Goal: Task Accomplishment & Management: Complete application form

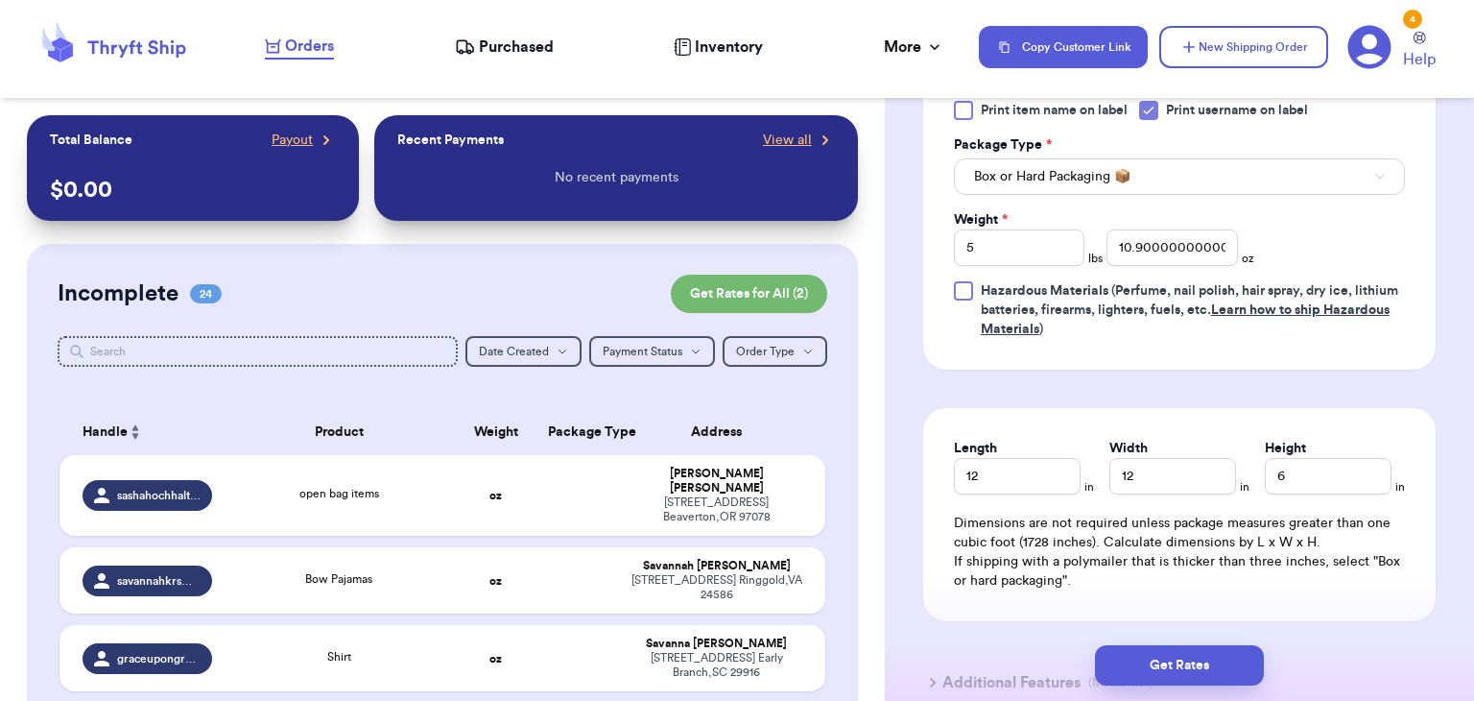
scroll to position [975, 0]
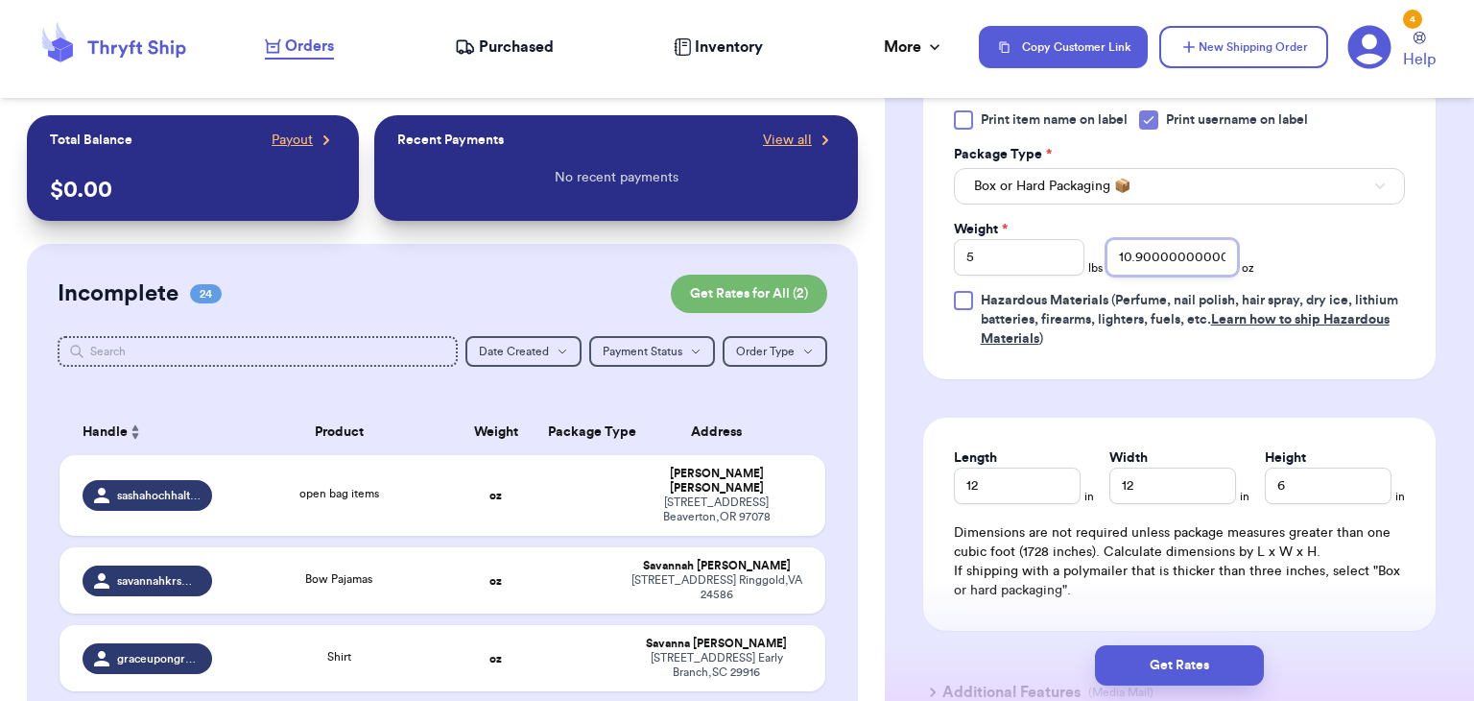
click at [1205, 247] on input "10.900000000000006" at bounding box center [1173, 257] width 132 height 36
click at [1235, 252] on input "10.900000000000006" at bounding box center [1173, 257] width 132 height 36
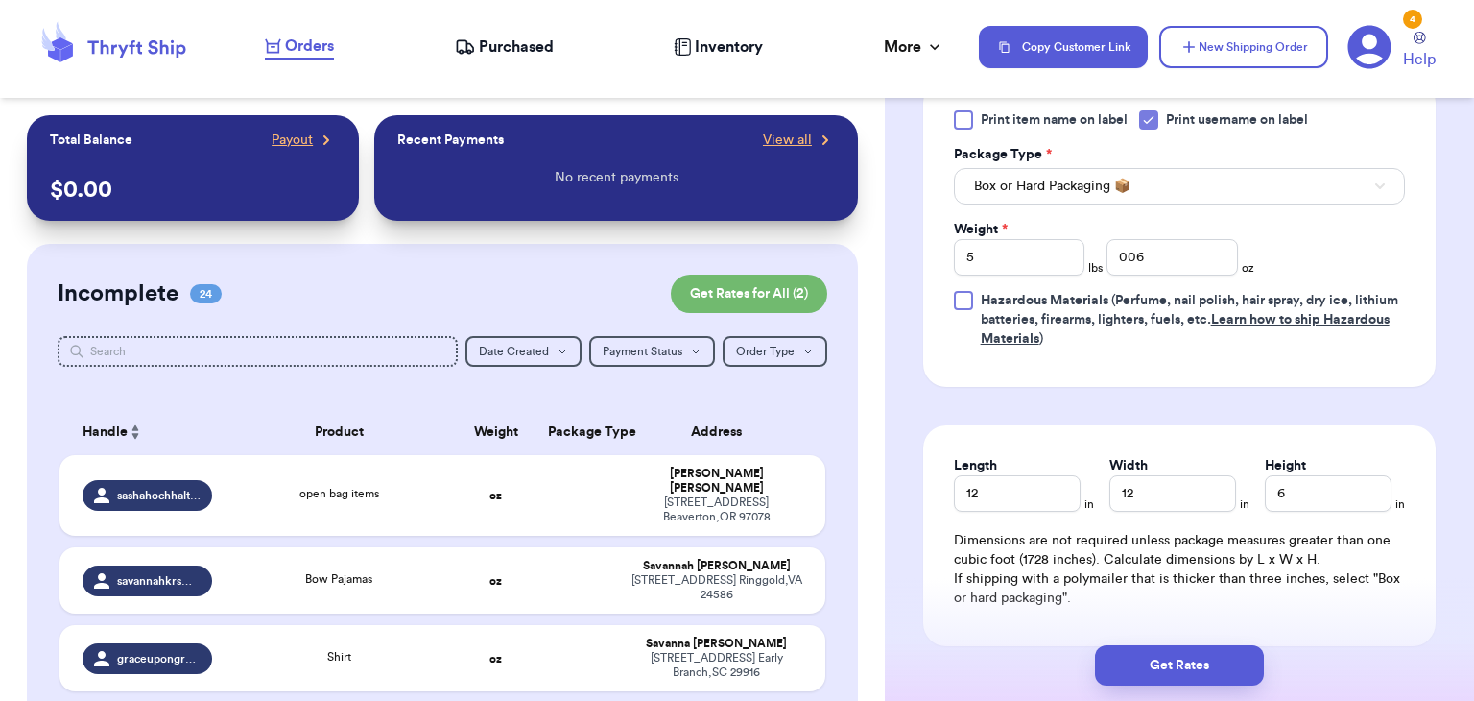
click at [1239, 255] on div "Weight * 5 lbs 006 oz" at bounding box center [1104, 248] width 301 height 56
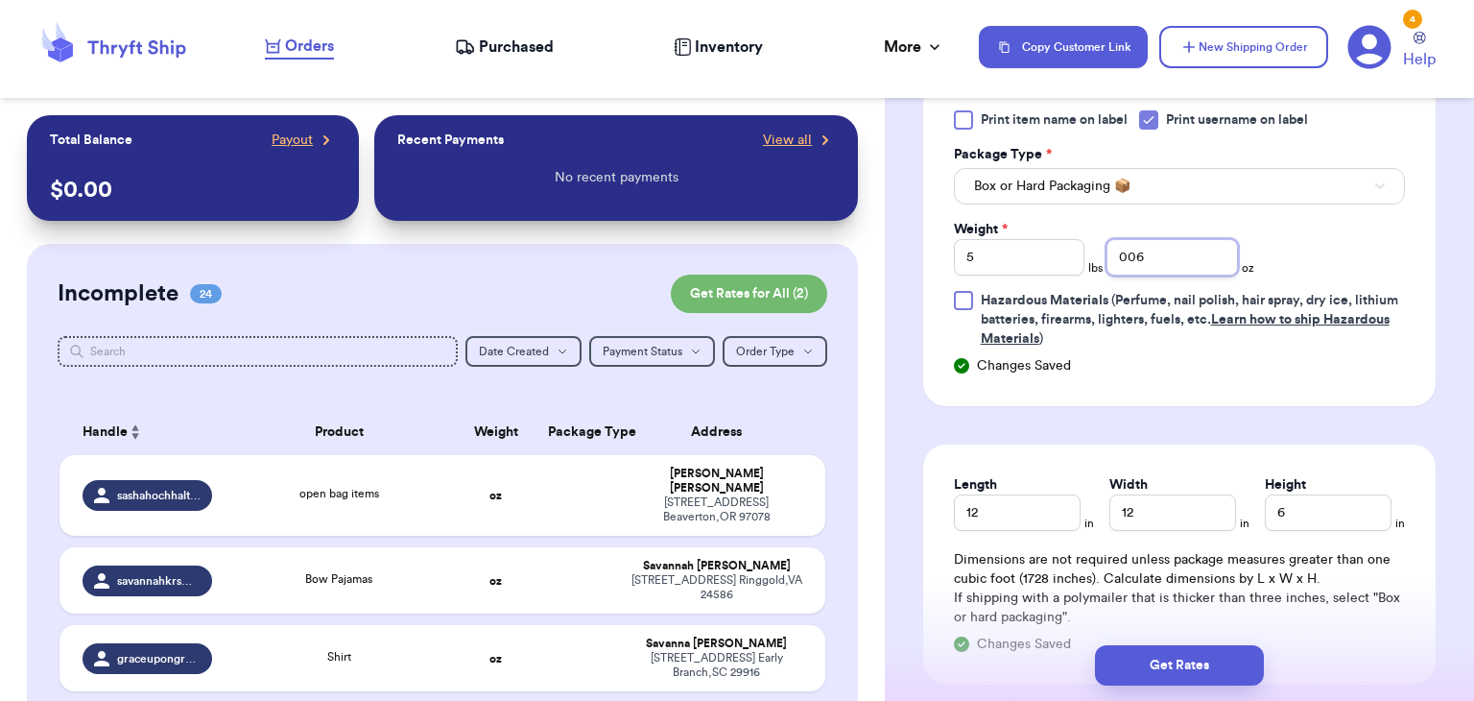
click at [1217, 253] on input "006" at bounding box center [1173, 257] width 132 height 36
type input "0"
type input "1"
type input "2.0"
click at [1038, 522] on input "12" at bounding box center [1017, 512] width 127 height 36
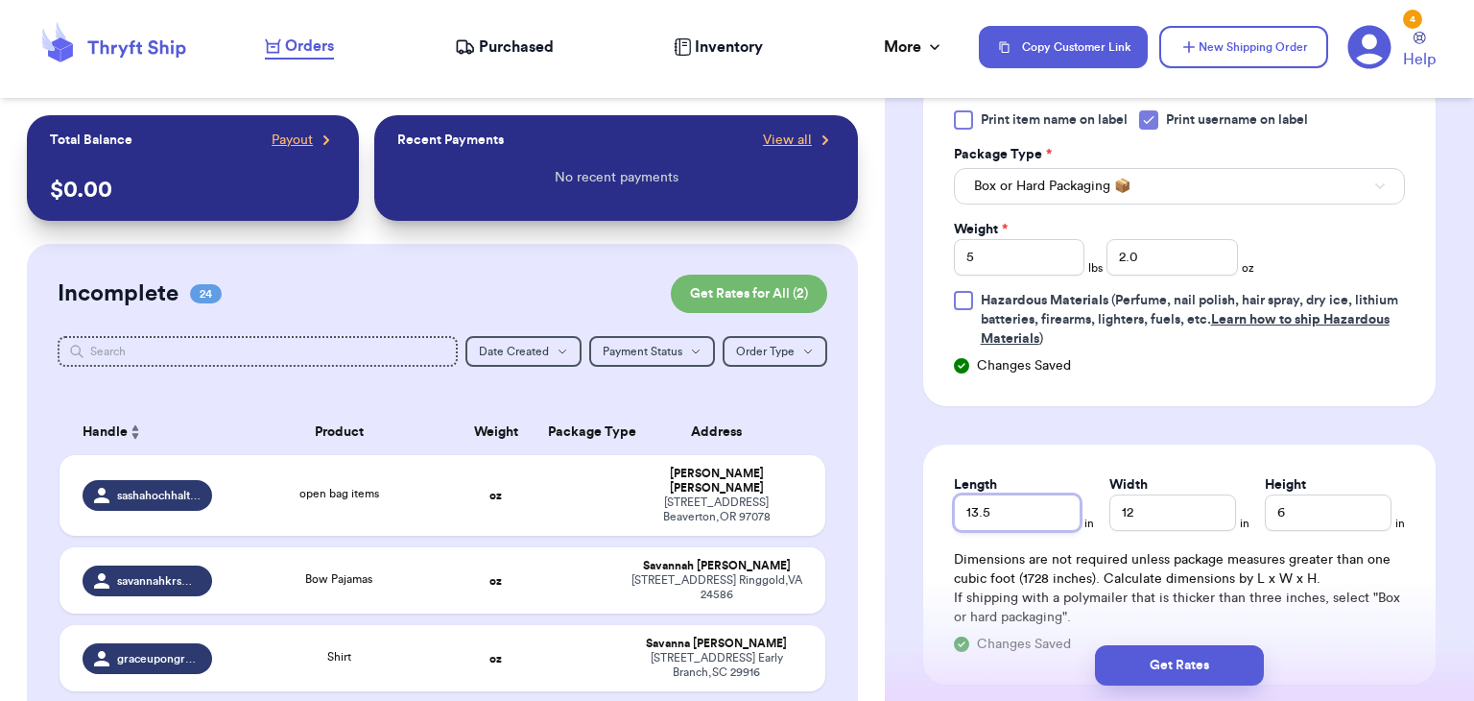
type input "13.5"
click at [1193, 518] on input "12" at bounding box center [1173, 512] width 127 height 36
type input "13"
click at [1341, 512] on input "6" at bounding box center [1328, 512] width 127 height 36
type input "7"
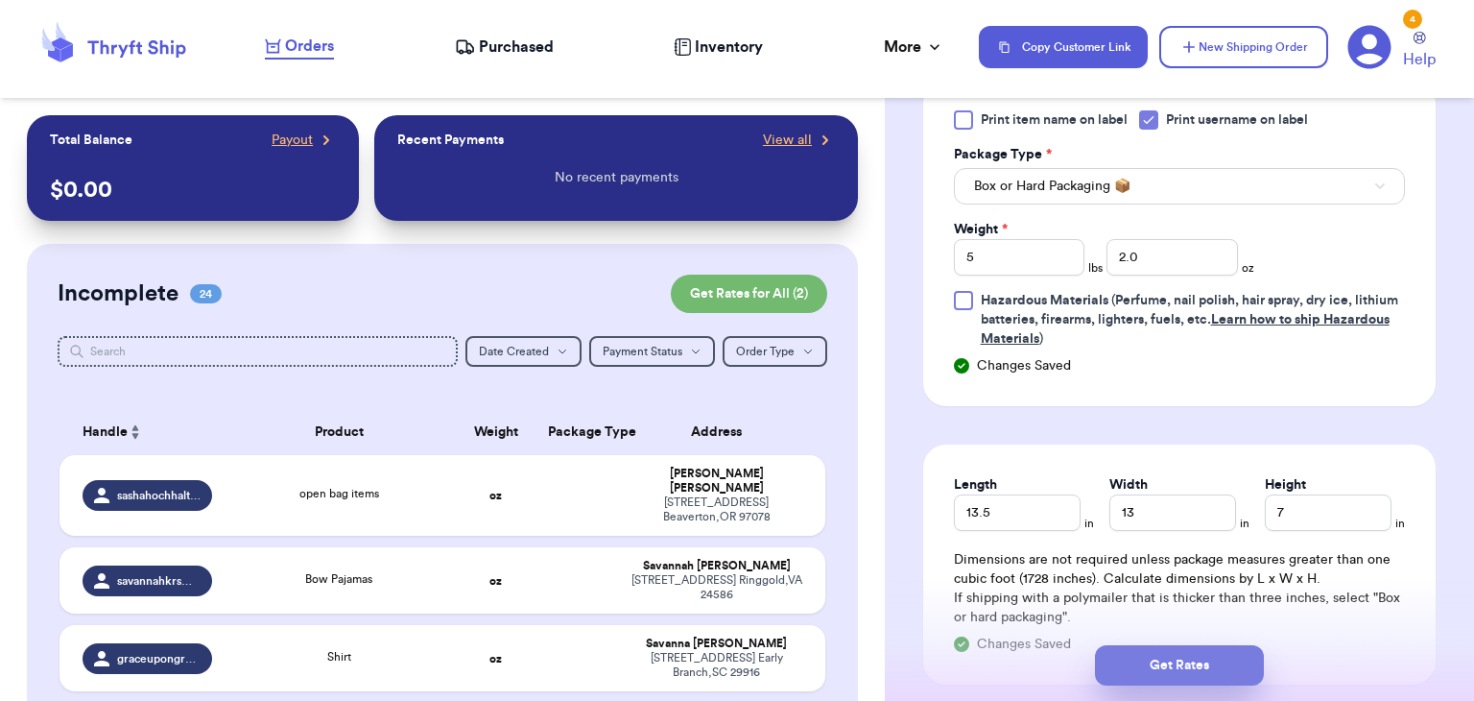
click at [1192, 667] on button "Get Rates" at bounding box center [1179, 665] width 169 height 40
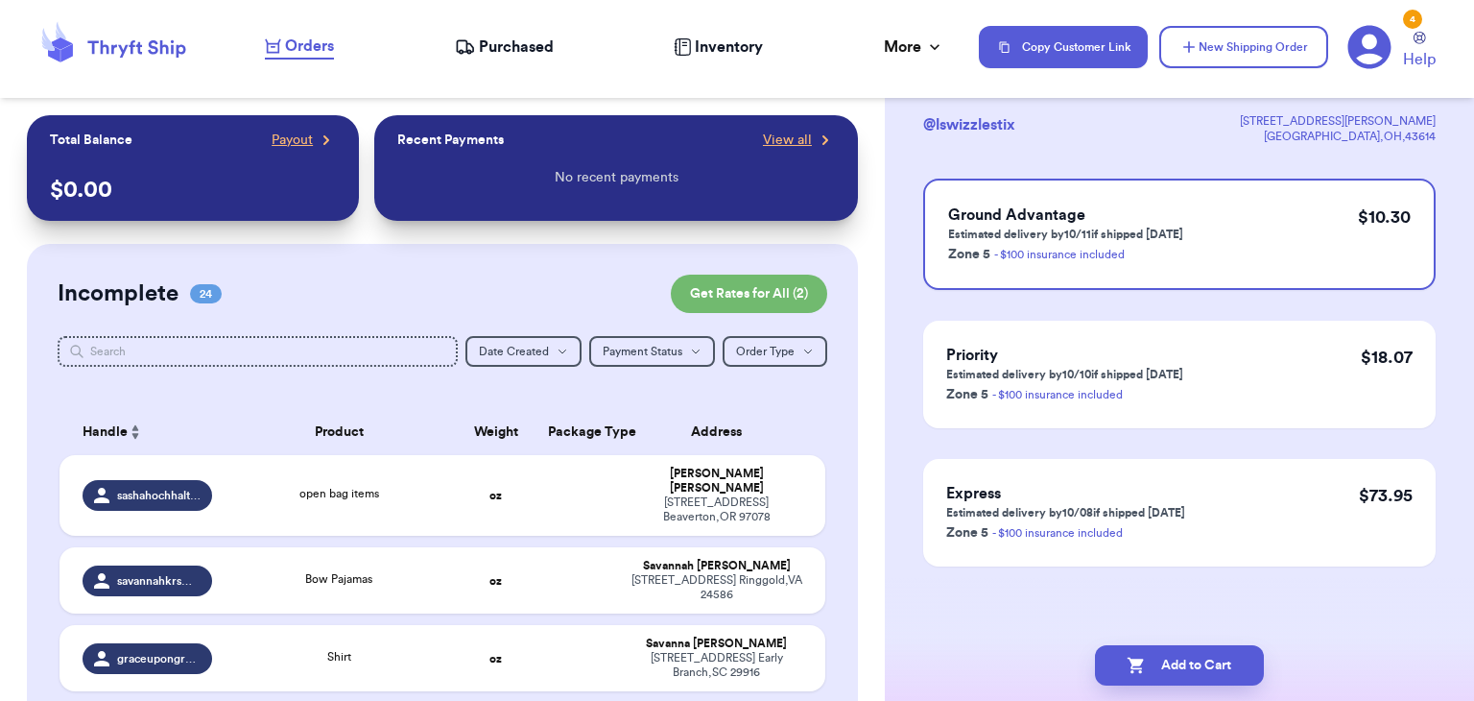
scroll to position [0, 0]
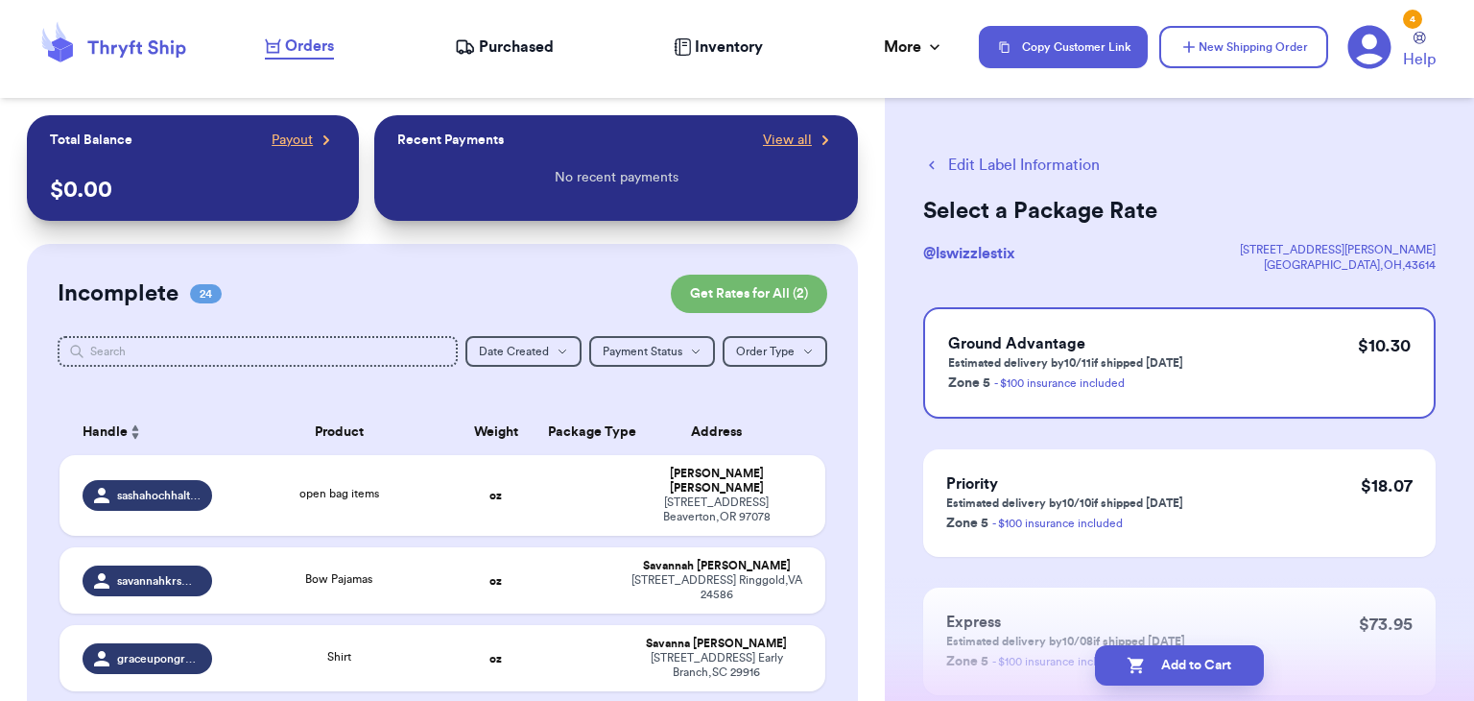
click at [1192, 667] on button "Add to Cart" at bounding box center [1179, 665] width 169 height 40
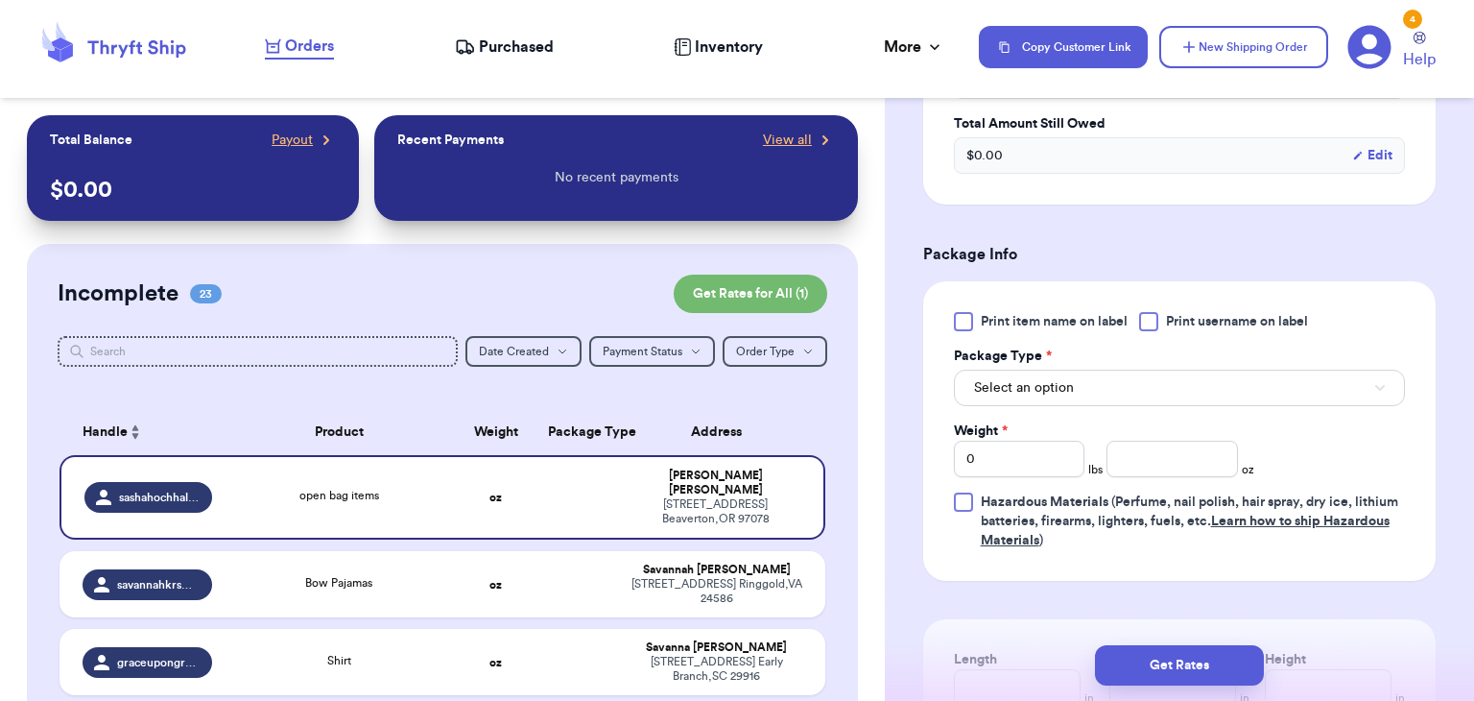
scroll to position [776, 0]
click at [1158, 313] on div at bounding box center [1148, 319] width 19 height 19
click at [0, 0] on input "Print username on label" at bounding box center [0, 0] width 0 height 0
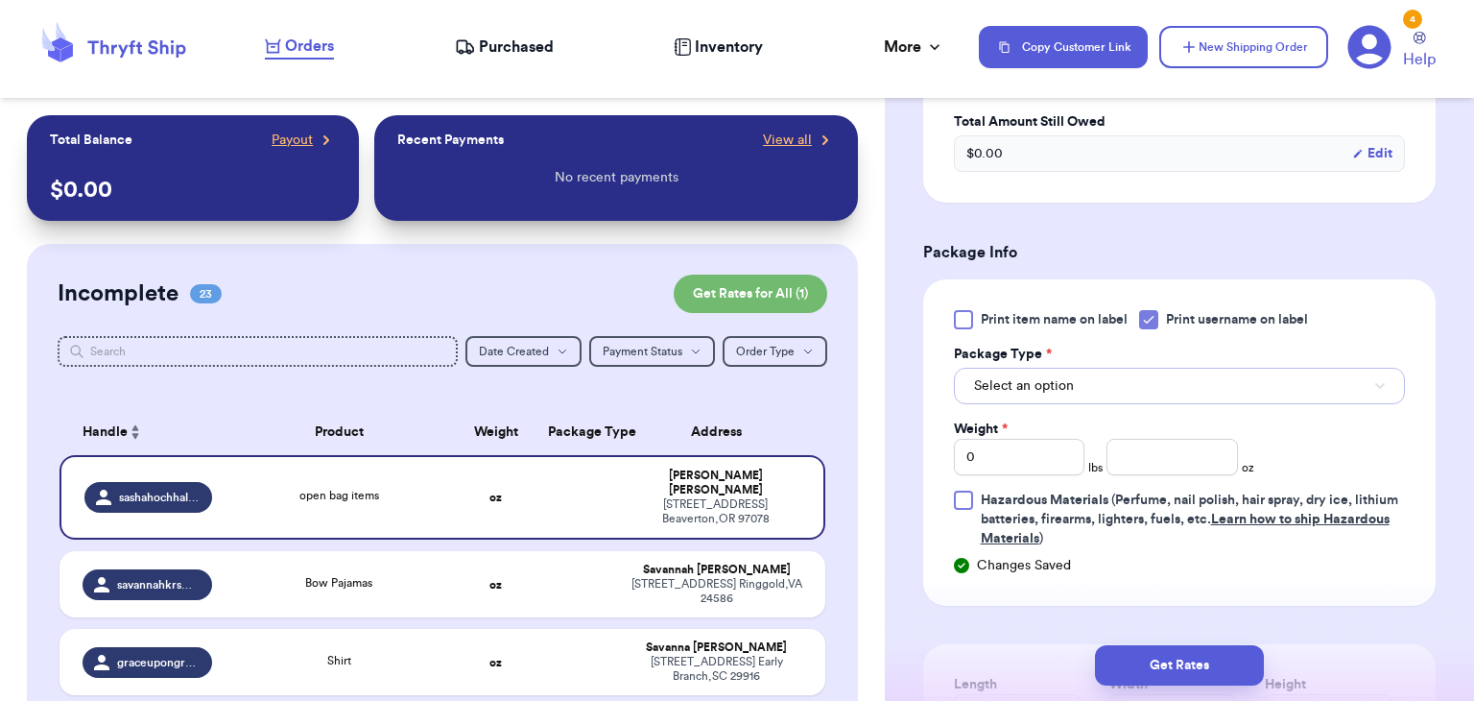
click at [1155, 380] on button "Select an option" at bounding box center [1179, 386] width 451 height 36
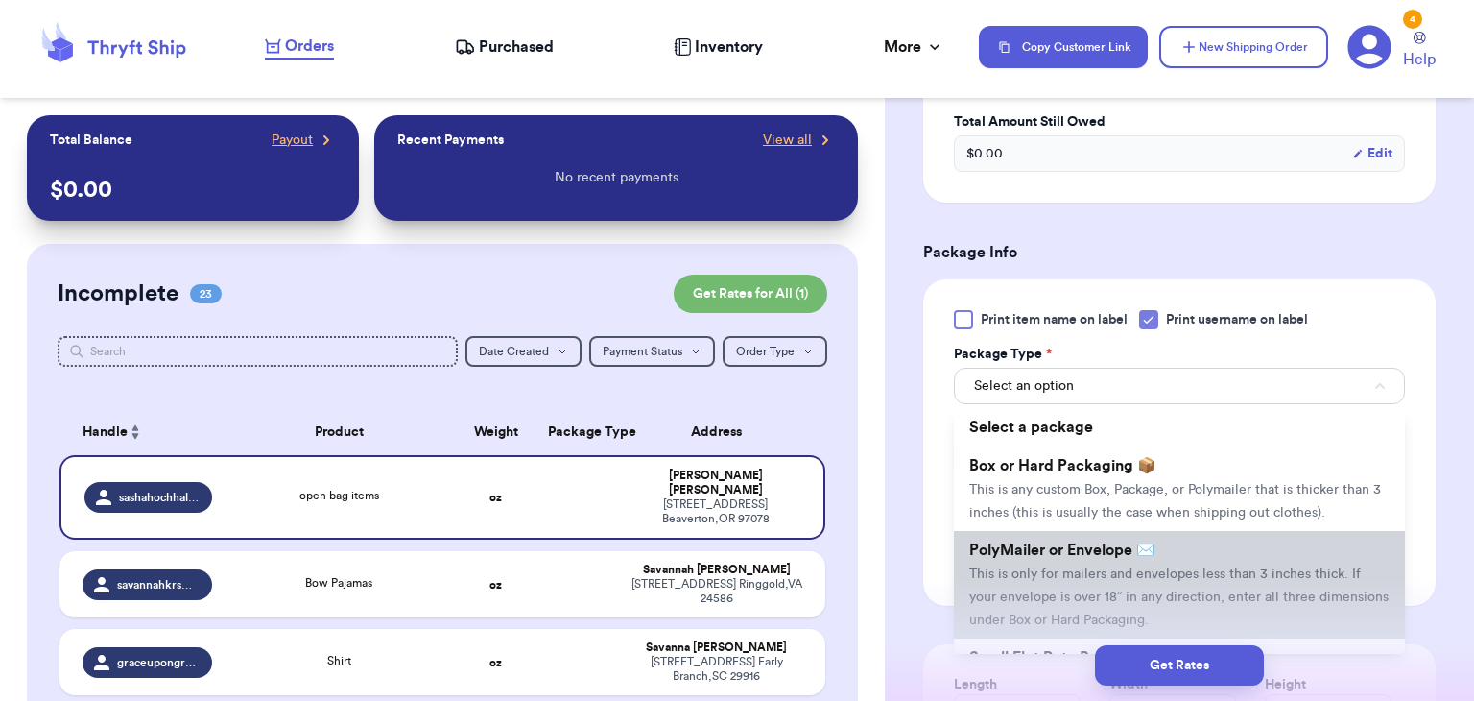
click at [1104, 555] on span "PolyMailer or Envelope ✉️" at bounding box center [1063, 549] width 186 height 15
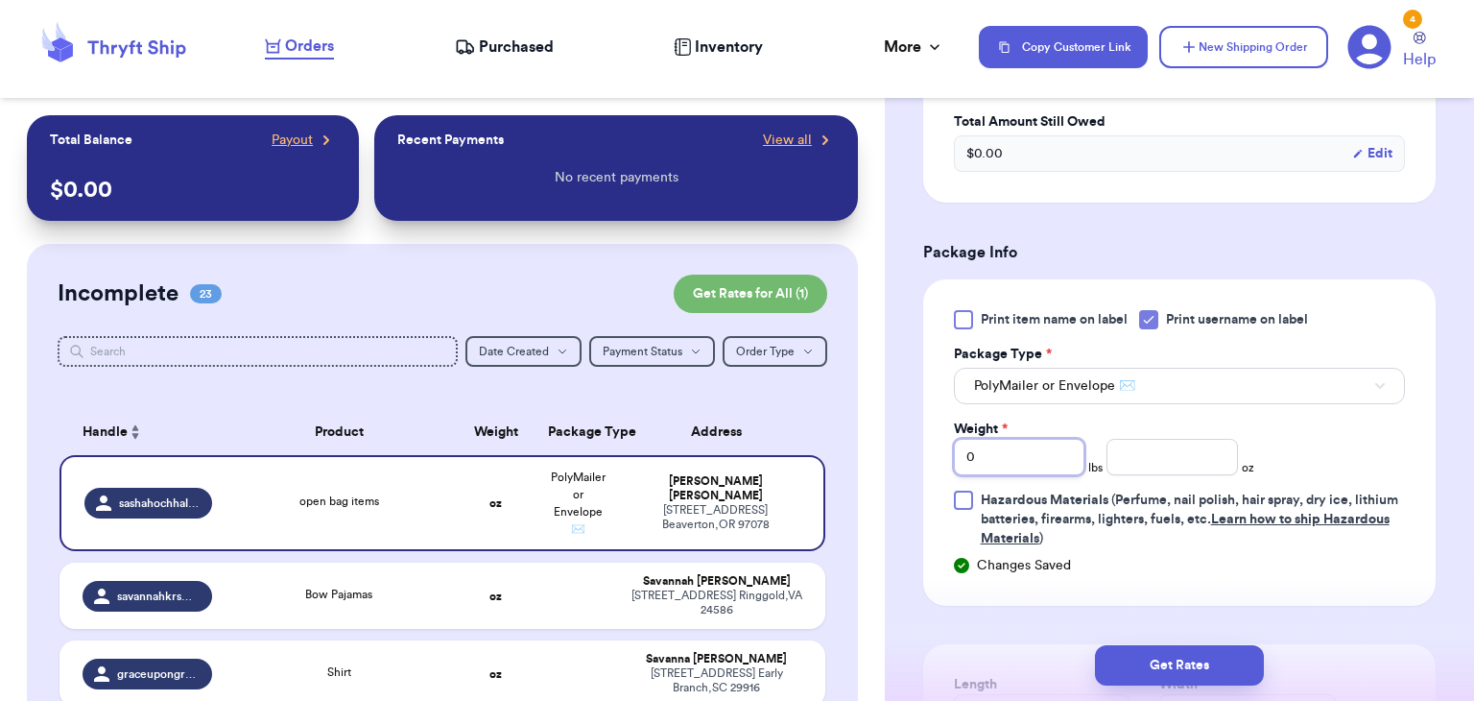
click at [1054, 448] on input "0" at bounding box center [1020, 457] width 132 height 36
type input "1"
click at [1213, 463] on input "number" at bounding box center [1173, 457] width 132 height 36
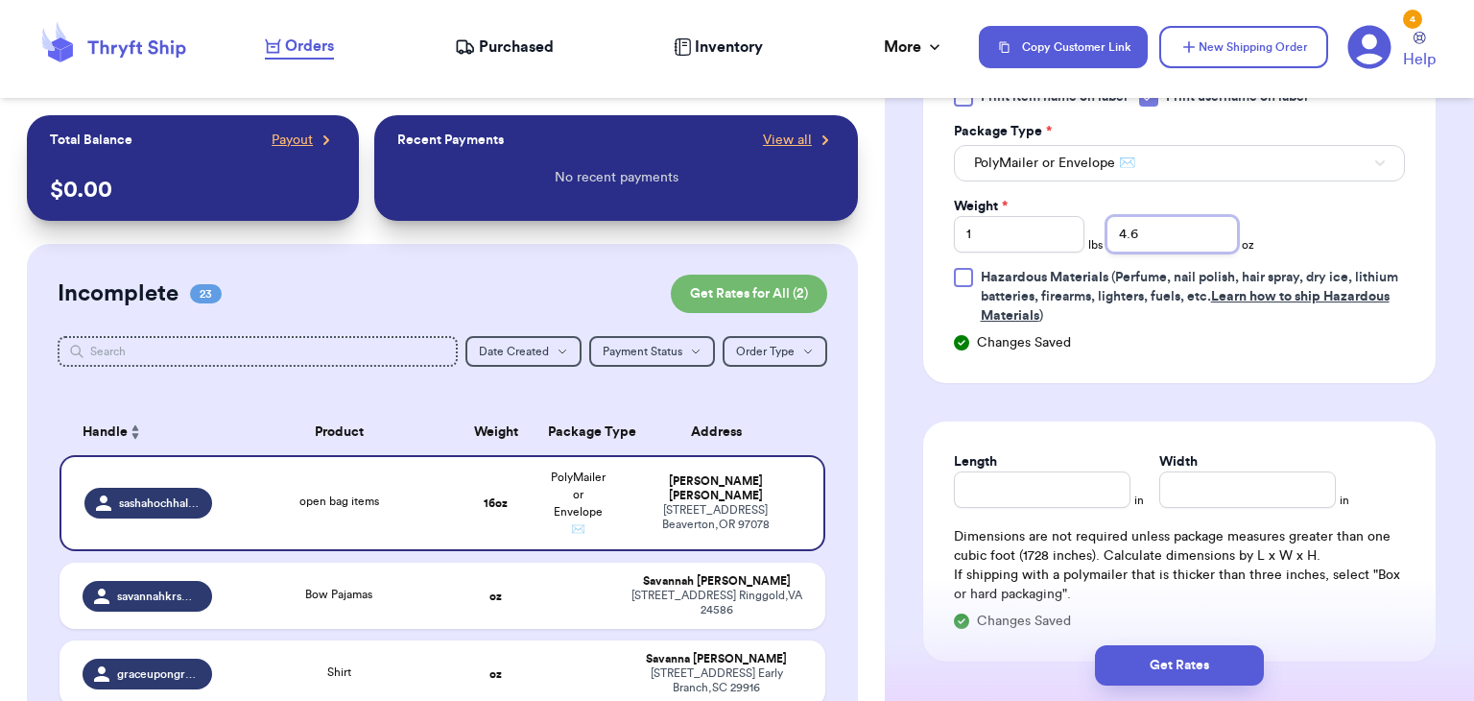
scroll to position [1027, 0]
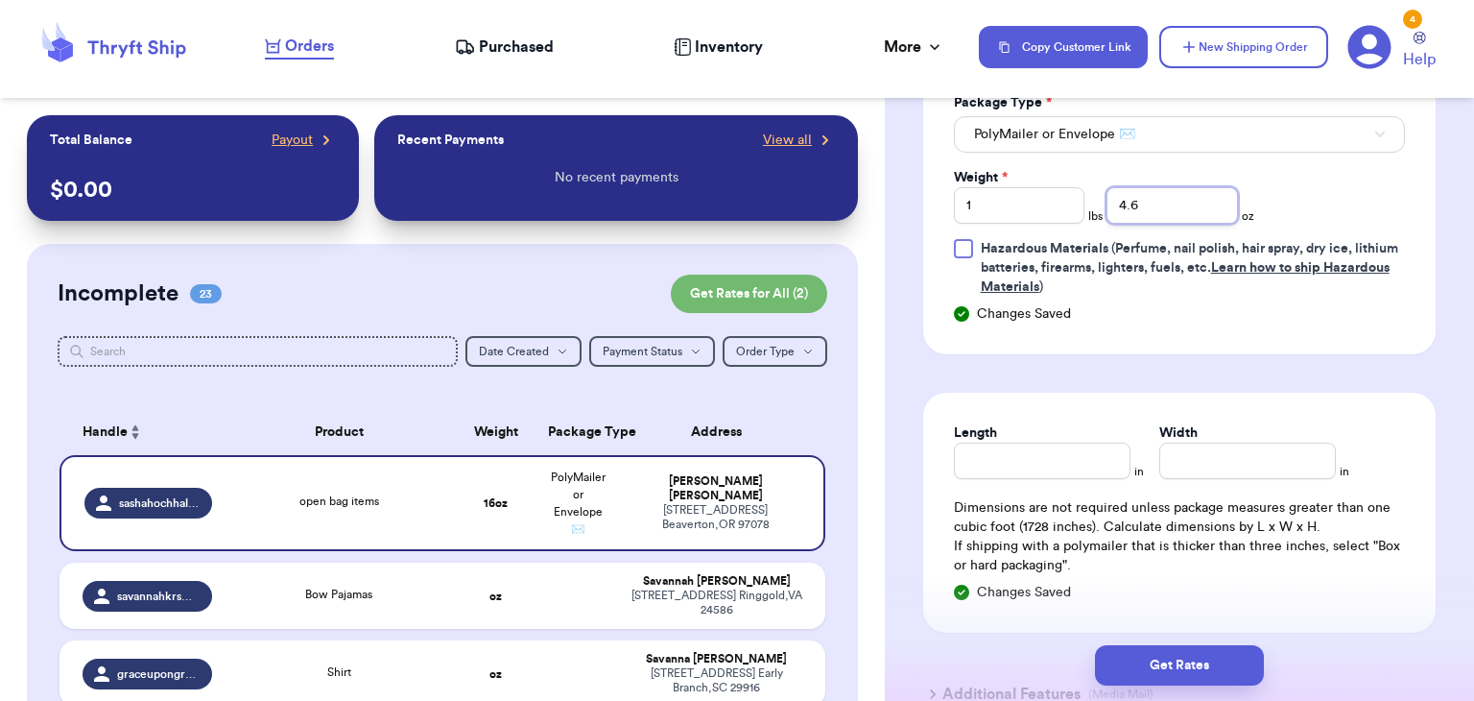
type input "4.6"
click at [1029, 451] on input "Length" at bounding box center [1042, 461] width 177 height 36
type input "10"
click at [1200, 468] on input "Width *" at bounding box center [1248, 461] width 177 height 36
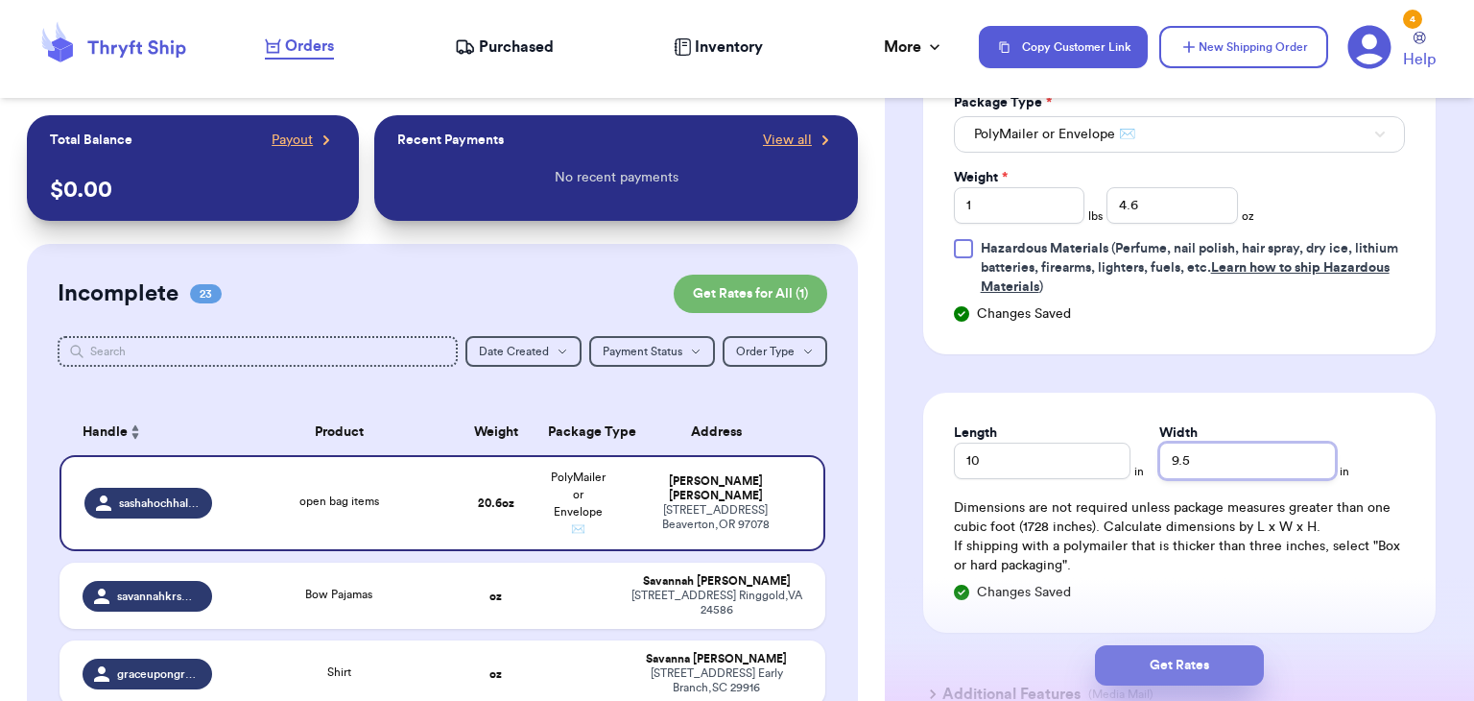
type input "9.5"
click at [1159, 668] on button "Get Rates" at bounding box center [1179, 665] width 169 height 40
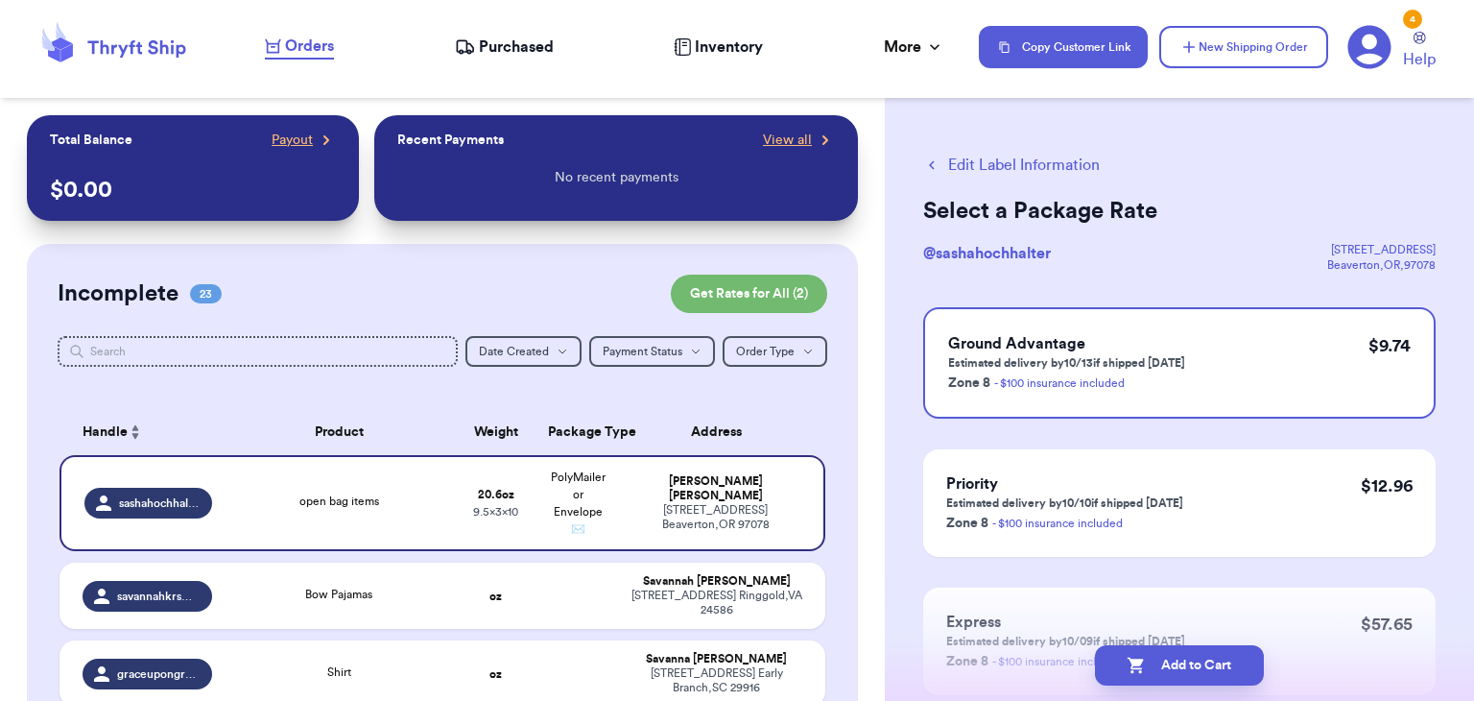
click at [1159, 668] on button "Add to Cart" at bounding box center [1179, 665] width 169 height 40
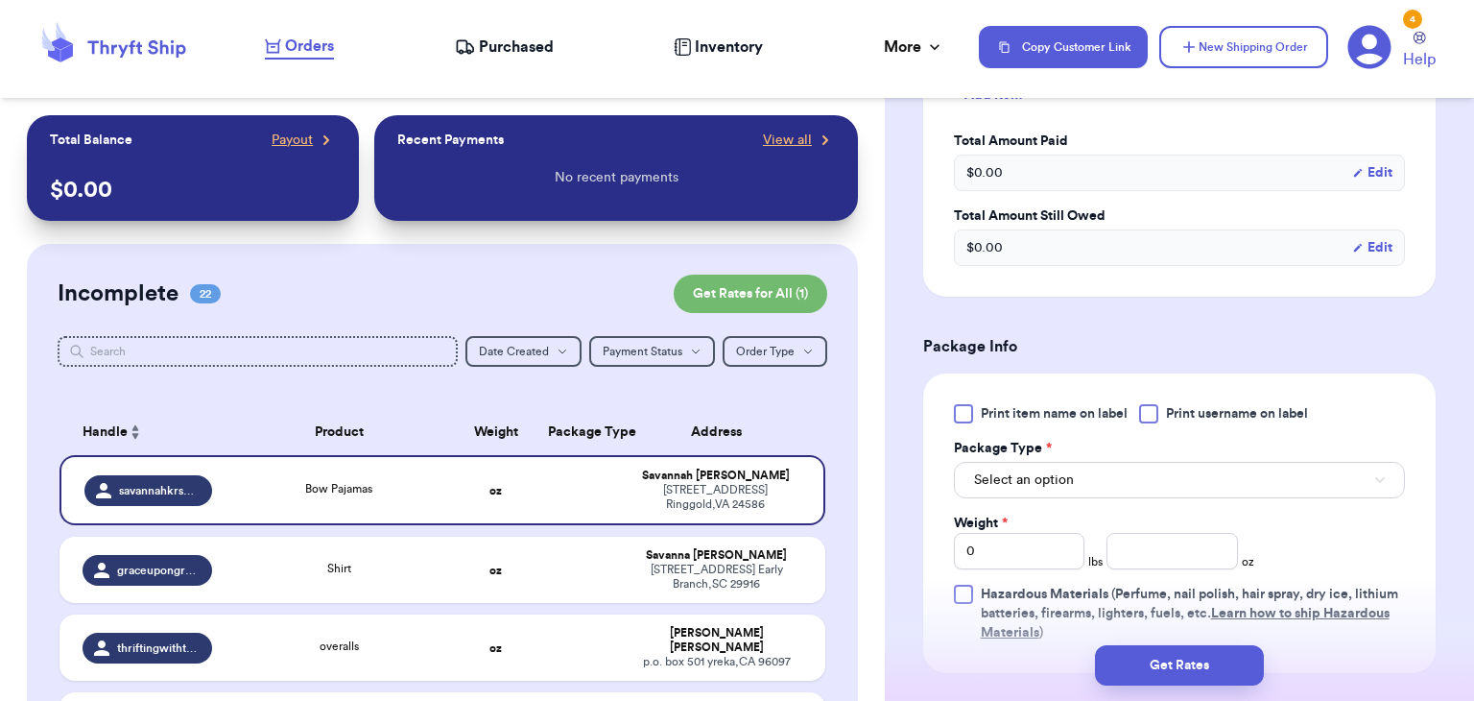
scroll to position [690, 0]
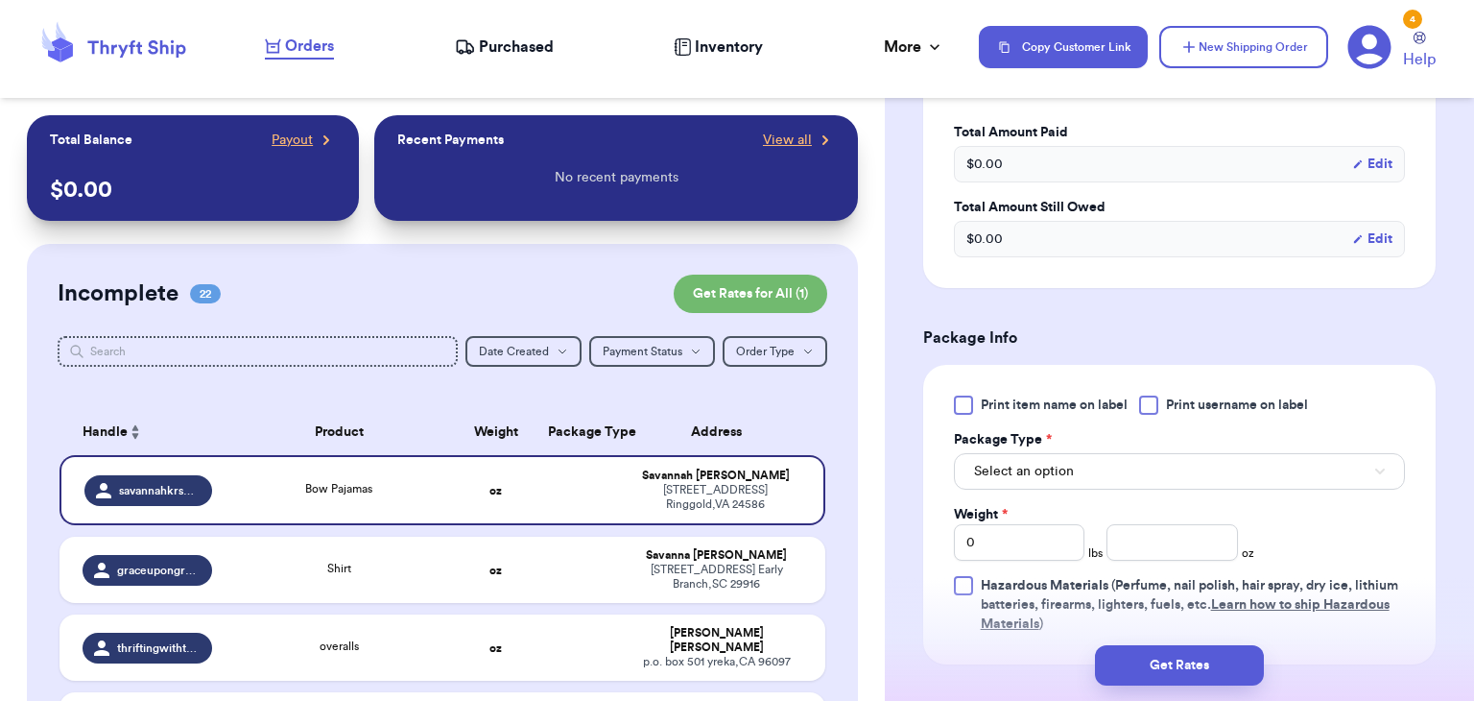
click at [1154, 403] on div at bounding box center [1148, 404] width 19 height 19
click at [0, 0] on input "Print username on label" at bounding box center [0, 0] width 0 height 0
click at [1128, 467] on button "Select an option" at bounding box center [1179, 471] width 451 height 36
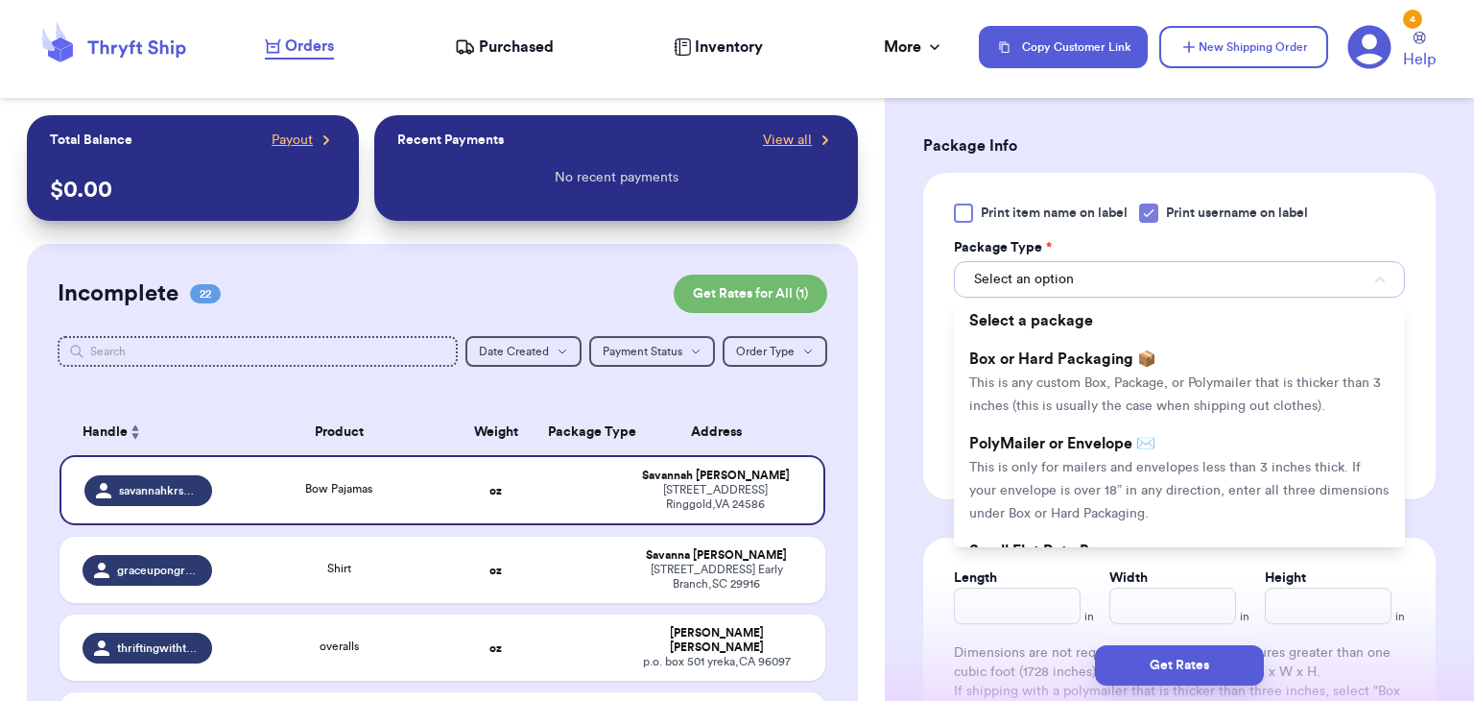
scroll to position [891, 0]
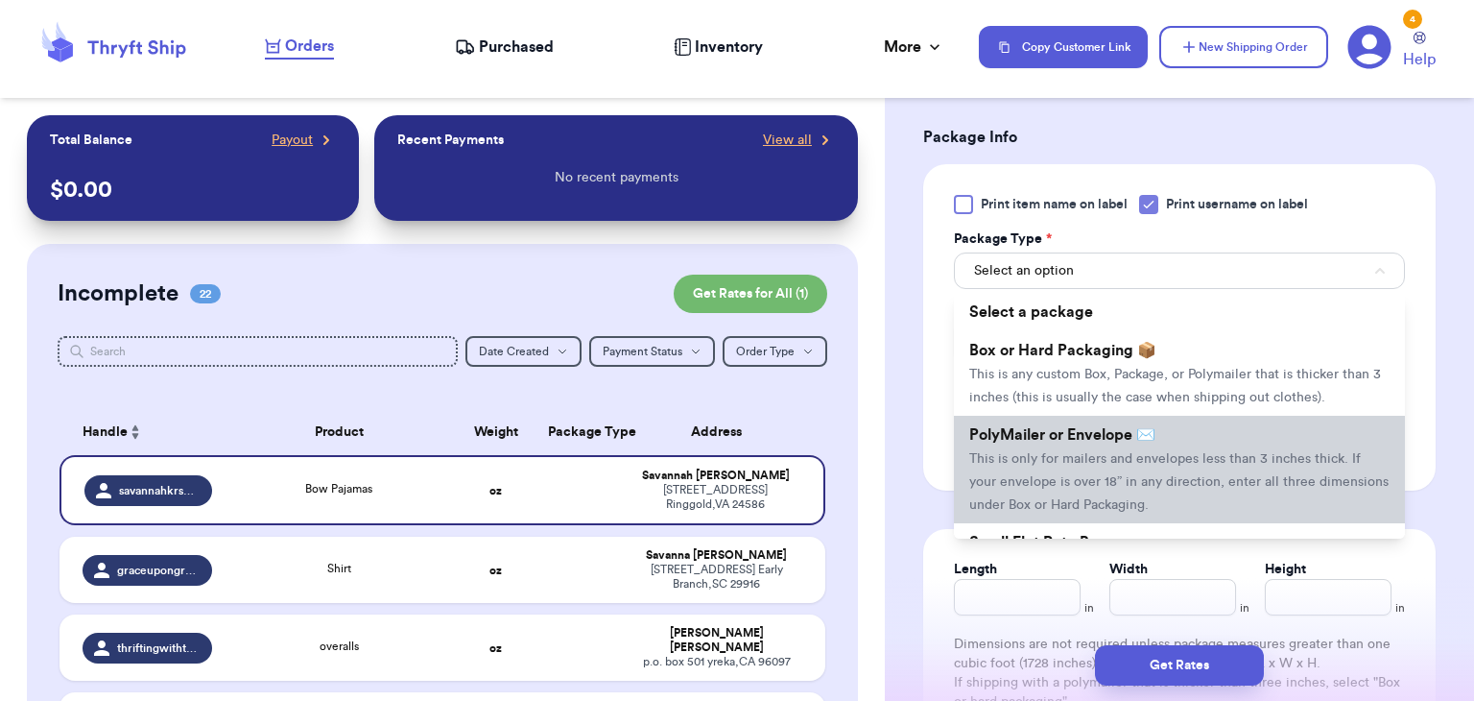
click at [1294, 489] on li "PolyMailer or Envelope ✉️ This is only for mailers and envelopes less than 3 in…" at bounding box center [1179, 470] width 451 height 108
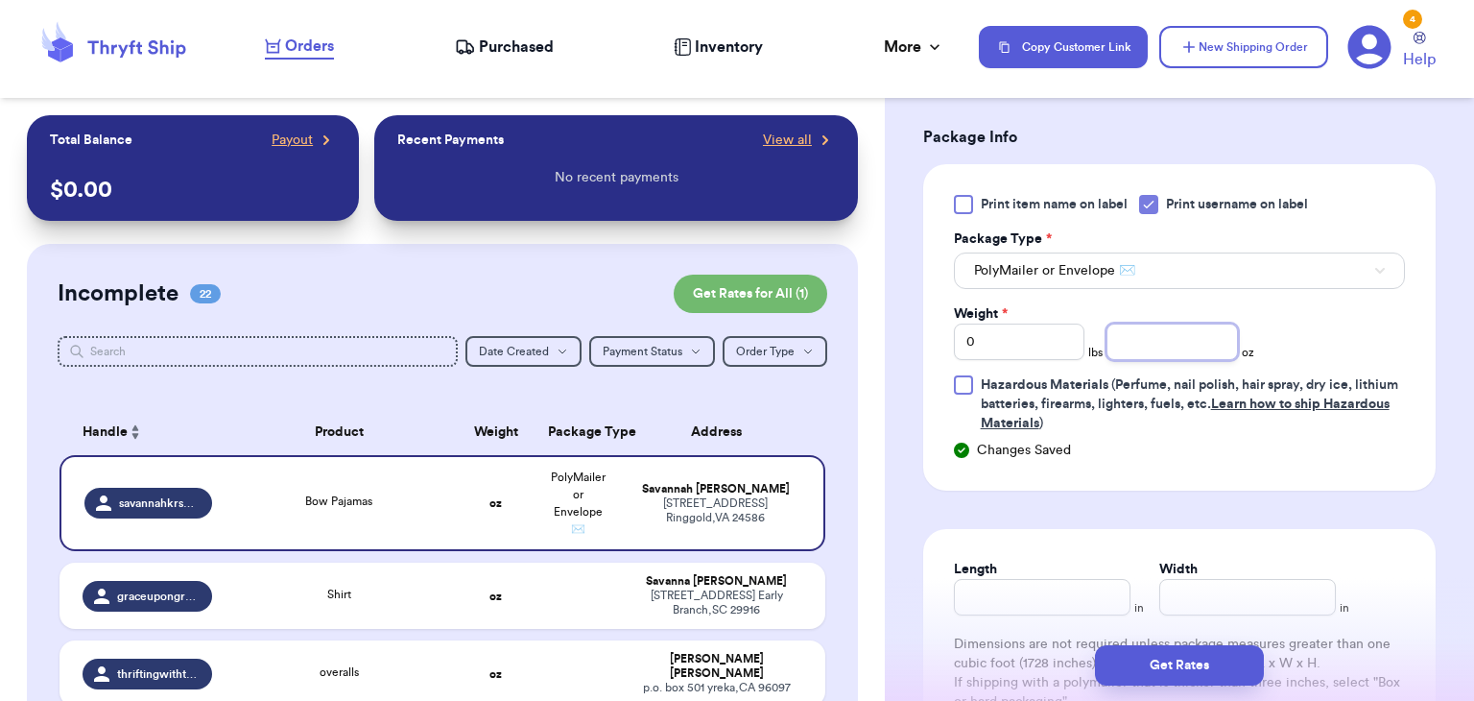
click at [1181, 341] on input "number" at bounding box center [1173, 341] width 132 height 36
type input "8.9"
click at [1051, 590] on input "Length" at bounding box center [1042, 597] width 177 height 36
type input "9"
type input "8.5"
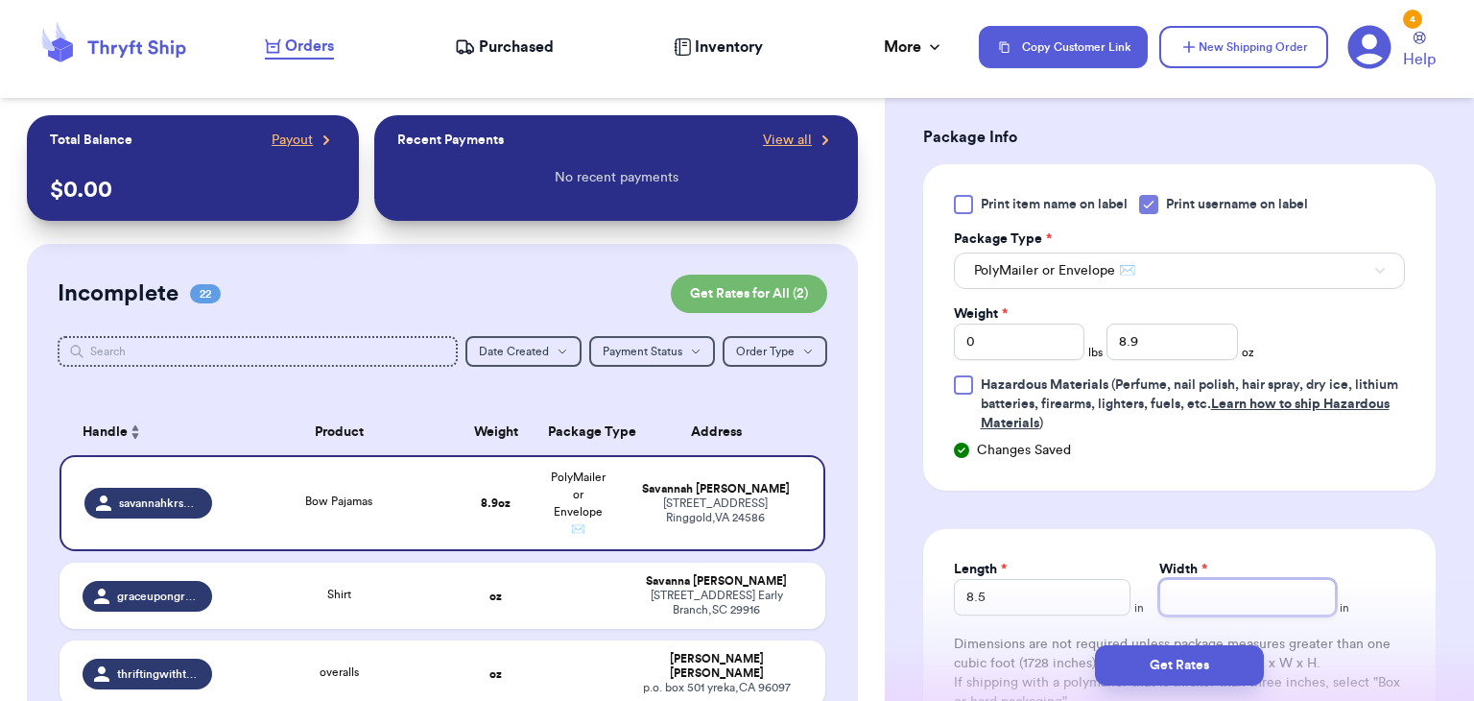
click at [1195, 602] on input "Width *" at bounding box center [1248, 597] width 177 height 36
type input "7.5"
click at [1233, 670] on button "Get Rates" at bounding box center [1179, 665] width 169 height 40
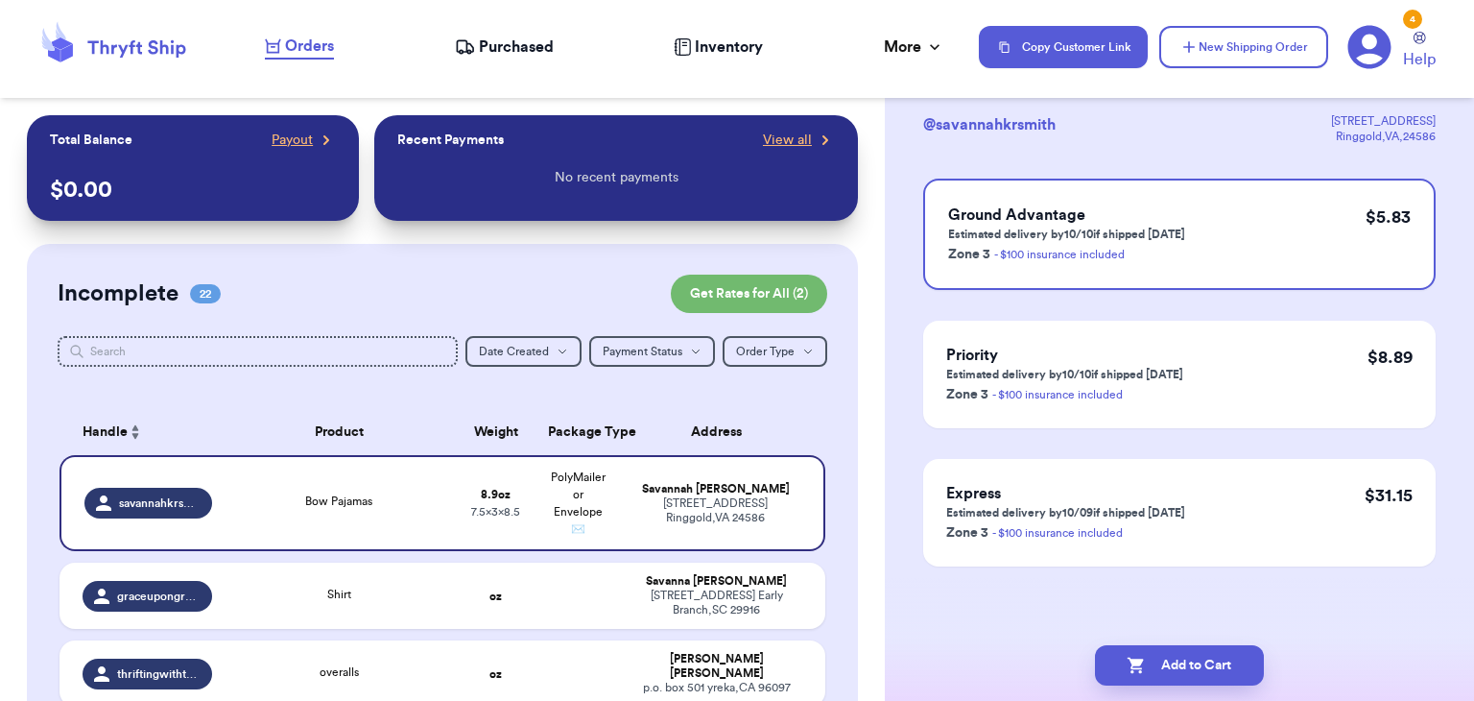
scroll to position [0, 0]
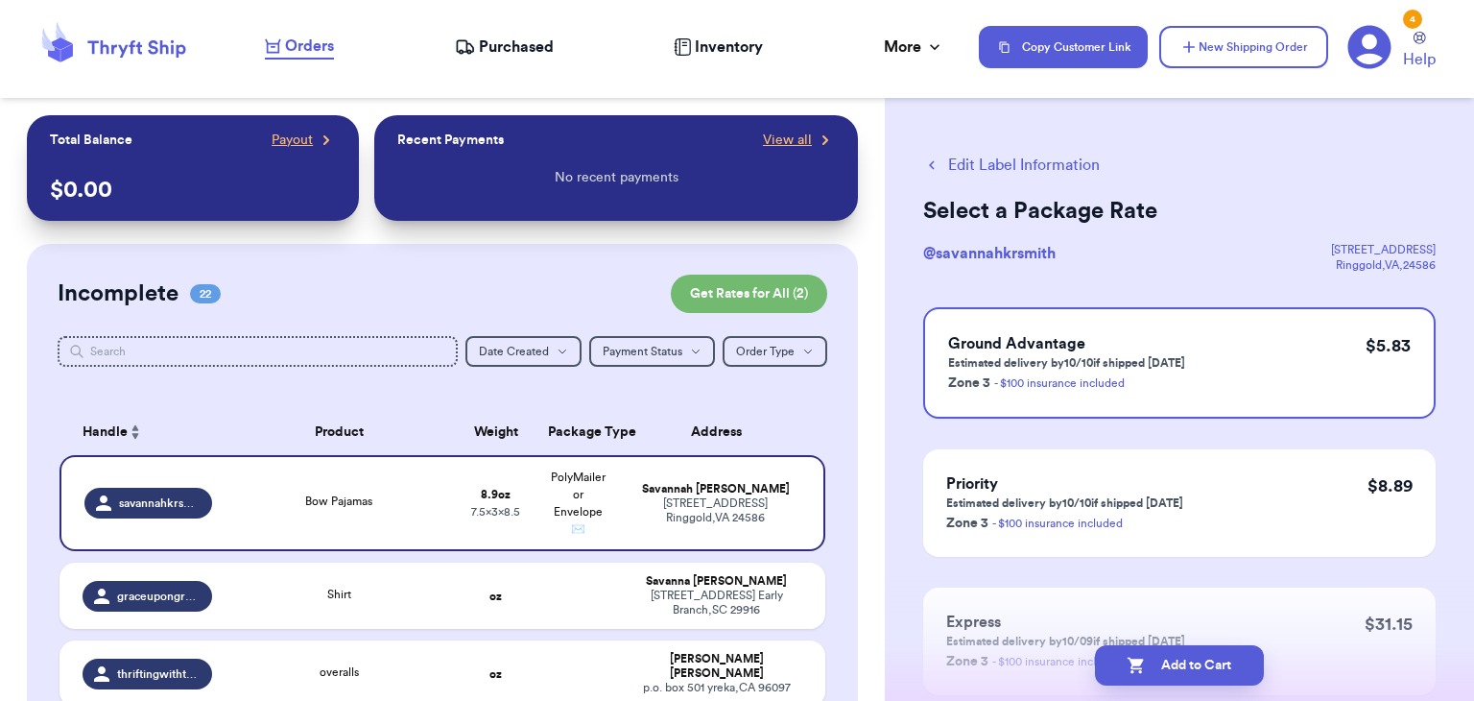
click at [1233, 670] on button "Add to Cart" at bounding box center [1179, 665] width 169 height 40
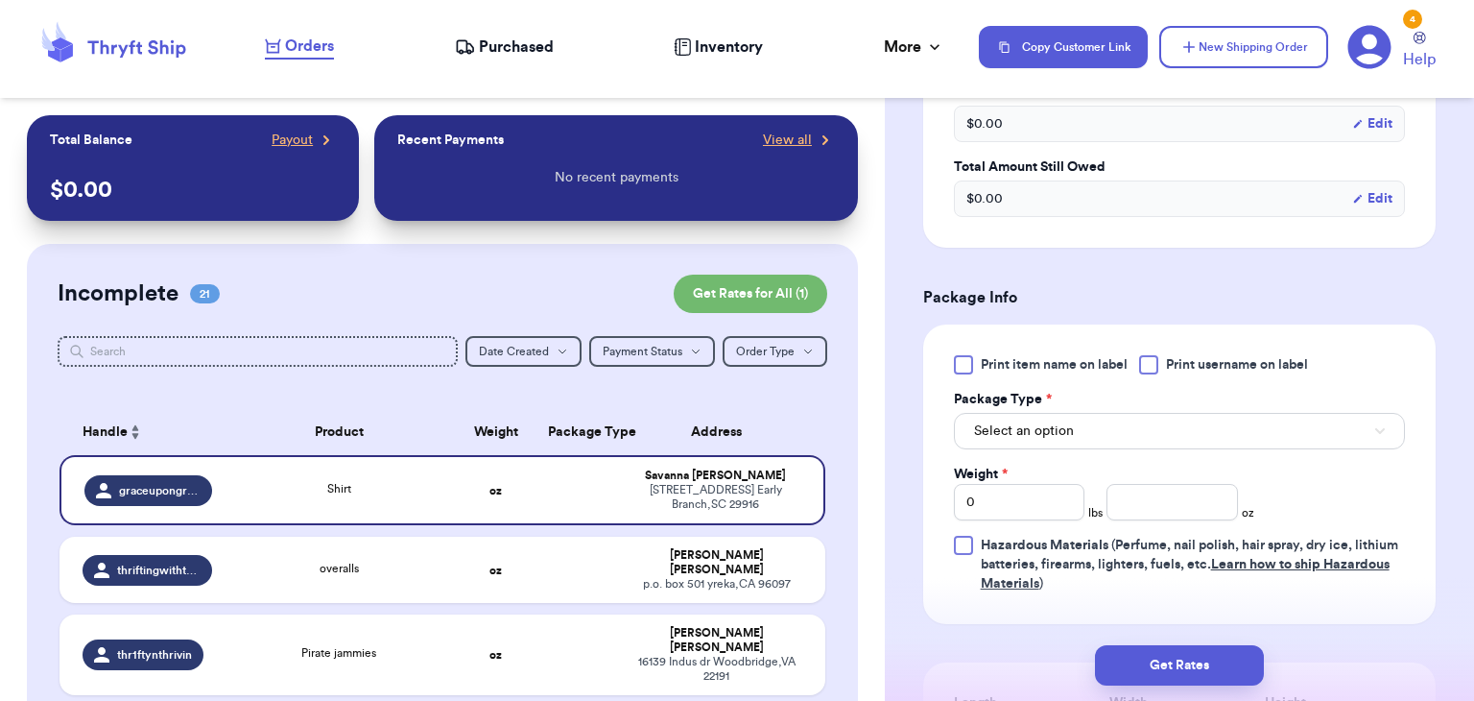
scroll to position [739, 0]
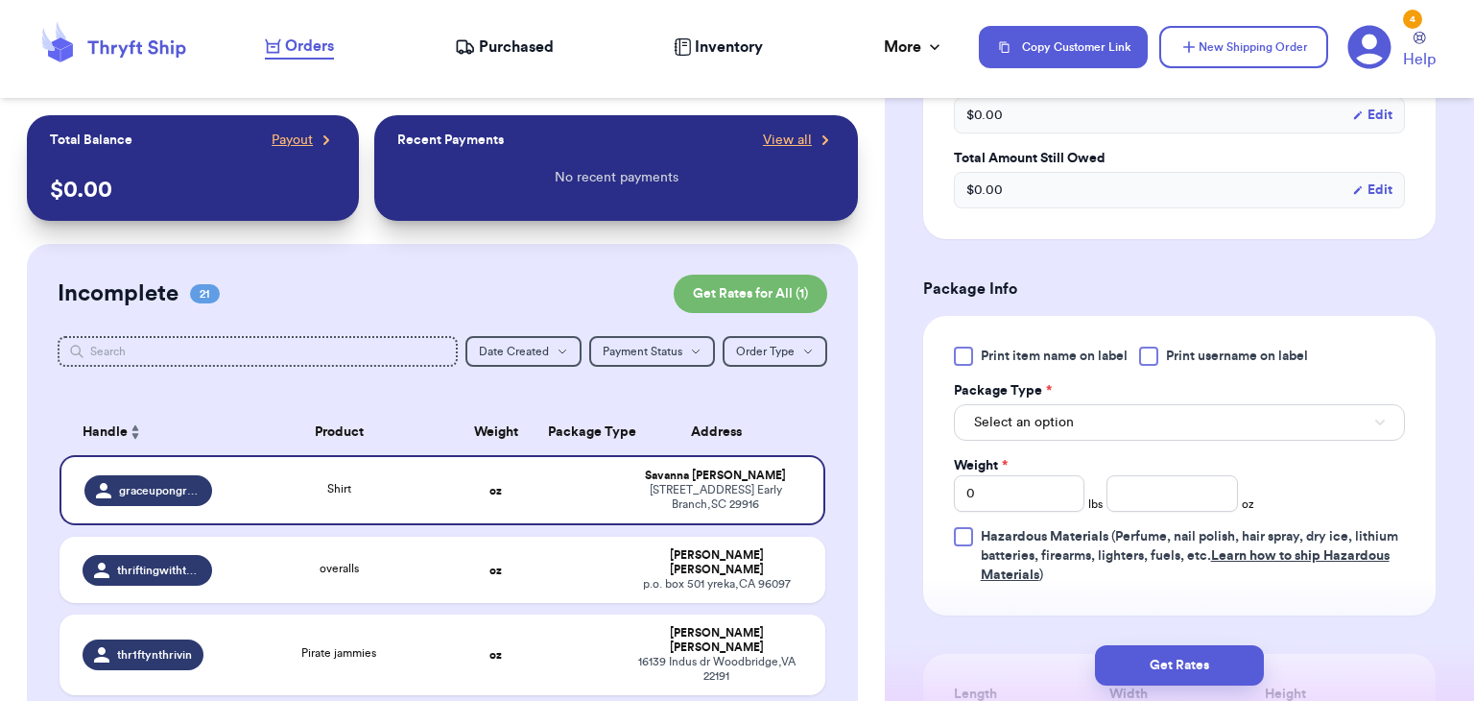
click at [1143, 360] on div at bounding box center [1148, 356] width 19 height 19
click at [0, 0] on input "Print username on label" at bounding box center [0, 0] width 0 height 0
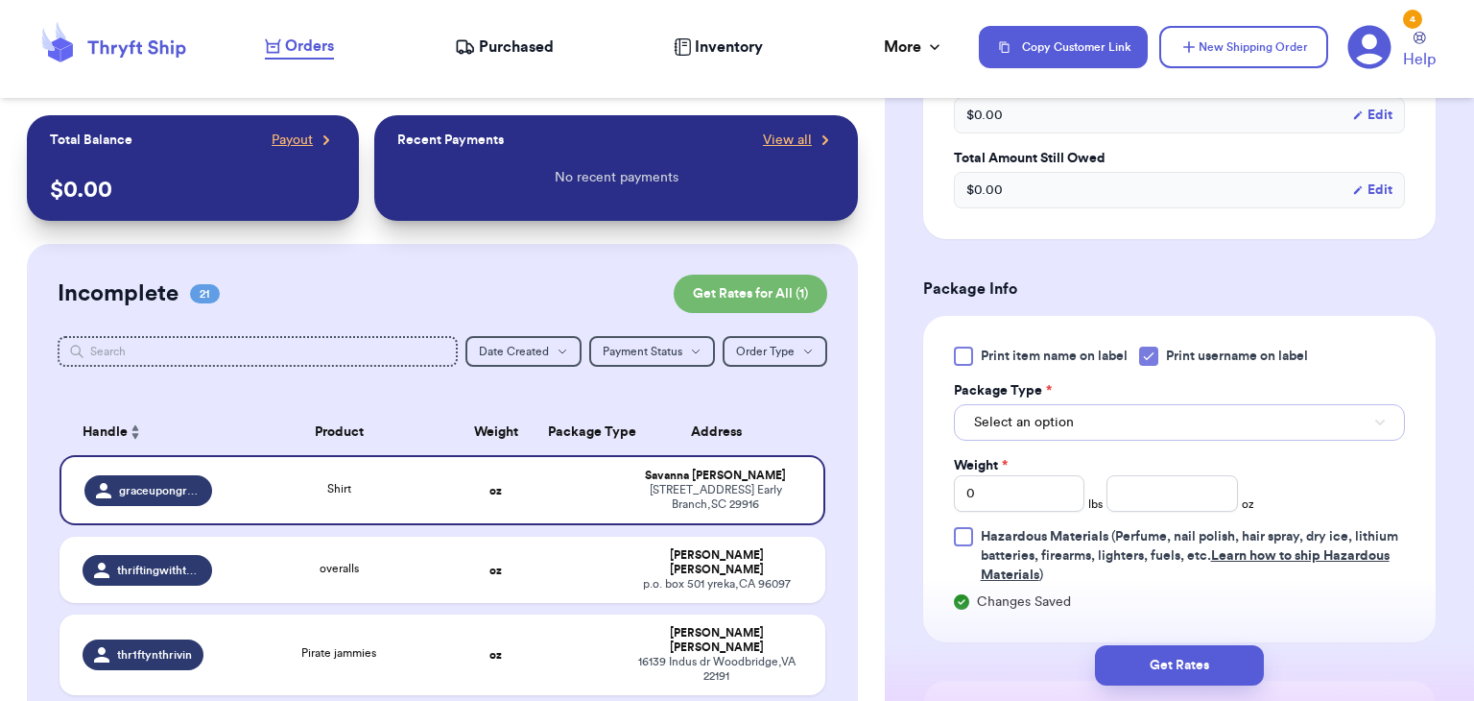
click at [1137, 408] on button "Select an option" at bounding box center [1179, 422] width 451 height 36
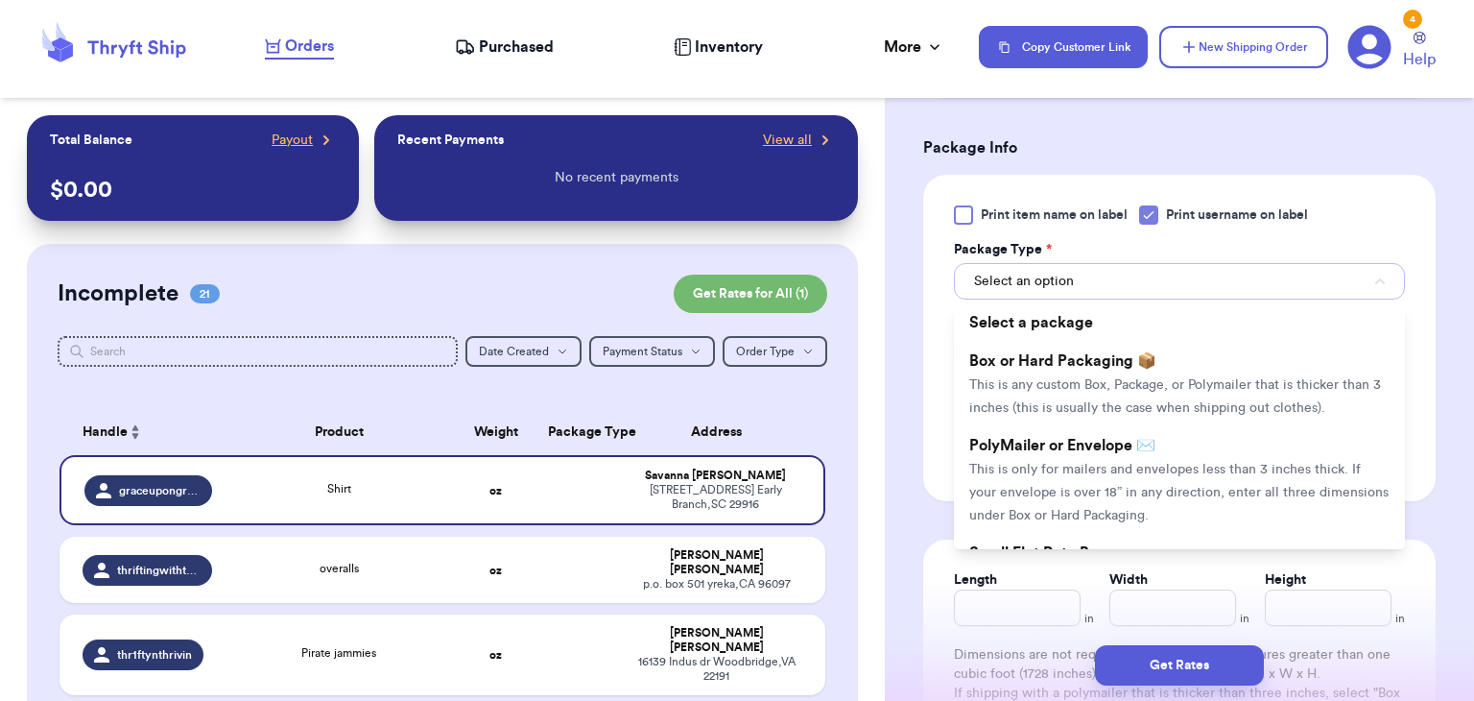
scroll to position [888, 0]
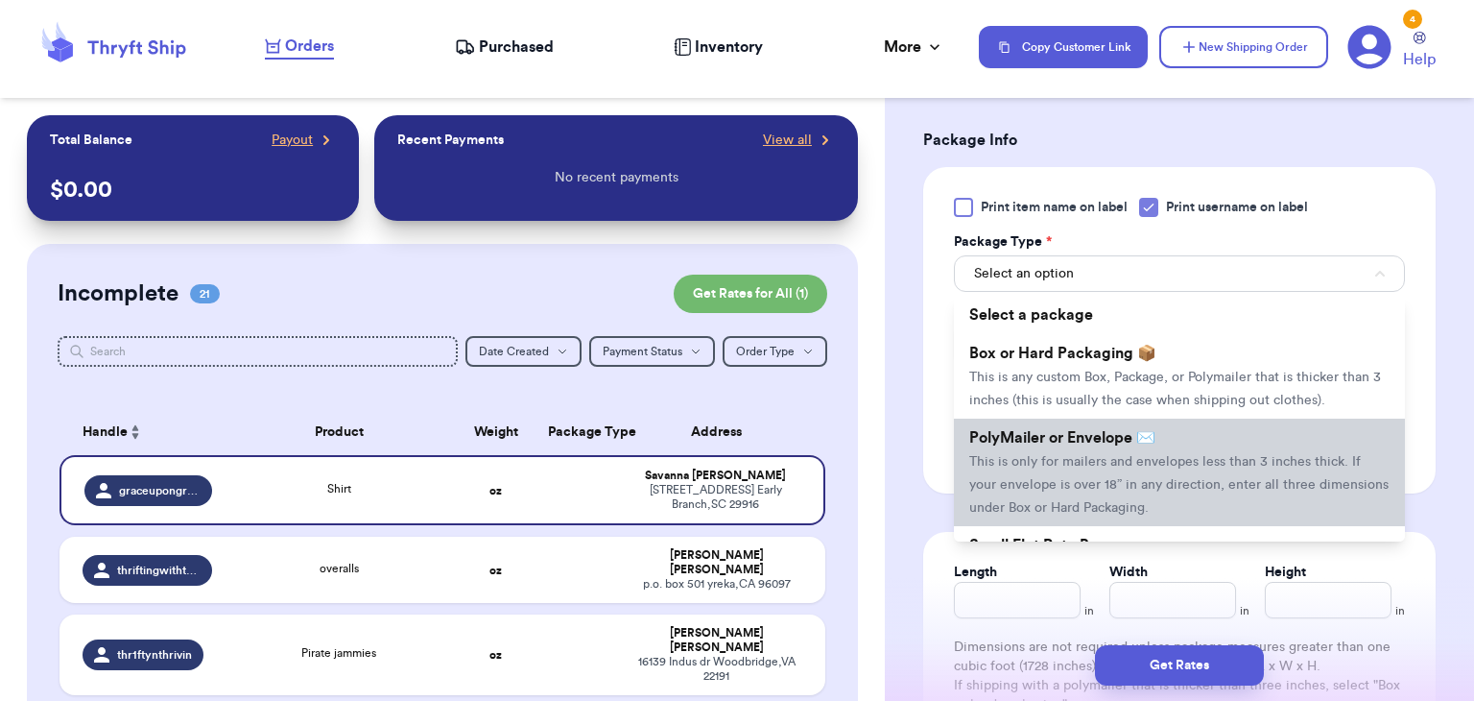
click at [1138, 442] on span "PolyMailer or Envelope ✉️" at bounding box center [1063, 437] width 186 height 15
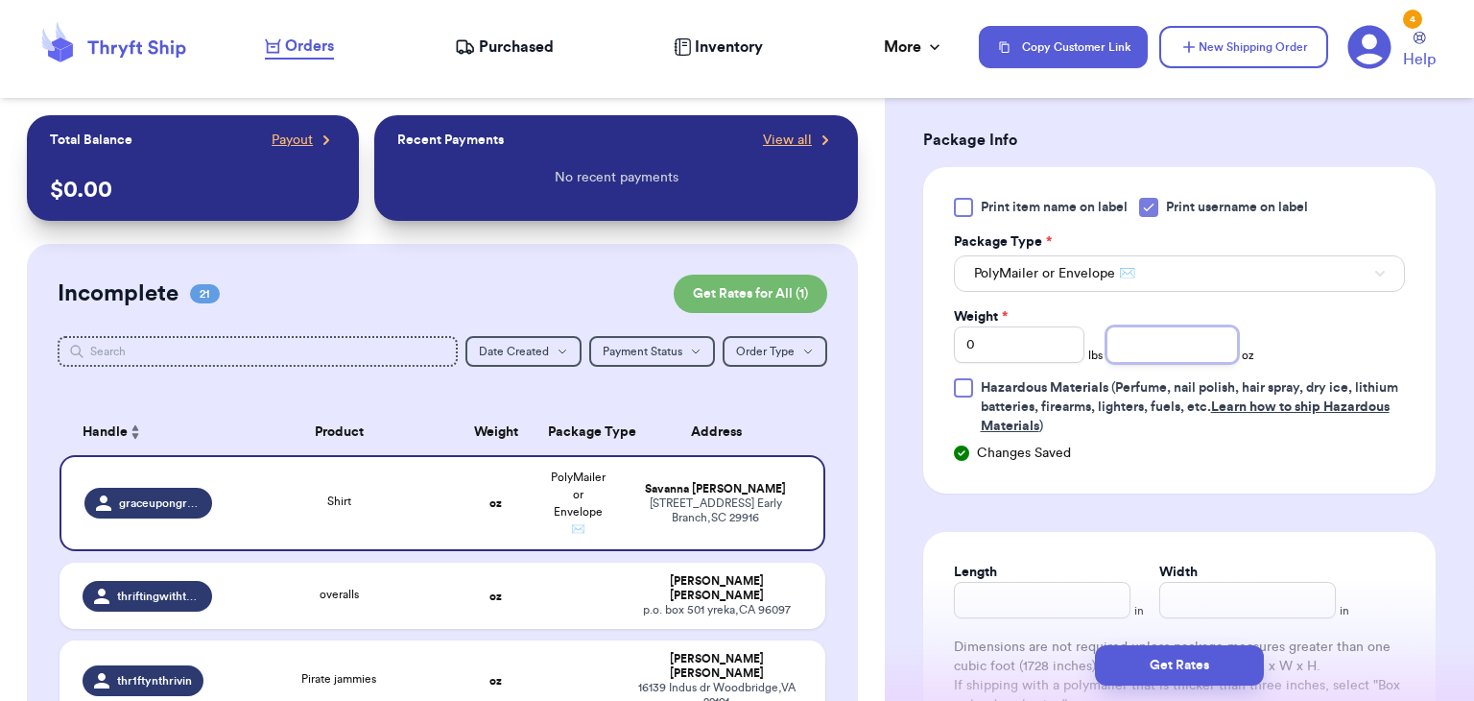
click at [1144, 332] on input "number" at bounding box center [1173, 344] width 132 height 36
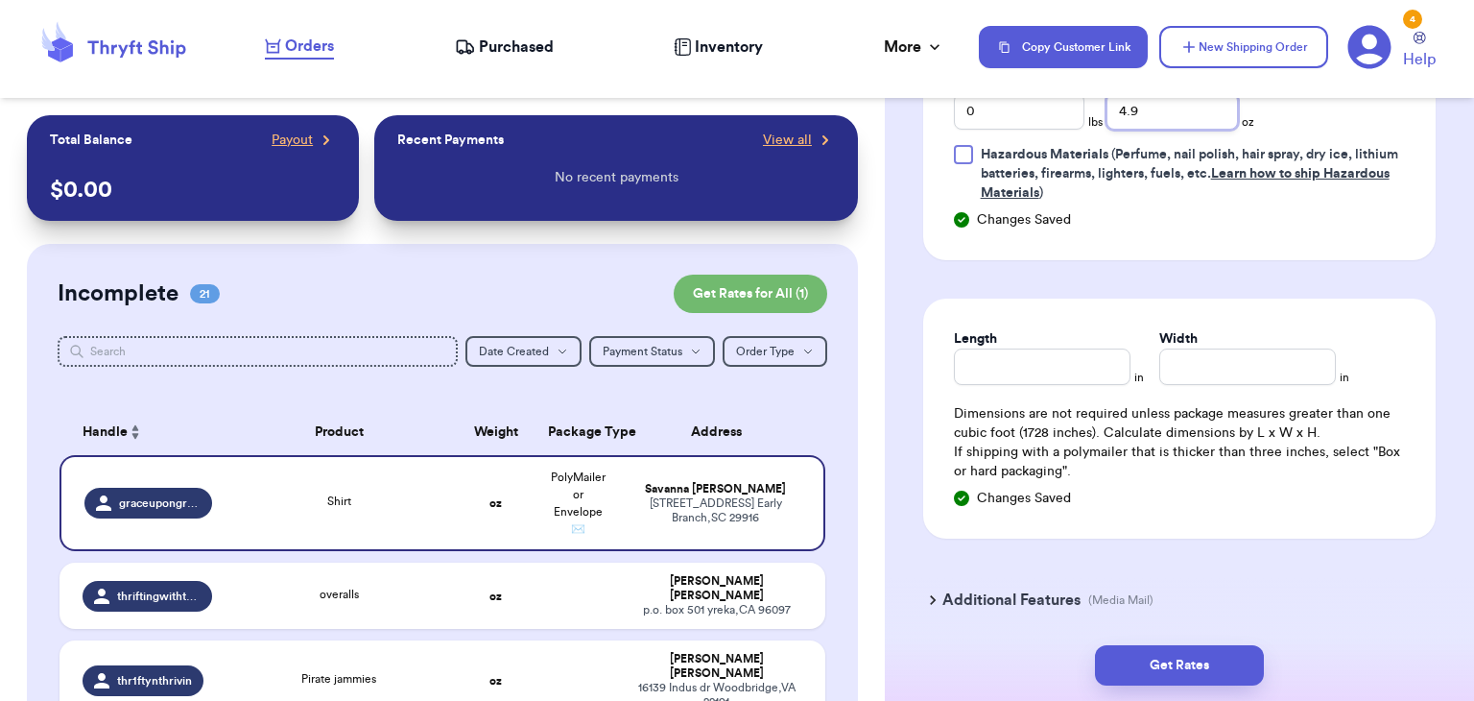
scroll to position [1145, 0]
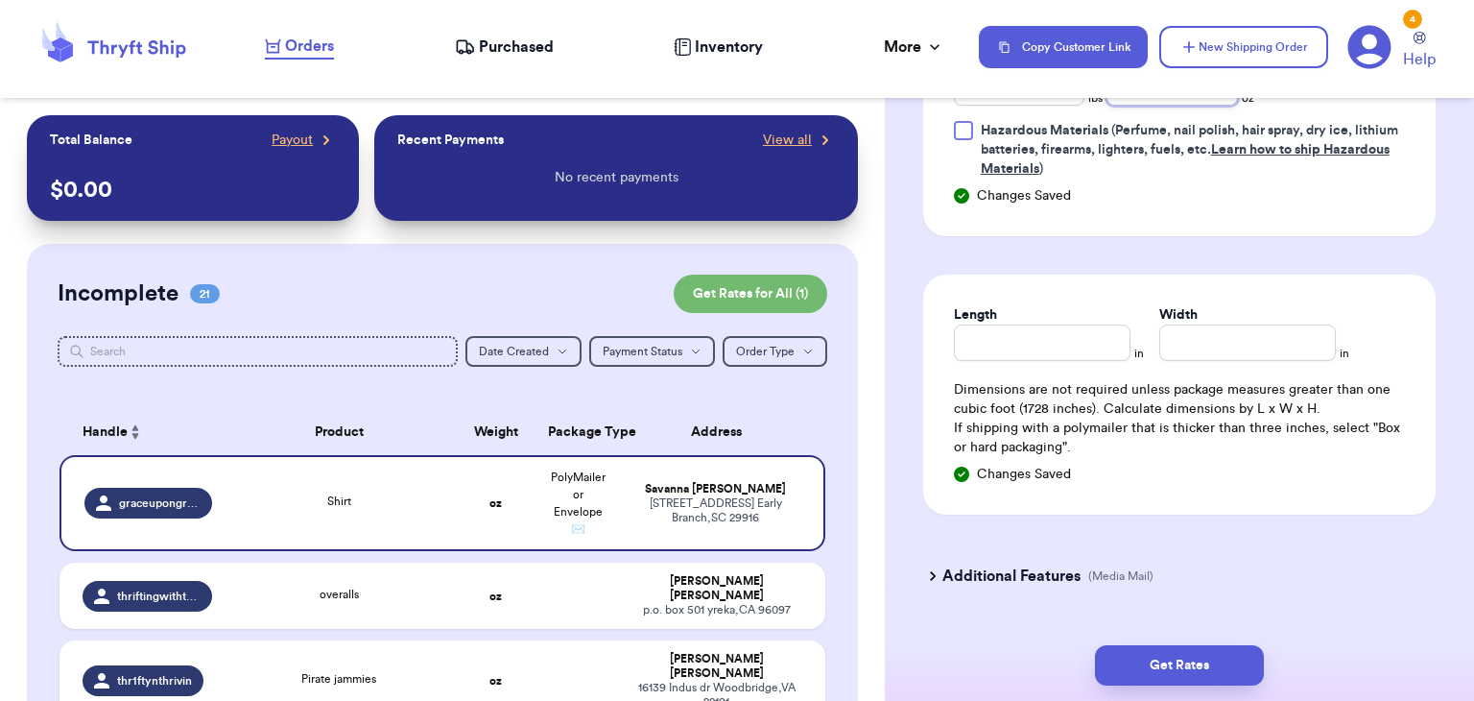
type input "4.9"
click at [1106, 356] on input "Length" at bounding box center [1042, 342] width 177 height 36
type input "8"
click at [1228, 354] on input "Width *" at bounding box center [1248, 342] width 177 height 36
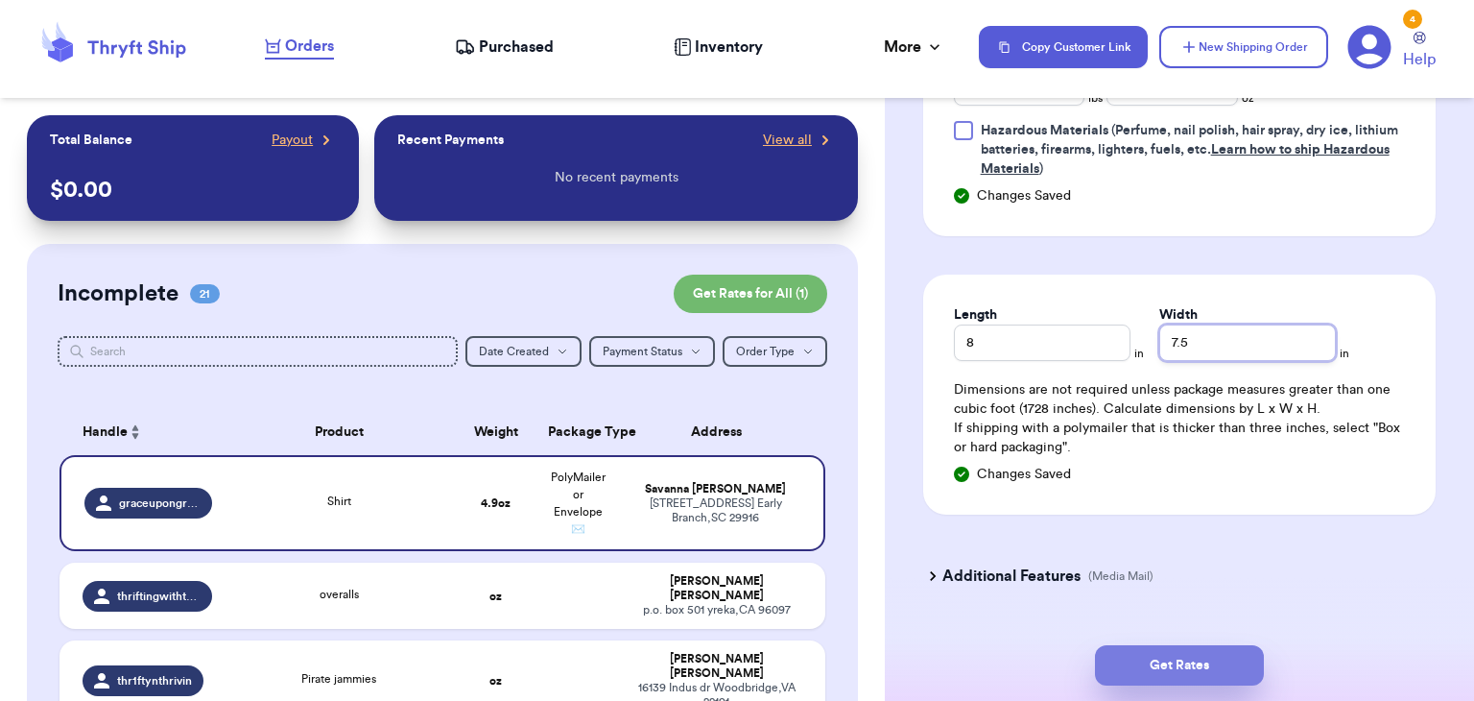
type input "7.5"
click at [1174, 646] on button "Get Rates" at bounding box center [1179, 665] width 169 height 40
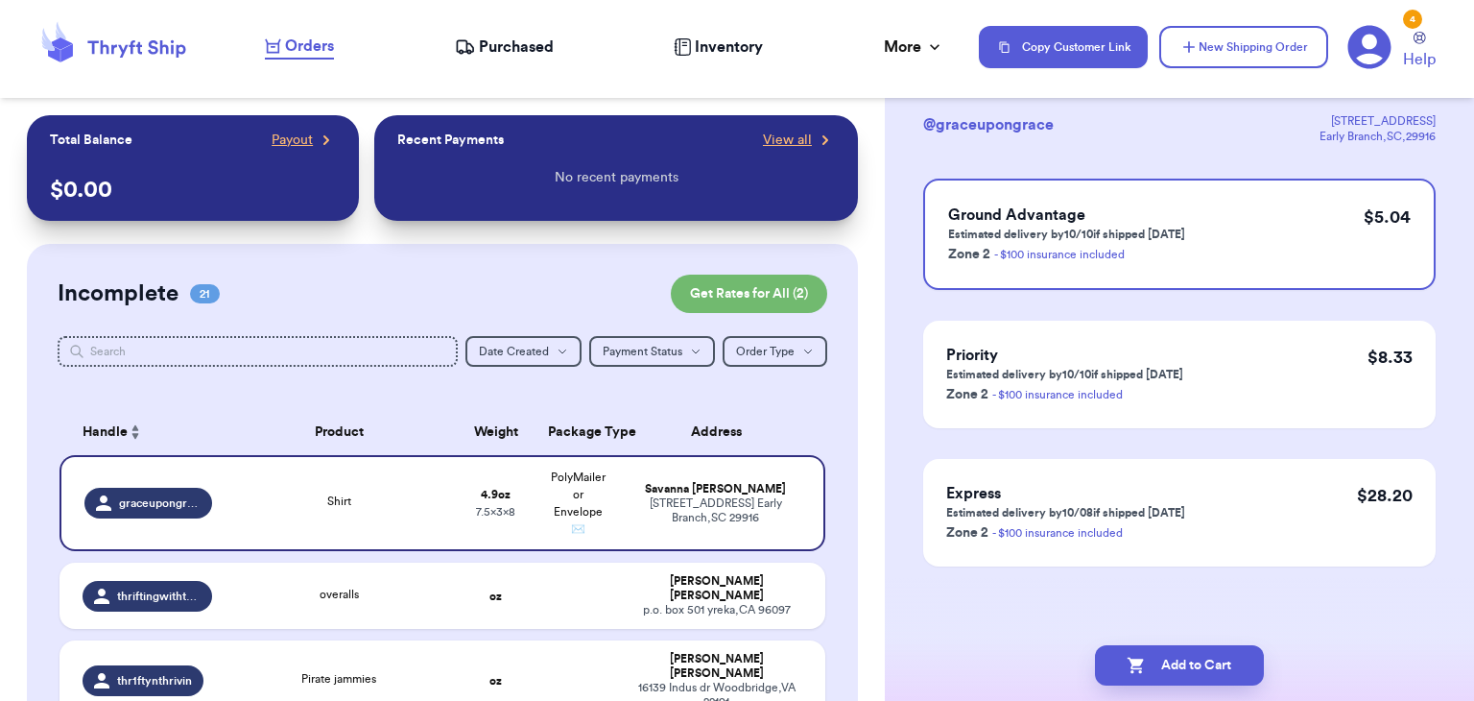
scroll to position [0, 0]
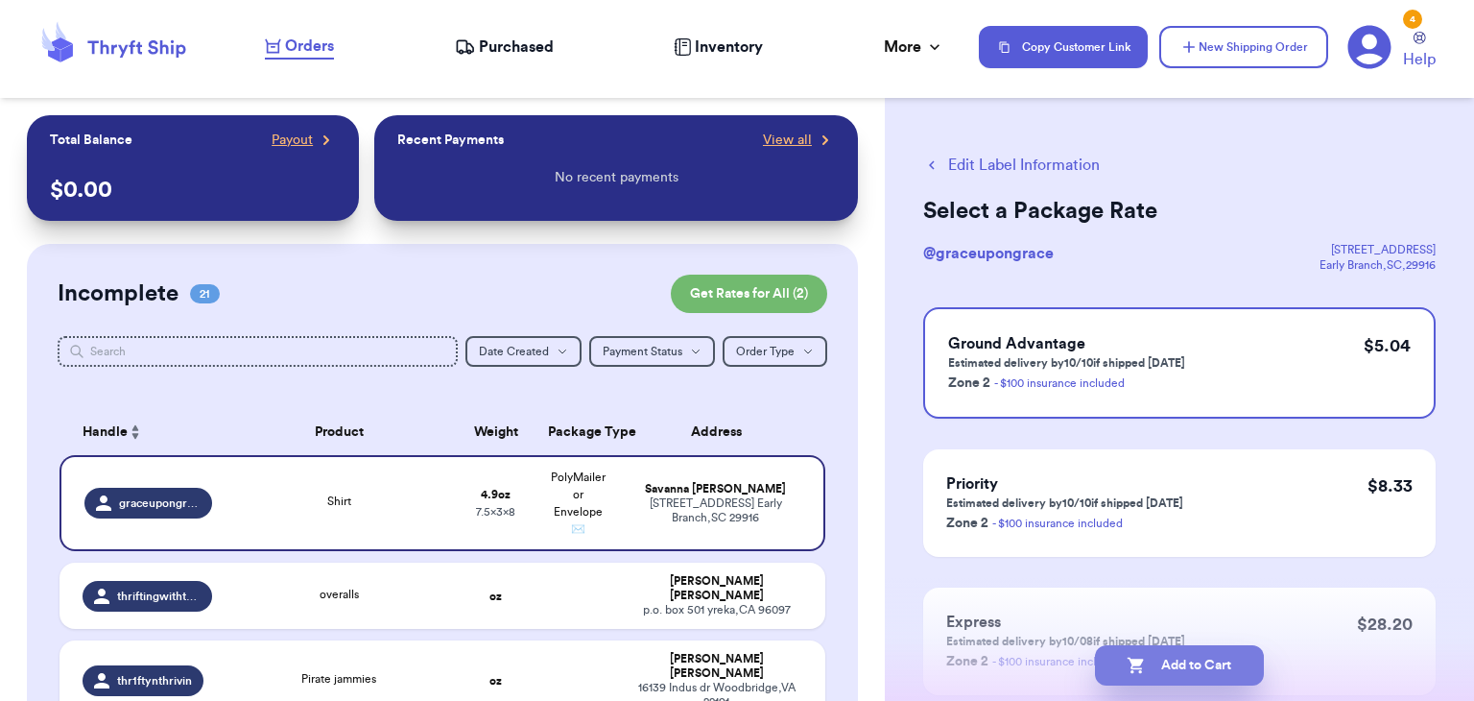
click at [1175, 654] on button "Add to Cart" at bounding box center [1179, 665] width 169 height 40
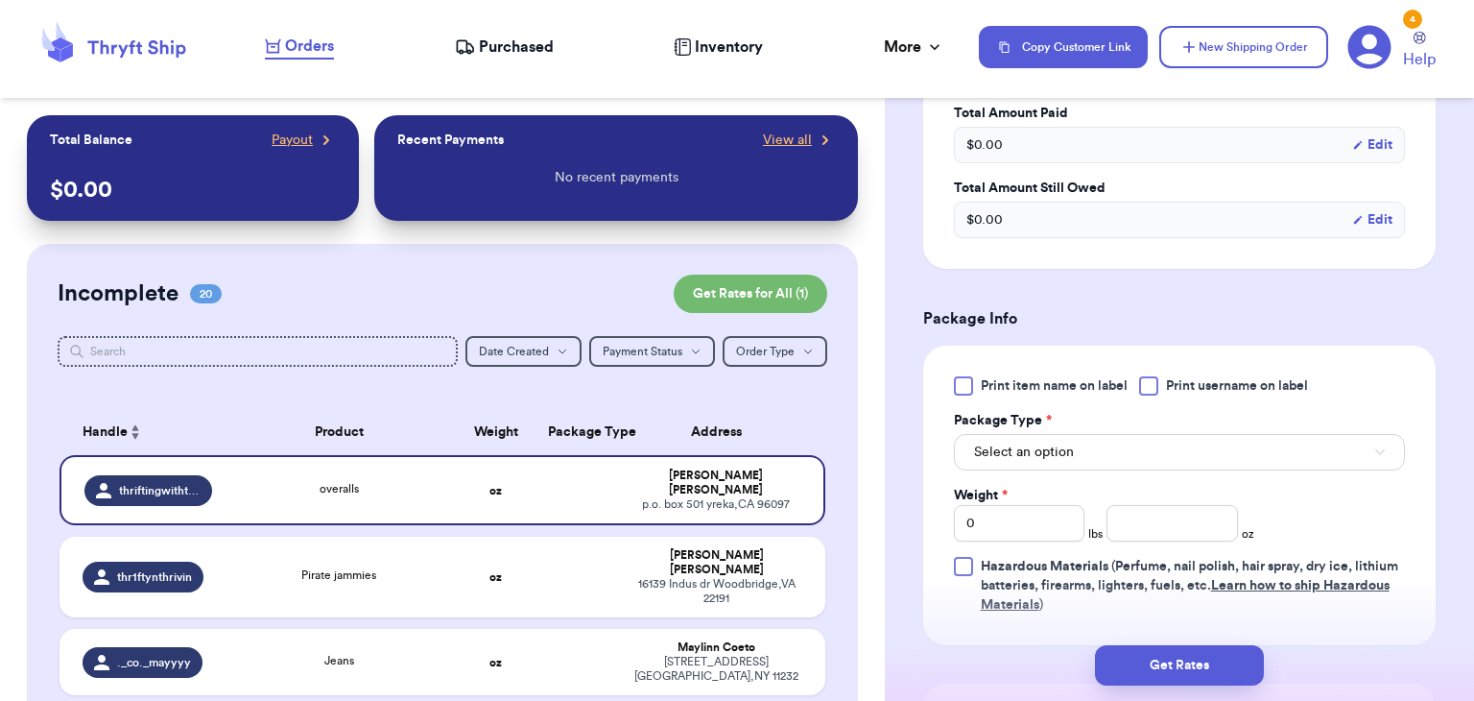
scroll to position [710, 0]
click at [1148, 389] on div at bounding box center [1148, 384] width 19 height 19
click at [0, 0] on input "Print username on label" at bounding box center [0, 0] width 0 height 0
click at [1141, 442] on button "Select an option" at bounding box center [1179, 451] width 451 height 36
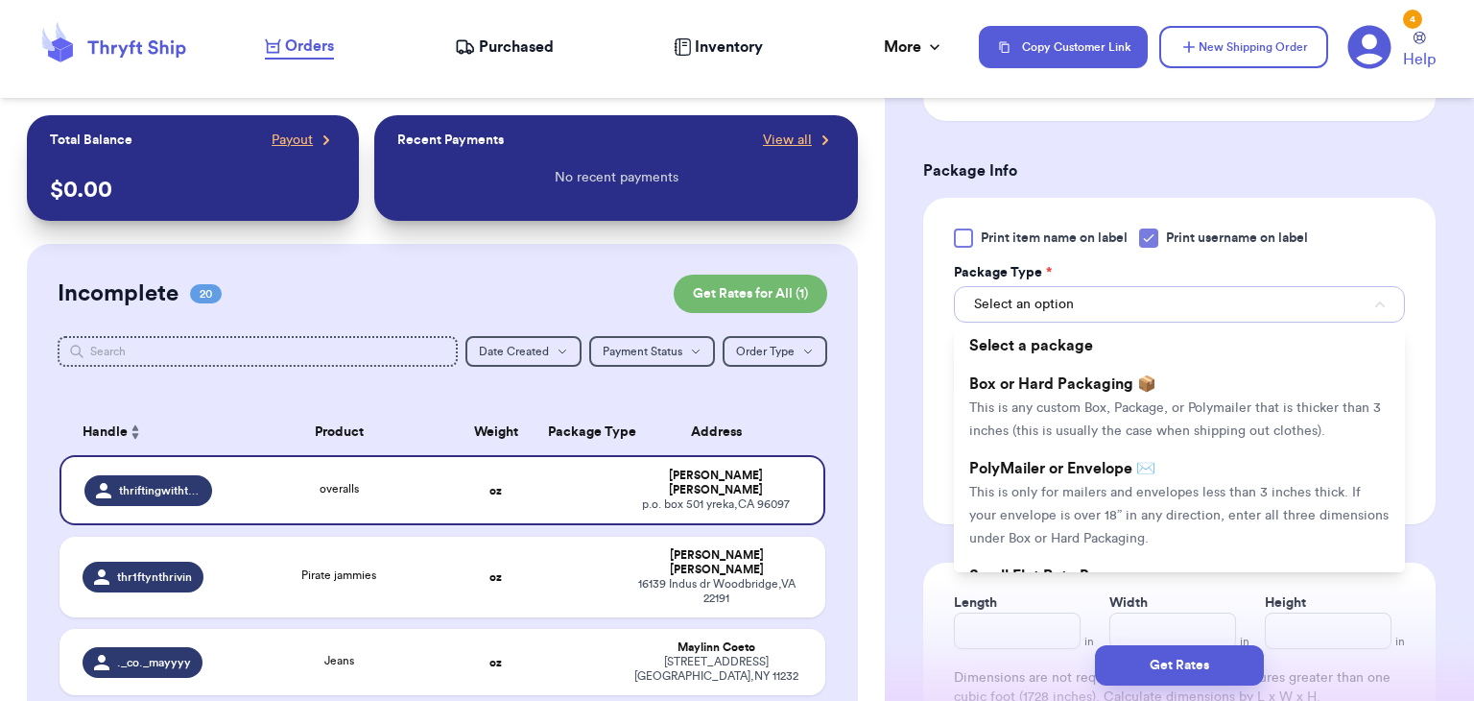
scroll to position [886, 0]
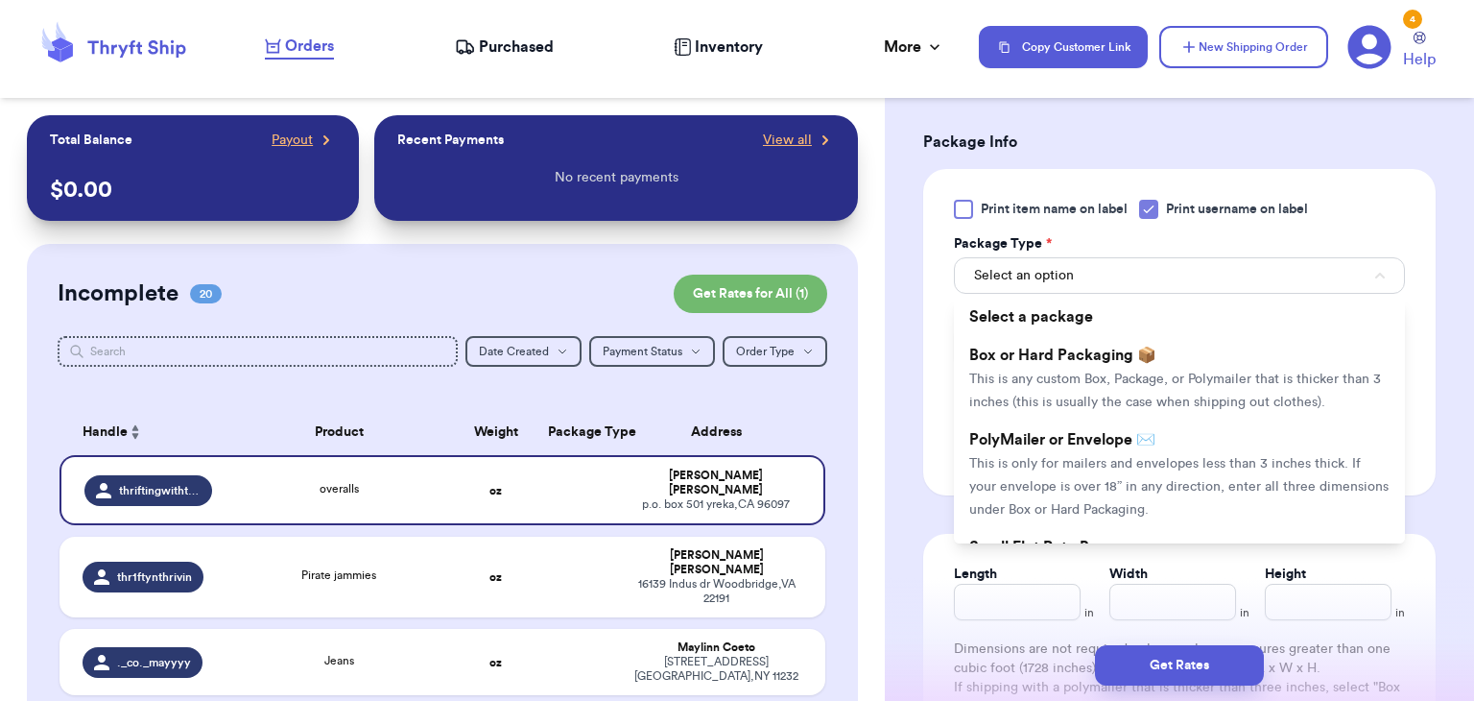
click at [1141, 442] on span "PolyMailer or Envelope ✉️" at bounding box center [1063, 439] width 186 height 15
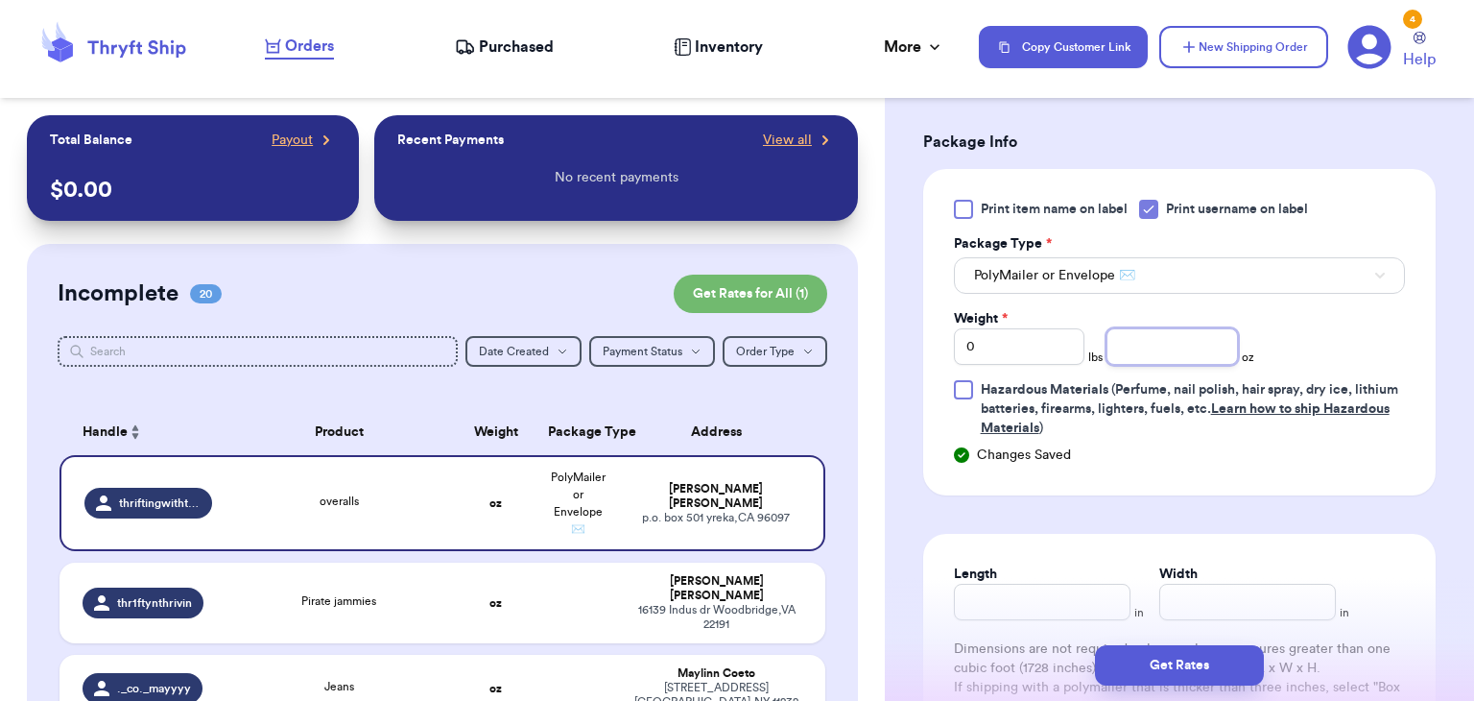
click at [1162, 343] on input "number" at bounding box center [1173, 346] width 132 height 36
type input "7.8"
click at [1039, 602] on input "Length" at bounding box center [1042, 602] width 177 height 36
type input "10"
click at [1253, 588] on input "Width *" at bounding box center [1248, 602] width 177 height 36
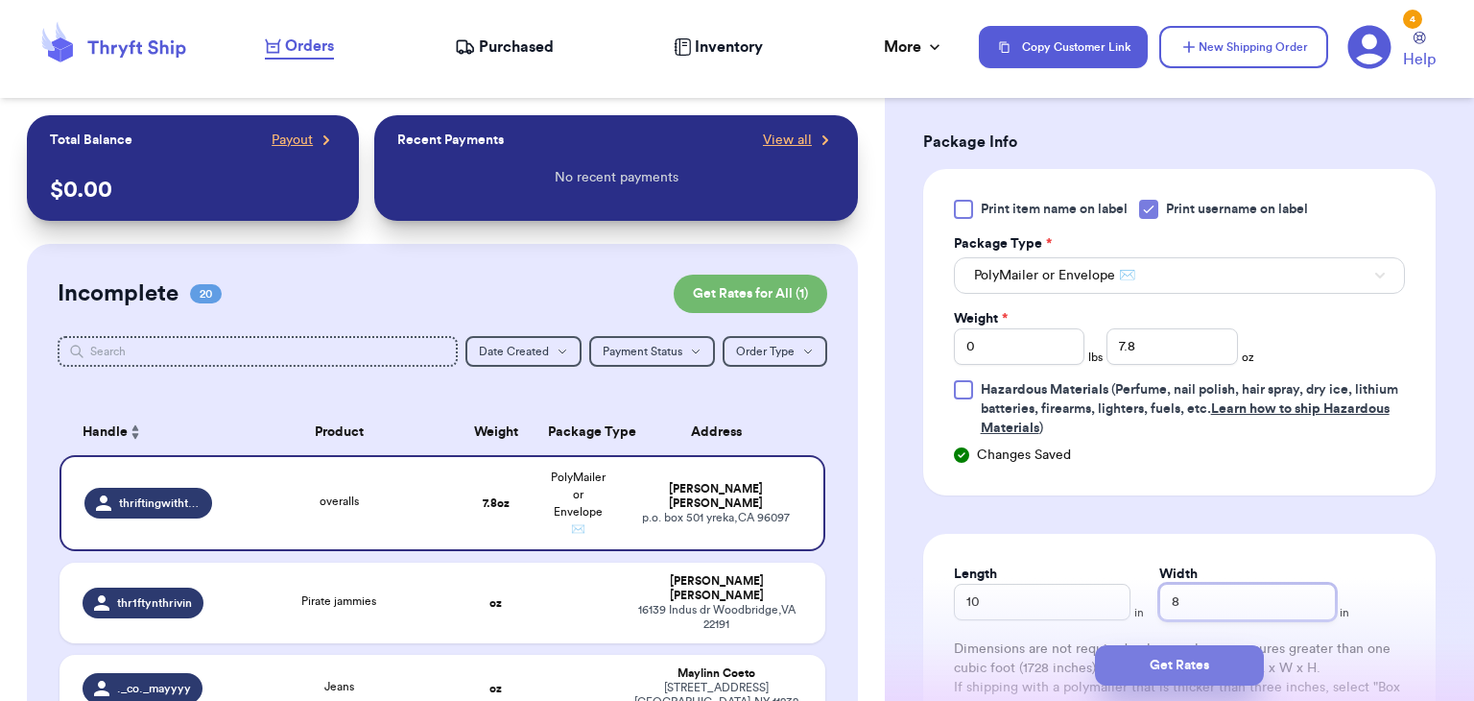
type input "8"
click at [1208, 662] on button "Get Rates" at bounding box center [1179, 665] width 169 height 40
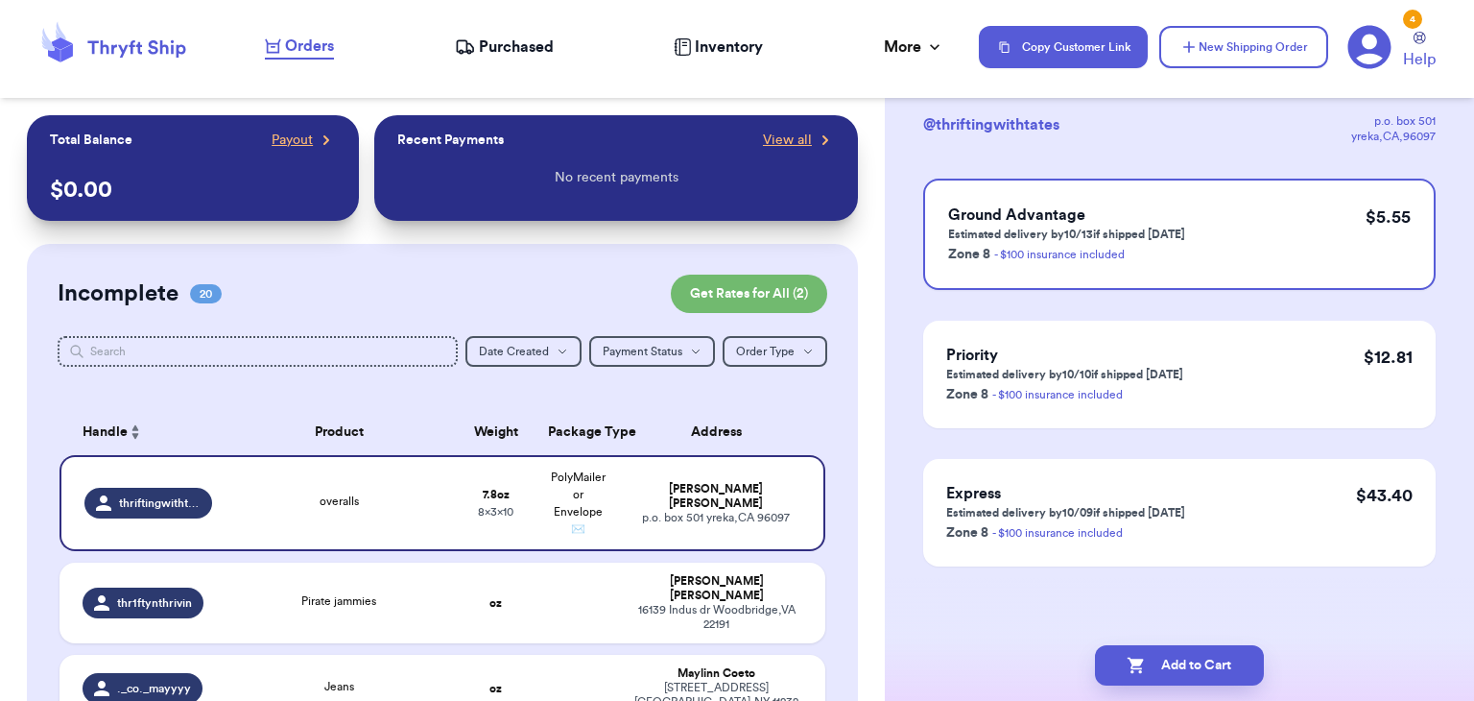
scroll to position [0, 0]
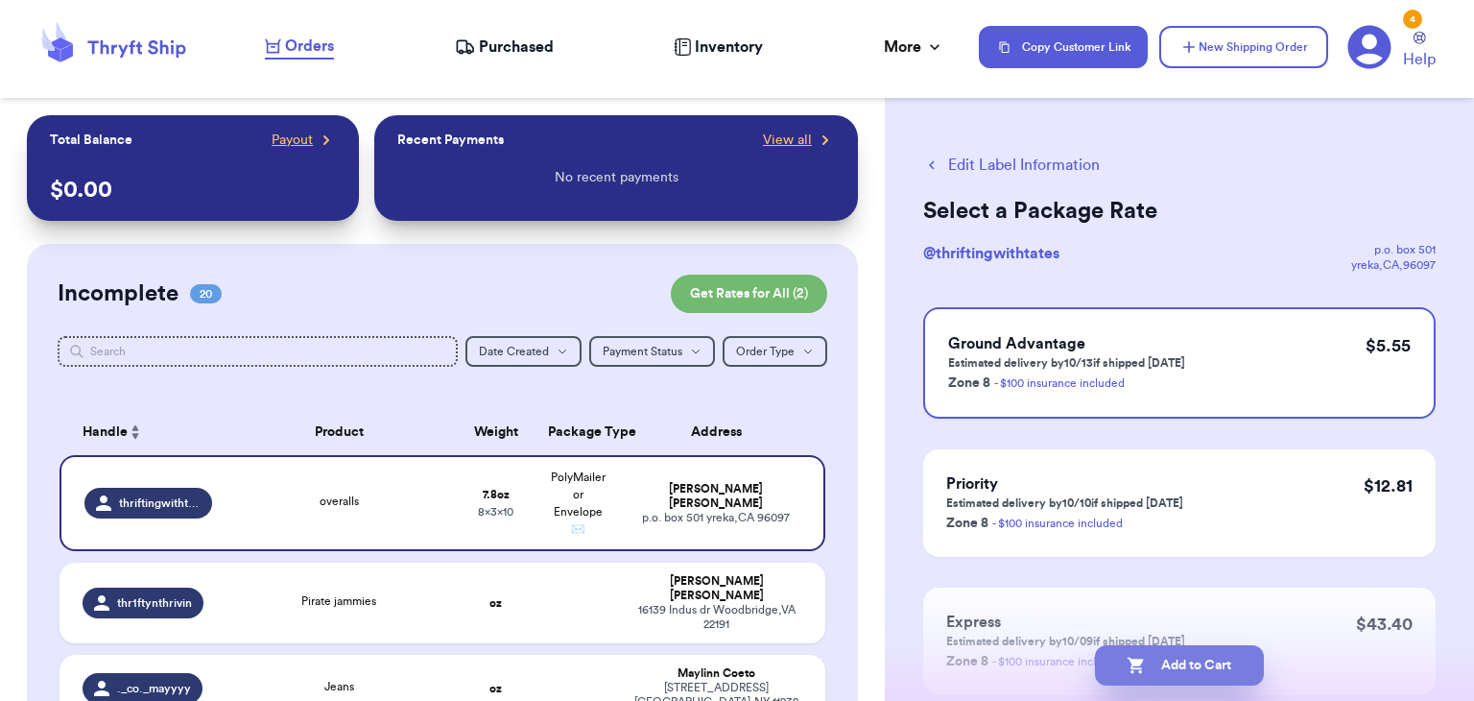
click at [1210, 665] on button "Add to Cart" at bounding box center [1179, 665] width 169 height 40
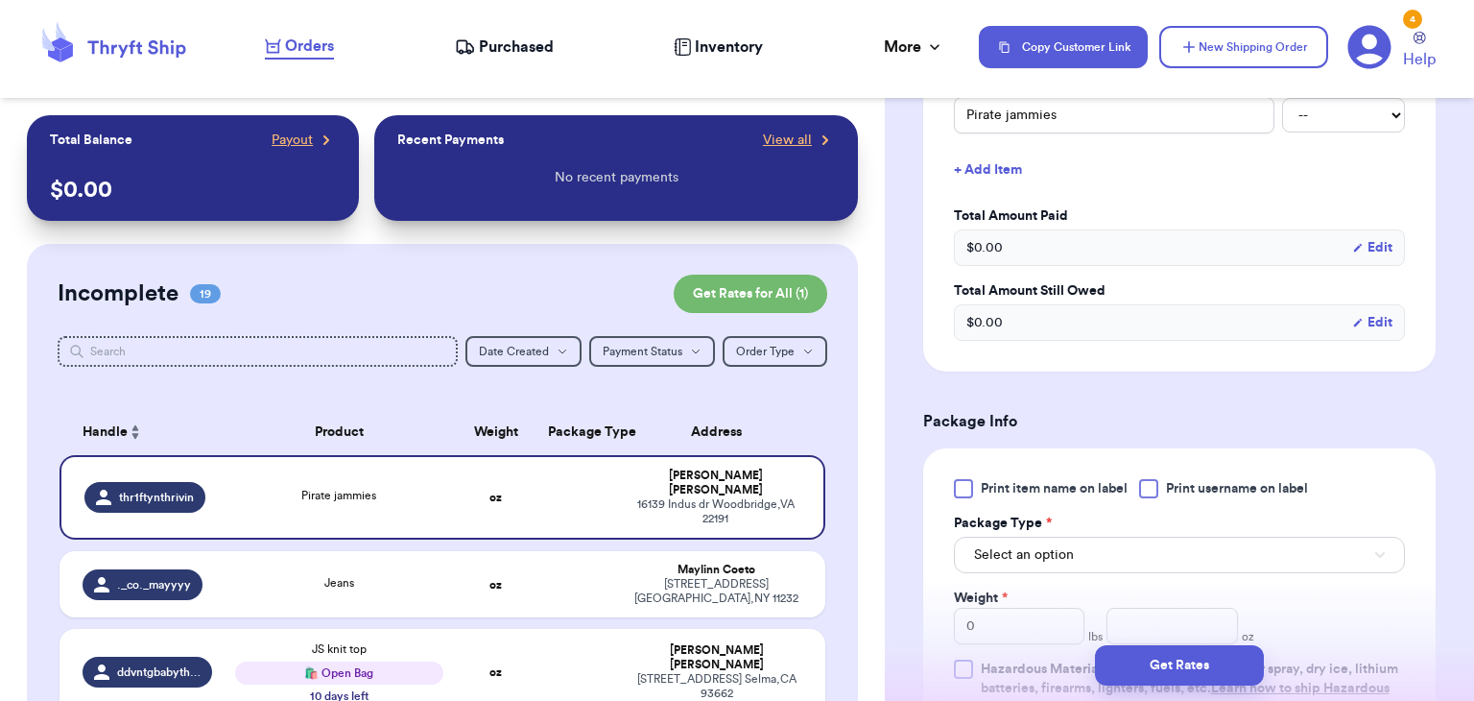
scroll to position [611, 0]
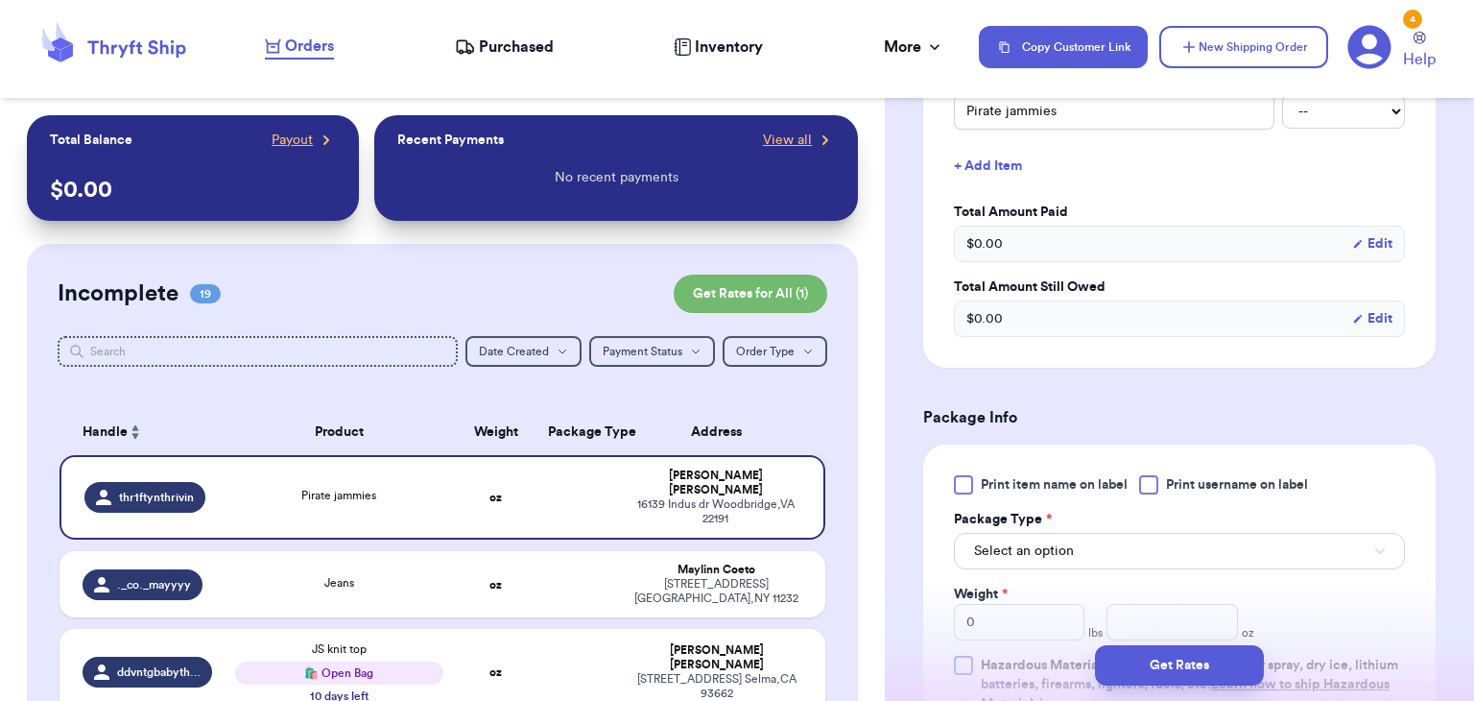
click at [1148, 490] on div at bounding box center [1148, 484] width 19 height 19
click at [0, 0] on input "Print username on label" at bounding box center [0, 0] width 0 height 0
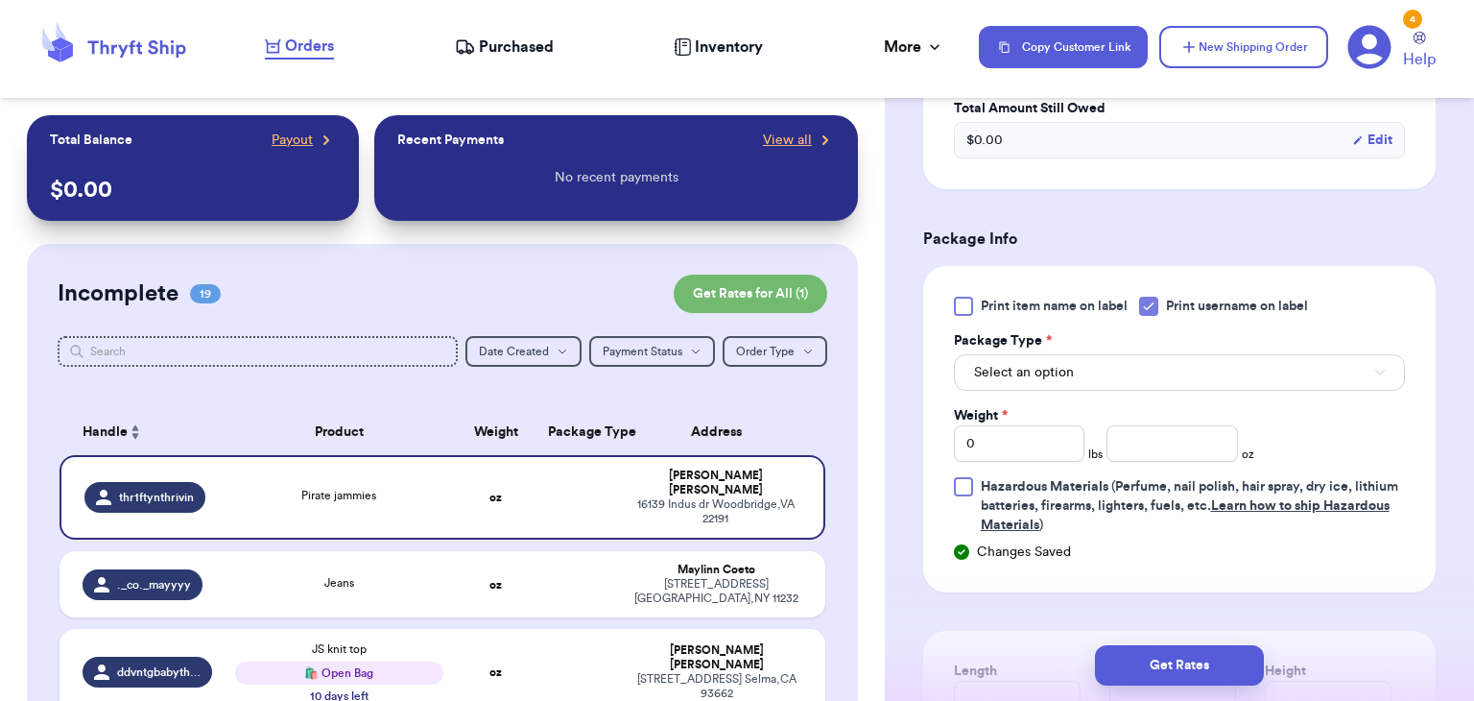
scroll to position [816, 0]
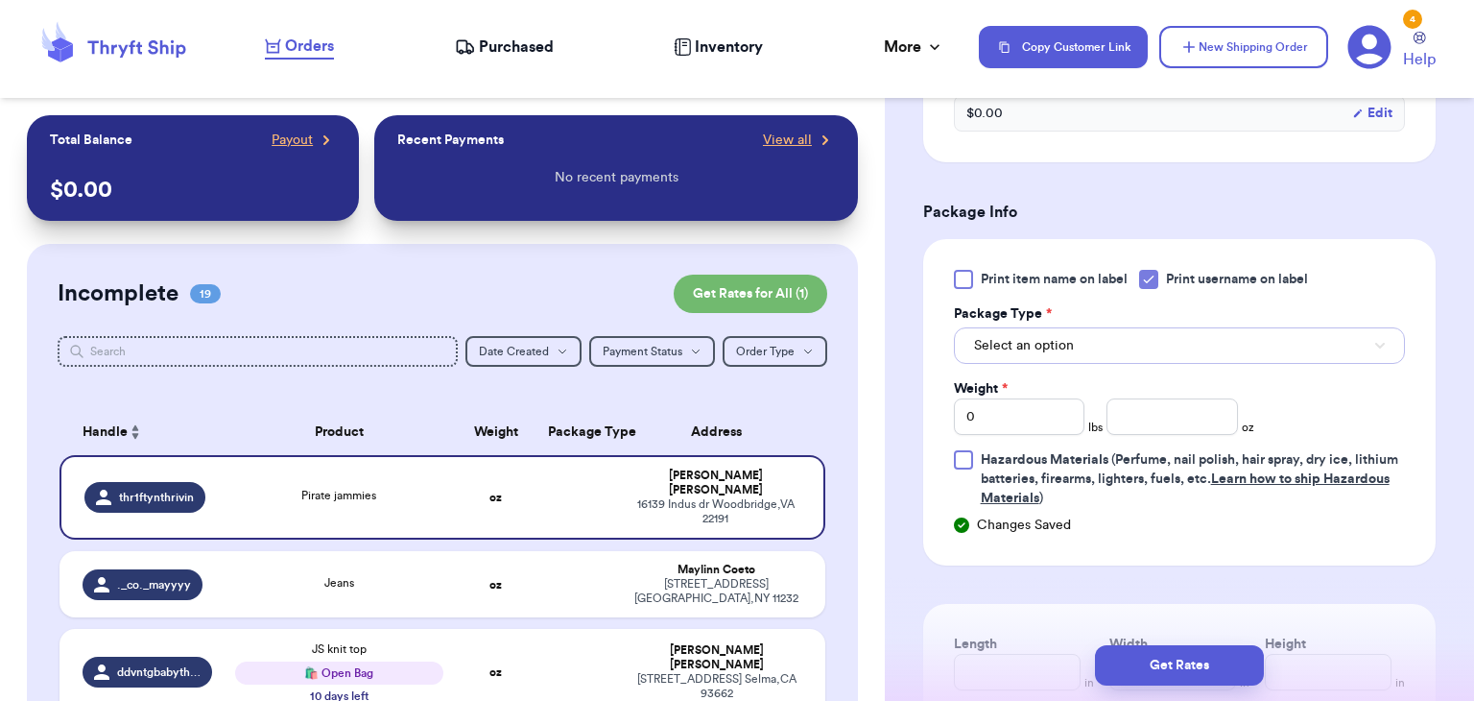
click at [1145, 356] on button "Select an option" at bounding box center [1179, 345] width 451 height 36
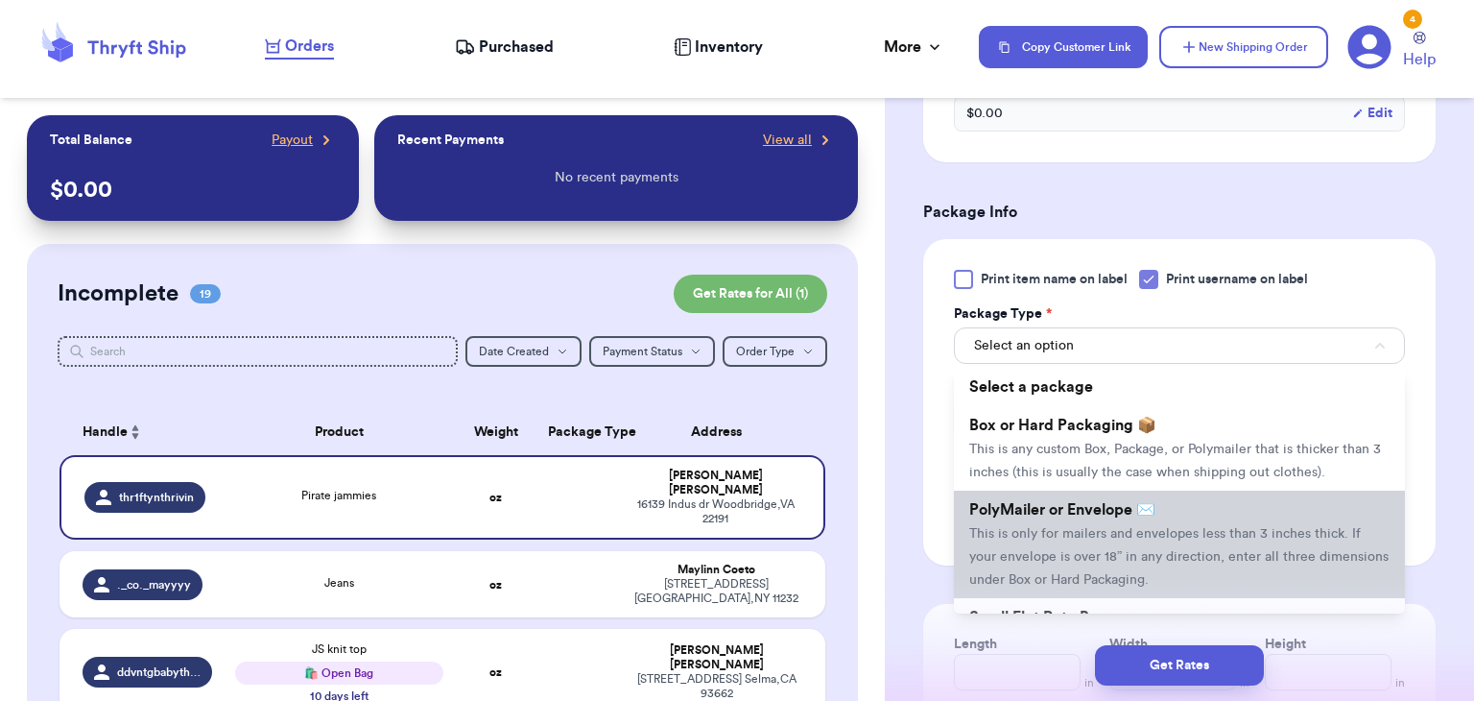
click at [1157, 545] on li "PolyMailer or Envelope ✉️ This is only for mailers and envelopes less than 3 in…" at bounding box center [1179, 545] width 451 height 108
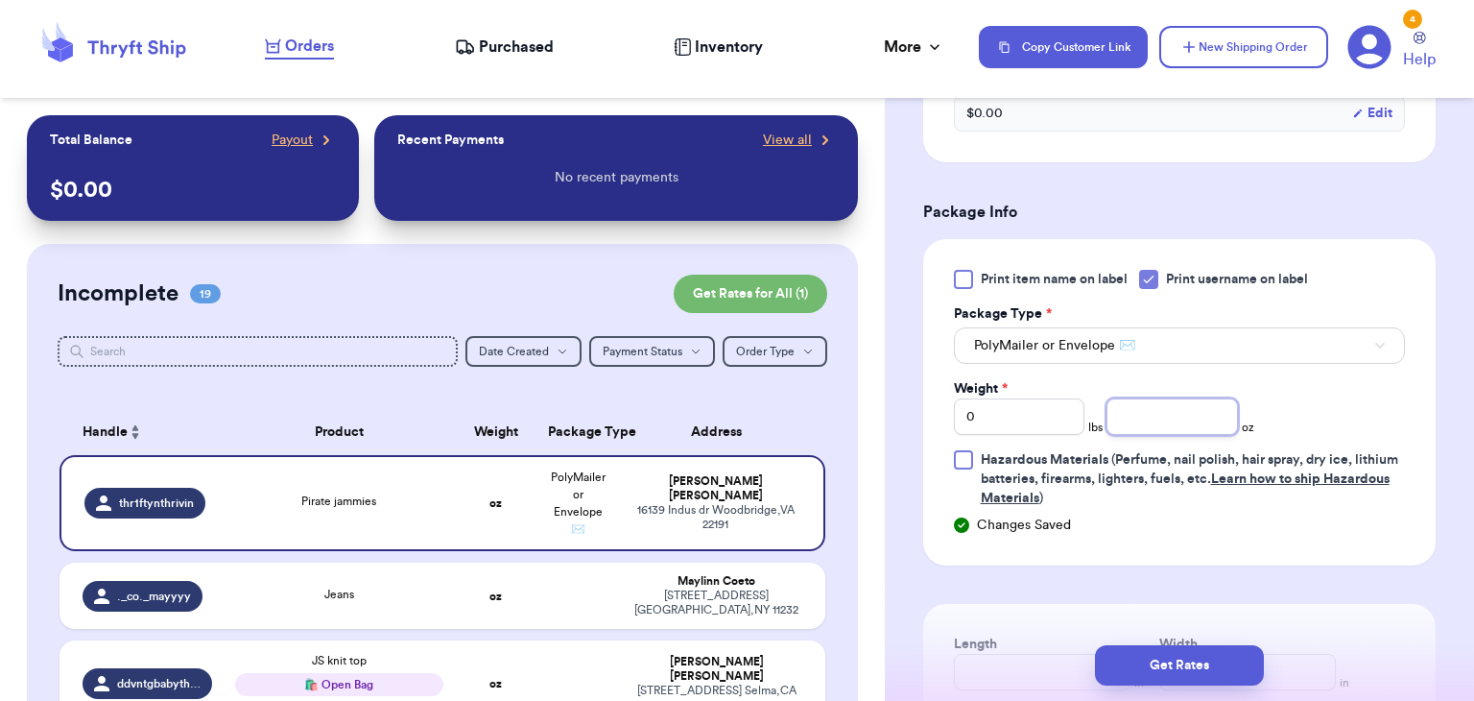
click at [1133, 398] on input "number" at bounding box center [1173, 416] width 132 height 36
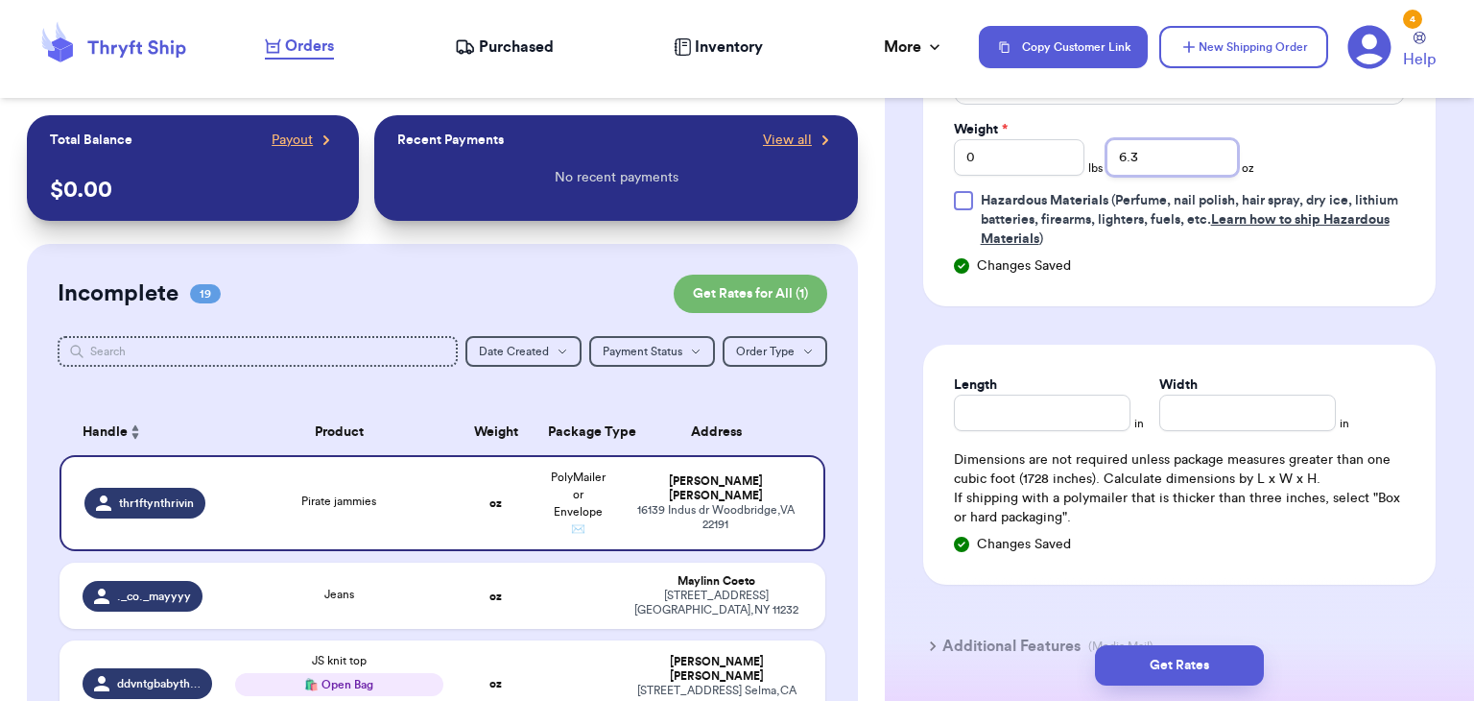
scroll to position [1082, 0]
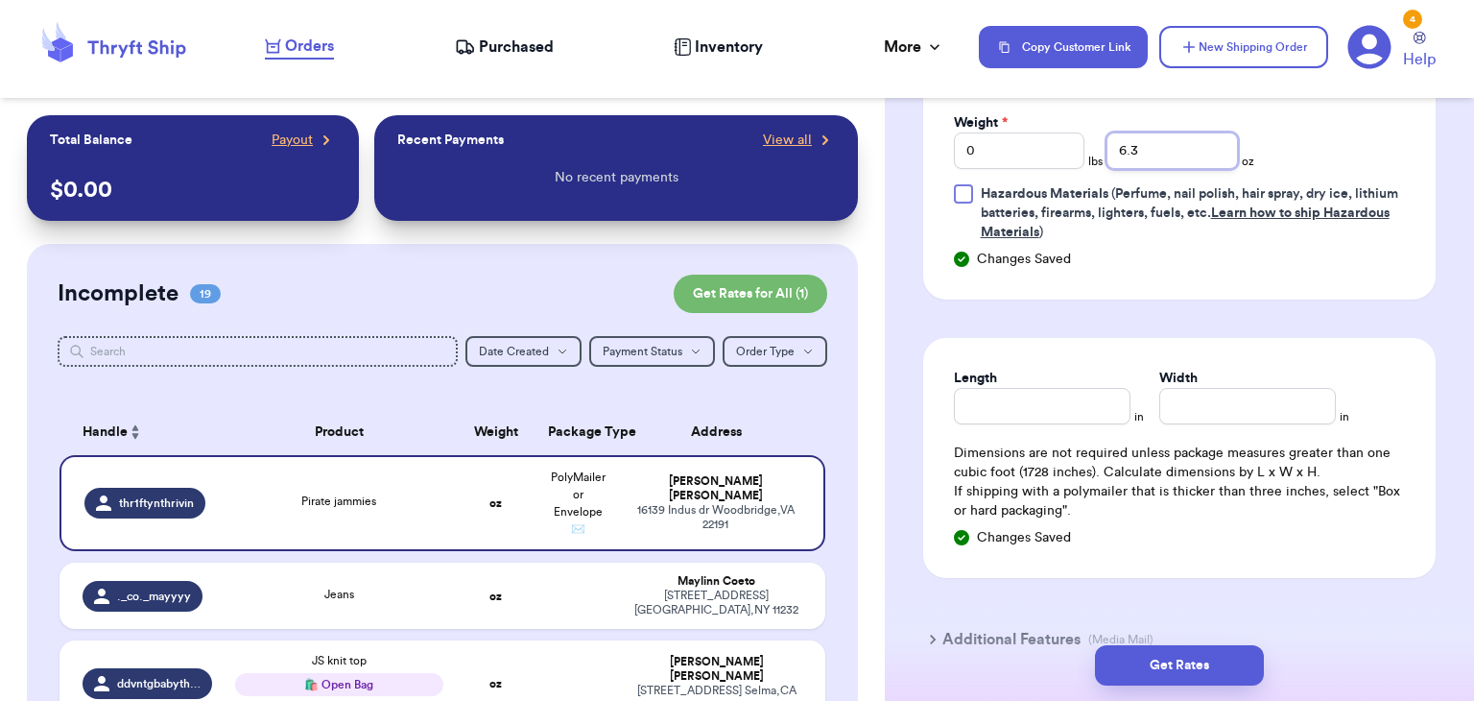
type input "6.3"
click at [1021, 415] on input "Length" at bounding box center [1042, 406] width 177 height 36
type input "8"
click at [1234, 398] on input "Width *" at bounding box center [1248, 406] width 177 height 36
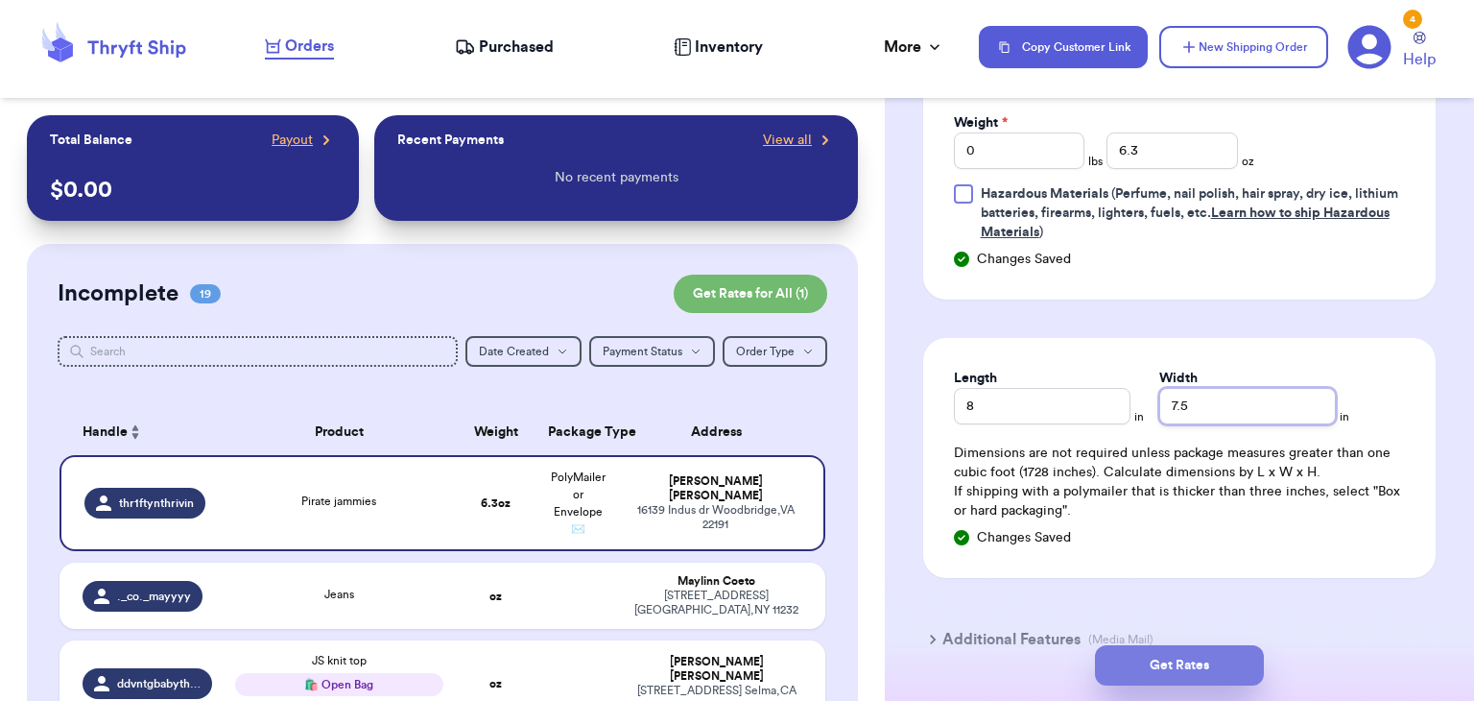
type input "7.5"
click at [1215, 660] on button "Get Rates" at bounding box center [1179, 665] width 169 height 40
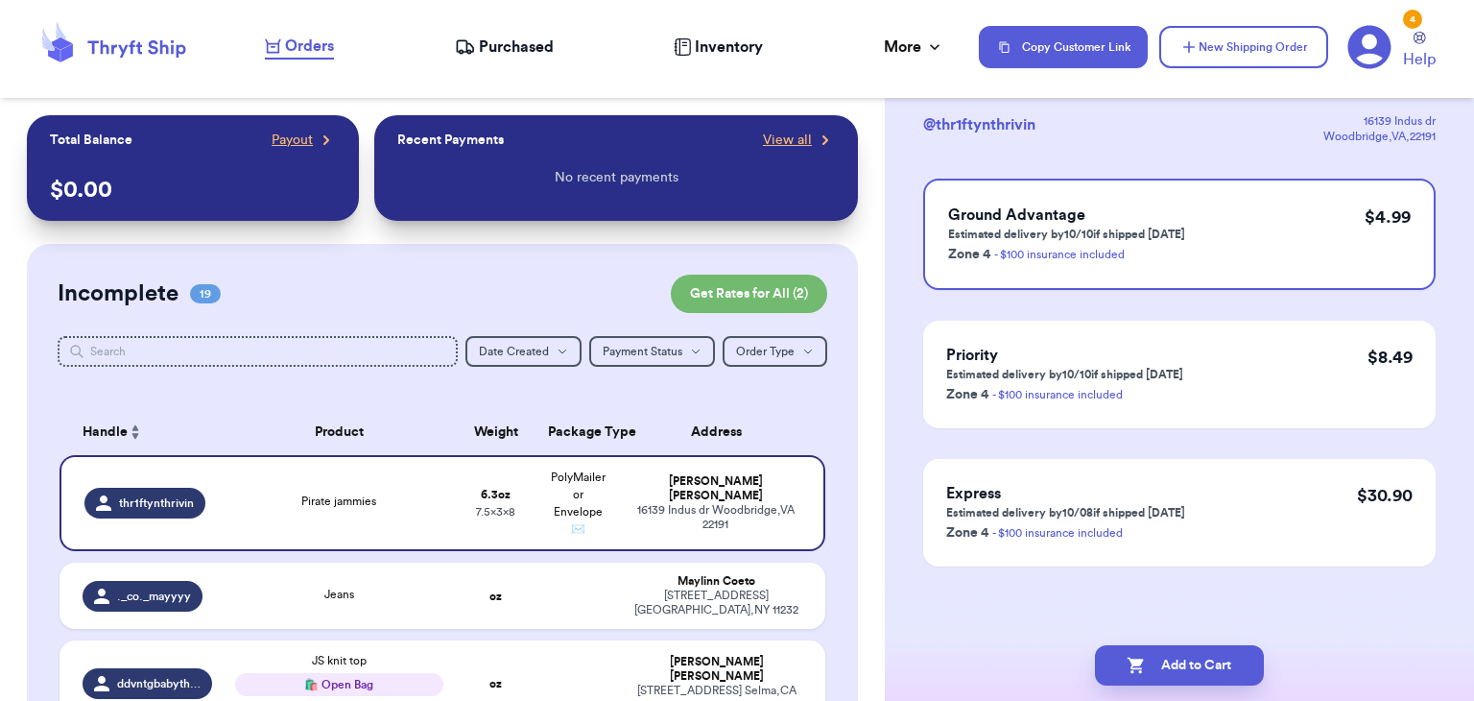
scroll to position [0, 0]
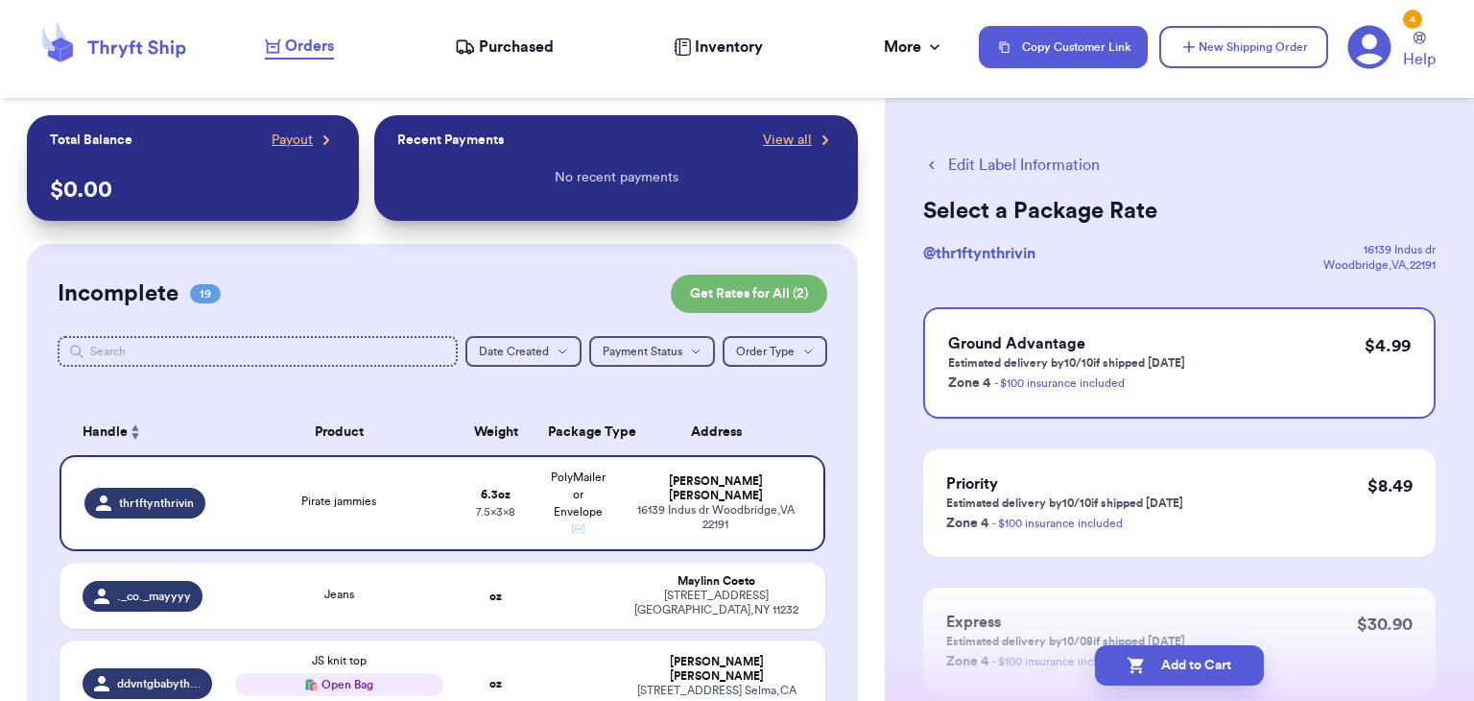
click at [1215, 660] on button "Add to Cart" at bounding box center [1179, 665] width 169 height 40
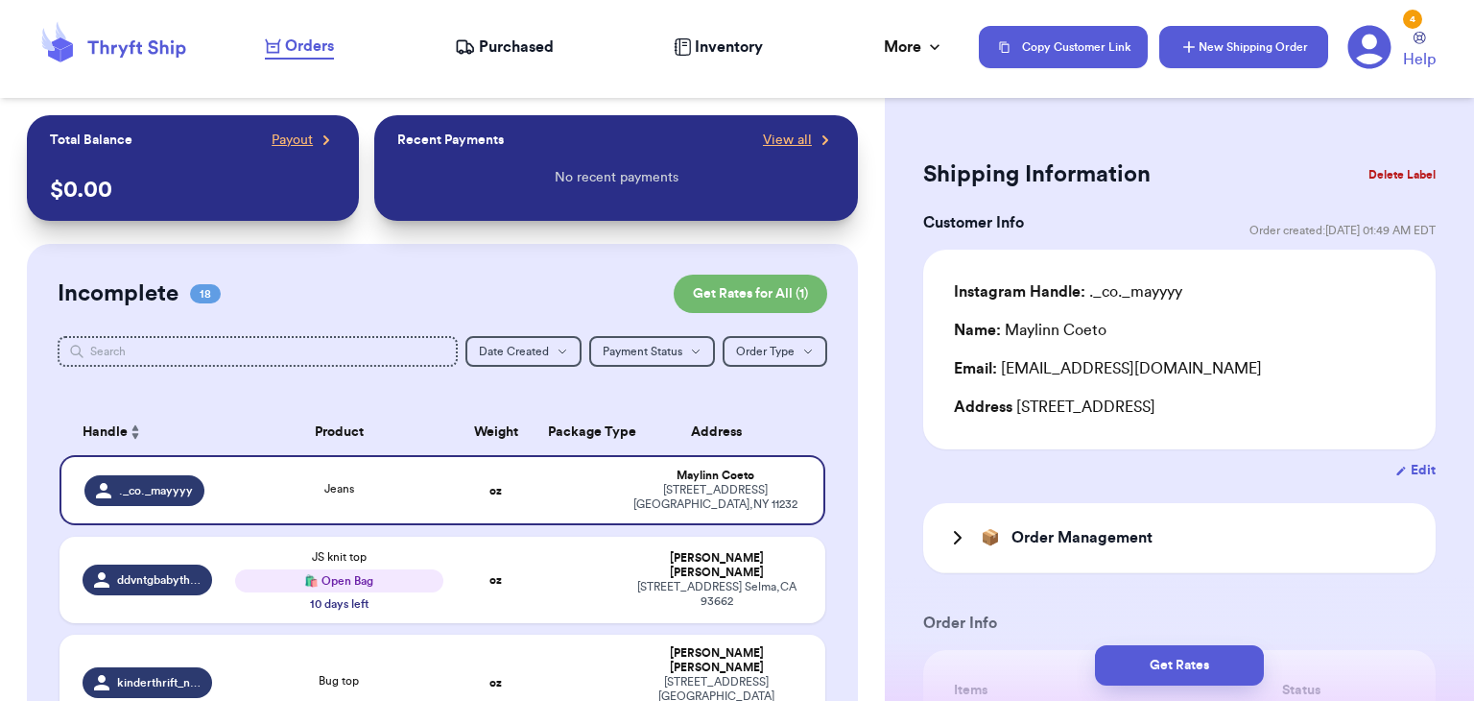
click at [1232, 59] on button "New Shipping Order" at bounding box center [1244, 47] width 169 height 42
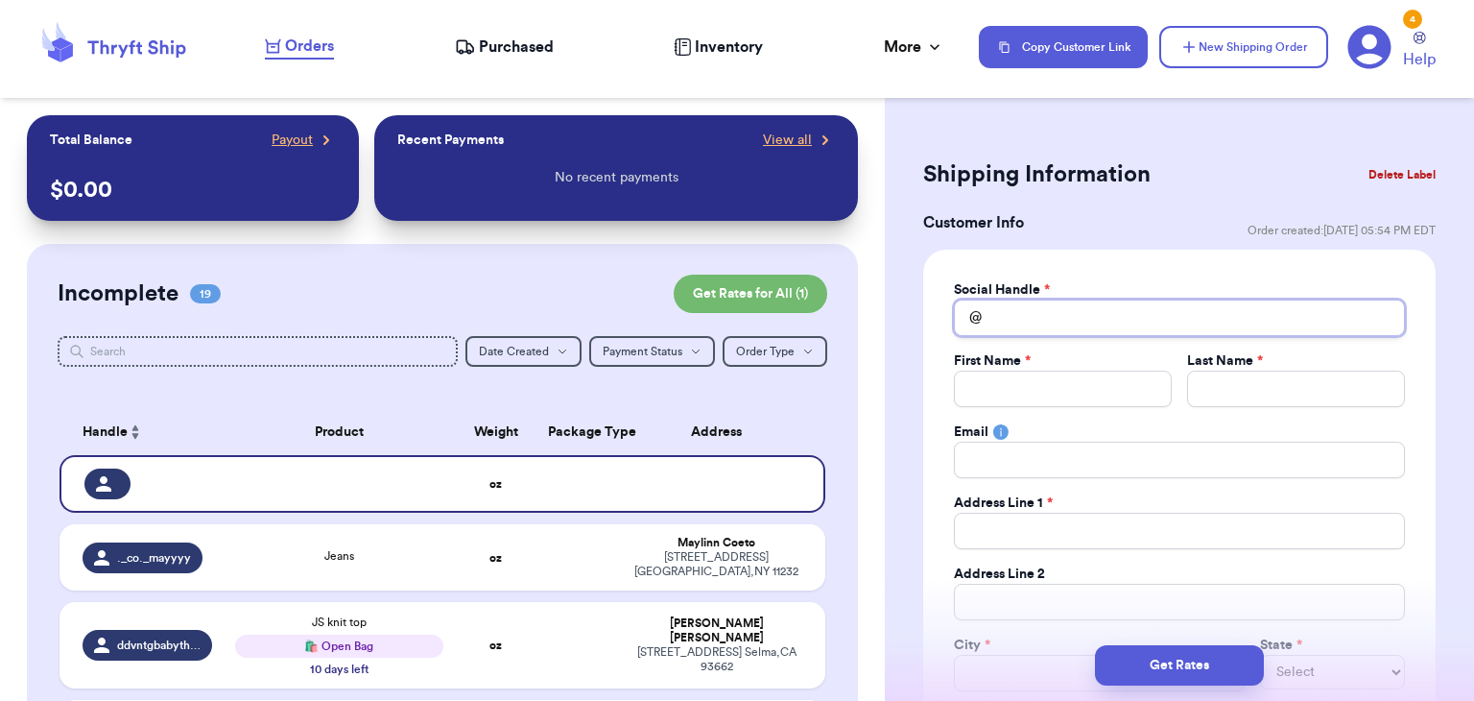
click at [1066, 307] on input "Total Amount Paid" at bounding box center [1179, 317] width 451 height 36
type input "a"
type input "an"
type input "[PERSON_NAME]"
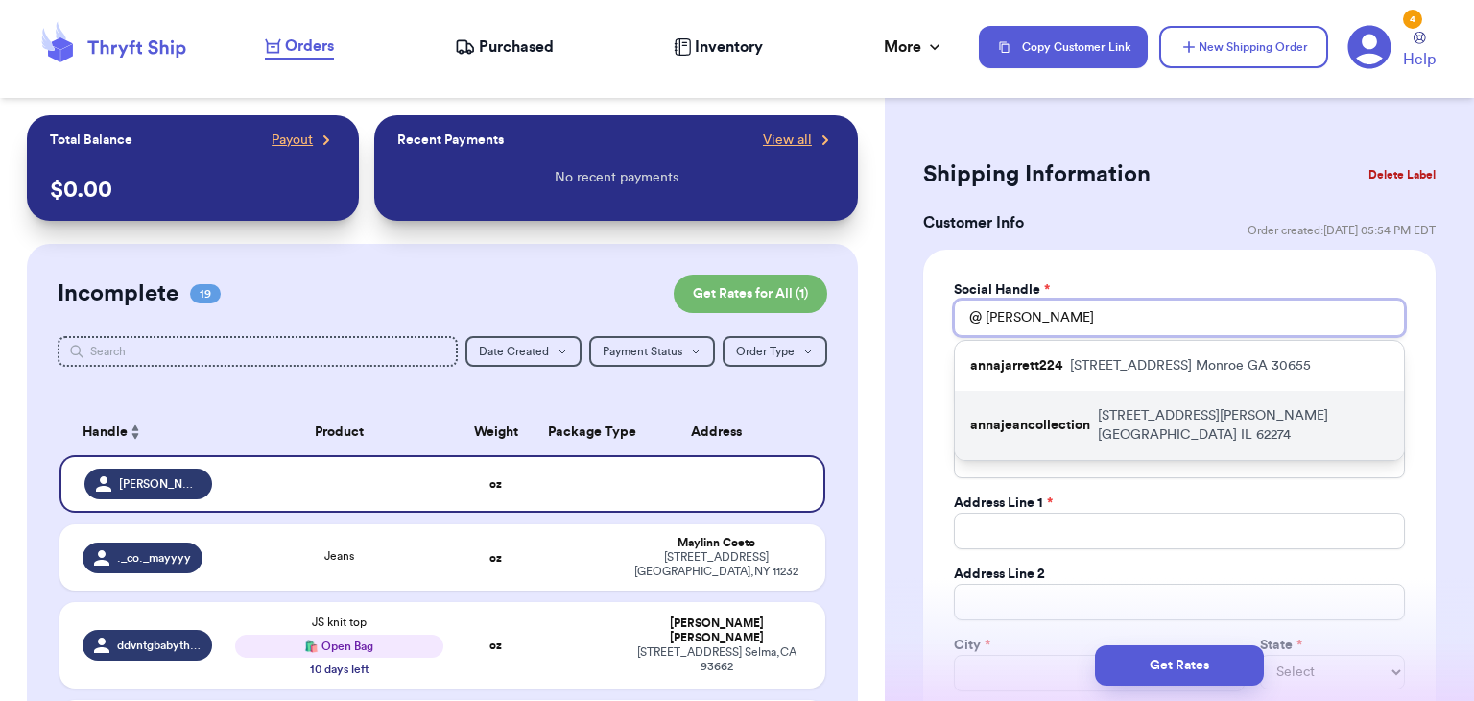
type input "[PERSON_NAME]"
click at [1030, 422] on p "annajeancollection" at bounding box center [1030, 425] width 120 height 19
type input "annajeancollection"
type input "Kait"
type input "[PERSON_NAME]"
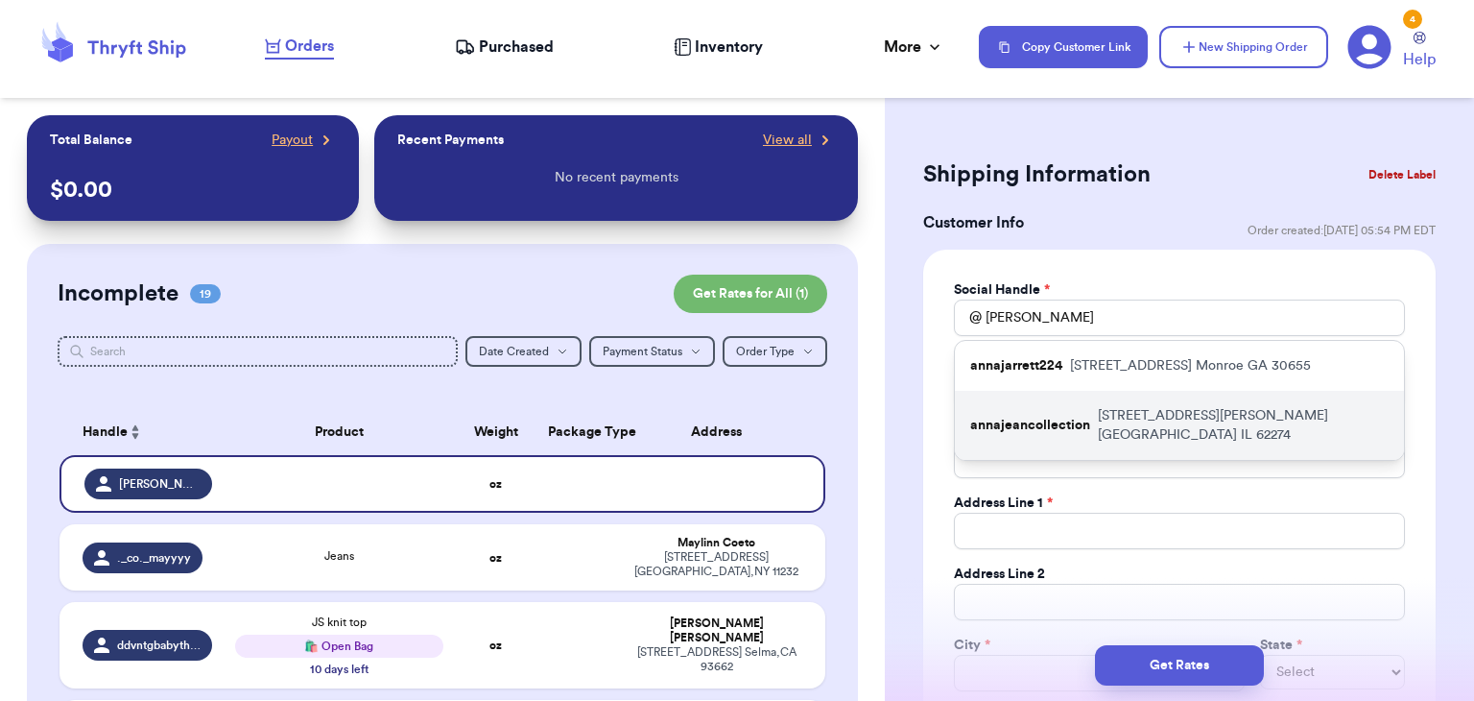
type input "[EMAIL_ADDRESS][DOMAIN_NAME]"
type input "[STREET_ADDRESS][PERSON_NAME]"
type input "[GEOGRAPHIC_DATA]"
select select "IL"
type input "62274"
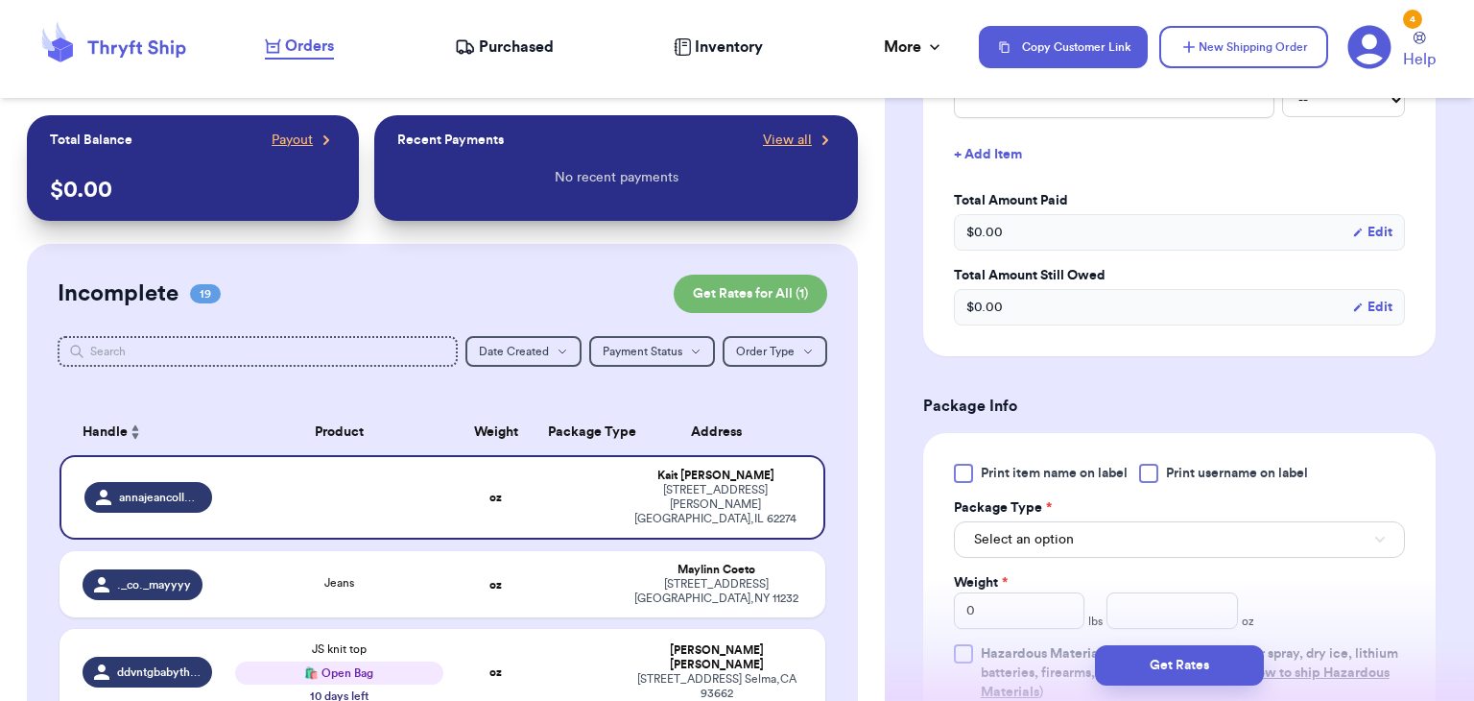
scroll to position [978, 0]
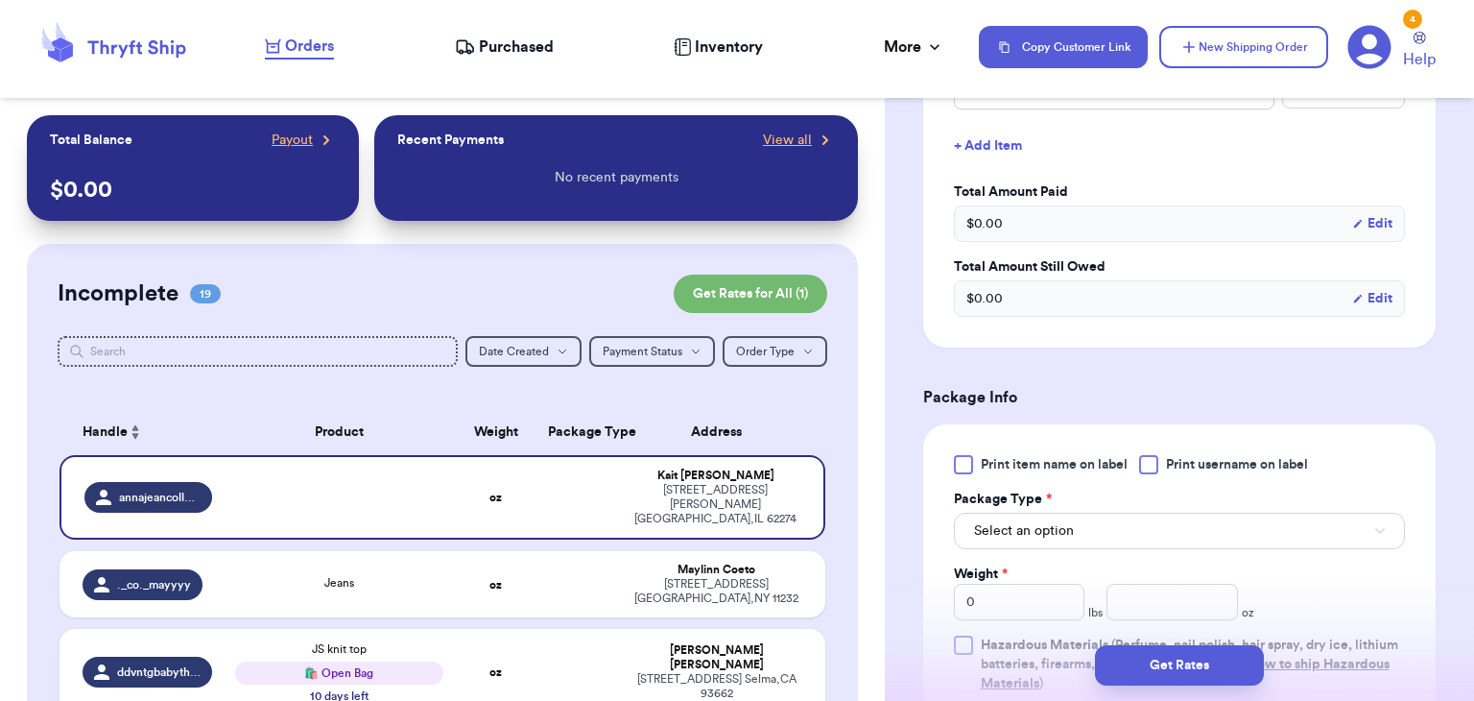
click at [1153, 465] on div at bounding box center [1148, 464] width 19 height 19
click at [0, 0] on input "Print username on label" at bounding box center [0, 0] width 0 height 0
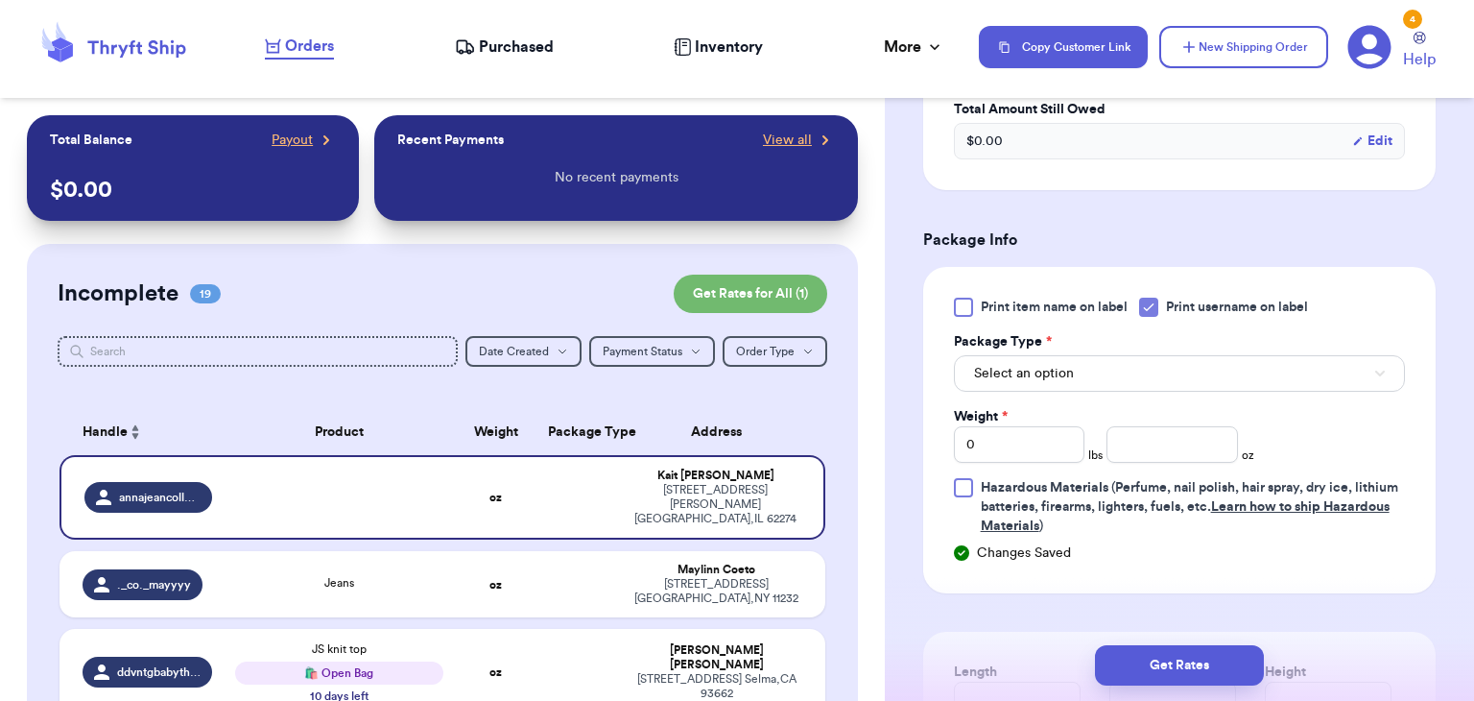
scroll to position [1138, 0]
click at [1145, 373] on button "Select an option" at bounding box center [1179, 371] width 451 height 36
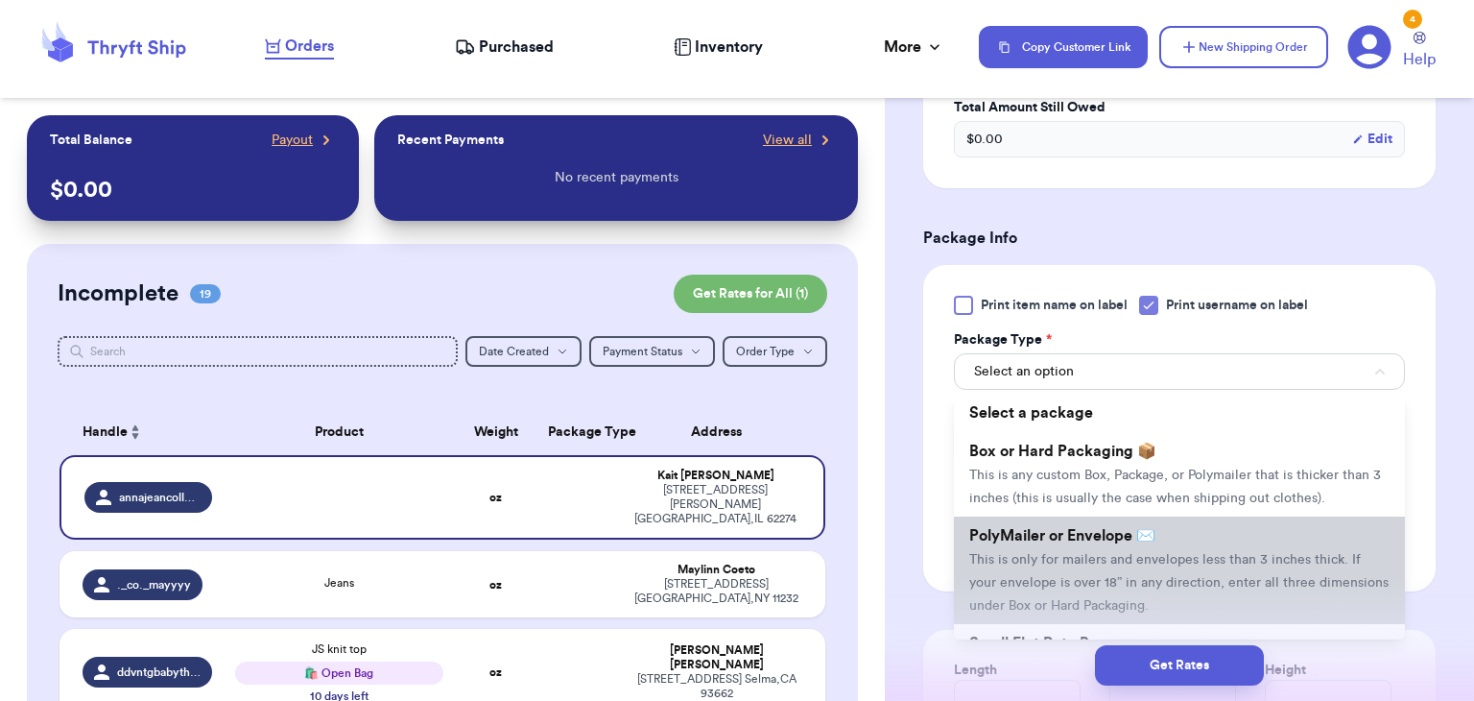
click at [1151, 569] on li "PolyMailer or Envelope ✉️ This is only for mailers and envelopes less than 3 in…" at bounding box center [1179, 570] width 451 height 108
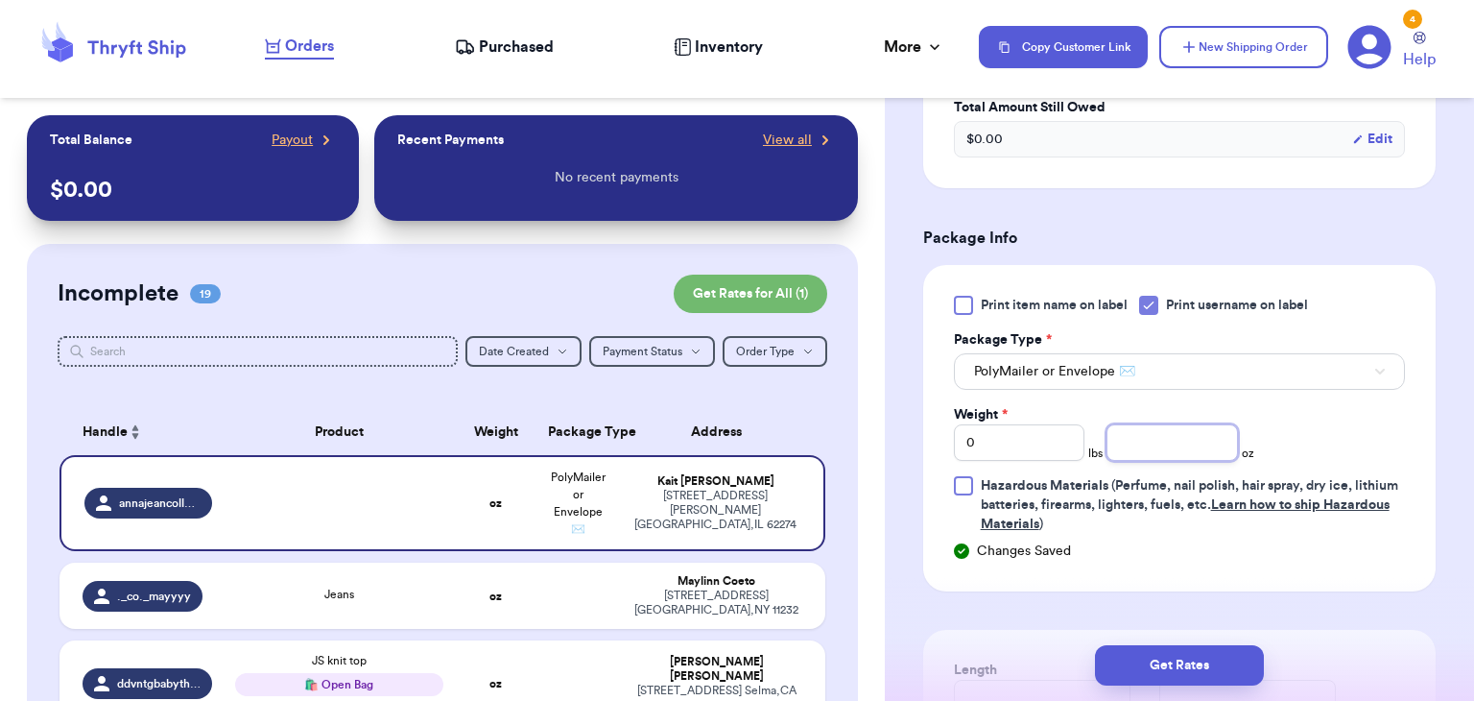
click at [1149, 446] on input "number" at bounding box center [1173, 442] width 132 height 36
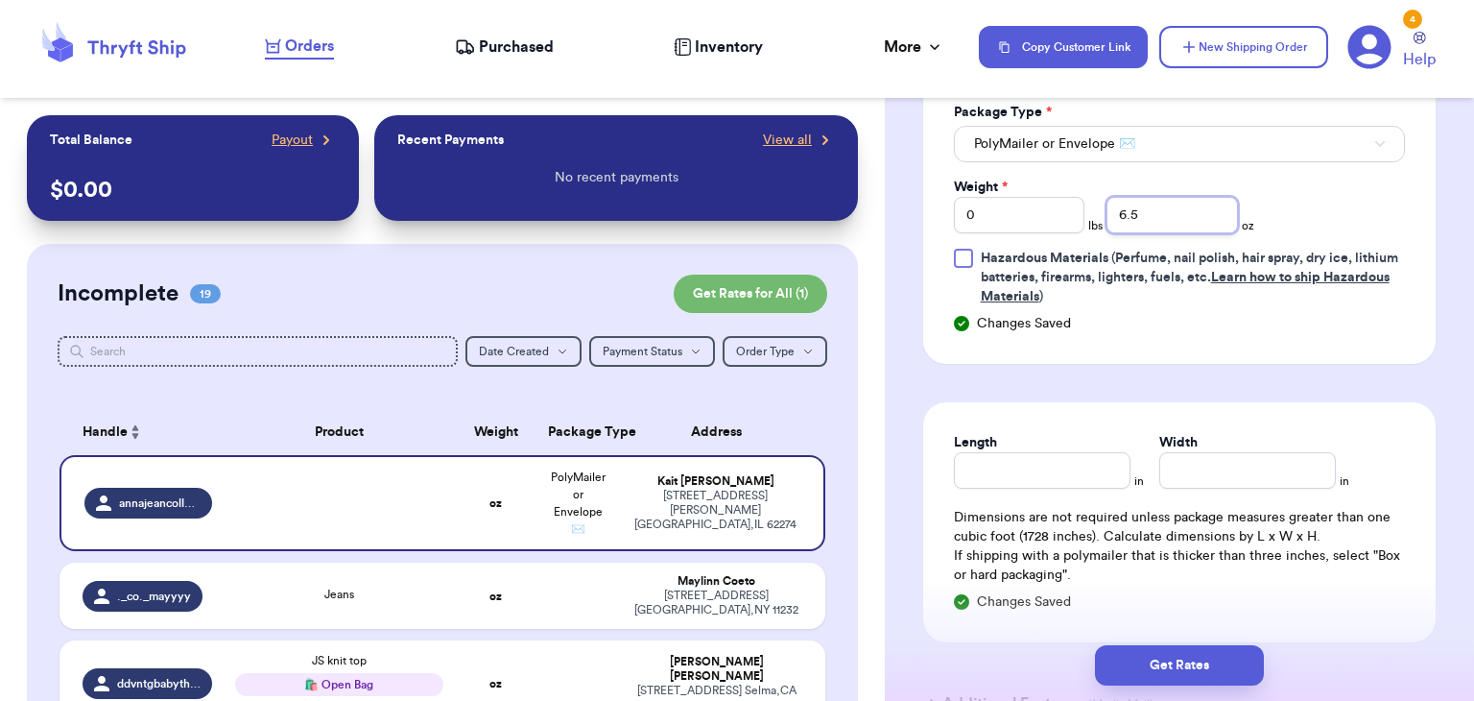
scroll to position [1367, 0]
type input "6.5"
click at [1087, 476] on input "Length" at bounding box center [1042, 468] width 177 height 36
type input "7.5"
click at [1207, 452] on input "Width *" at bounding box center [1248, 468] width 177 height 36
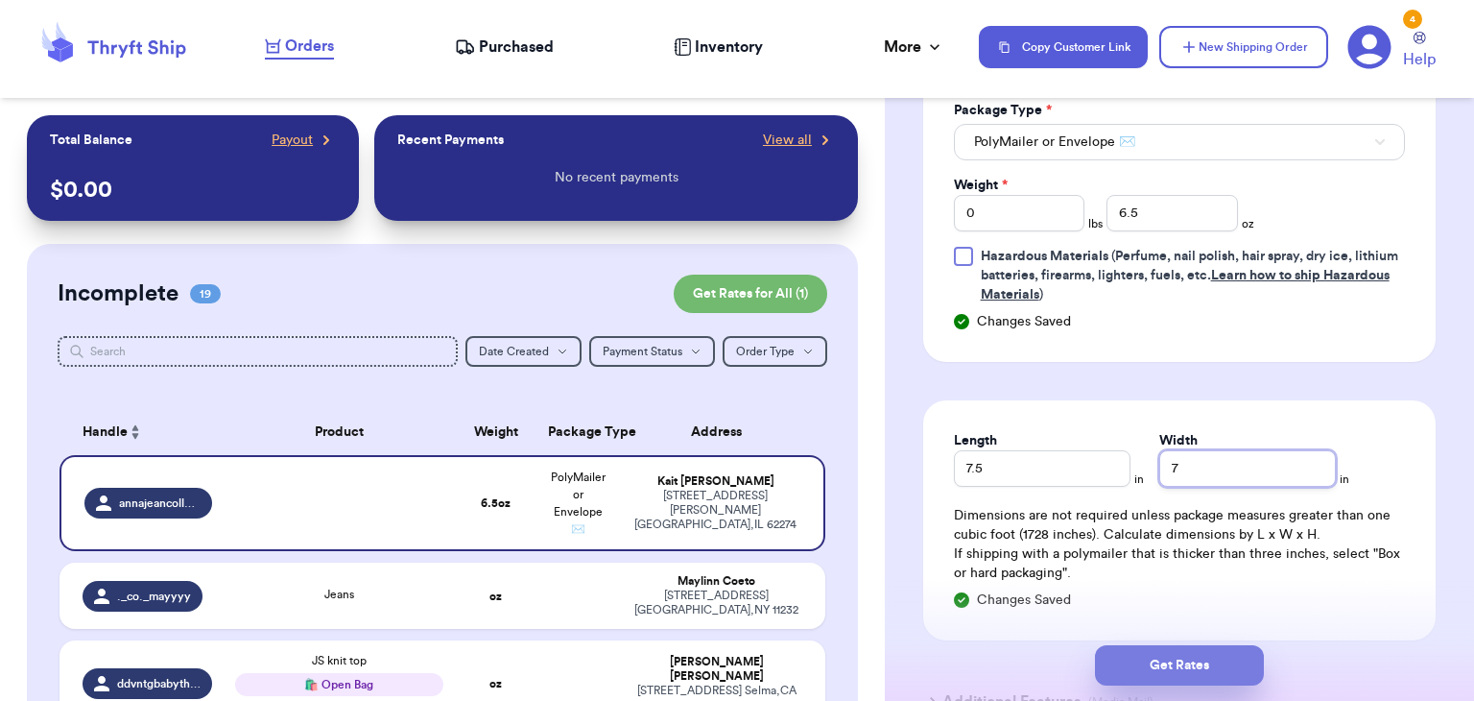
type input "7"
click at [1146, 666] on button "Get Rates" at bounding box center [1179, 665] width 169 height 40
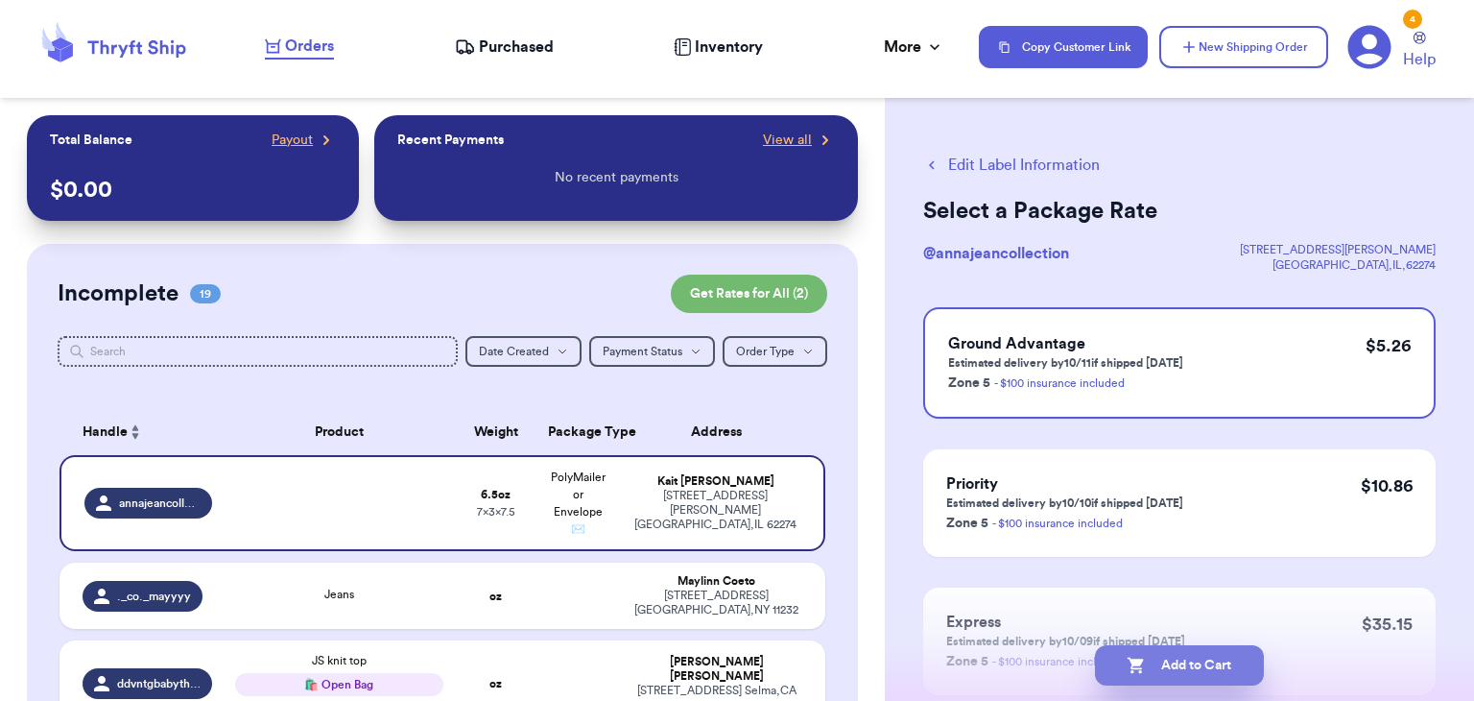
click at [1177, 678] on button "Add to Cart" at bounding box center [1179, 665] width 169 height 40
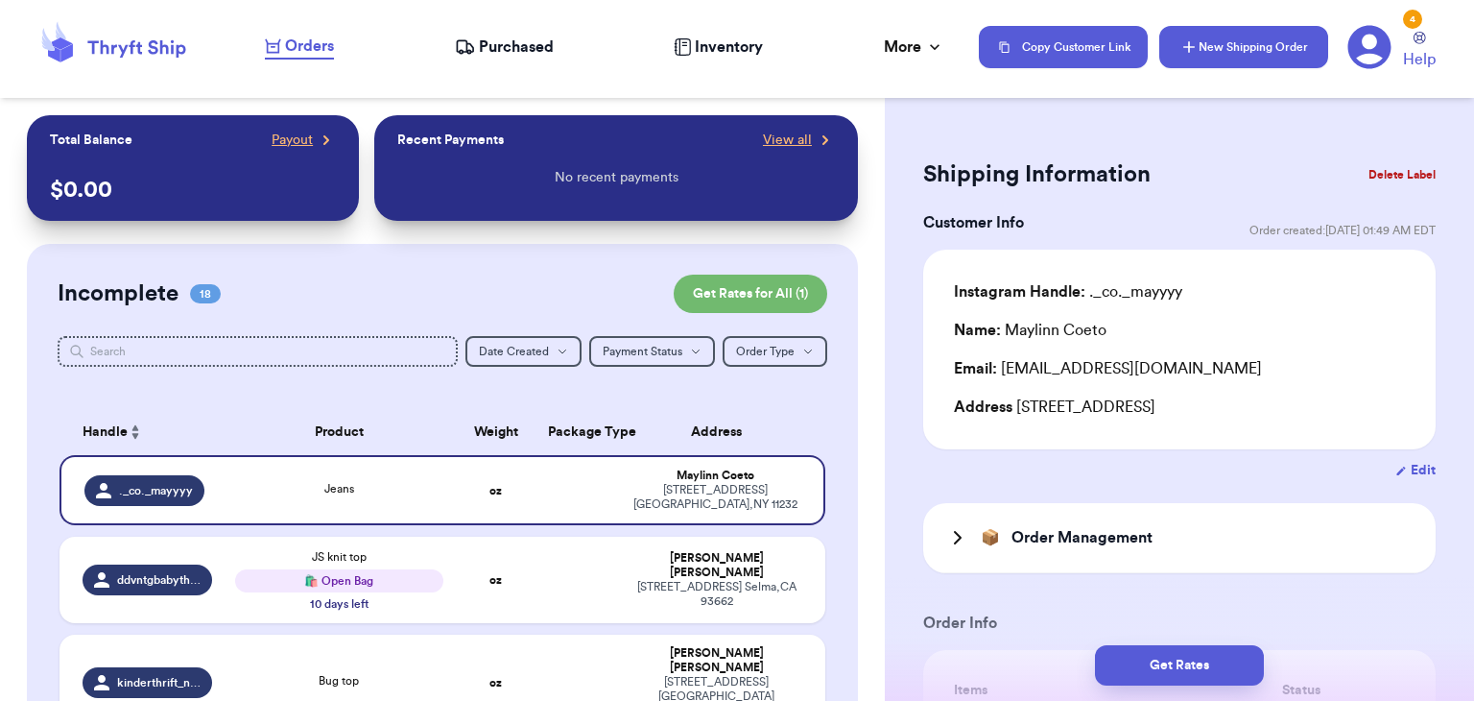
click at [1232, 44] on button "New Shipping Order" at bounding box center [1244, 47] width 169 height 42
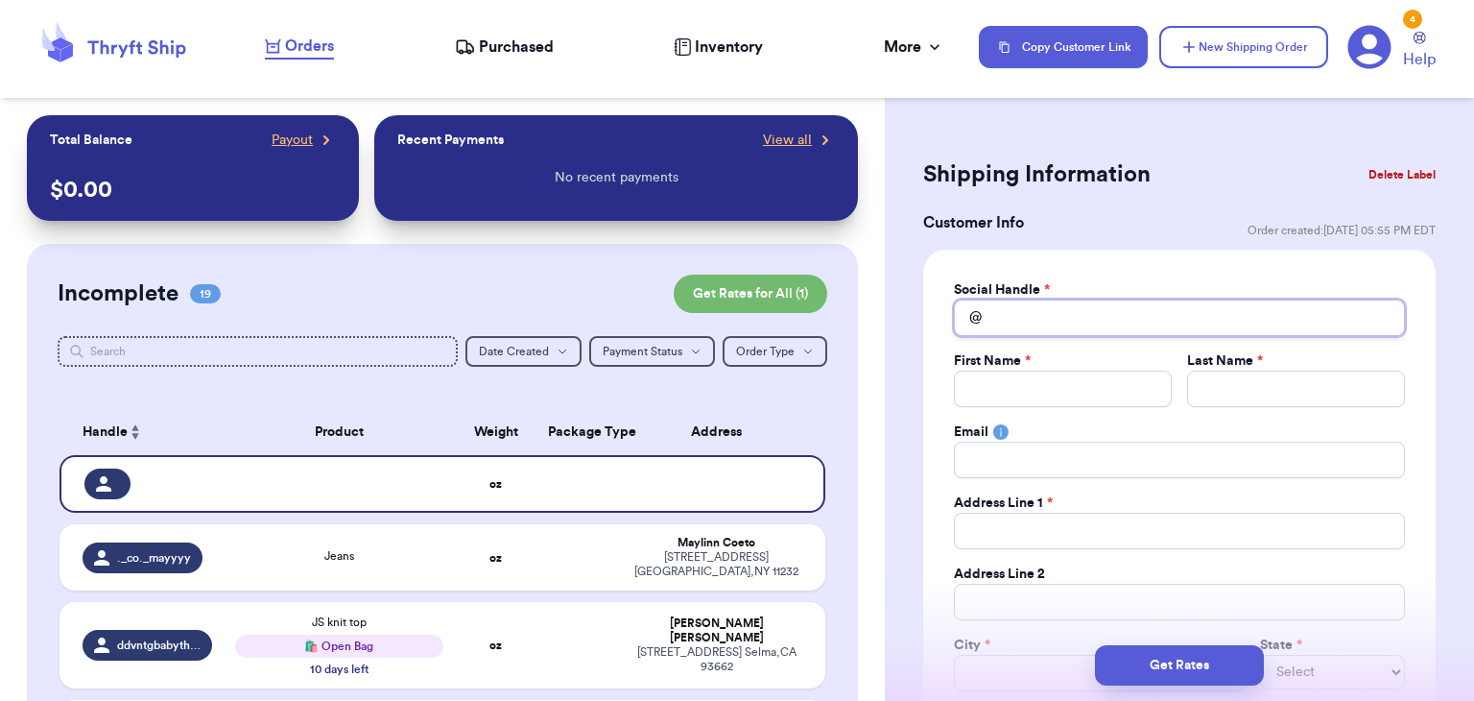
click at [1063, 311] on input "Total Amount Paid" at bounding box center [1179, 317] width 451 height 36
click at [1419, 186] on button "Delete Label" at bounding box center [1402, 175] width 83 height 42
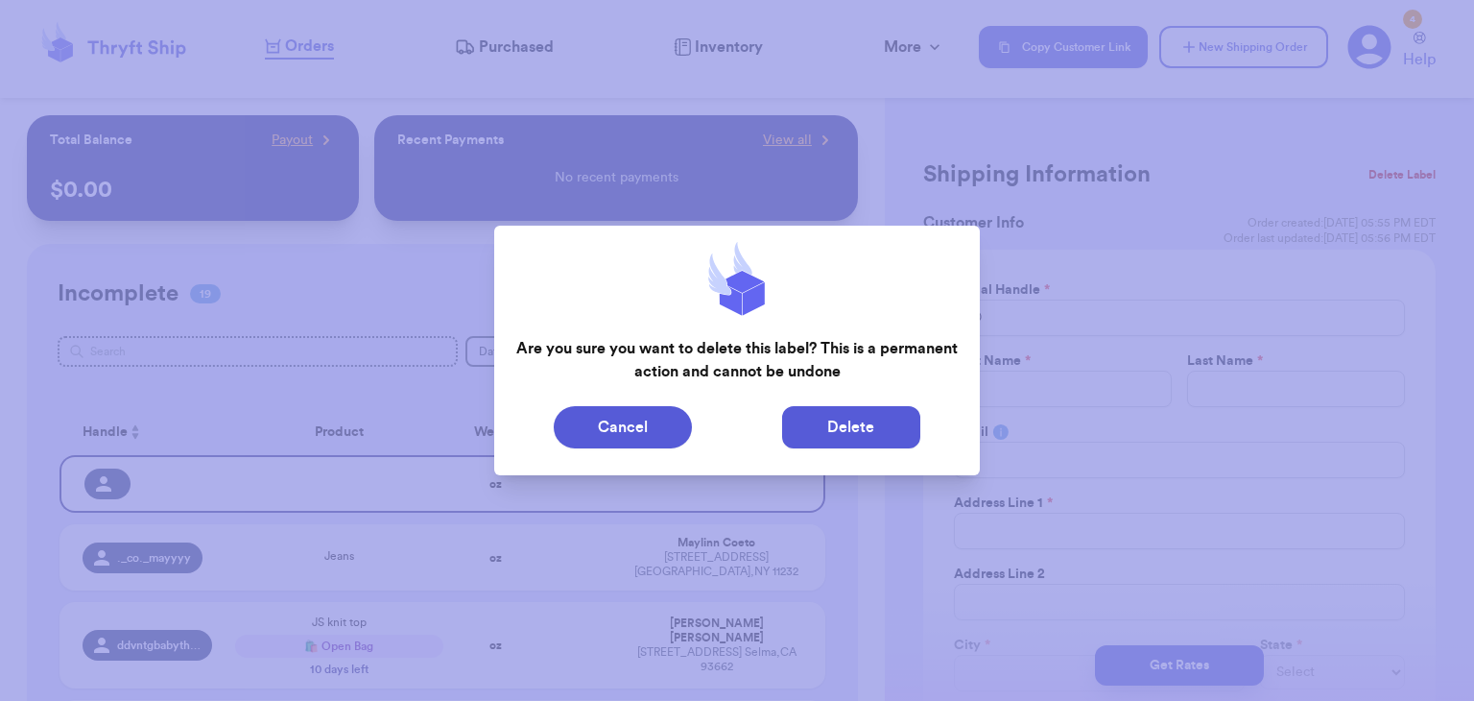
click at [837, 429] on button "Delete" at bounding box center [851, 427] width 138 height 42
type input "Jeans"
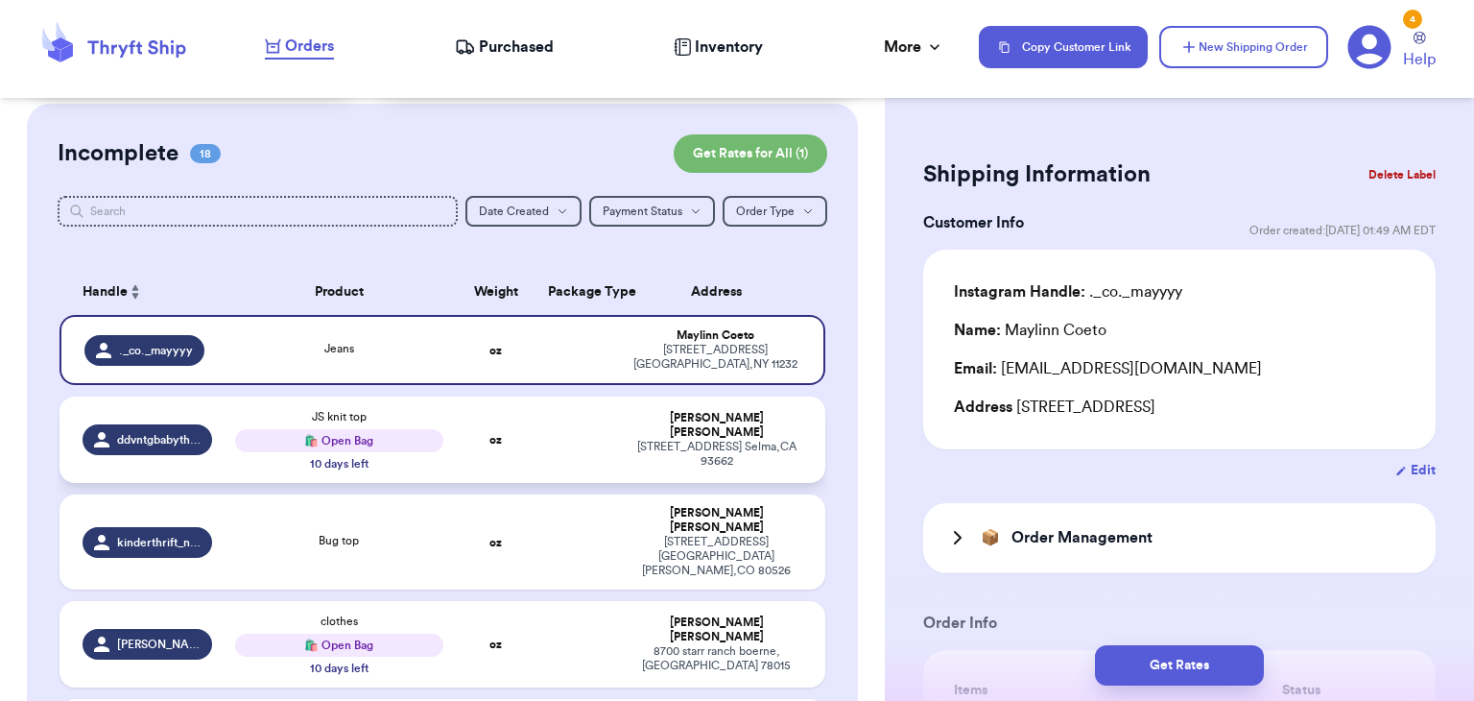
scroll to position [119, 0]
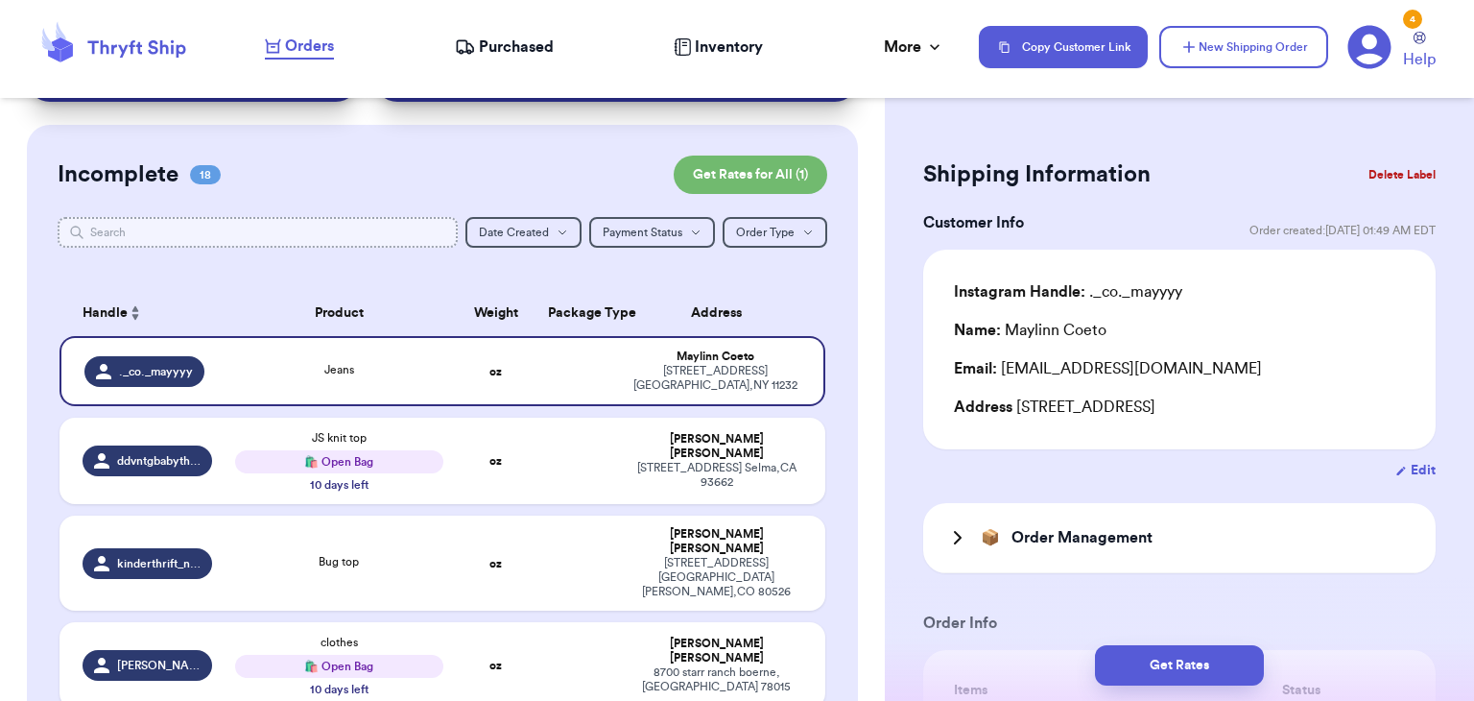
click at [269, 241] on input "text" at bounding box center [258, 232] width 400 height 31
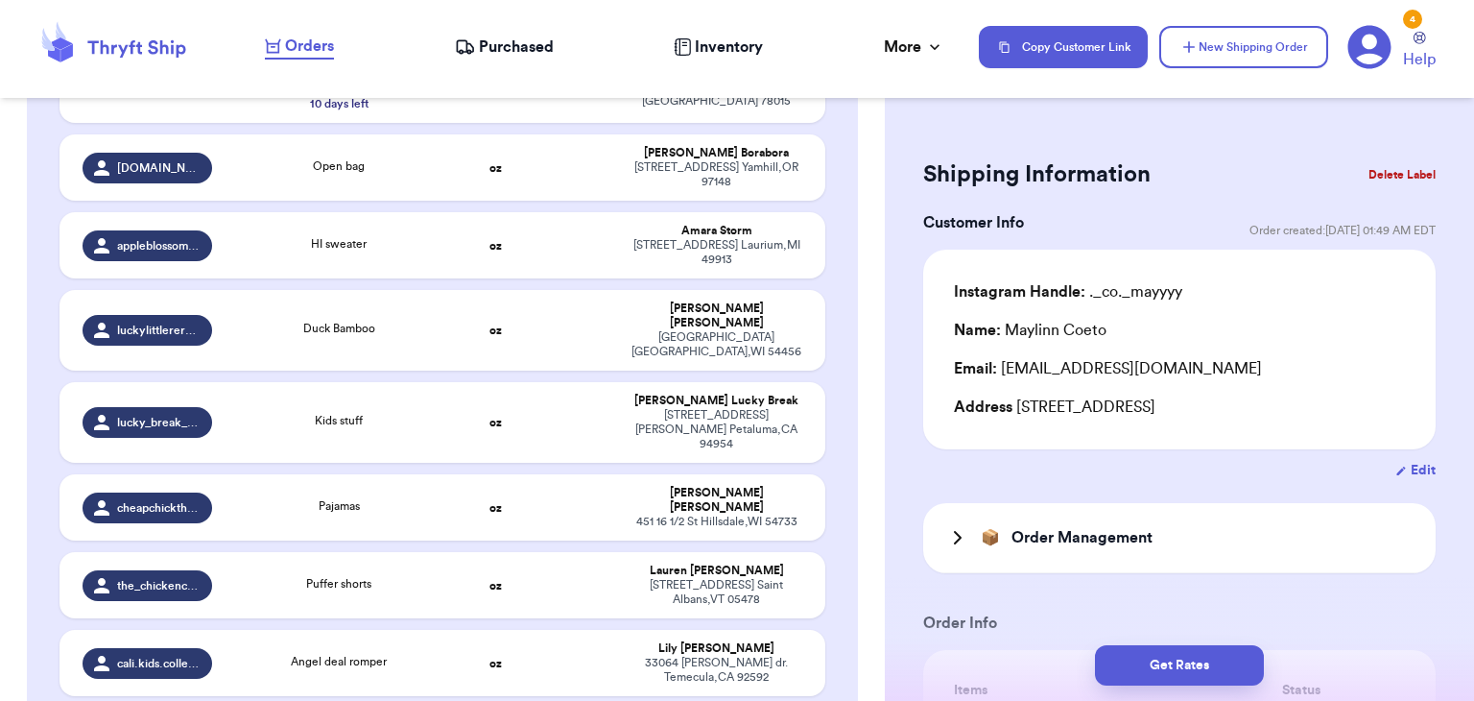
type input "ch"
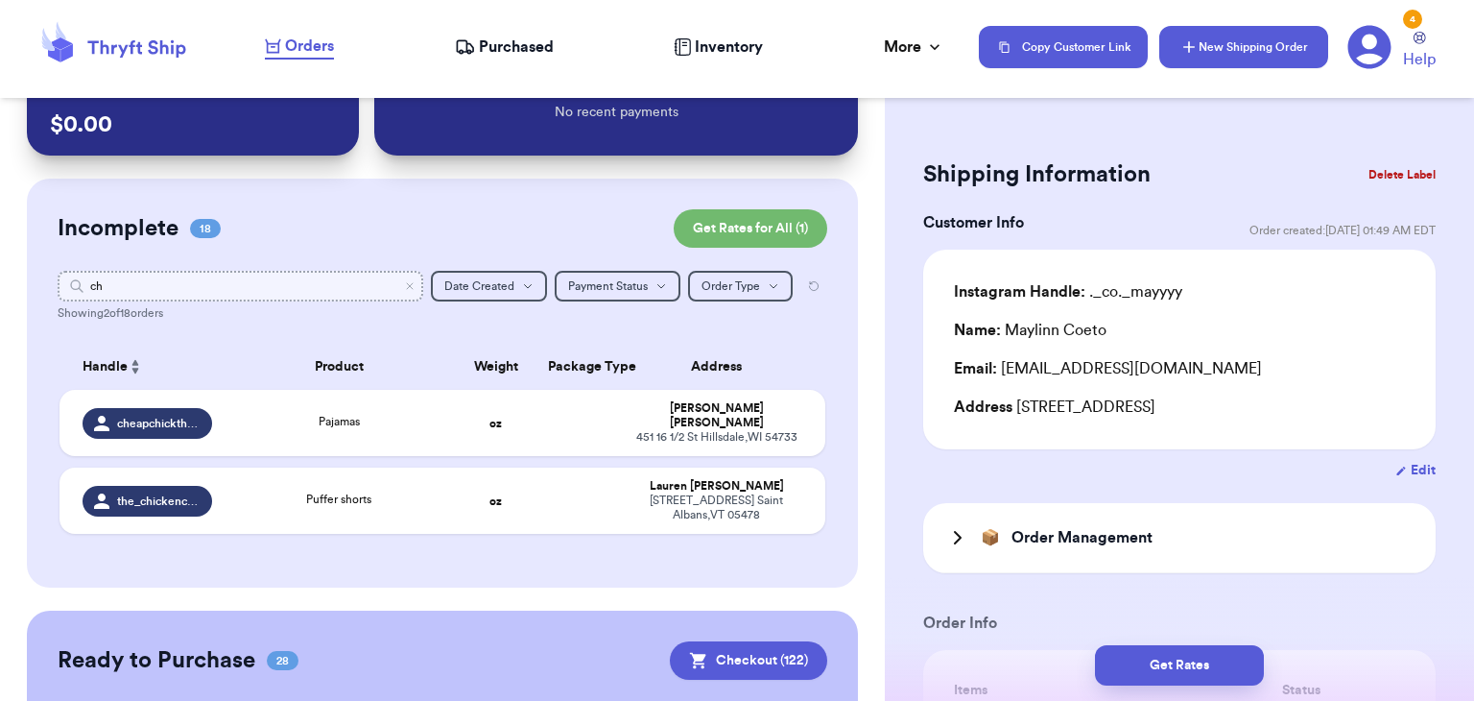
type input "ch"
click at [1216, 60] on button "New Shipping Order" at bounding box center [1244, 47] width 169 height 42
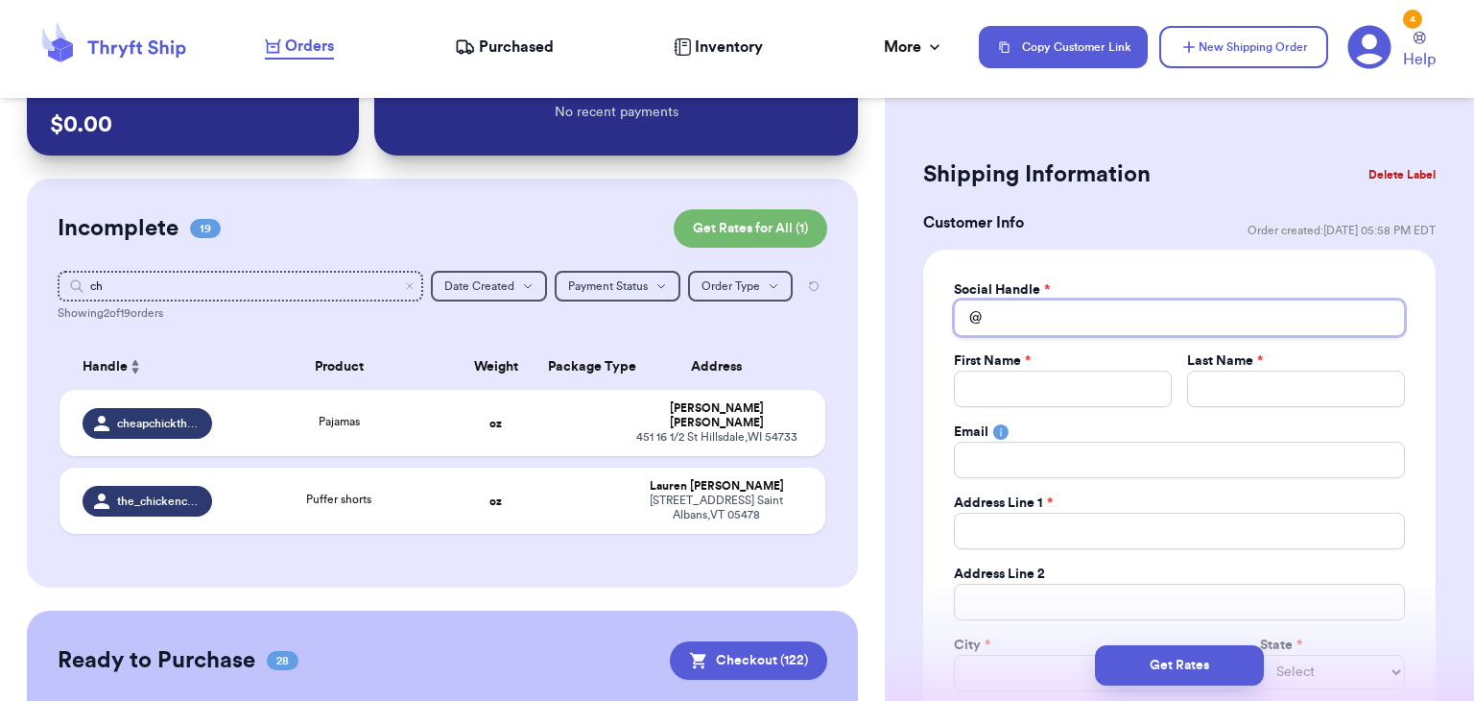
click at [1003, 300] on input "Total Amount Paid" at bounding box center [1179, 317] width 451 height 36
type input "c"
type input "ch"
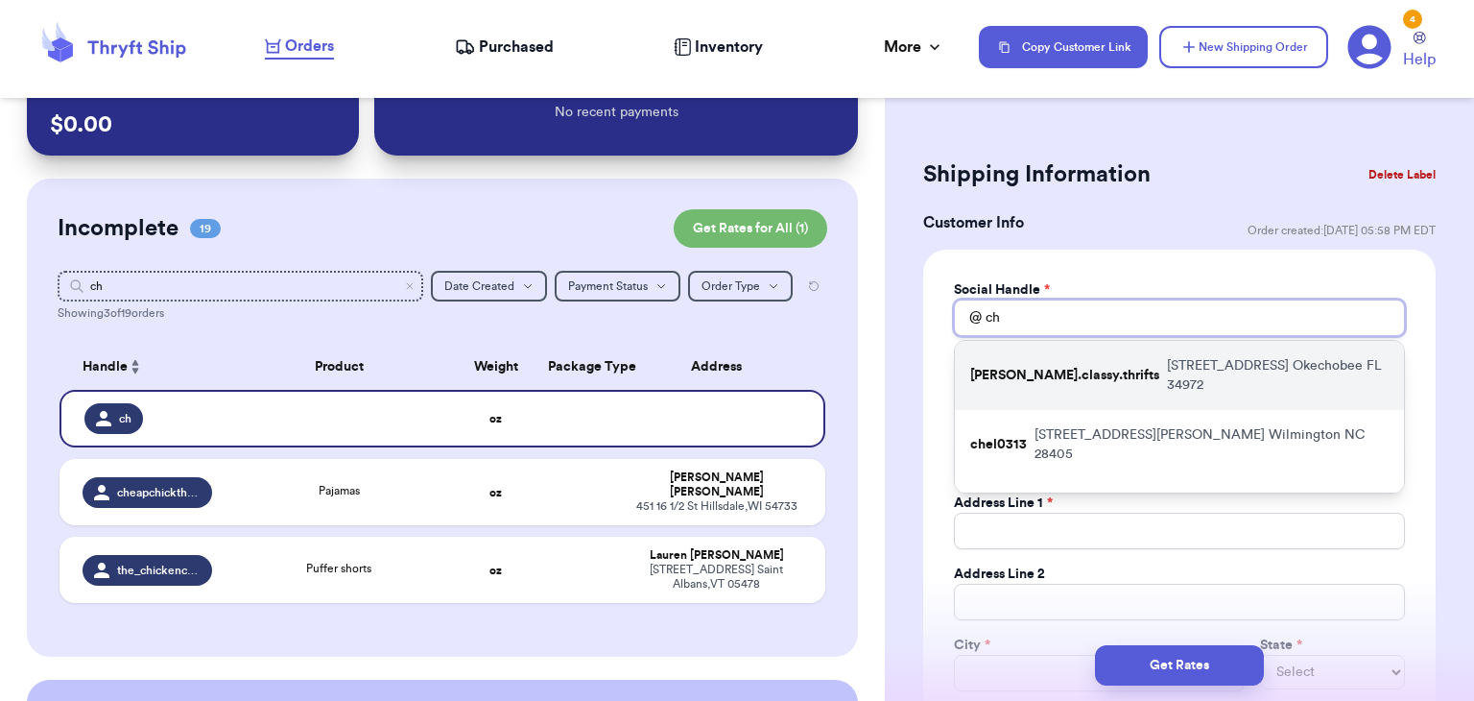
type input "ch"
click at [1012, 376] on div "[PERSON_NAME].classy.thrifts [STREET_ADDRESS][PERSON_NAME]" at bounding box center [1179, 375] width 449 height 69
type input "[PERSON_NAME].classy.thrifts"
type input "[PERSON_NAME]"
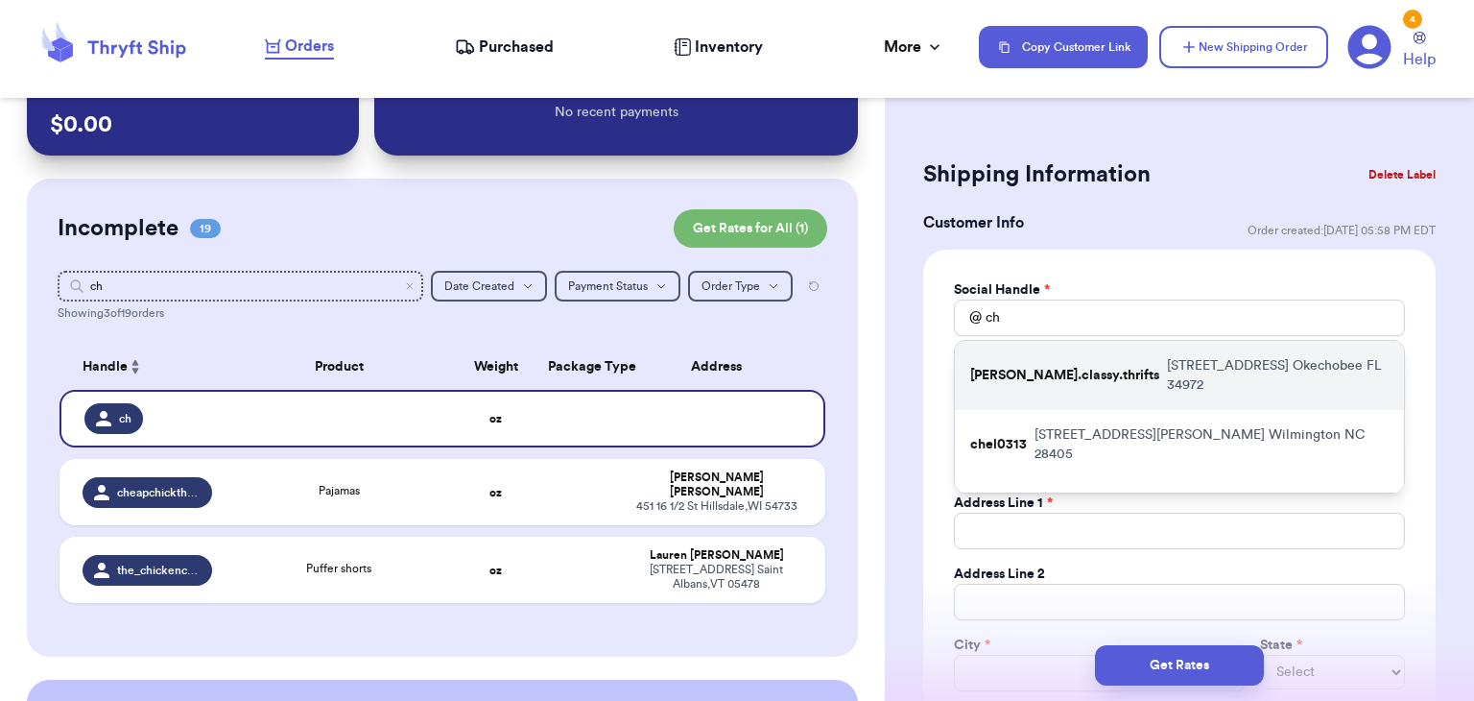
type input "[EMAIL_ADDRESS][DOMAIN_NAME]"
type input "[STREET_ADDRESS]"
type input "Okechobee"
select select "FL"
type input "34972"
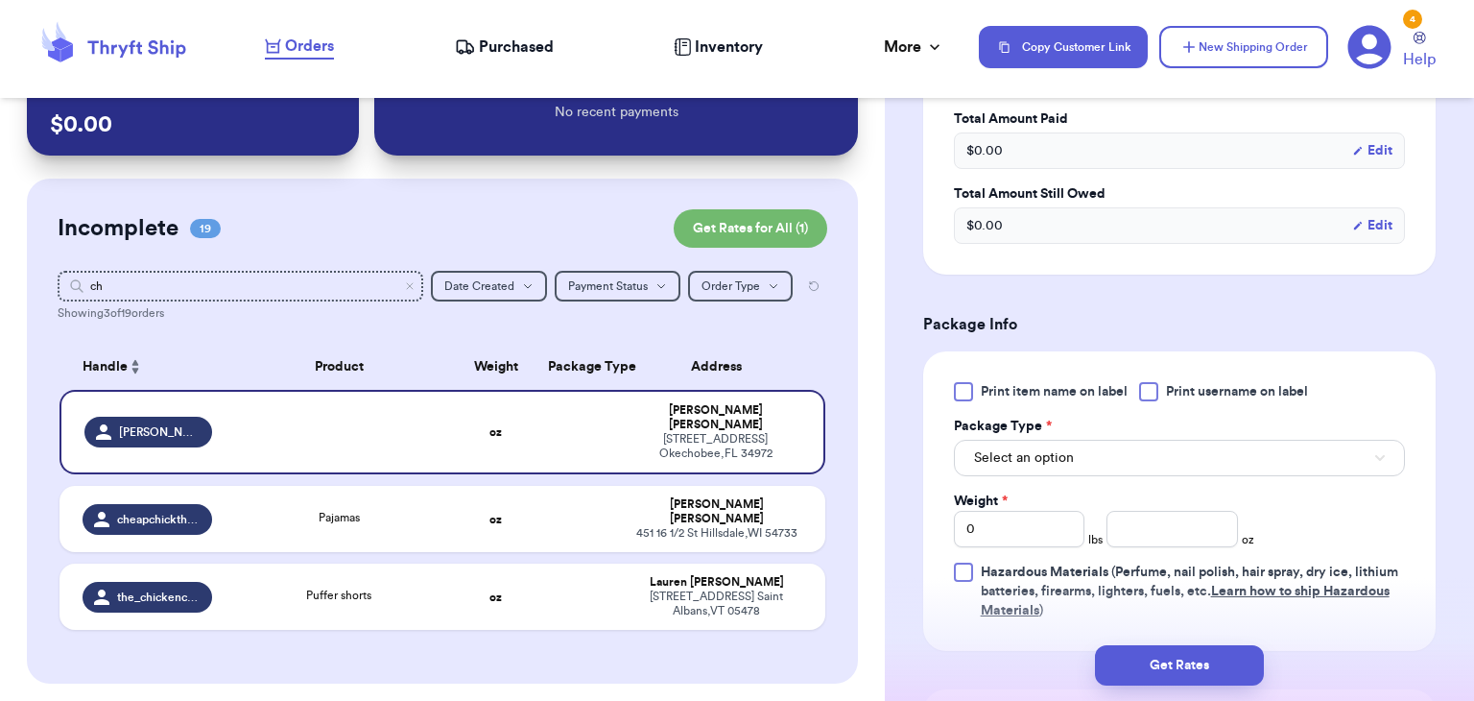
scroll to position [1060, 0]
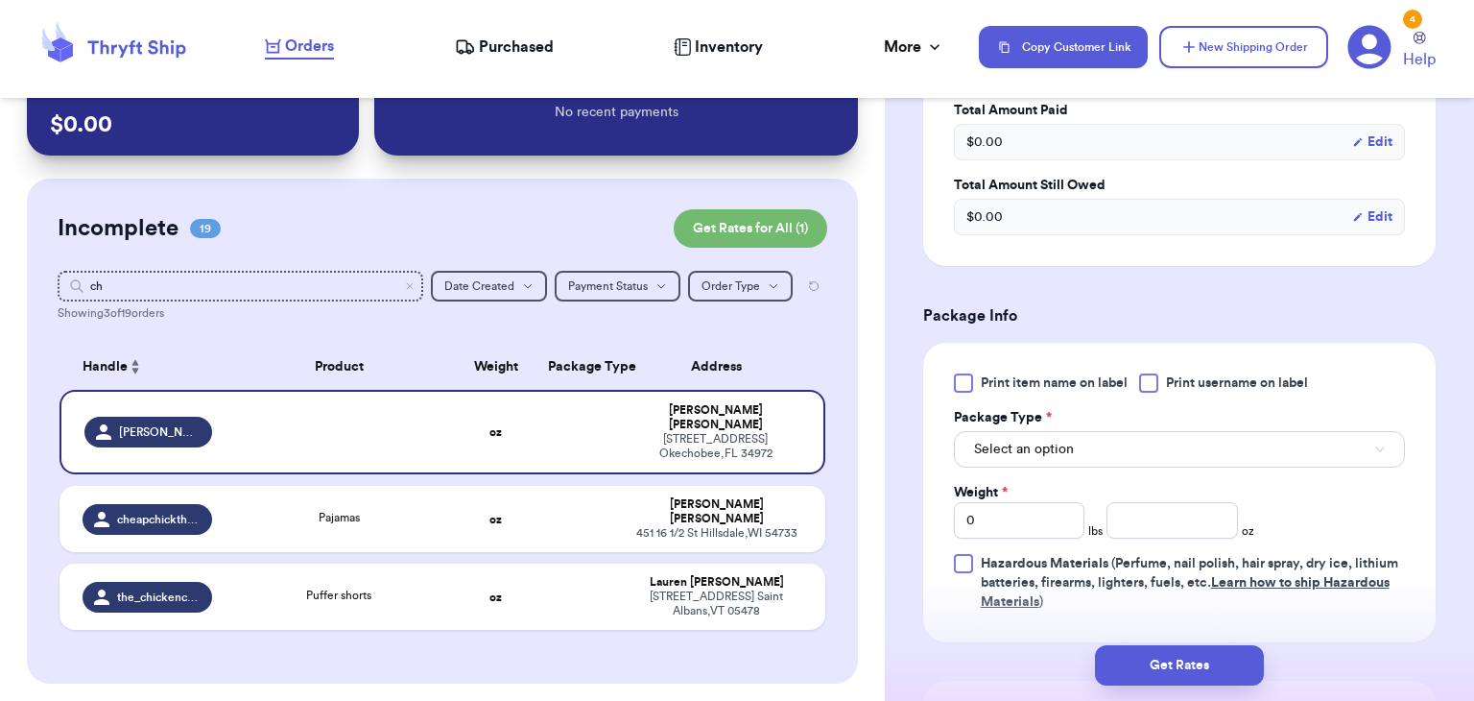
click at [1144, 380] on div at bounding box center [1148, 382] width 19 height 19
click at [0, 0] on input "Print username on label" at bounding box center [0, 0] width 0 height 0
click at [1113, 462] on button "Select an option" at bounding box center [1179, 449] width 451 height 36
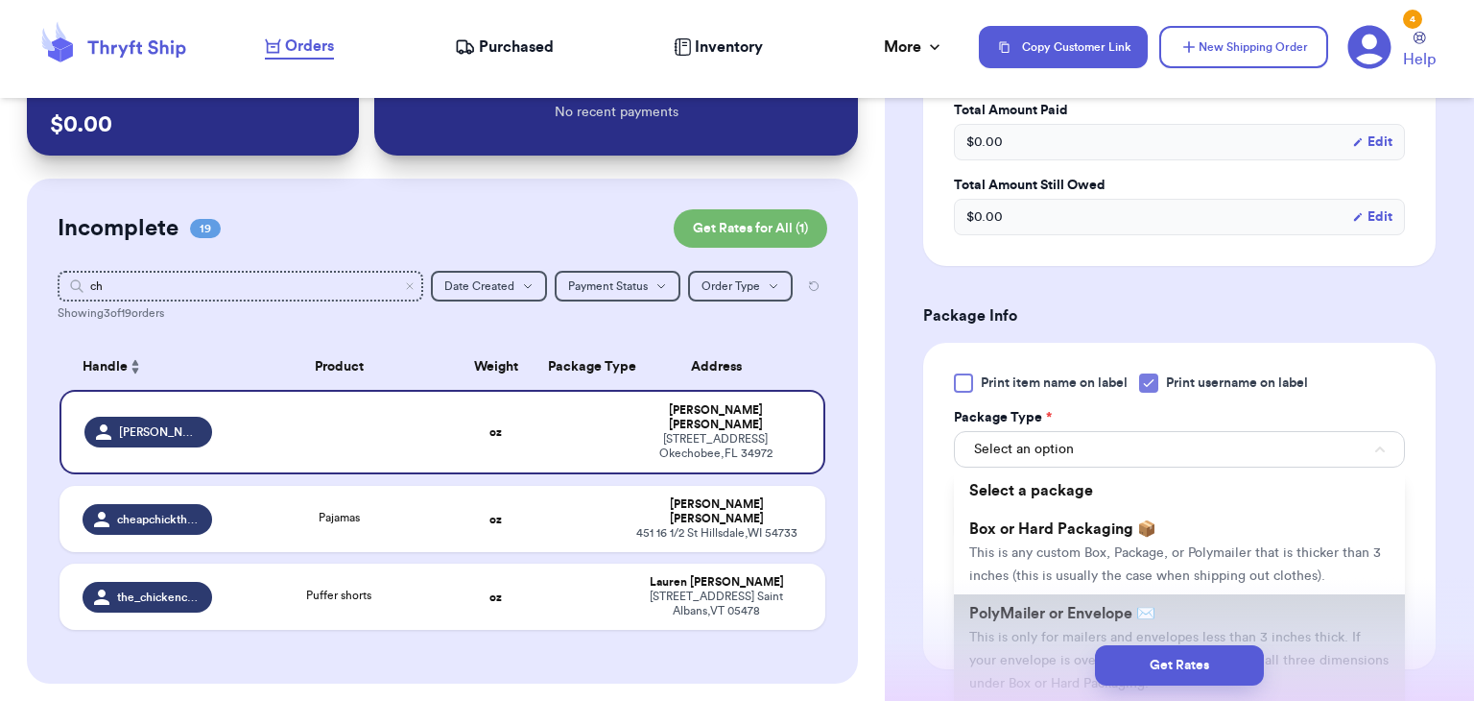
click at [1123, 606] on span "PolyMailer or Envelope ✉️" at bounding box center [1063, 613] width 186 height 15
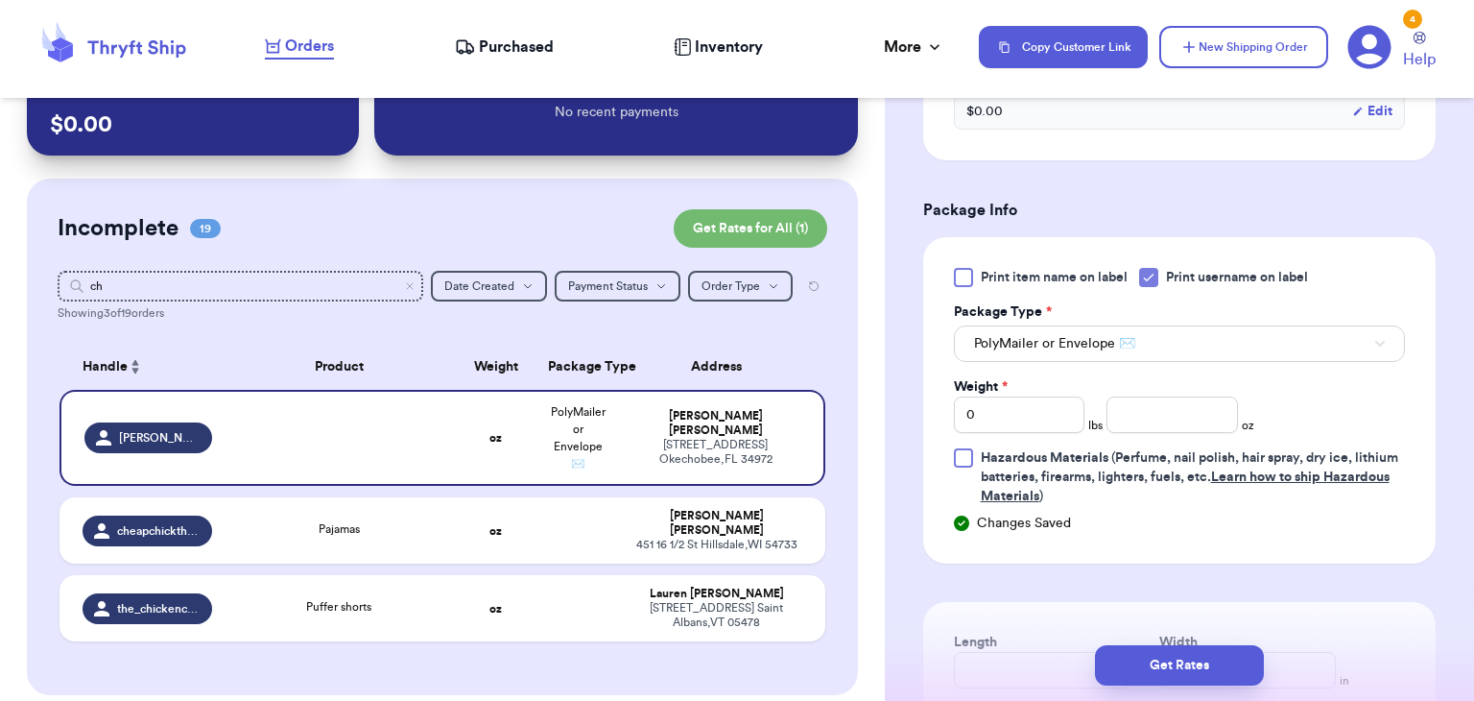
scroll to position [1171, 0]
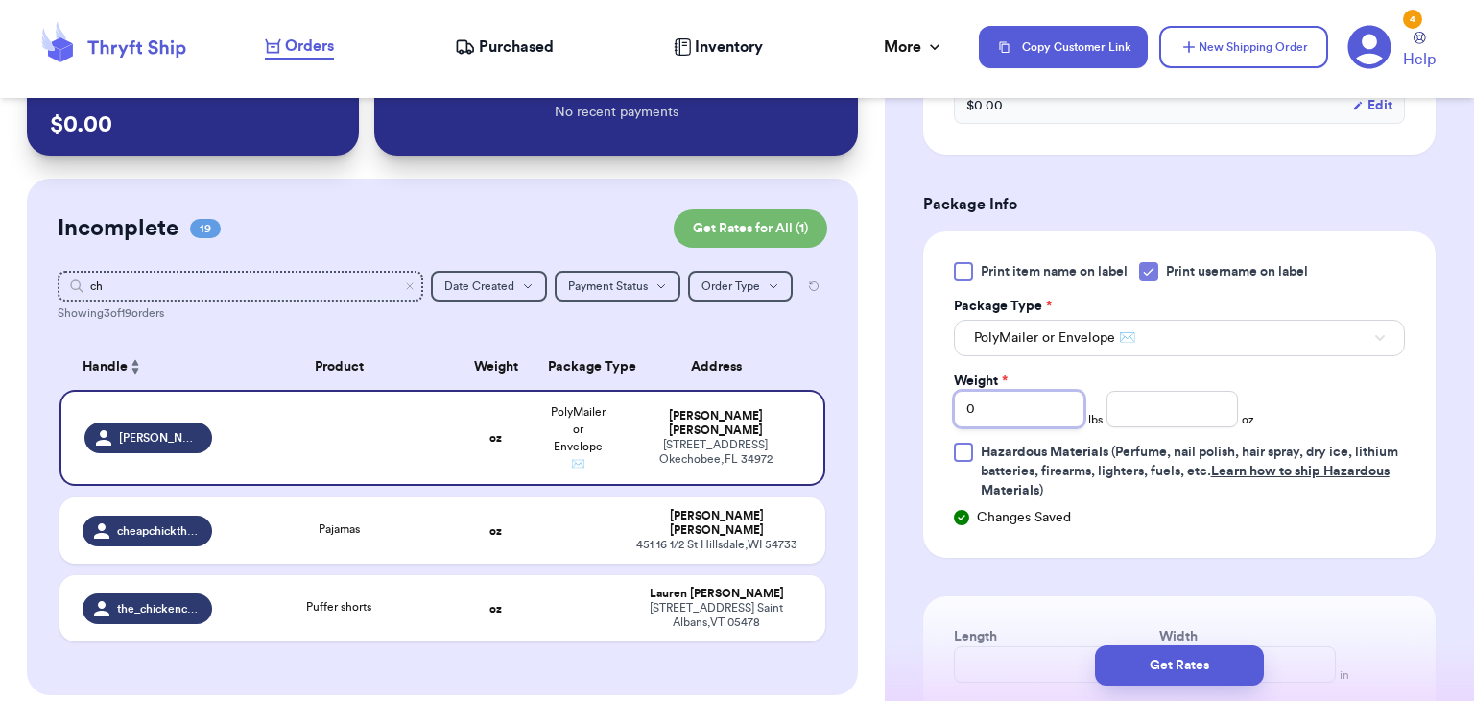
click at [1030, 419] on input "0" at bounding box center [1020, 409] width 132 height 36
type input "8"
type input "8.5"
click at [1127, 395] on input "number" at bounding box center [1173, 409] width 132 height 36
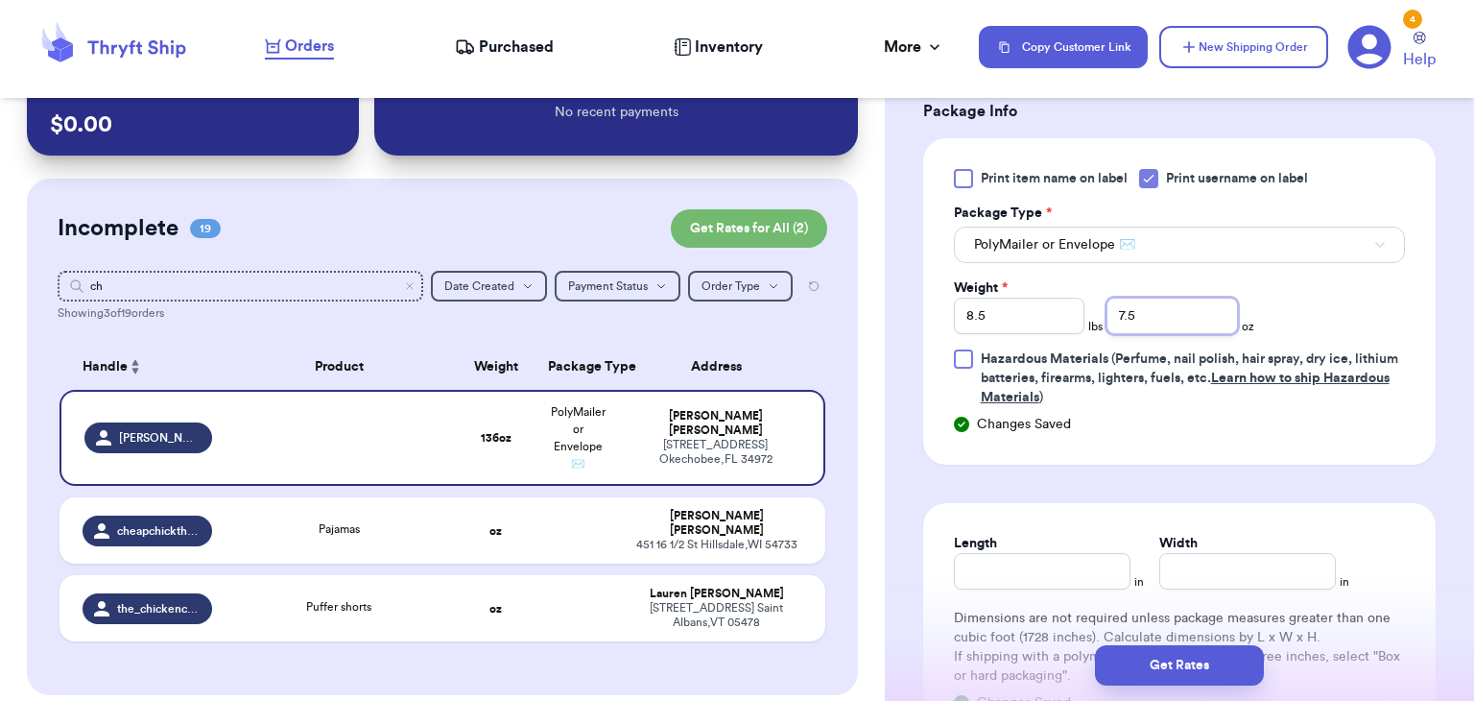
scroll to position [1268, 0]
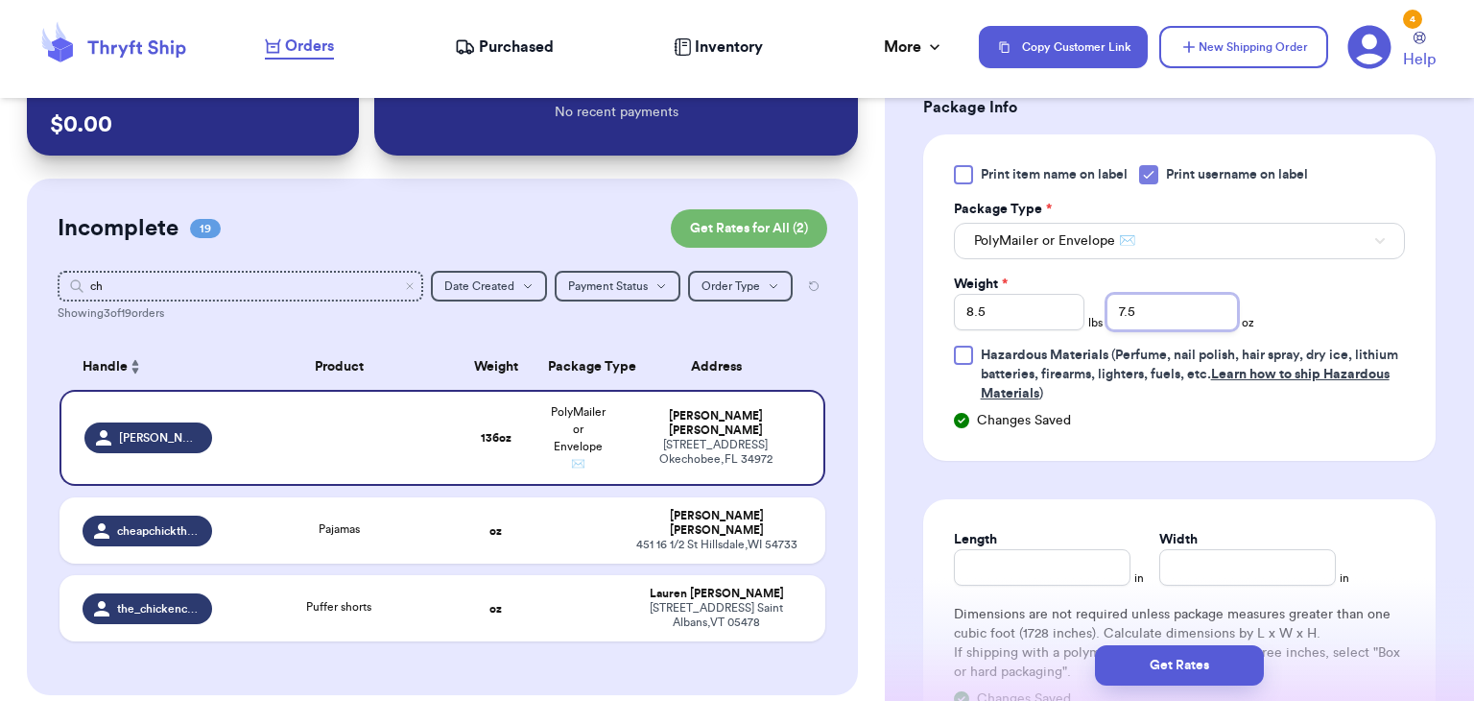
type input "7.5"
click at [1087, 556] on input "Length" at bounding box center [1042, 567] width 177 height 36
type input "8.5"
click at [1206, 577] on input "Width *" at bounding box center [1248, 567] width 177 height 36
type input "7.5"
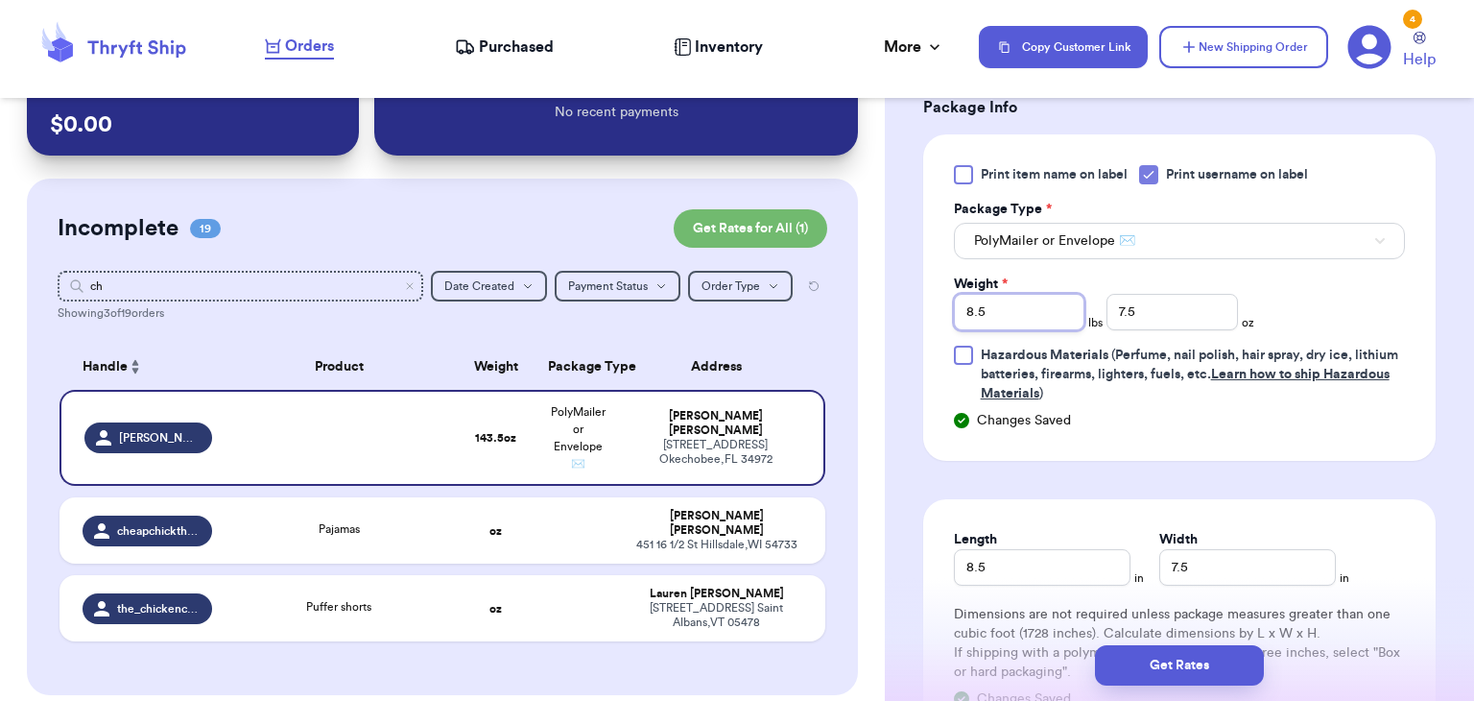
click at [1052, 311] on input "8.5" at bounding box center [1020, 312] width 132 height 36
type input "8"
click at [1149, 300] on input "7.5" at bounding box center [1173, 312] width 132 height 36
type input "7"
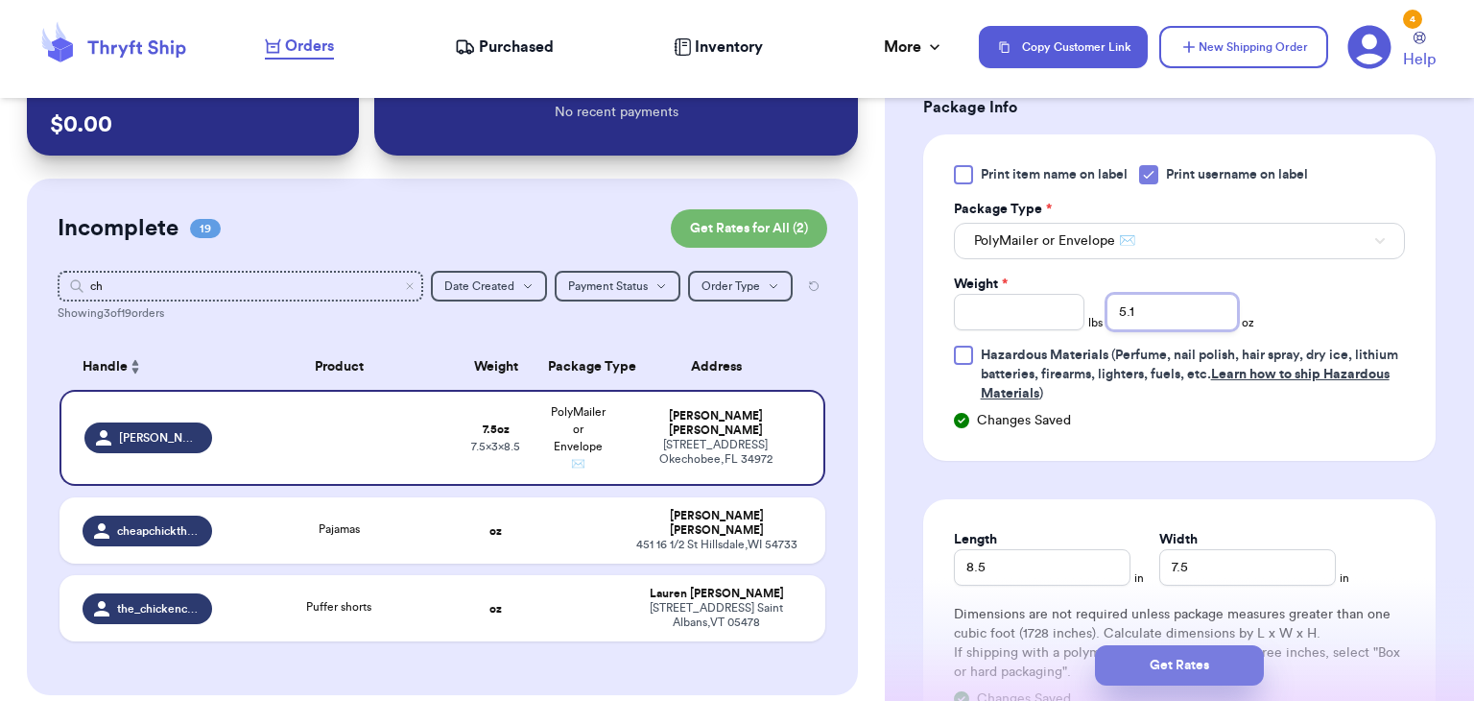
type input "5.1"
click at [1196, 667] on button "Get Rates" at bounding box center [1179, 665] width 169 height 40
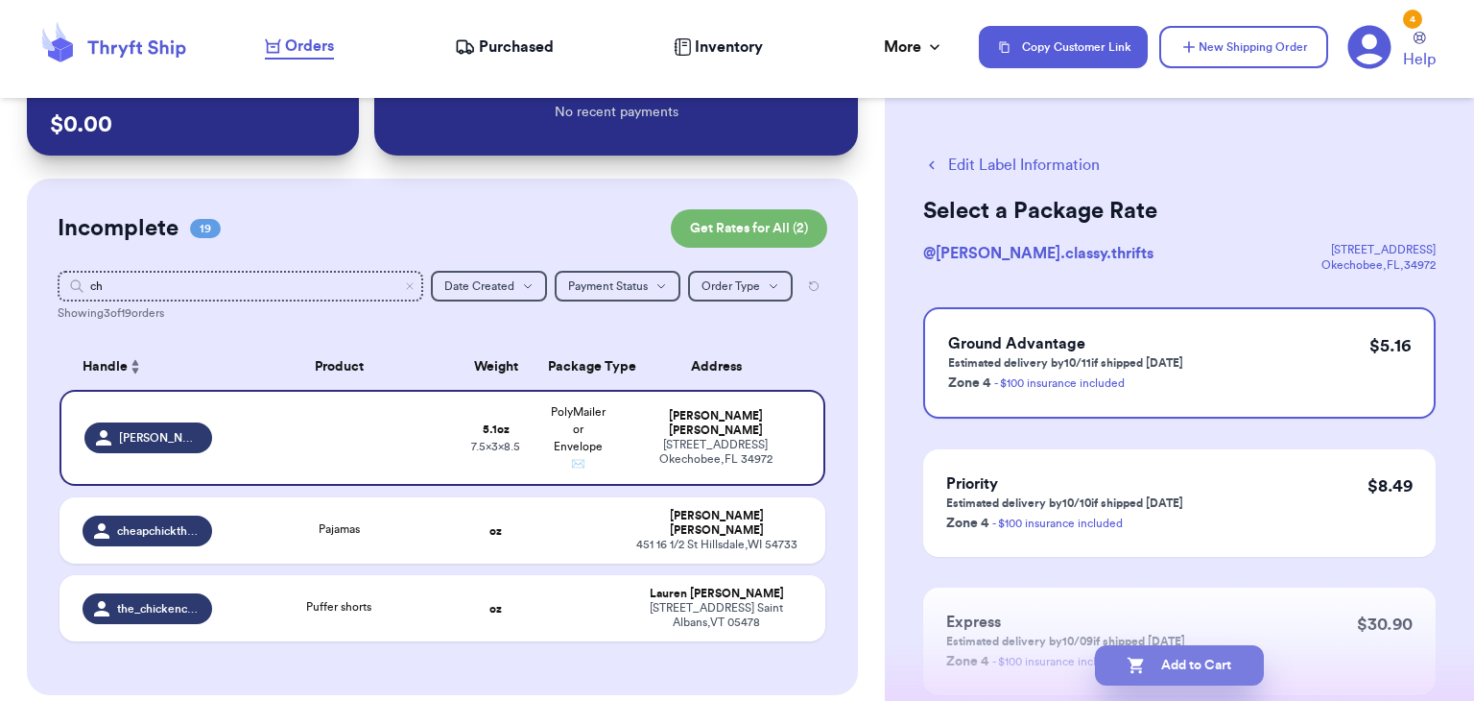
click at [1198, 672] on button "Add to Cart" at bounding box center [1179, 665] width 169 height 40
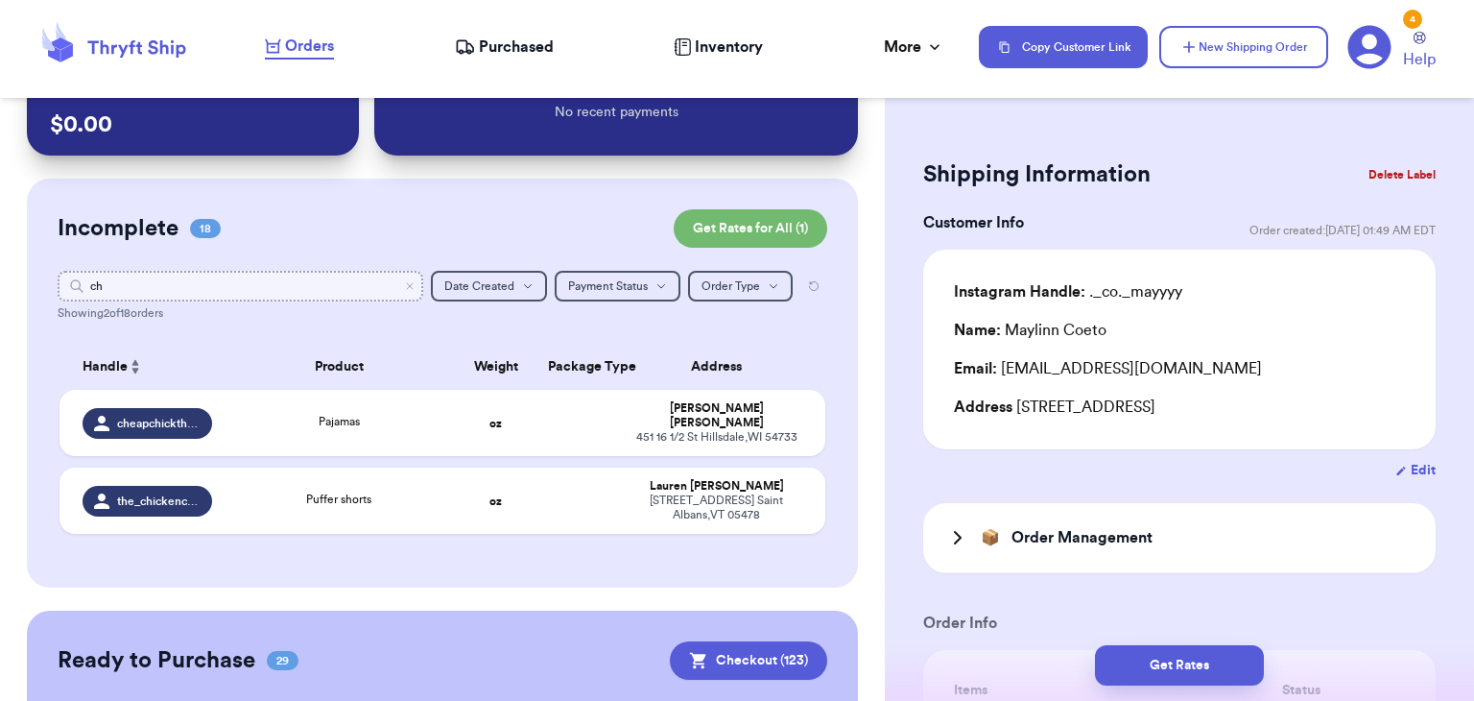
click at [411, 296] on input "ch" at bounding box center [241, 286] width 366 height 31
click at [415, 287] on icon "Clear search" at bounding box center [410, 286] width 12 height 12
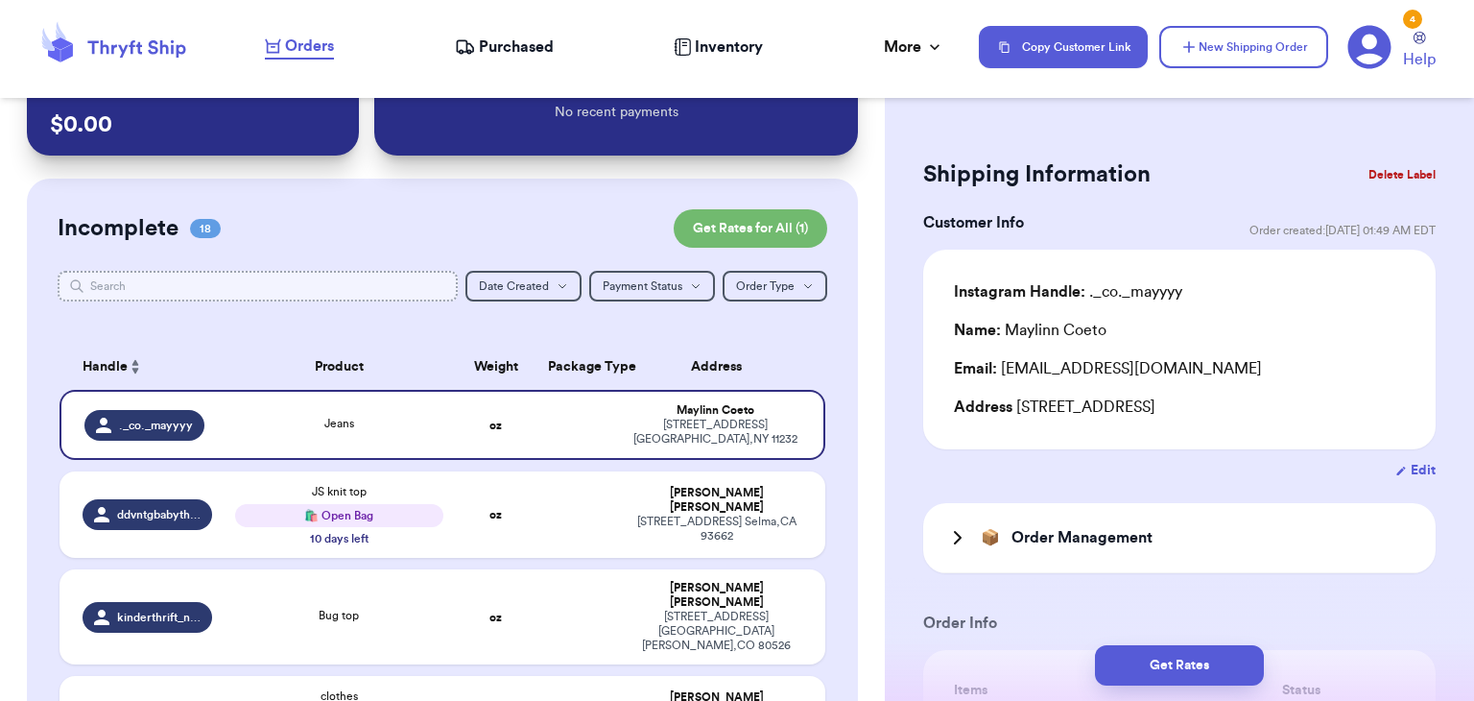
click at [400, 285] on input "text" at bounding box center [258, 286] width 400 height 31
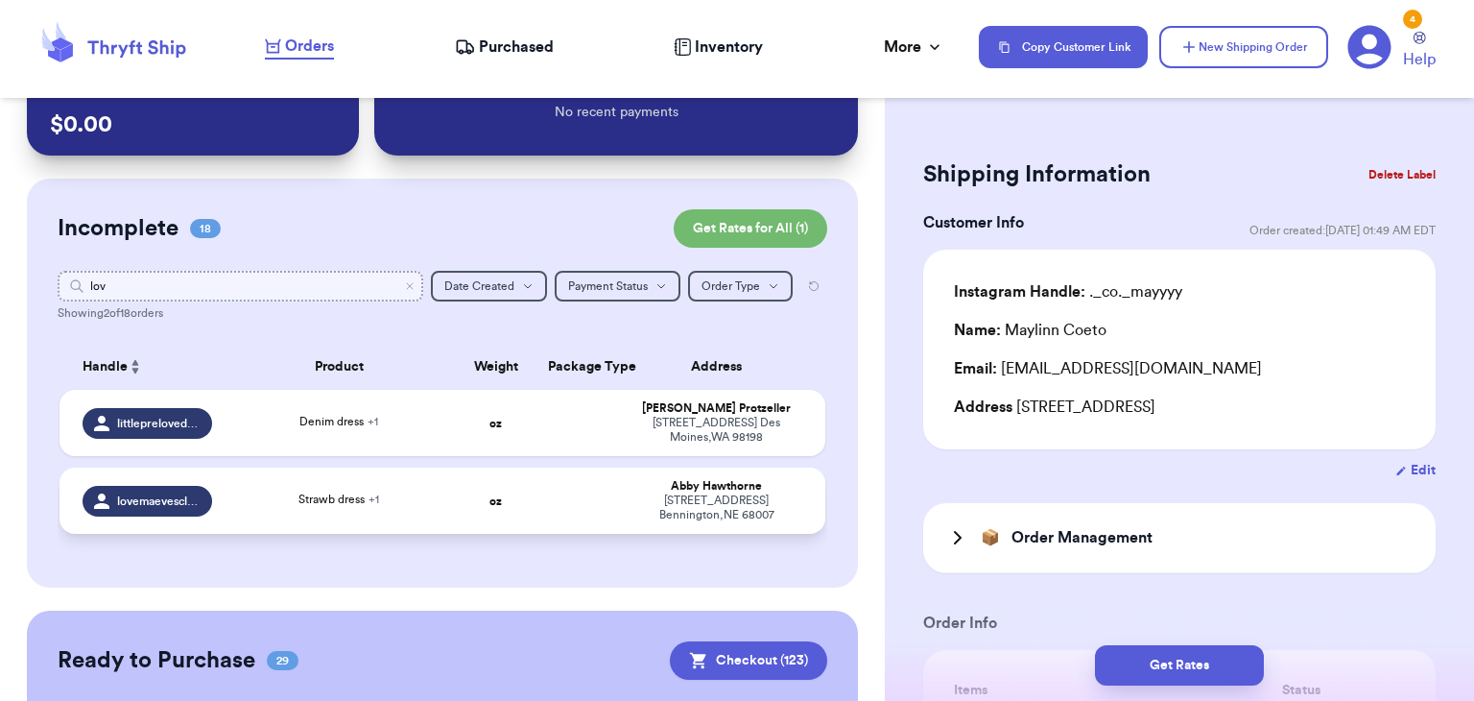
type input "lov"
click at [251, 496] on div "Strawb dress + 1" at bounding box center [338, 501] width 207 height 21
type input "Strawb dress"
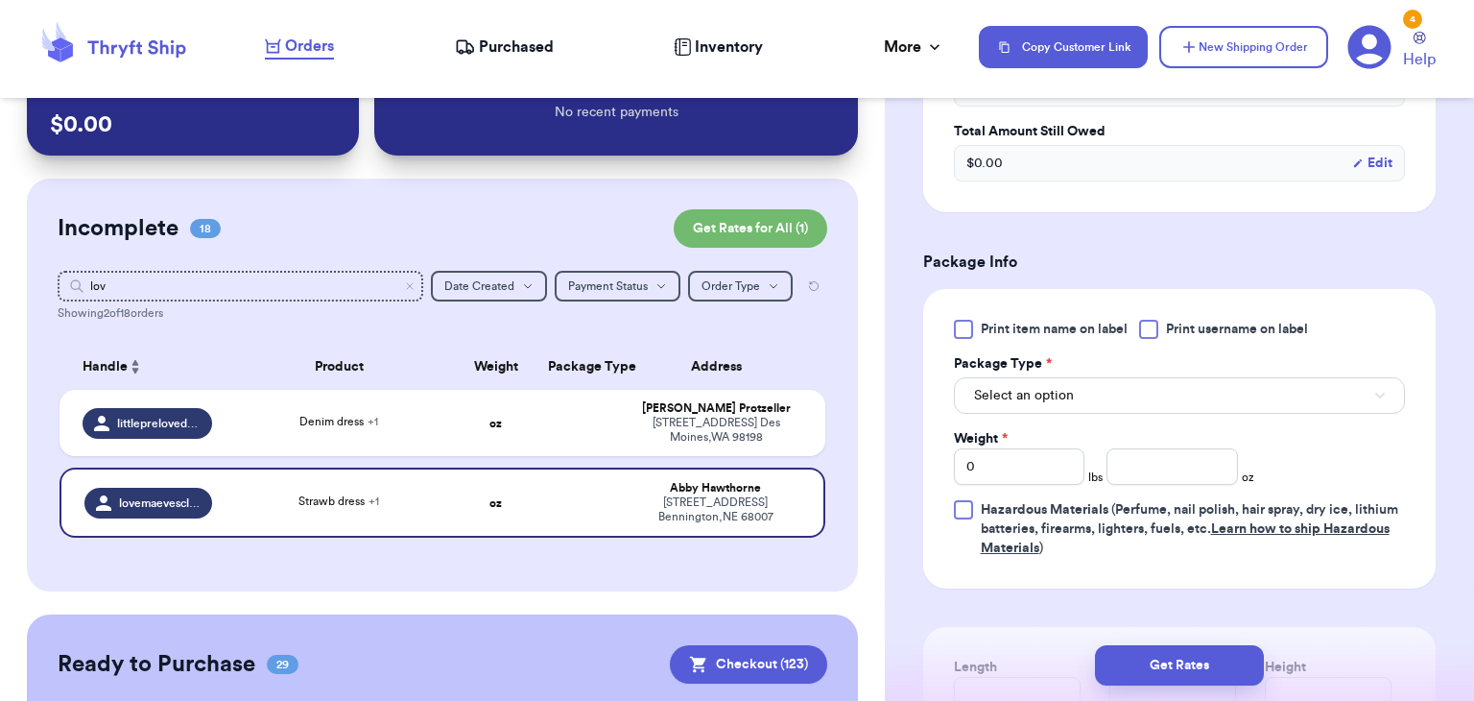
scroll to position [838, 0]
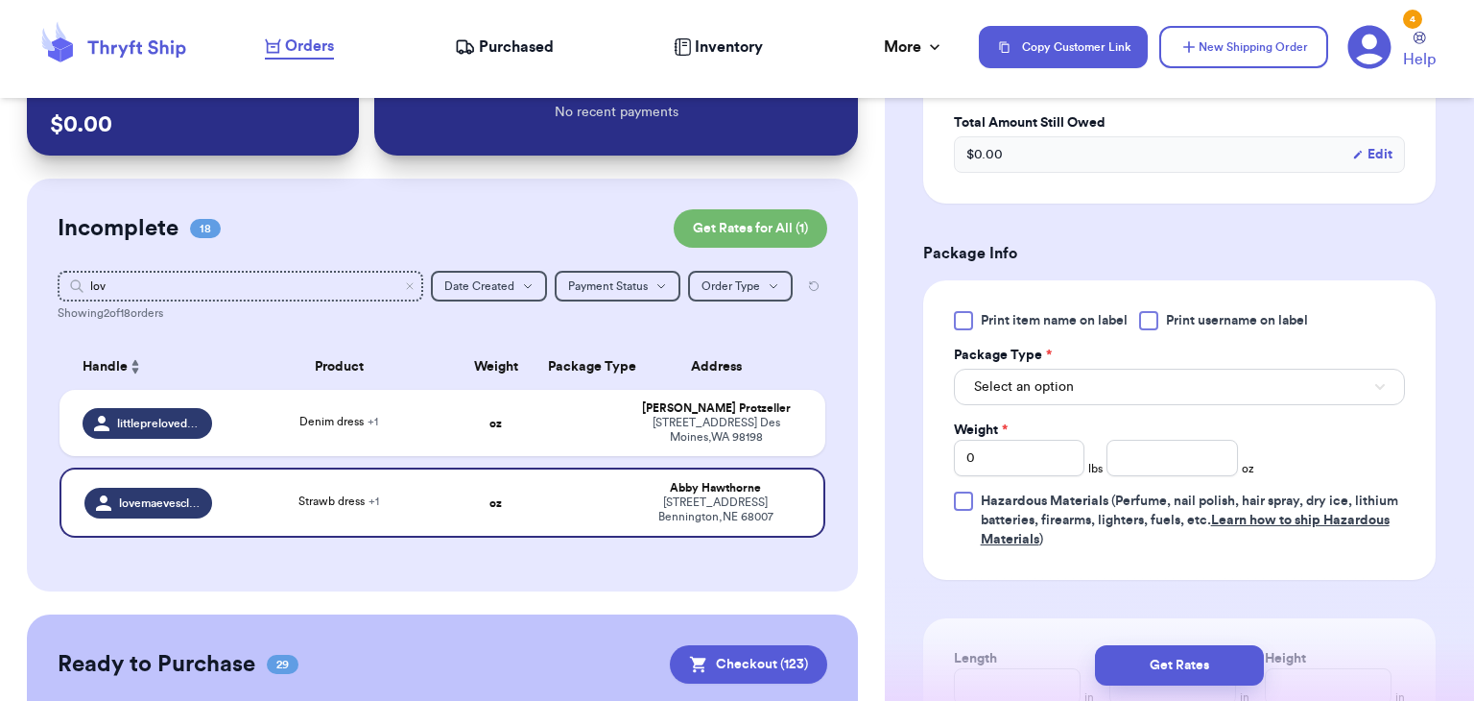
click at [1155, 323] on div at bounding box center [1148, 320] width 19 height 19
click at [0, 0] on input "Print username on label" at bounding box center [0, 0] width 0 height 0
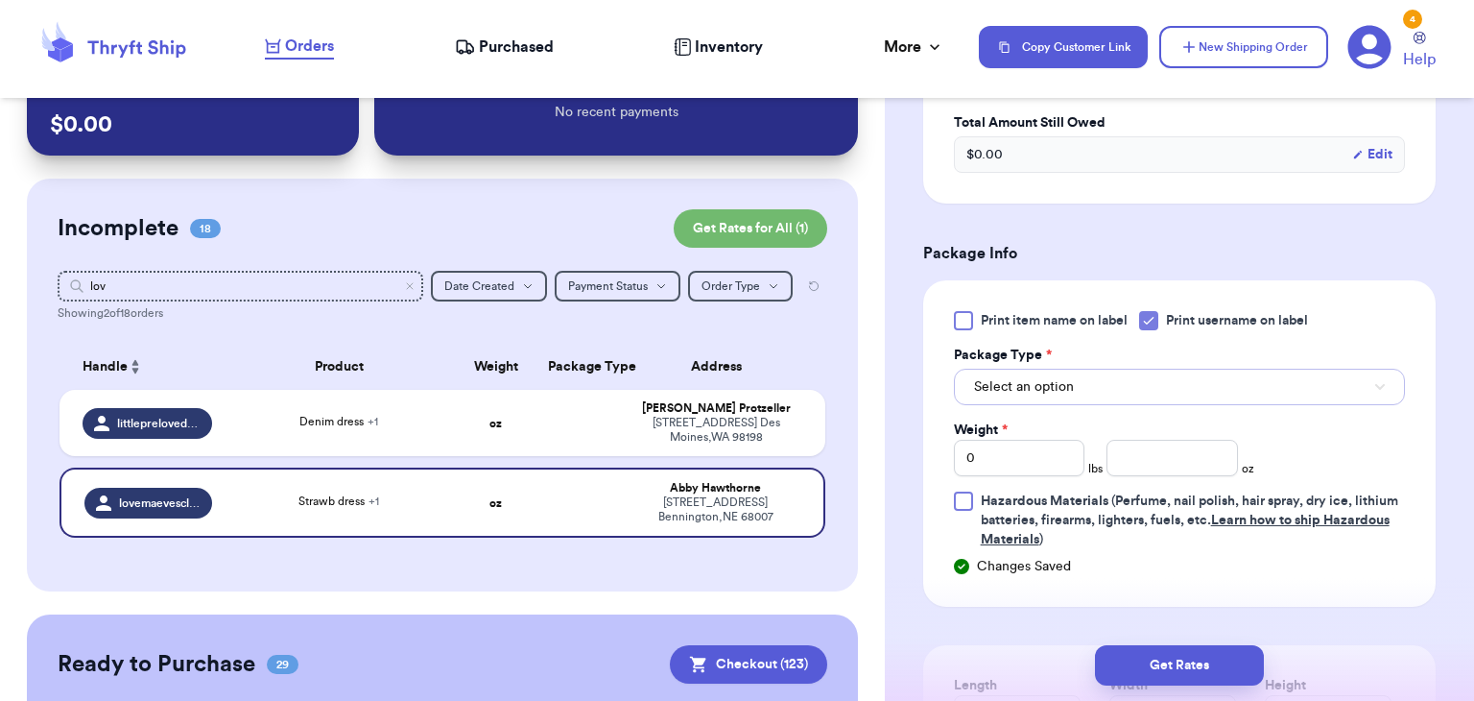
click at [1144, 393] on button "Select an option" at bounding box center [1179, 387] width 451 height 36
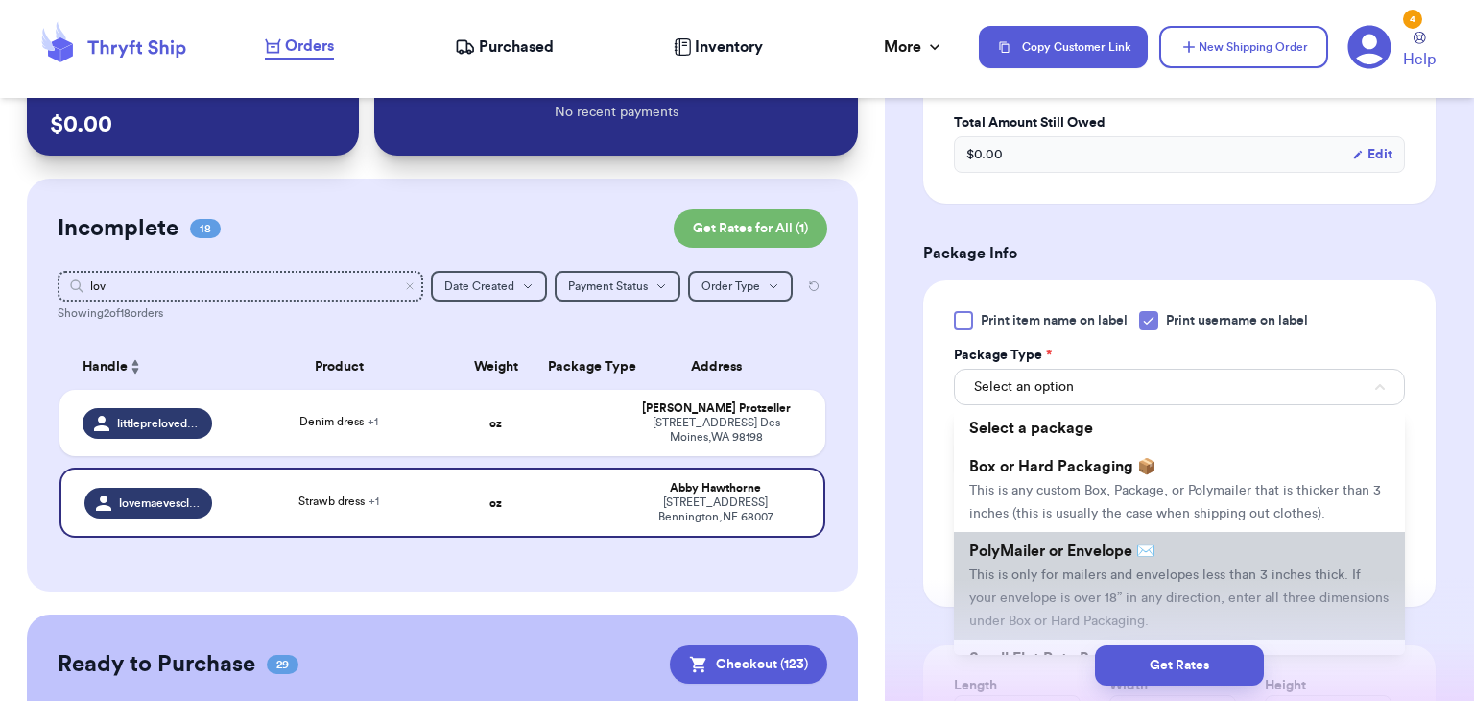
click at [1134, 545] on span "PolyMailer or Envelope ✉️" at bounding box center [1063, 550] width 186 height 15
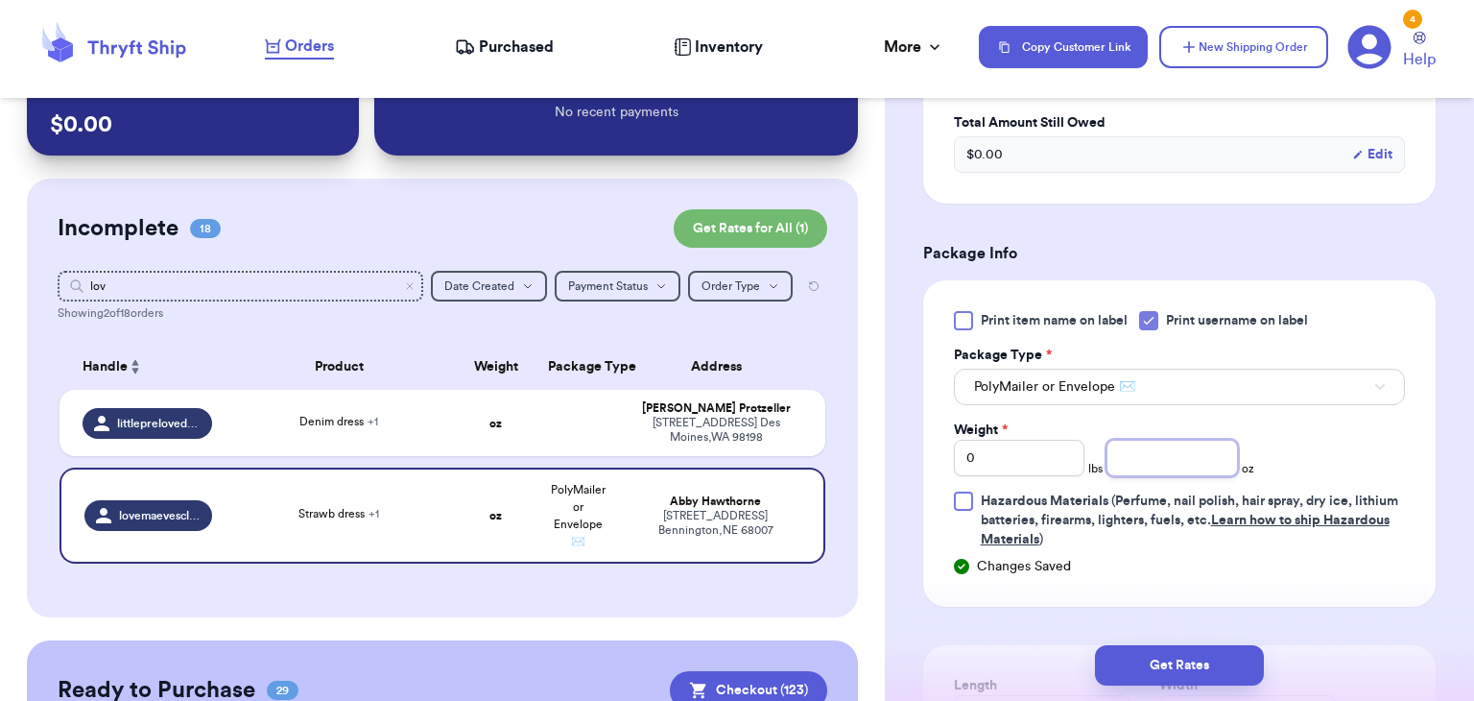
click at [1133, 467] on input "number" at bounding box center [1173, 458] width 132 height 36
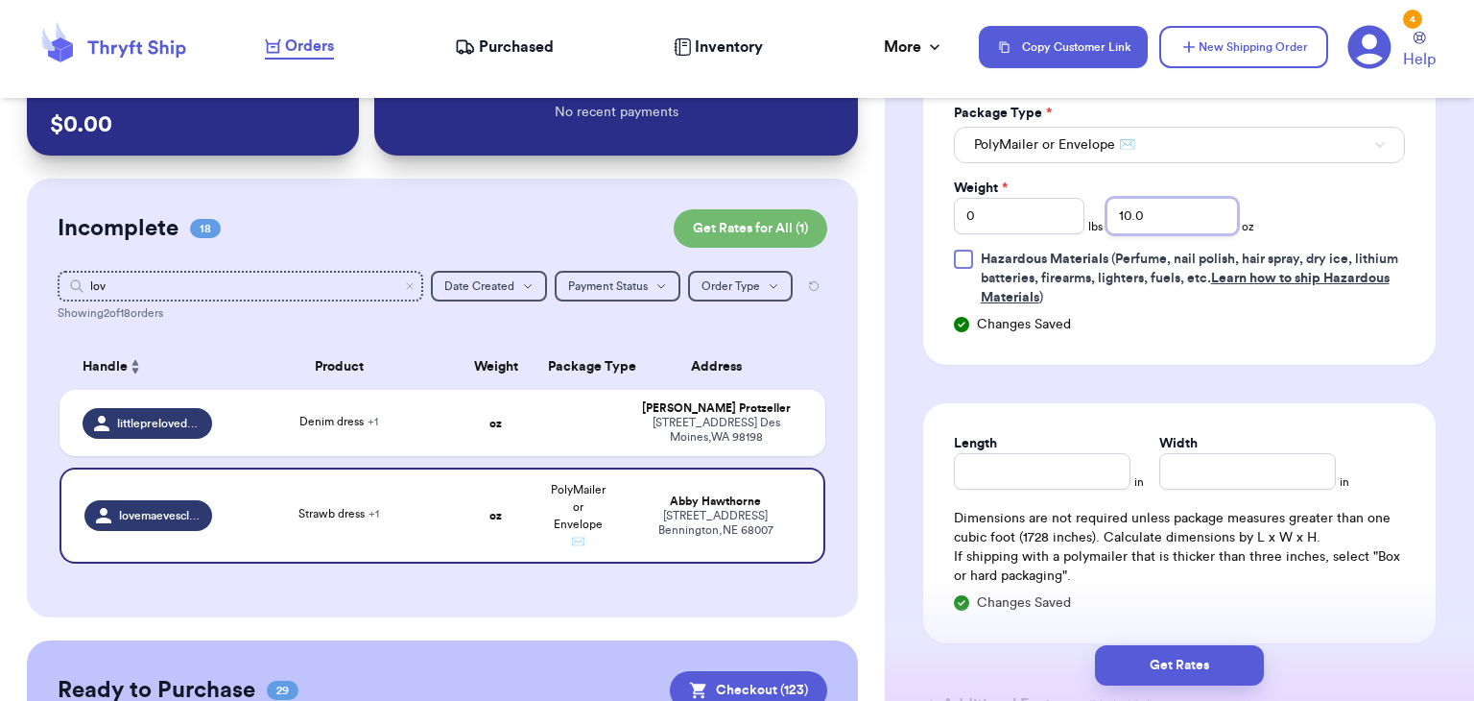
scroll to position [1085, 0]
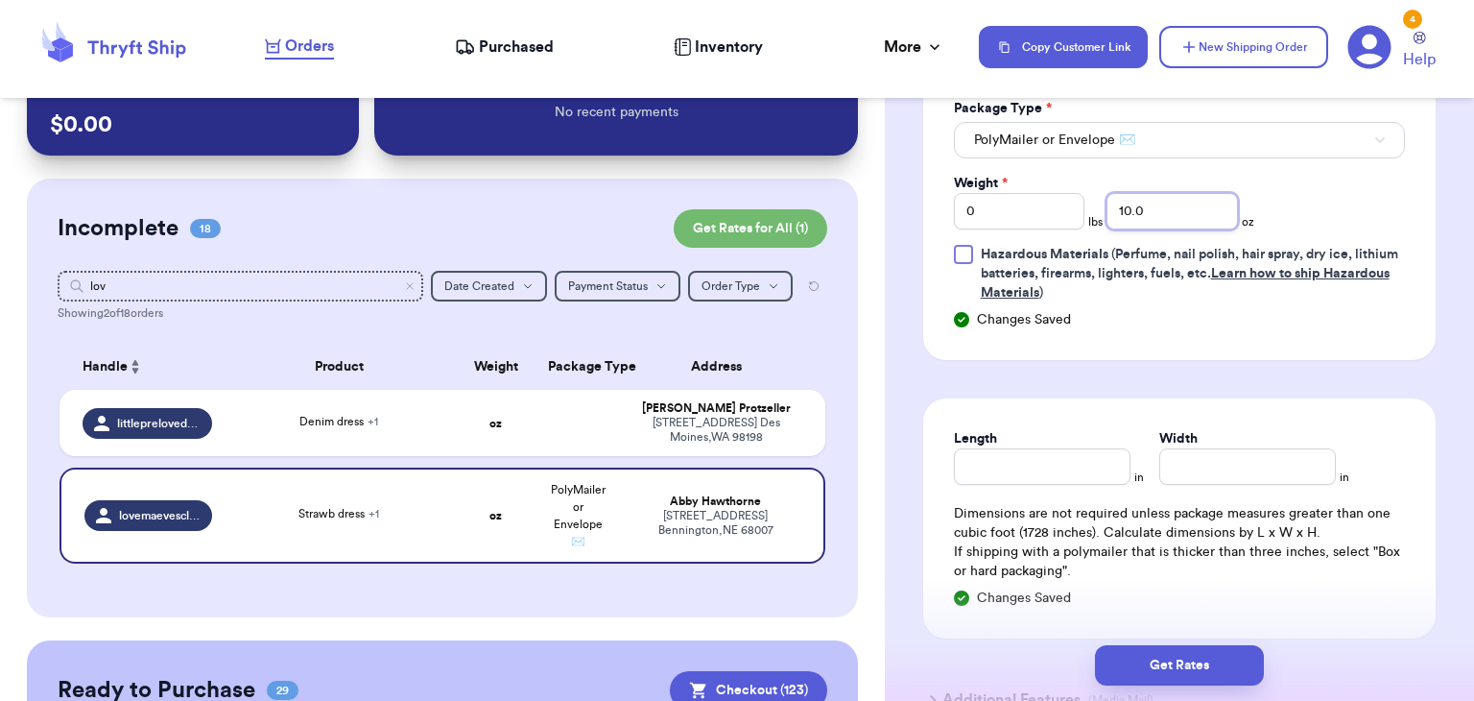
type input "10.0"
click at [1086, 466] on input "Length" at bounding box center [1042, 466] width 177 height 36
type input "10"
click at [1174, 464] on input "Width *" at bounding box center [1248, 466] width 177 height 36
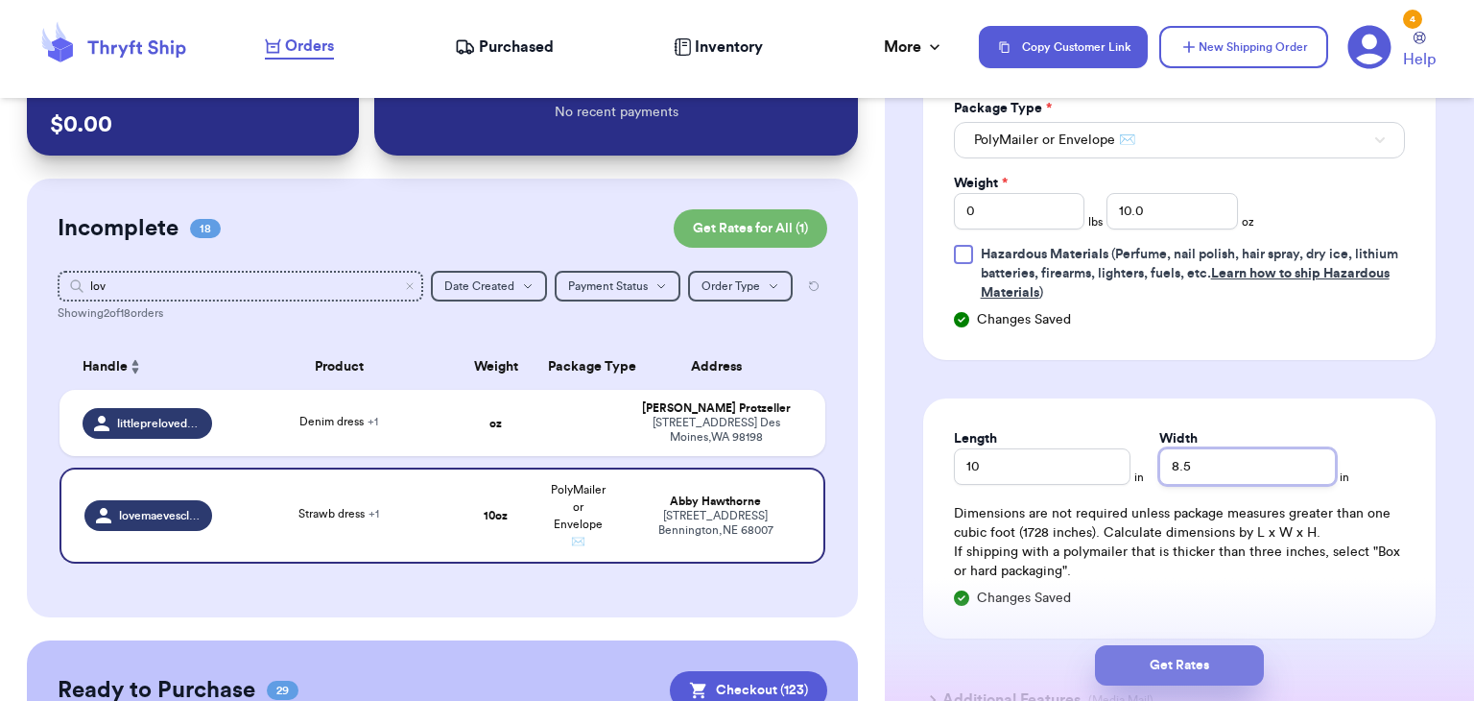
type input "8.5"
click at [1170, 668] on button "Get Rates" at bounding box center [1179, 665] width 169 height 40
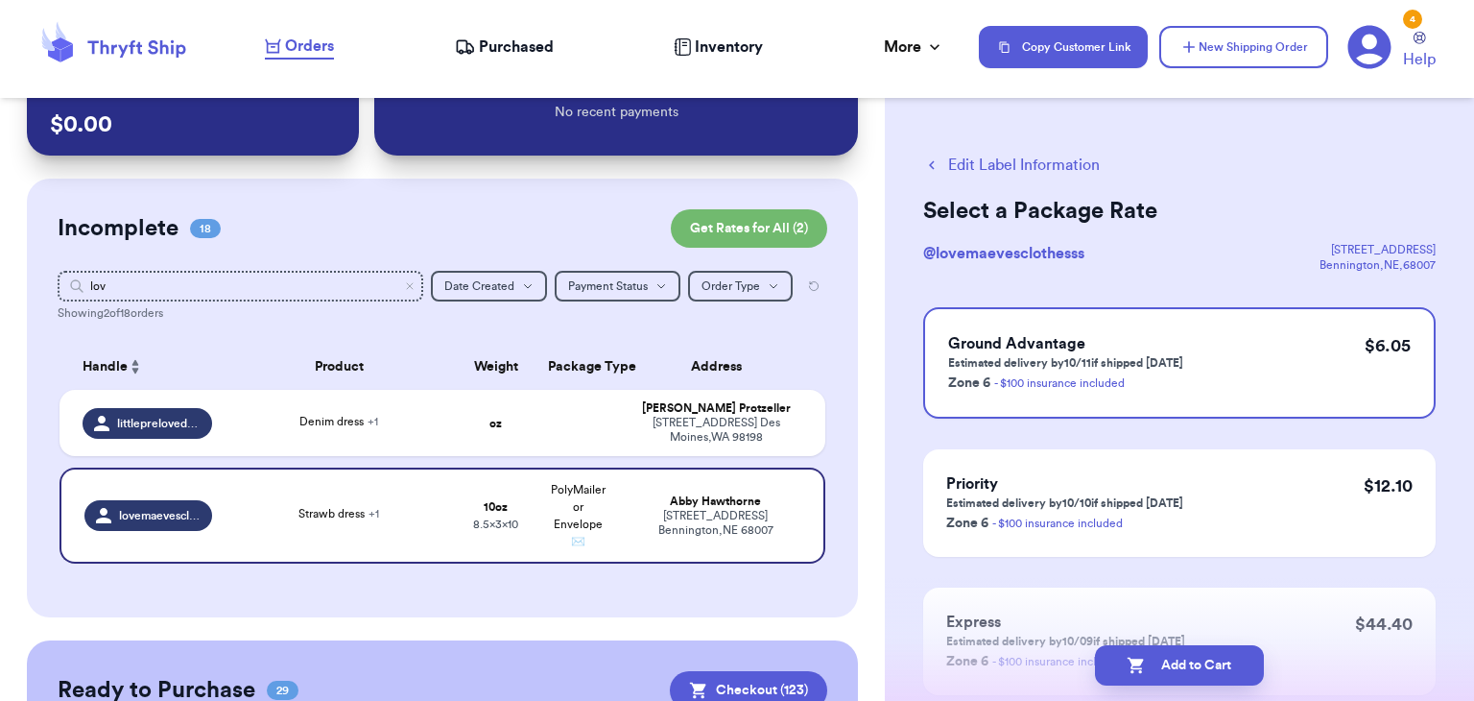
click at [1170, 668] on button "Add to Cart" at bounding box center [1179, 665] width 169 height 40
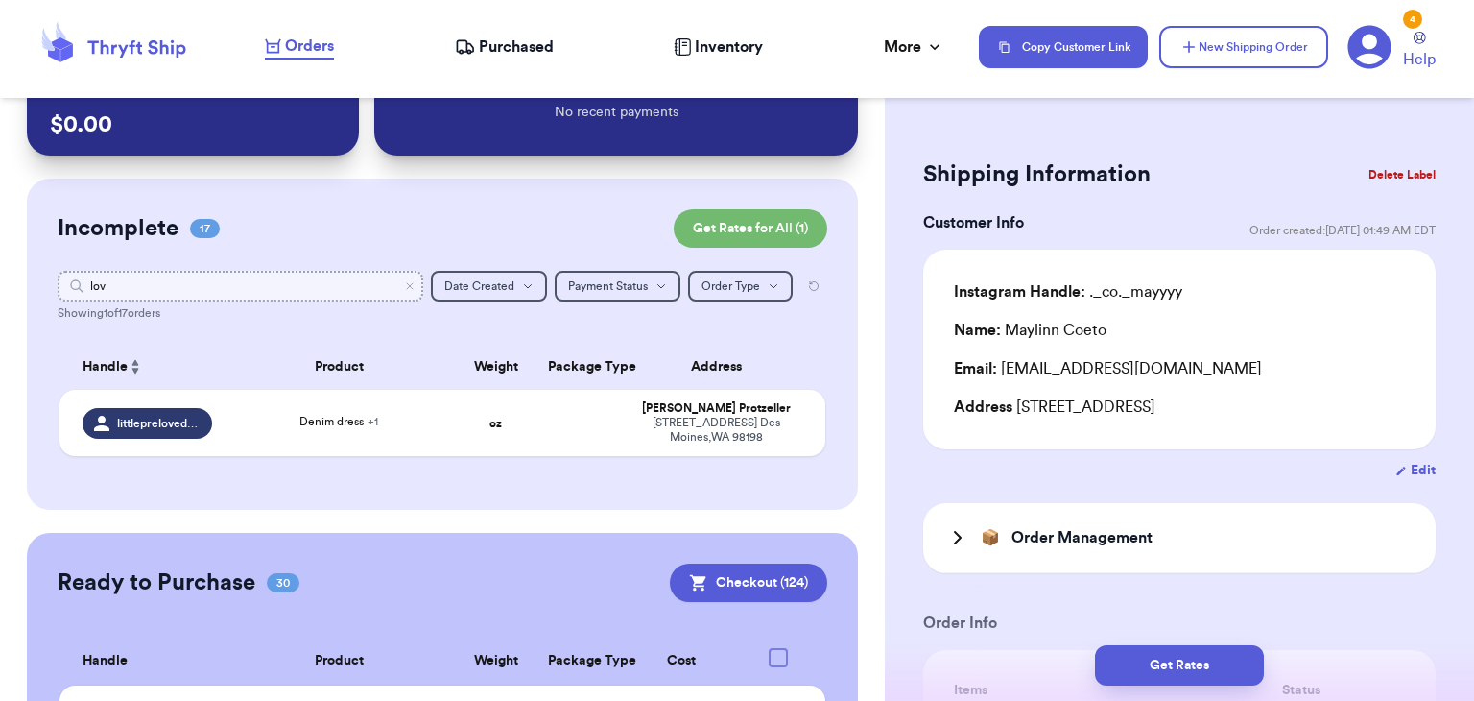
click at [420, 290] on input "lov" at bounding box center [241, 286] width 366 height 31
click at [413, 287] on icon "Clear search" at bounding box center [410, 286] width 6 height 6
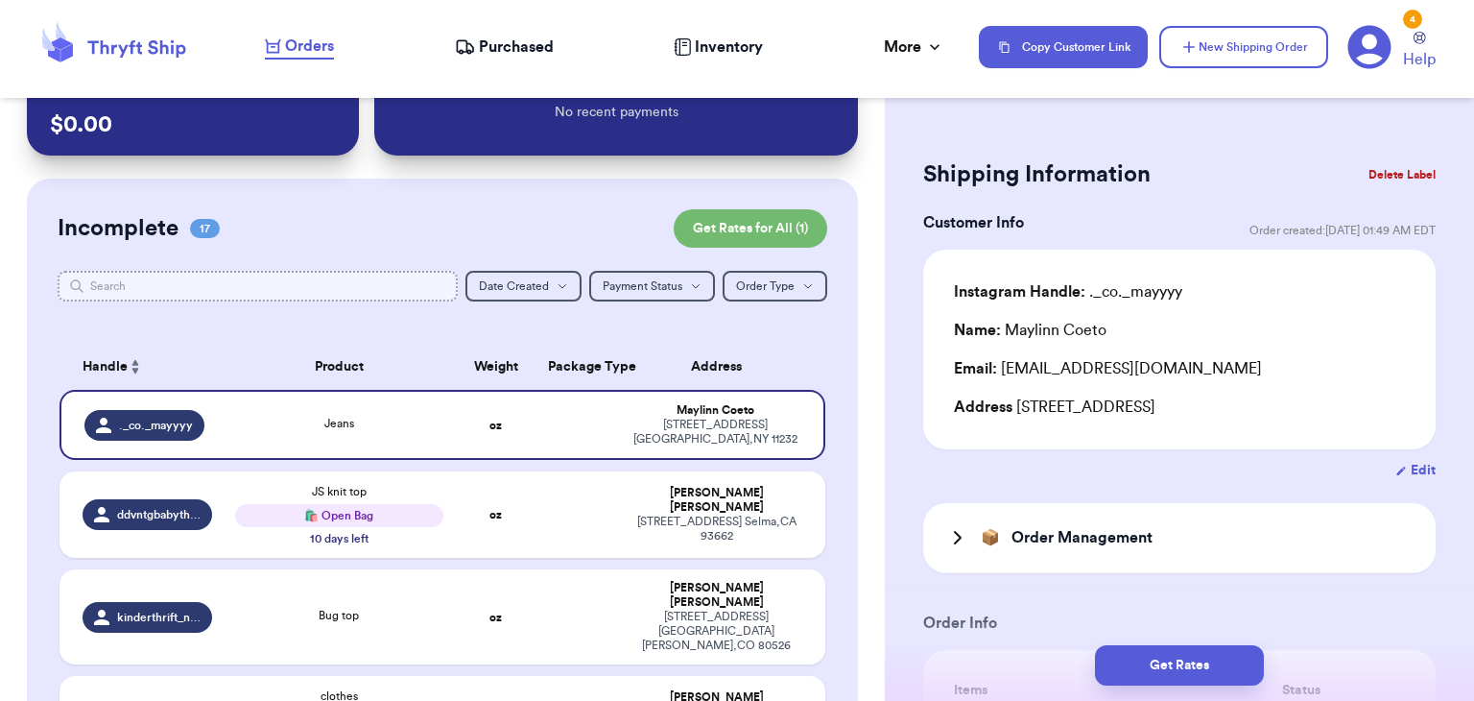
click at [346, 287] on input "text" at bounding box center [258, 286] width 400 height 31
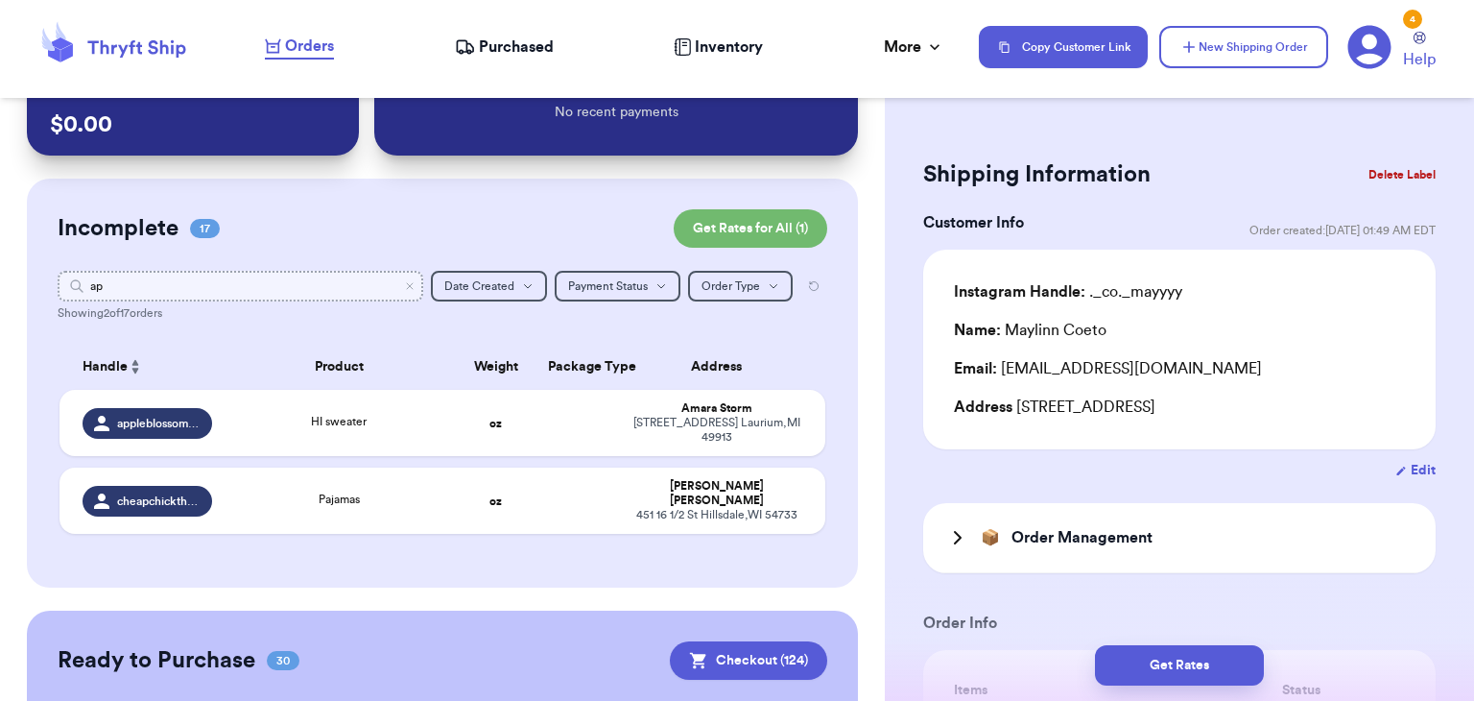
type input "app"
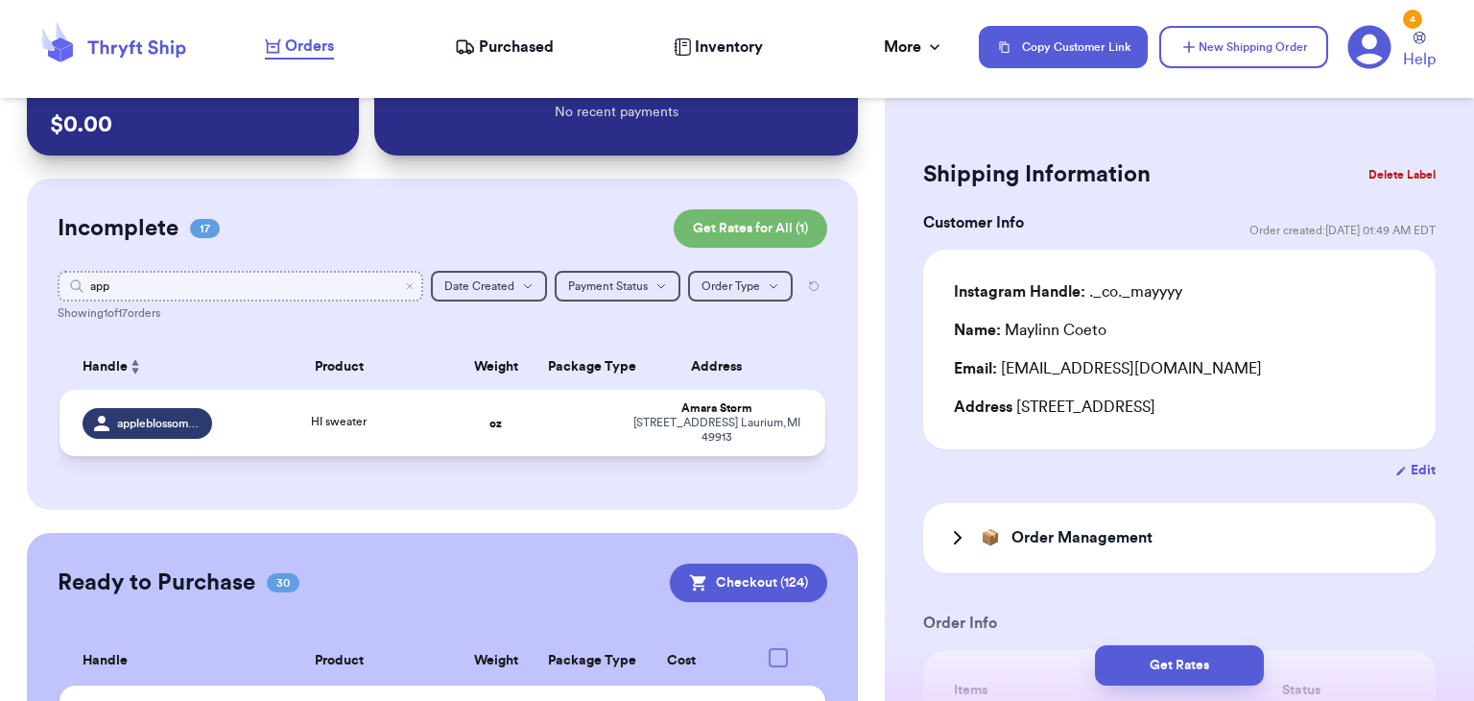
type input "app"
click at [317, 409] on td "HI sweater" at bounding box center [339, 423] width 230 height 66
type input "HI sweater"
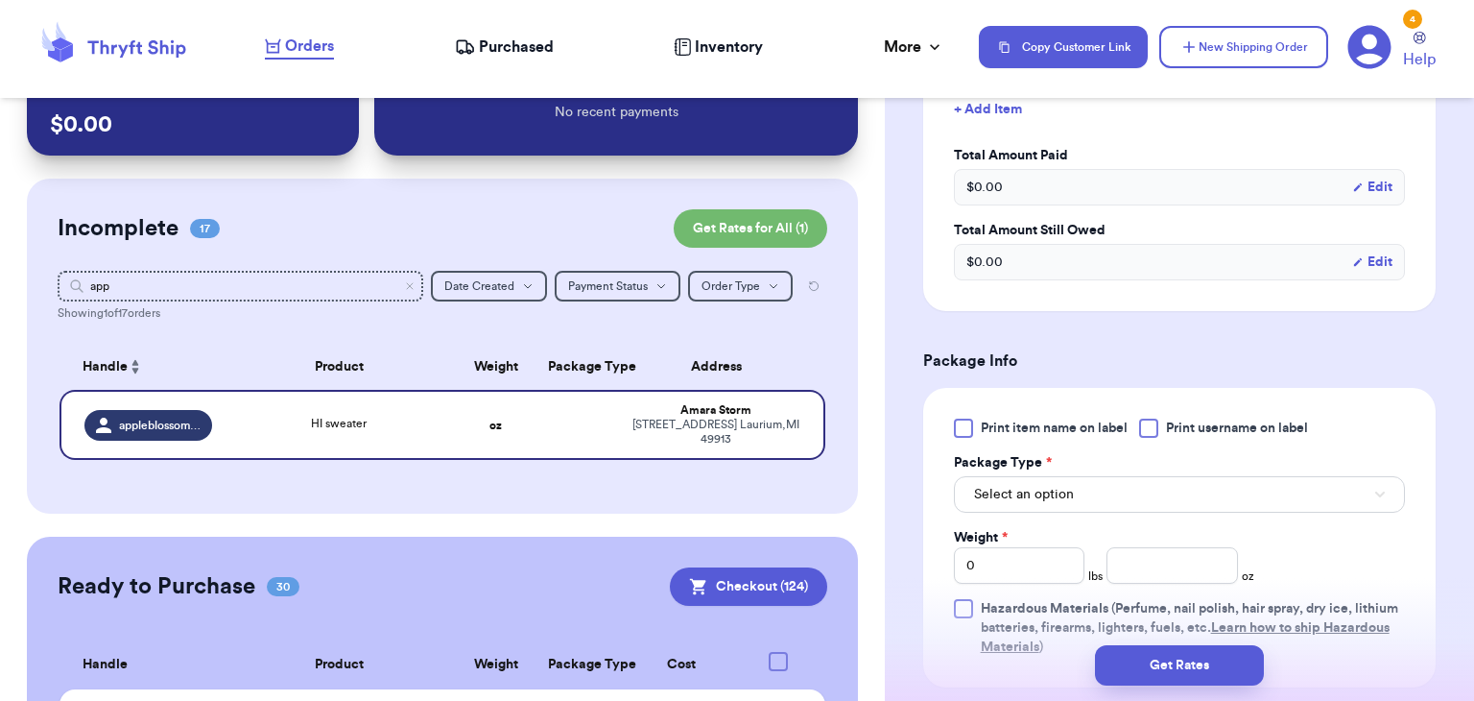
scroll to position [672, 0]
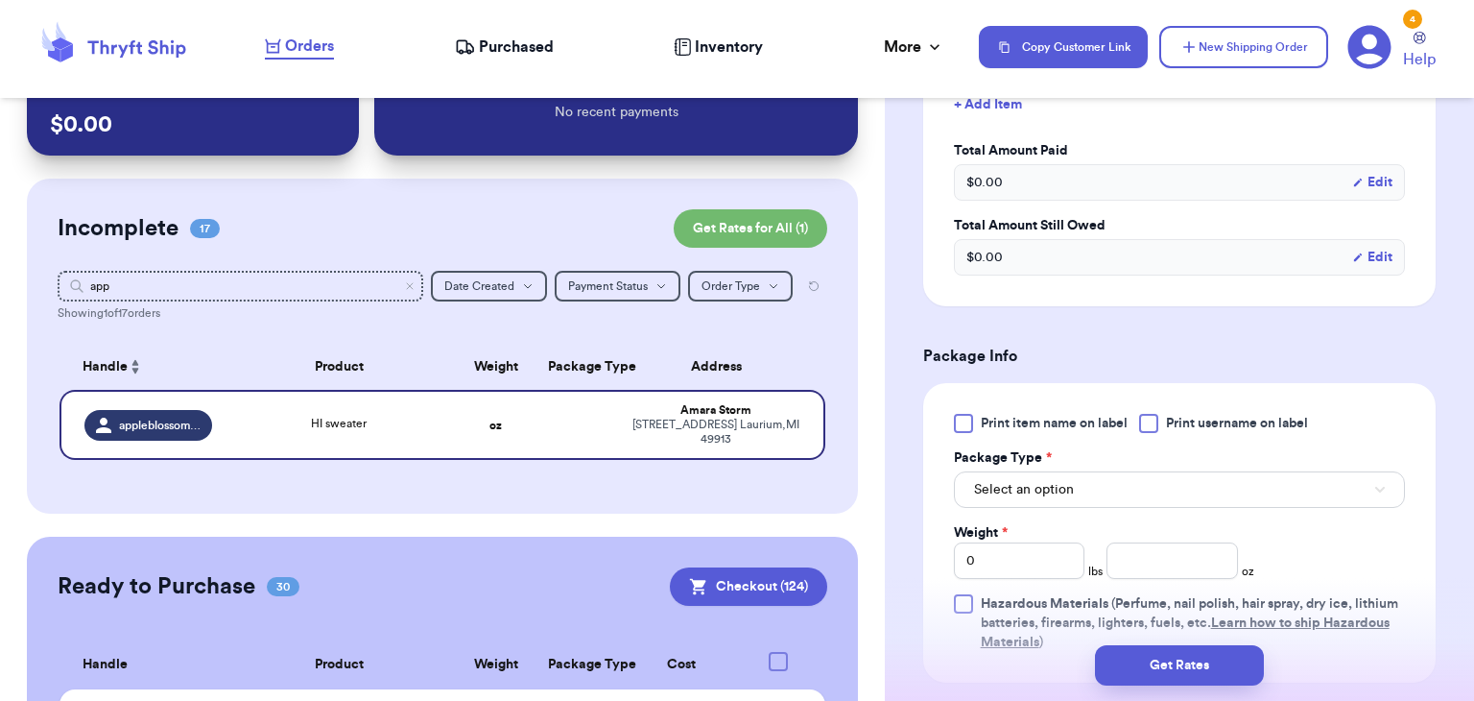
click at [1143, 431] on div at bounding box center [1148, 423] width 19 height 19
click at [0, 0] on input "Print username on label" at bounding box center [0, 0] width 0 height 0
click at [1142, 478] on button "Select an option" at bounding box center [1179, 489] width 451 height 36
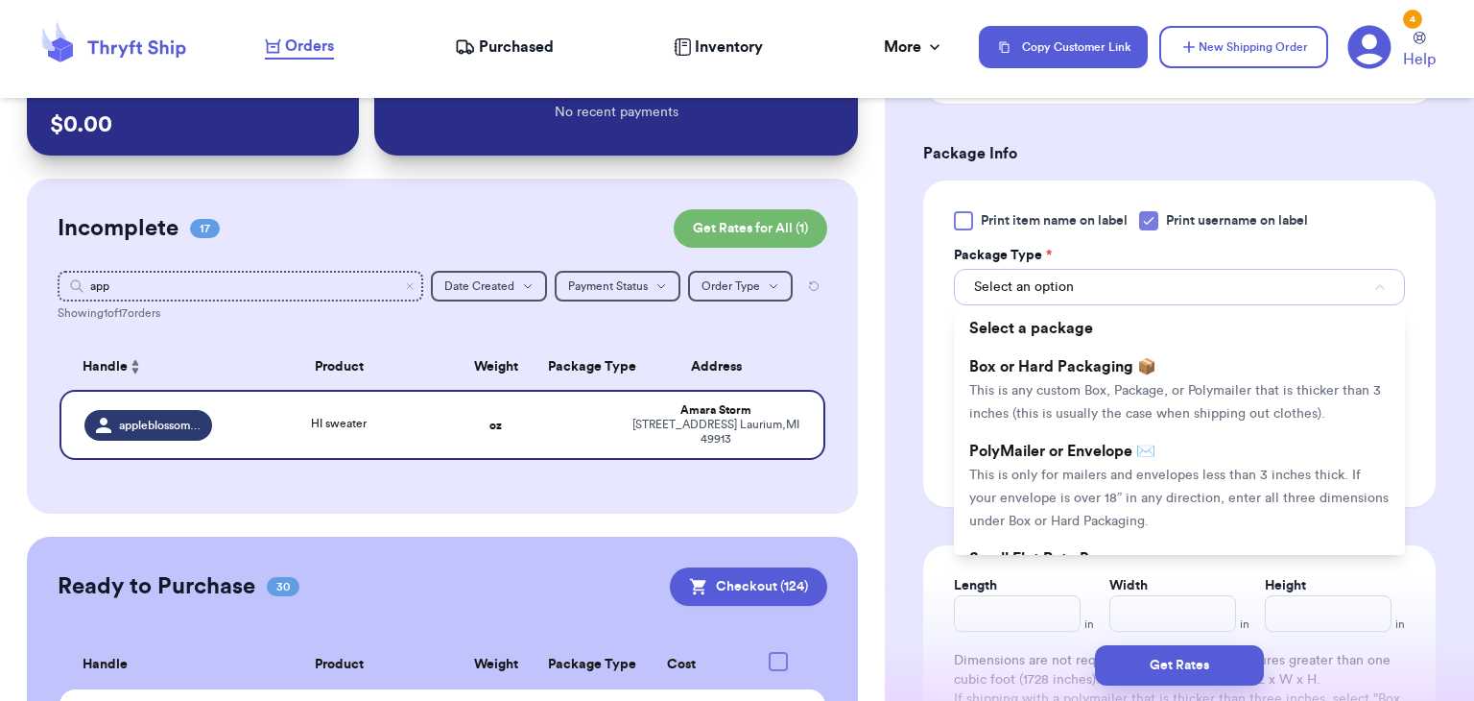
scroll to position [881, 0]
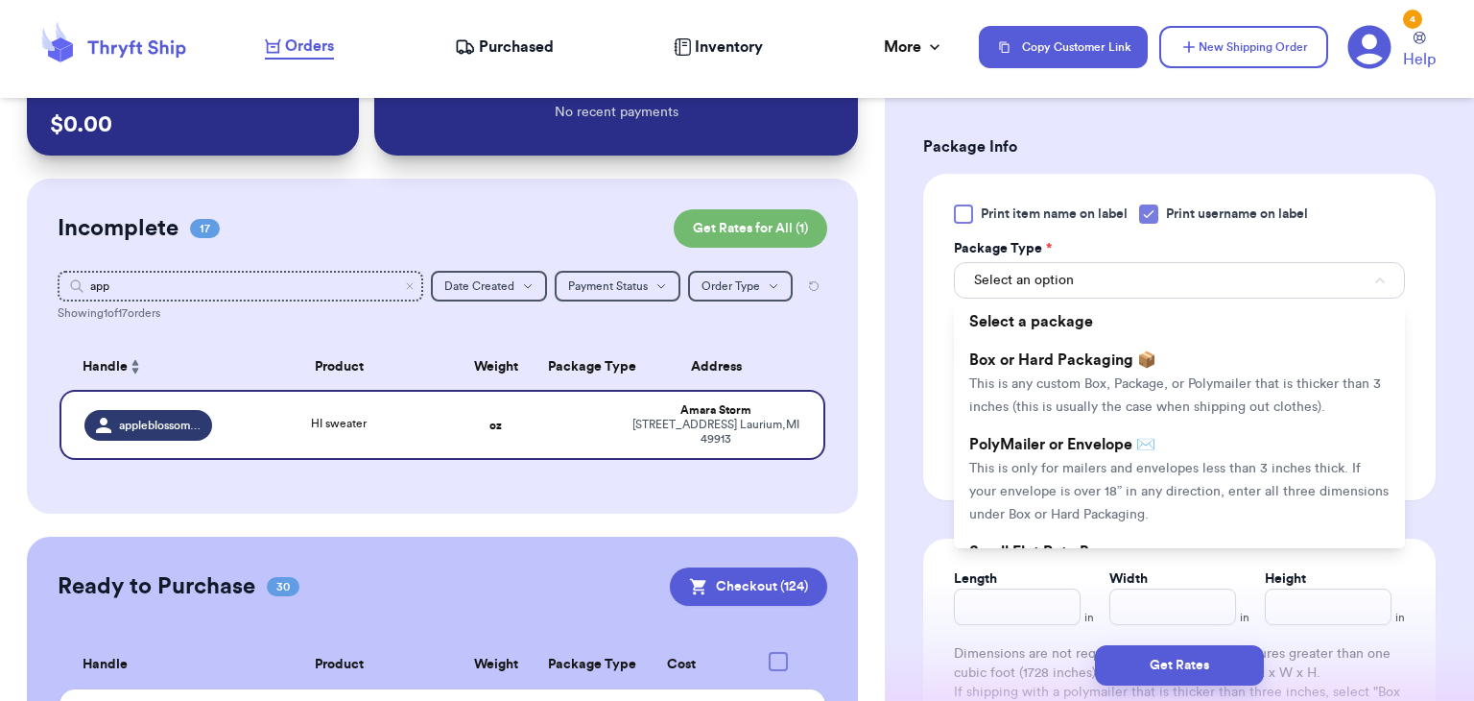
click at [1142, 478] on li "PolyMailer or Envelope ✉️ This is only for mailers and envelopes less than 3 in…" at bounding box center [1179, 479] width 451 height 108
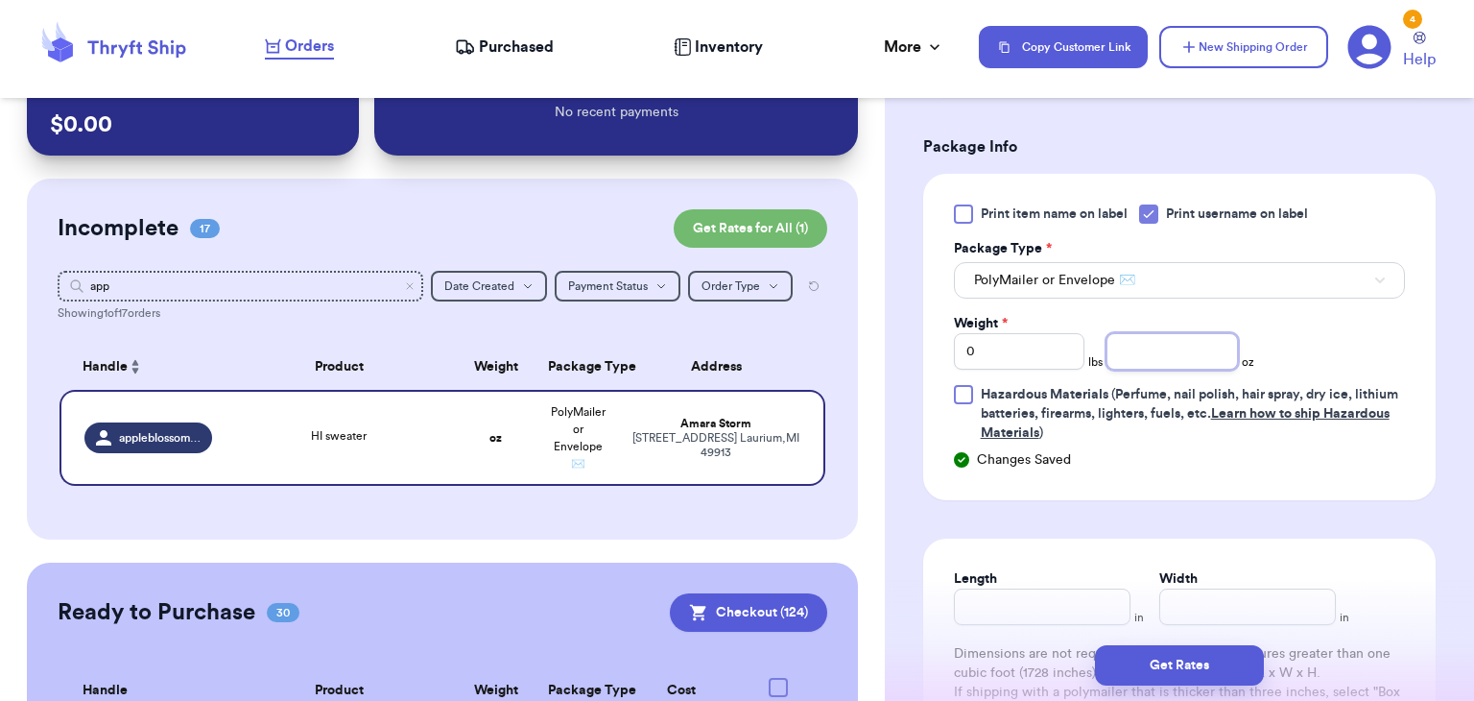
click at [1189, 344] on input "number" at bounding box center [1173, 351] width 132 height 36
type input "6.6"
click at [1060, 604] on input "Length" at bounding box center [1042, 606] width 177 height 36
type input "10"
click at [1208, 589] on input "Width *" at bounding box center [1248, 606] width 177 height 36
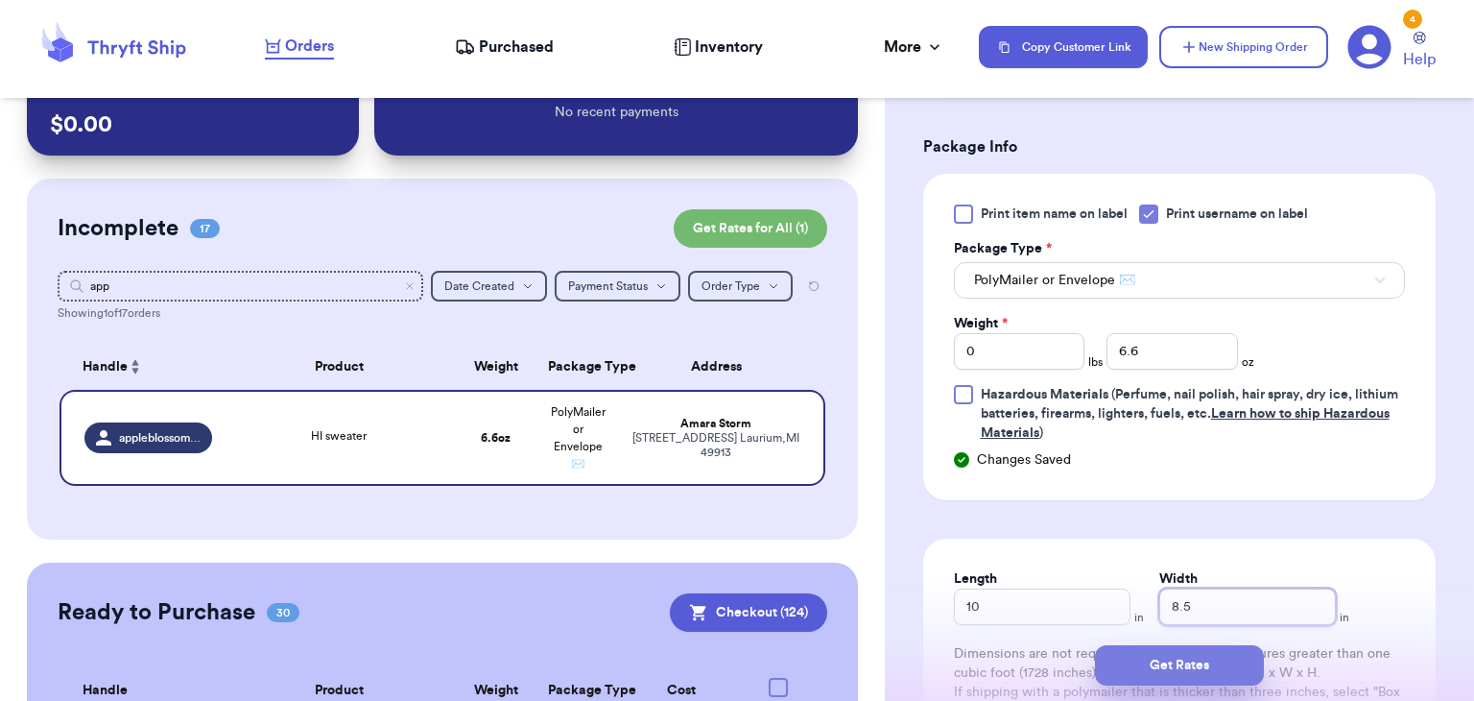
type input "8.5"
click at [1185, 666] on button "Get Rates" at bounding box center [1179, 665] width 169 height 40
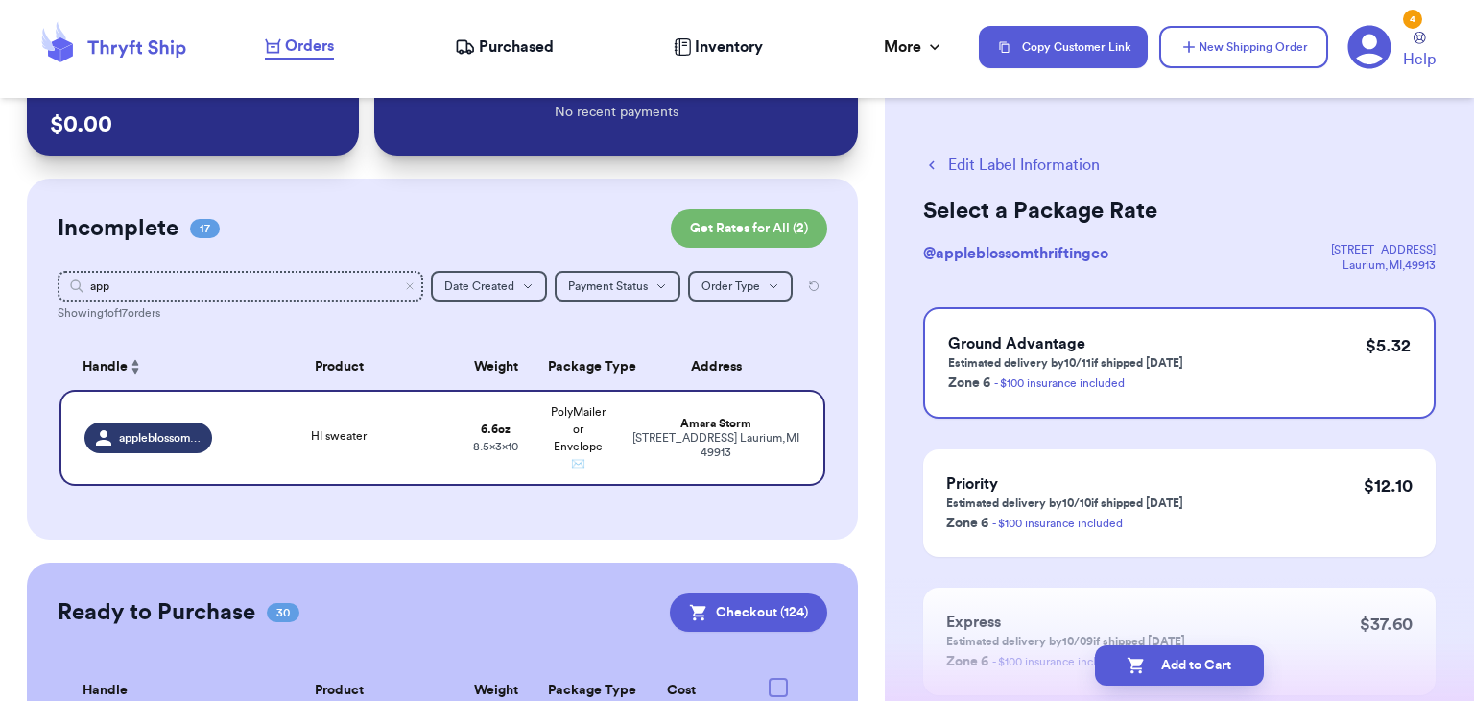
click at [1185, 666] on button "Add to Cart" at bounding box center [1179, 665] width 169 height 40
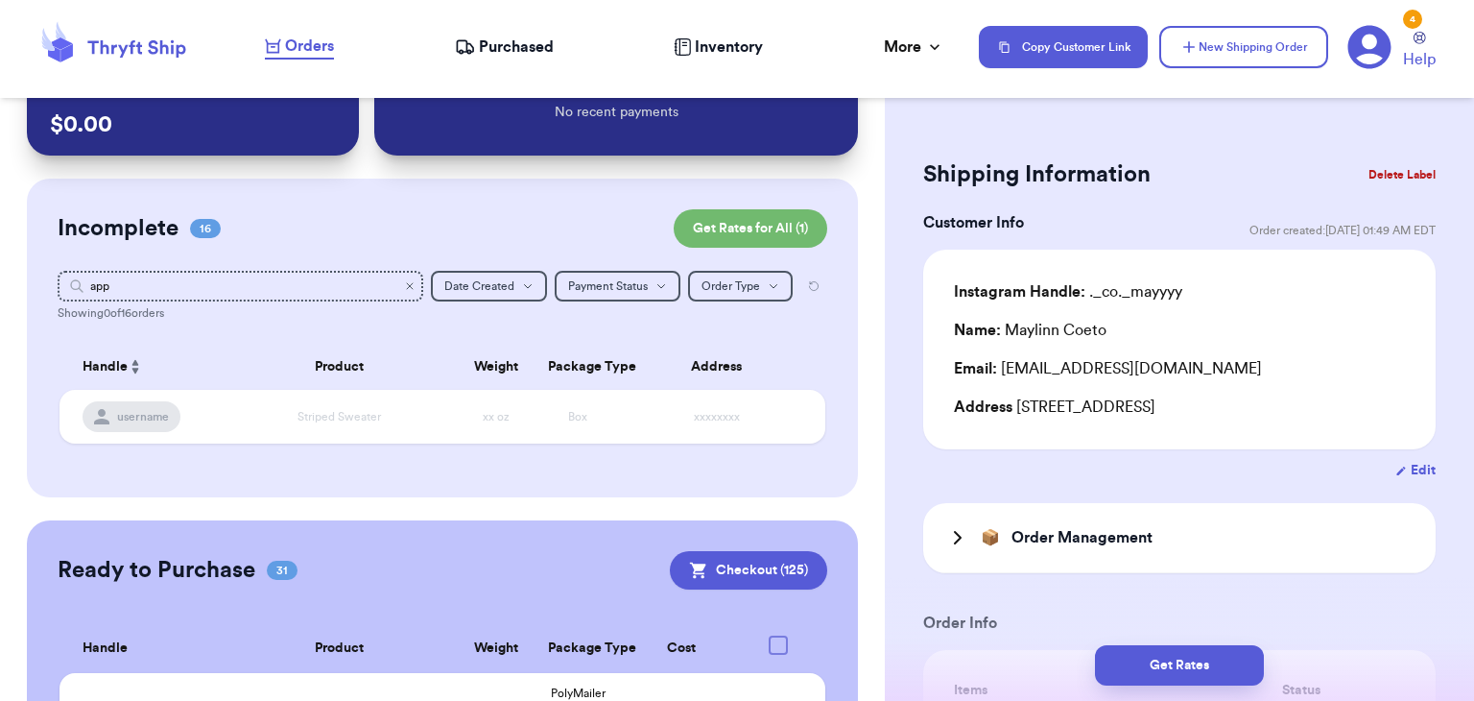
click at [413, 286] on icon "Clear search" at bounding box center [410, 286] width 12 height 12
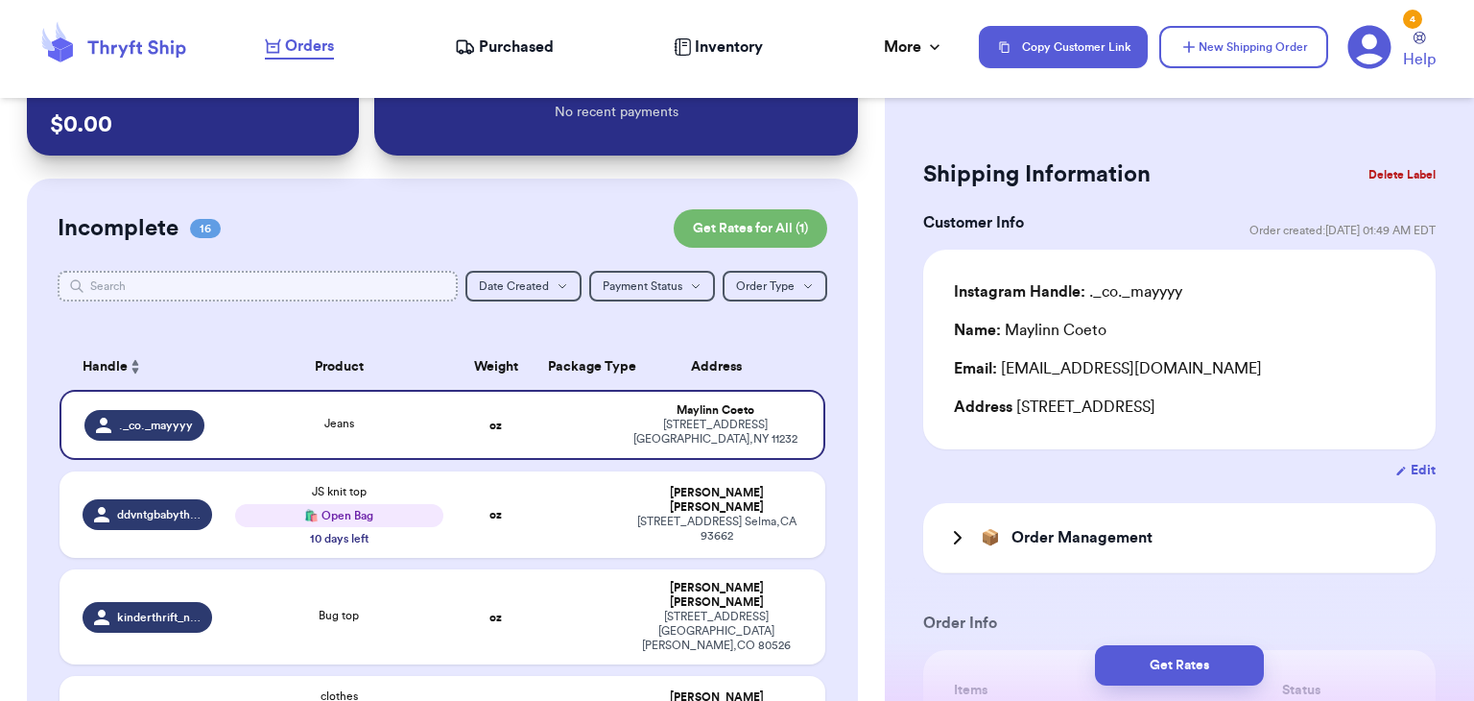
click at [400, 287] on input "text" at bounding box center [258, 286] width 400 height 31
type input "_"
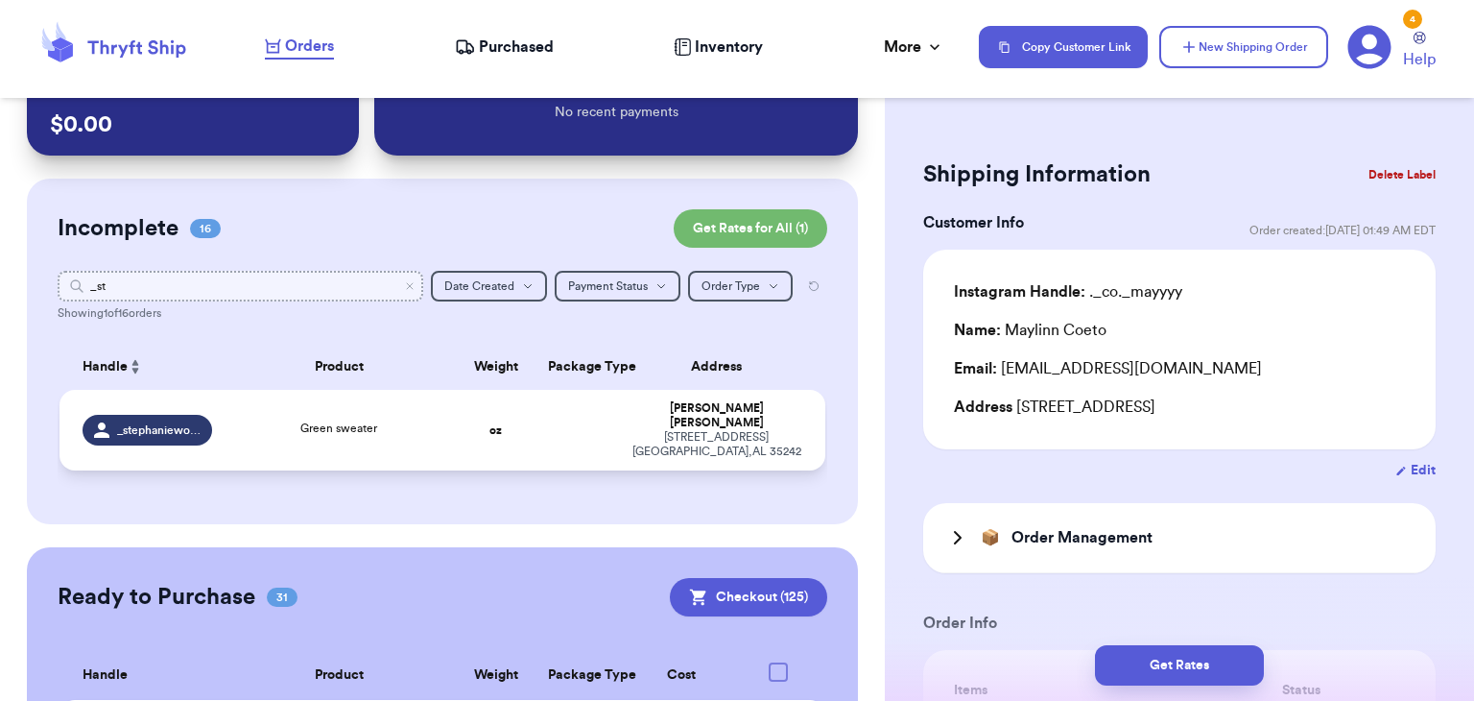
type input "_st"
click at [322, 422] on span "Green sweater" at bounding box center [338, 428] width 77 height 12
type input "Green sweater"
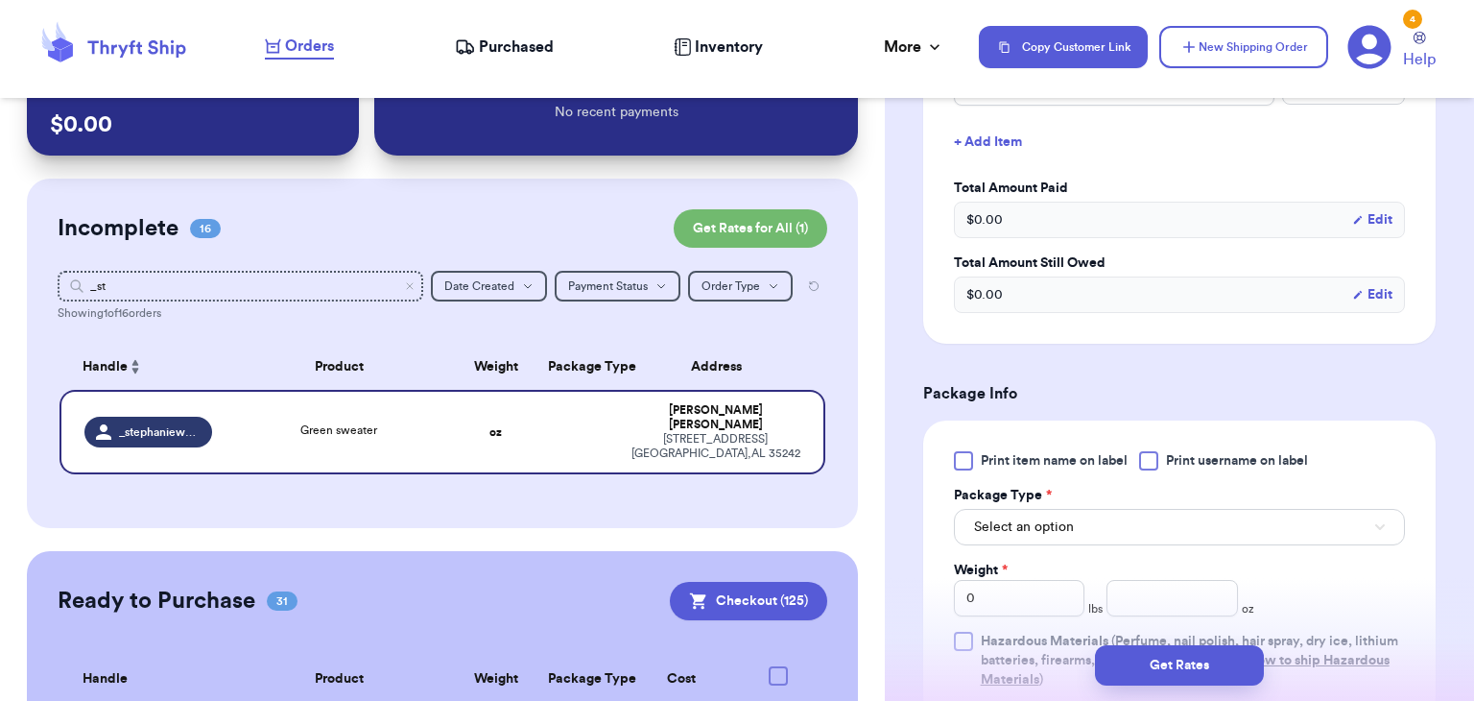
scroll to position [649, 0]
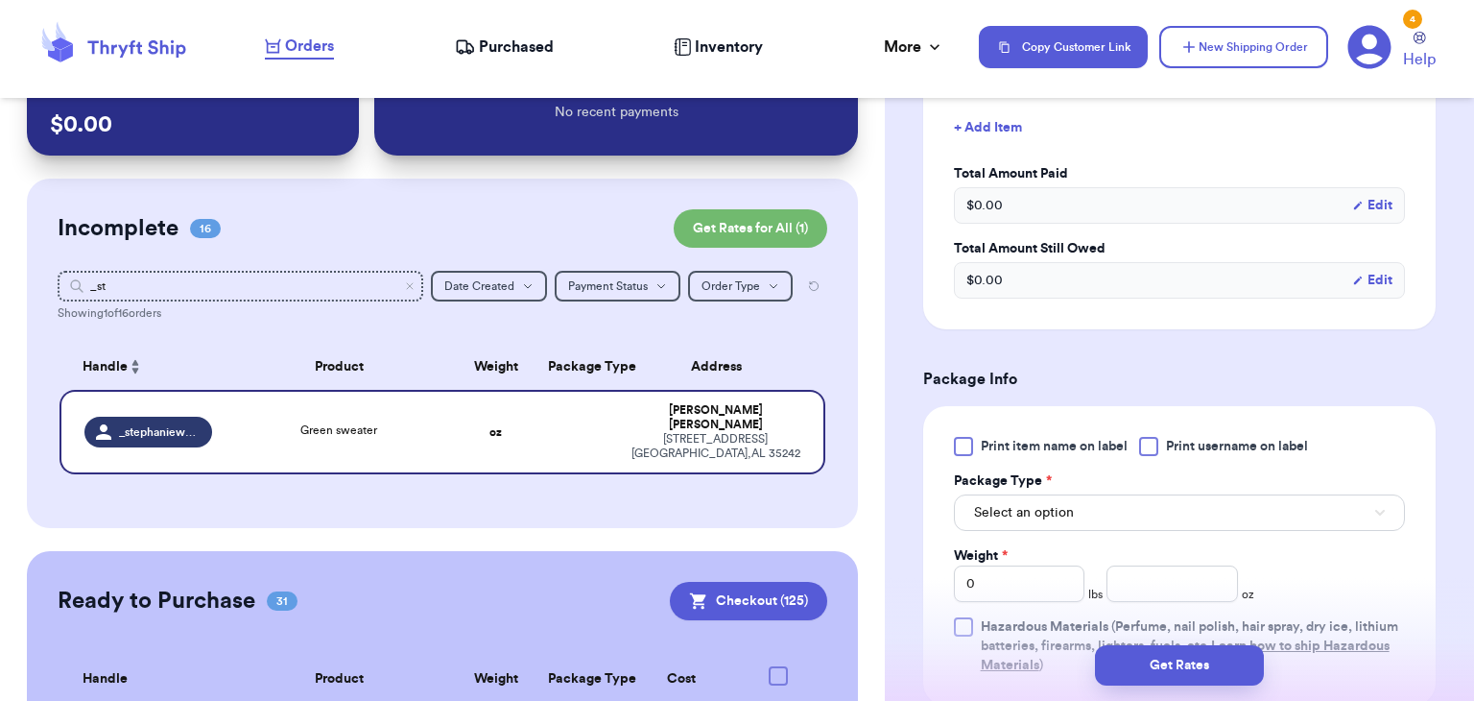
click at [1149, 447] on div at bounding box center [1148, 446] width 19 height 19
click at [0, 0] on input "Print username on label" at bounding box center [0, 0] width 0 height 0
click at [1158, 503] on button "Select an option" at bounding box center [1179, 512] width 451 height 36
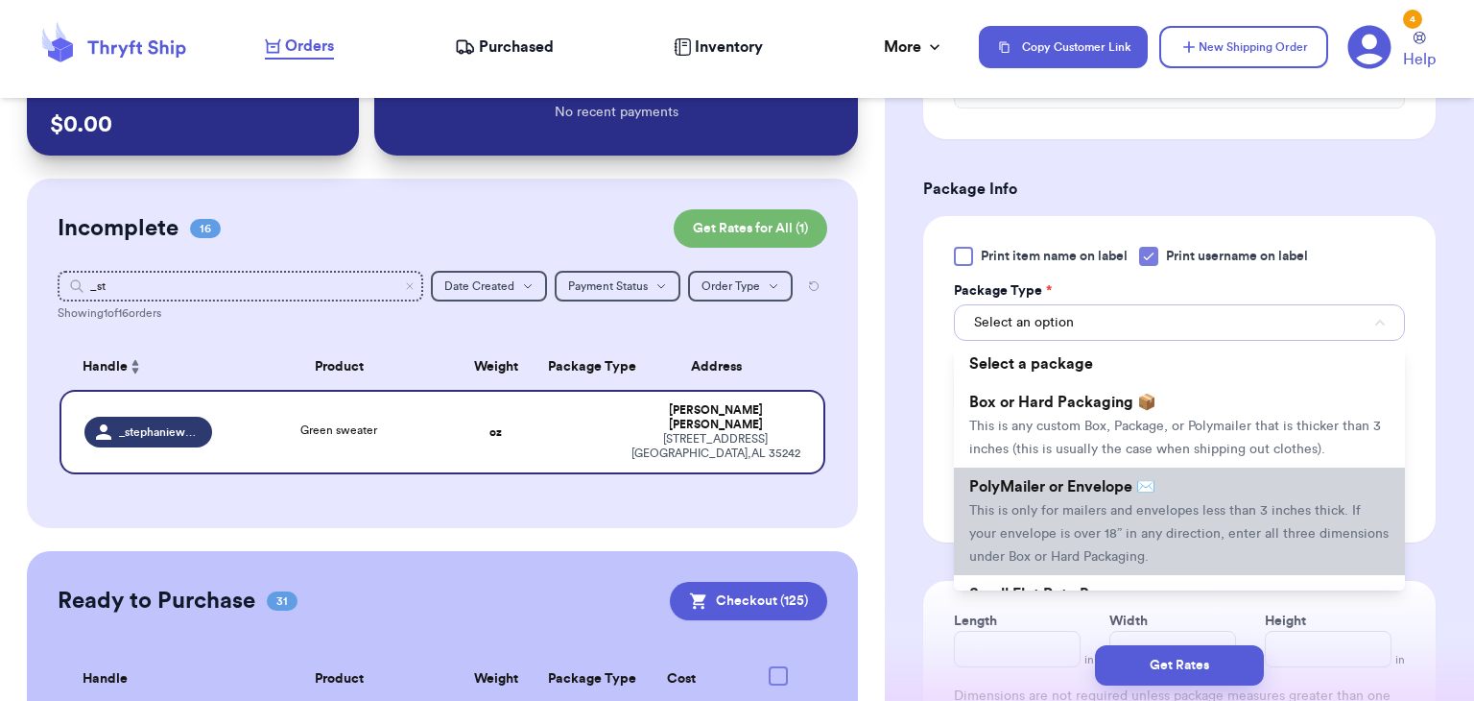
scroll to position [840, 0]
click at [1210, 499] on li "PolyMailer or Envelope ✉️ This is only for mailers and envelopes less than 3 in…" at bounding box center [1179, 521] width 451 height 108
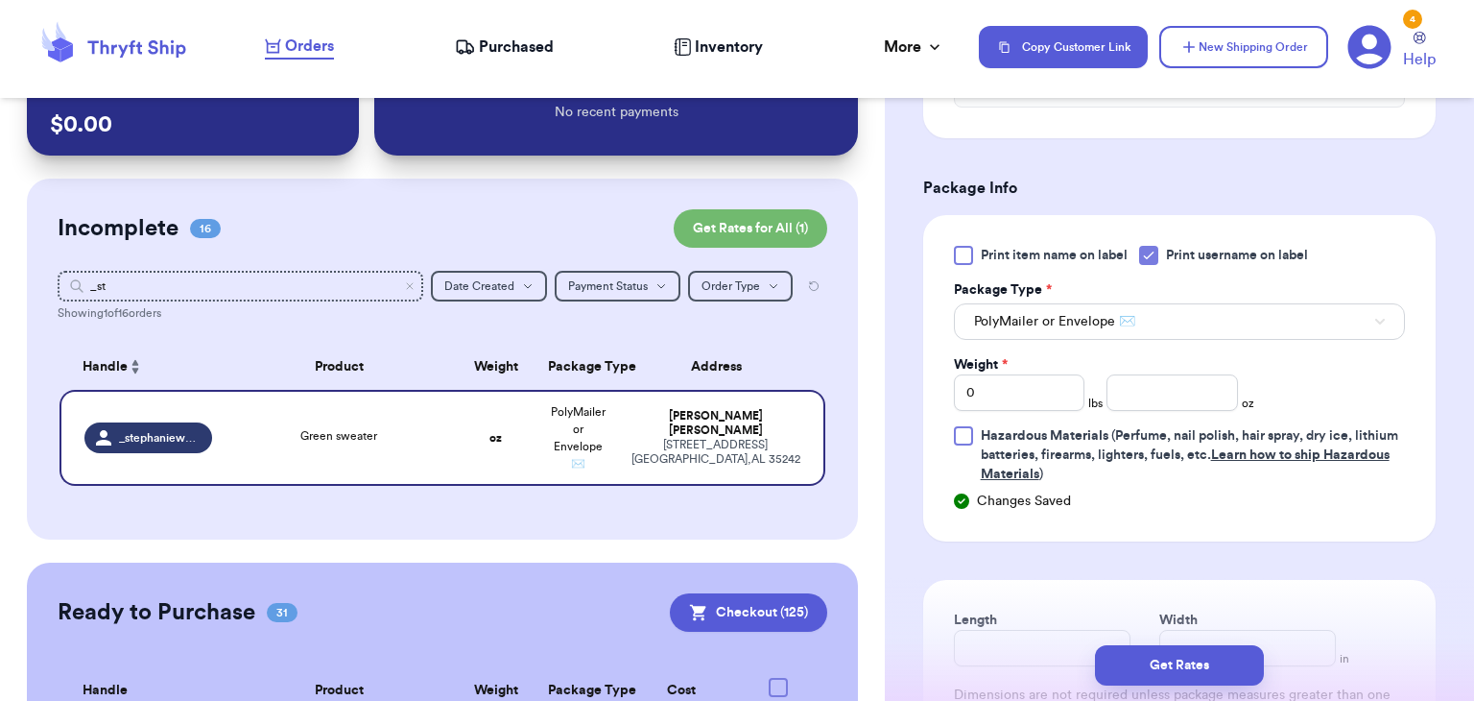
click at [1177, 371] on div "Weight * 0 lbs oz" at bounding box center [1104, 383] width 301 height 56
click at [1179, 396] on input "number" at bounding box center [1173, 392] width 132 height 36
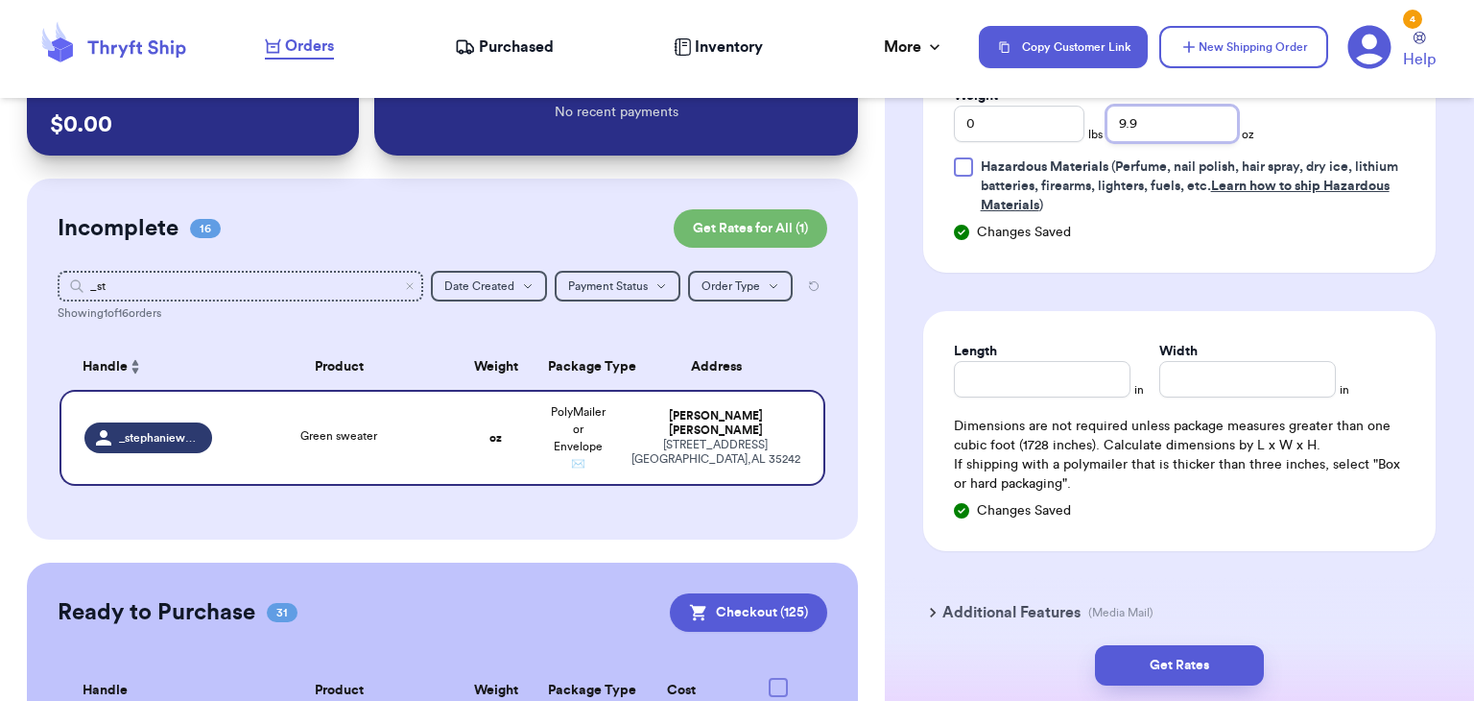
scroll to position [1112, 0]
type input "9.9"
click at [982, 378] on input "Length" at bounding box center [1042, 376] width 177 height 36
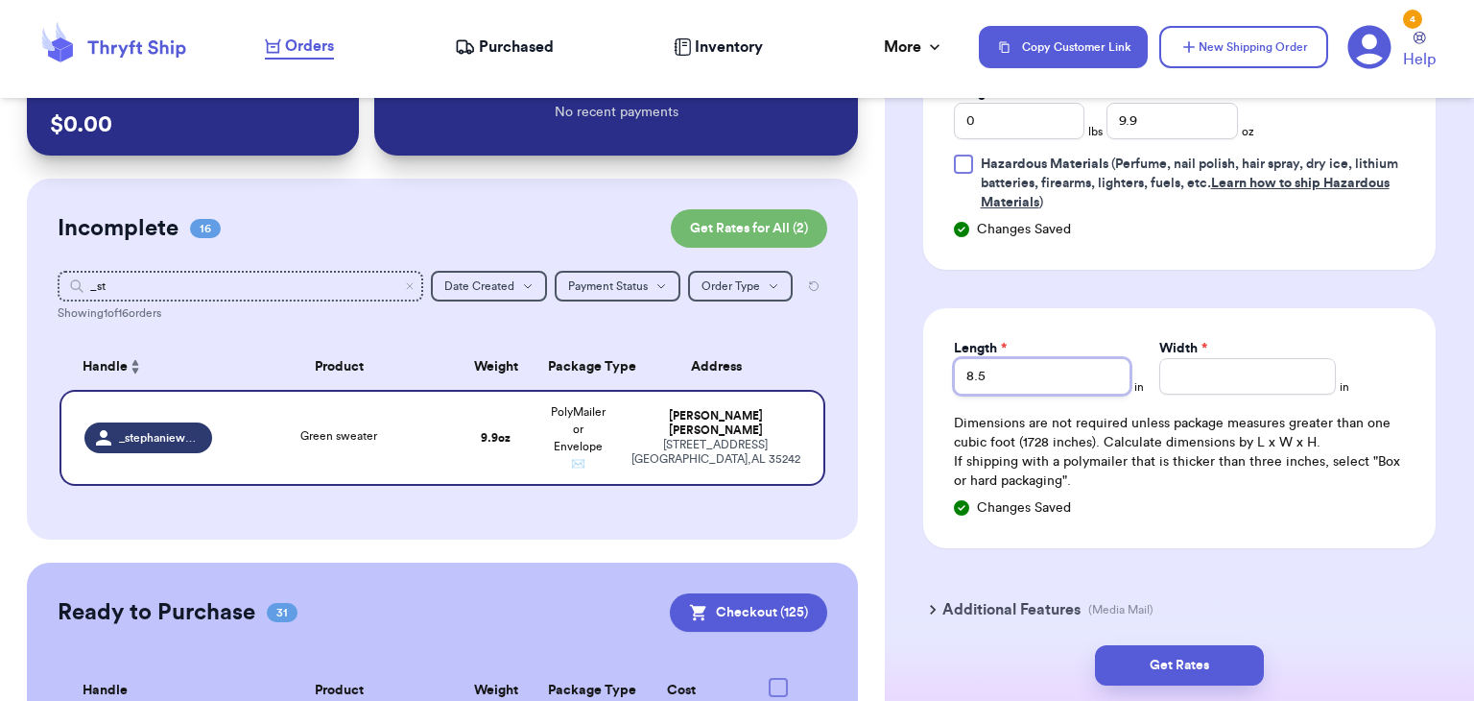
type input "8.5"
click at [1193, 370] on input "Width *" at bounding box center [1248, 376] width 177 height 36
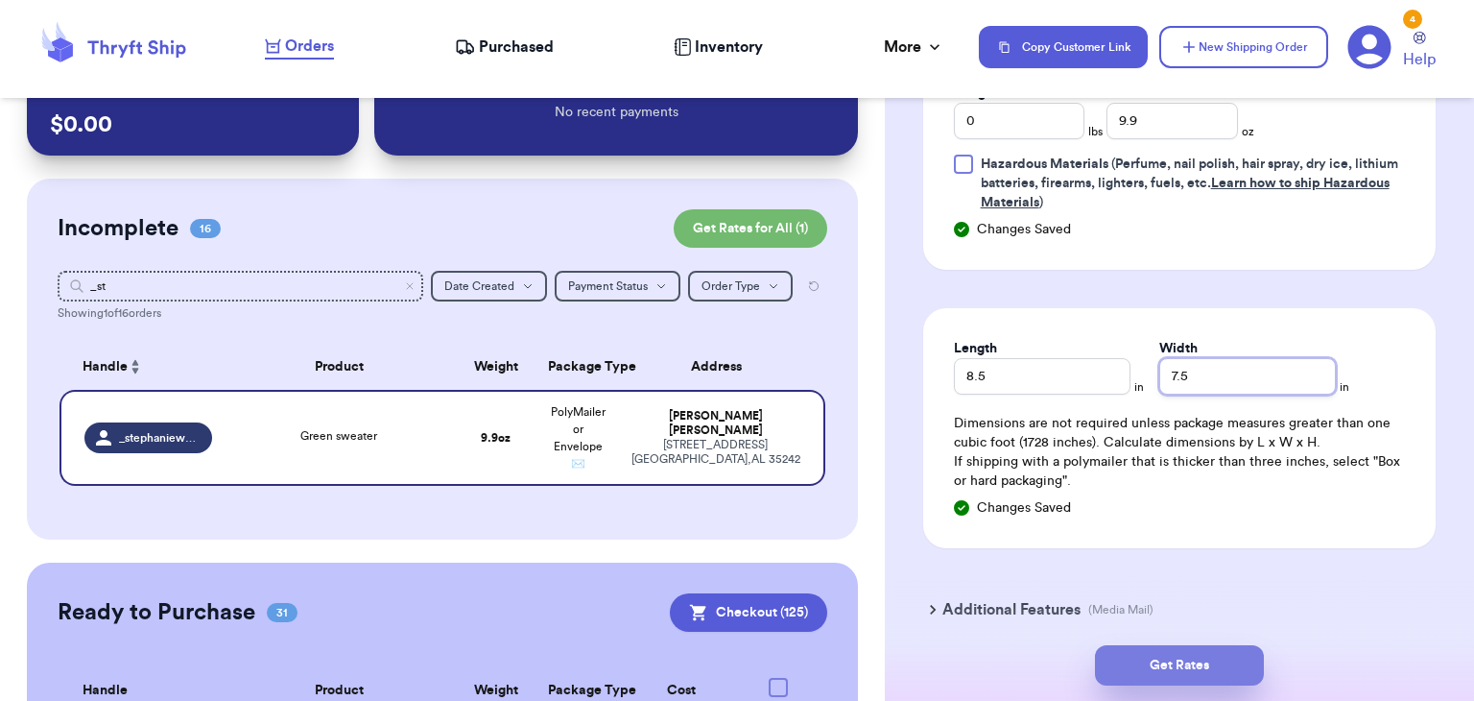
type input "7.5"
click at [1129, 674] on button "Get Rates" at bounding box center [1179, 665] width 169 height 40
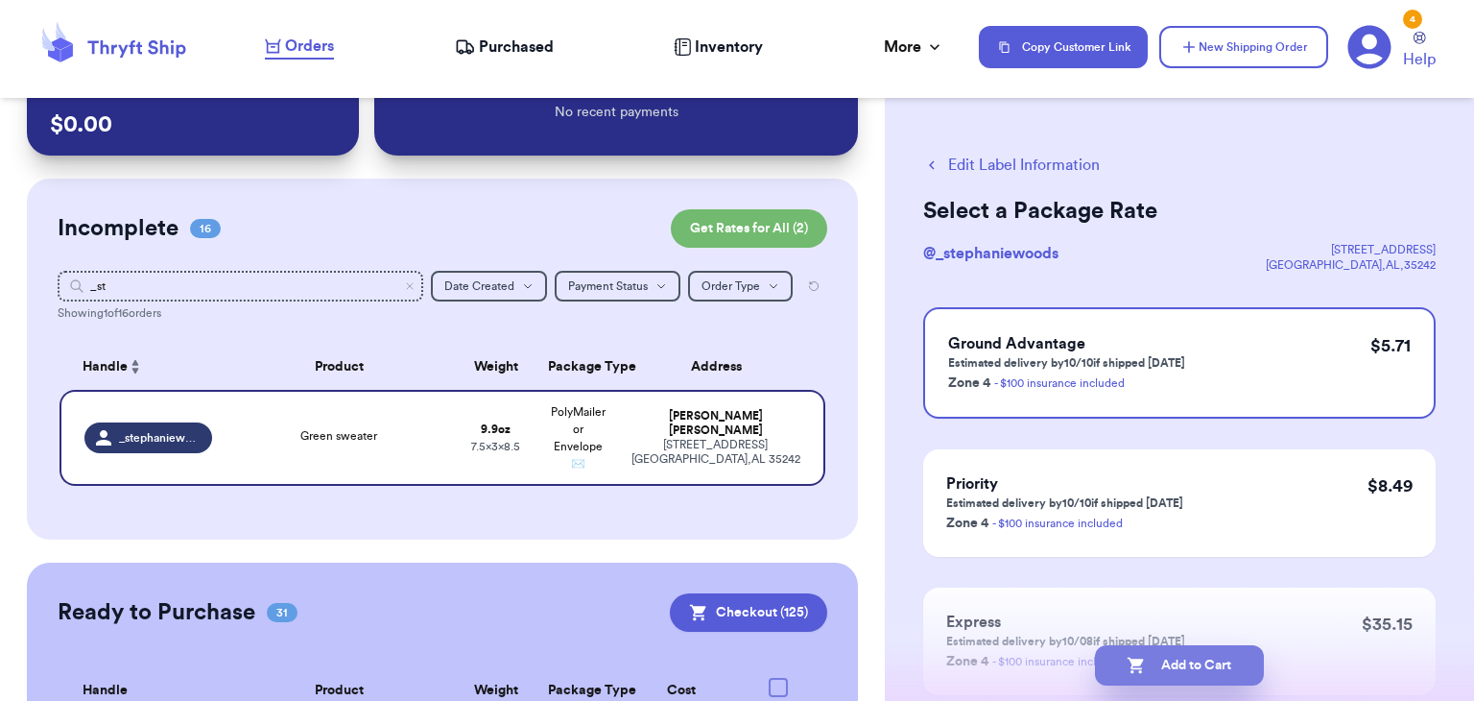
click at [1176, 669] on button "Add to Cart" at bounding box center [1179, 665] width 169 height 40
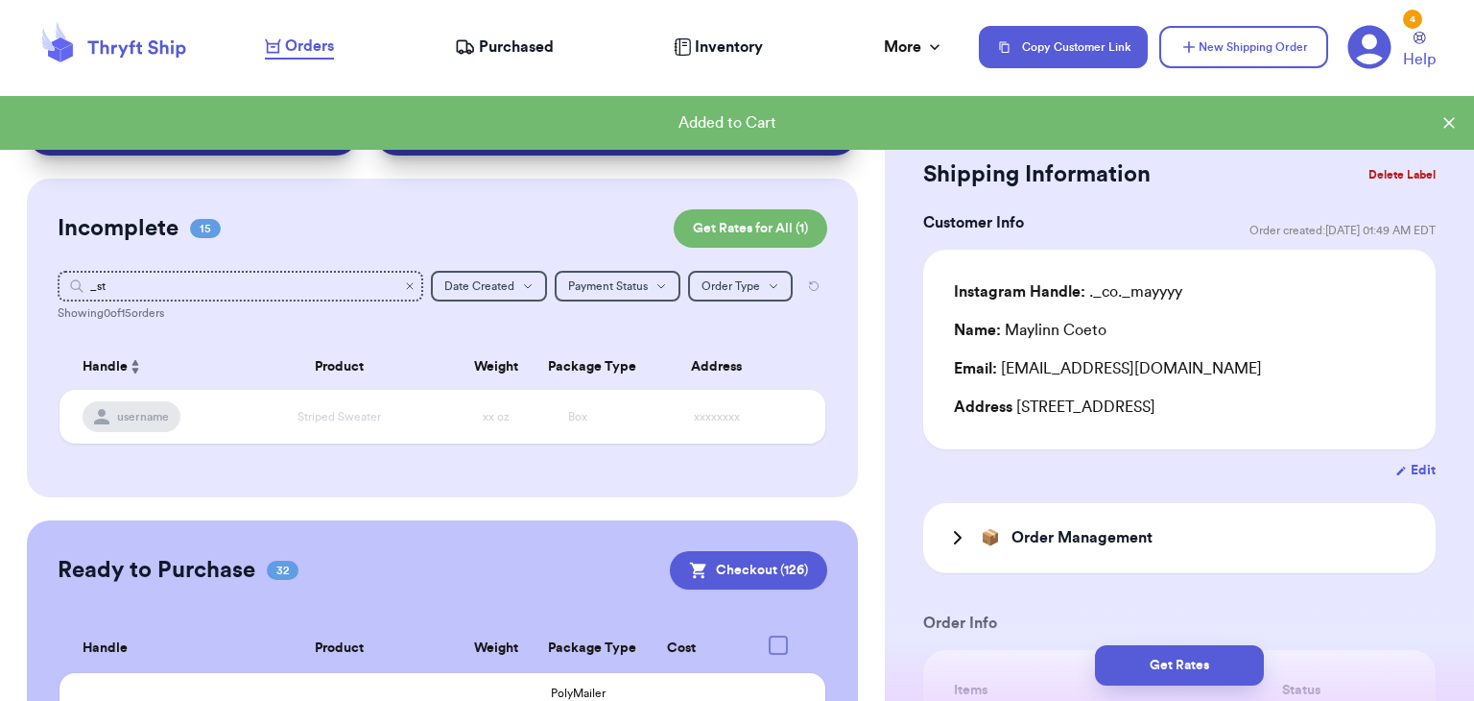
click at [413, 288] on icon "Clear search" at bounding box center [410, 286] width 6 height 6
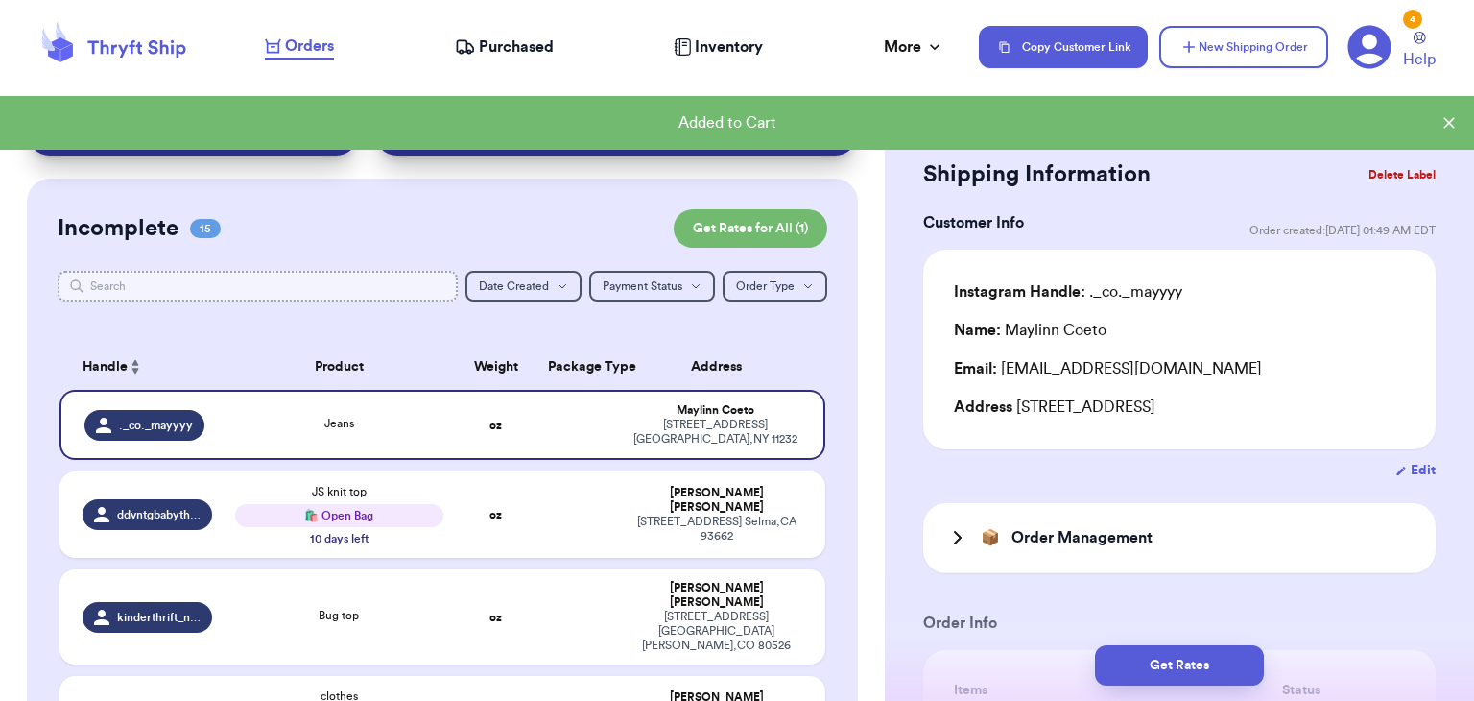
click at [389, 285] on input "text" at bounding box center [258, 286] width 400 height 31
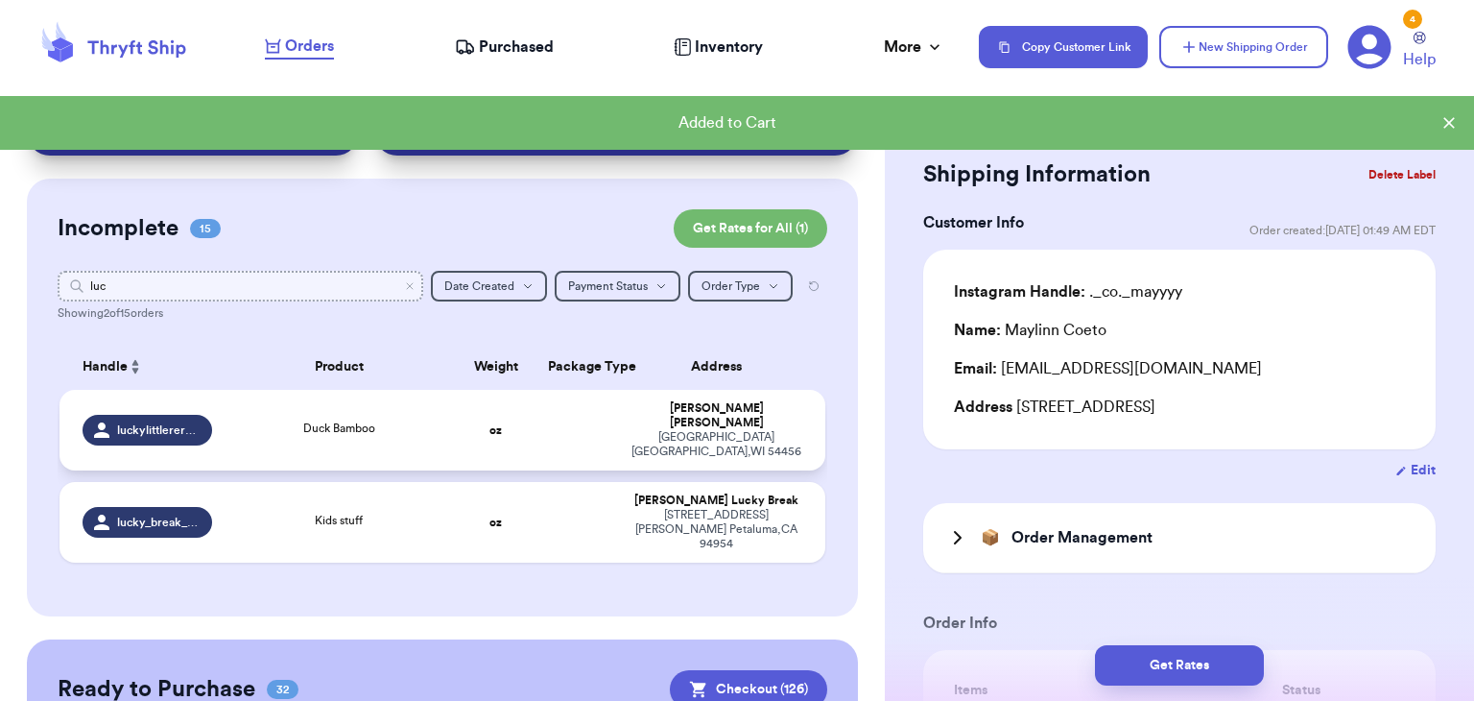
type input "luc"
click at [311, 422] on span "Duck Bamboo" at bounding box center [339, 428] width 72 height 12
type input "Duck Bamboo"
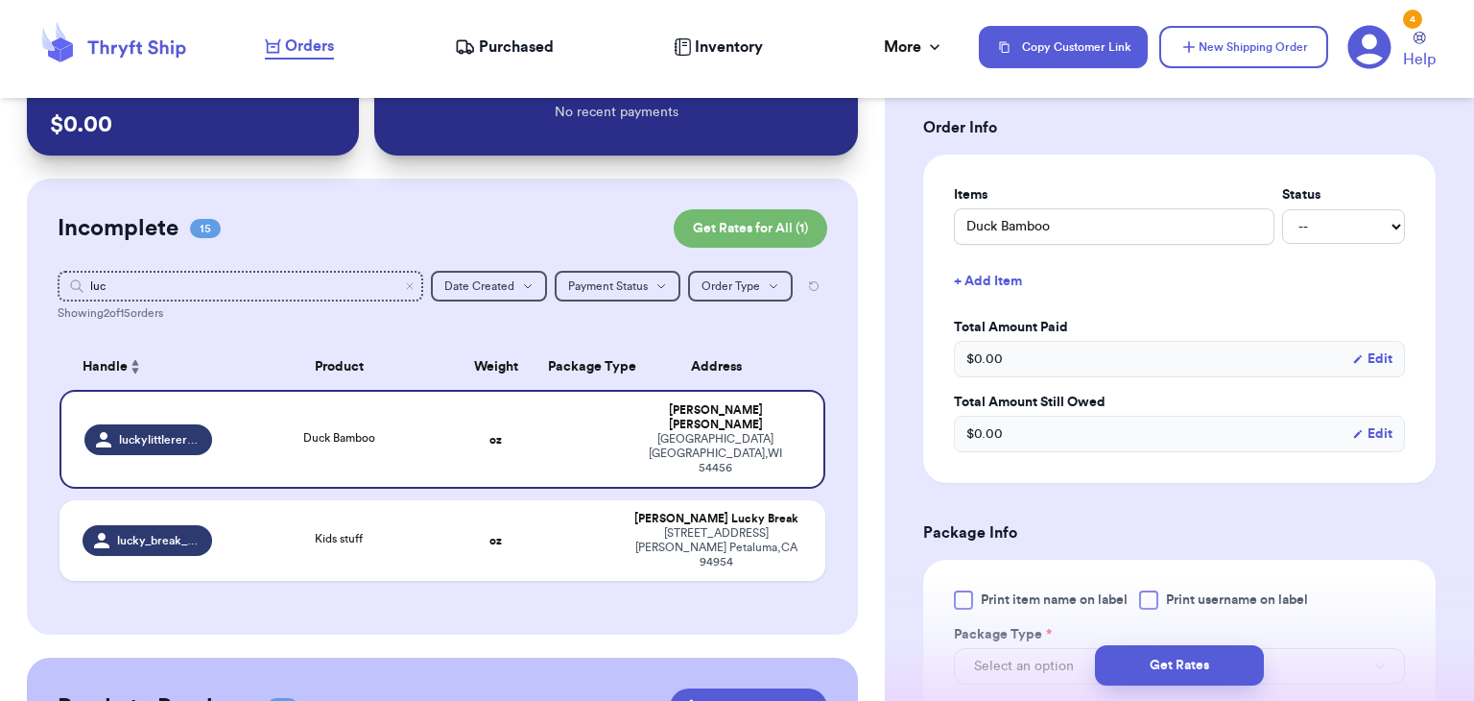
scroll to position [496, 0]
click at [1147, 589] on div at bounding box center [1148, 598] width 19 height 19
click at [0, 0] on input "Print username on label" at bounding box center [0, 0] width 0 height 0
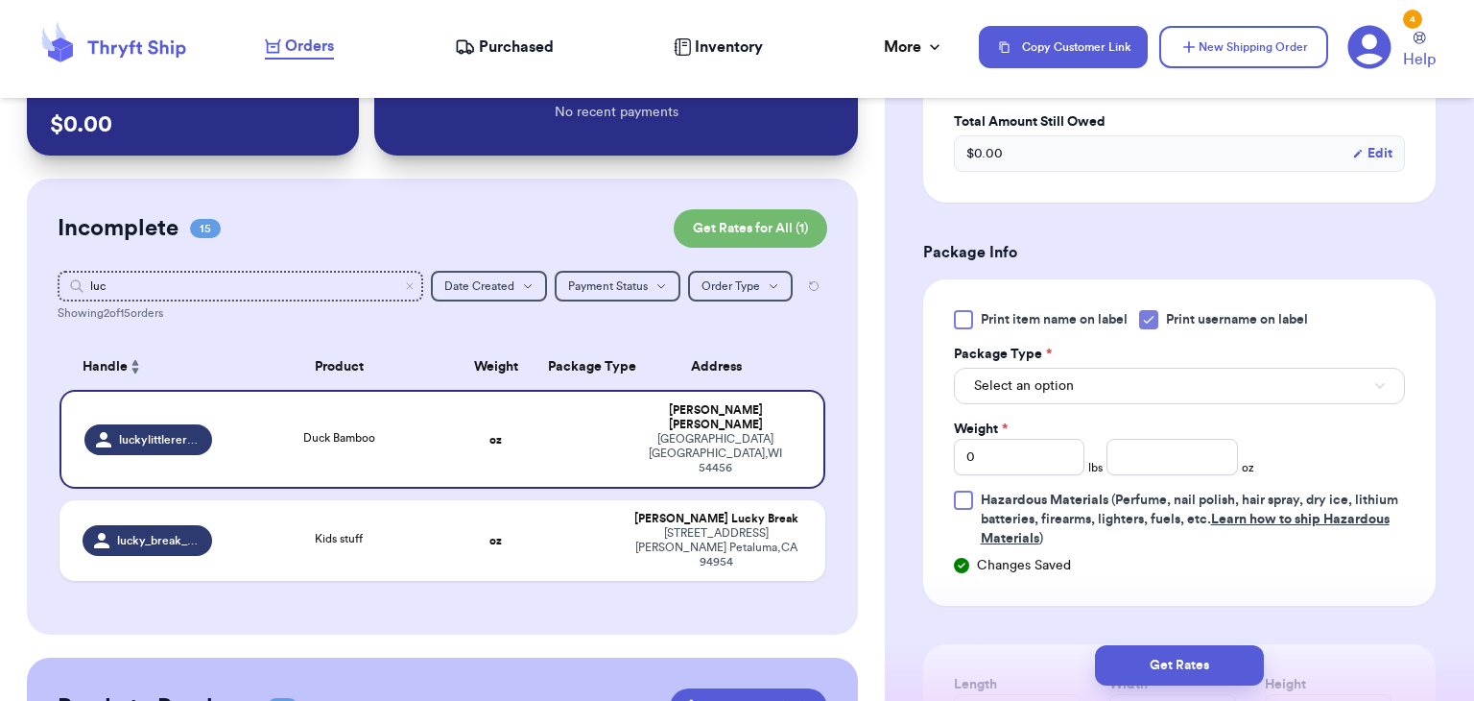
scroll to position [795, 0]
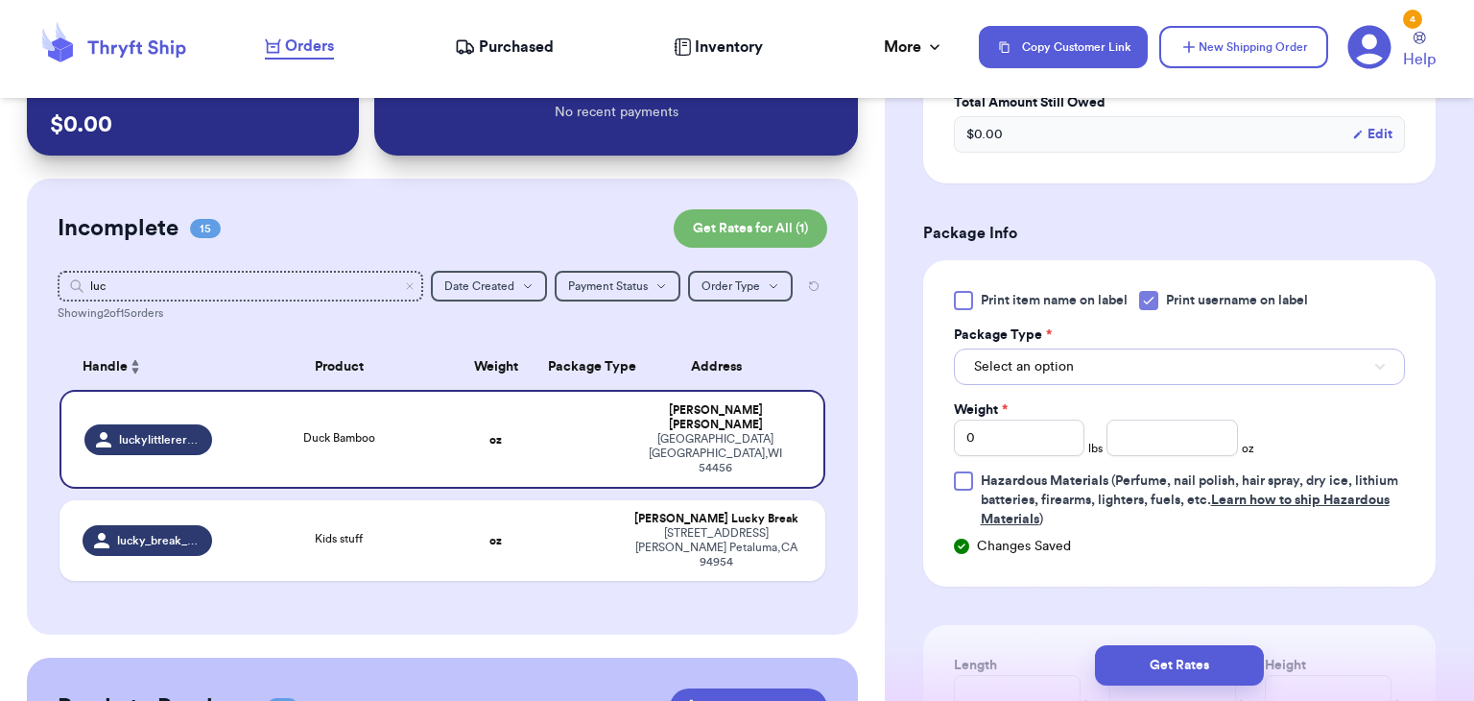
click at [1138, 359] on button "Select an option" at bounding box center [1179, 366] width 451 height 36
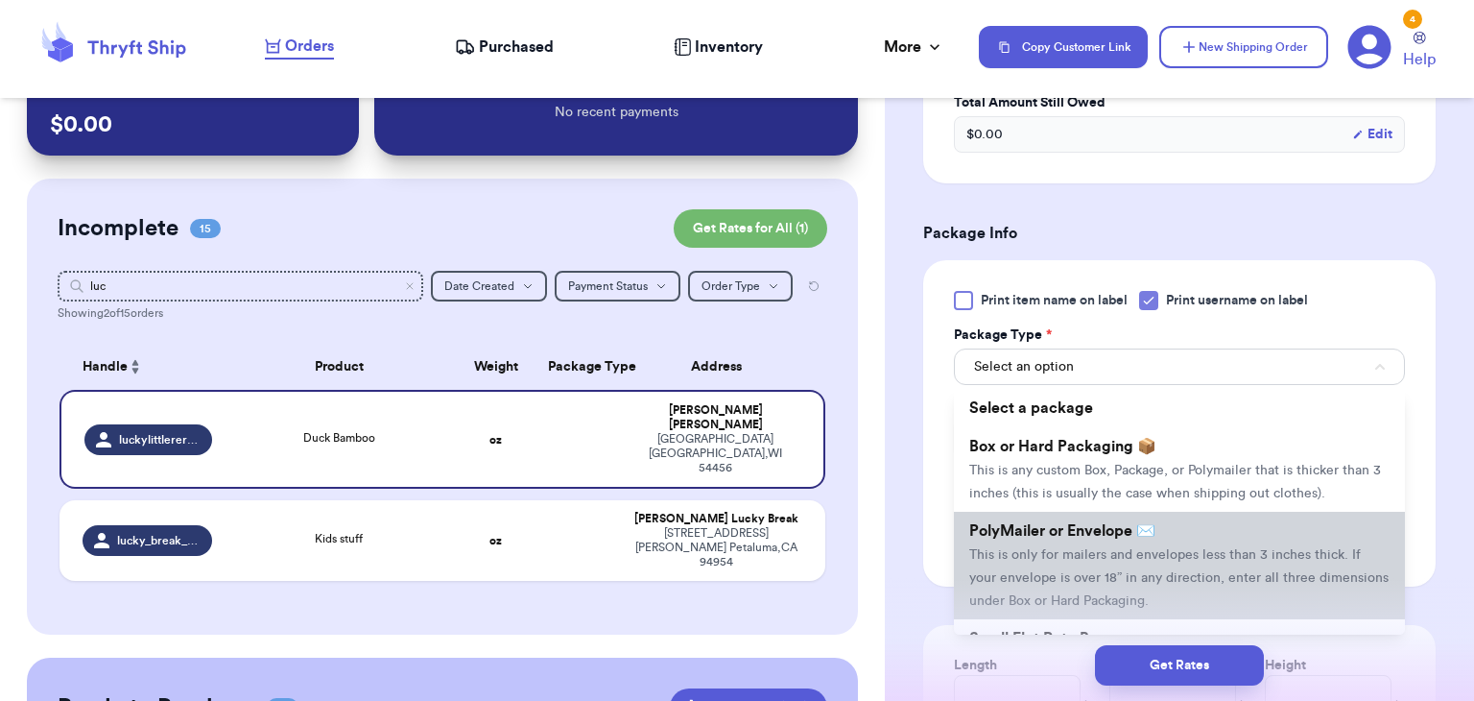
click at [1141, 548] on span "This is only for mailers and envelopes less than 3 inches thick. If your envelo…" at bounding box center [1179, 578] width 419 height 60
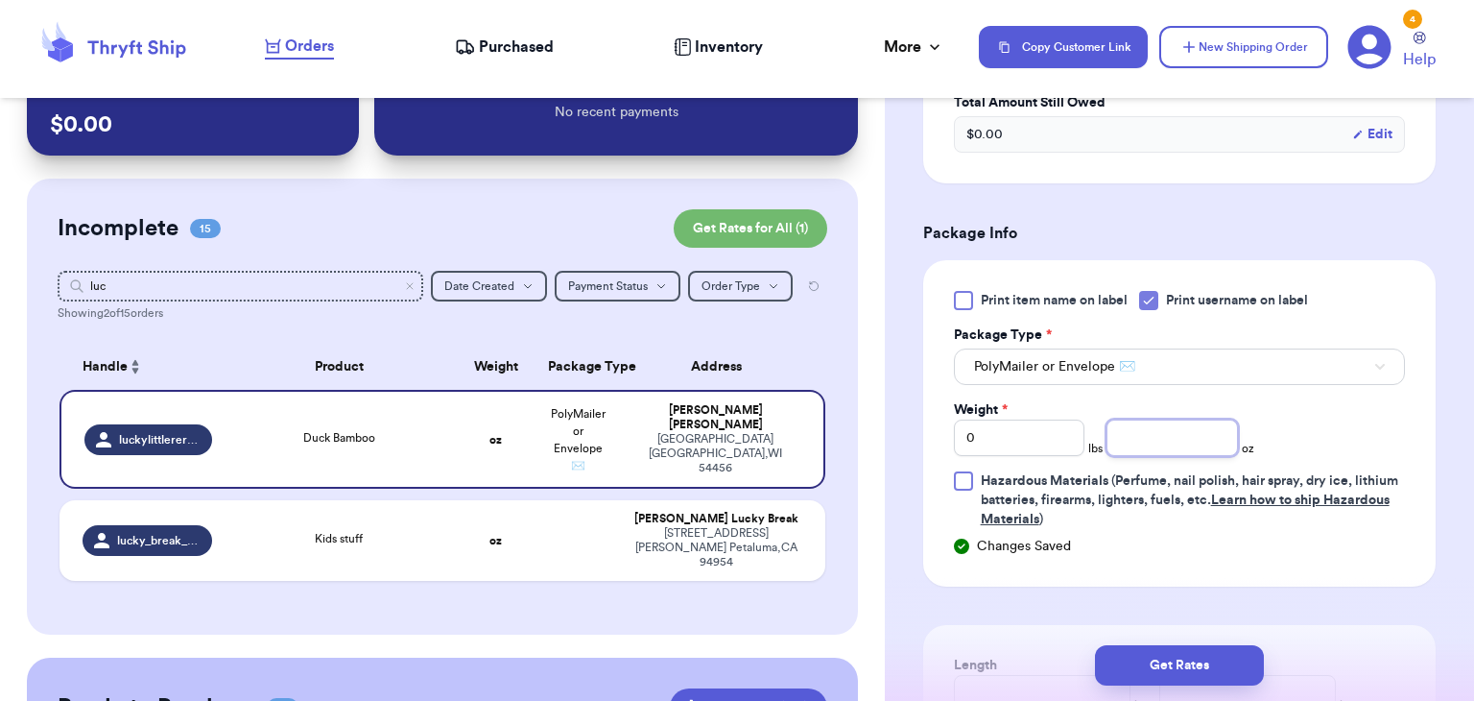
click at [1200, 423] on input "number" at bounding box center [1173, 437] width 132 height 36
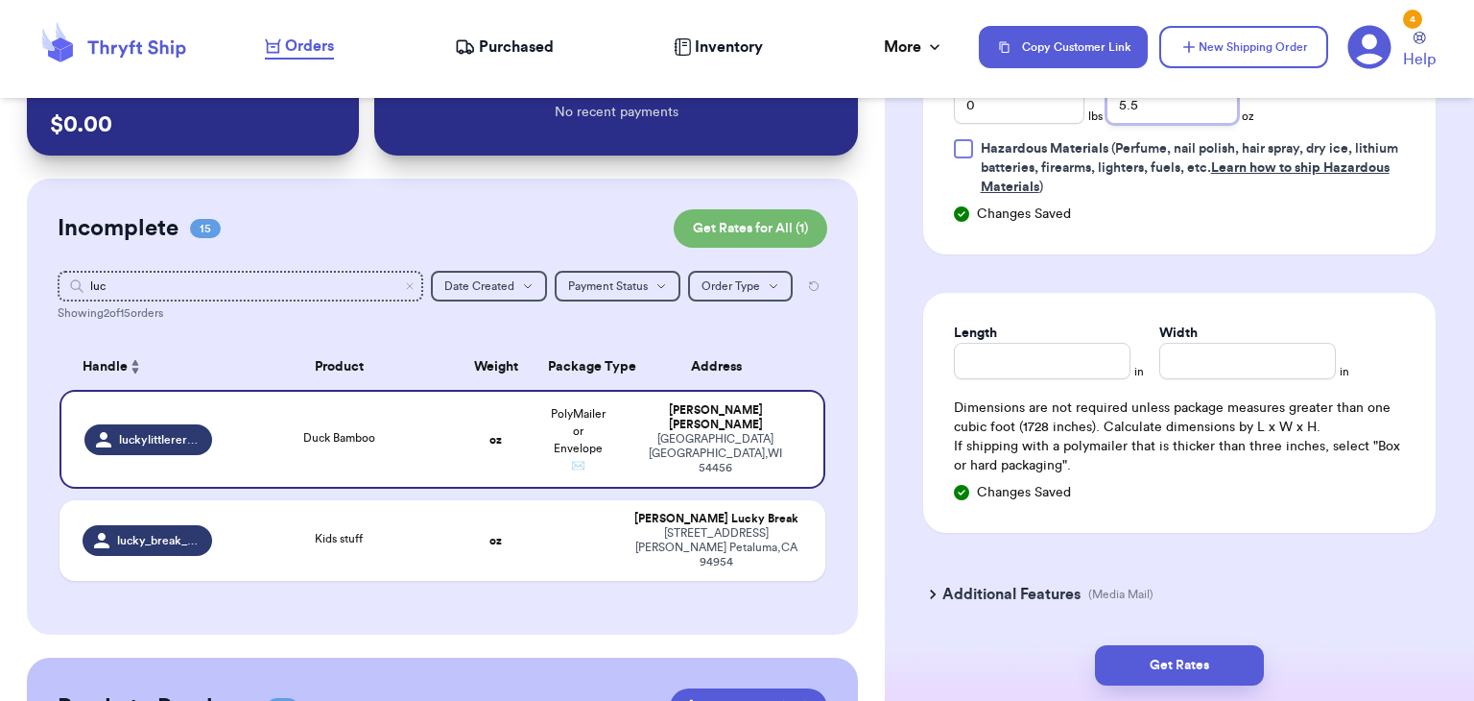
scroll to position [1134, 0]
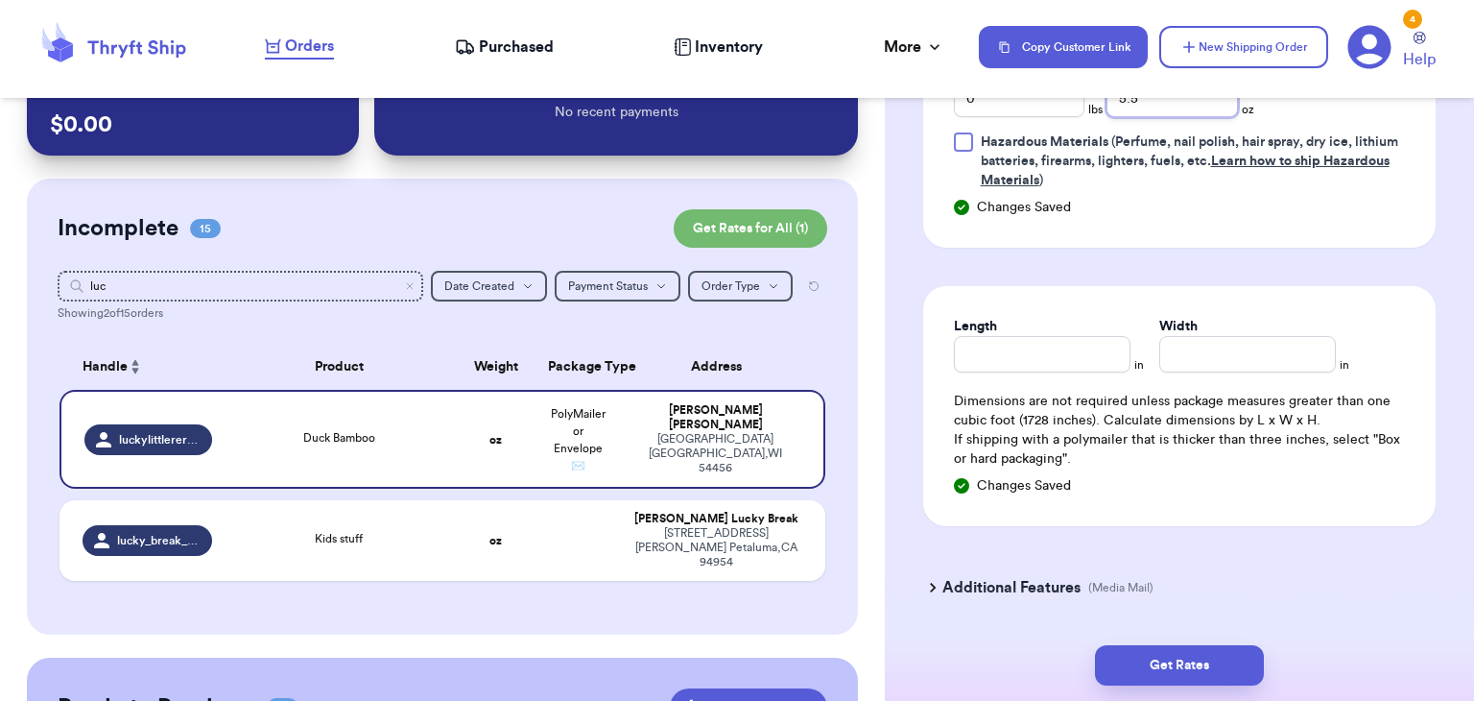
type input "5.5"
click at [1036, 359] on input "Length" at bounding box center [1042, 354] width 177 height 36
type input "8"
click at [1196, 364] on input "Width *" at bounding box center [1248, 354] width 177 height 36
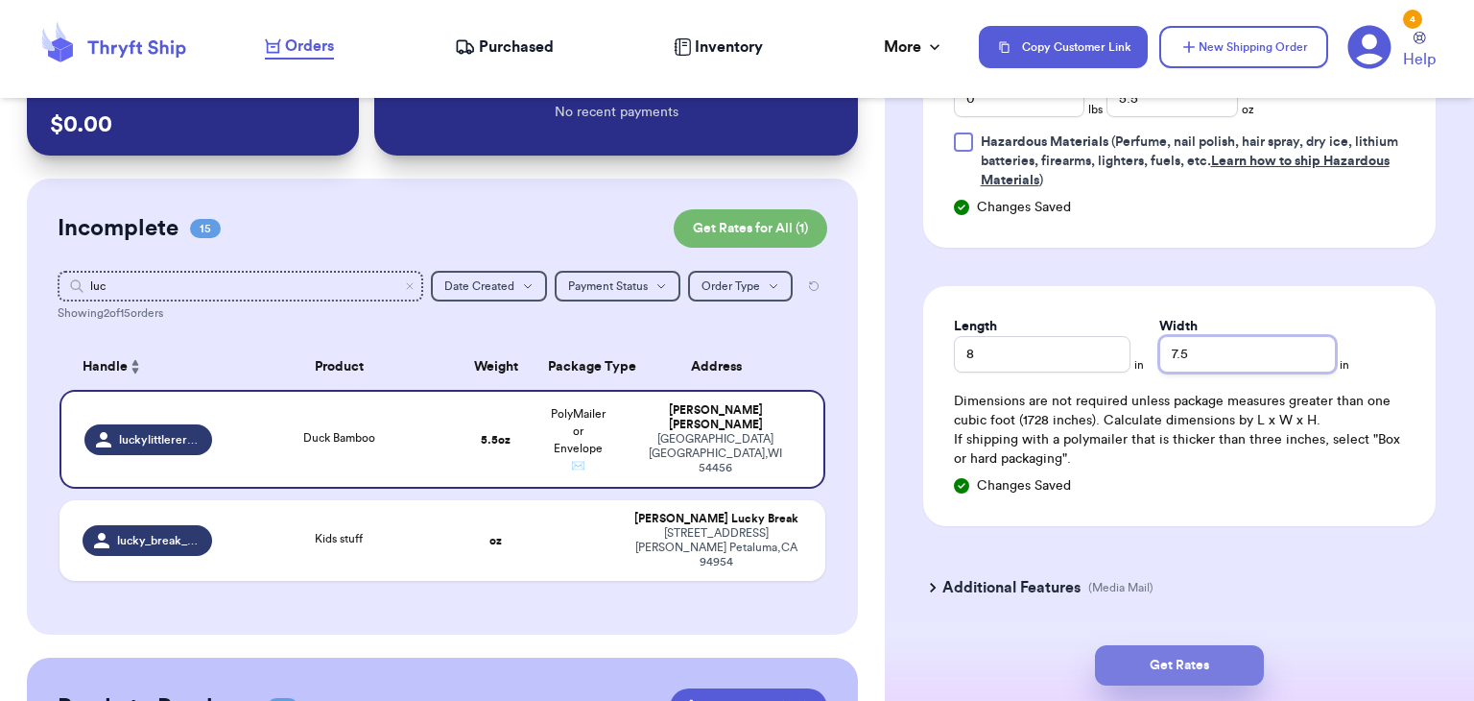
type input "7.5"
click at [1175, 663] on button "Get Rates" at bounding box center [1179, 665] width 169 height 40
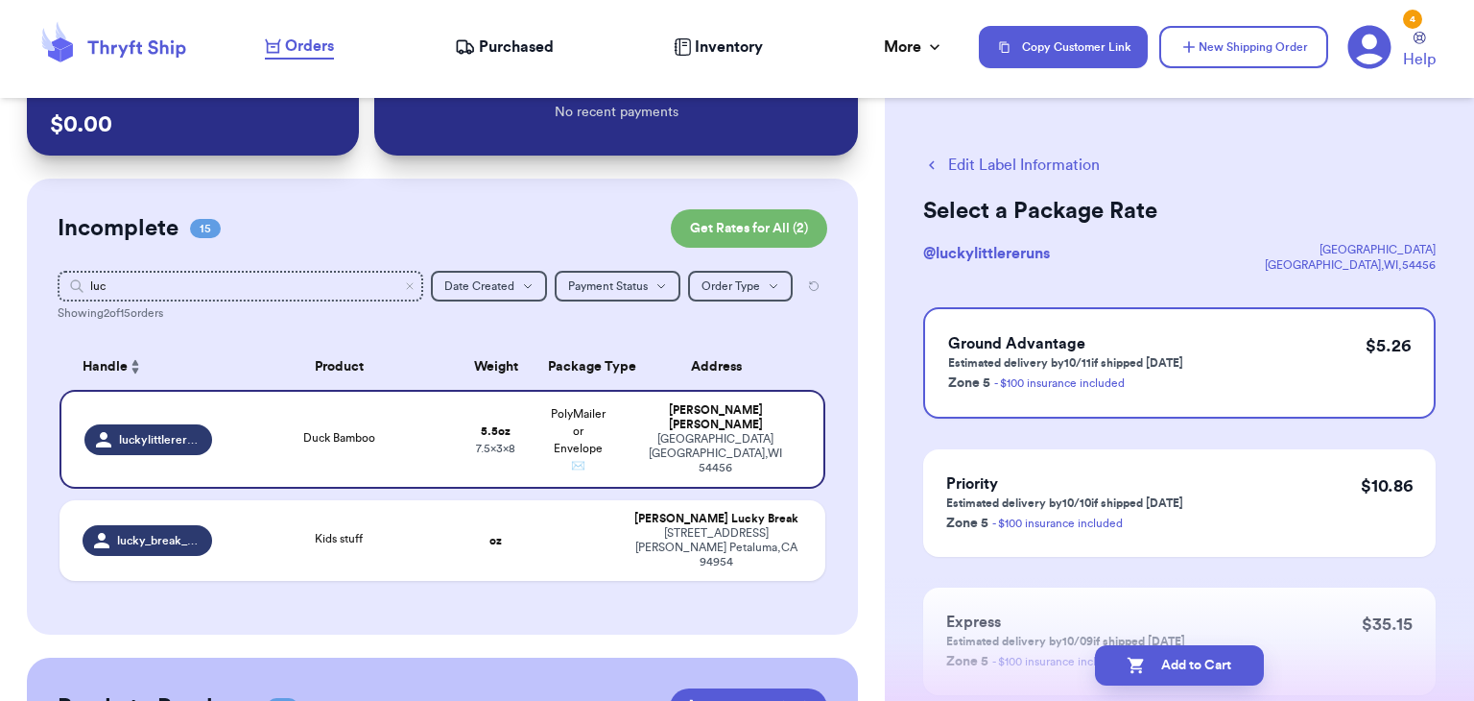
click at [1175, 663] on button "Add to Cart" at bounding box center [1179, 665] width 169 height 40
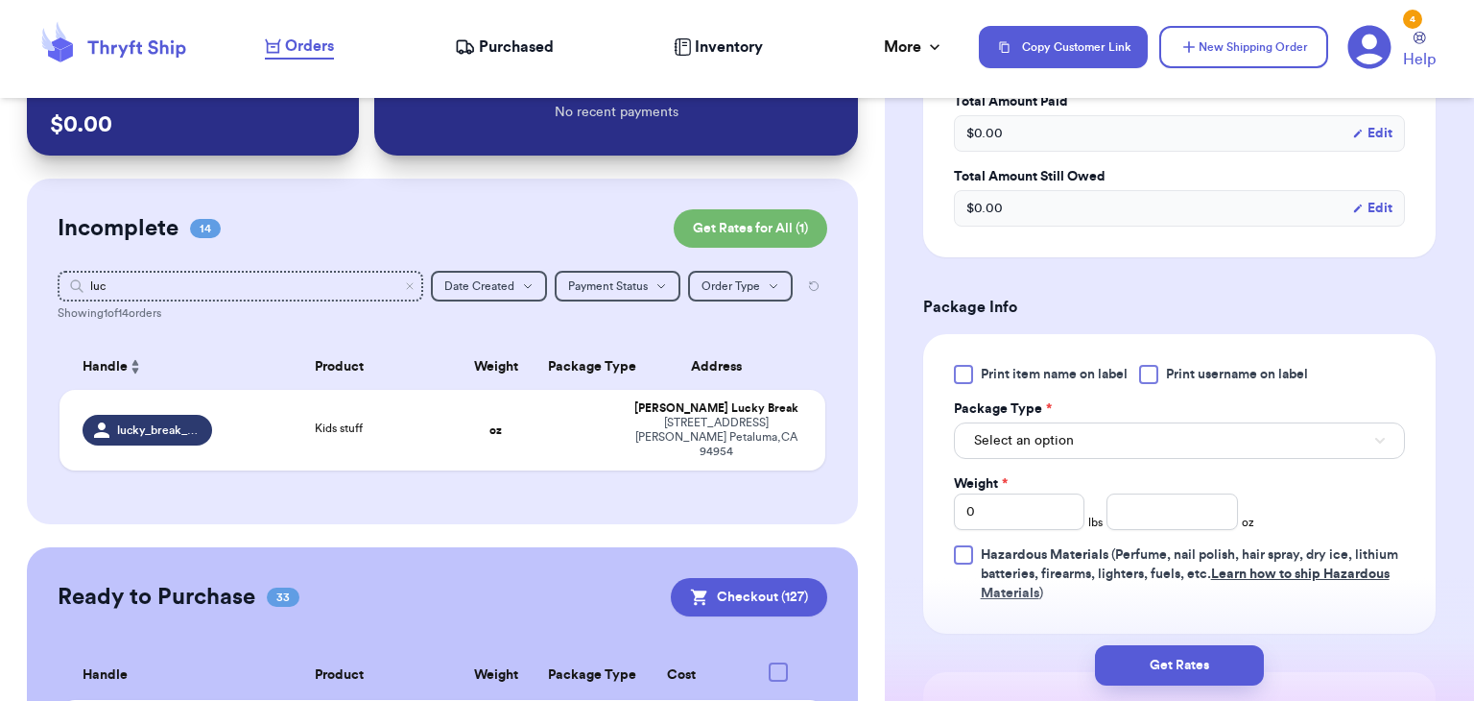
scroll to position [730, 0]
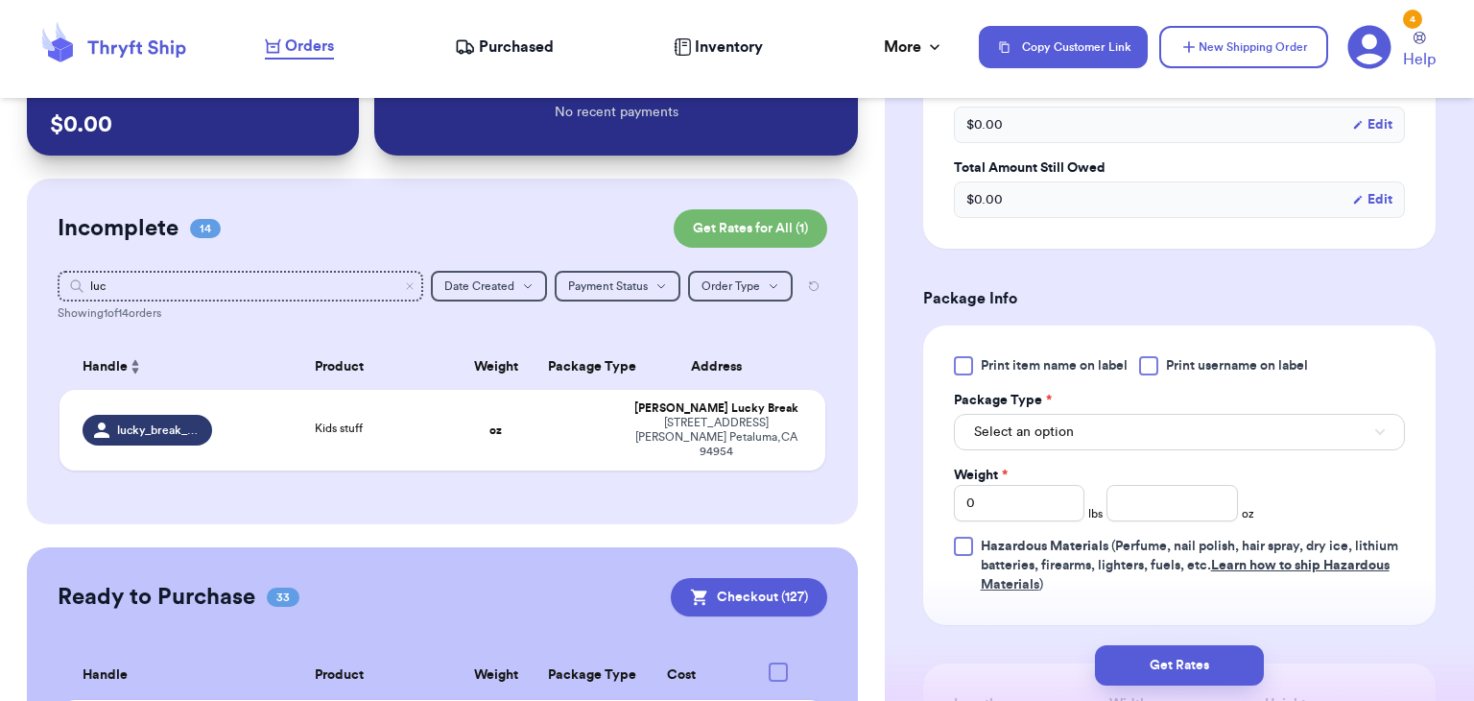
click at [1150, 366] on div at bounding box center [1148, 365] width 19 height 19
click at [0, 0] on input "Print username on label" at bounding box center [0, 0] width 0 height 0
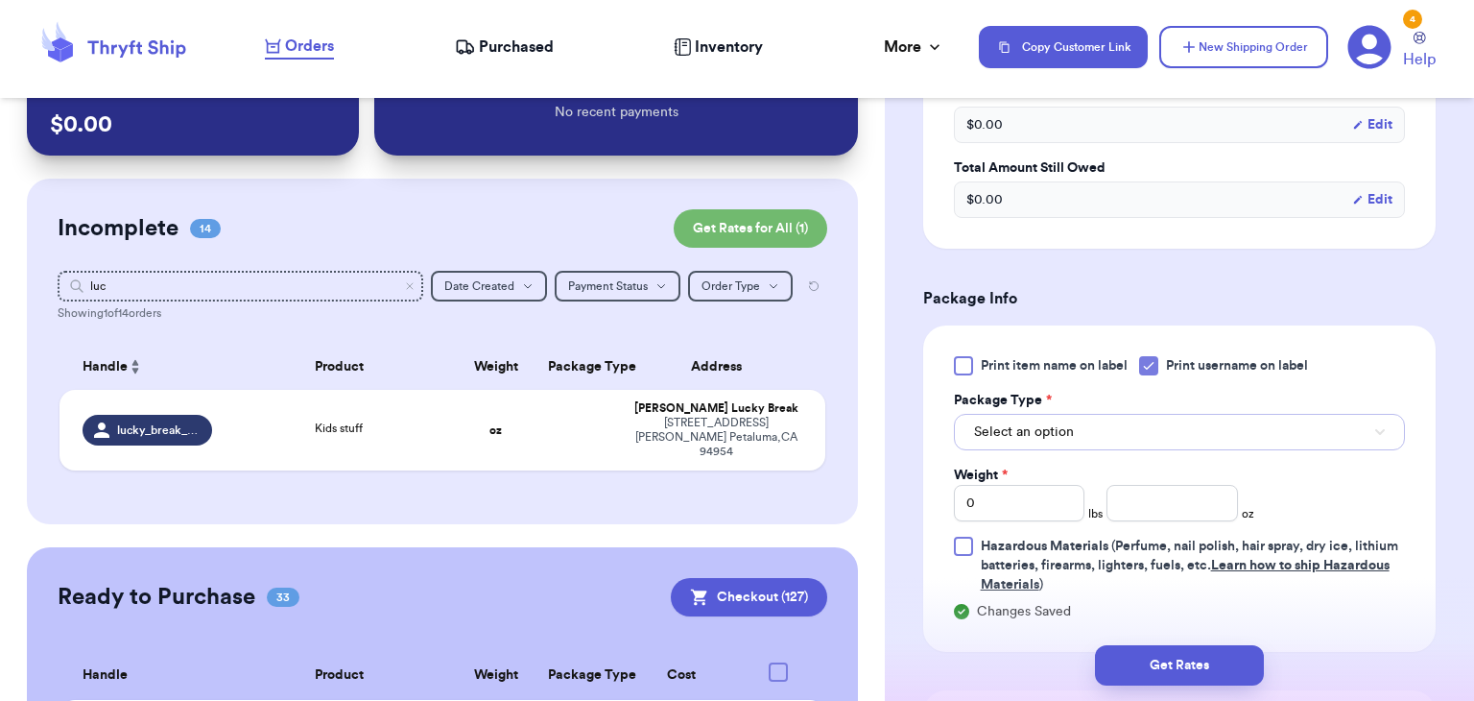
click at [1156, 434] on button "Select an option" at bounding box center [1179, 432] width 451 height 36
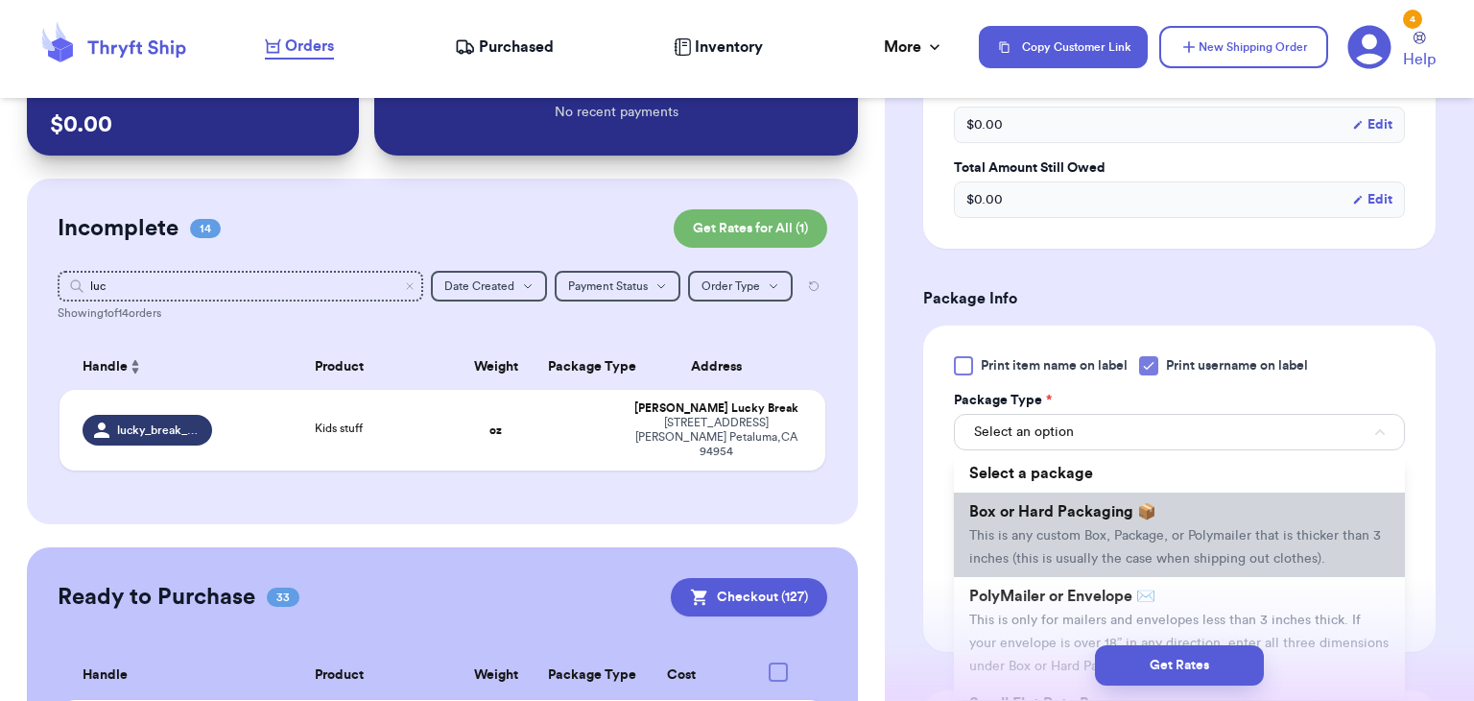
click at [1151, 513] on span "Box or Hard Packaging 📦" at bounding box center [1063, 511] width 187 height 15
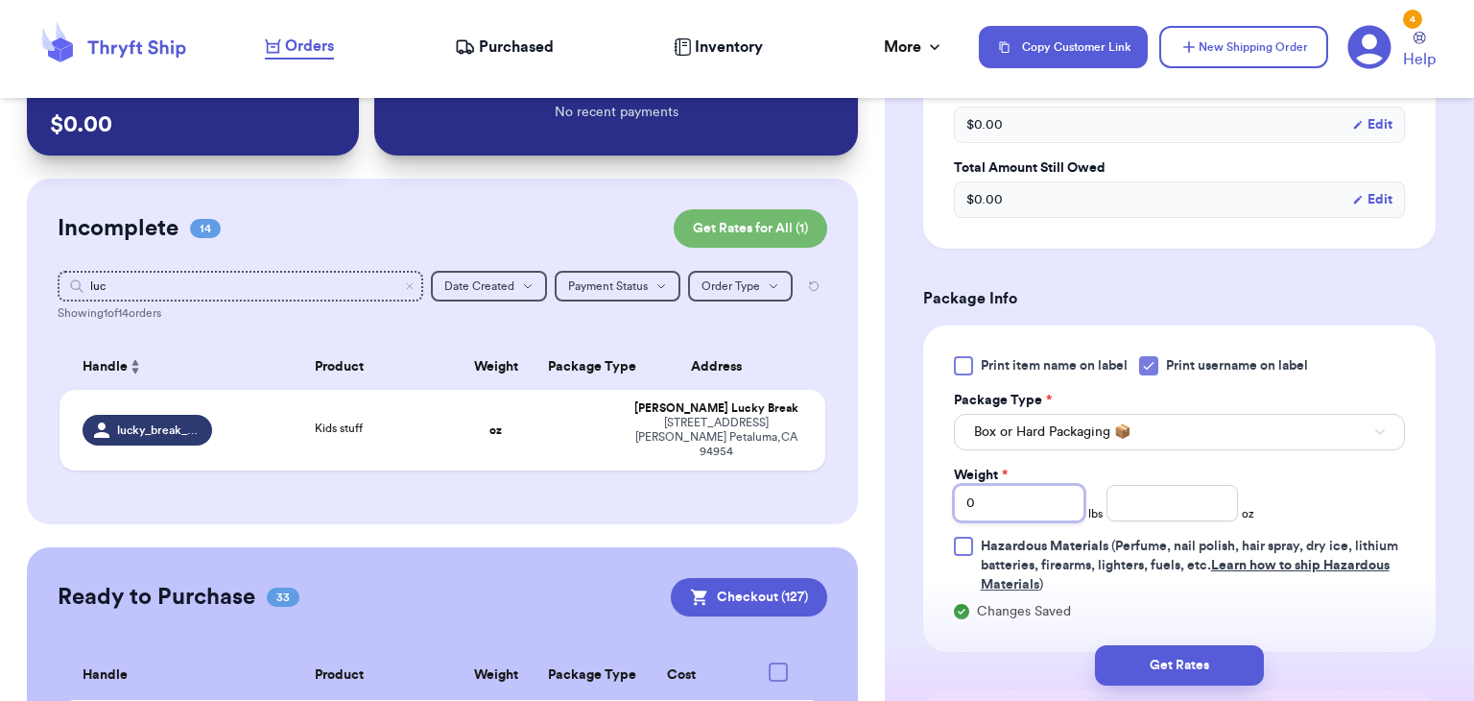
click at [1018, 507] on input "0" at bounding box center [1020, 503] width 132 height 36
type input "1"
click at [1190, 503] on input "number" at bounding box center [1173, 503] width 132 height 36
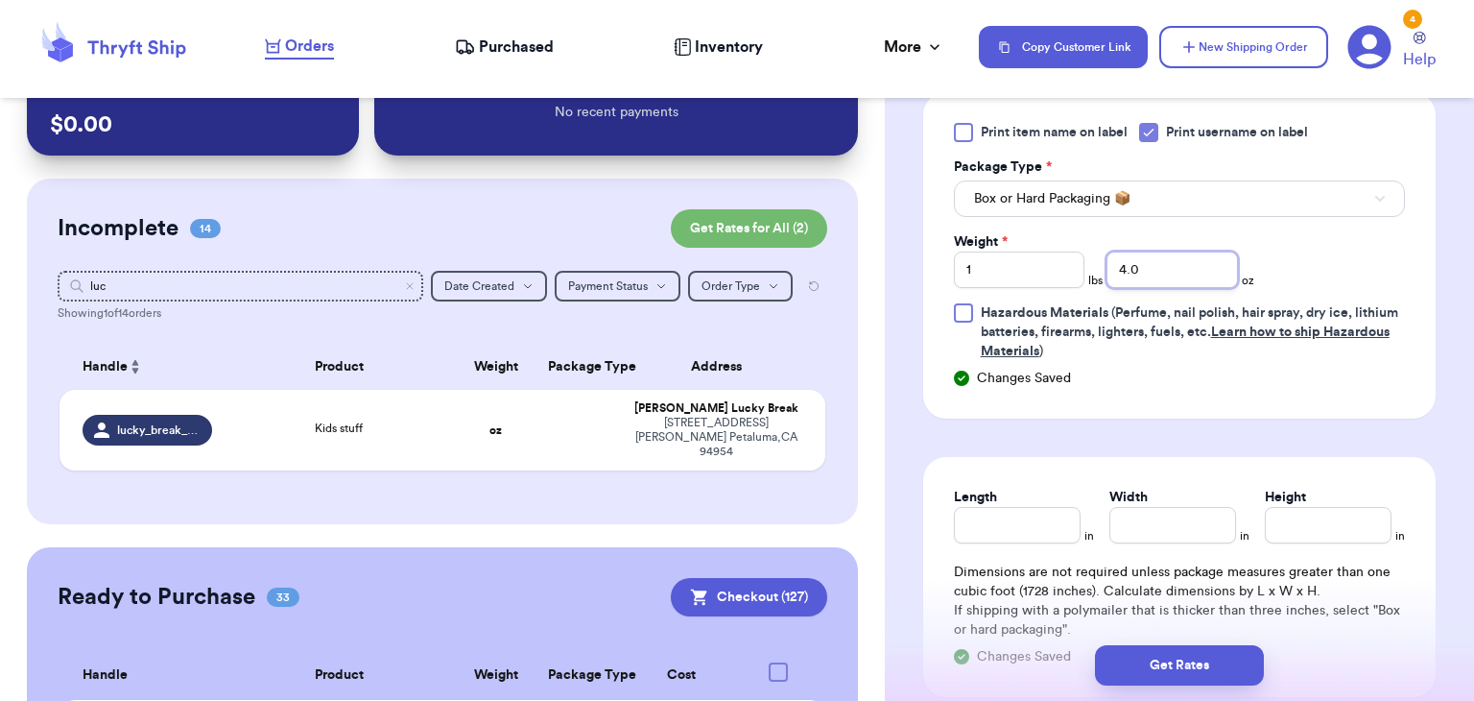
scroll to position [970, 0]
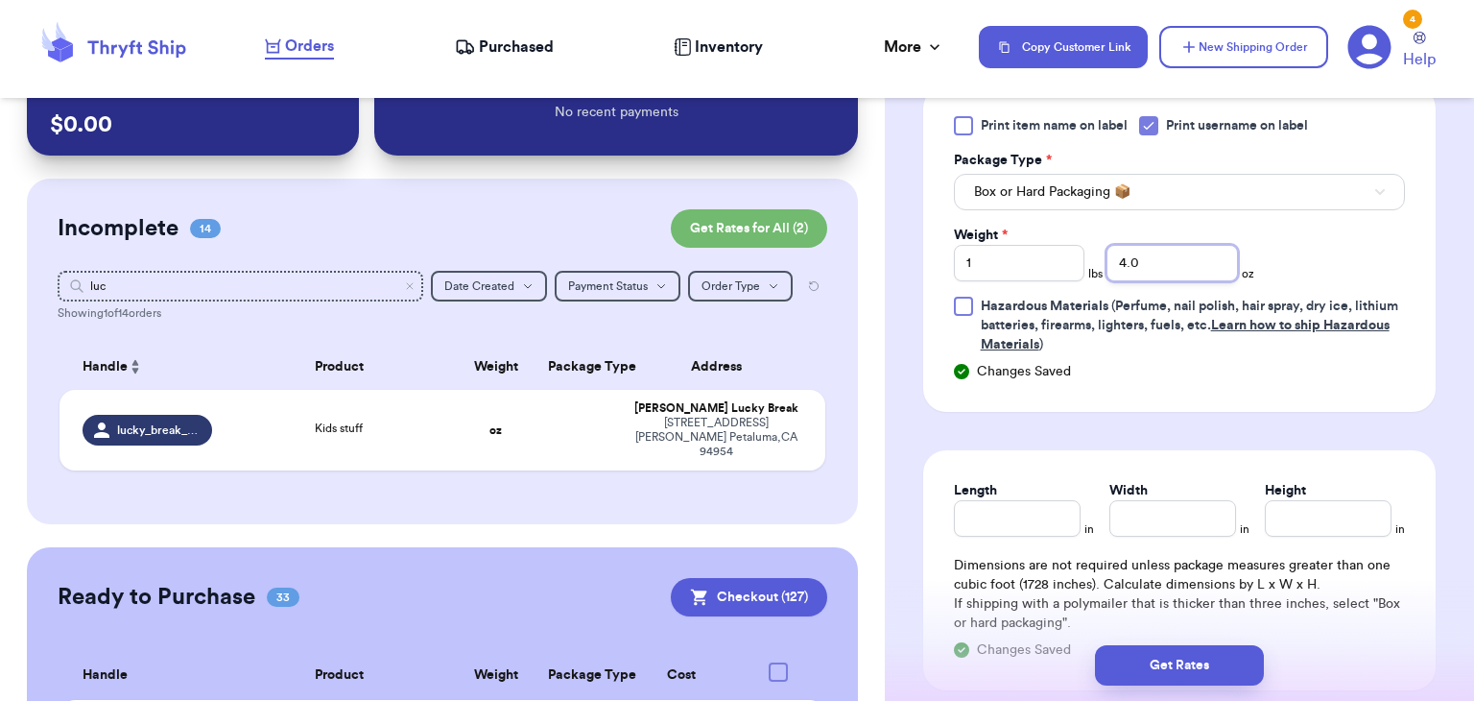
type input "4.0"
click at [1042, 529] on input "Length" at bounding box center [1017, 518] width 127 height 36
type input "10"
click at [1128, 500] on input "Width *" at bounding box center [1173, 518] width 127 height 36
type input "10"
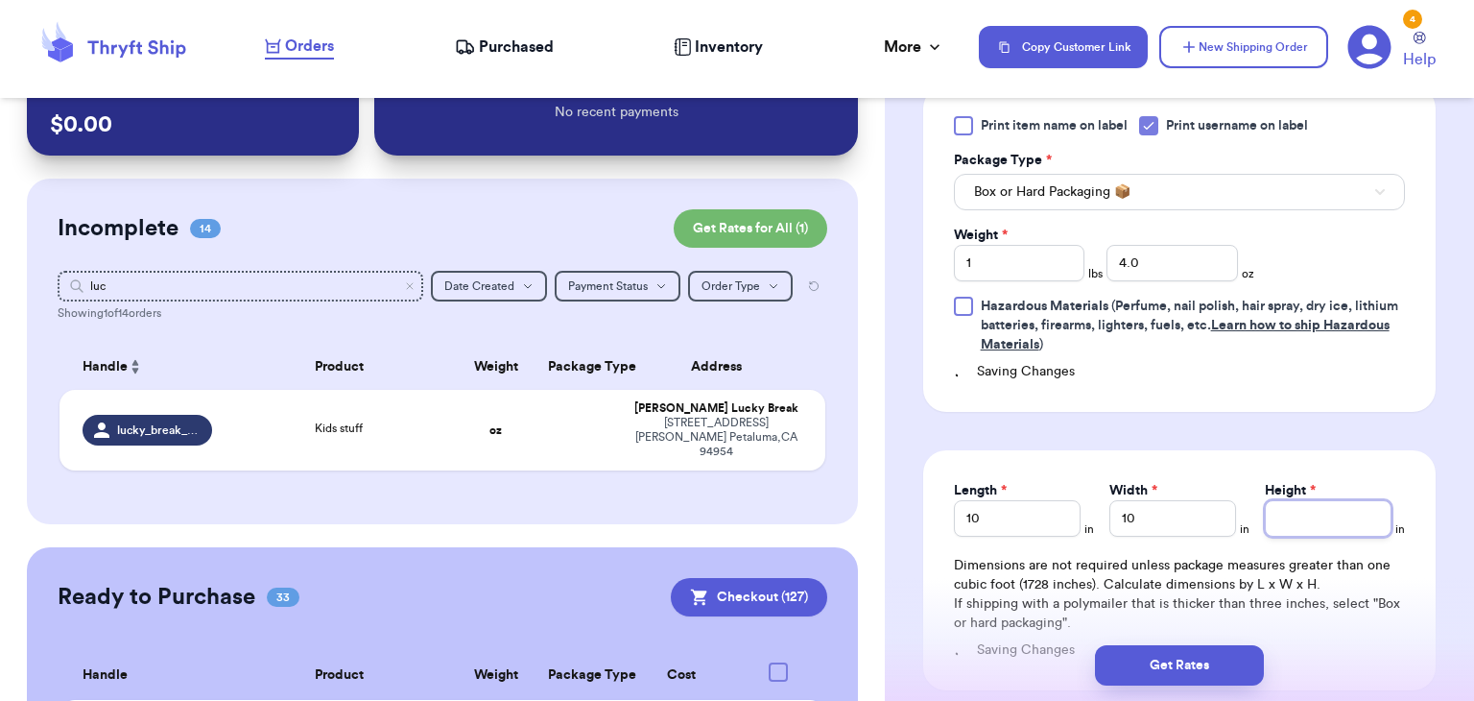
click at [1379, 502] on input "Height *" at bounding box center [1328, 518] width 127 height 36
type input "4"
click at [1204, 655] on button "Get Rates" at bounding box center [1179, 665] width 169 height 40
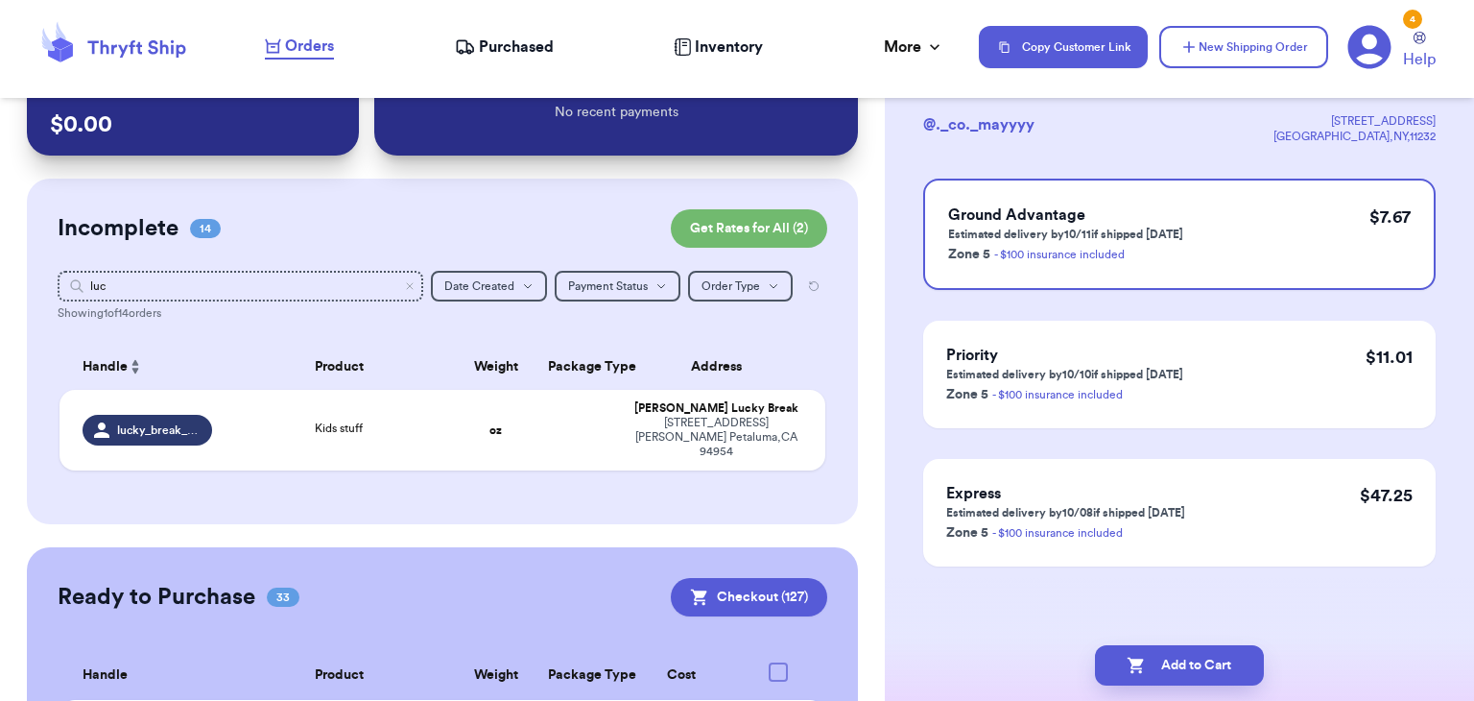
scroll to position [0, 0]
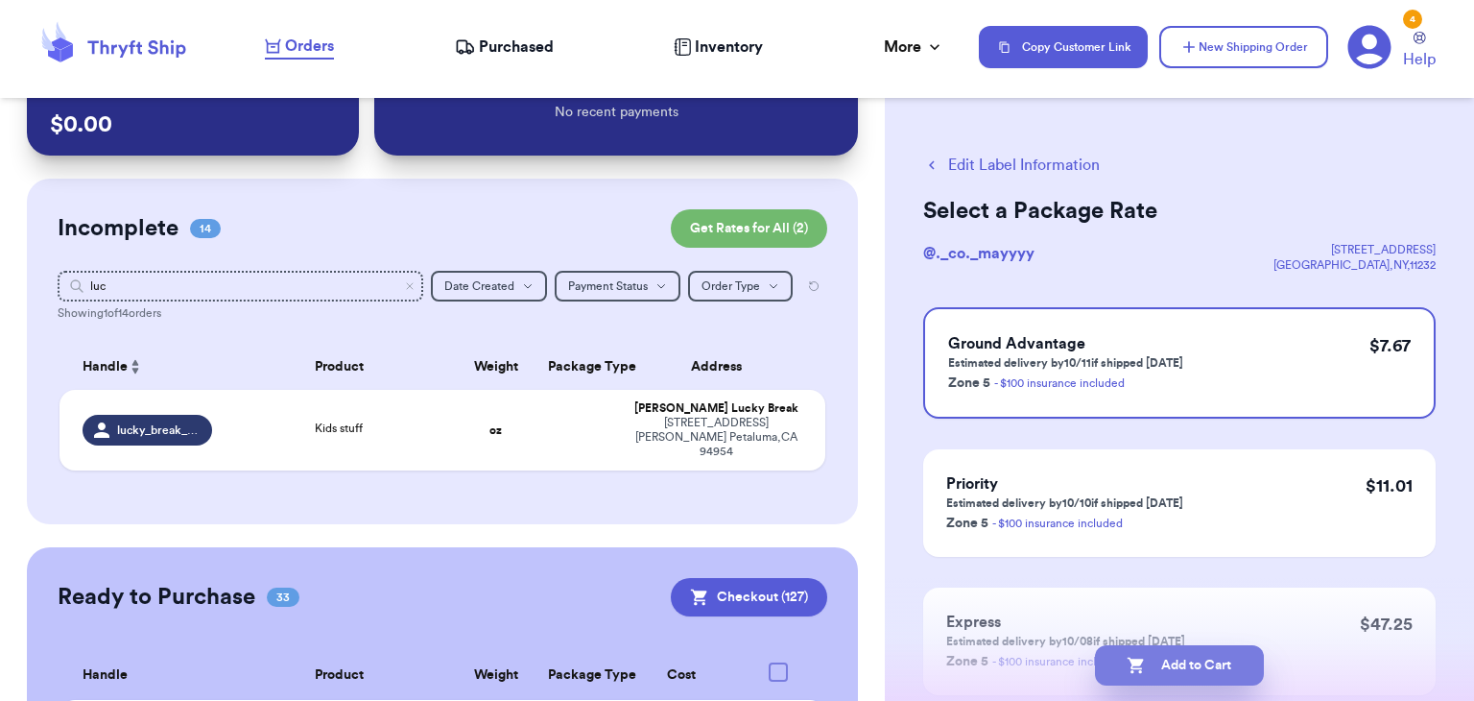
click at [1202, 663] on button "Add to Cart" at bounding box center [1179, 665] width 169 height 40
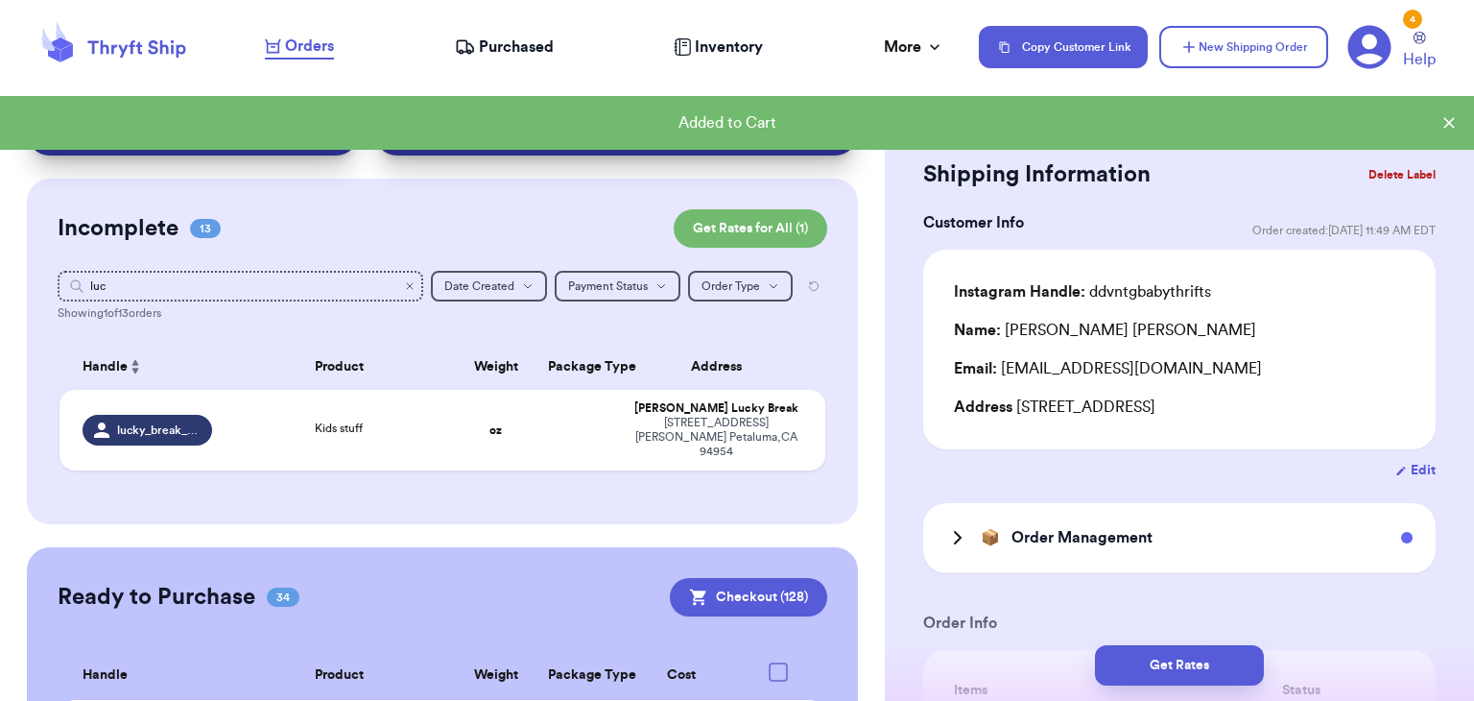
click at [413, 283] on icon "Clear search" at bounding box center [410, 286] width 6 height 6
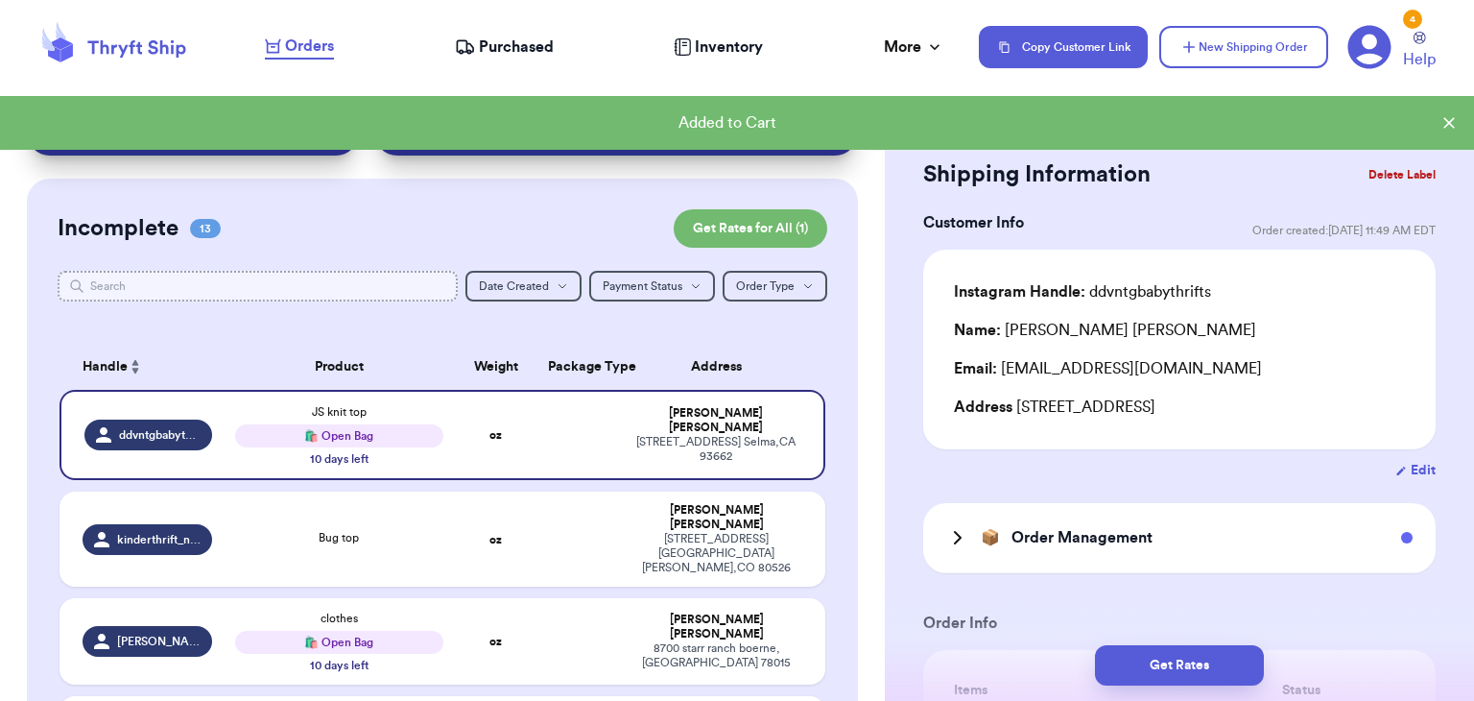
click at [407, 284] on input "text" at bounding box center [258, 286] width 400 height 31
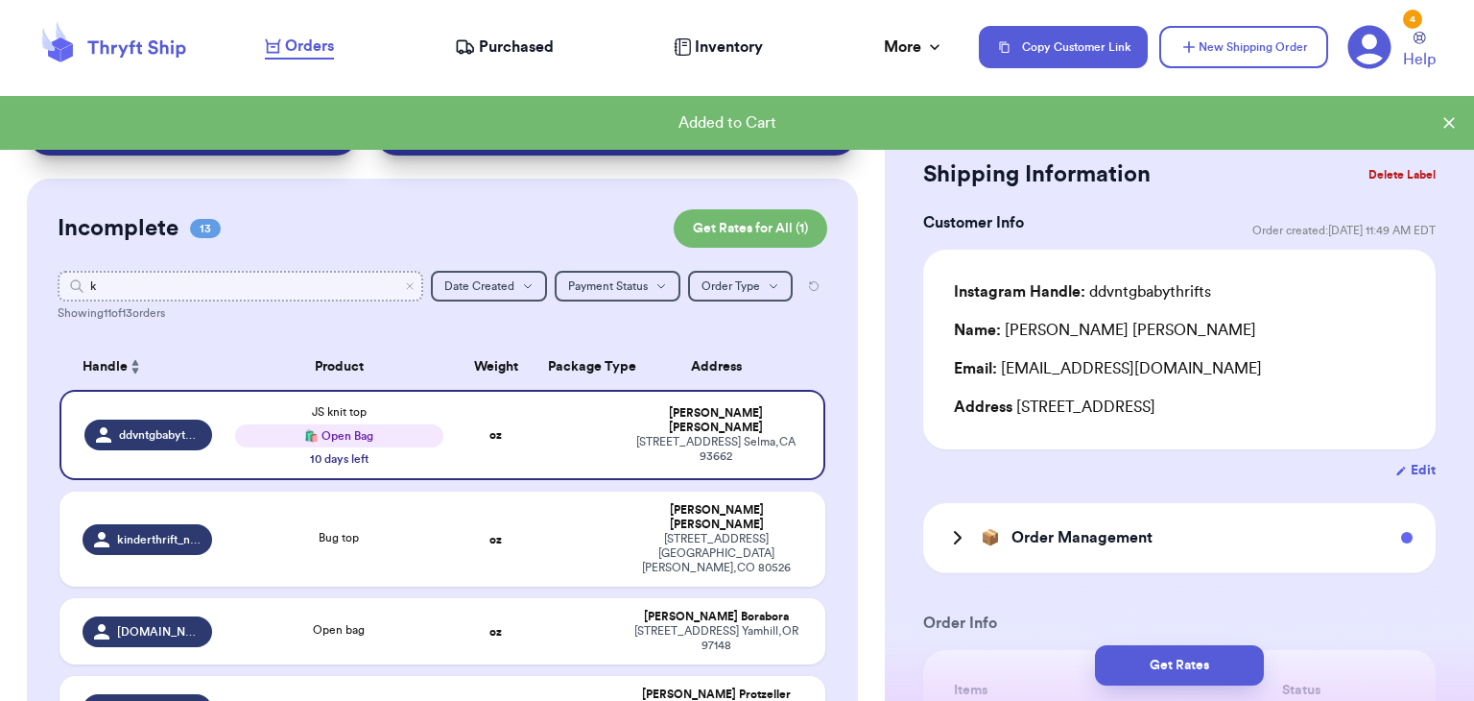
type input "ki"
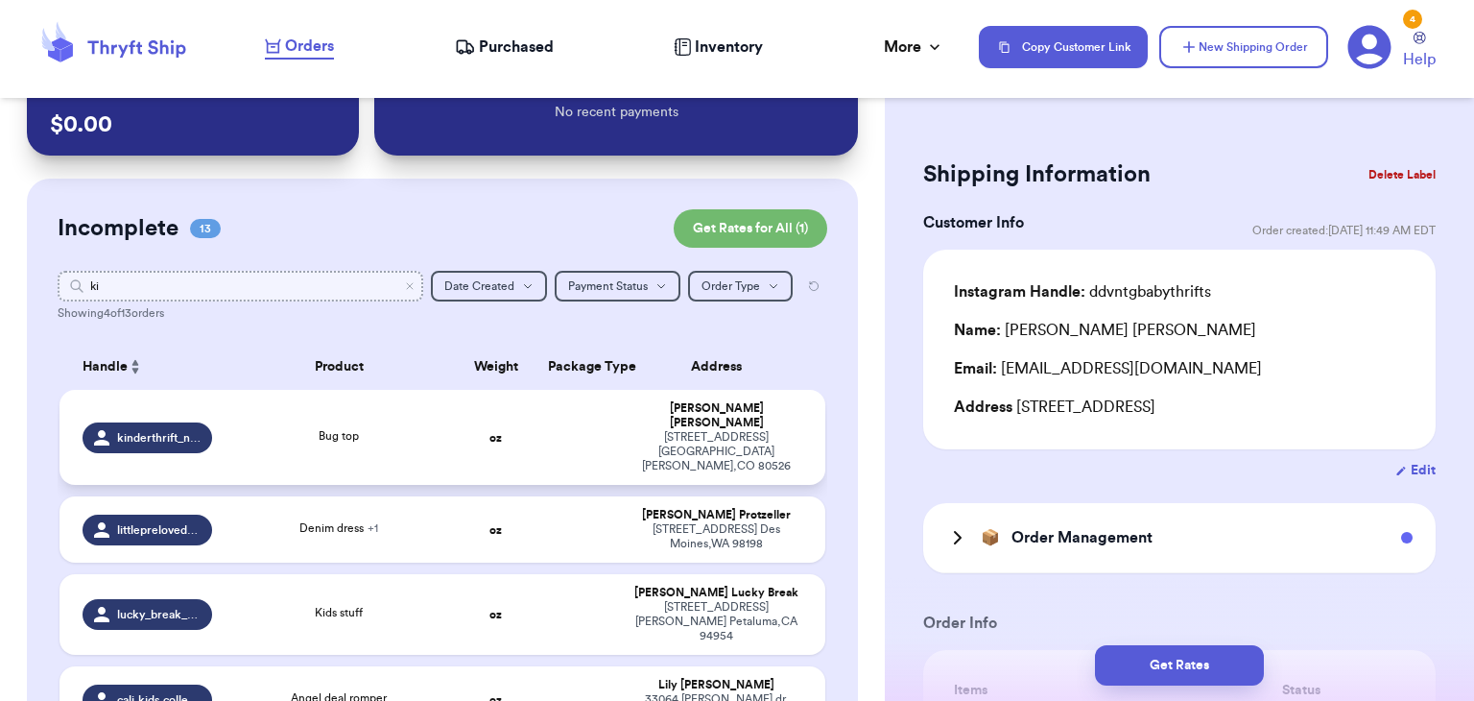
type input "ki"
click at [327, 406] on td "Bug top" at bounding box center [339, 437] width 230 height 95
type input "Bug top"
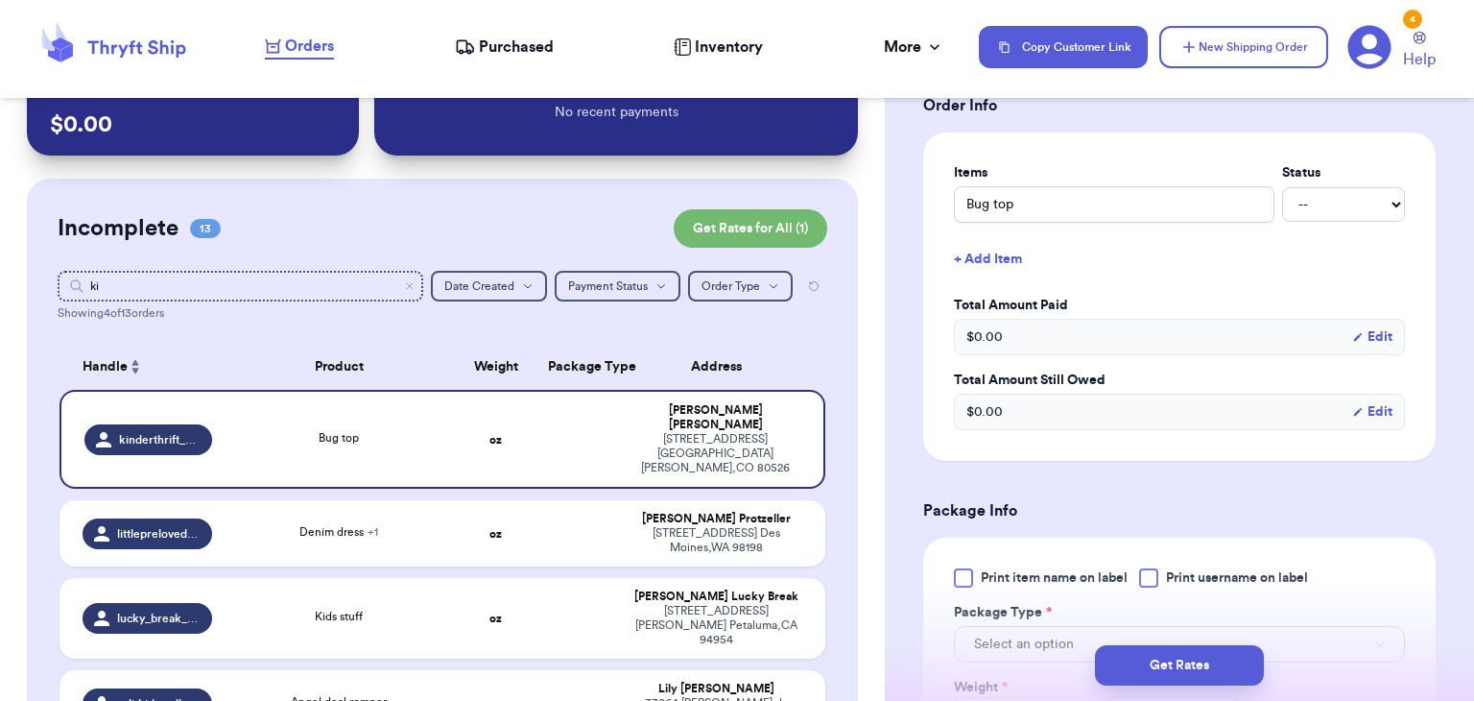
scroll to position [522, 0]
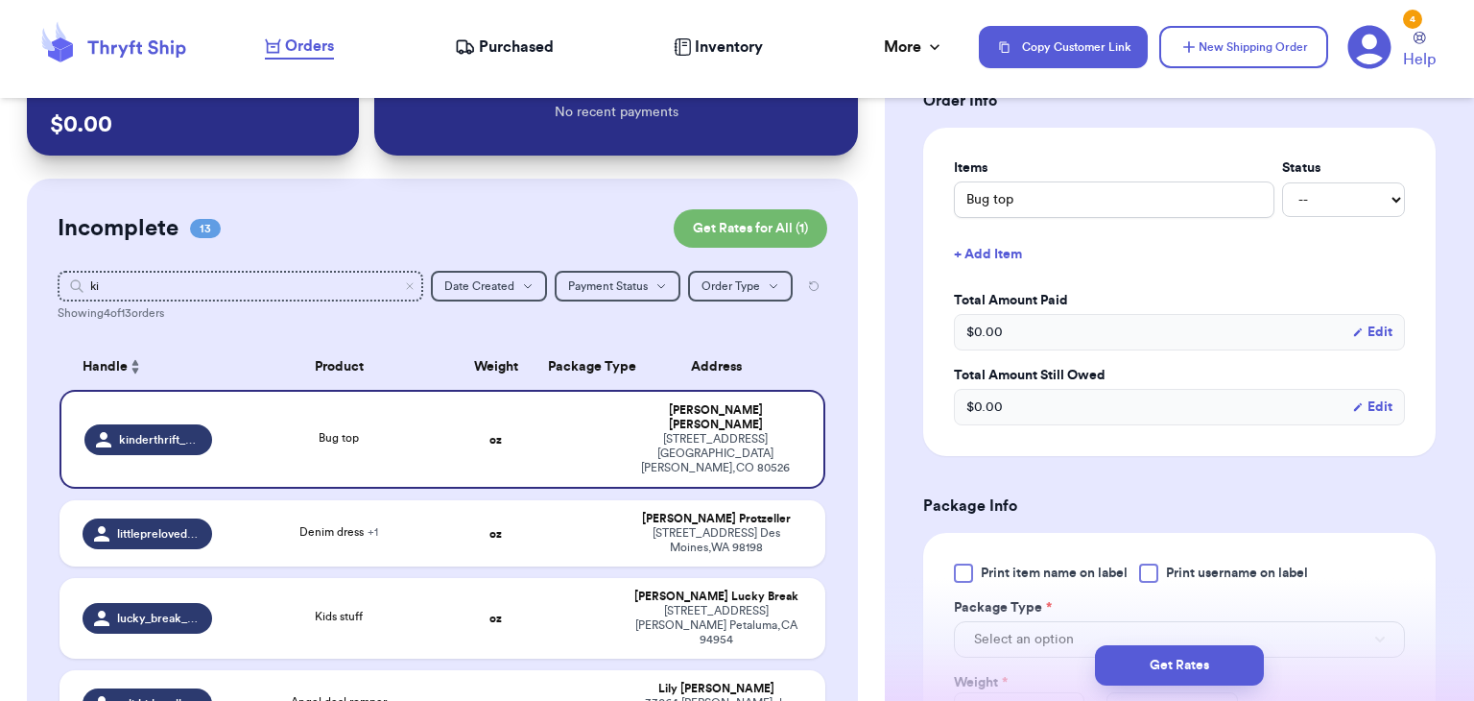
click at [1157, 570] on div at bounding box center [1148, 572] width 19 height 19
click at [0, 0] on input "Print username on label" at bounding box center [0, 0] width 0 height 0
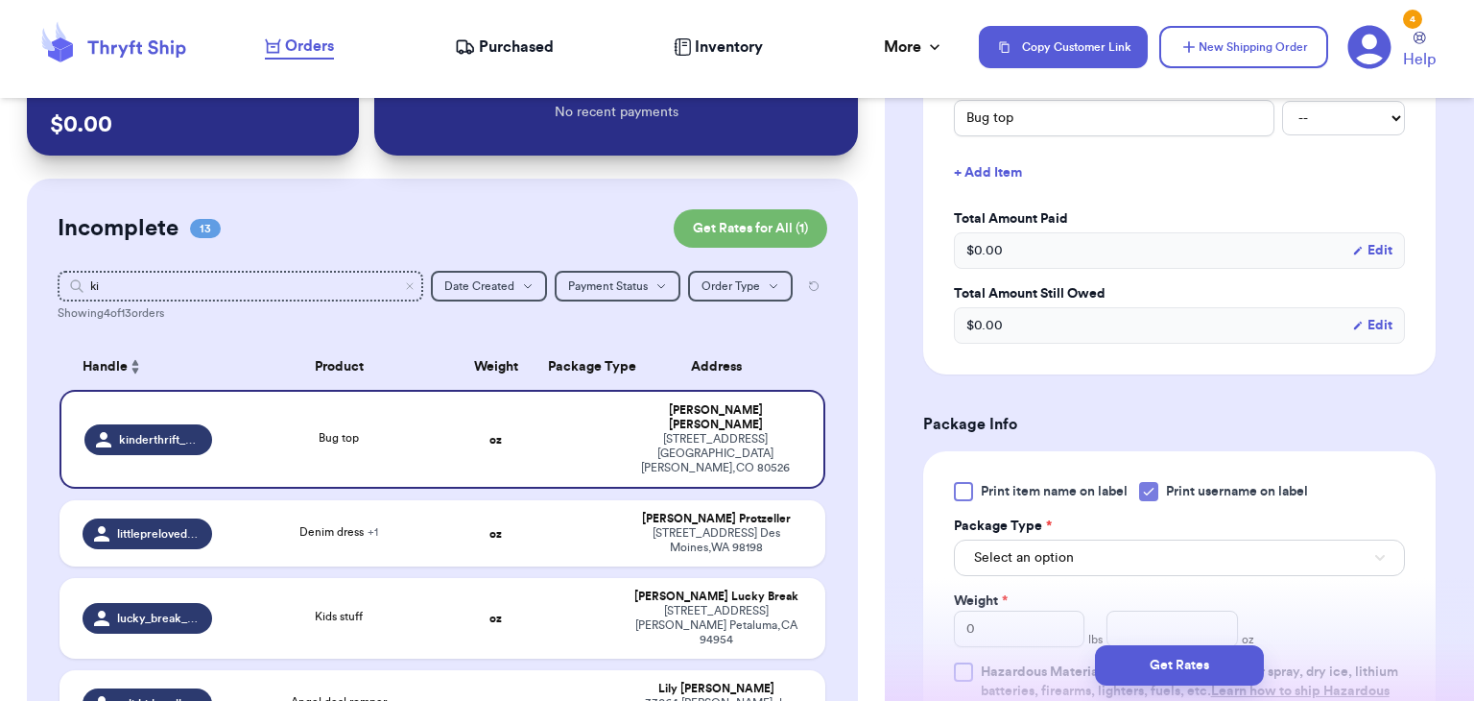
scroll to position [607, 0]
click at [1157, 557] on button "Select an option" at bounding box center [1179, 555] width 451 height 36
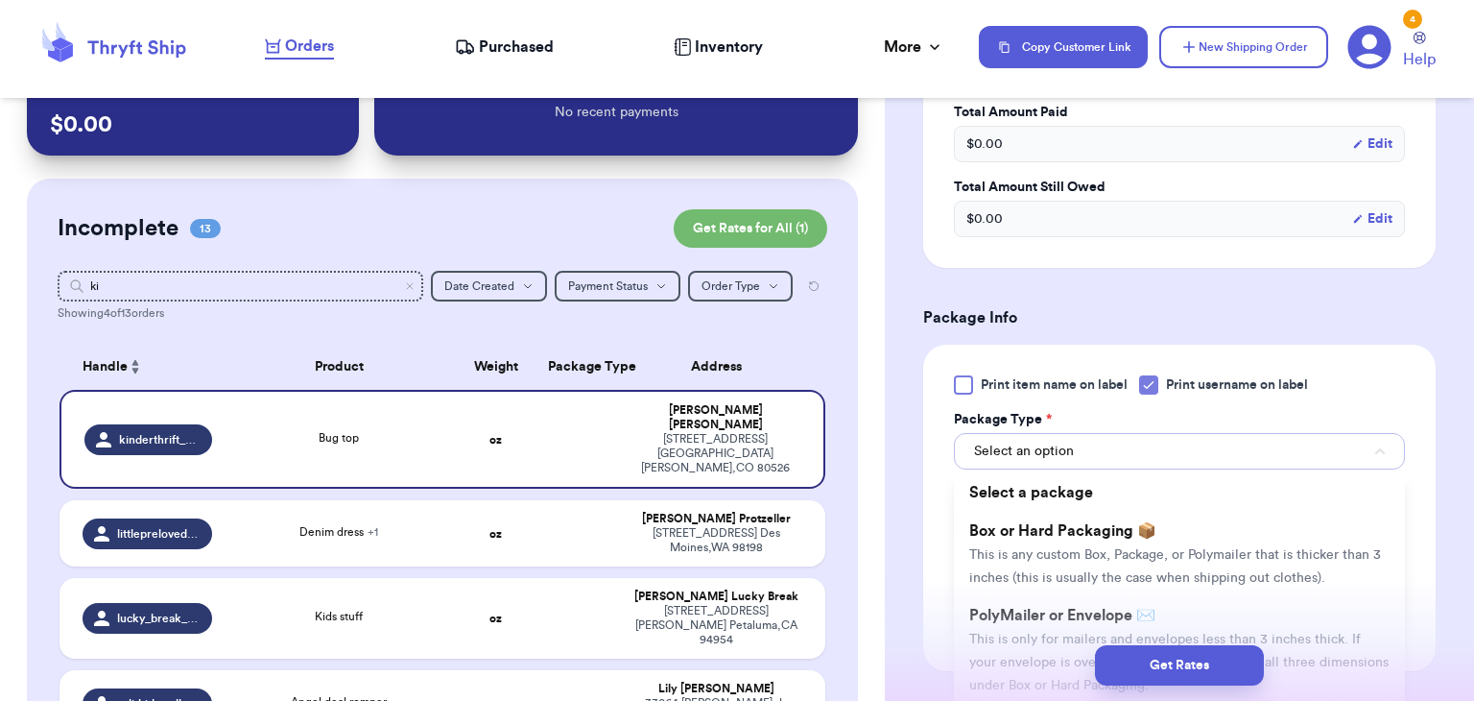
scroll to position [712, 0]
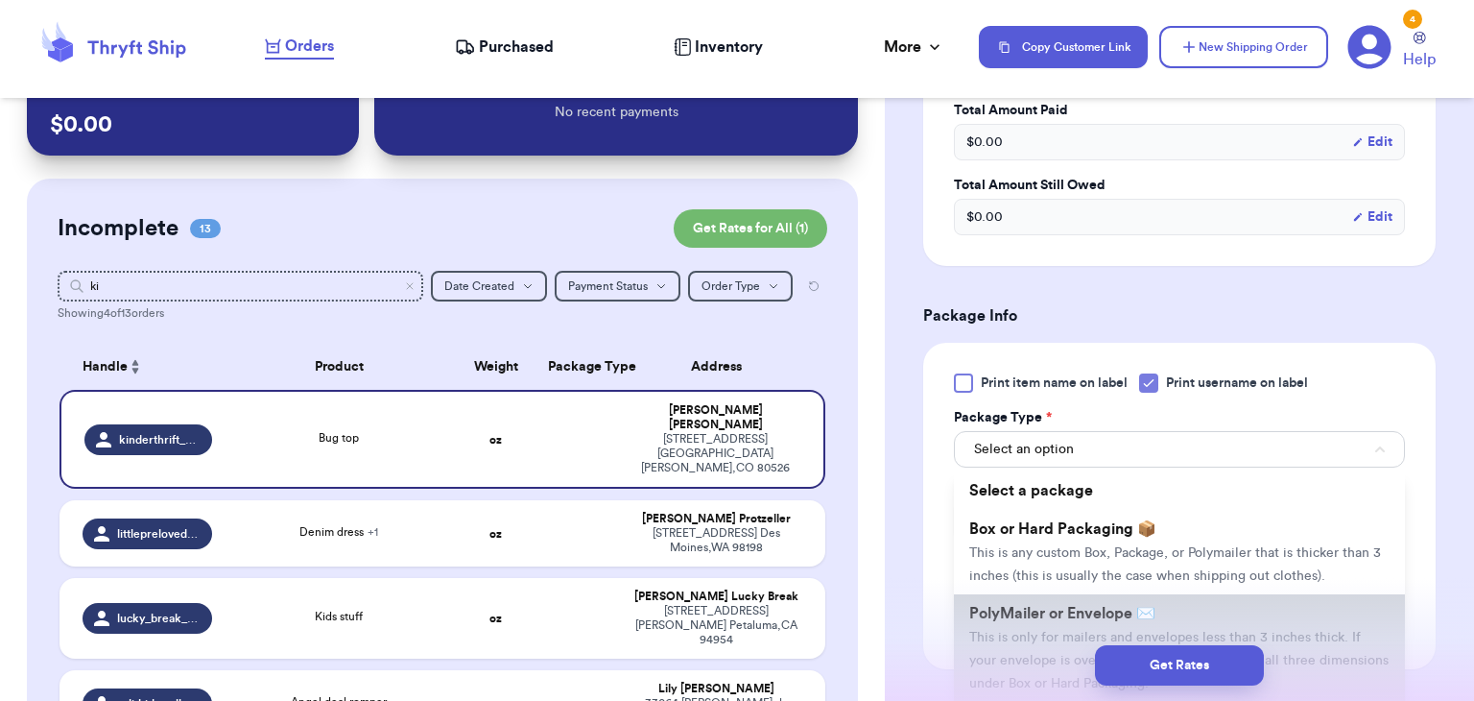
drag, startPoint x: 1129, startPoint y: 643, endPoint x: 1129, endPoint y: 612, distance: 30.7
click at [1129, 612] on div "Shipping Information Delete Label Customer Info Order created: [DATE] 01:34 AM …" at bounding box center [1179, 292] width 589 height 1779
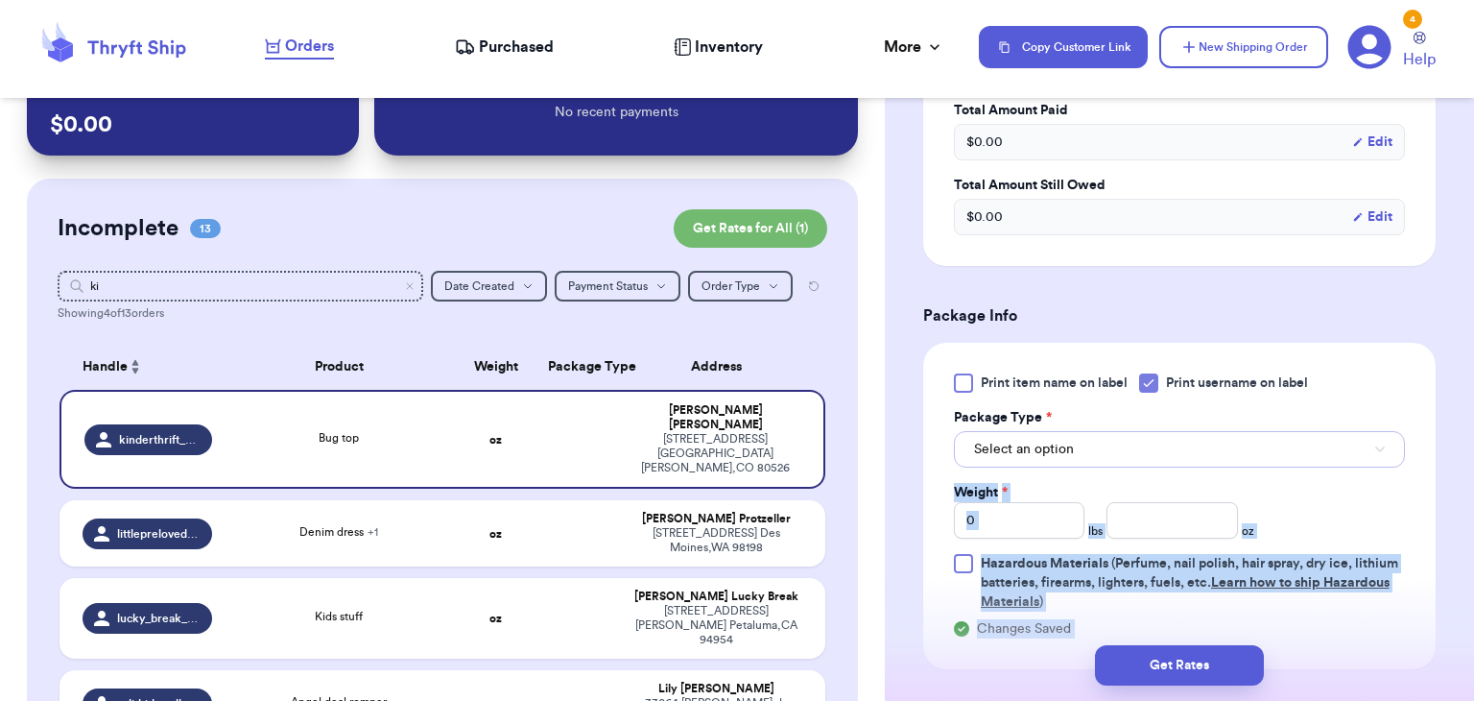
click at [1160, 455] on button "Select an option" at bounding box center [1179, 449] width 451 height 36
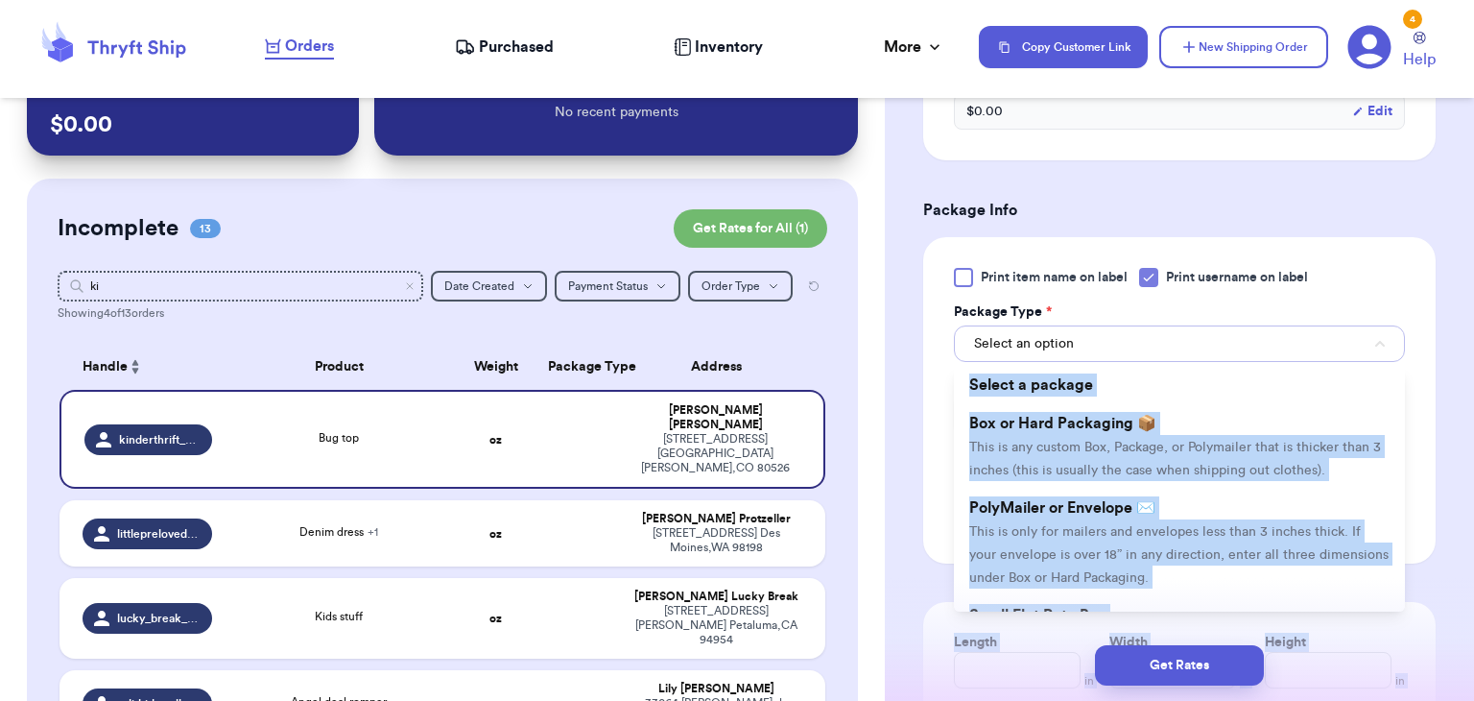
scroll to position [856, 0]
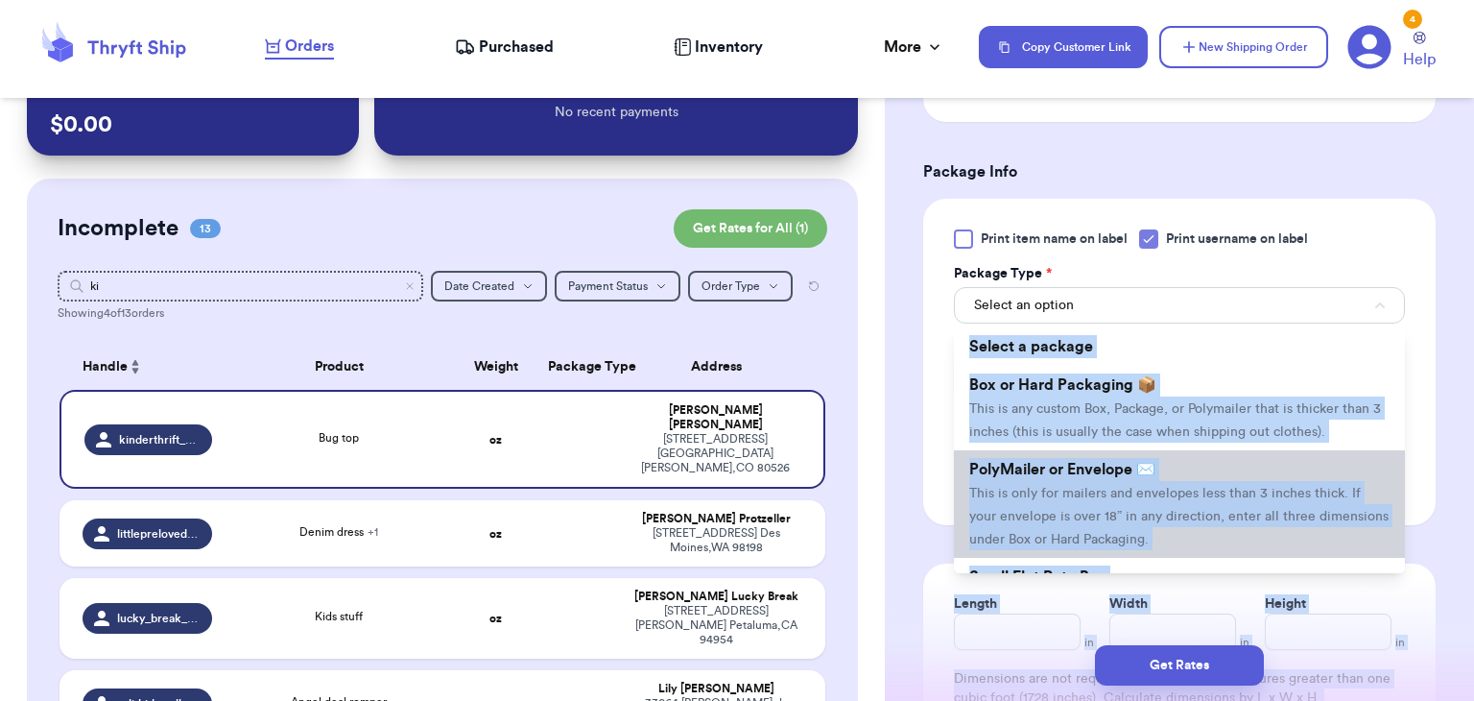
click at [1162, 465] on li "PolyMailer or Envelope ✉️ This is only for mailers and envelopes less than 3 in…" at bounding box center [1179, 504] width 451 height 108
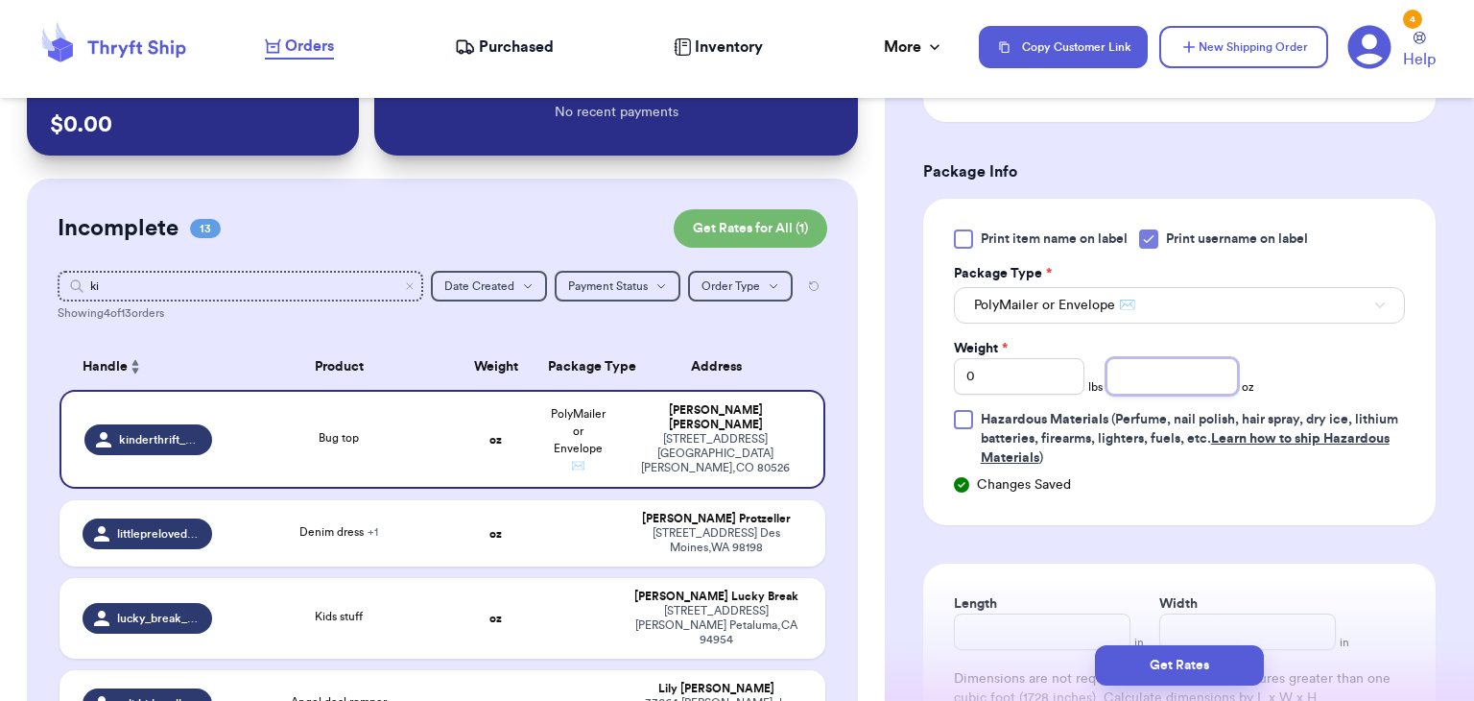
click at [1162, 383] on input "number" at bounding box center [1173, 376] width 132 height 36
type input "2"
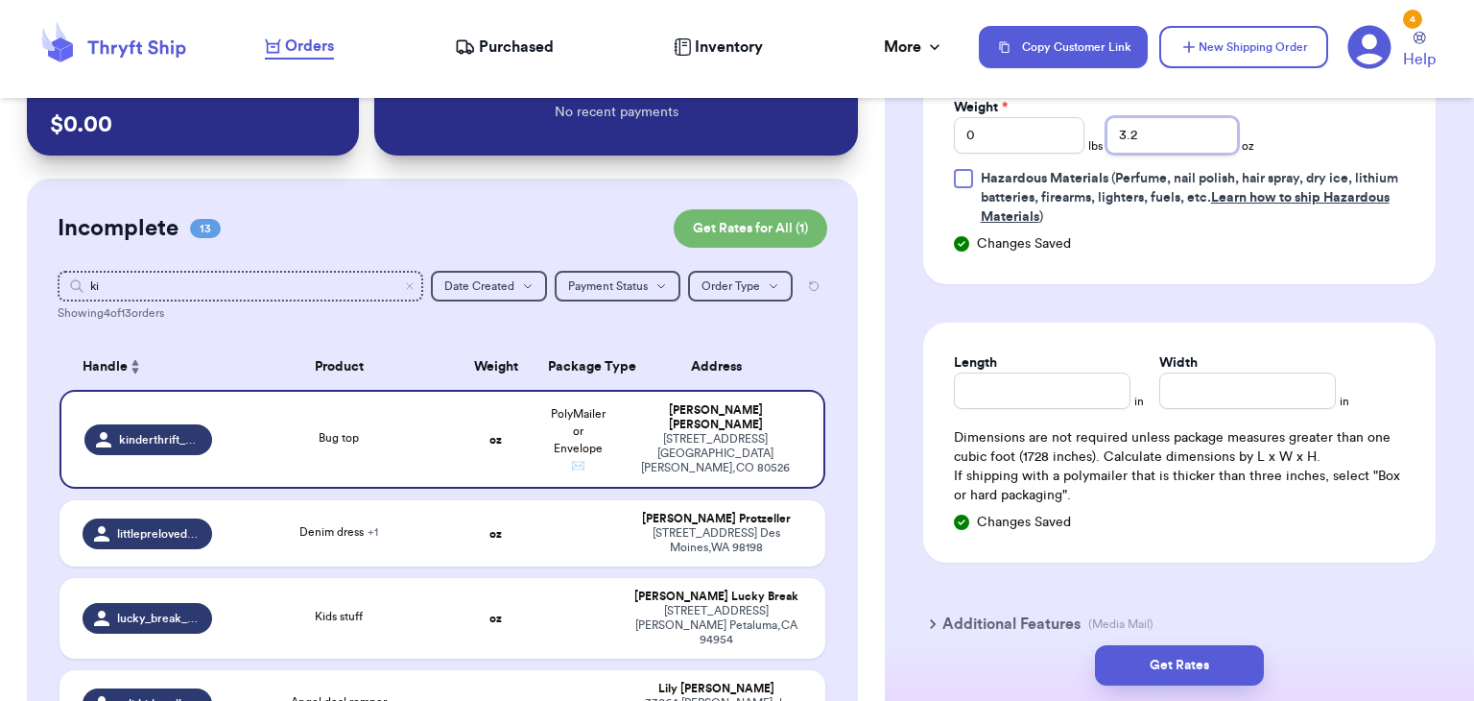
scroll to position [1098, 0]
type input "3.2"
click at [1060, 388] on input "Length" at bounding box center [1042, 389] width 177 height 36
type input "8"
click at [1208, 365] on div "Width *" at bounding box center [1248, 361] width 177 height 19
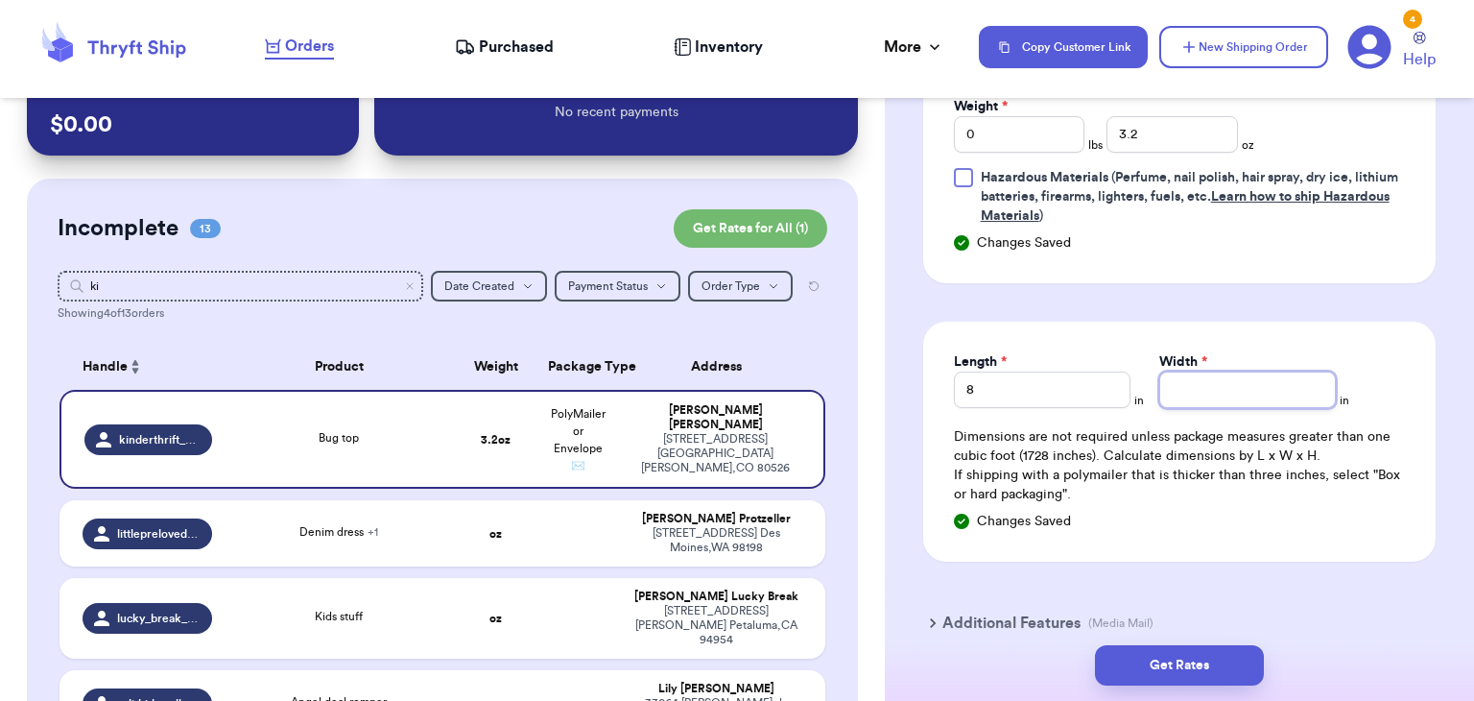
click at [1210, 386] on input "Width *" at bounding box center [1248, 389] width 177 height 36
type input "7.5"
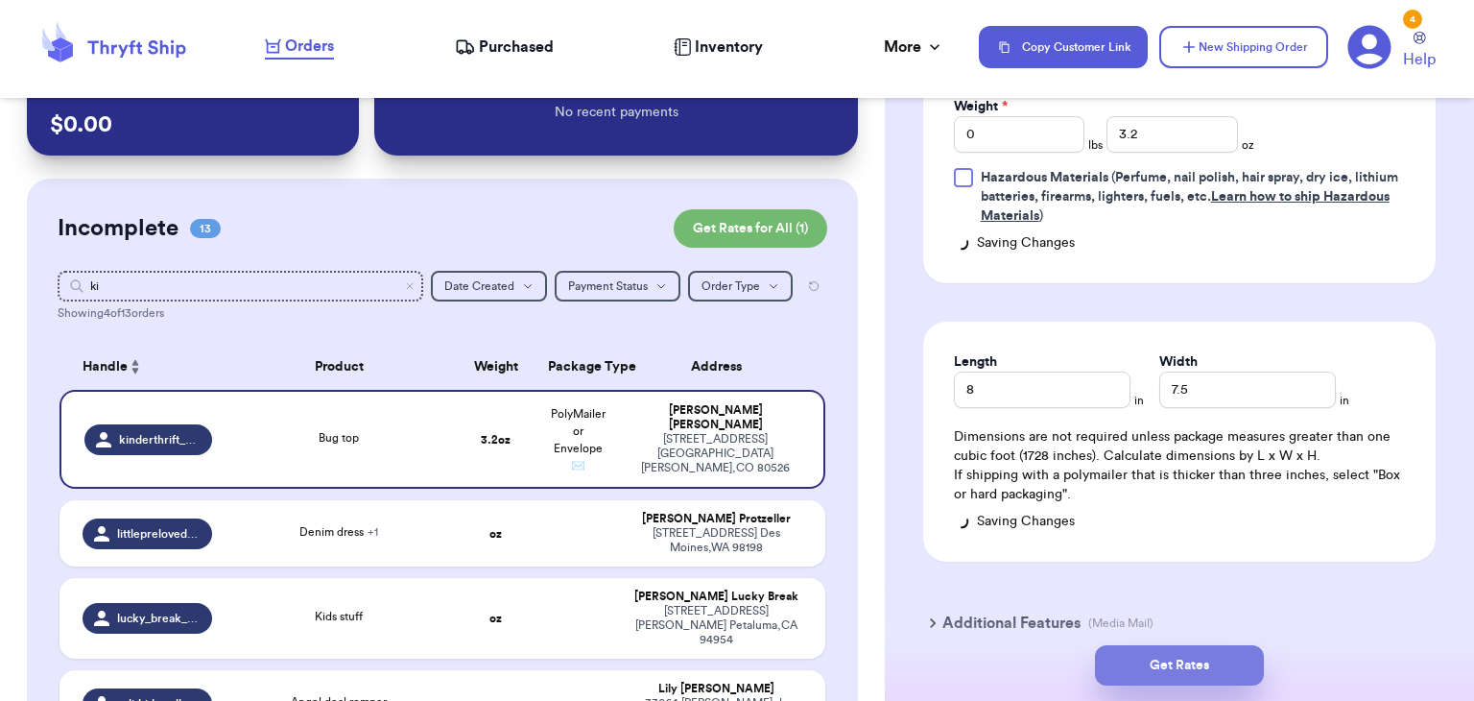
click at [1120, 661] on button "Get Rates" at bounding box center [1179, 665] width 169 height 40
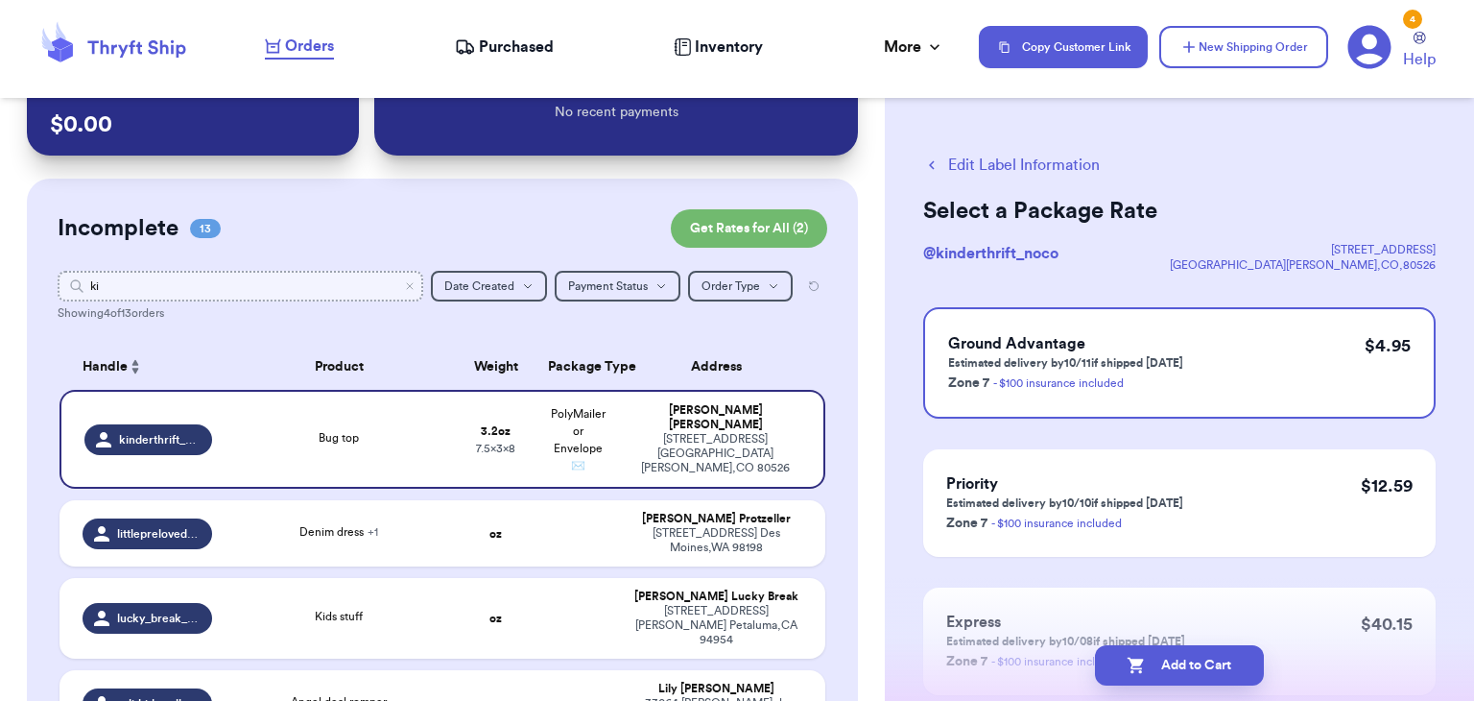
click at [418, 291] on input "ki" at bounding box center [241, 286] width 366 height 31
click at [410, 285] on icon "Clear search" at bounding box center [410, 286] width 12 height 12
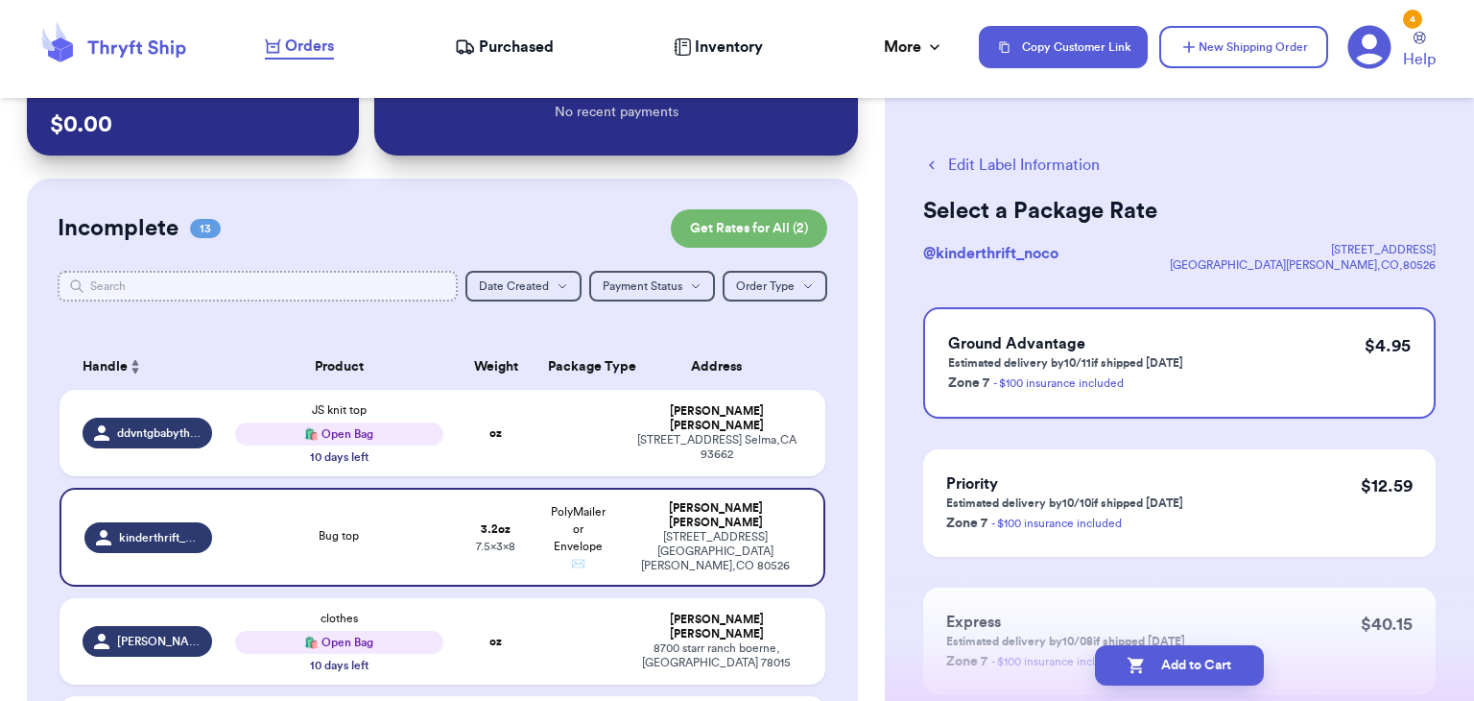
click at [386, 286] on input "text" at bounding box center [258, 286] width 400 height 31
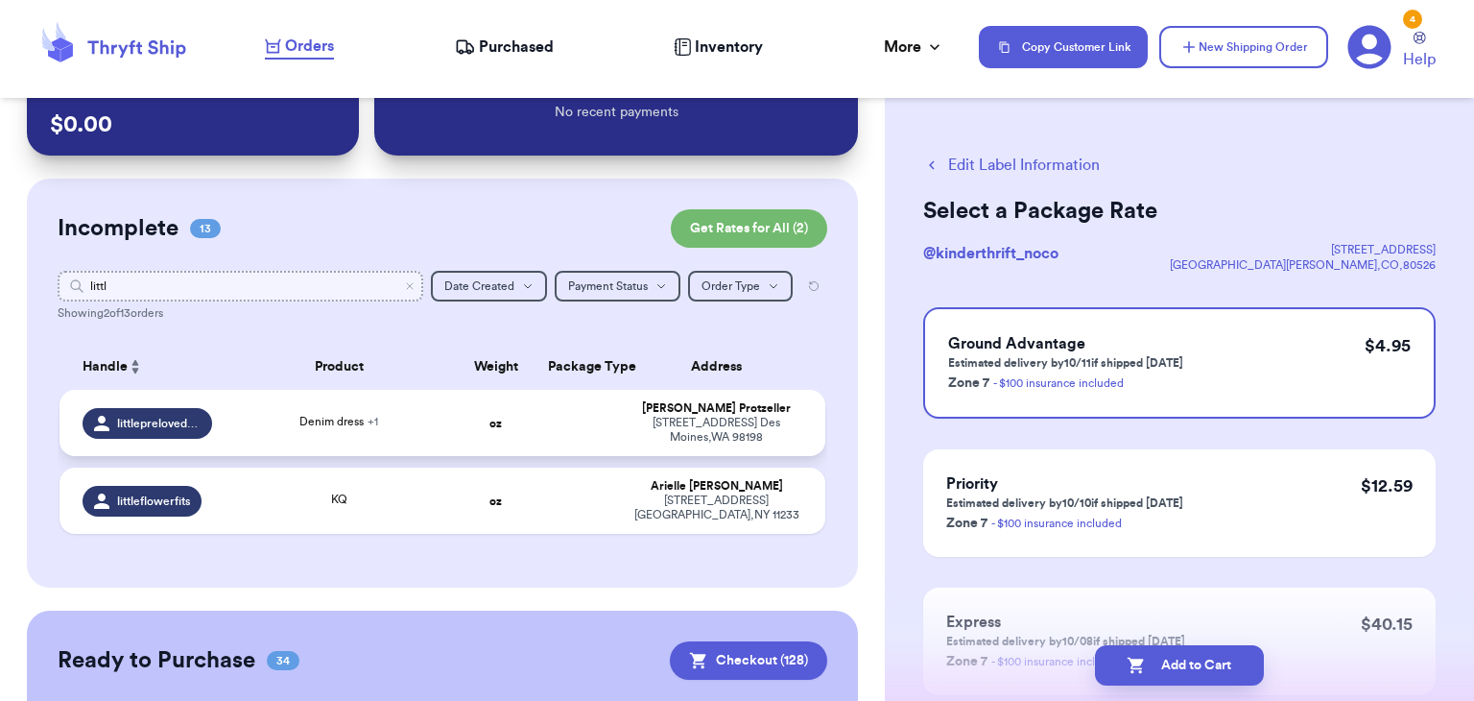
type input "littl"
click at [423, 433] on td "Denim dress + 1" at bounding box center [339, 423] width 230 height 66
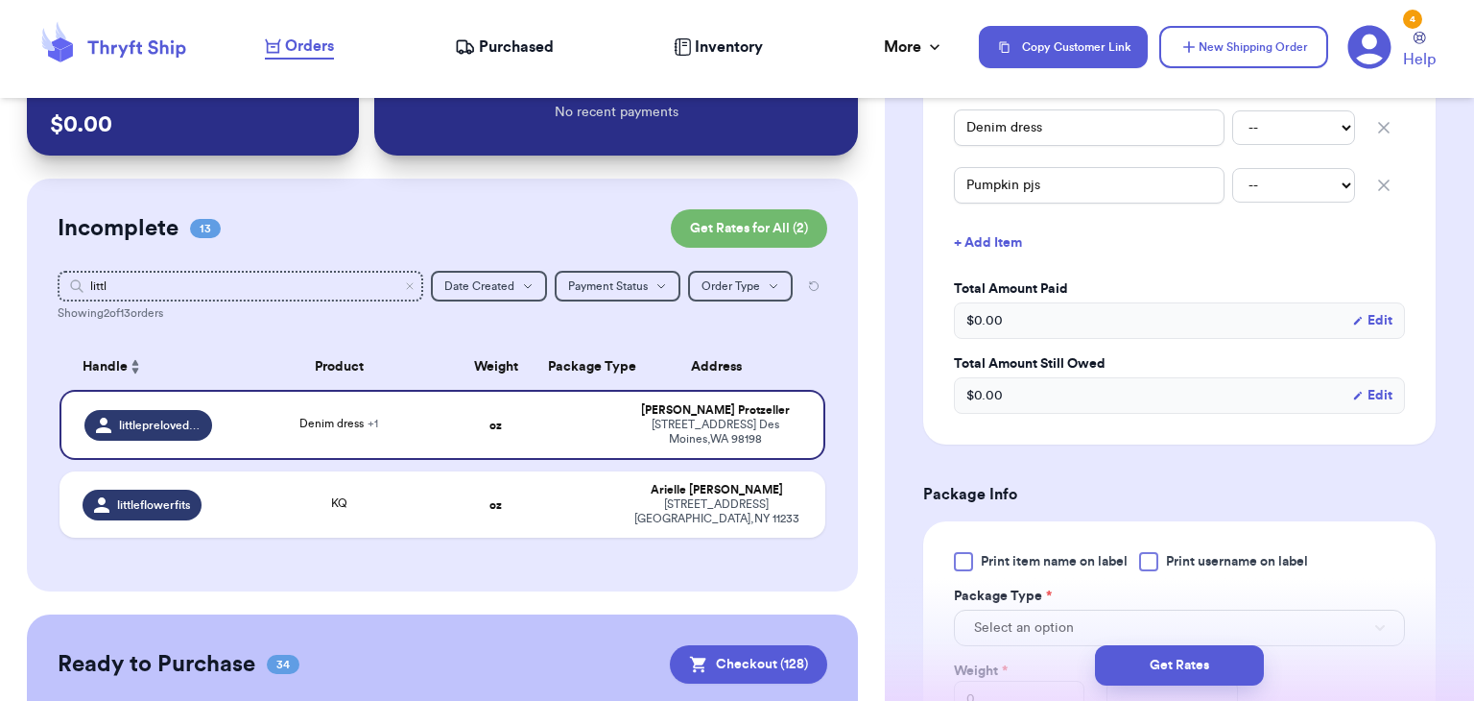
scroll to position [619, 0]
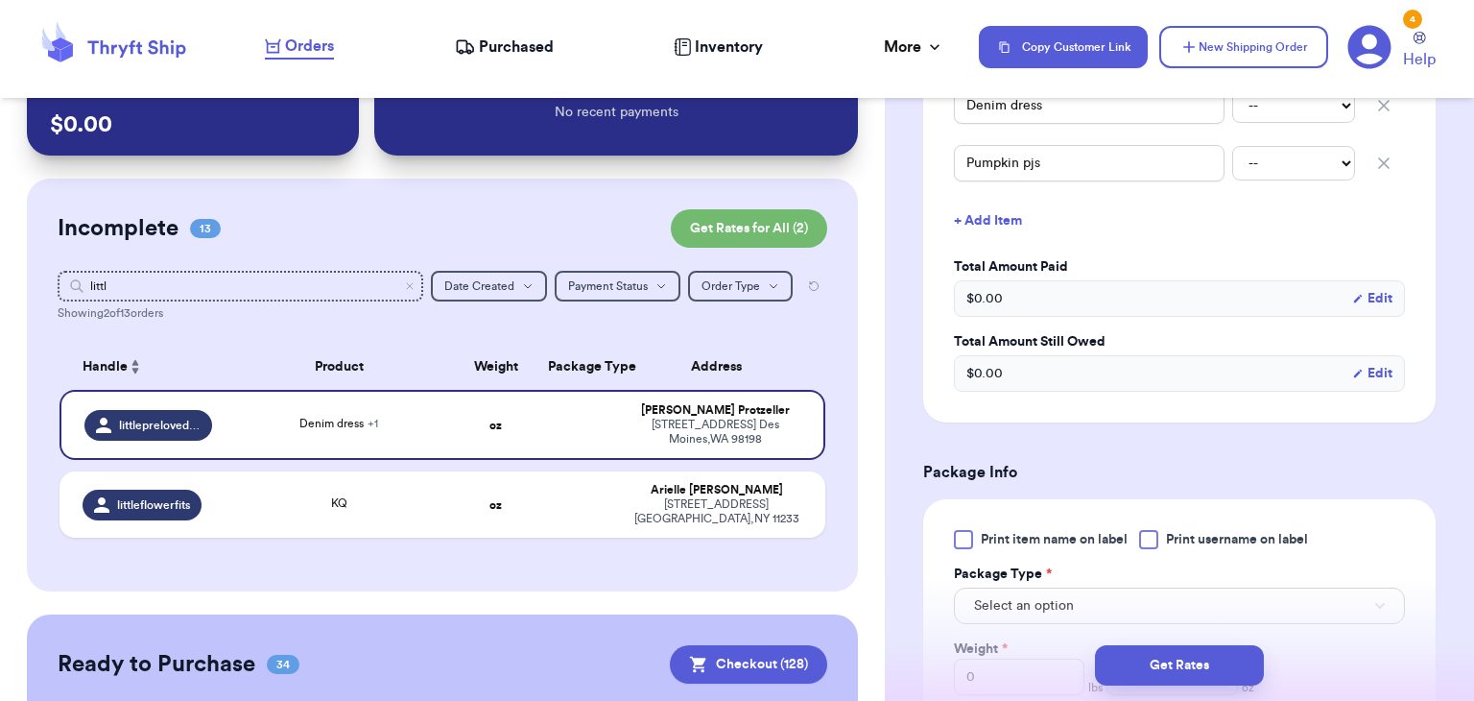
click at [1152, 543] on div at bounding box center [1148, 539] width 19 height 19
click at [0, 0] on input "Print username on label" at bounding box center [0, 0] width 0 height 0
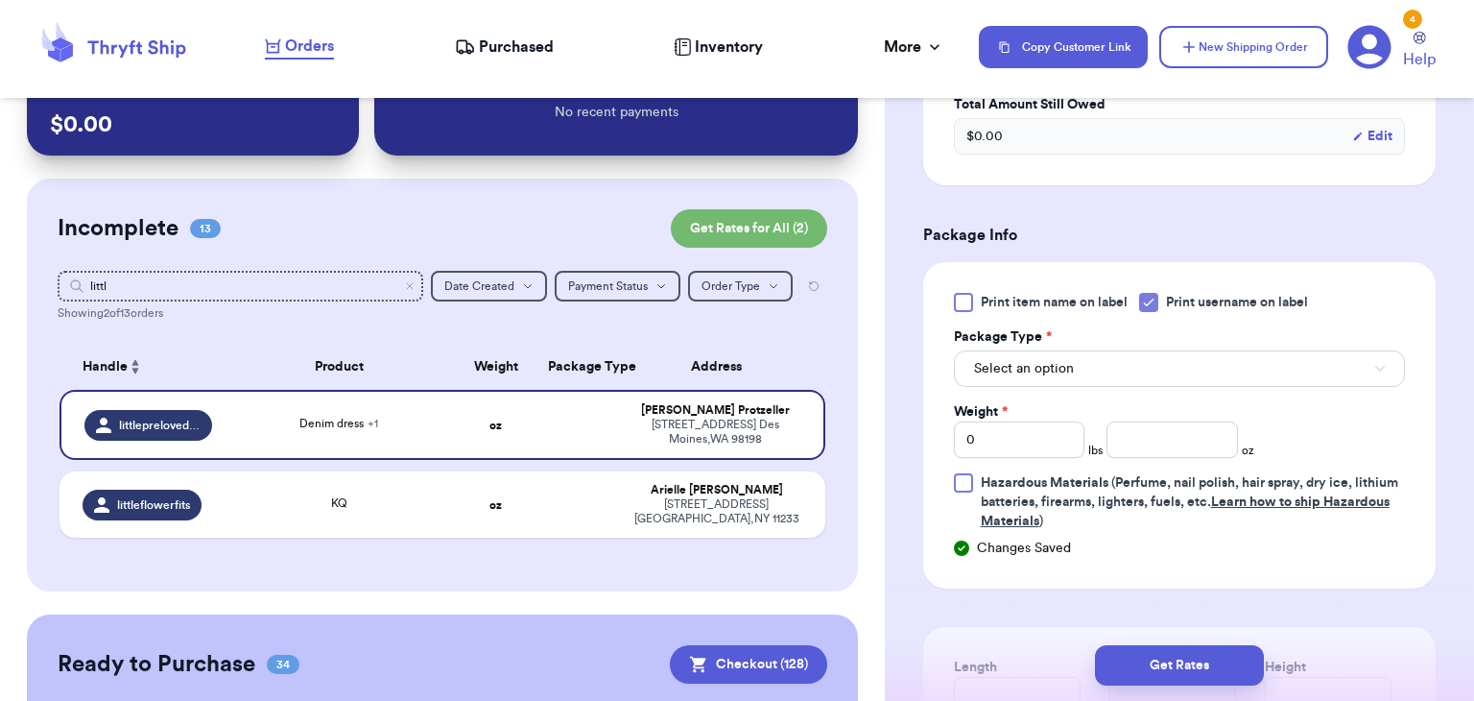
scroll to position [856, 0]
click at [1174, 376] on button "Select an option" at bounding box center [1179, 368] width 451 height 36
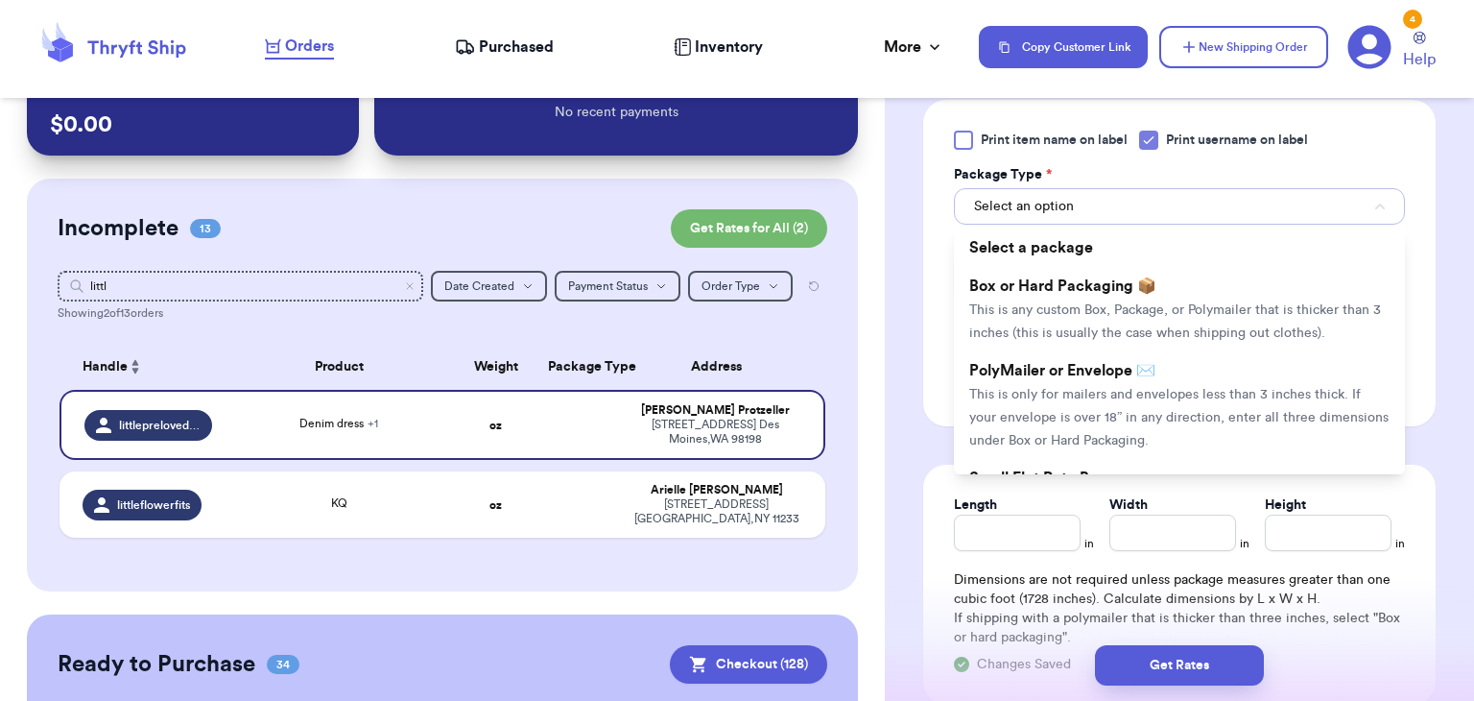
scroll to position [1032, 0]
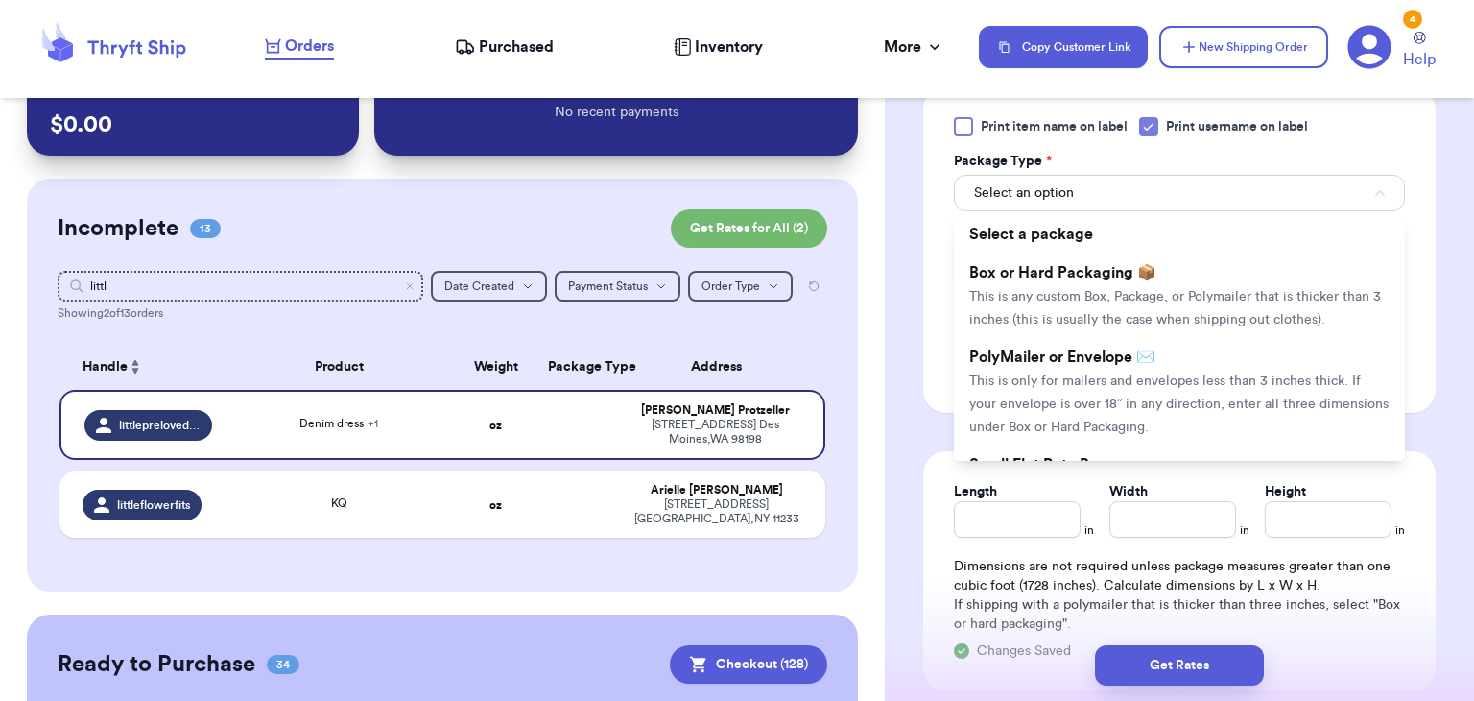
click at [1174, 376] on span "This is only for mailers and envelopes less than 3 inches thick. If your envelo…" at bounding box center [1179, 404] width 419 height 60
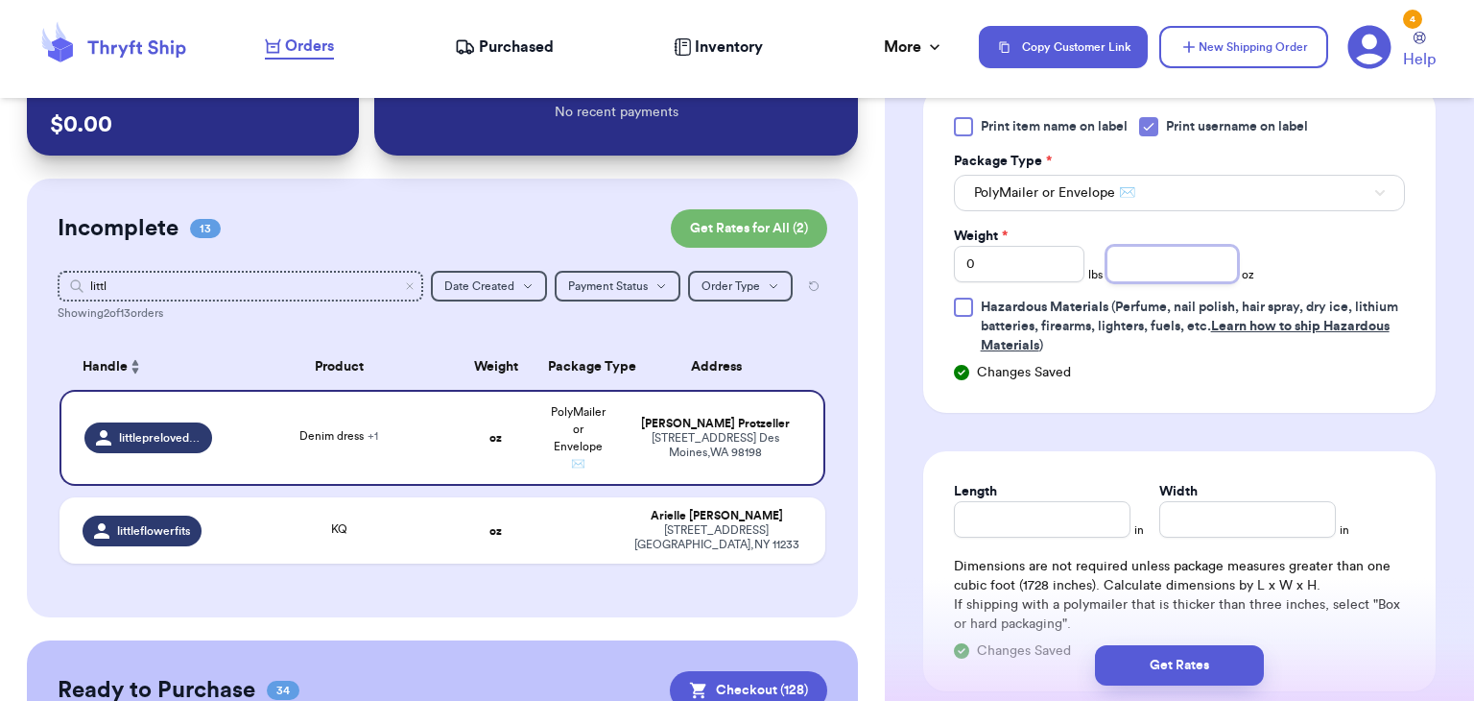
click at [1150, 254] on input "number" at bounding box center [1173, 264] width 132 height 36
type input "6.6"
click at [1052, 520] on input "Length" at bounding box center [1042, 519] width 177 height 36
type input "8"
click at [1184, 513] on input "Width *" at bounding box center [1248, 519] width 177 height 36
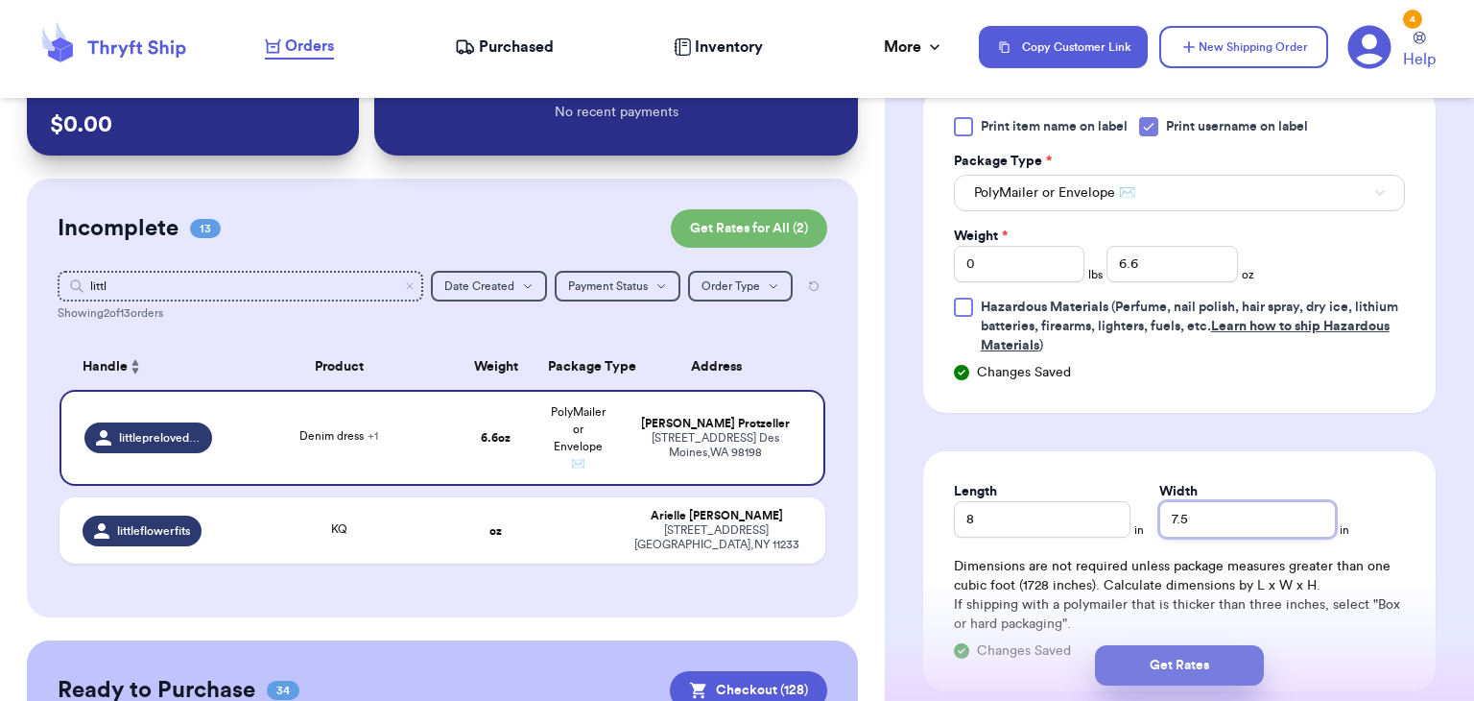
type input "7.5"
click at [1206, 675] on button "Get Rates" at bounding box center [1179, 665] width 169 height 40
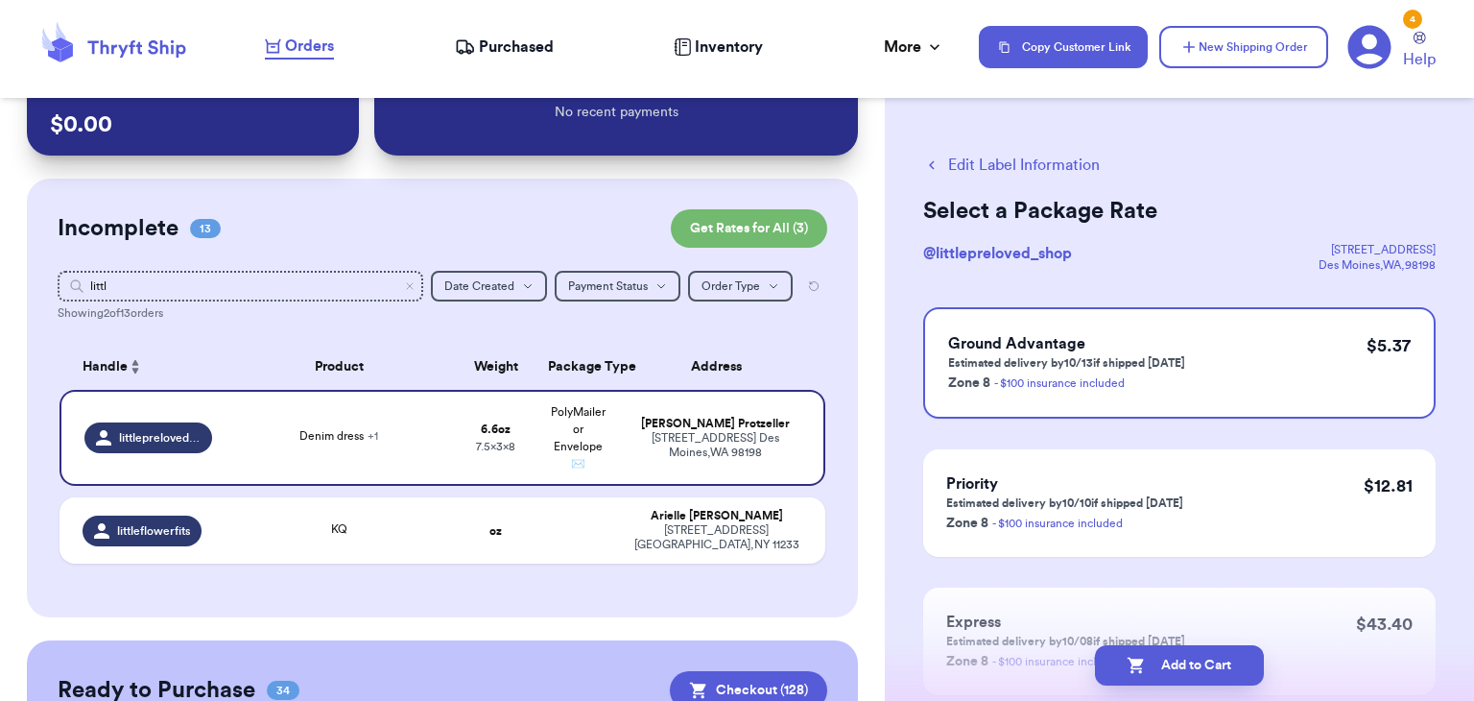
click at [1206, 675] on button "Add to Cart" at bounding box center [1179, 665] width 169 height 40
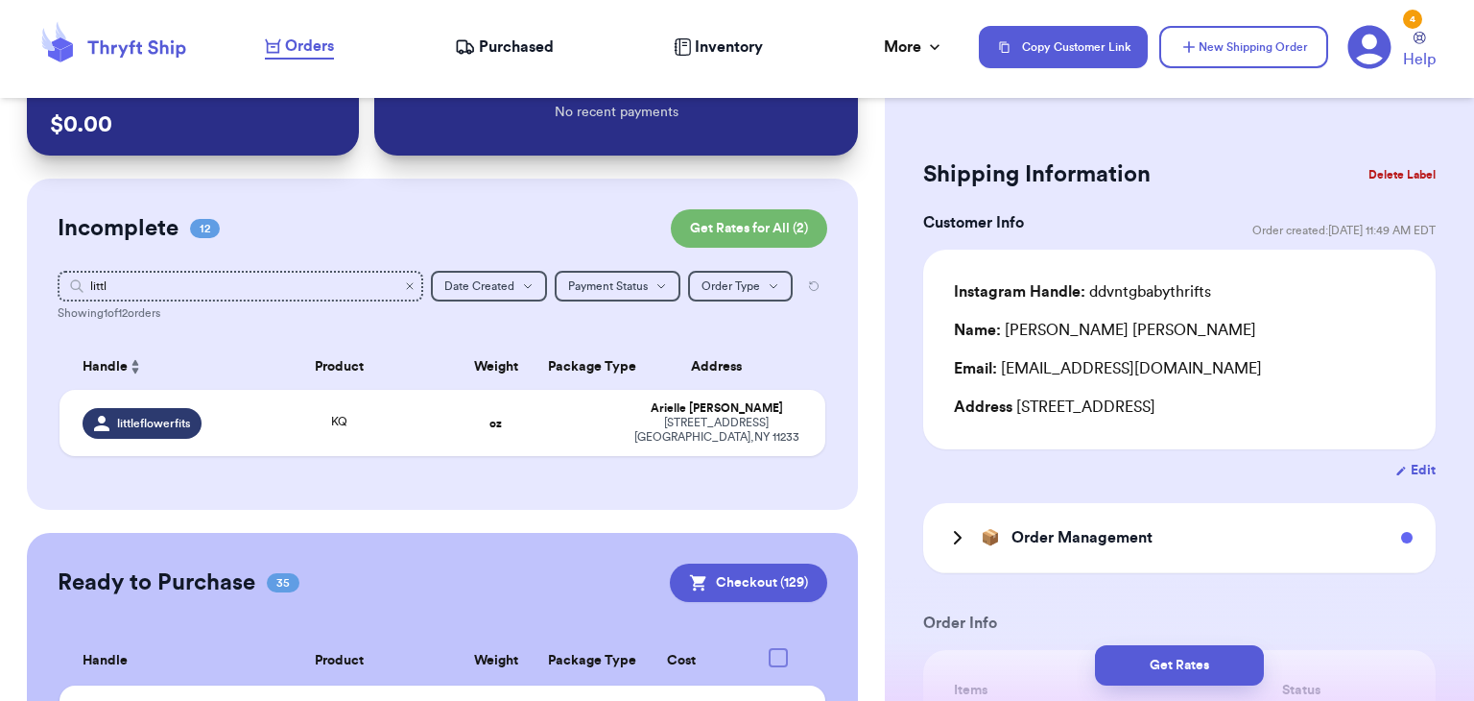
click at [412, 287] on icon "Clear search" at bounding box center [410, 286] width 12 height 12
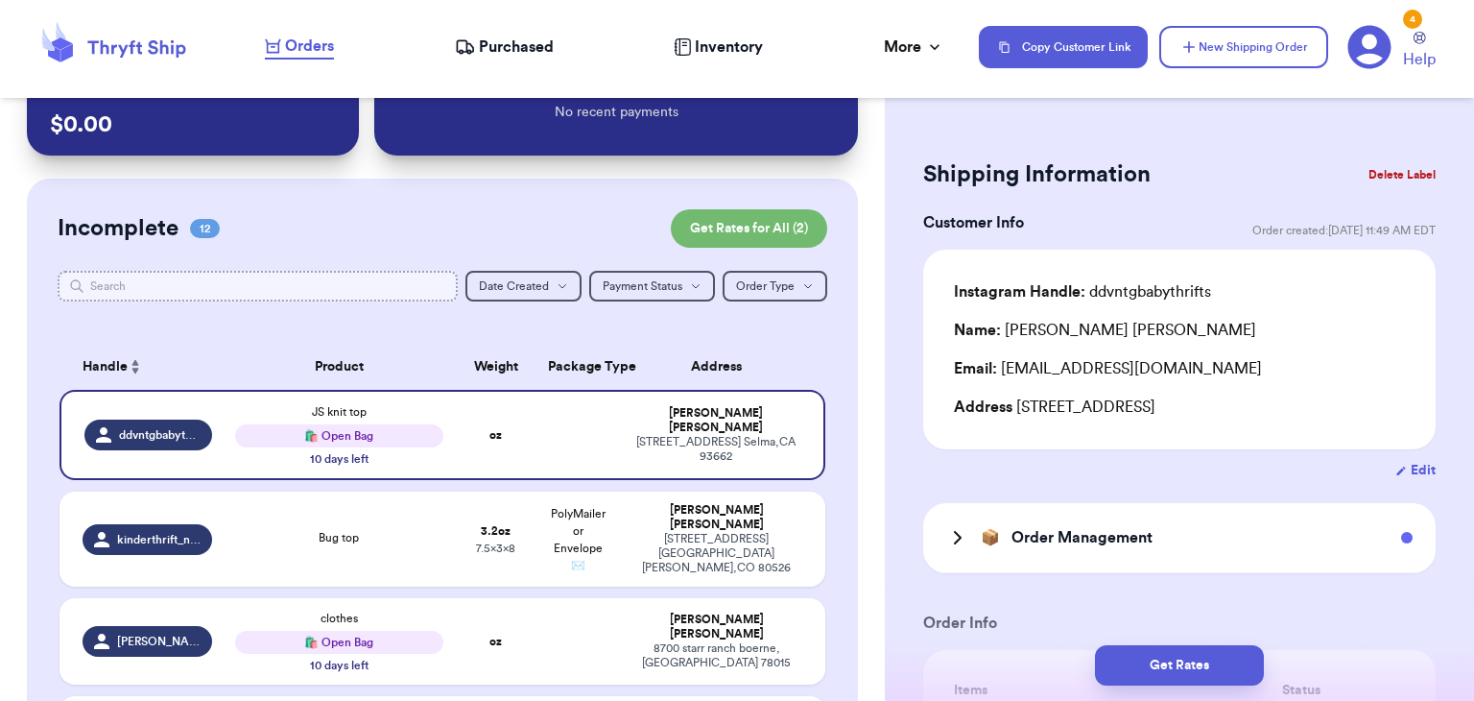
click at [396, 289] on input "text" at bounding box center [258, 286] width 400 height 31
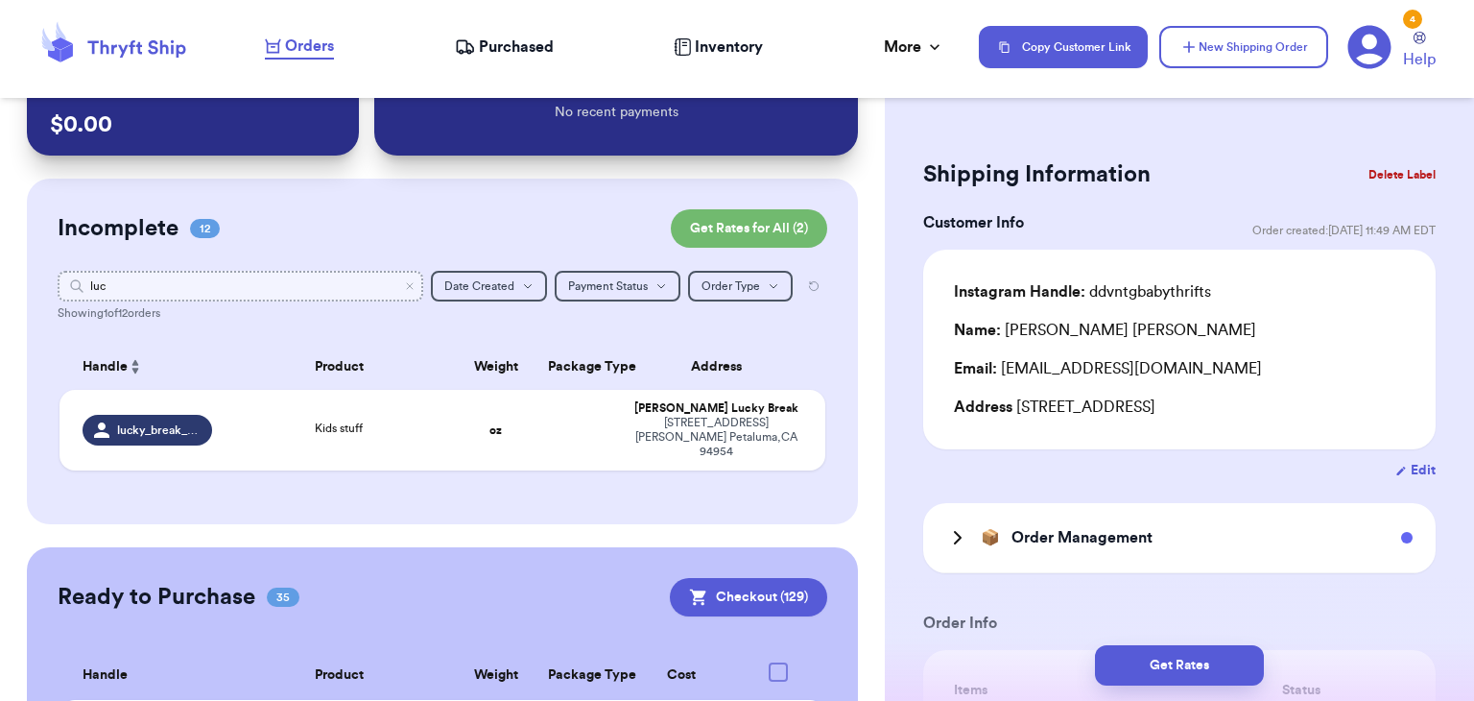
type input "luck"
click at [345, 438] on td "Kids stuff" at bounding box center [339, 430] width 230 height 81
type input "Kids stuff"
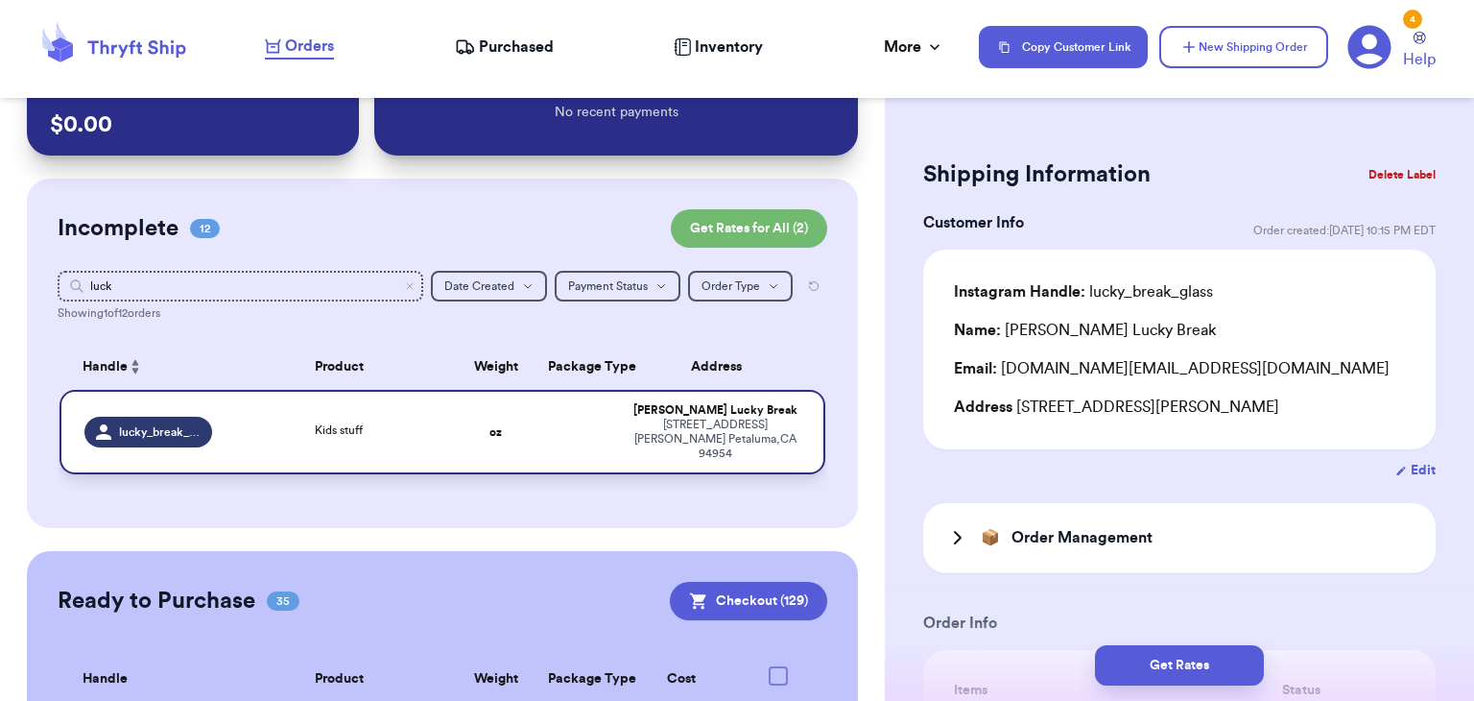
click at [345, 438] on td "Kids stuff" at bounding box center [339, 432] width 230 height 84
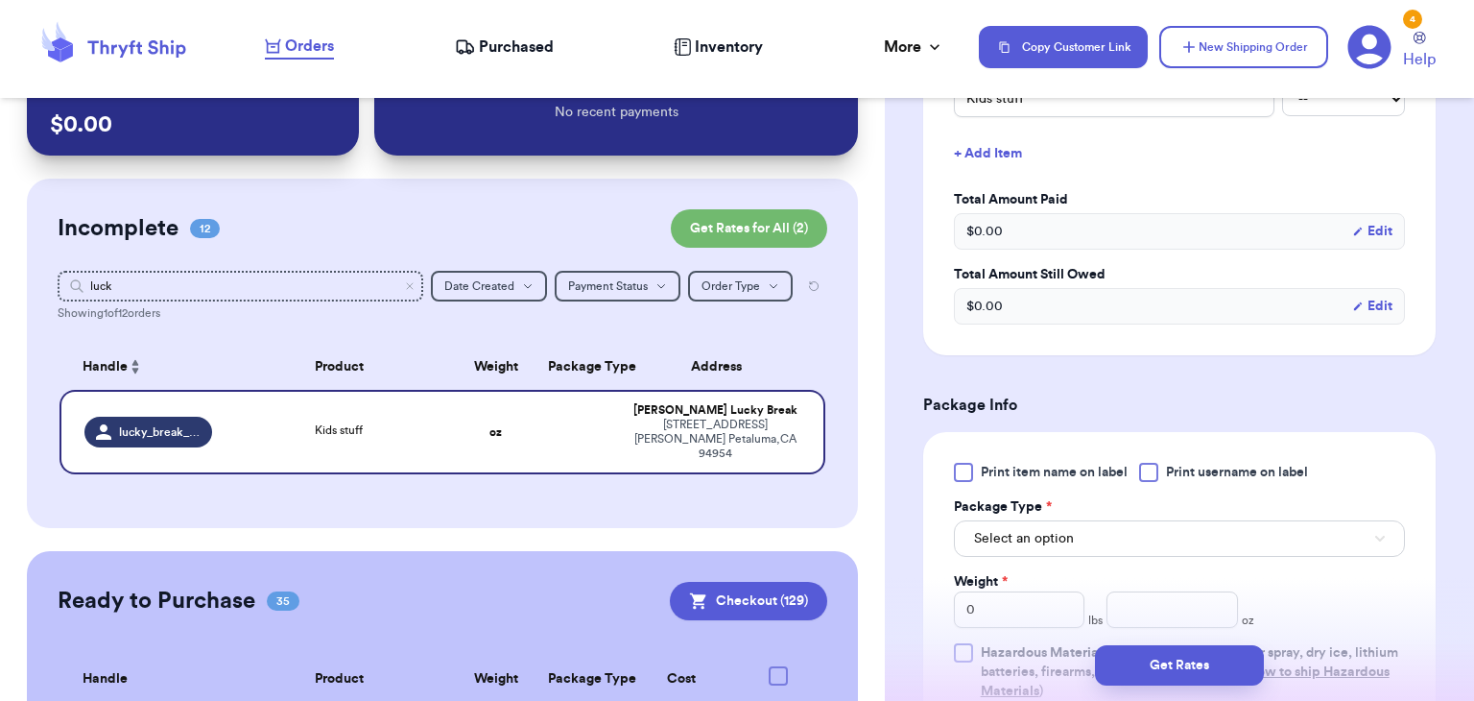
scroll to position [638, 0]
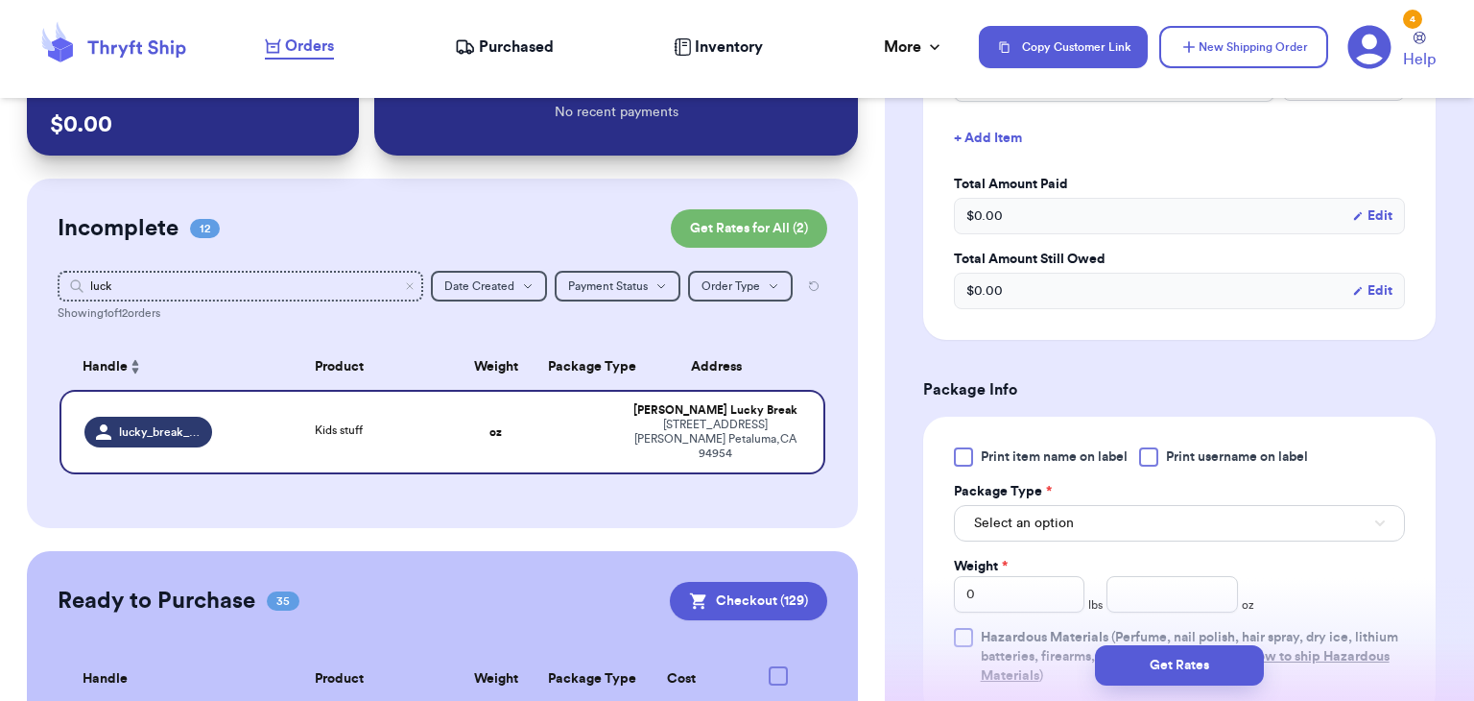
click at [1150, 448] on div at bounding box center [1148, 456] width 19 height 19
click at [0, 0] on input "Print username on label" at bounding box center [0, 0] width 0 height 0
click at [1138, 517] on button "Select an option" at bounding box center [1179, 523] width 451 height 36
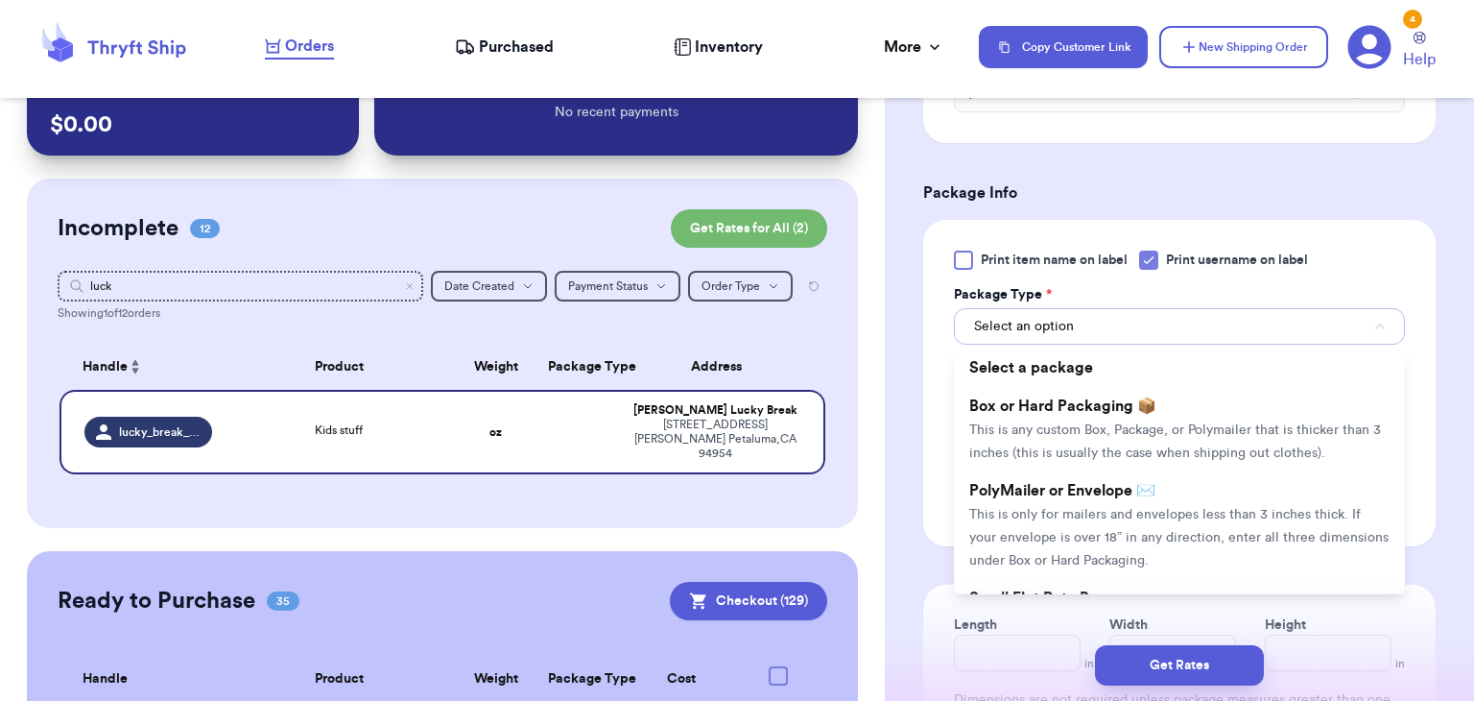
scroll to position [849, 0]
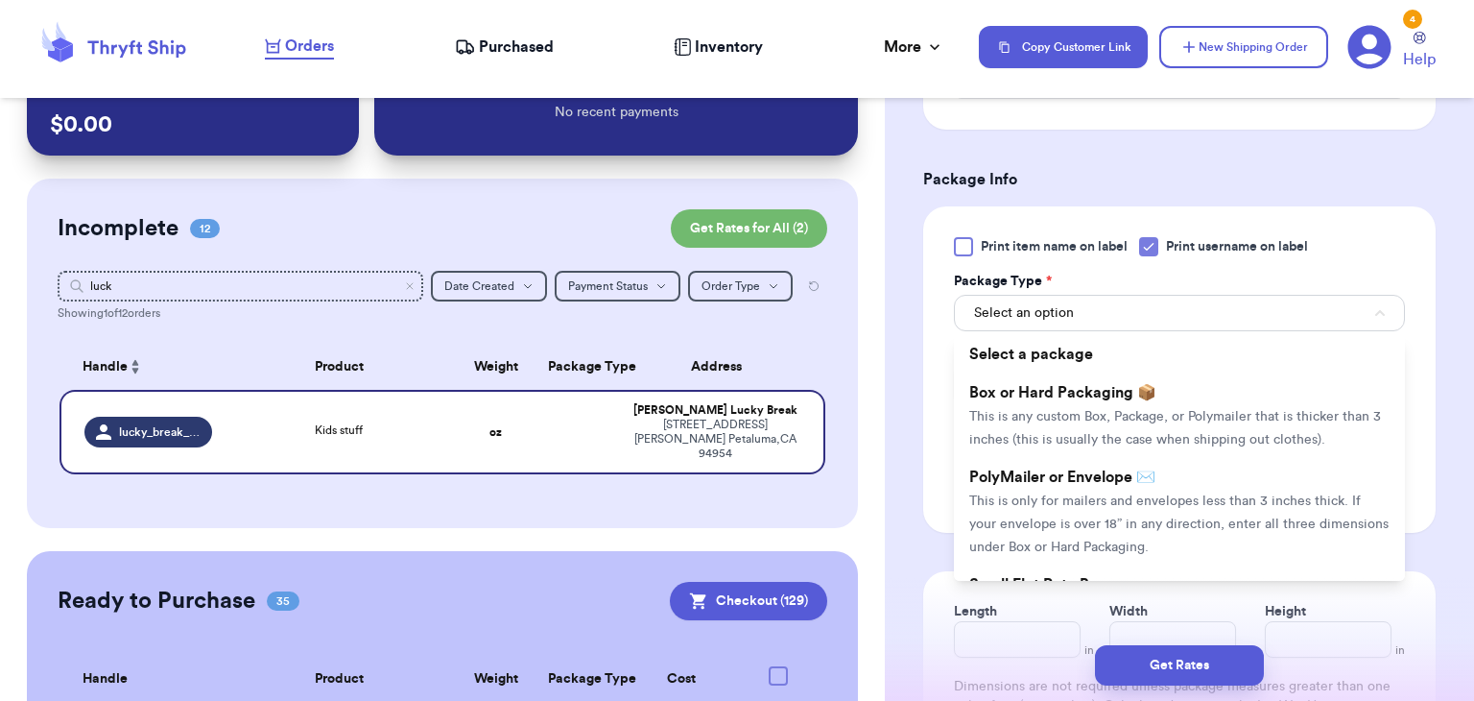
click at [1138, 517] on span "This is only for mailers and envelopes less than 3 inches thick. If your envelo…" at bounding box center [1179, 524] width 419 height 60
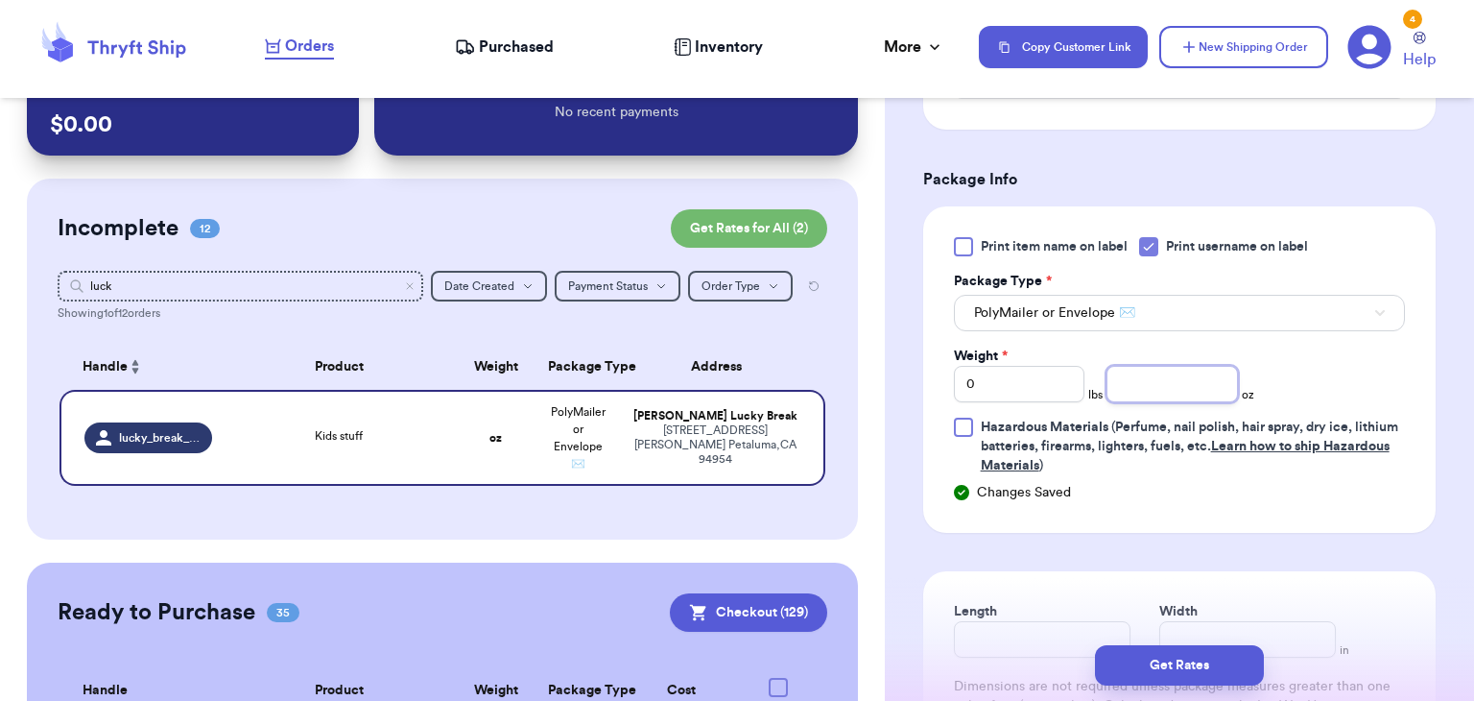
click at [1147, 391] on input "number" at bounding box center [1173, 384] width 132 height 36
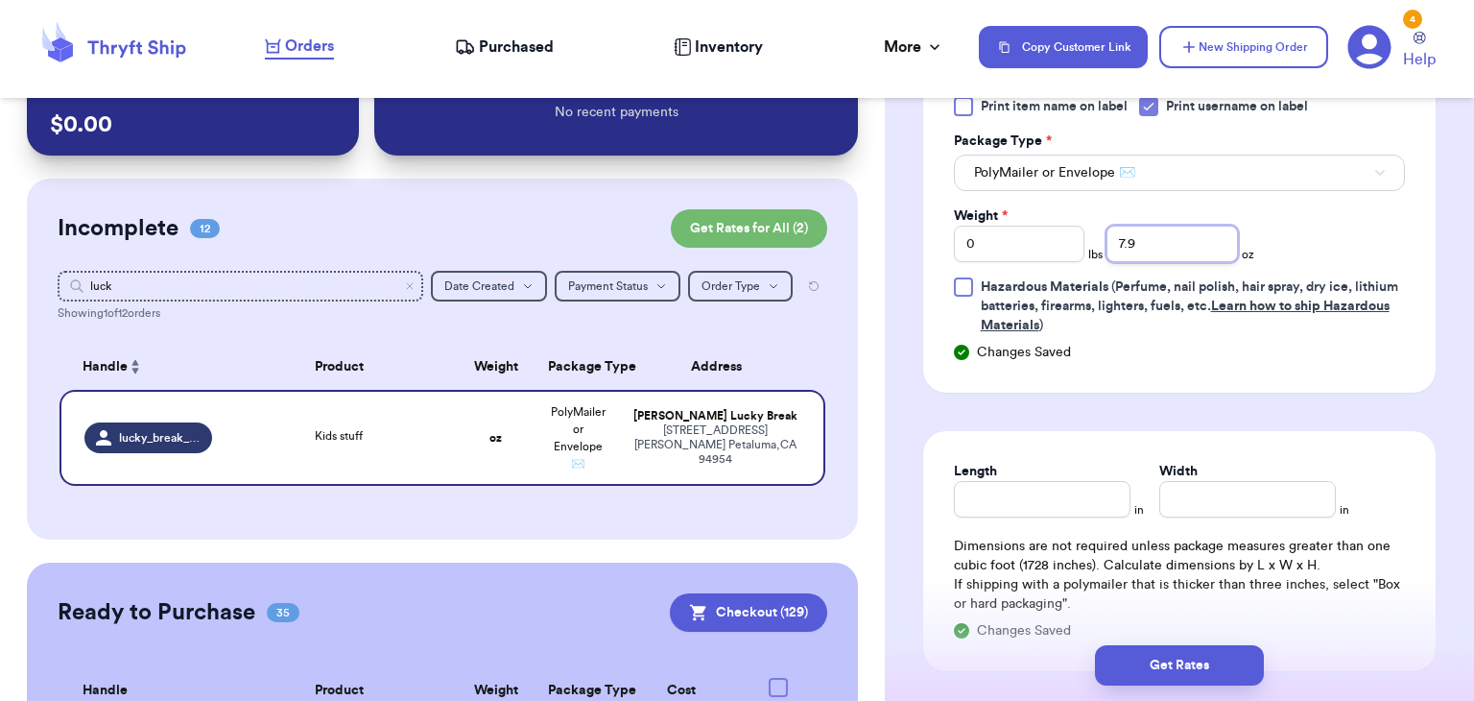
scroll to position [994, 0]
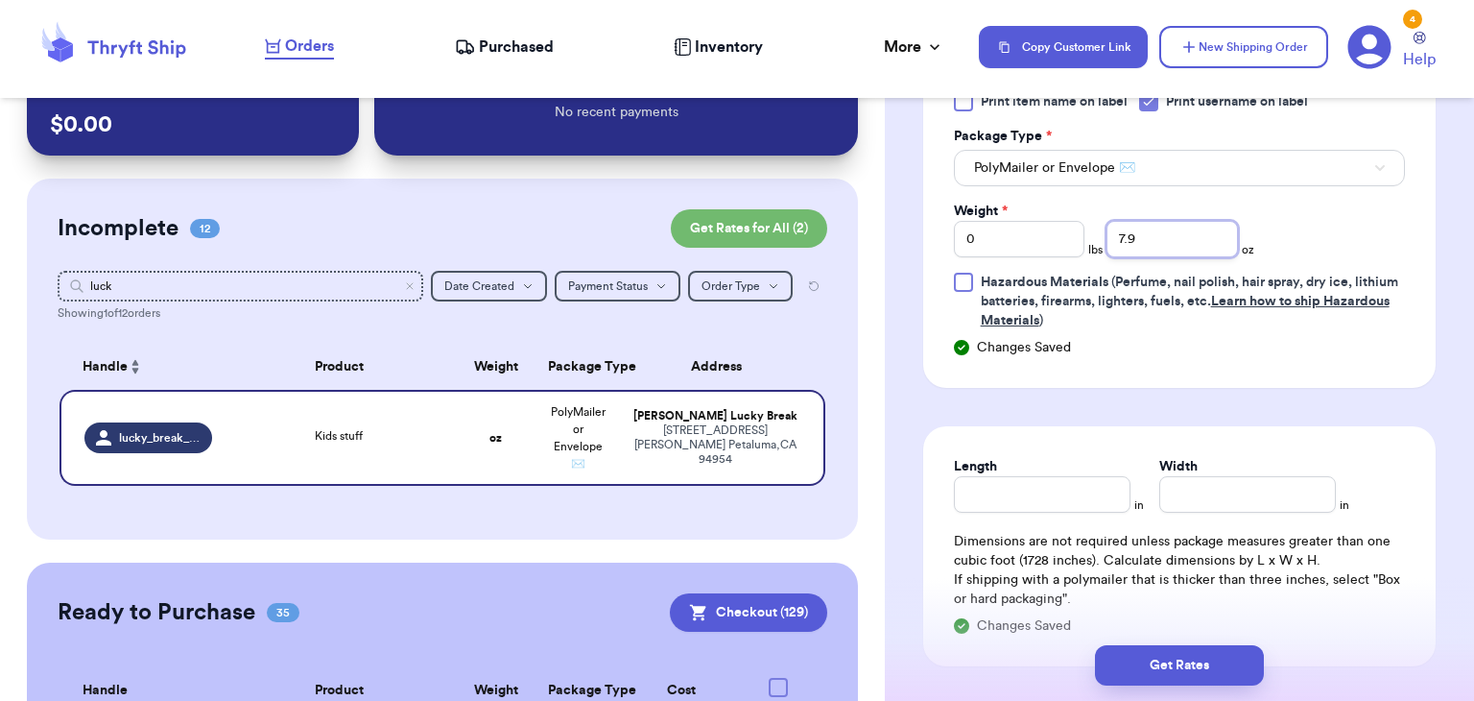
type input "7.9"
click at [1014, 495] on input "Length" at bounding box center [1042, 494] width 177 height 36
type input "10"
click at [1204, 498] on input "Width *" at bounding box center [1248, 494] width 177 height 36
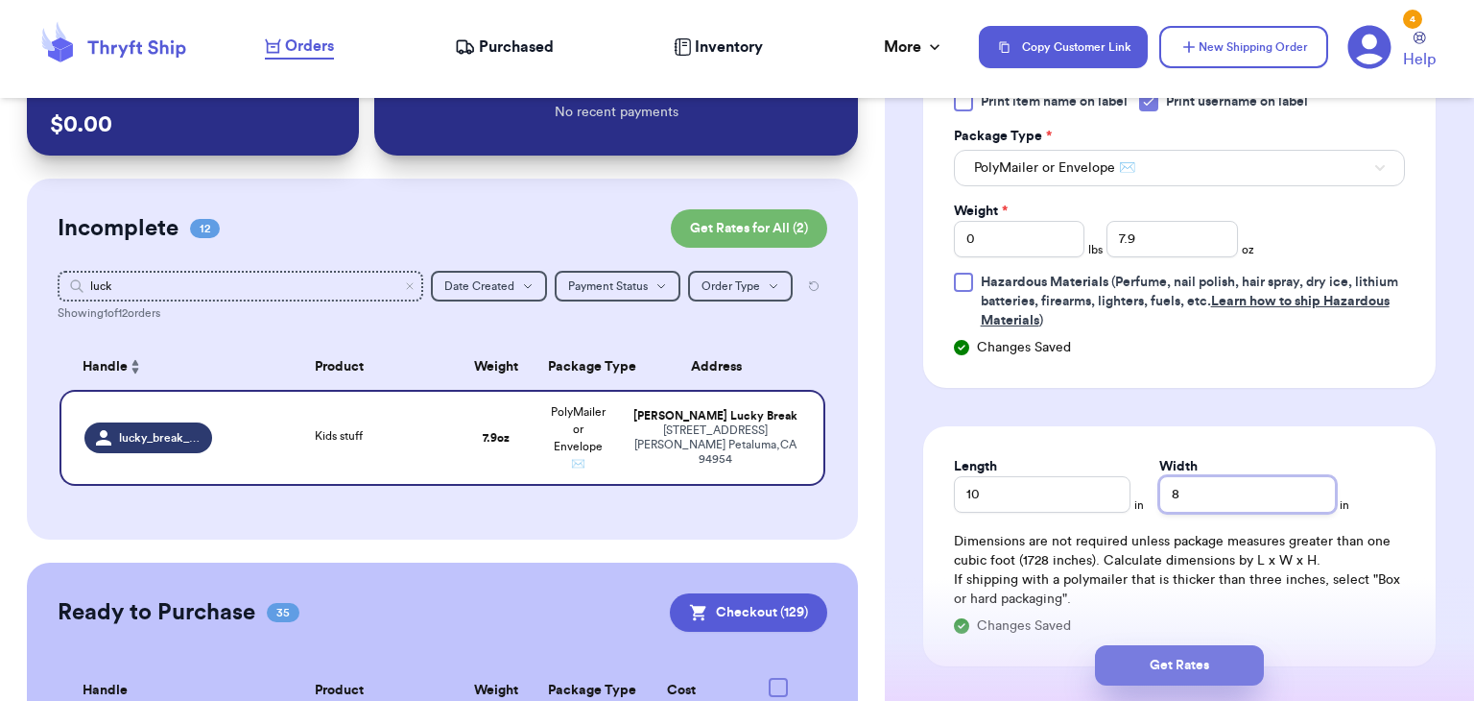
type input "8"
click at [1193, 671] on button "Get Rates" at bounding box center [1179, 665] width 169 height 40
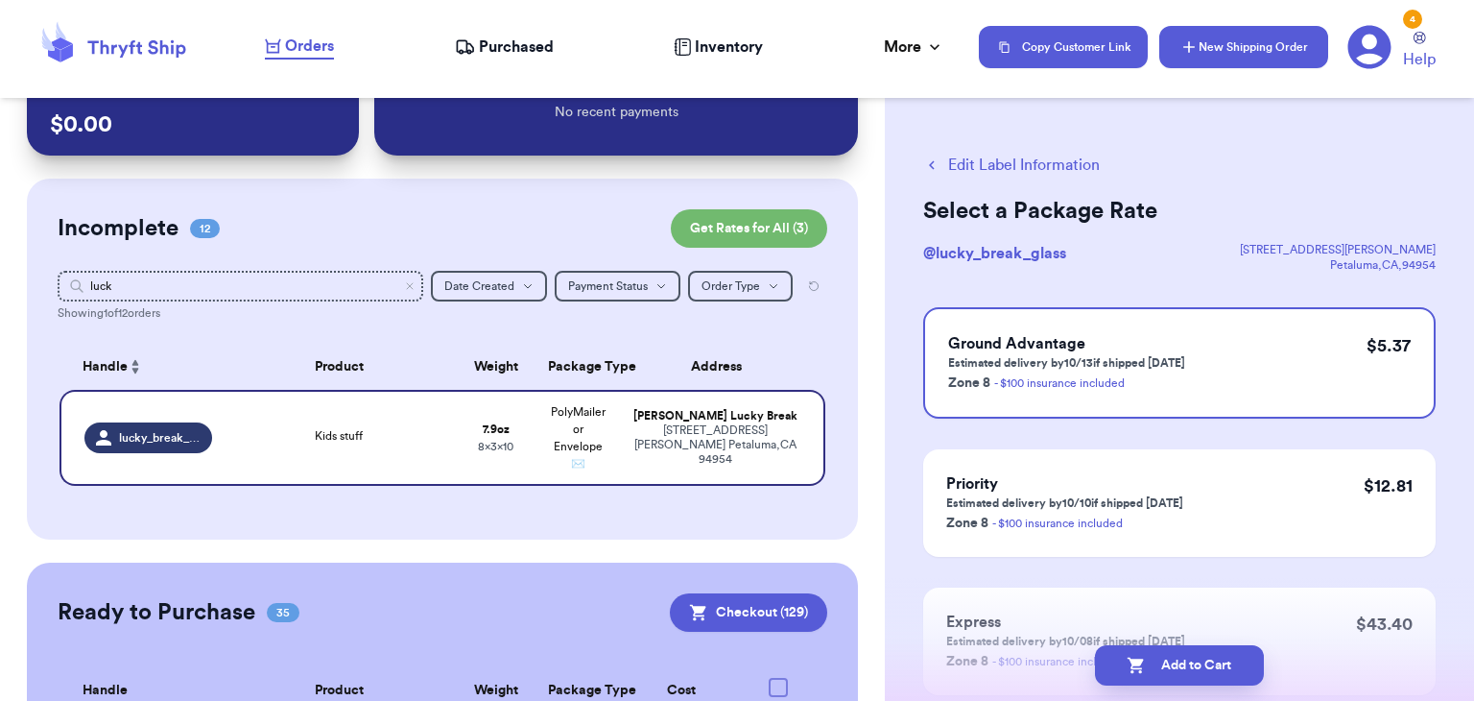
click at [1255, 57] on button "New Shipping Order" at bounding box center [1244, 47] width 169 height 42
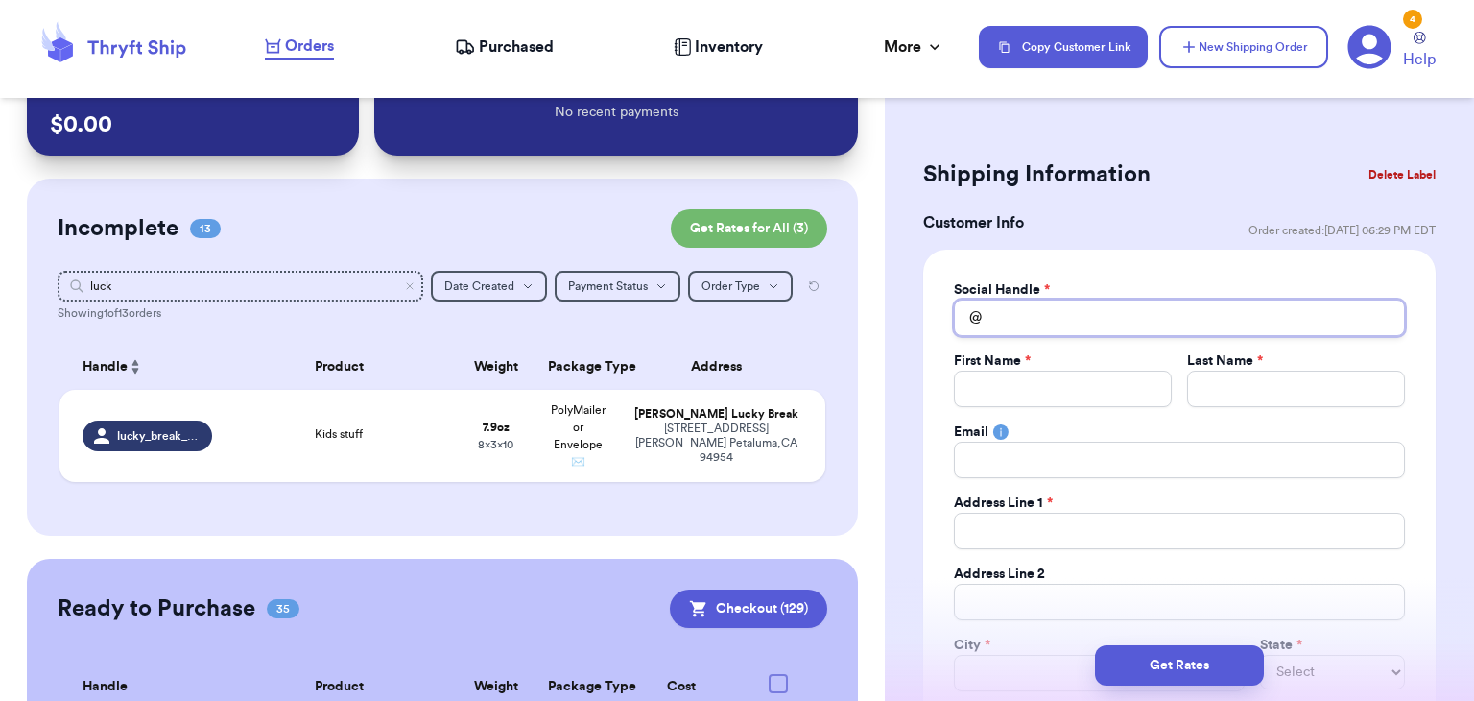
click at [1074, 317] on input "Total Amount Paid" at bounding box center [1179, 317] width 451 height 36
type input "s"
type input "sh"
type input "sho"
type input "shop"
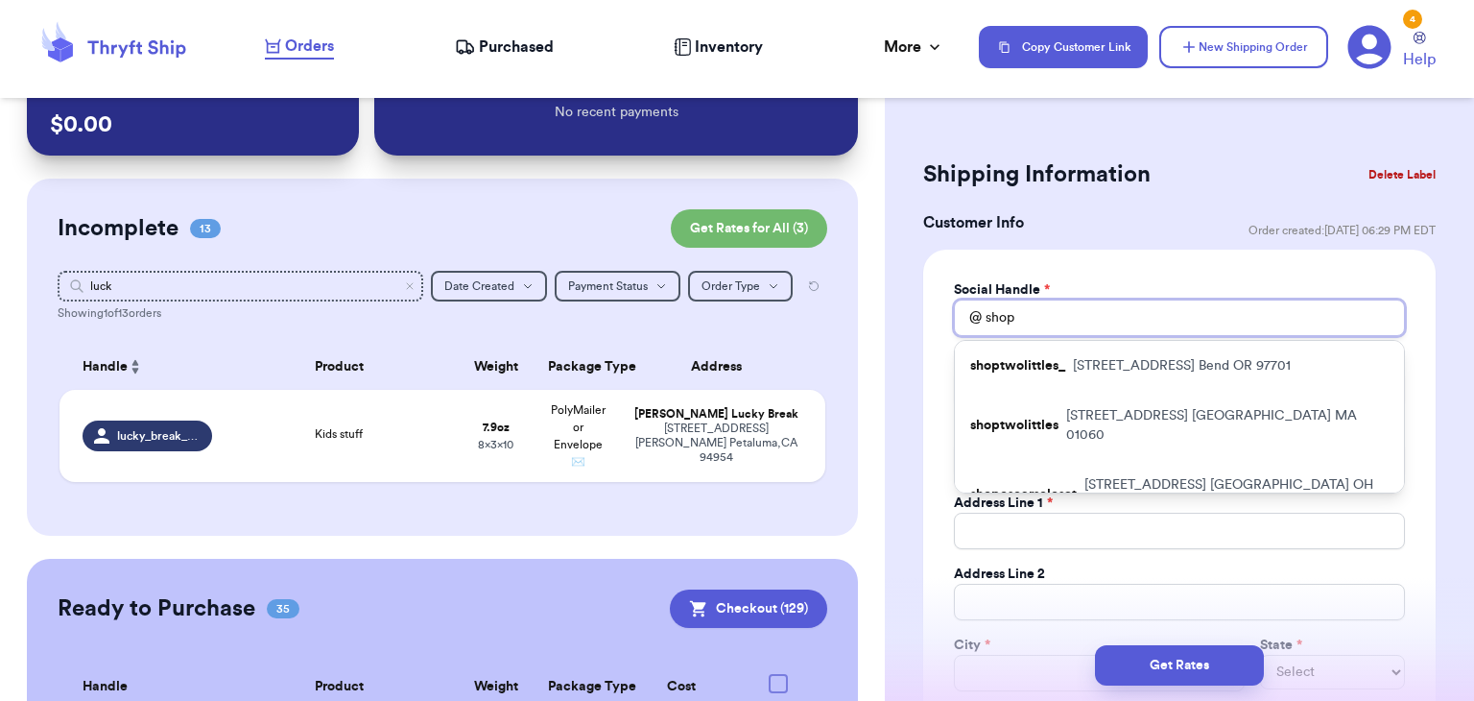
type input "shopm"
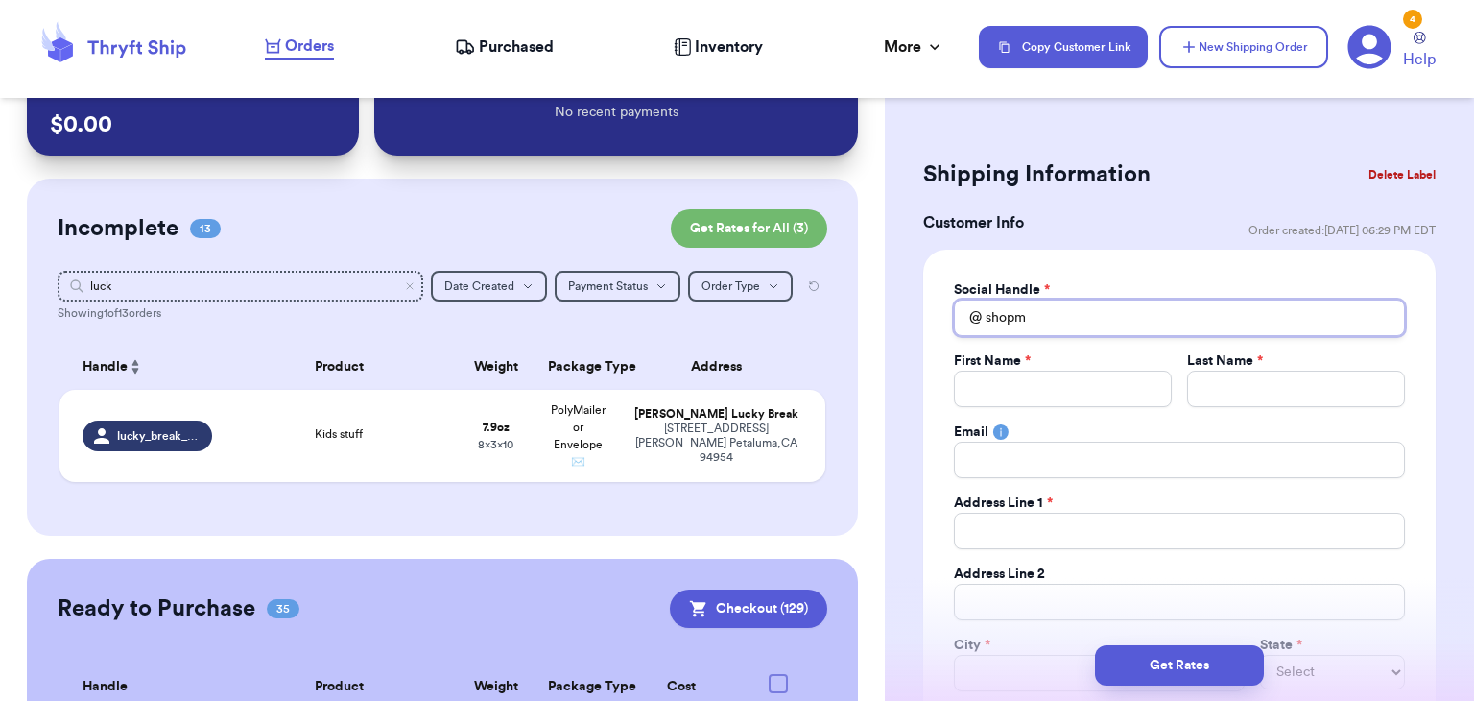
type input "shop"
type input "sho"
type input "sh"
type input "s"
click at [1393, 167] on button "Delete Label" at bounding box center [1402, 175] width 83 height 42
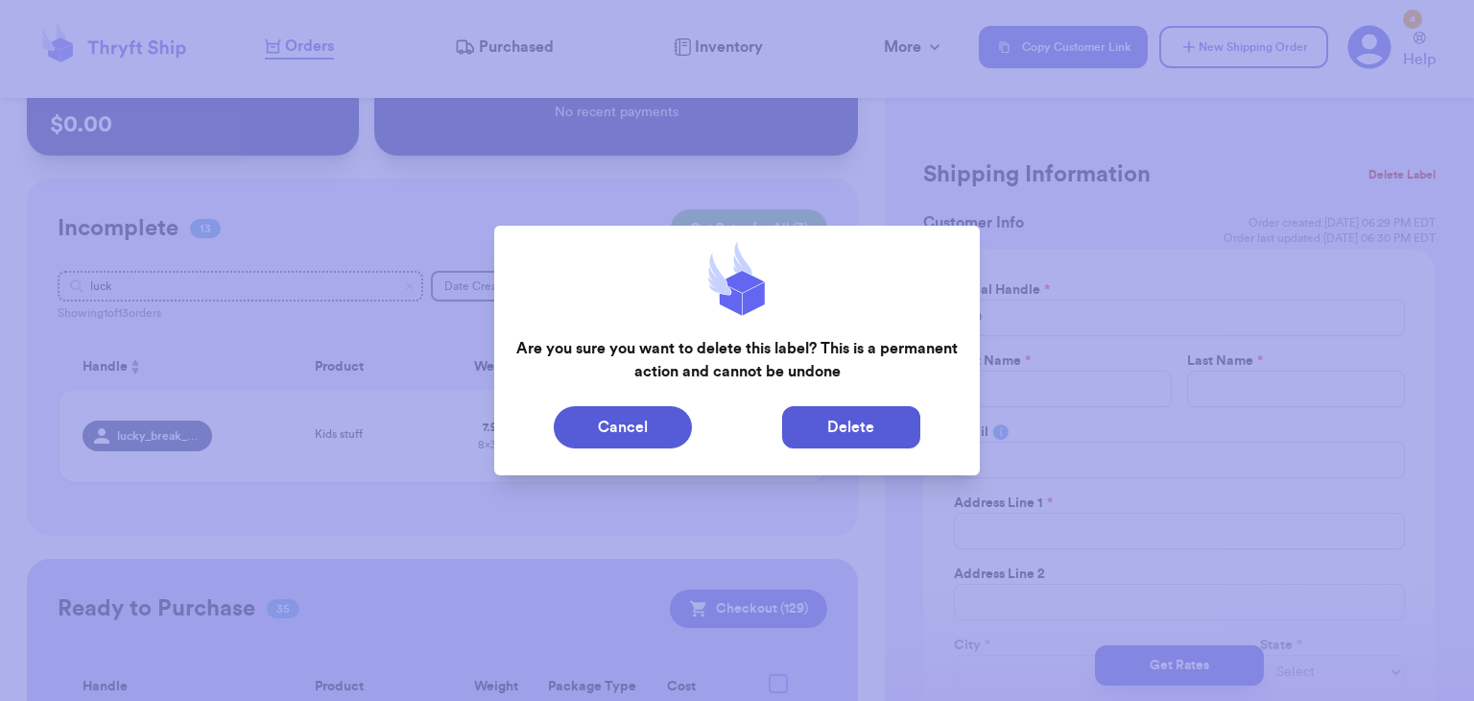
click at [863, 407] on button "Delete" at bounding box center [851, 427] width 138 height 42
type input "JS knit top"
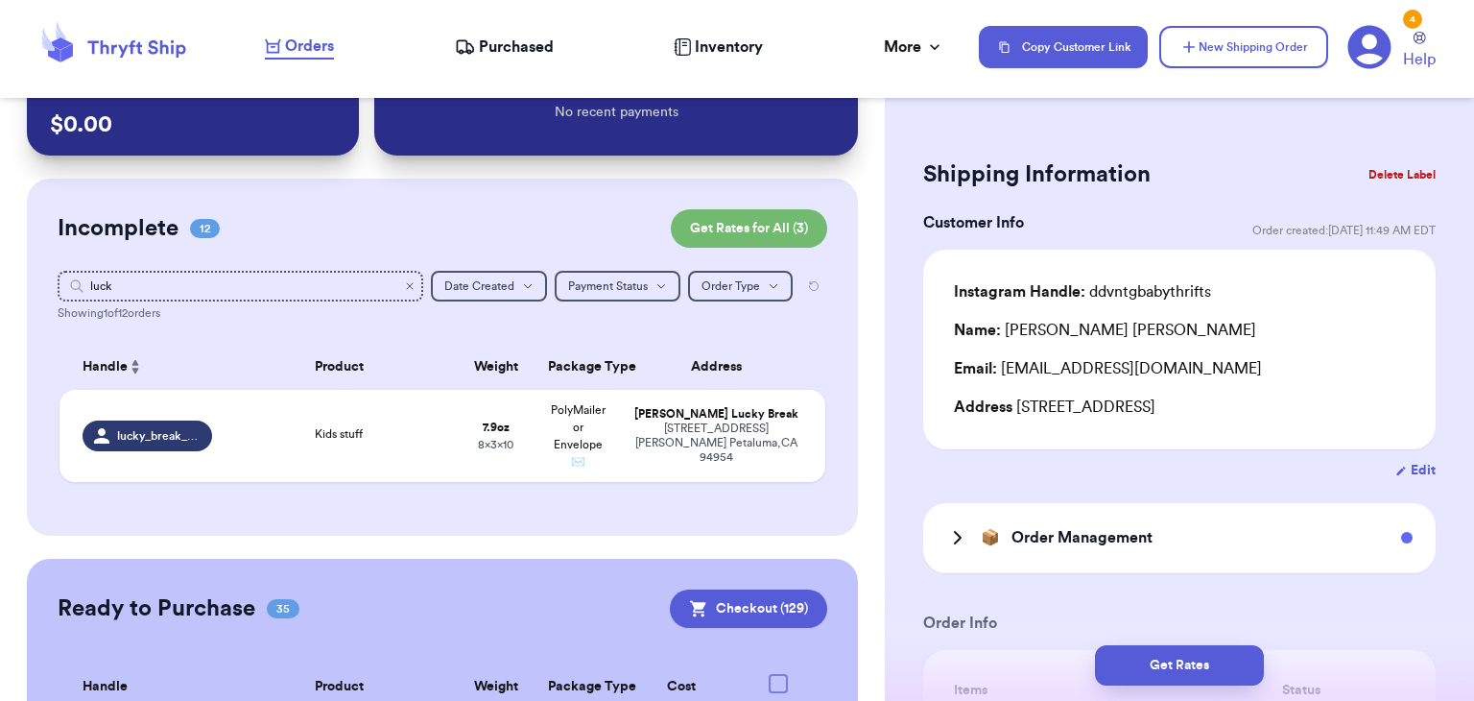
click at [412, 287] on icon "Clear search" at bounding box center [410, 286] width 6 height 6
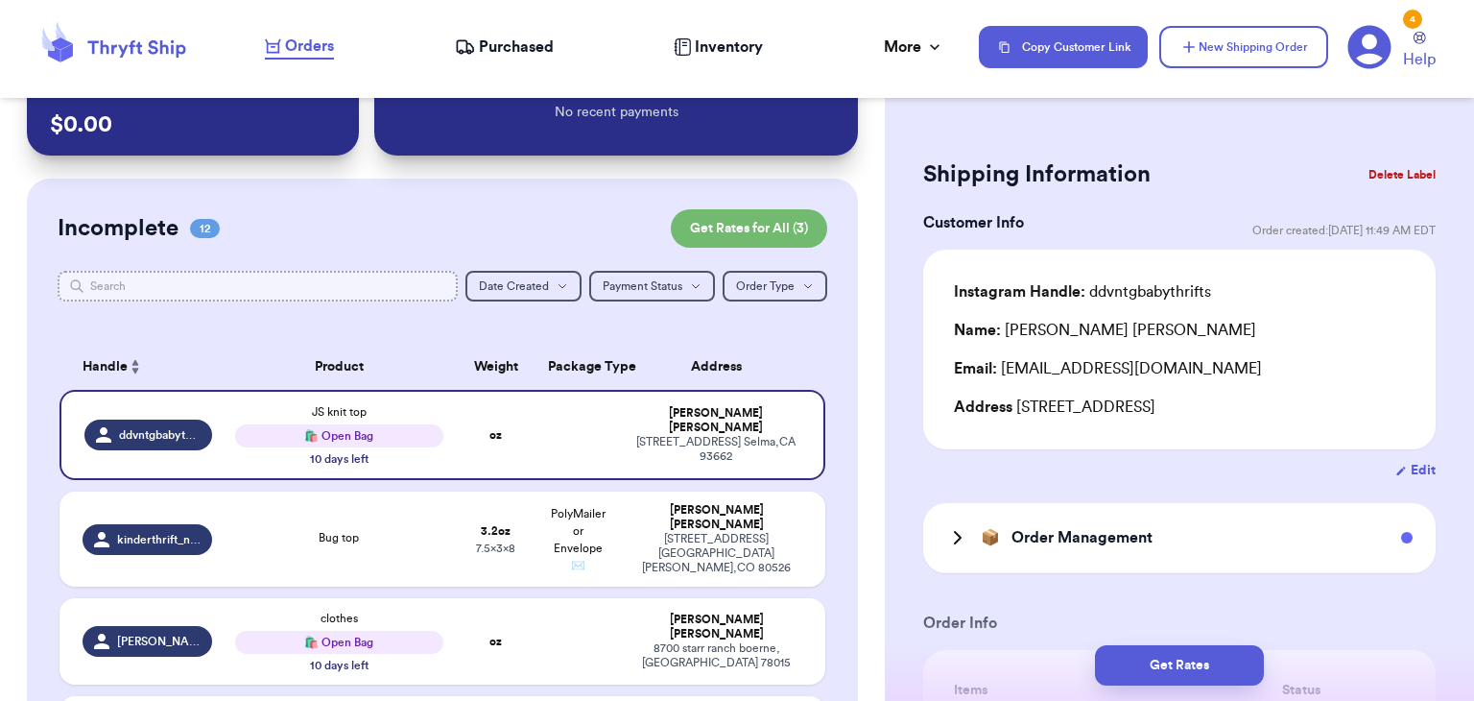
click at [287, 279] on input "text" at bounding box center [258, 286] width 400 height 31
type input "t"
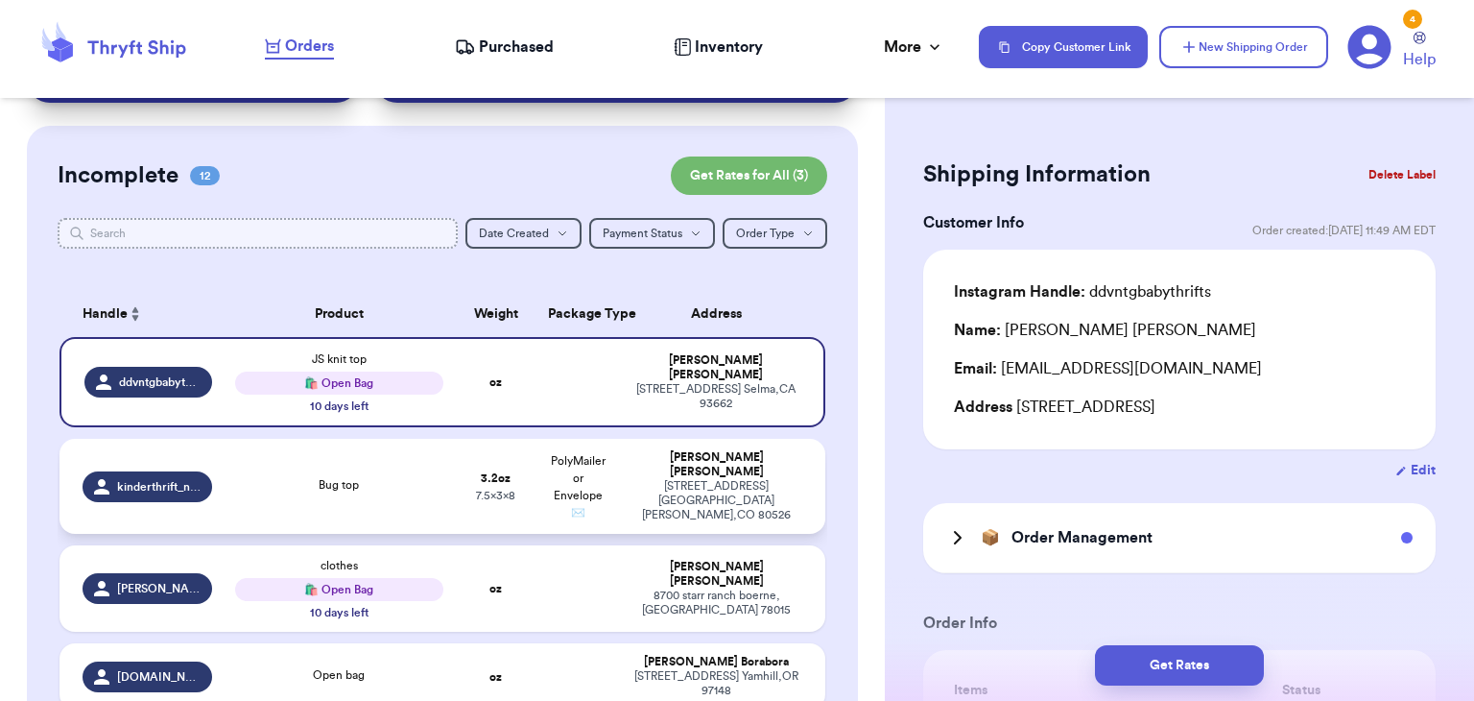
scroll to position [119, 0]
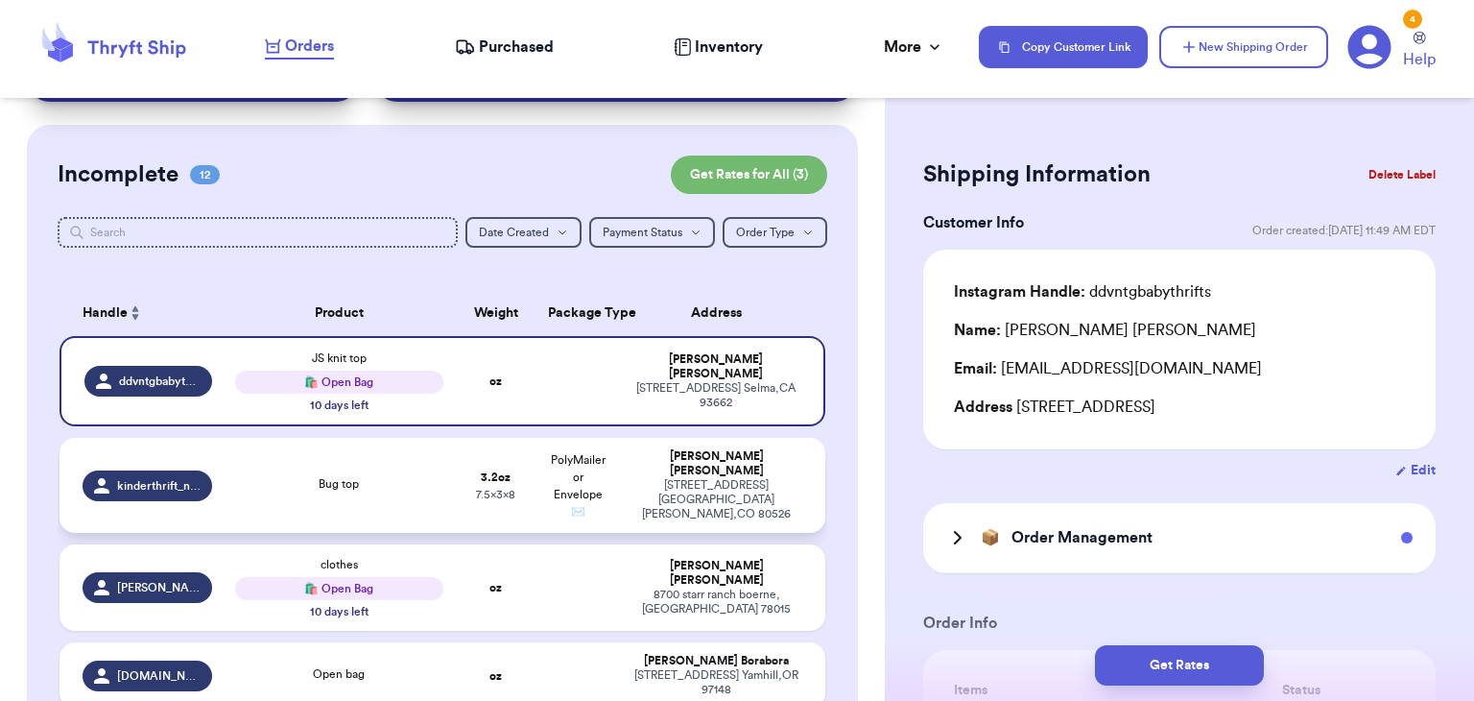
click at [364, 498] on td "Bug top" at bounding box center [339, 485] width 230 height 95
type input "Bug top"
type input "3.2"
type input "8"
type input "7.5"
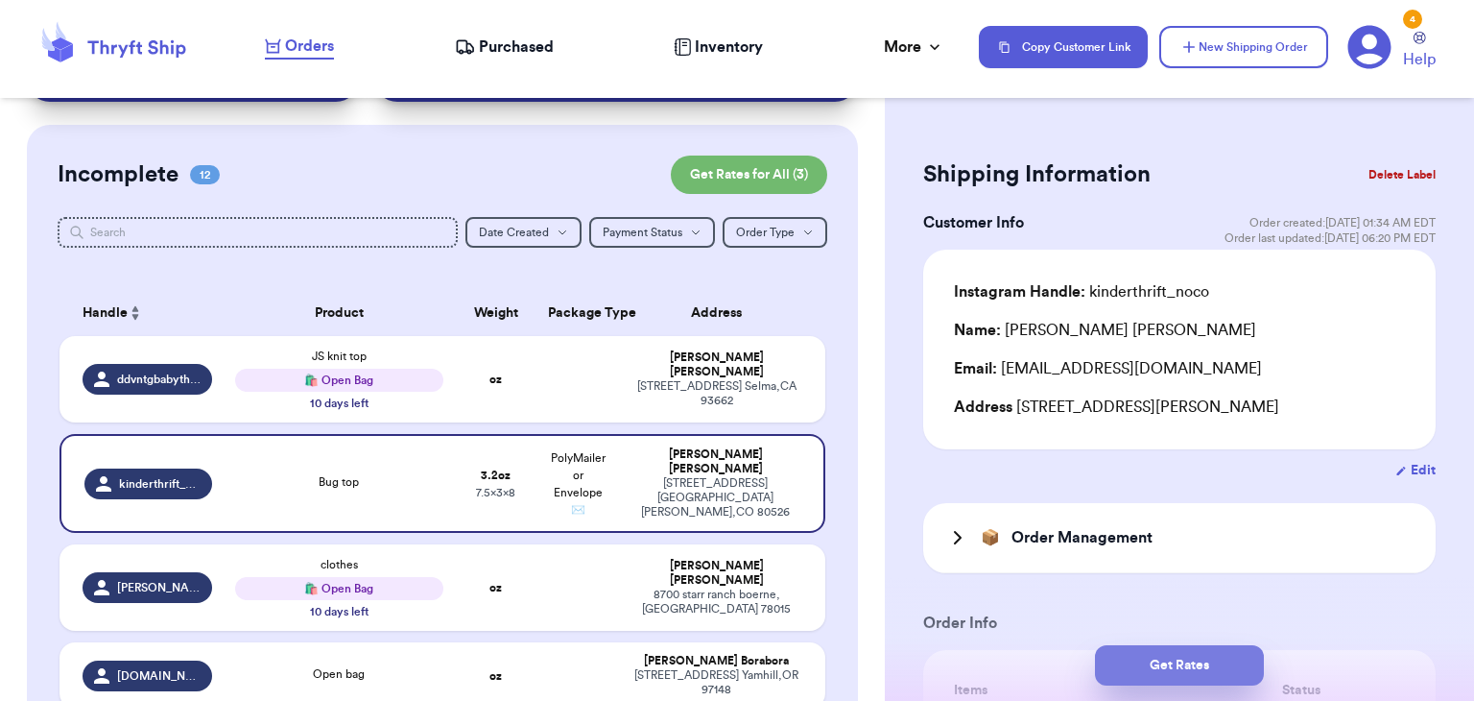
click at [1116, 663] on button "Get Rates" at bounding box center [1179, 665] width 169 height 40
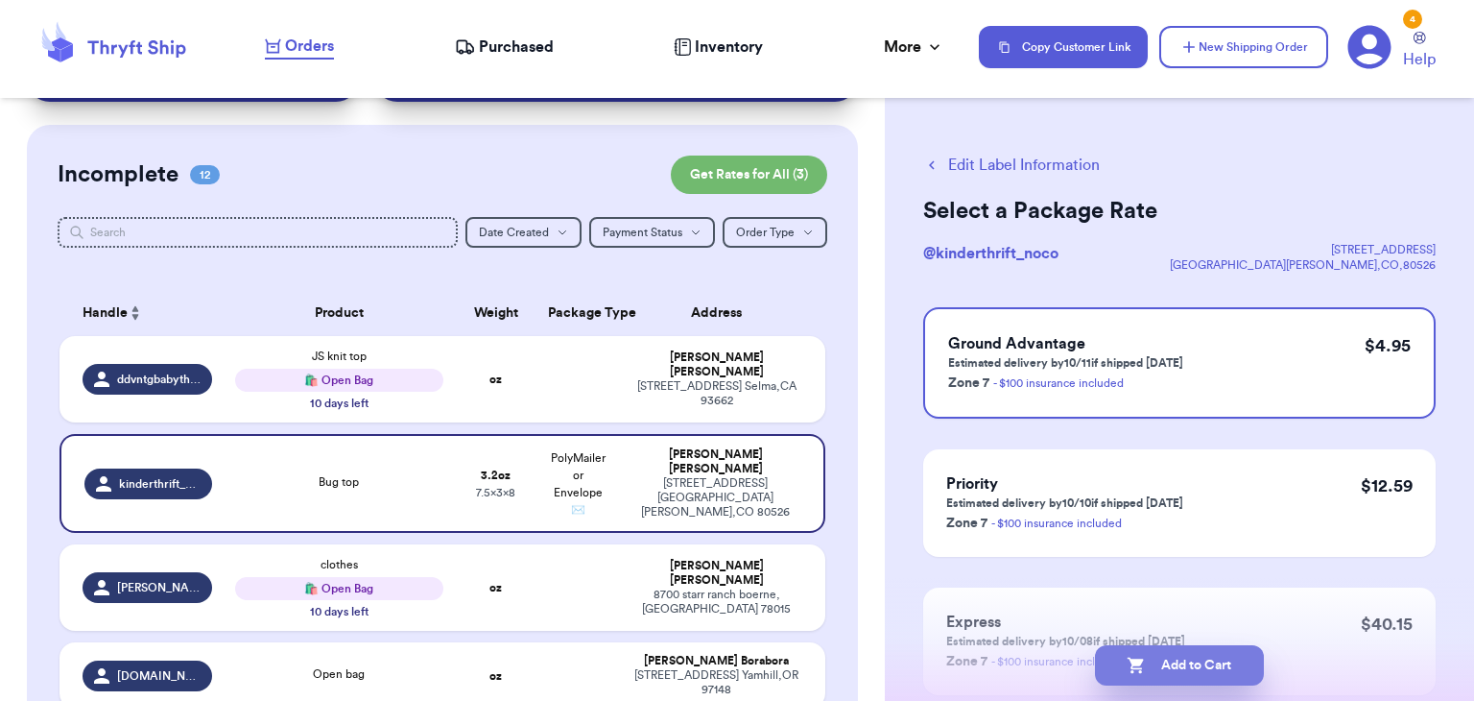
click at [1186, 652] on button "Add to Cart" at bounding box center [1179, 665] width 169 height 40
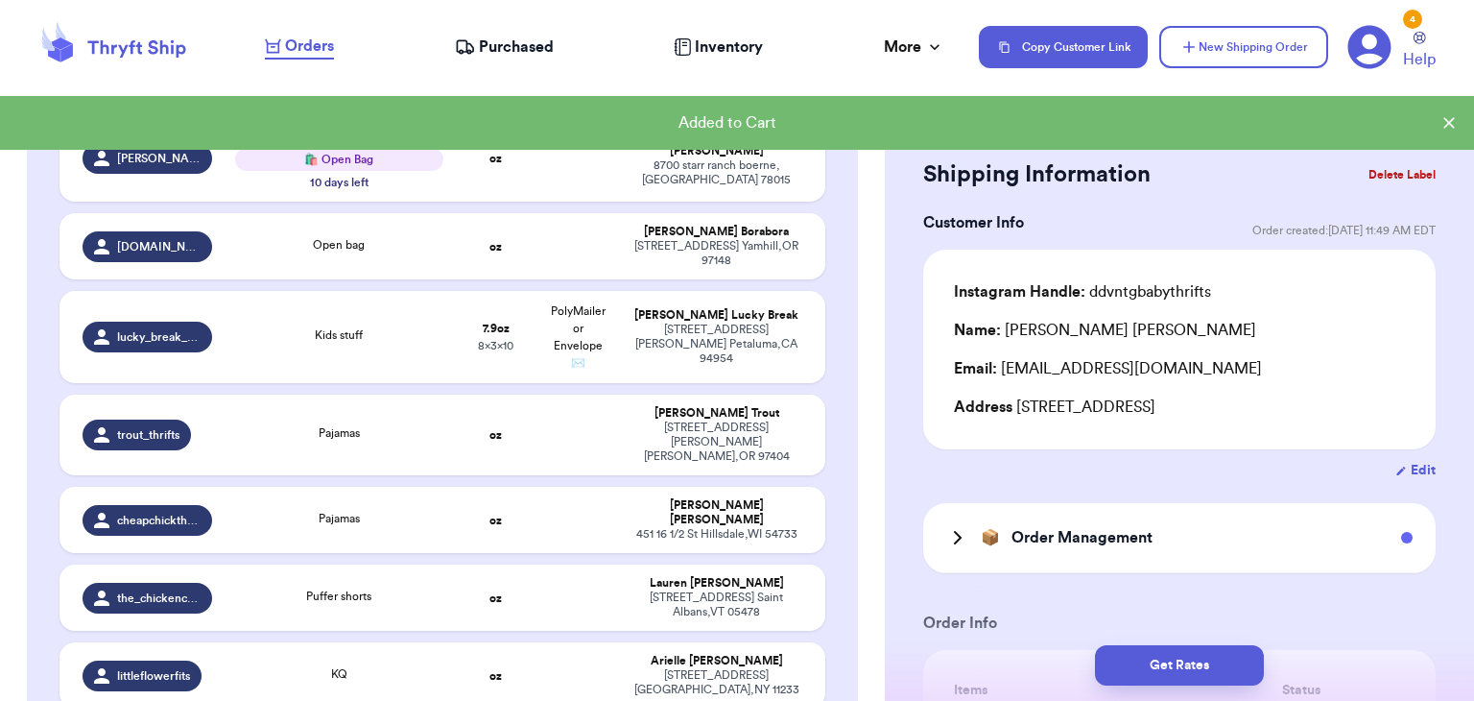
scroll to position [443, 0]
click at [371, 333] on td "Kids stuff" at bounding box center [339, 336] width 230 height 92
type input "Kids stuff"
type input "7.9"
type input "10"
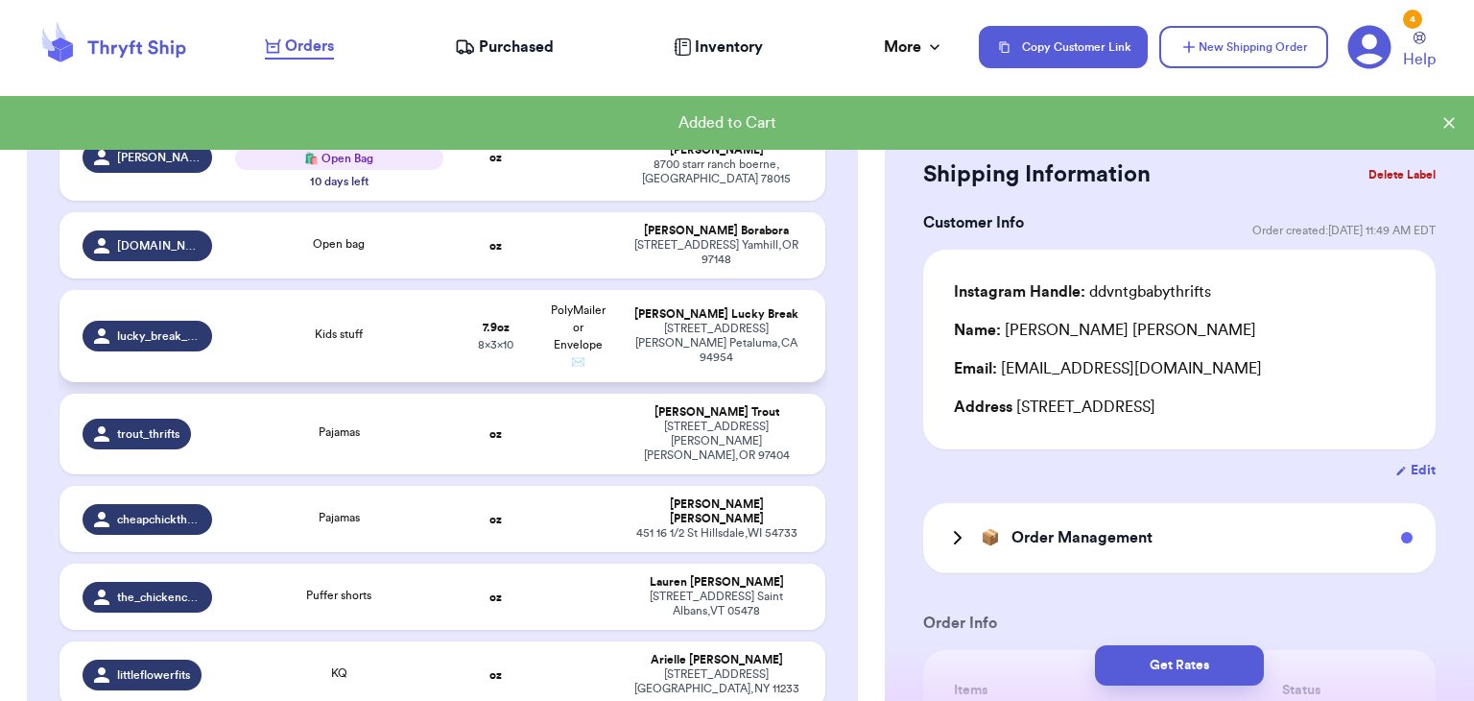
type input "8"
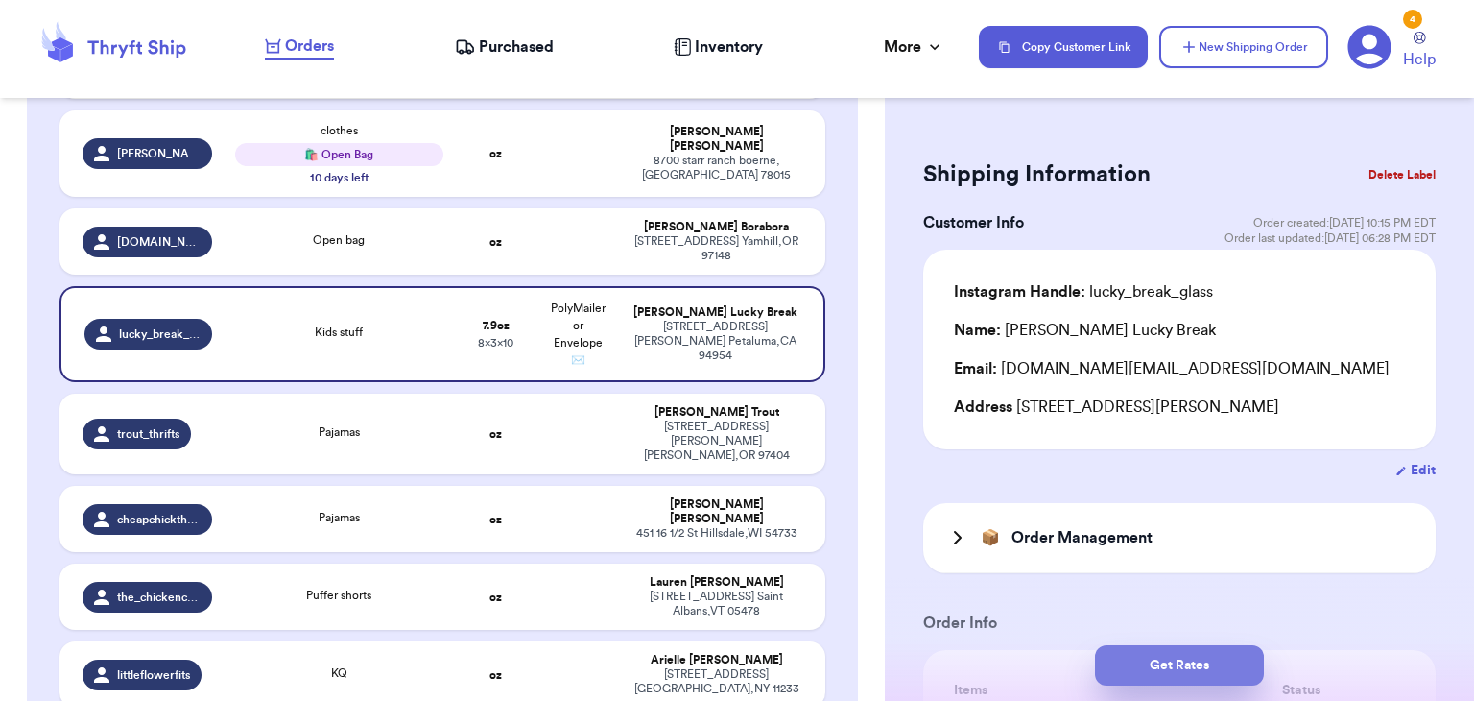
click at [1160, 658] on button "Get Rates" at bounding box center [1179, 665] width 169 height 40
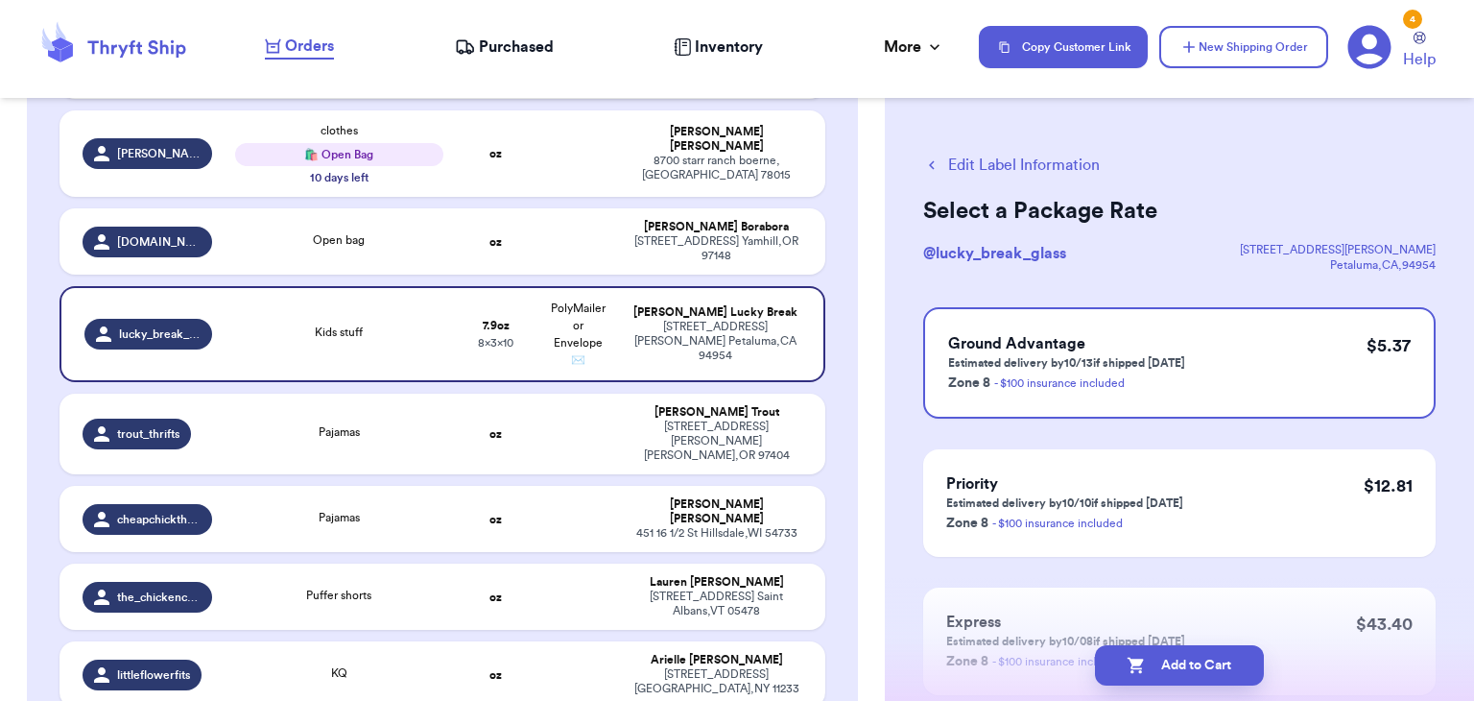
click at [1160, 658] on button "Add to Cart" at bounding box center [1179, 665] width 169 height 40
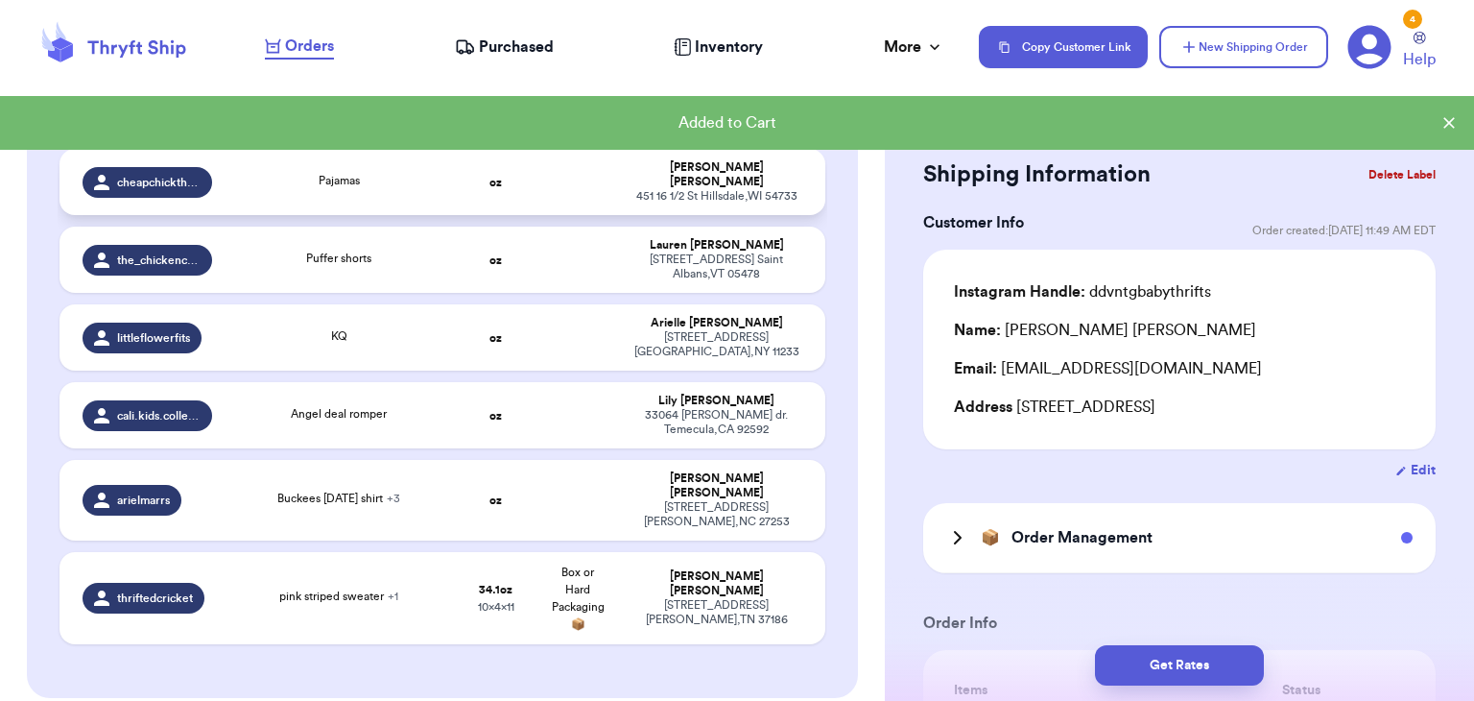
scroll to position [680, 0]
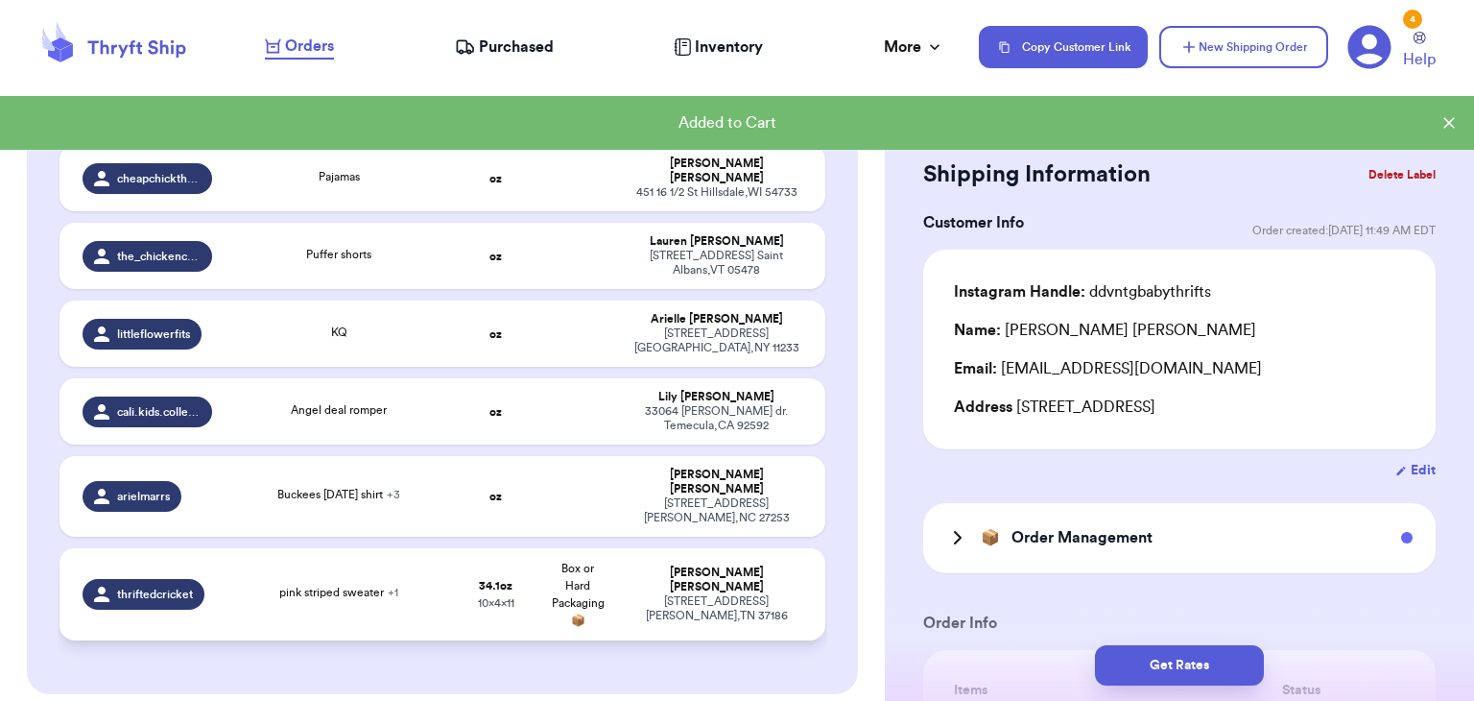
click at [408, 556] on td "pink striped sweater + 1" at bounding box center [339, 594] width 230 height 92
type input "pink striped sweater"
type input "2"
type input "2.1000000000000014"
type input "11"
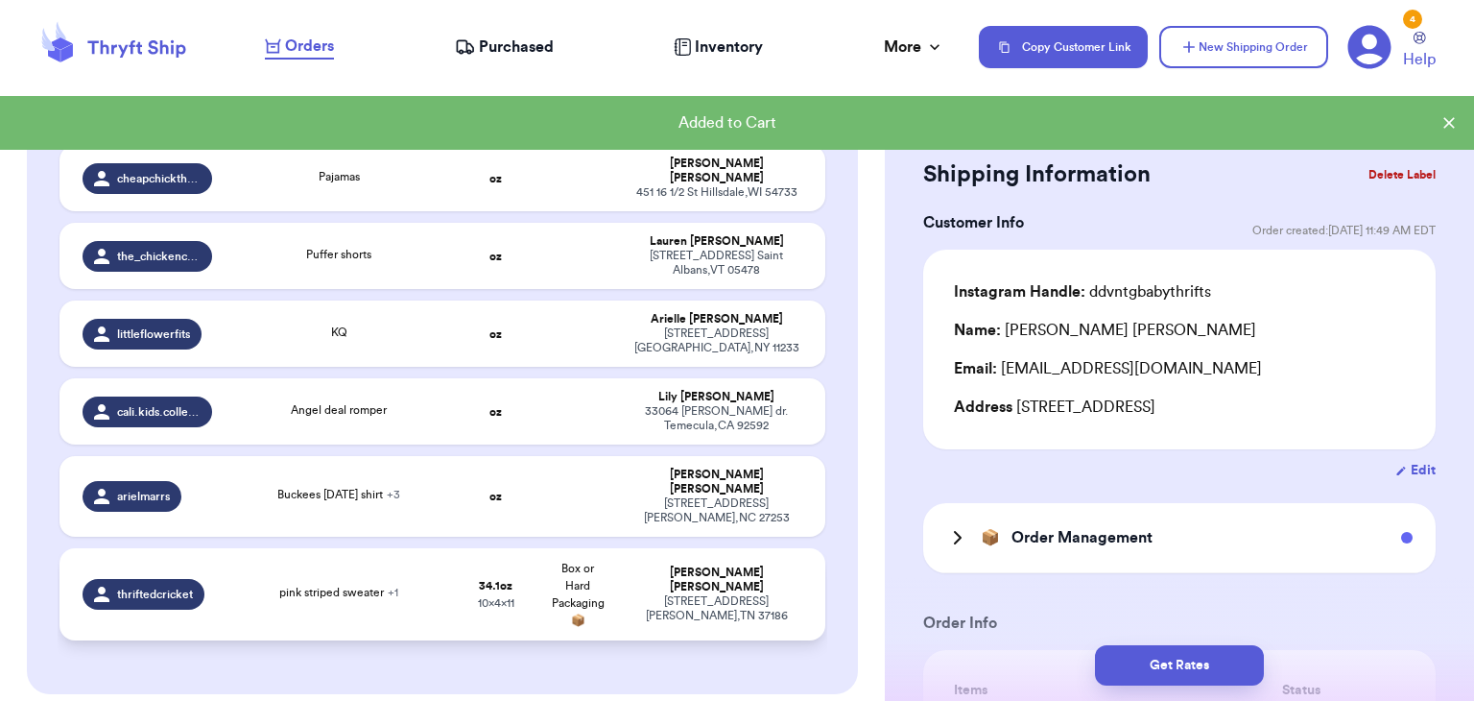
type input "10"
type input "4"
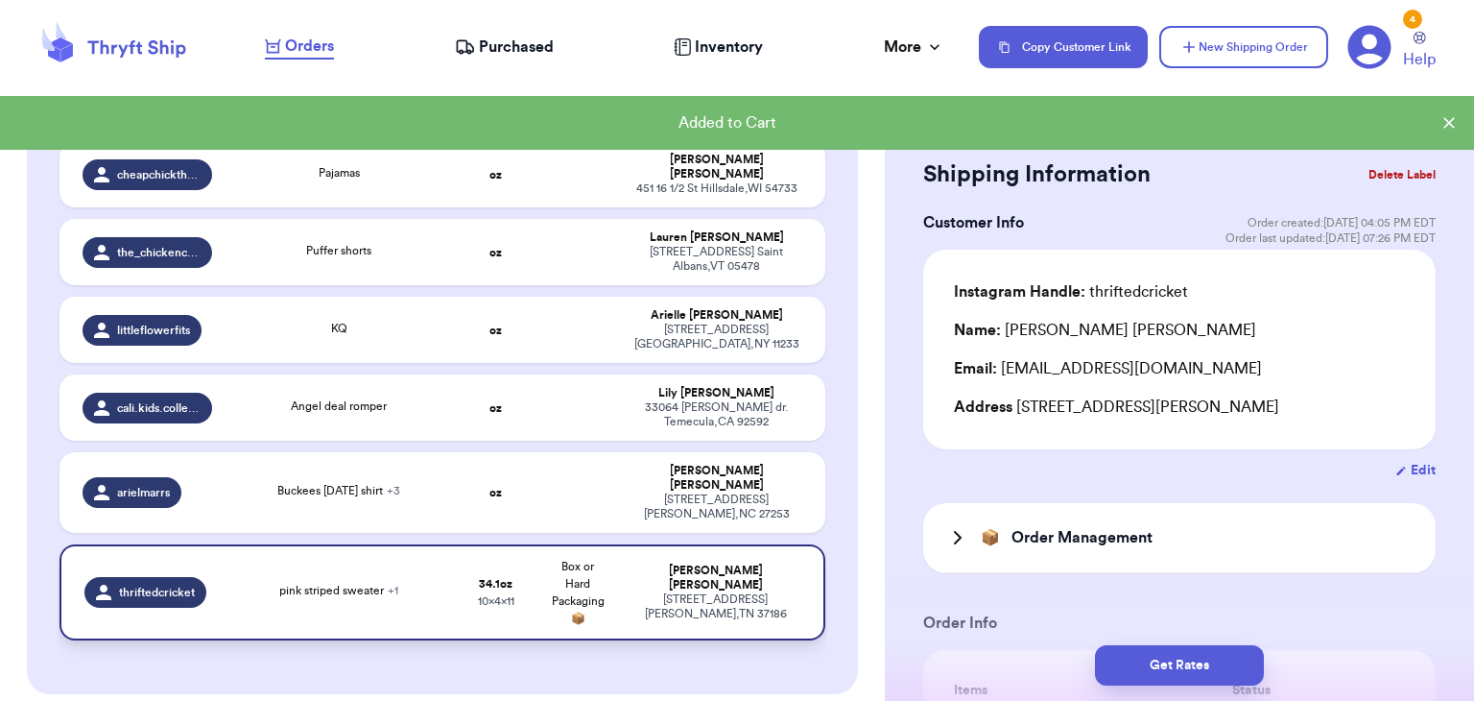
scroll to position [676, 0]
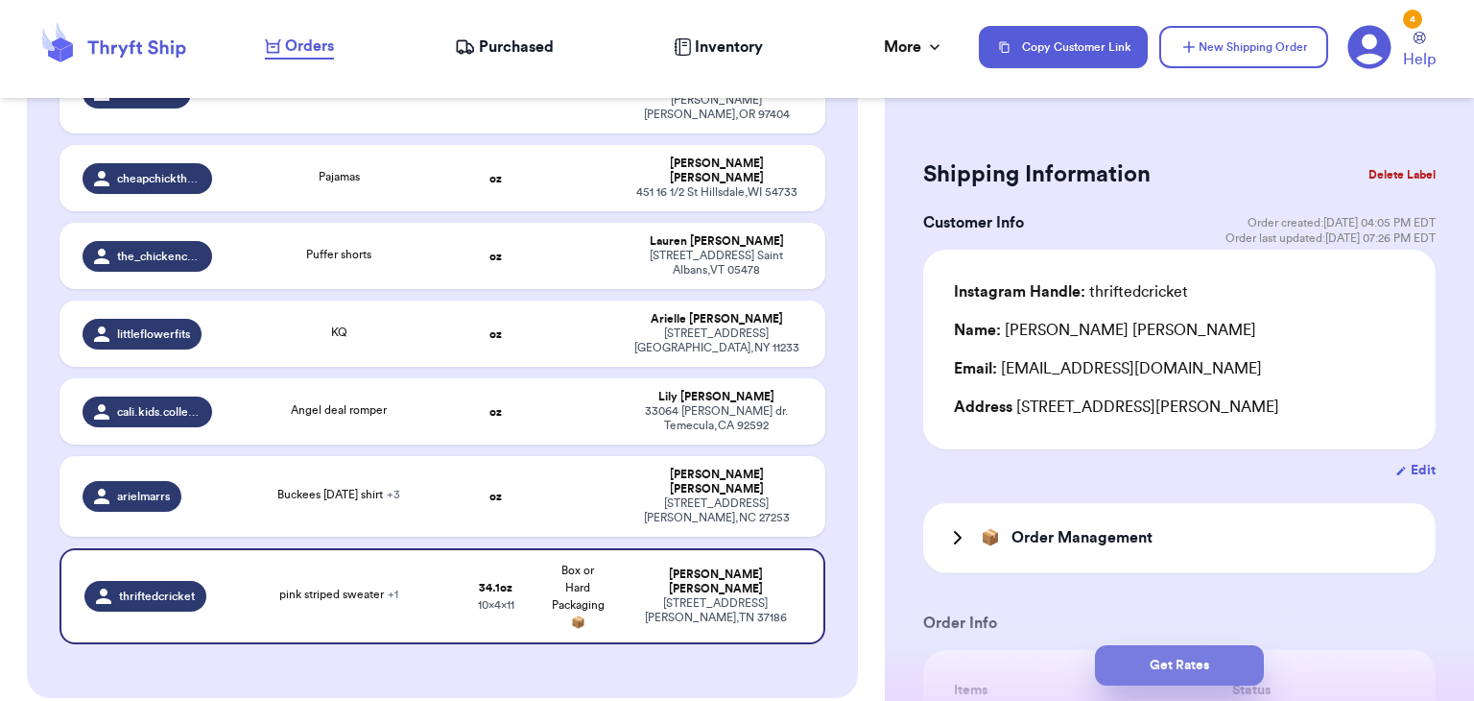
click at [1135, 658] on button "Get Rates" at bounding box center [1179, 665] width 169 height 40
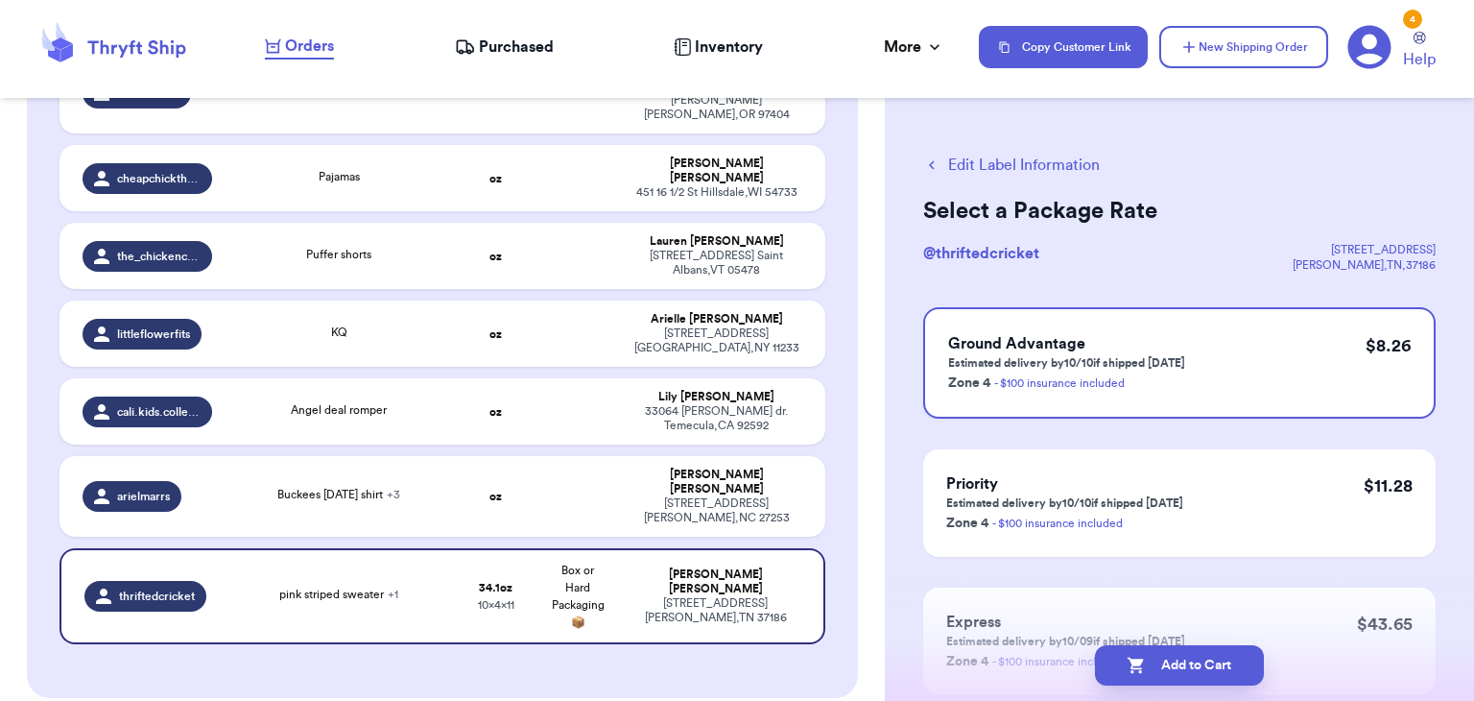
click at [1135, 658] on icon "button" at bounding box center [1136, 665] width 19 height 19
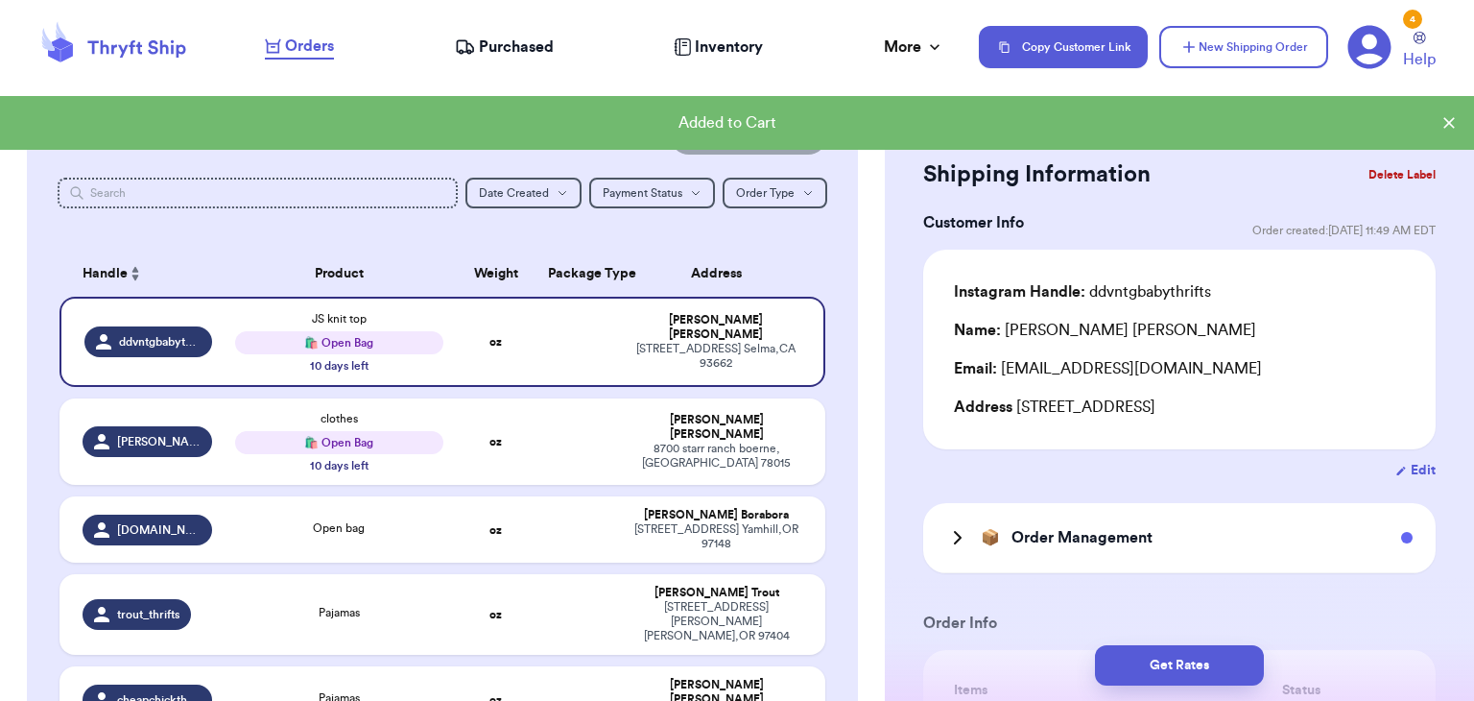
scroll to position [154, 0]
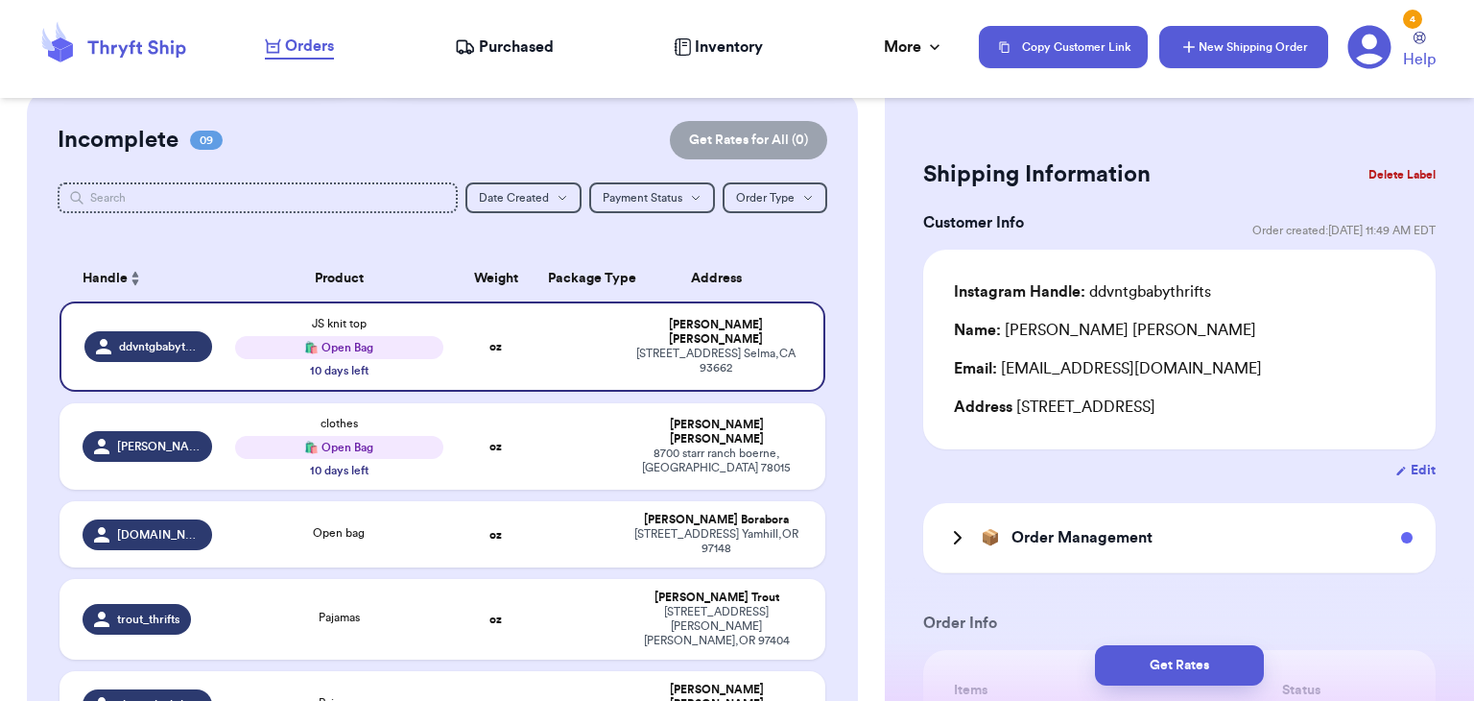
click at [1228, 54] on button "New Shipping Order" at bounding box center [1244, 47] width 169 height 42
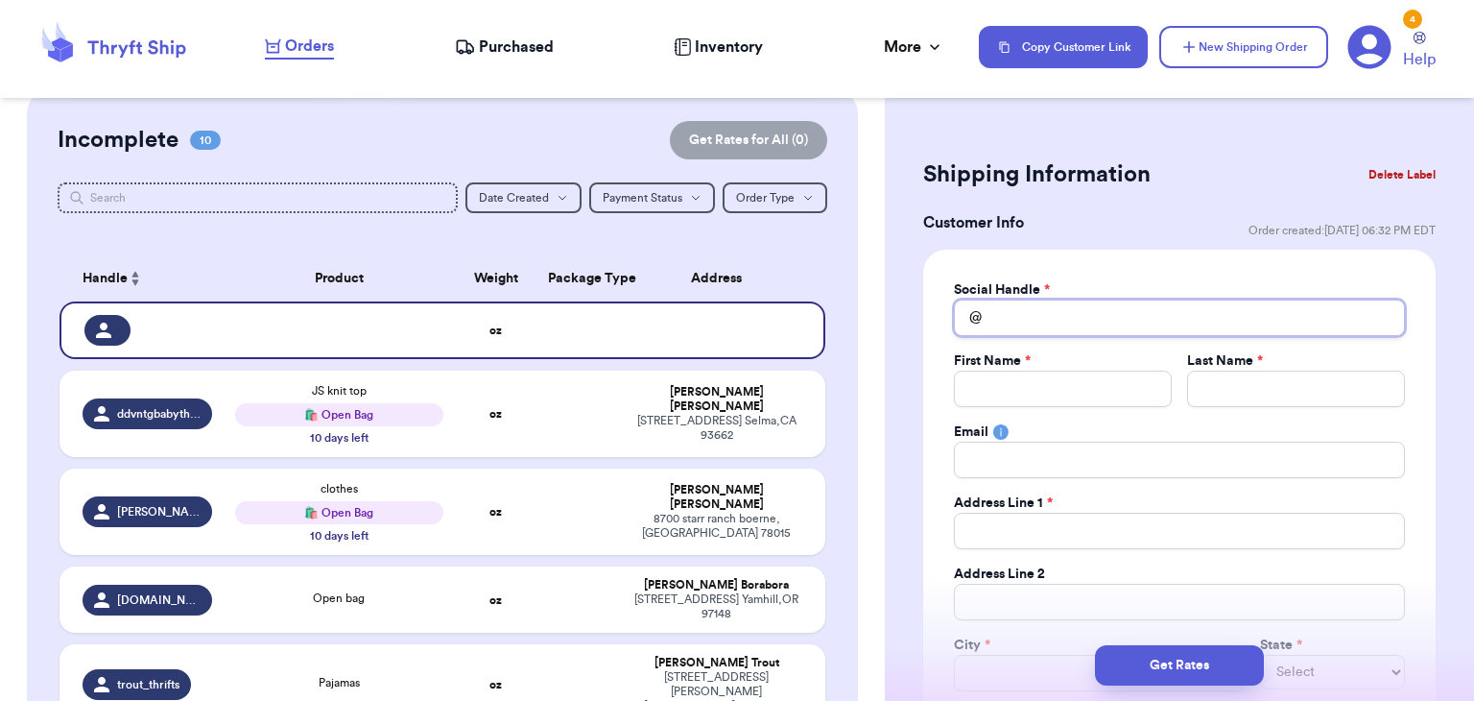
click at [1029, 311] on input "Total Amount Paid" at bounding box center [1179, 317] width 451 height 36
type input "t"
type input "th"
click at [1401, 180] on button "Delete Label" at bounding box center [1402, 175] width 83 height 42
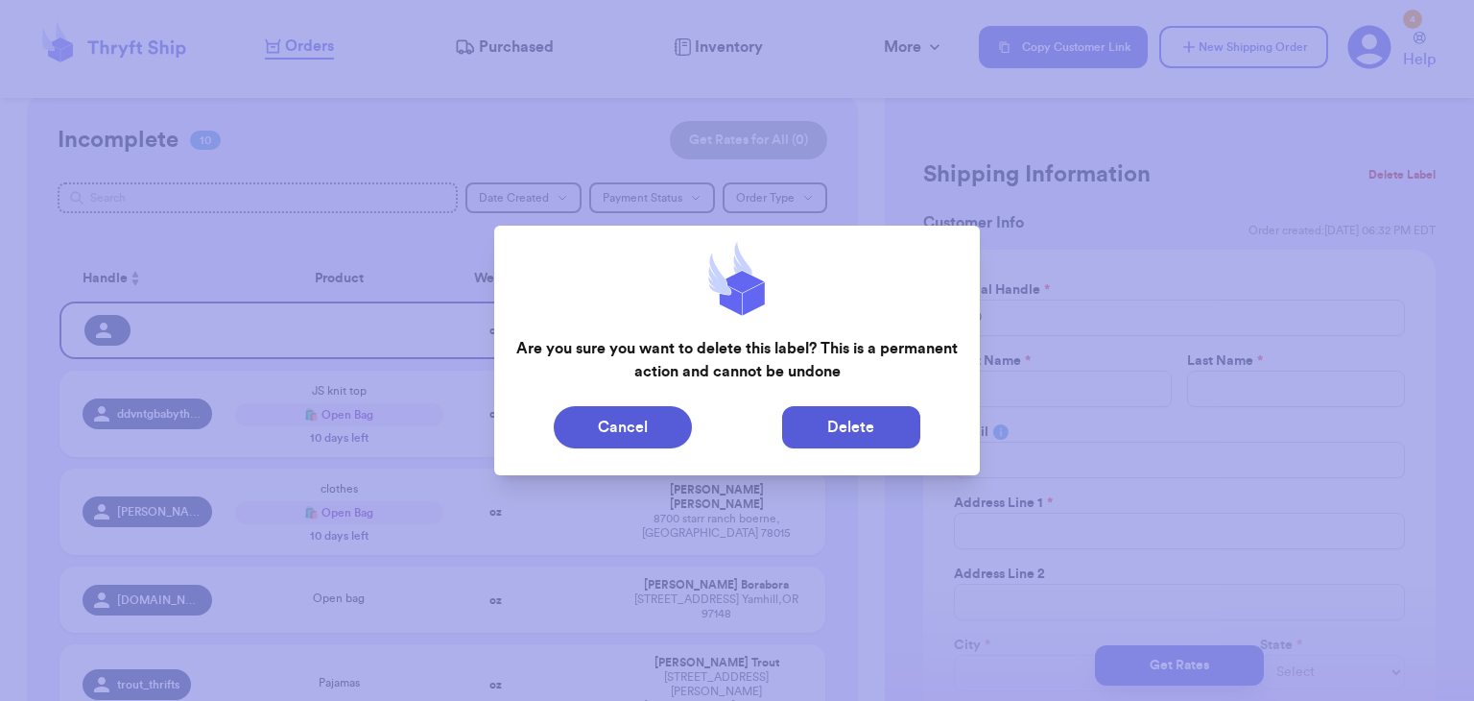
click at [880, 416] on button "Delete" at bounding box center [851, 427] width 138 height 42
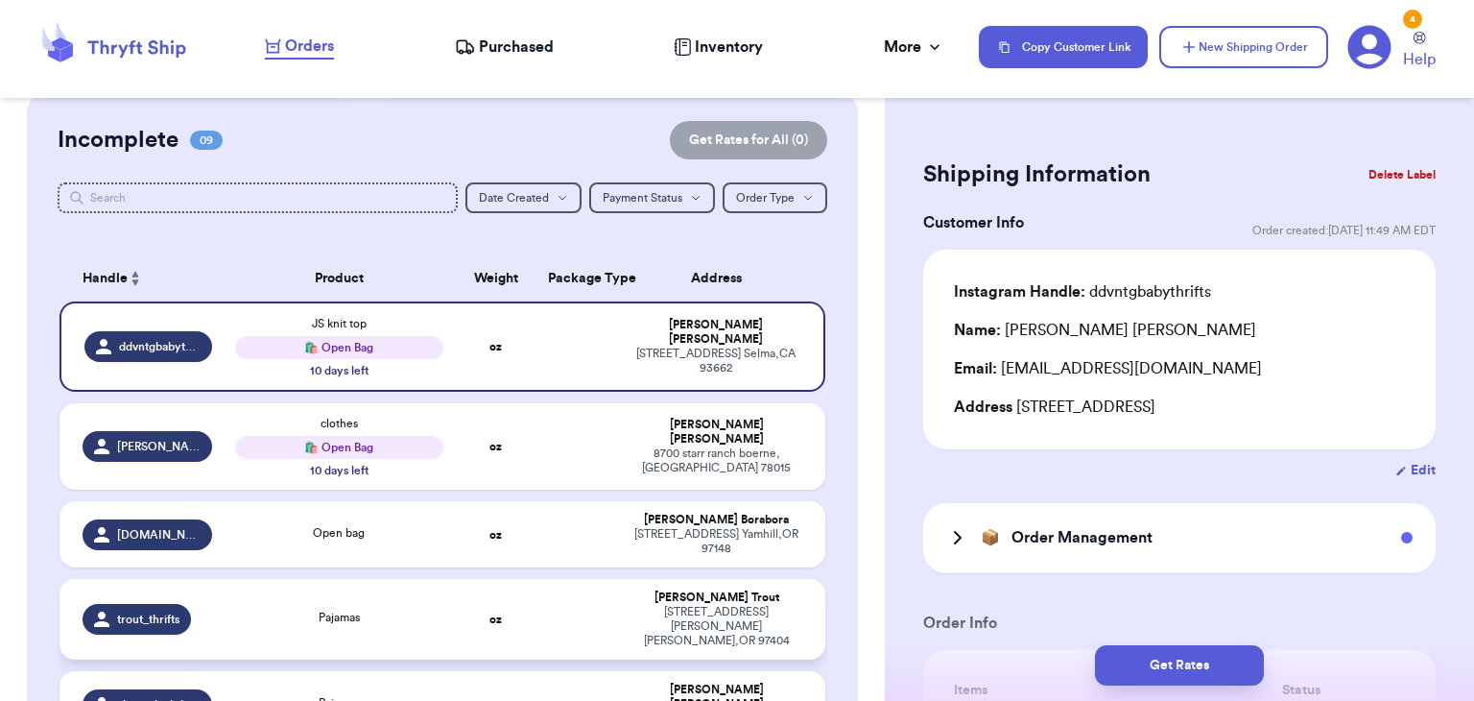
click at [405, 615] on td "Pajamas" at bounding box center [339, 619] width 230 height 81
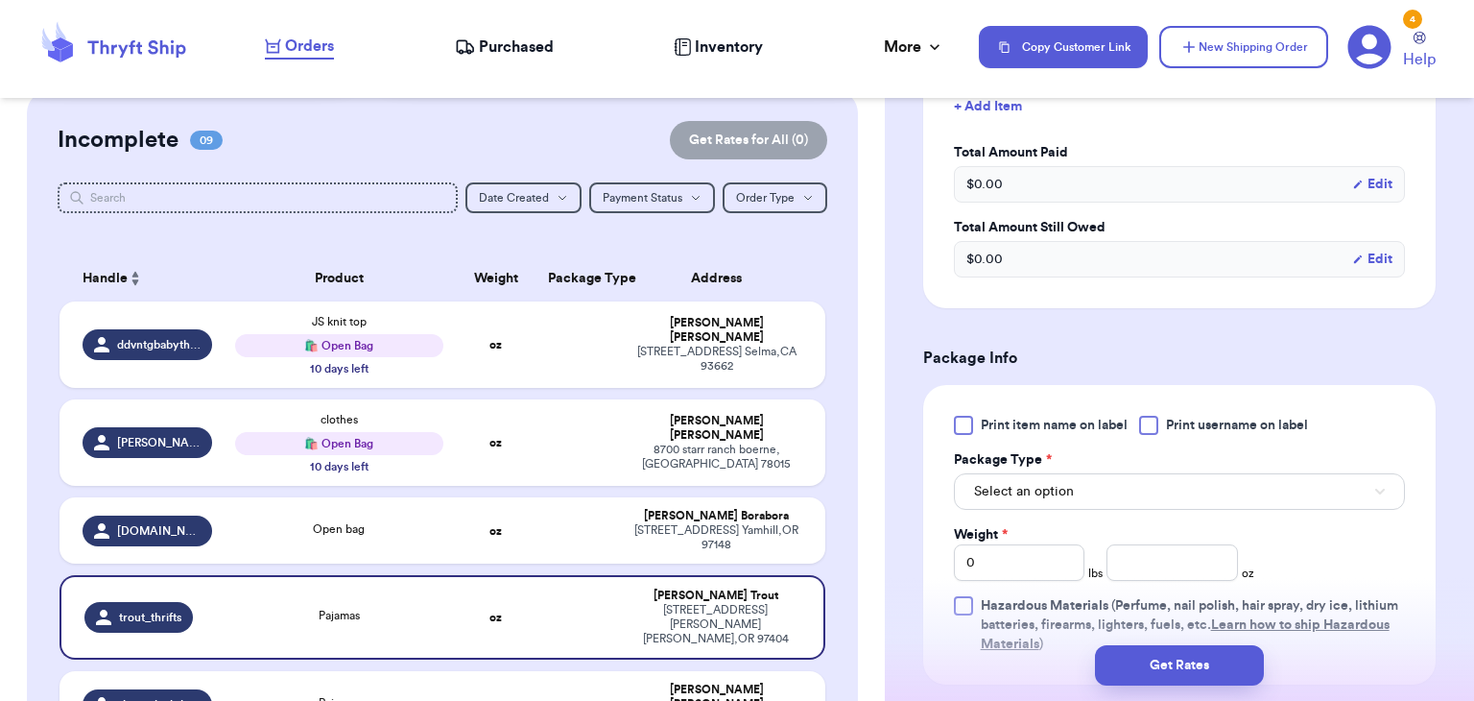
scroll to position [672, 0]
click at [1145, 426] on div at bounding box center [1148, 423] width 19 height 19
click at [0, 0] on input "Print username on label" at bounding box center [0, 0] width 0 height 0
click at [1152, 497] on button "Select an option" at bounding box center [1179, 489] width 451 height 36
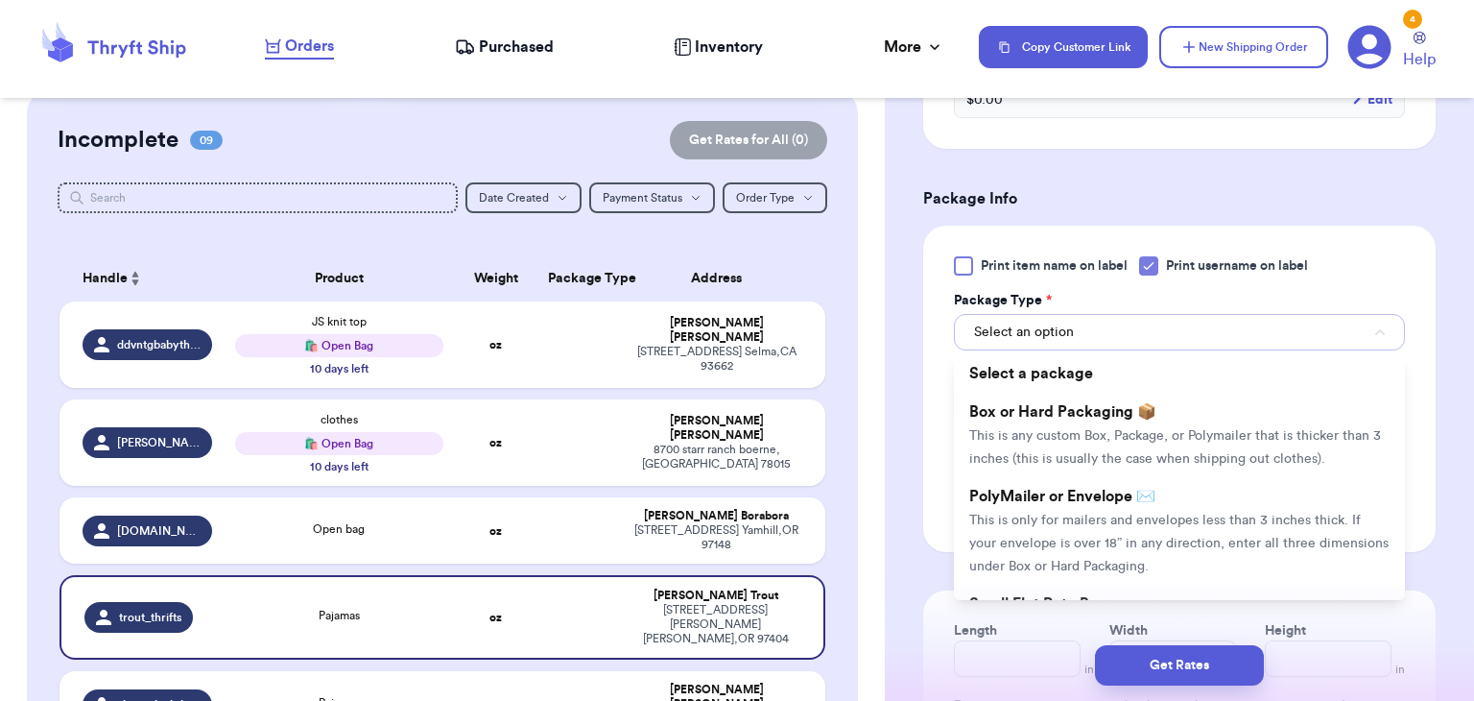
scroll to position [838, 0]
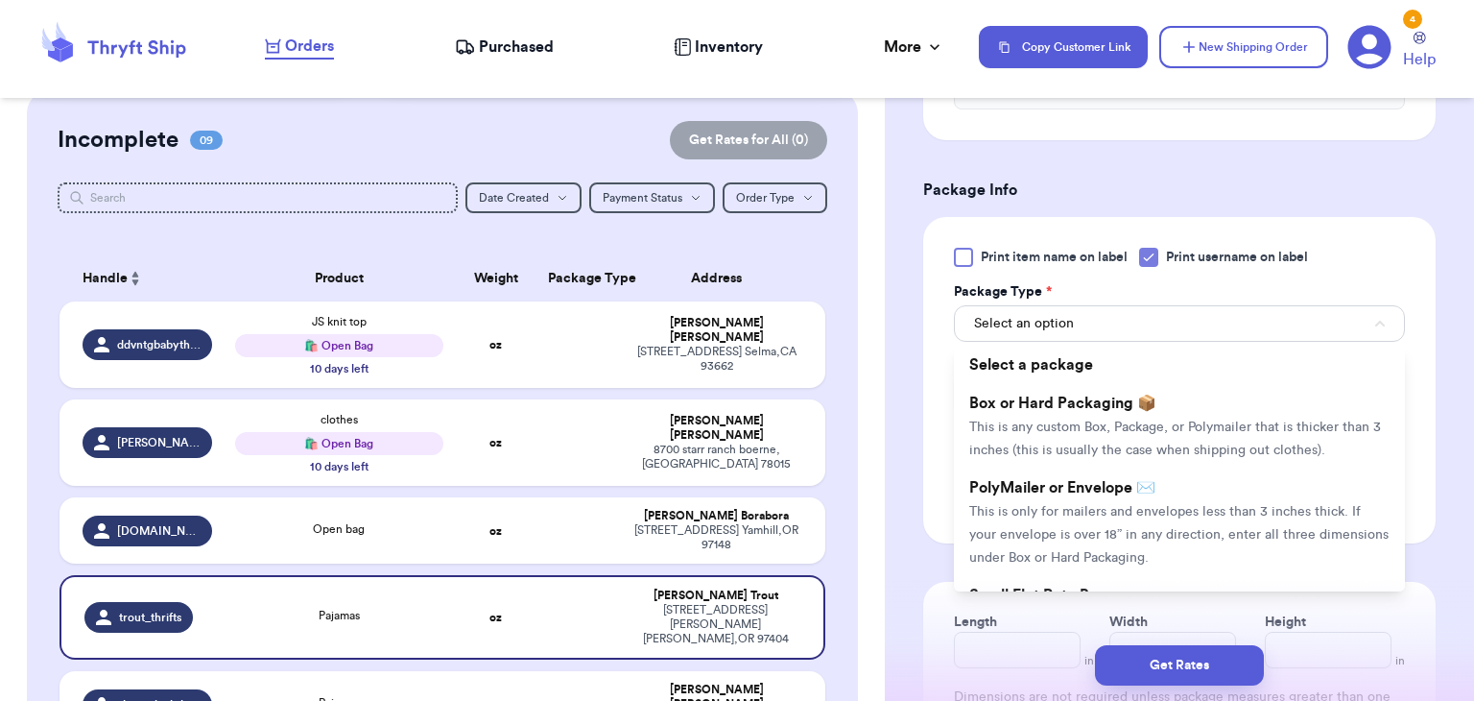
click at [1152, 497] on li "PolyMailer or Envelope ✉️ This is only for mailers and envelopes less than 3 in…" at bounding box center [1179, 522] width 451 height 108
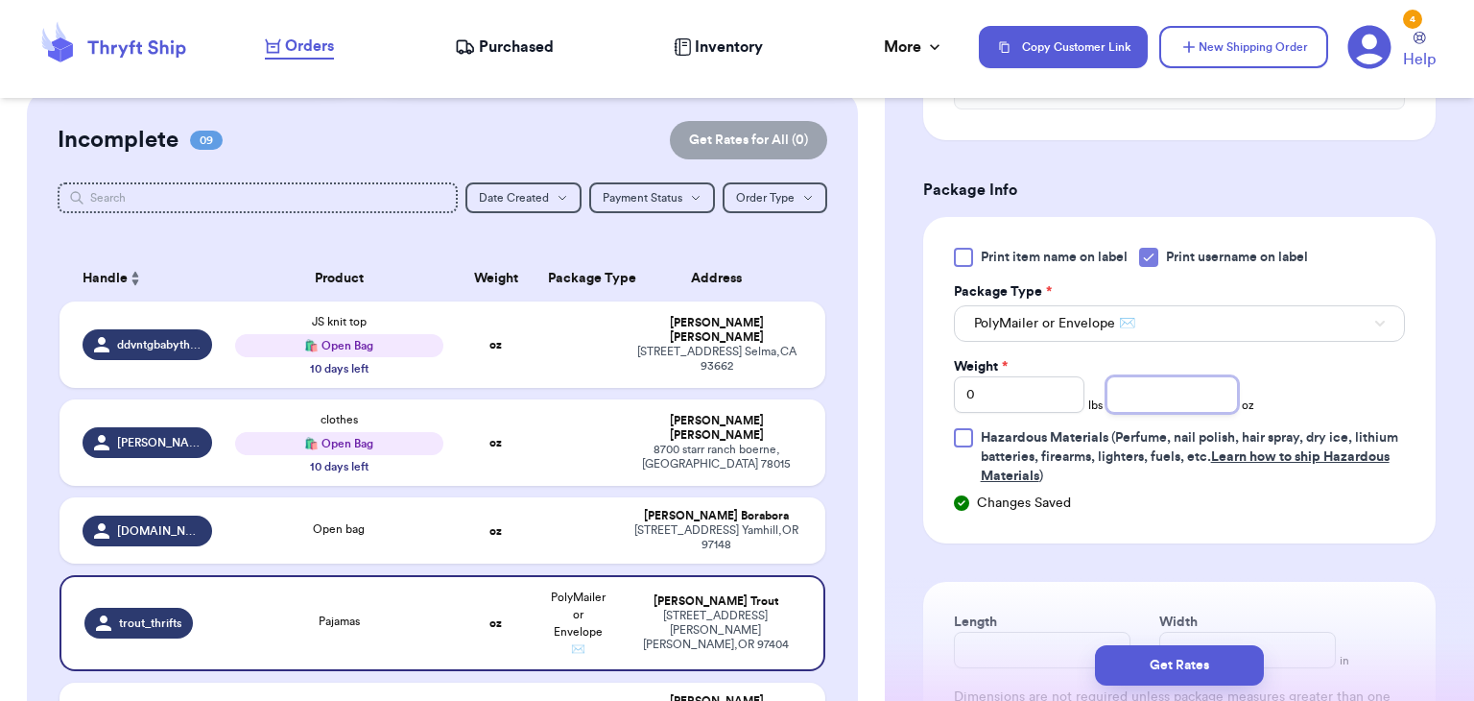
click at [1165, 400] on input "number" at bounding box center [1173, 394] width 132 height 36
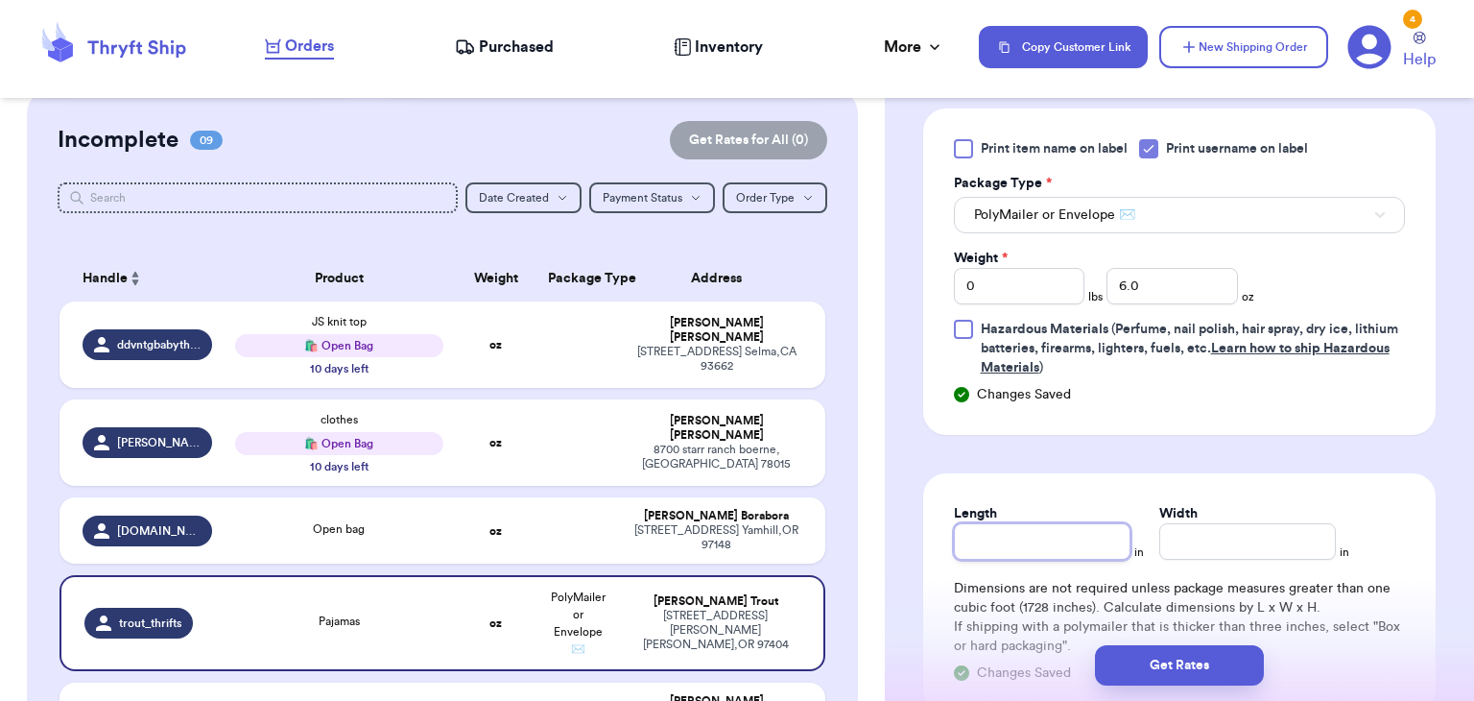
click at [1056, 552] on input "Length" at bounding box center [1042, 541] width 177 height 36
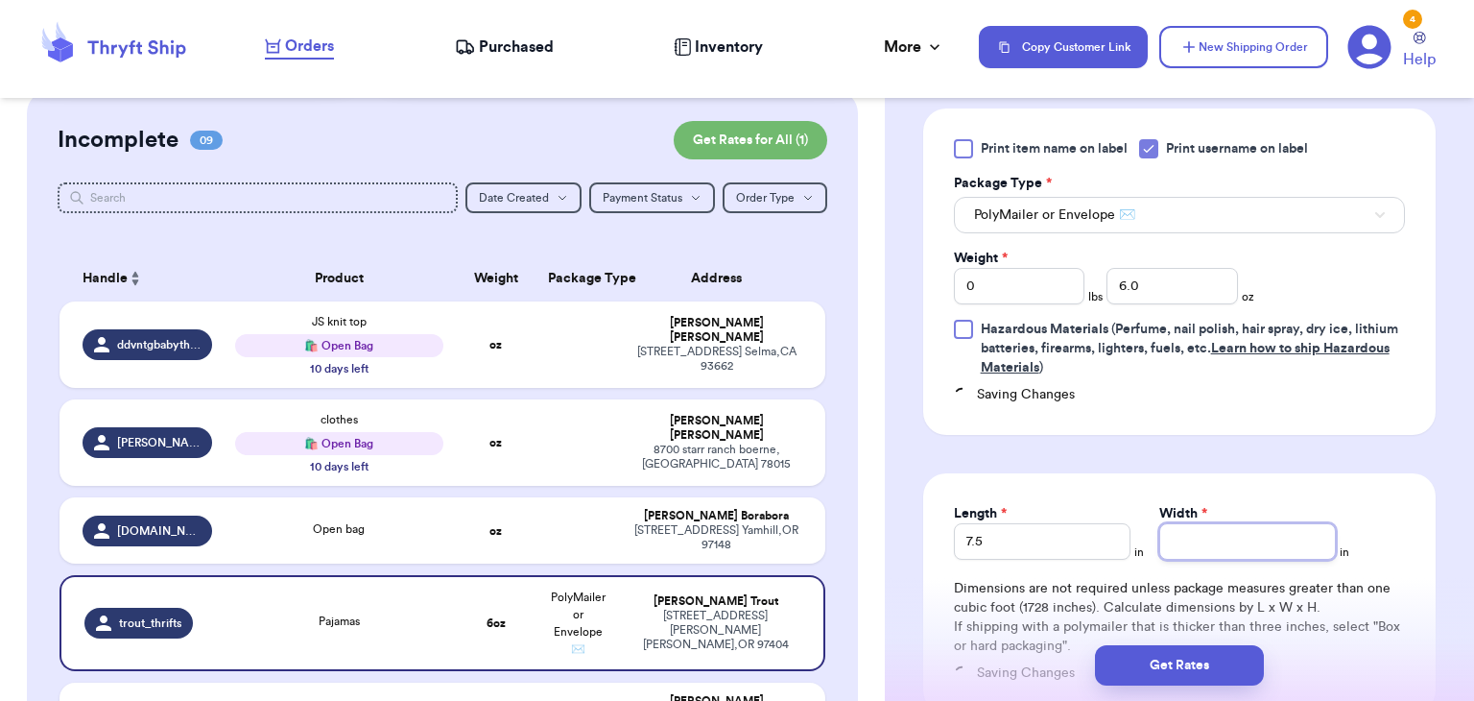
click at [1262, 538] on input "Width *" at bounding box center [1248, 541] width 177 height 36
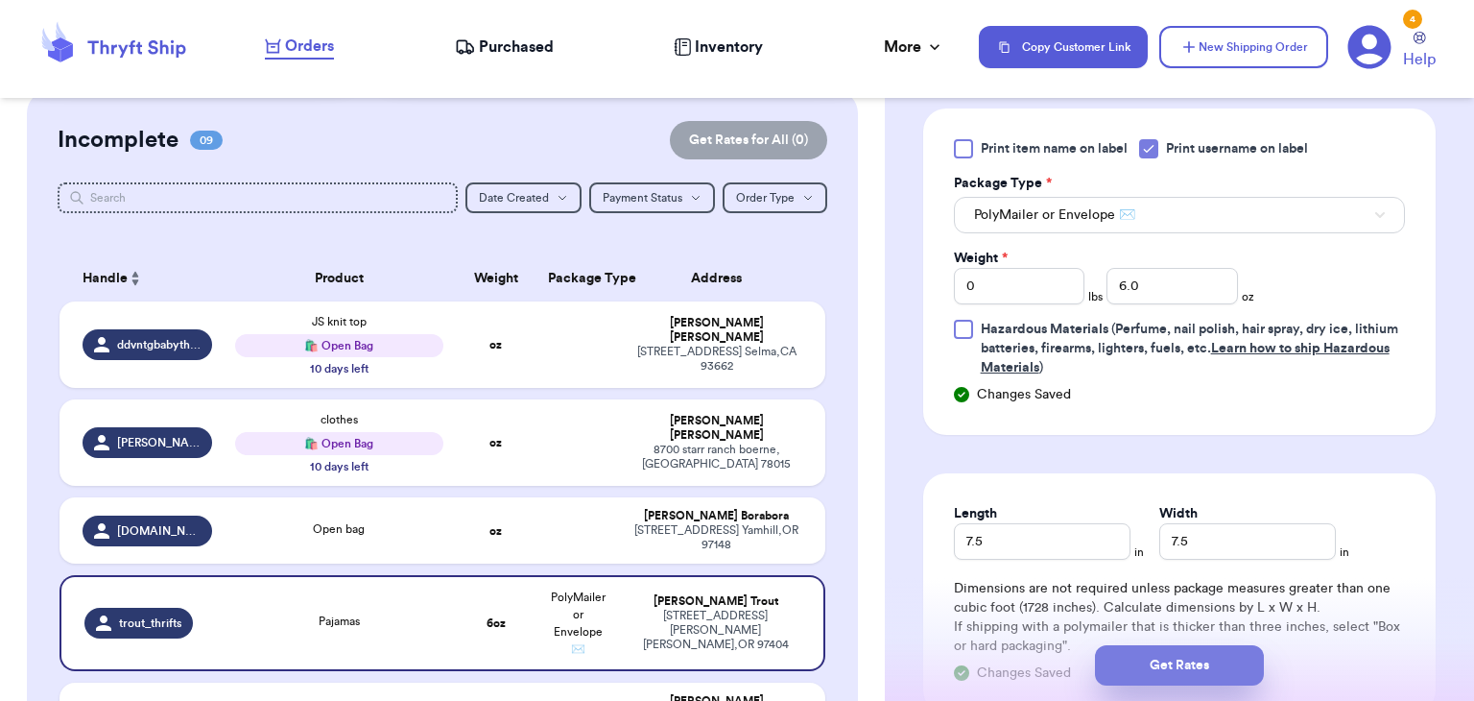
click at [1171, 667] on button "Get Rates" at bounding box center [1179, 665] width 169 height 40
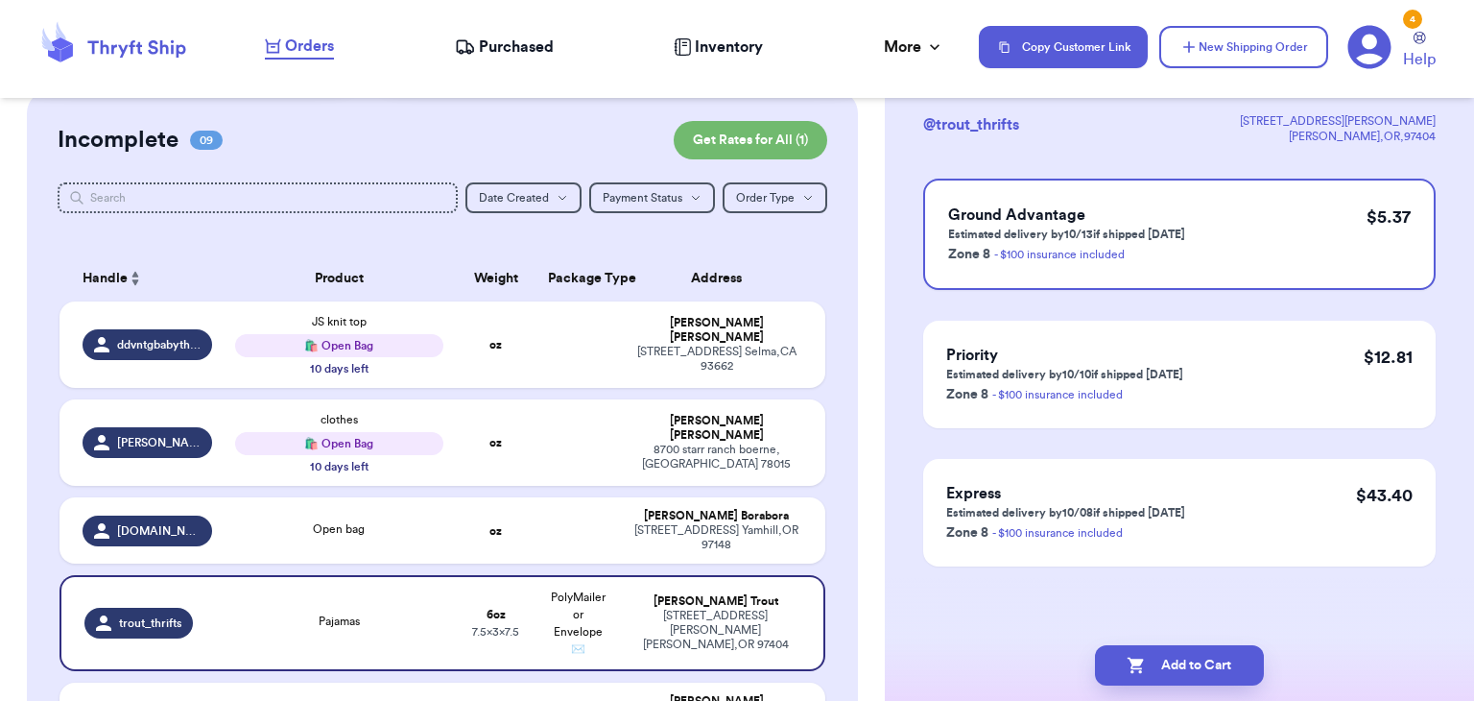
scroll to position [0, 0]
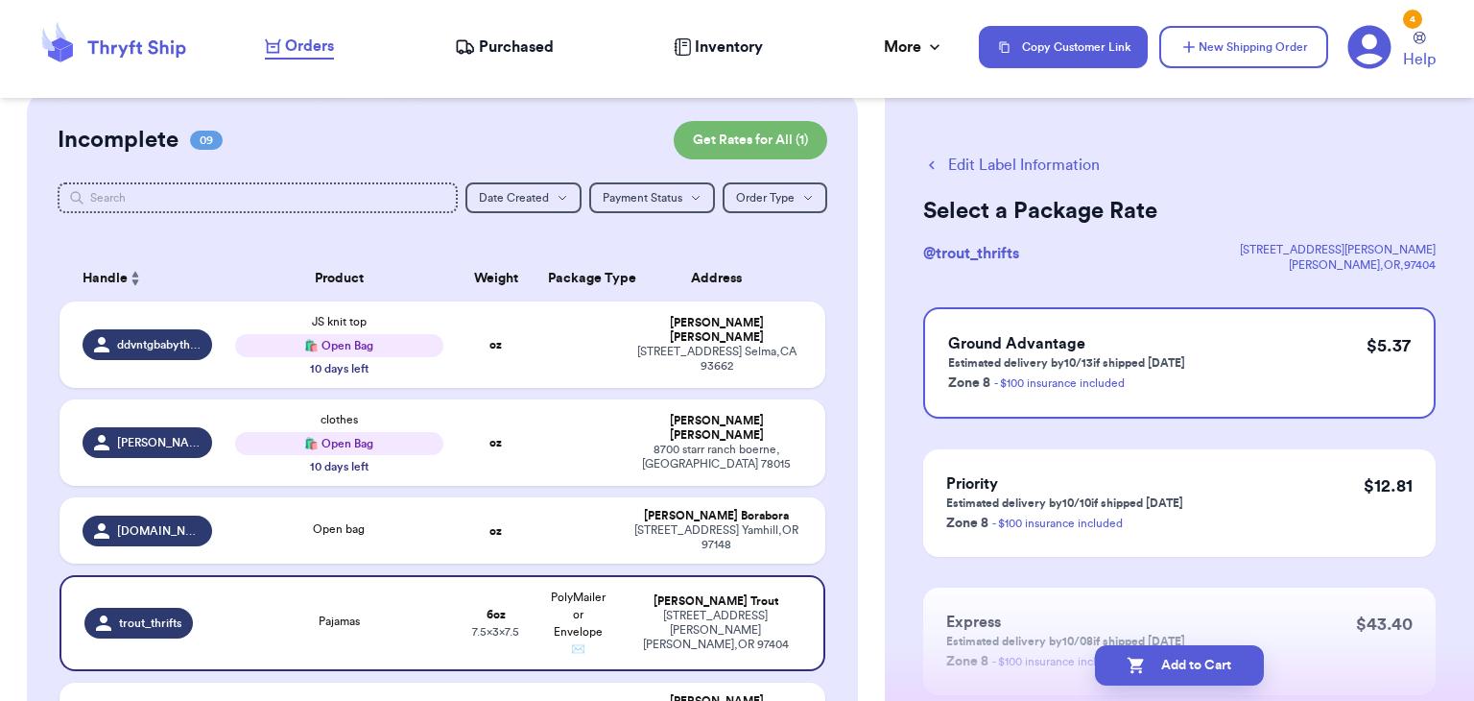
click at [1171, 667] on button "Add to Cart" at bounding box center [1179, 665] width 169 height 40
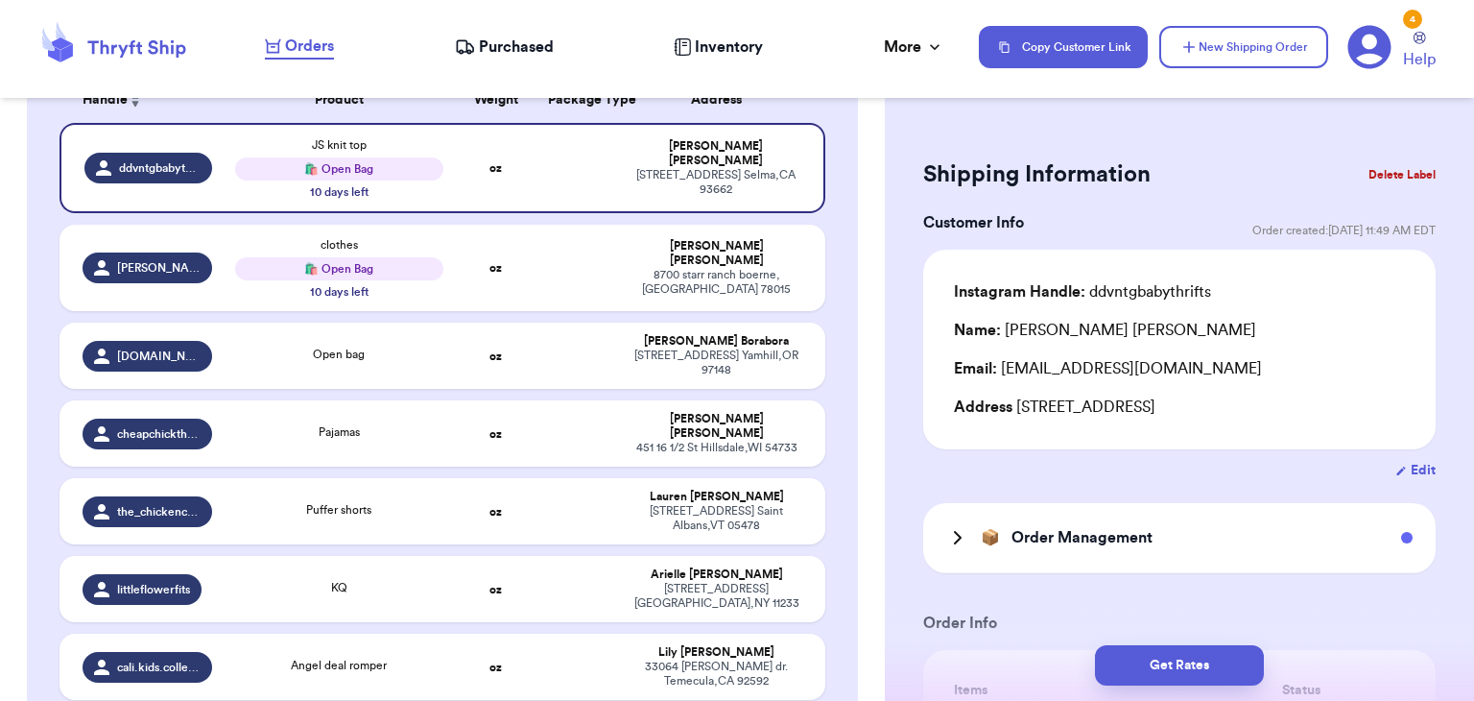
scroll to position [334, 0]
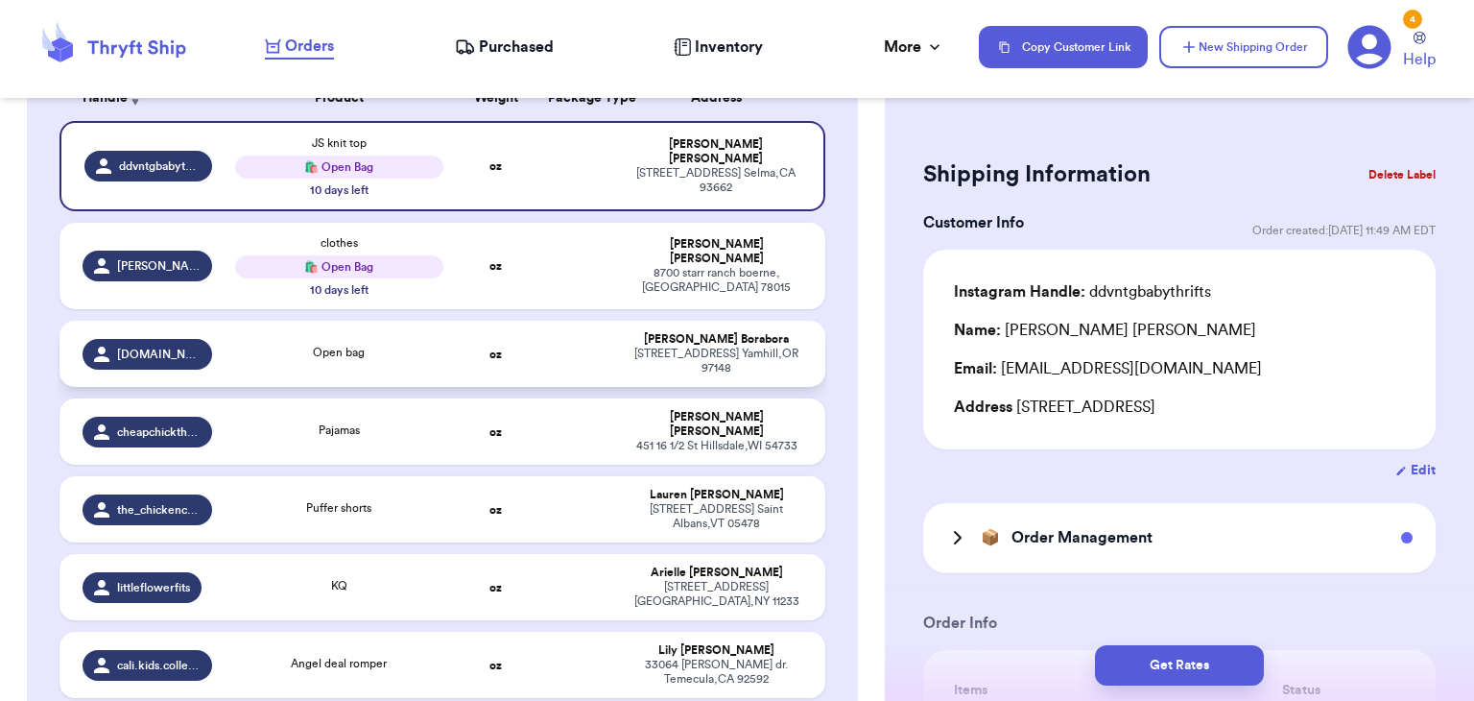
click at [459, 336] on td "oz" at bounding box center [496, 354] width 83 height 66
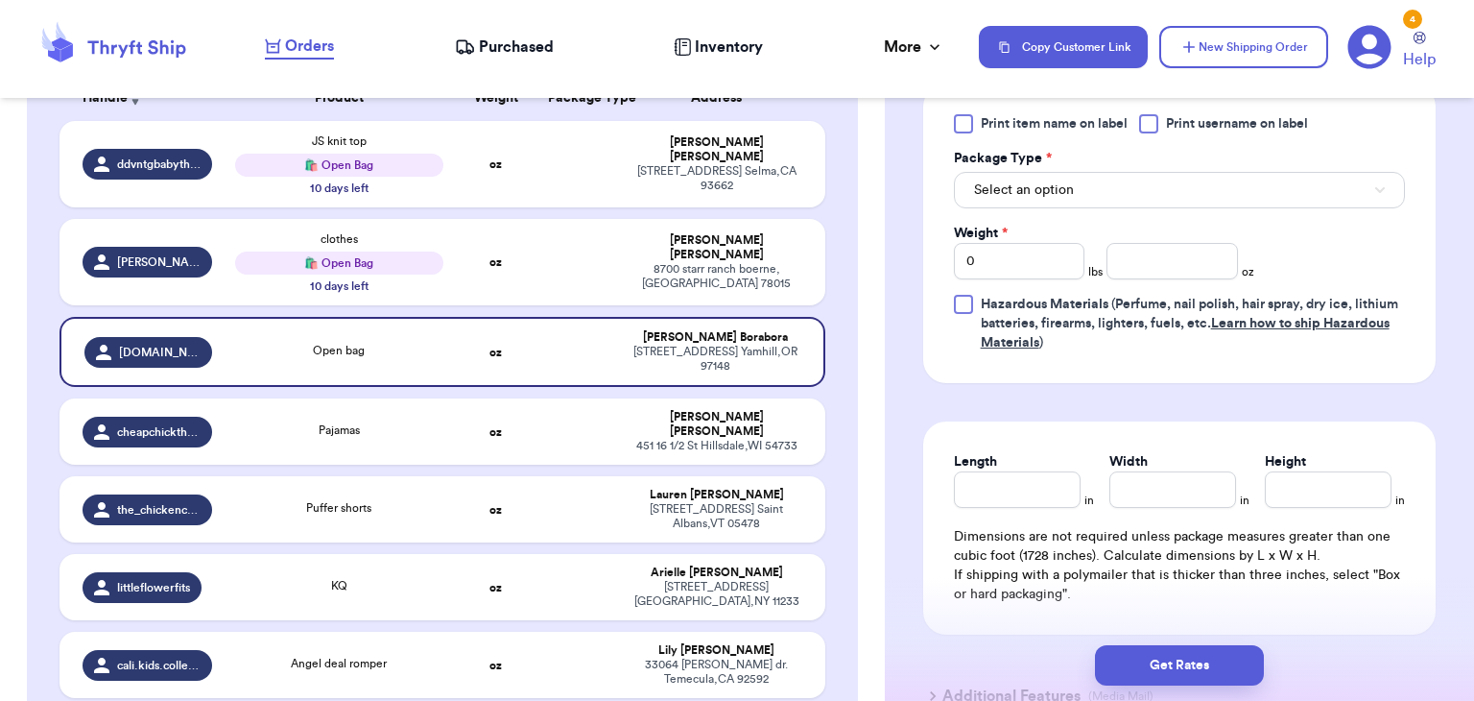
scroll to position [974, 0]
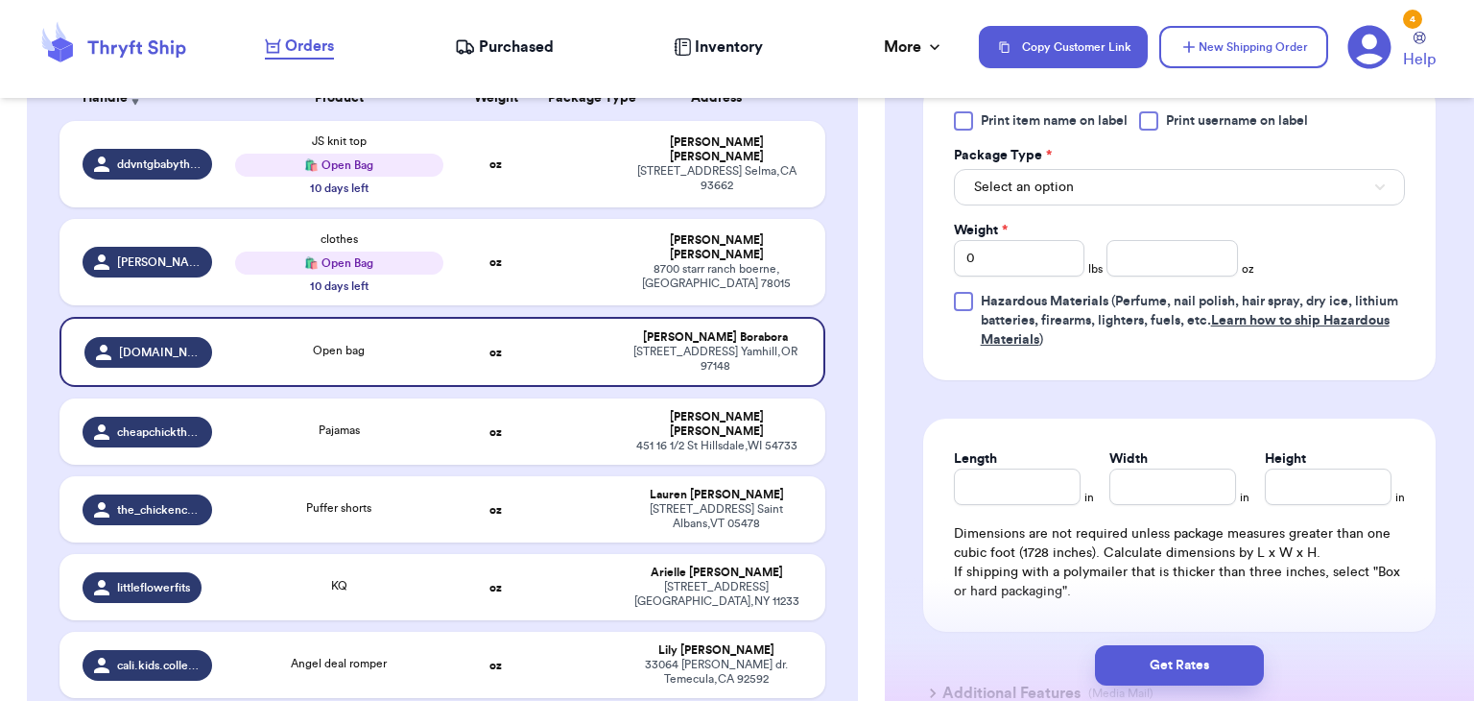
click at [1140, 116] on div at bounding box center [1148, 120] width 19 height 19
click at [0, 0] on input "Print username on label" at bounding box center [0, 0] width 0 height 0
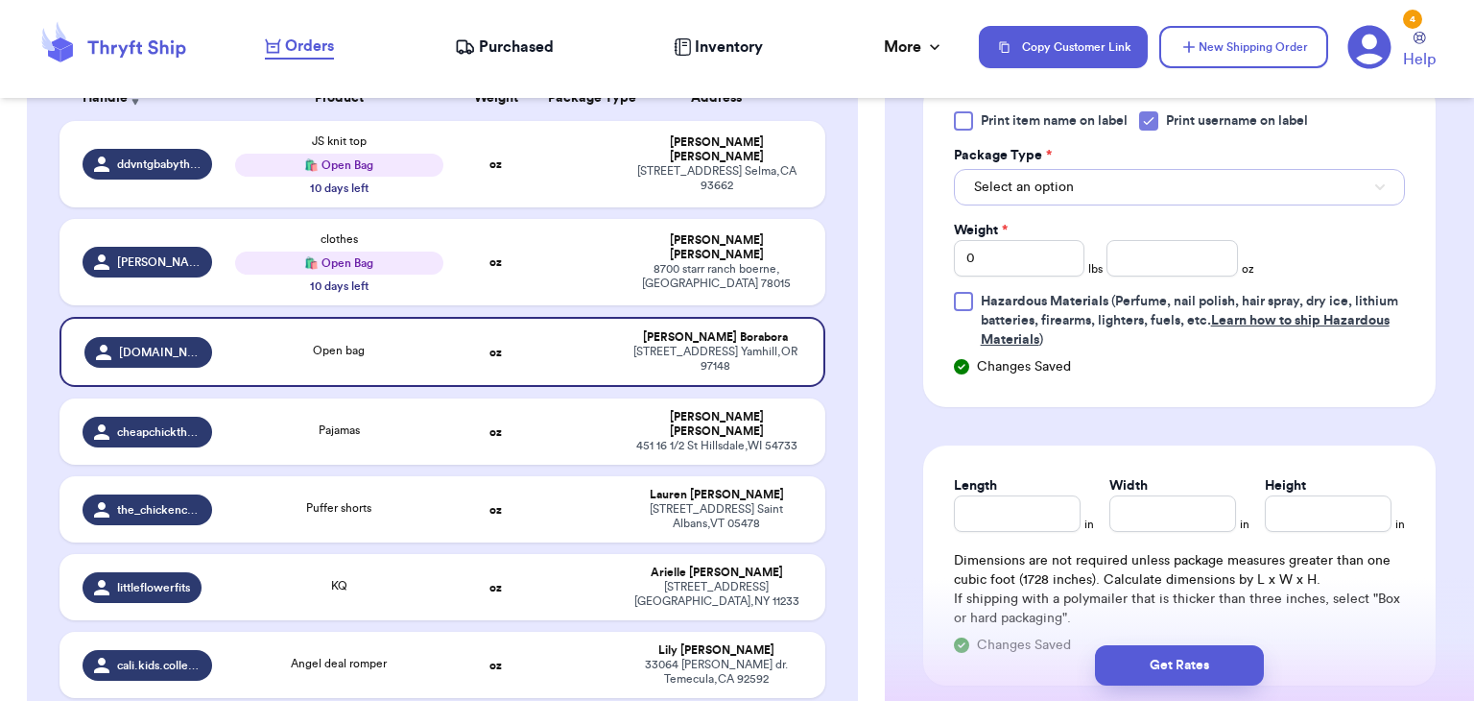
click at [1146, 179] on button "Select an option" at bounding box center [1179, 187] width 451 height 36
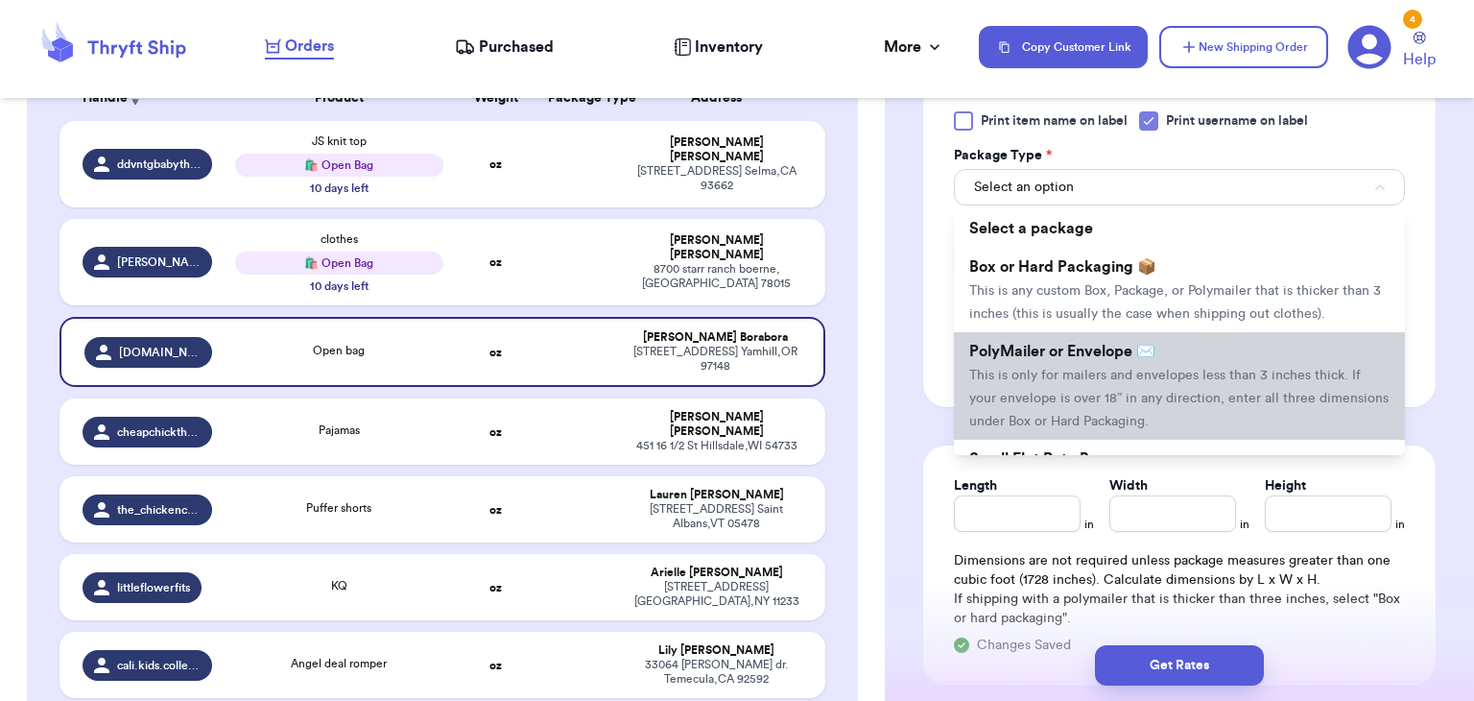
click at [1166, 377] on span "This is only for mailers and envelopes less than 3 inches thick. If your envelo…" at bounding box center [1179, 399] width 419 height 60
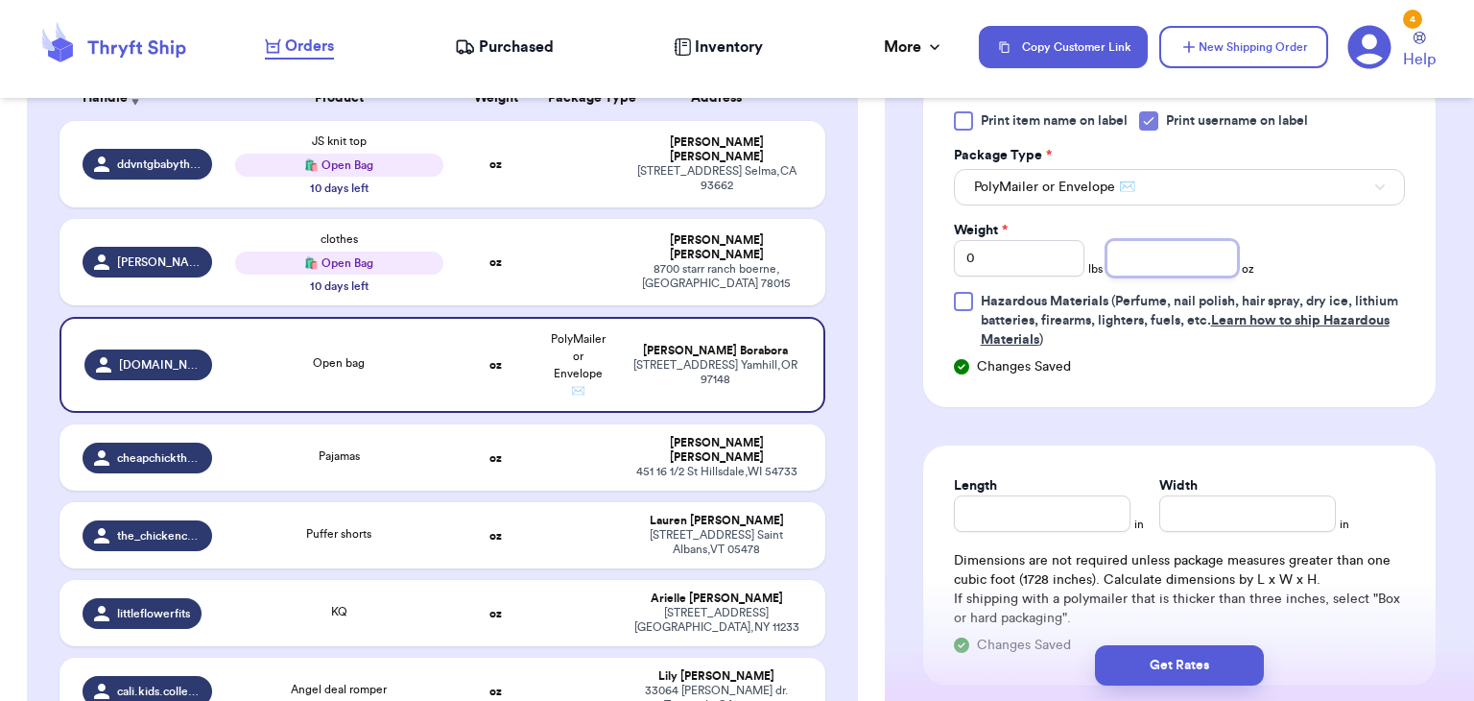
click at [1185, 265] on input "number" at bounding box center [1173, 258] width 132 height 36
click at [974, 496] on input "Length" at bounding box center [1042, 513] width 177 height 36
click at [1218, 522] on input "Width *" at bounding box center [1248, 513] width 177 height 36
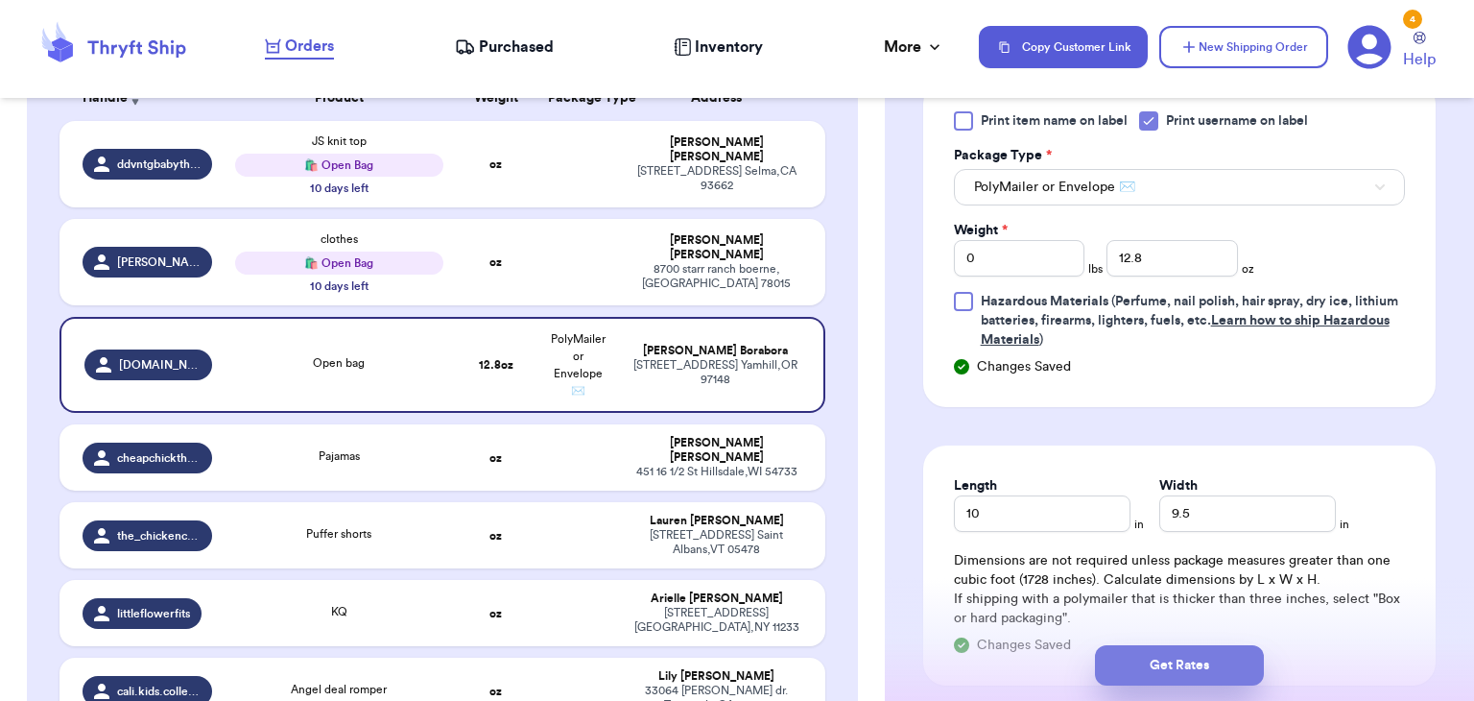
click at [1205, 680] on button "Get Rates" at bounding box center [1179, 665] width 169 height 40
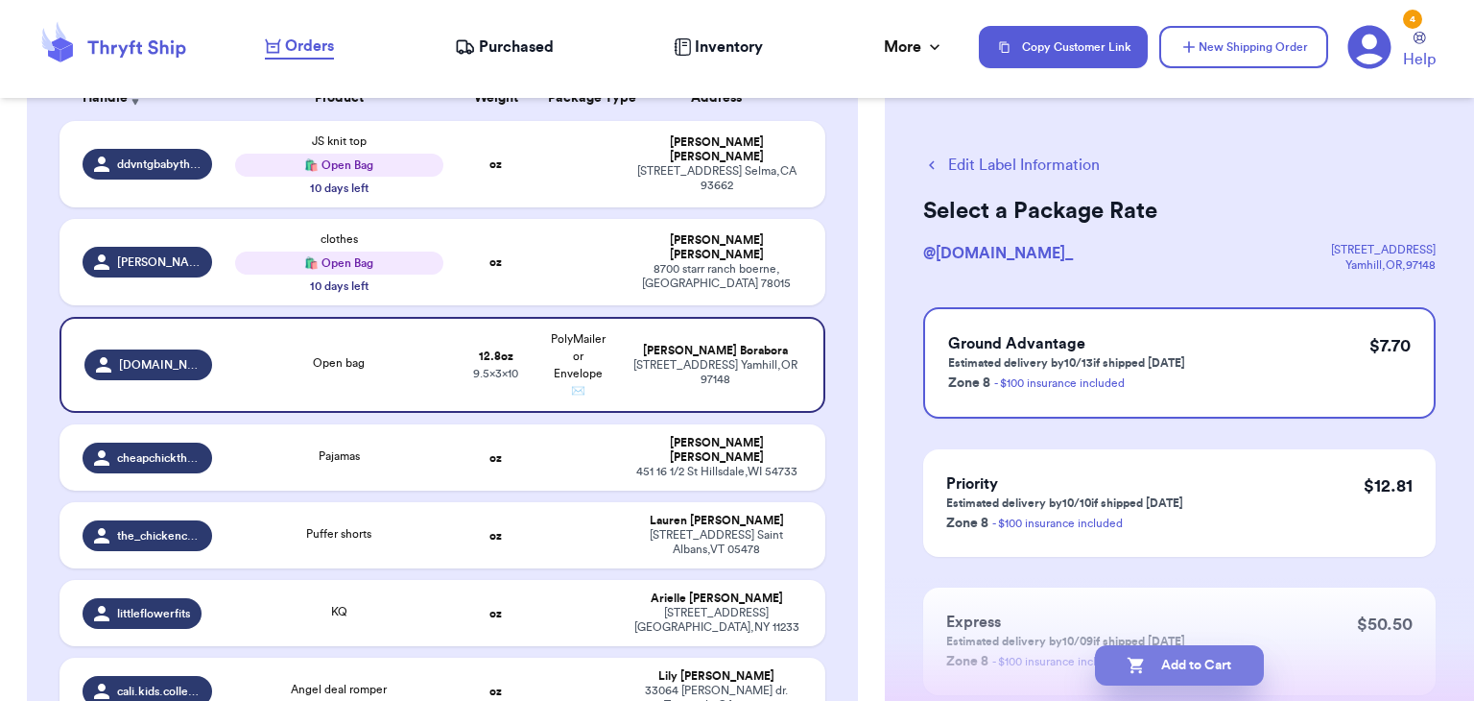
click at [1206, 682] on button "Add to Cart" at bounding box center [1179, 665] width 169 height 40
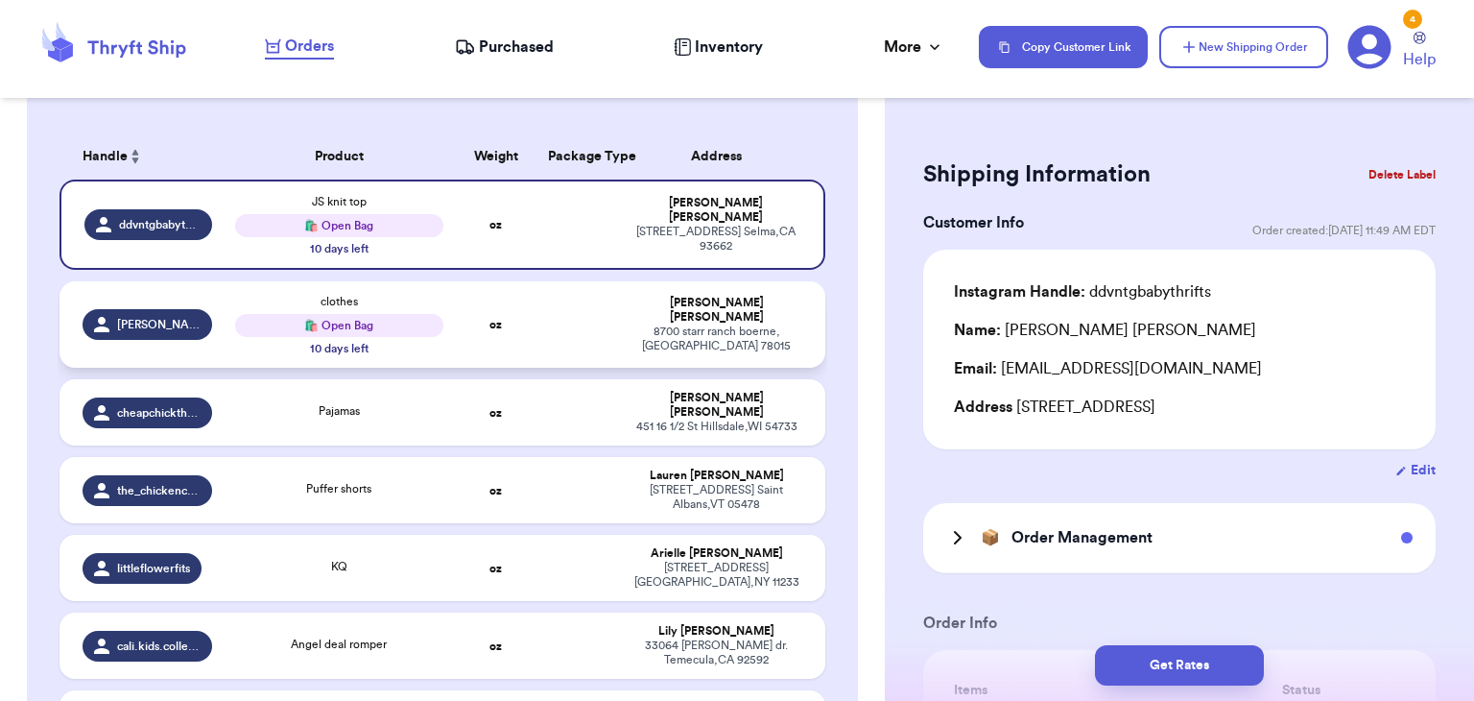
scroll to position [280, 0]
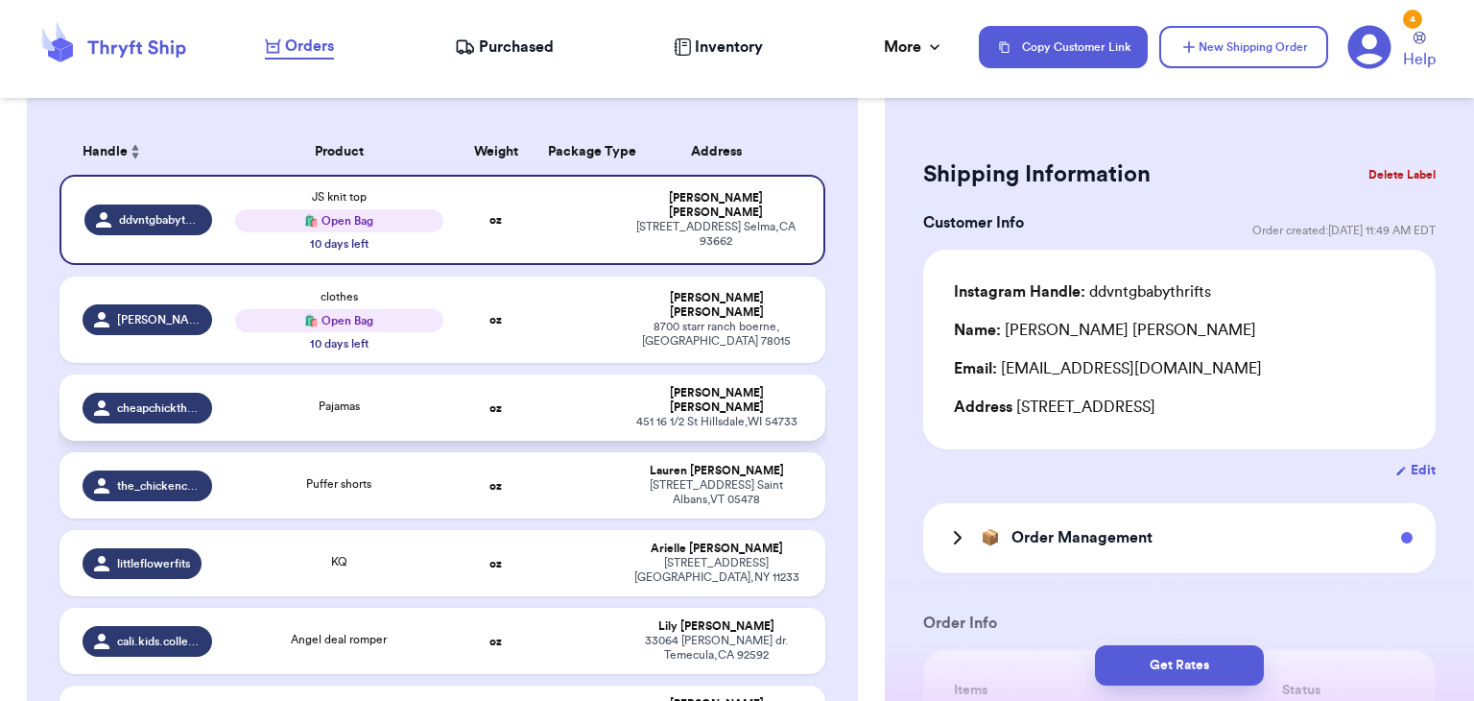
click at [376, 416] on td "Pajamas" at bounding box center [339, 407] width 230 height 66
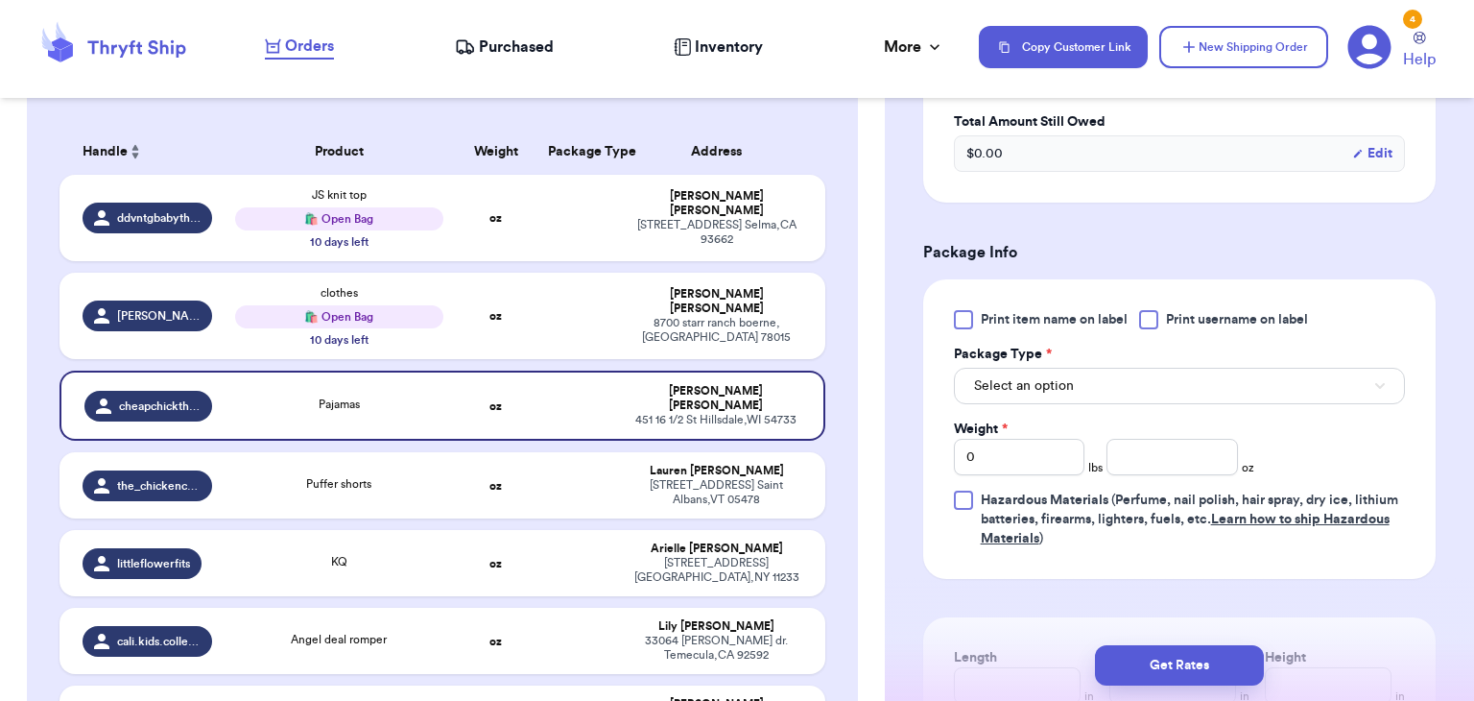
scroll to position [808, 0]
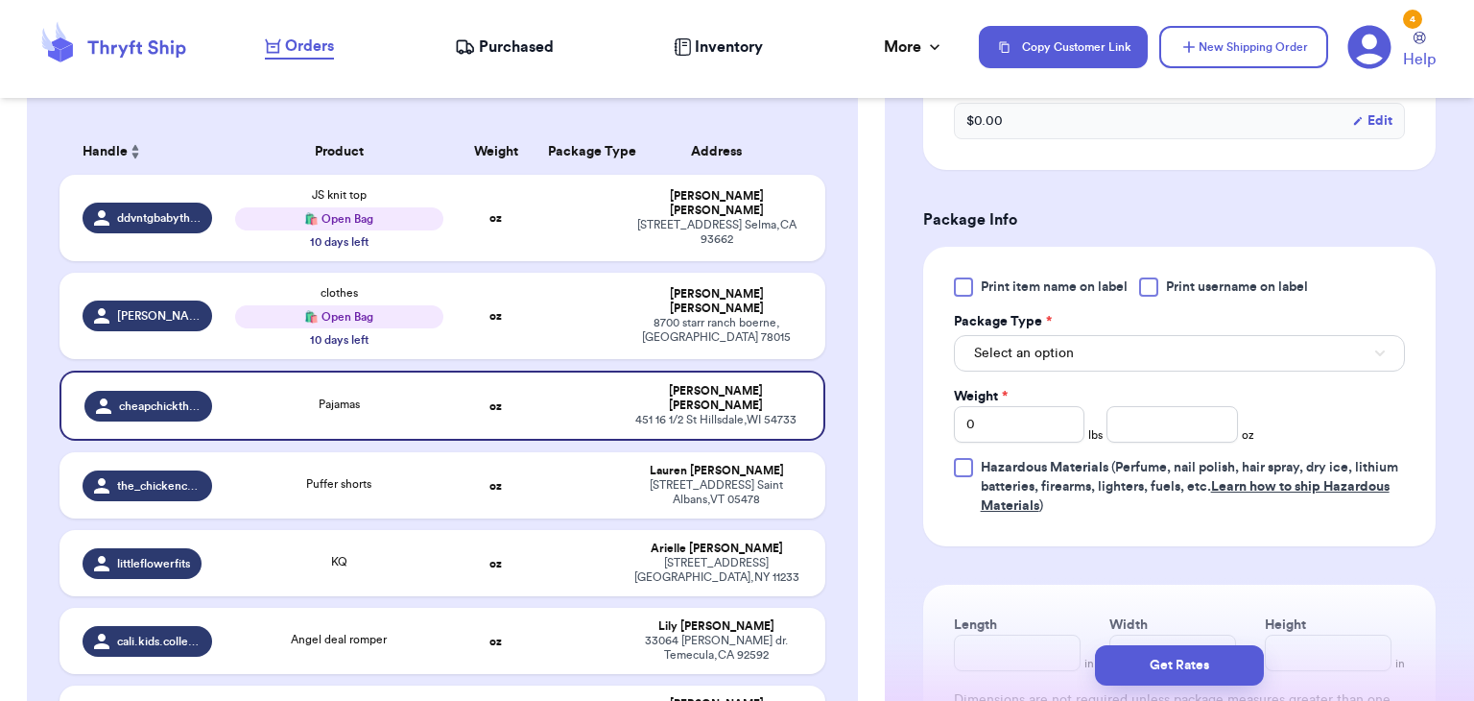
click at [1149, 288] on div at bounding box center [1148, 286] width 19 height 19
click at [0, 0] on input "Print username on label" at bounding box center [0, 0] width 0 height 0
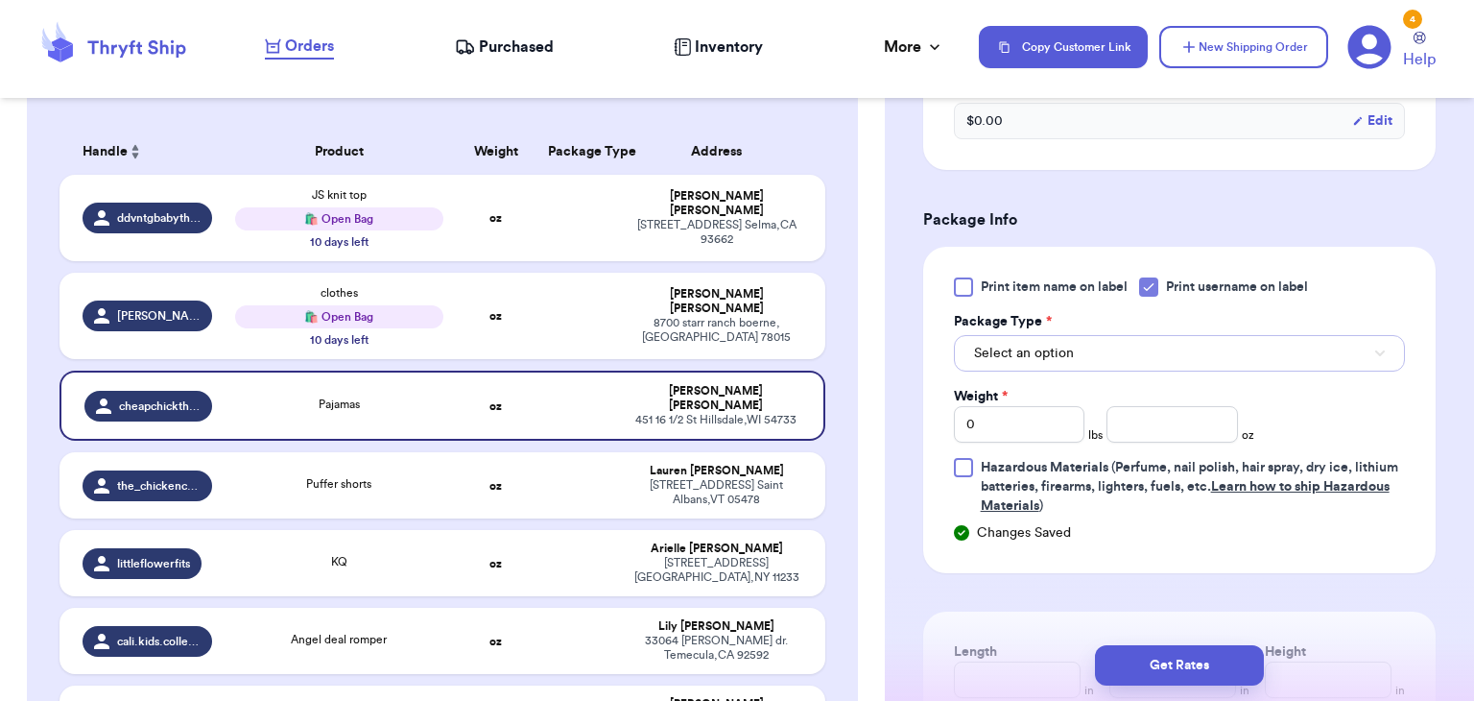
click at [1149, 341] on button "Select an option" at bounding box center [1179, 353] width 451 height 36
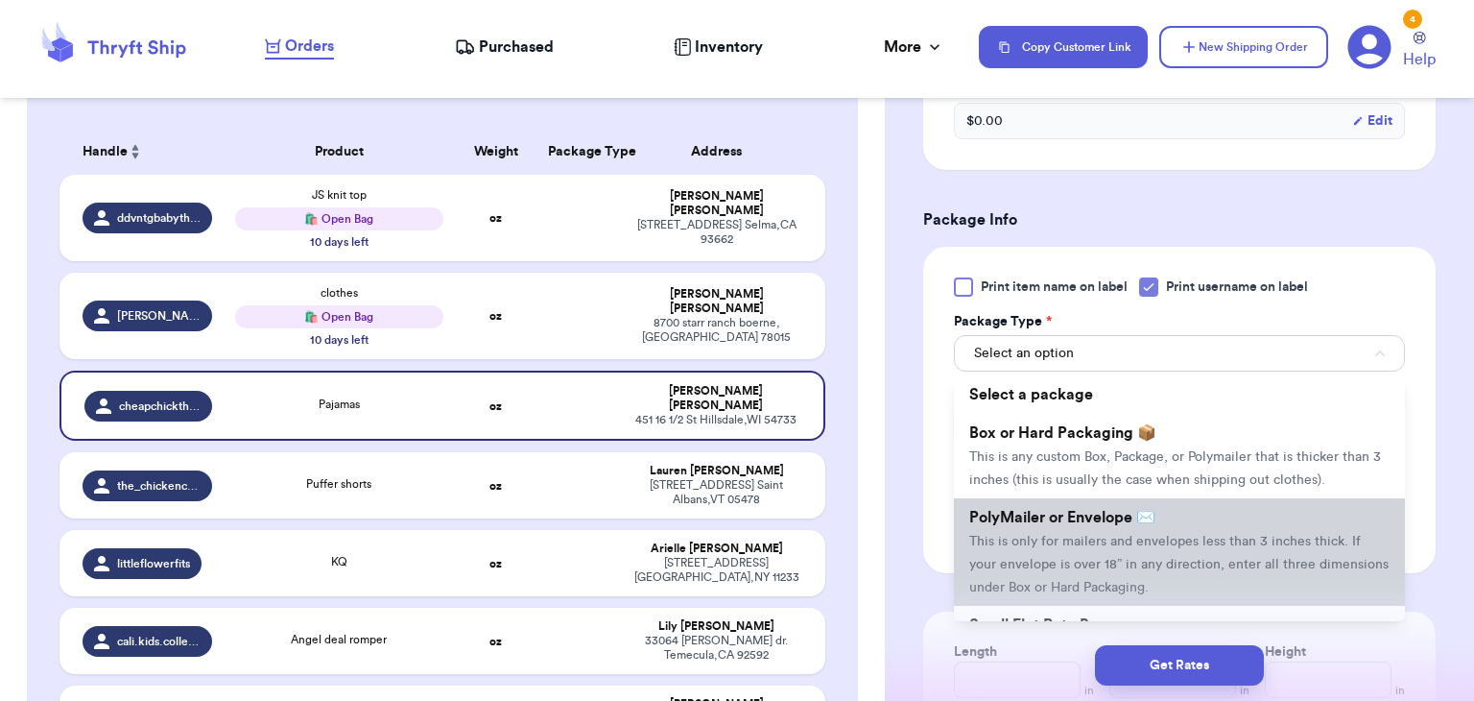
click at [1158, 503] on li "PolyMailer or Envelope ✉️ This is only for mailers and envelopes less than 3 in…" at bounding box center [1179, 552] width 451 height 108
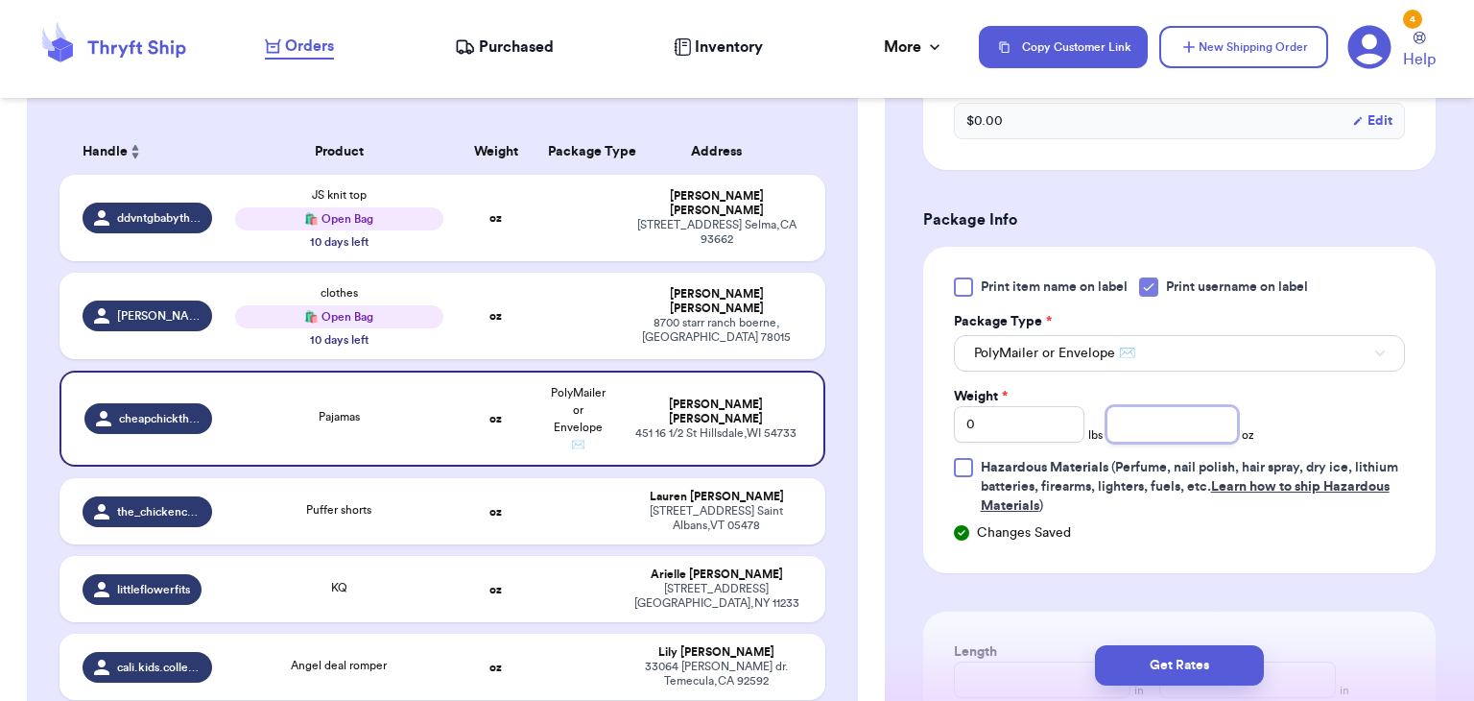
click at [1171, 422] on input "number" at bounding box center [1173, 424] width 132 height 36
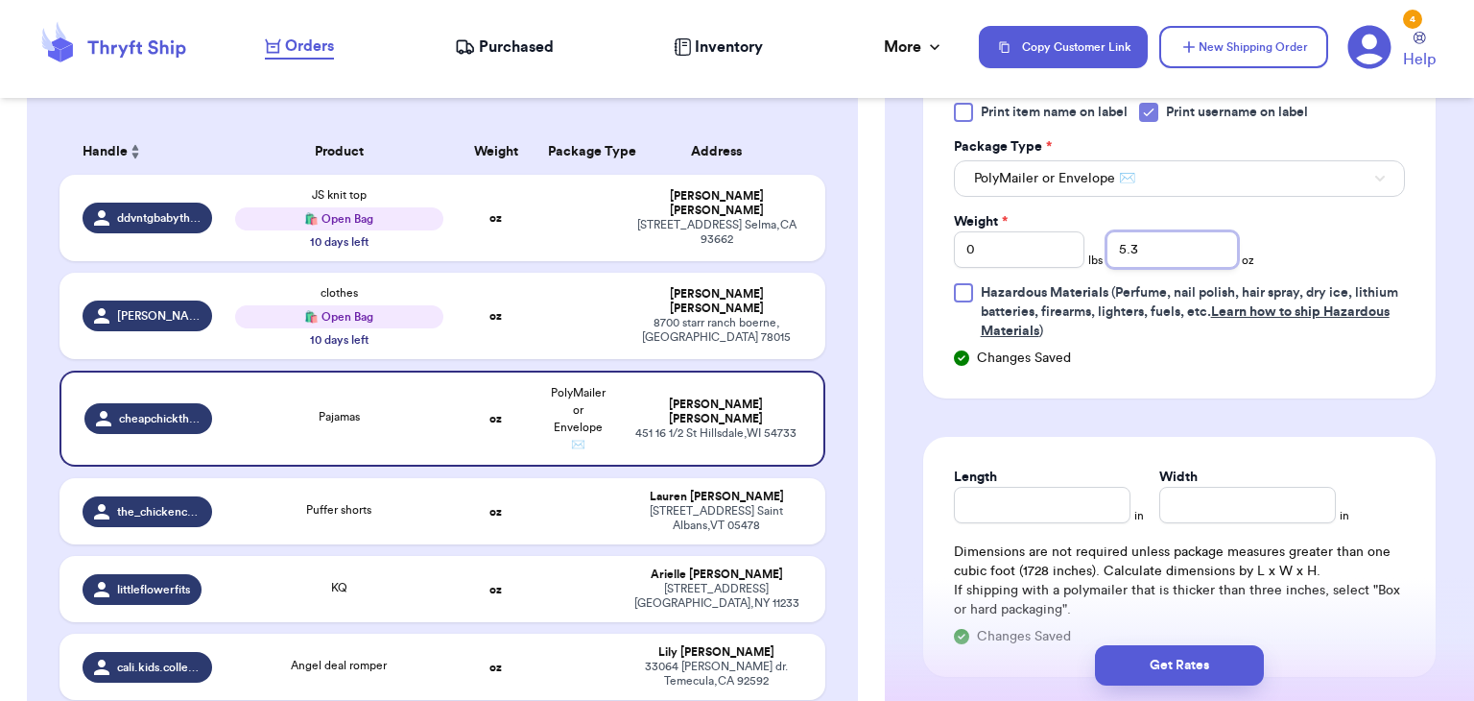
scroll to position [990, 0]
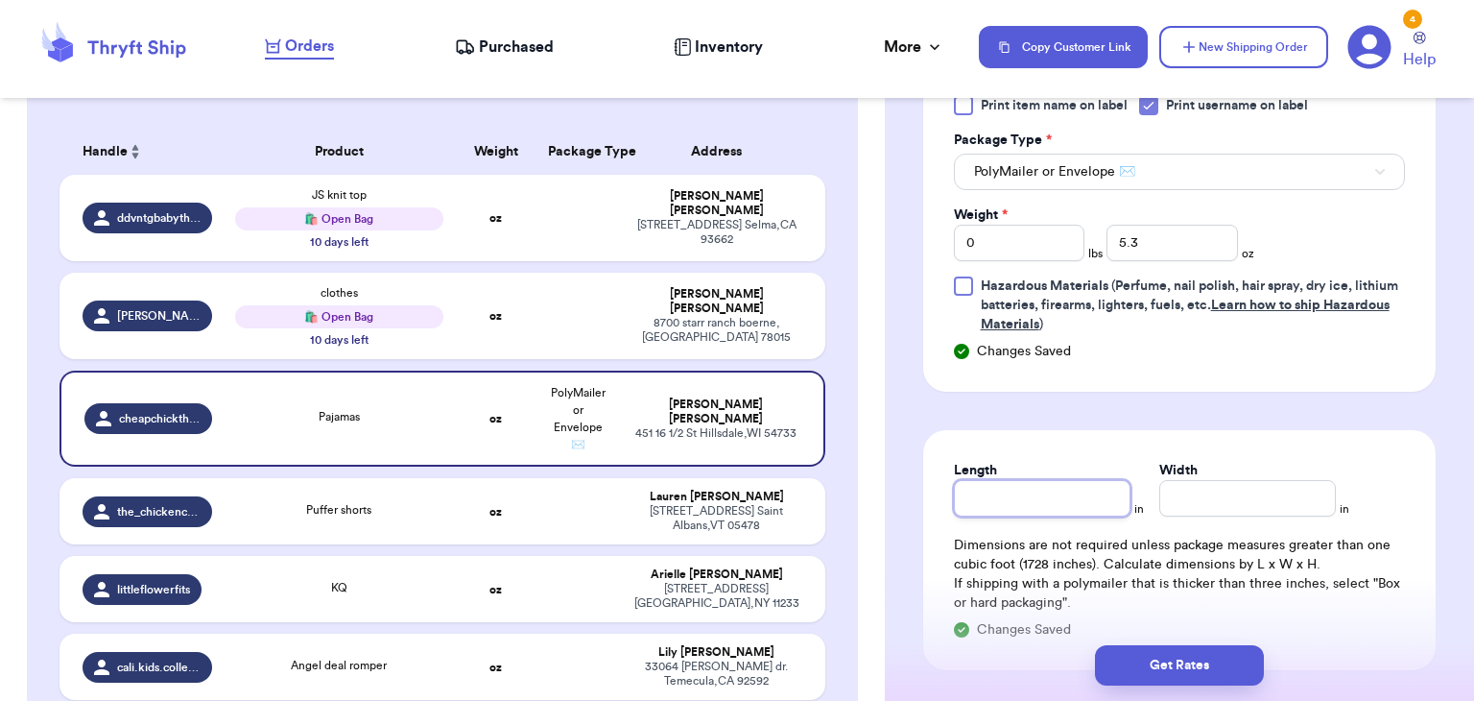
click at [1065, 504] on input "Length" at bounding box center [1042, 498] width 177 height 36
click at [1210, 501] on input "Width *" at bounding box center [1248, 498] width 177 height 36
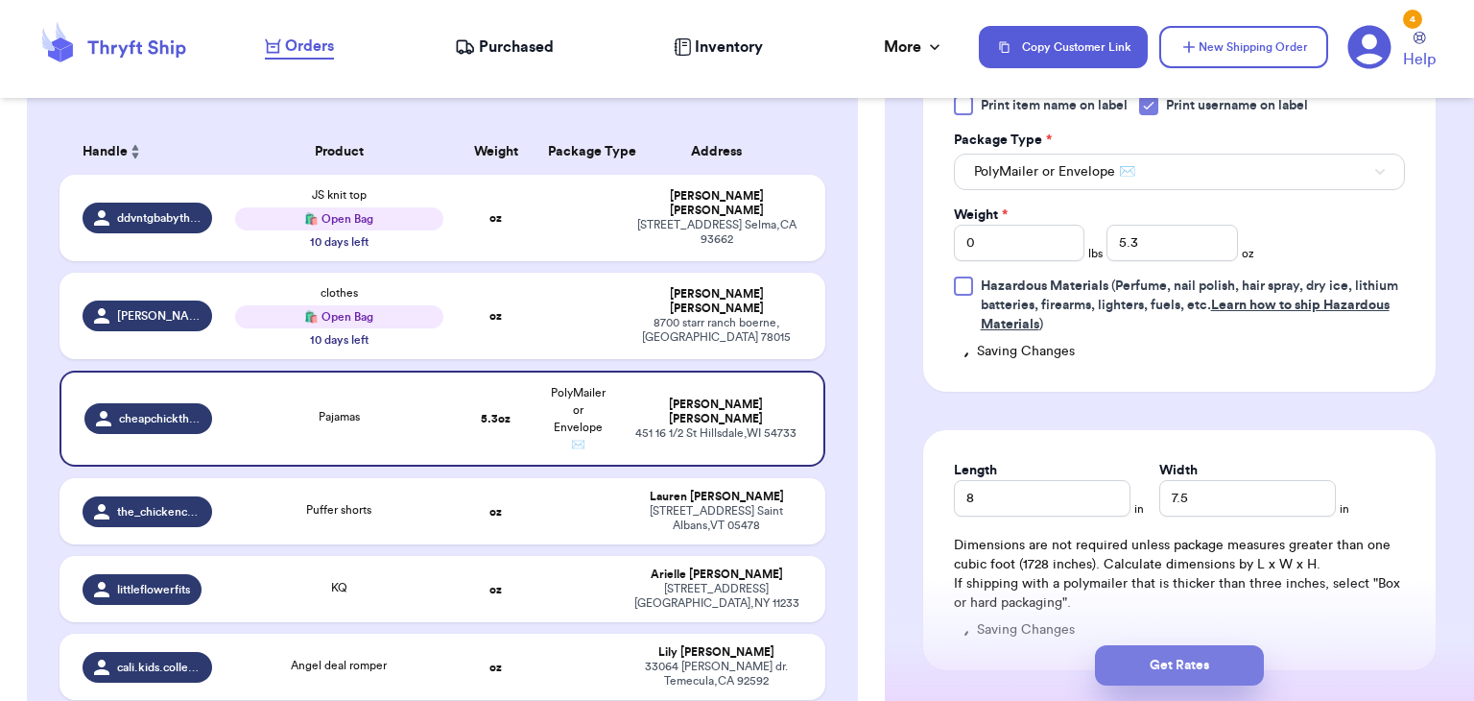
click at [1200, 659] on button "Get Rates" at bounding box center [1179, 665] width 169 height 40
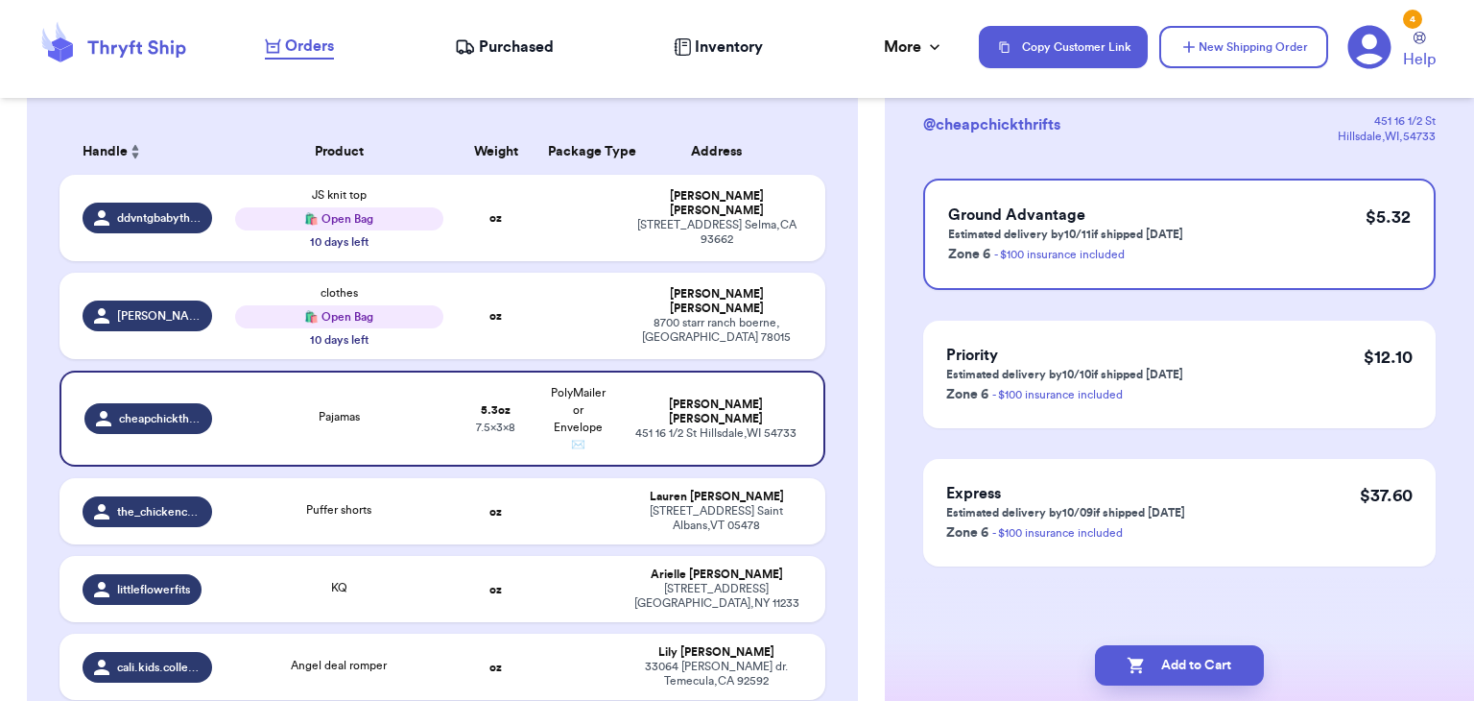
scroll to position [0, 0]
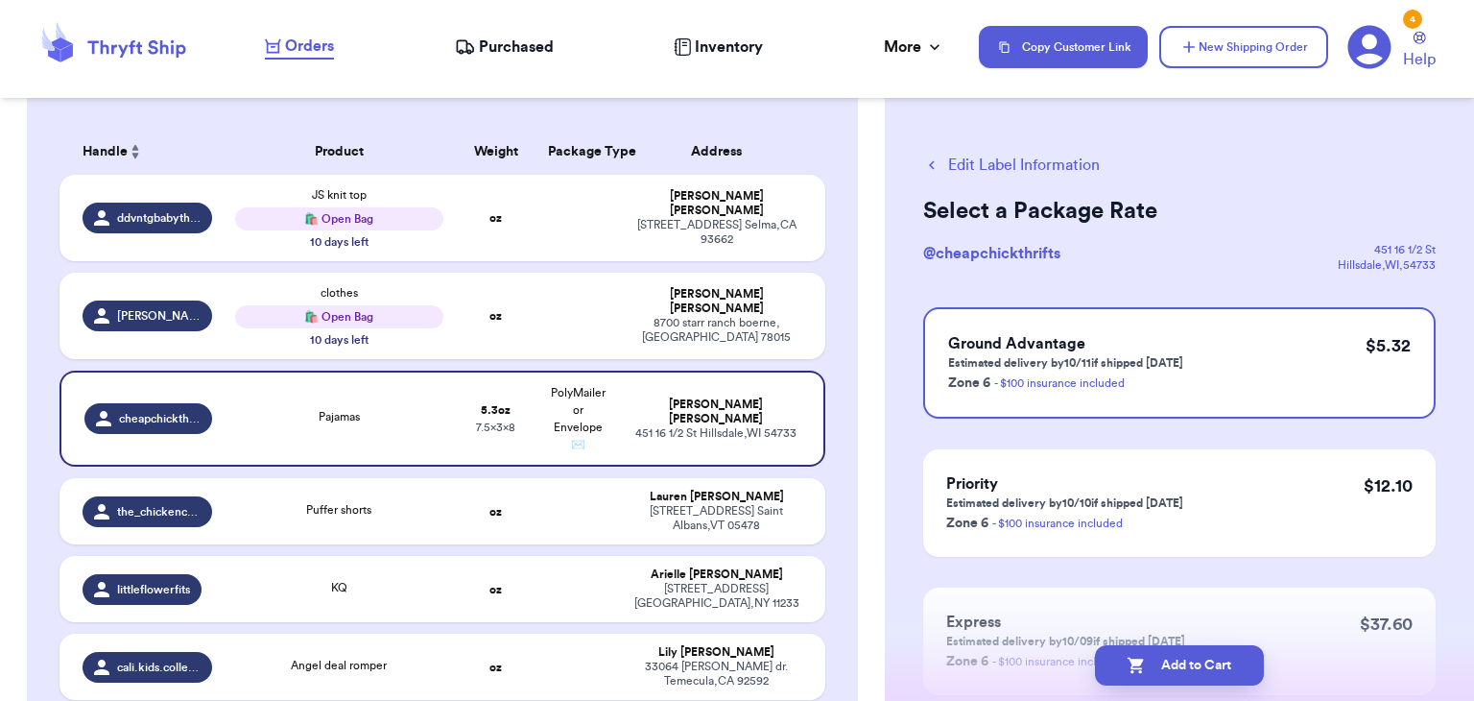
click at [1200, 659] on button "Add to Cart" at bounding box center [1179, 665] width 169 height 40
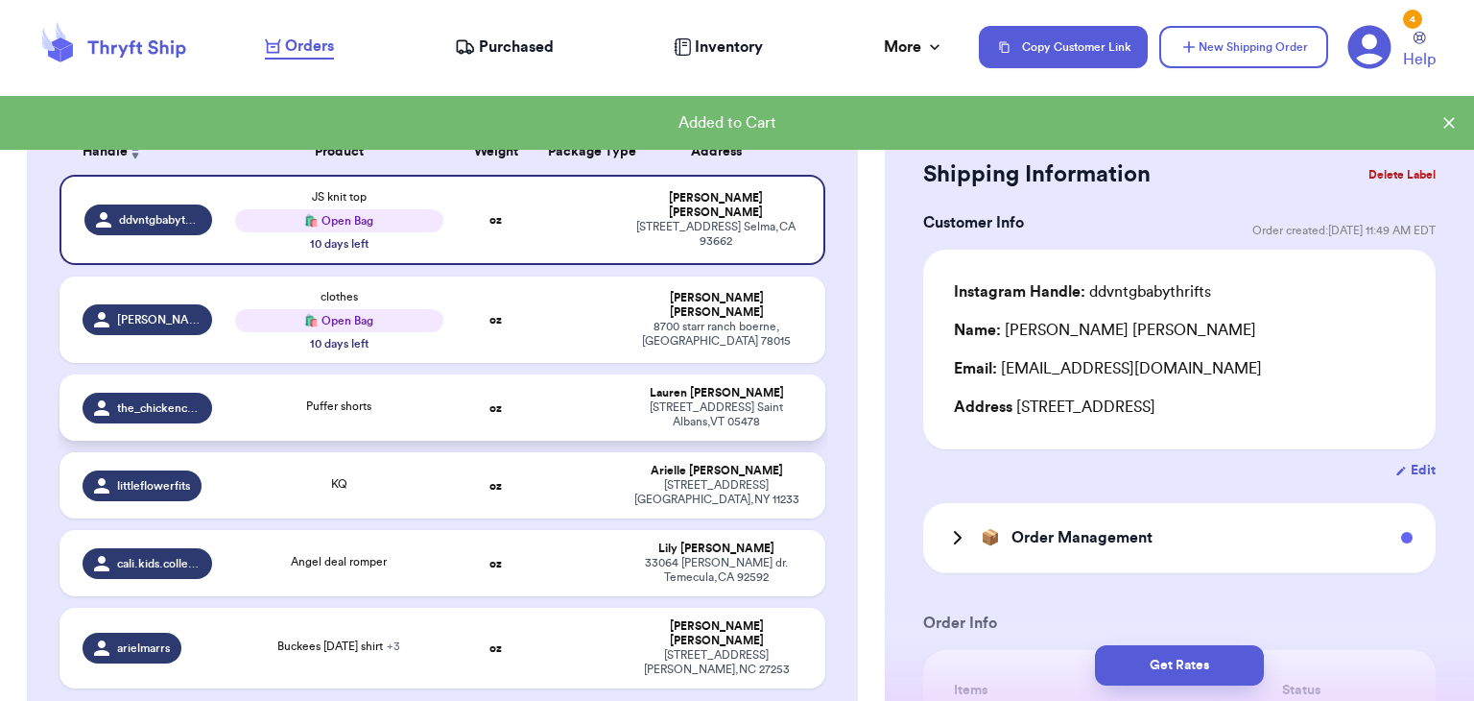
click at [348, 424] on td "Puffer shorts" at bounding box center [339, 407] width 230 height 66
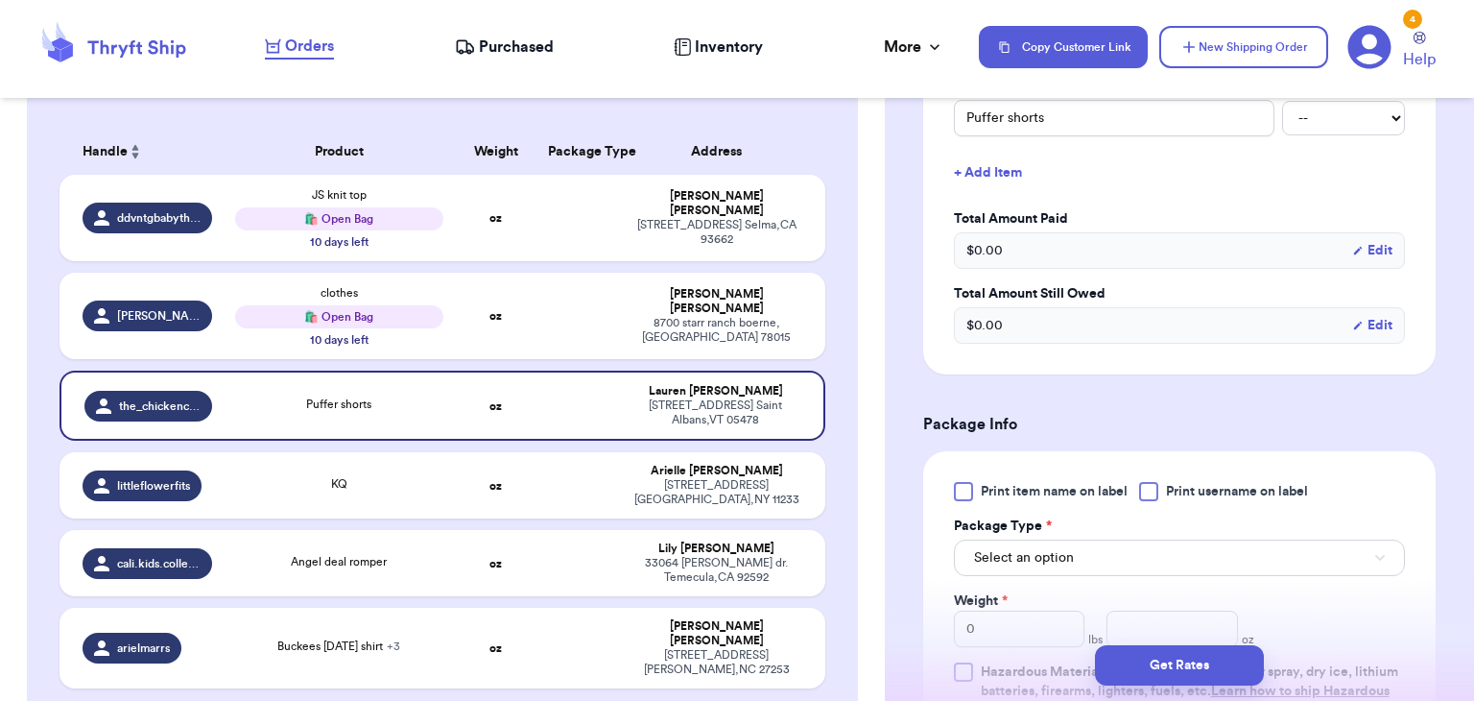
scroll to position [619, 0]
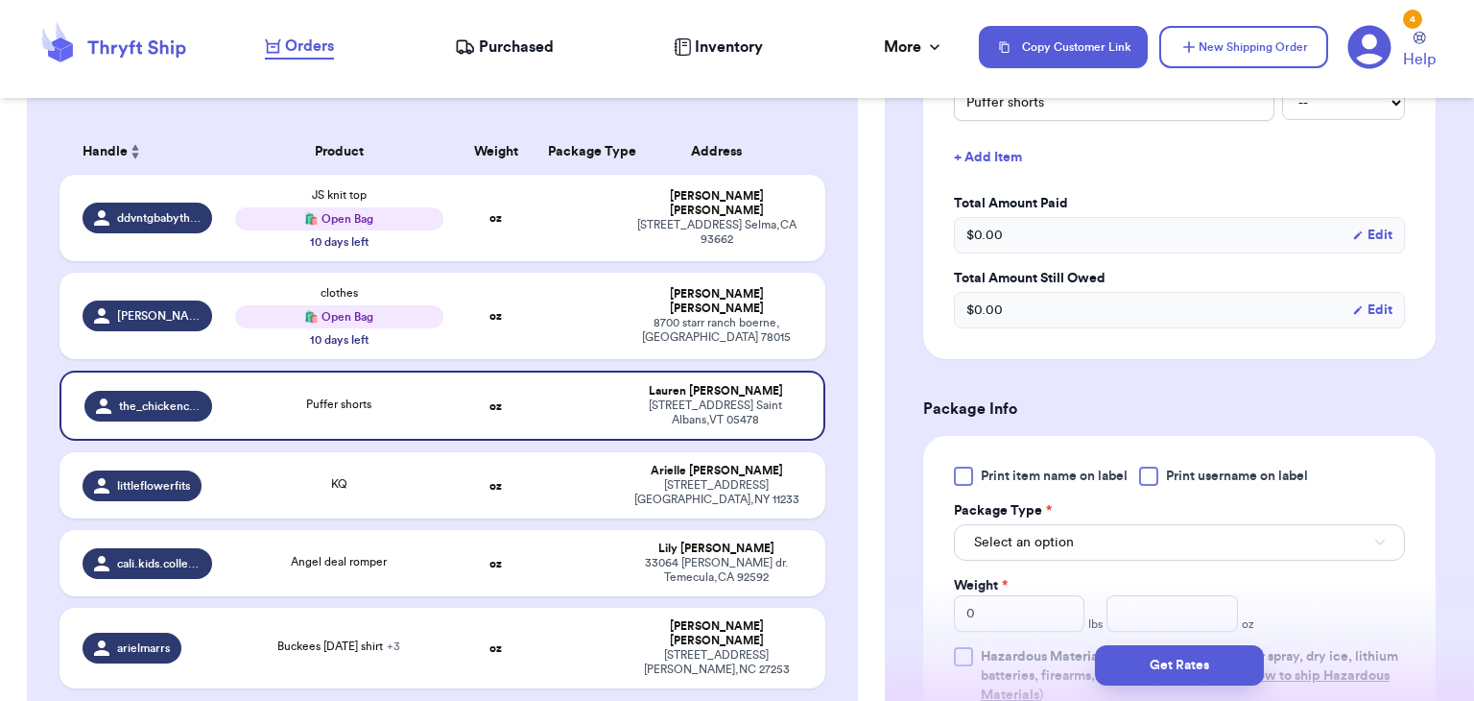
click at [1151, 481] on div at bounding box center [1148, 476] width 19 height 19
click at [0, 0] on input "Print username on label" at bounding box center [0, 0] width 0 height 0
click at [1154, 539] on button "Select an option" at bounding box center [1179, 542] width 451 height 36
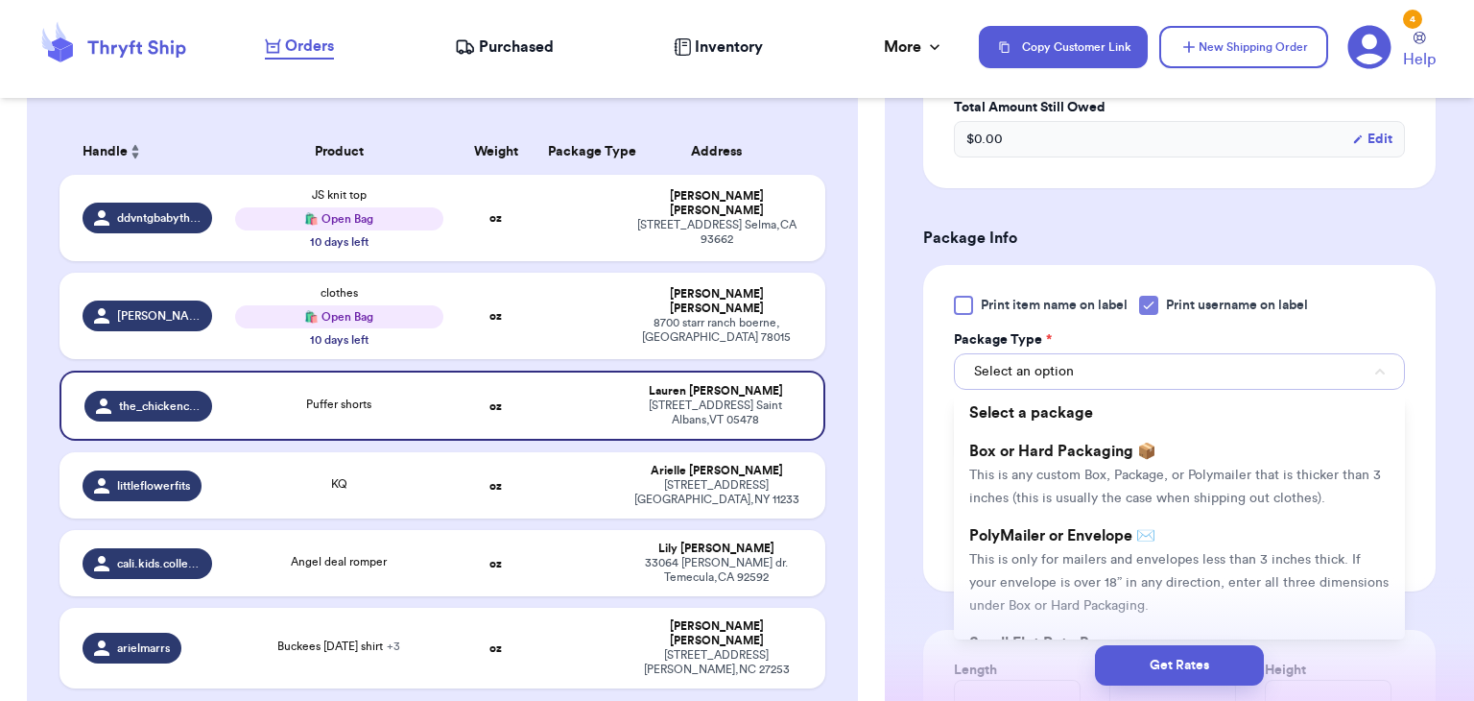
scroll to position [791, 0]
click at [1154, 539] on span "PolyMailer or Envelope ✉️" at bounding box center [1063, 534] width 186 height 15
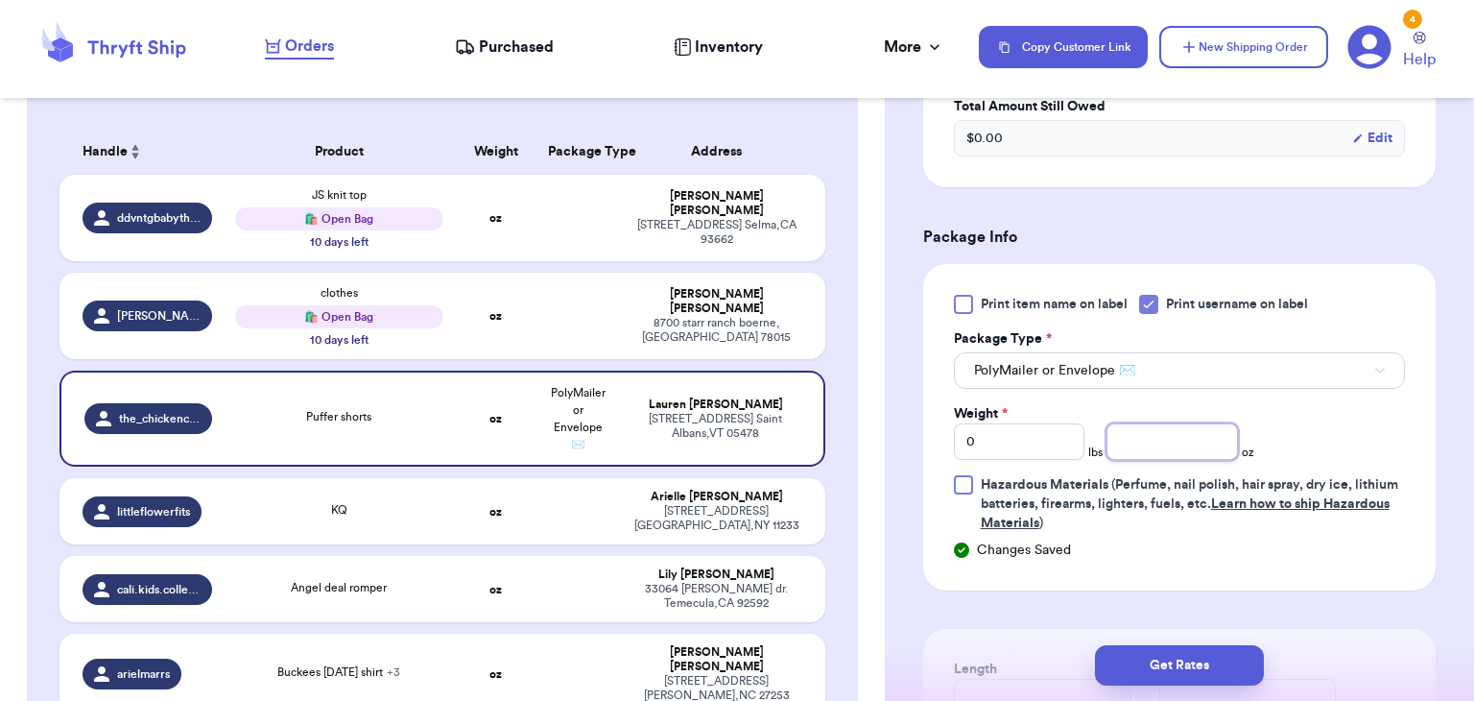
click at [1143, 444] on input "number" at bounding box center [1173, 441] width 132 height 36
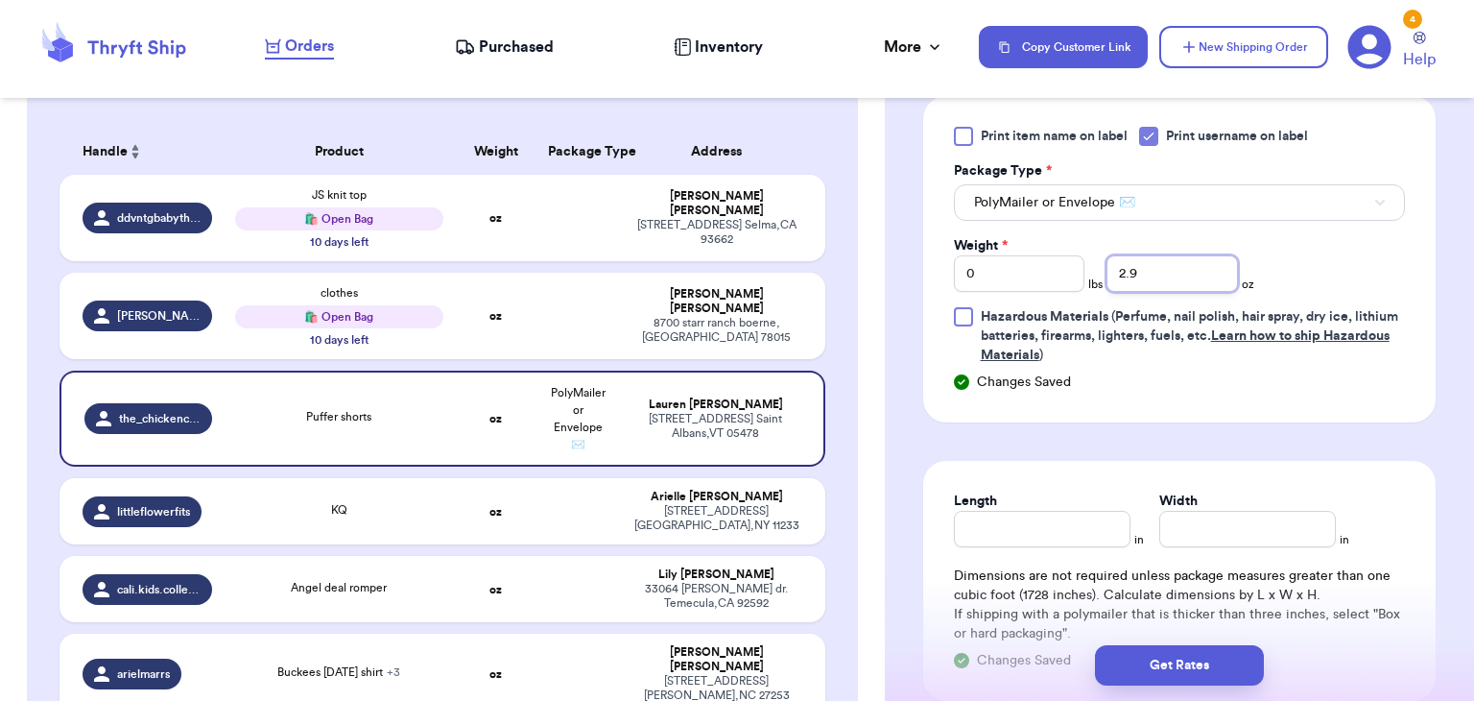
scroll to position [960, 0]
click at [1096, 524] on input "Length" at bounding box center [1042, 528] width 177 height 36
click at [1285, 527] on input "Width *" at bounding box center [1248, 528] width 177 height 36
click at [1187, 658] on button "Get Rates" at bounding box center [1179, 665] width 169 height 40
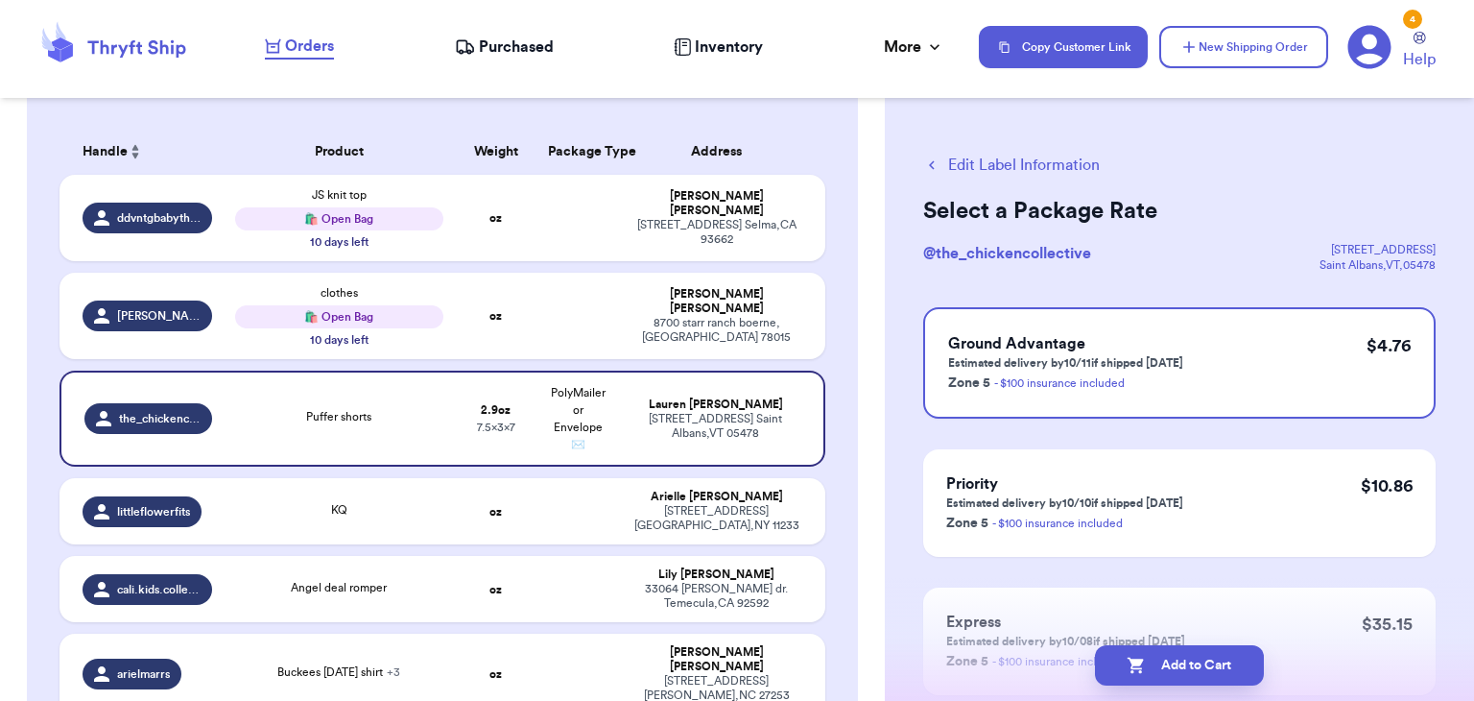
click at [1187, 658] on button "Add to Cart" at bounding box center [1179, 665] width 169 height 40
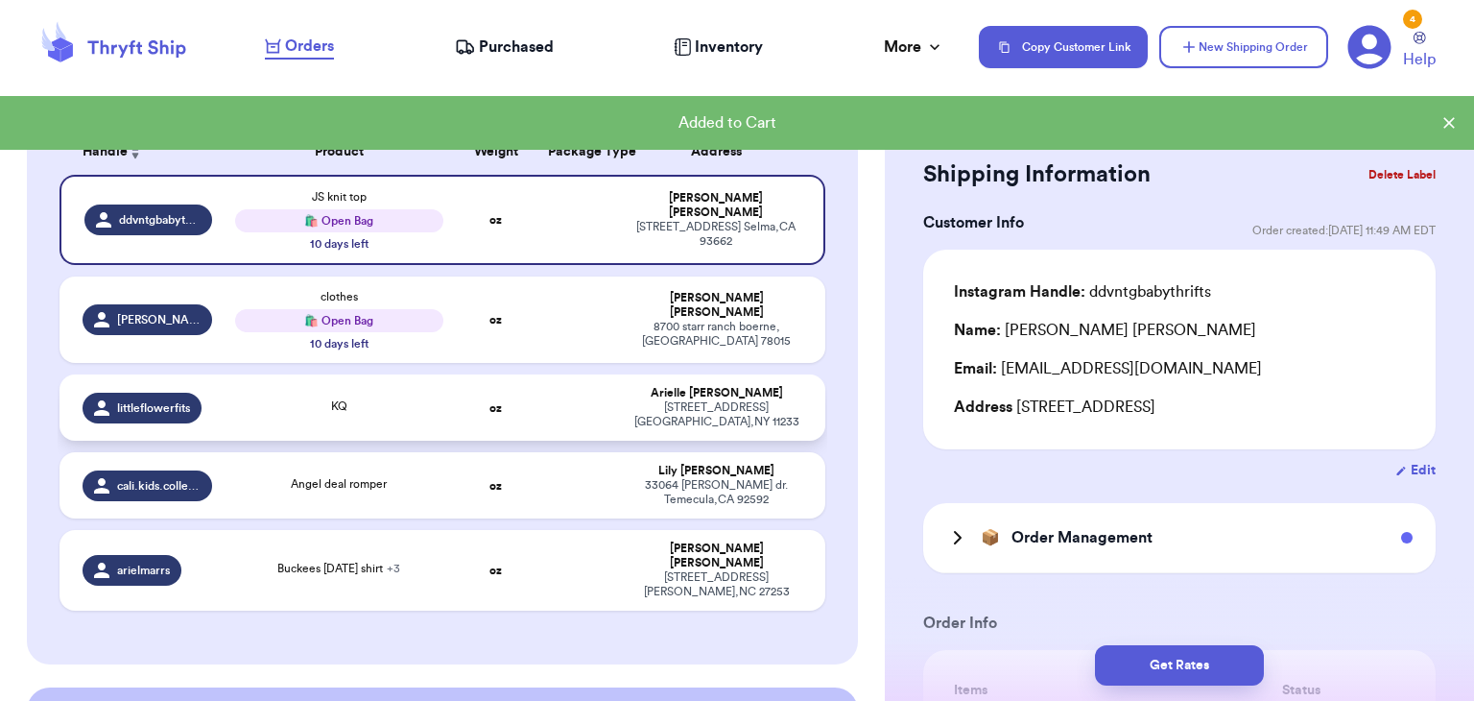
click at [436, 399] on div "KQ" at bounding box center [338, 407] width 207 height 21
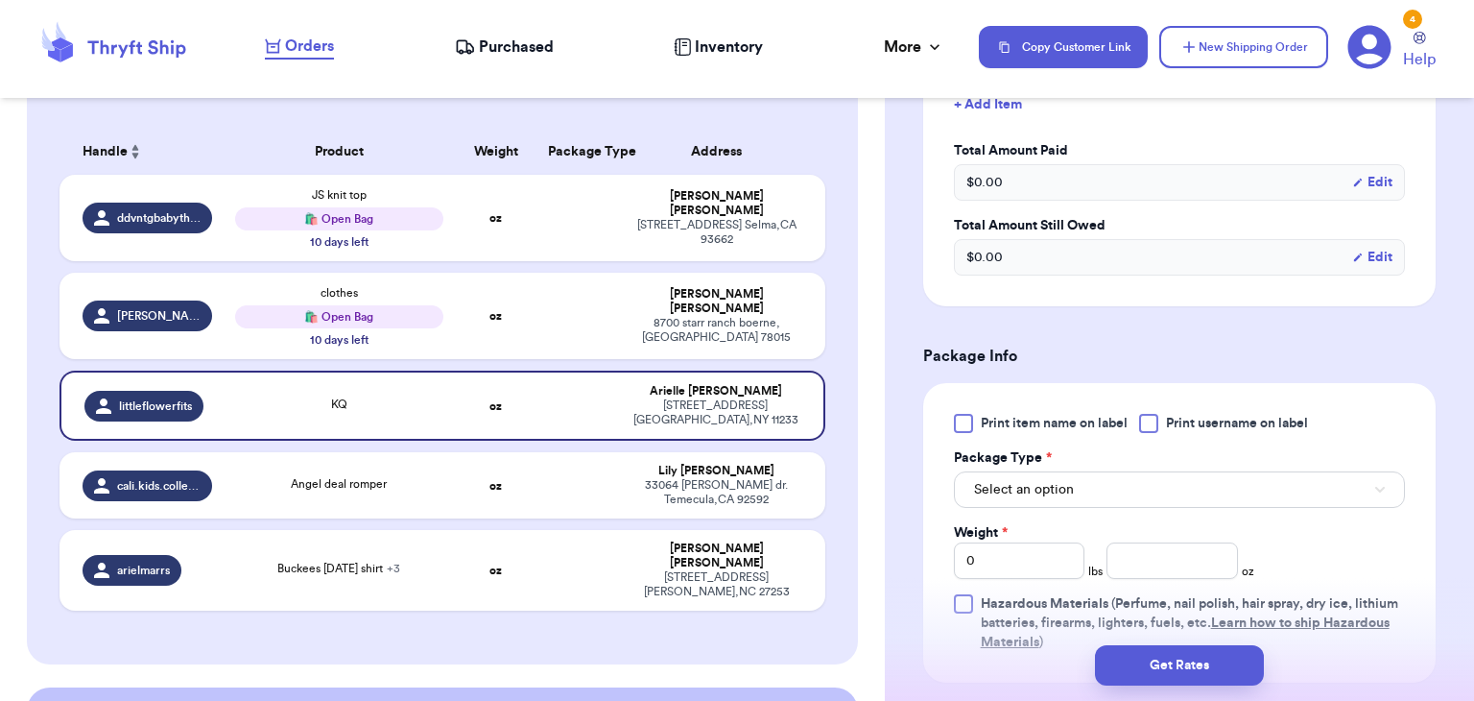
scroll to position [683, 0]
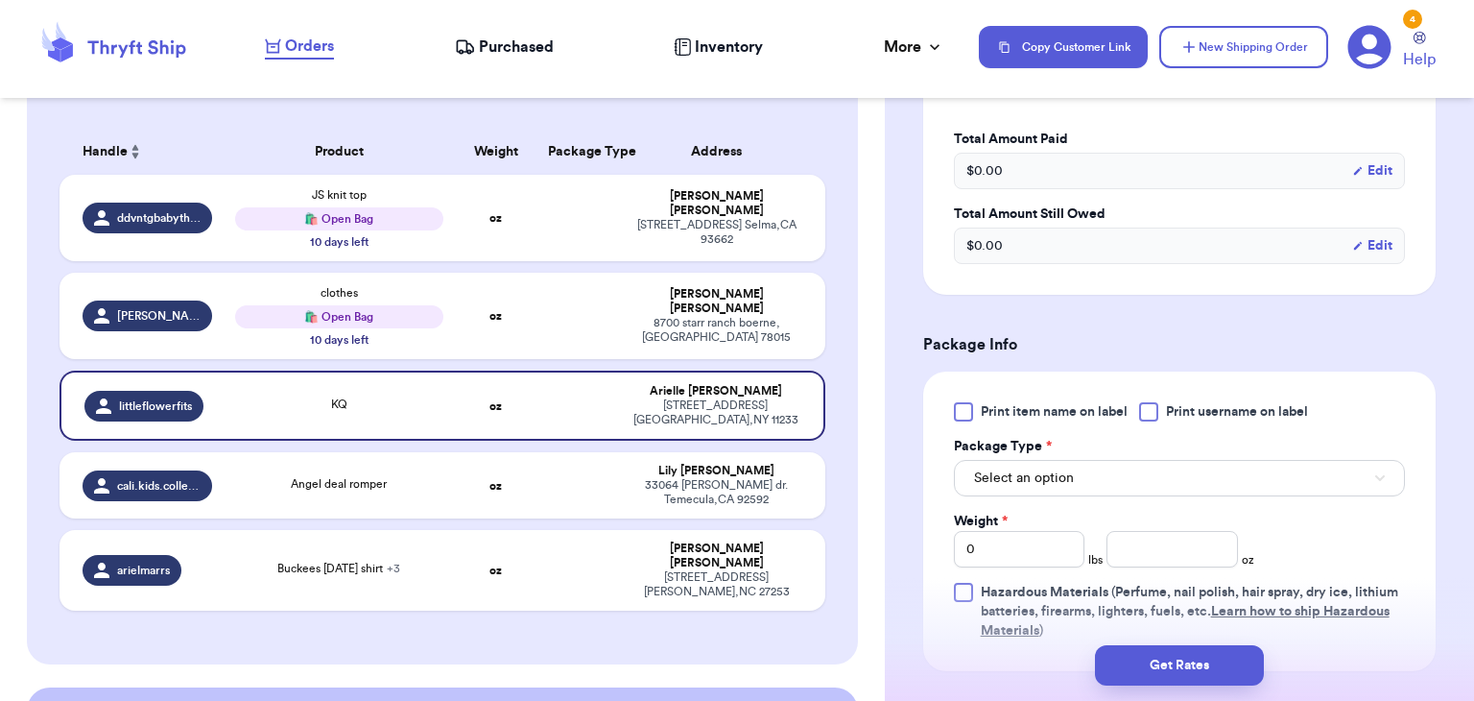
click at [1156, 414] on div at bounding box center [1148, 411] width 19 height 19
click at [0, 0] on input "Print username on label" at bounding box center [0, 0] width 0 height 0
click at [1150, 490] on button "Select an option" at bounding box center [1179, 478] width 451 height 36
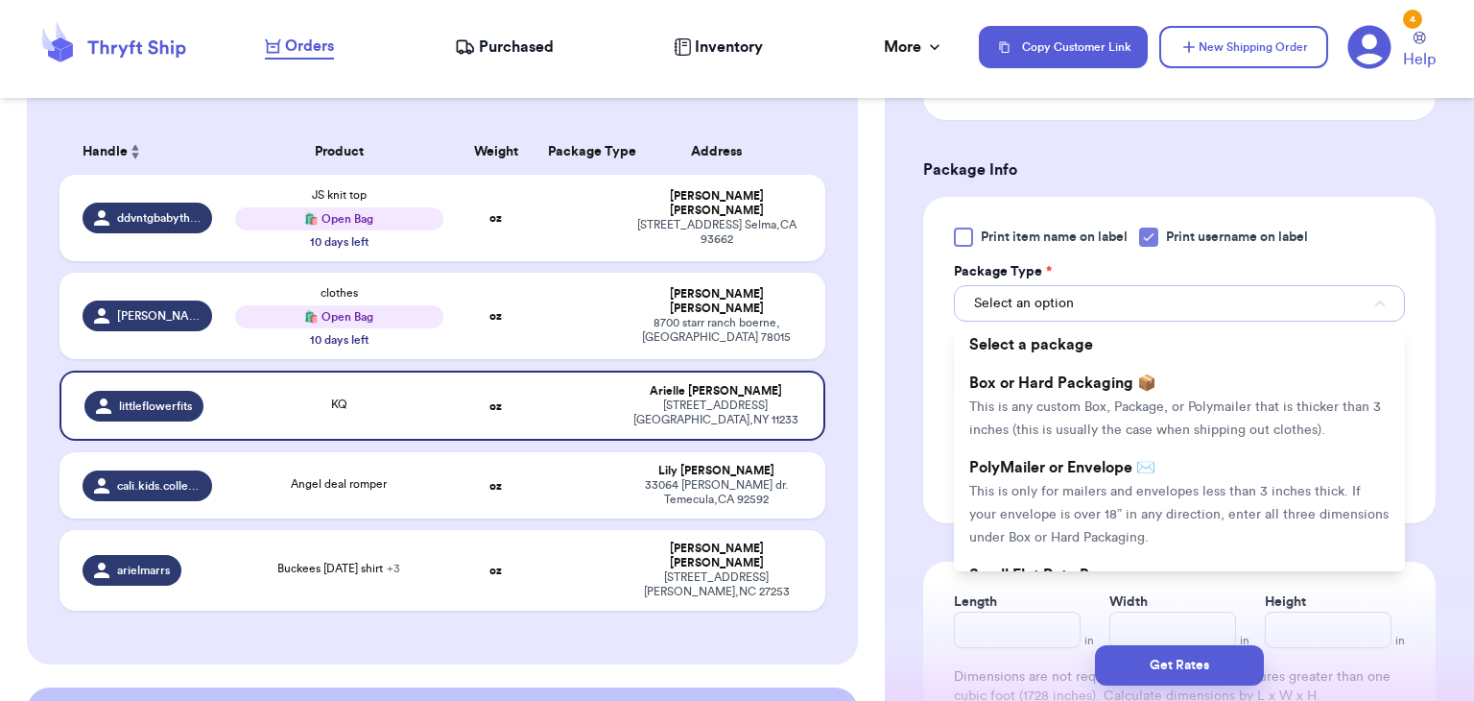
scroll to position [867, 0]
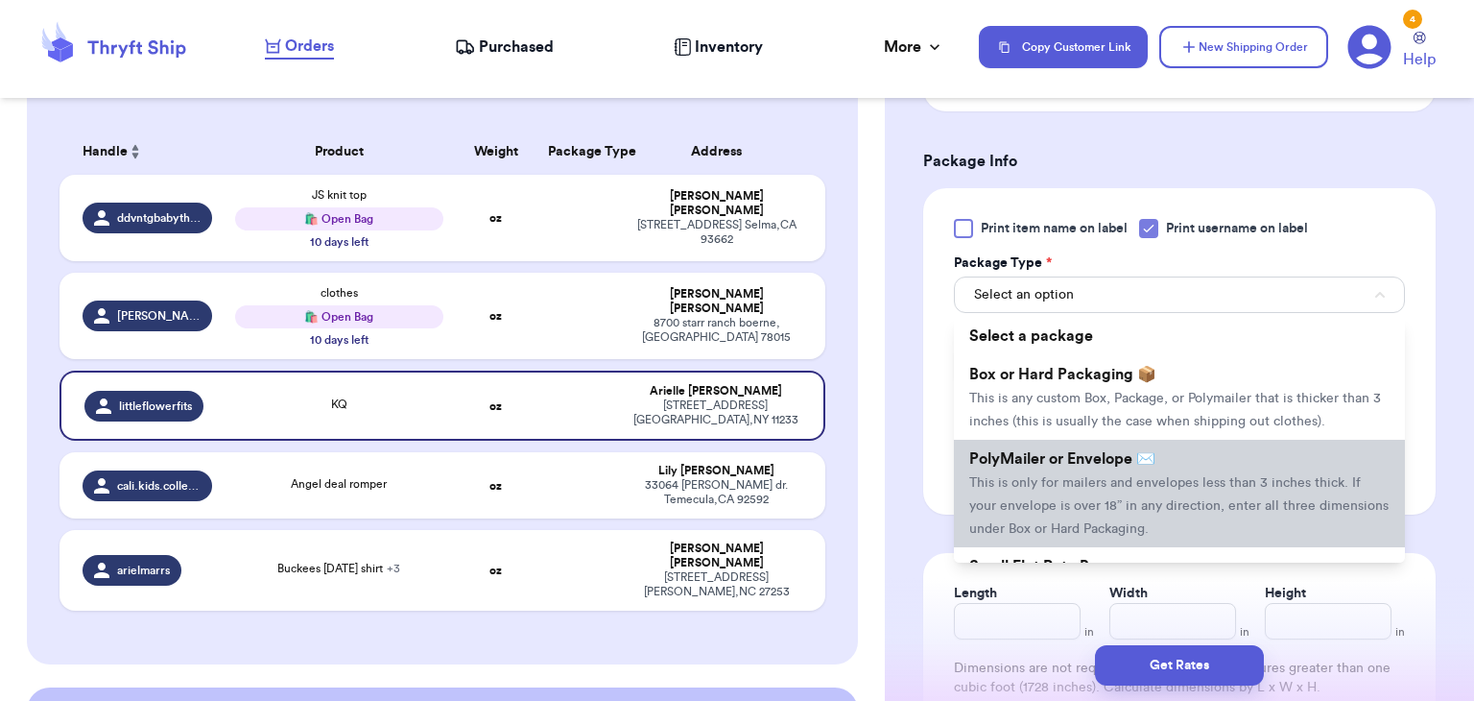
click at [1154, 506] on span "This is only for mailers and envelopes less than 3 inches thick. If your envelo…" at bounding box center [1179, 506] width 419 height 60
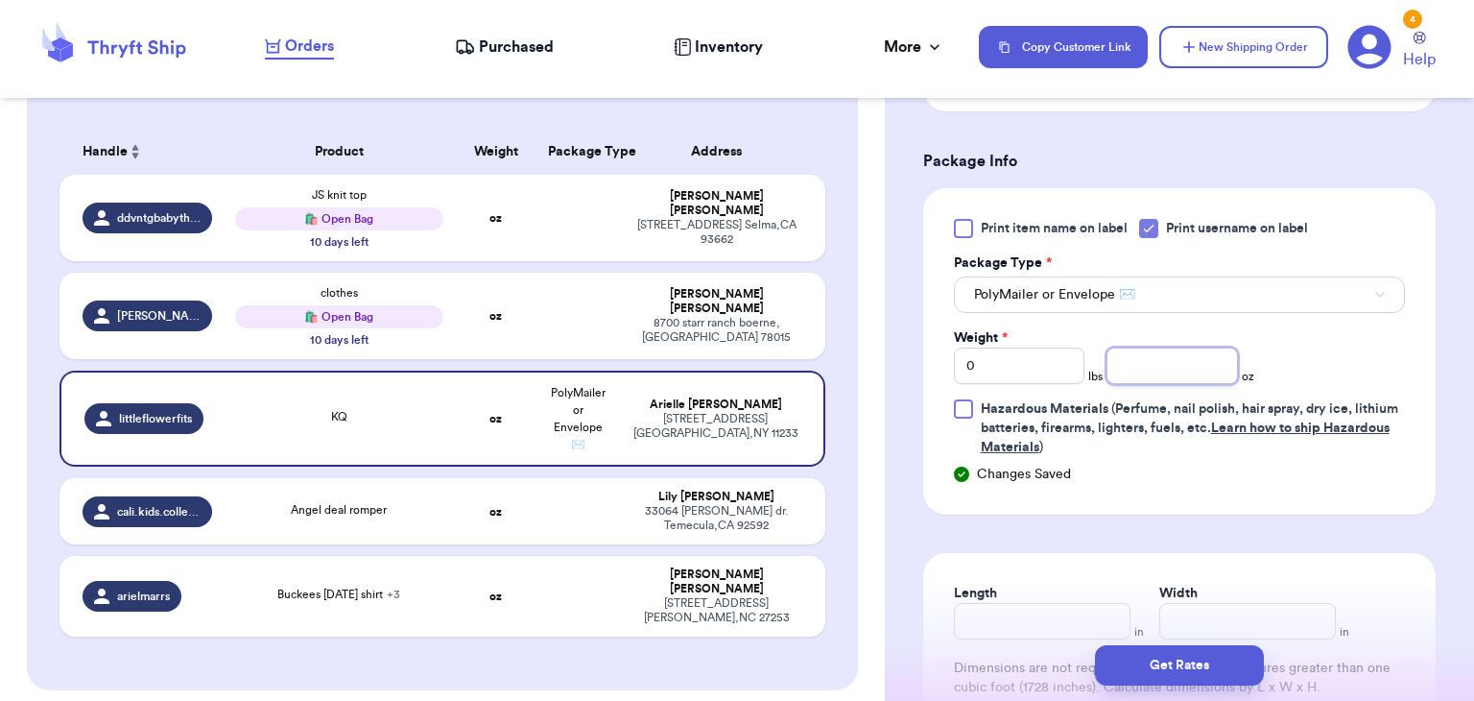
click at [1174, 366] on input "number" at bounding box center [1173, 365] width 132 height 36
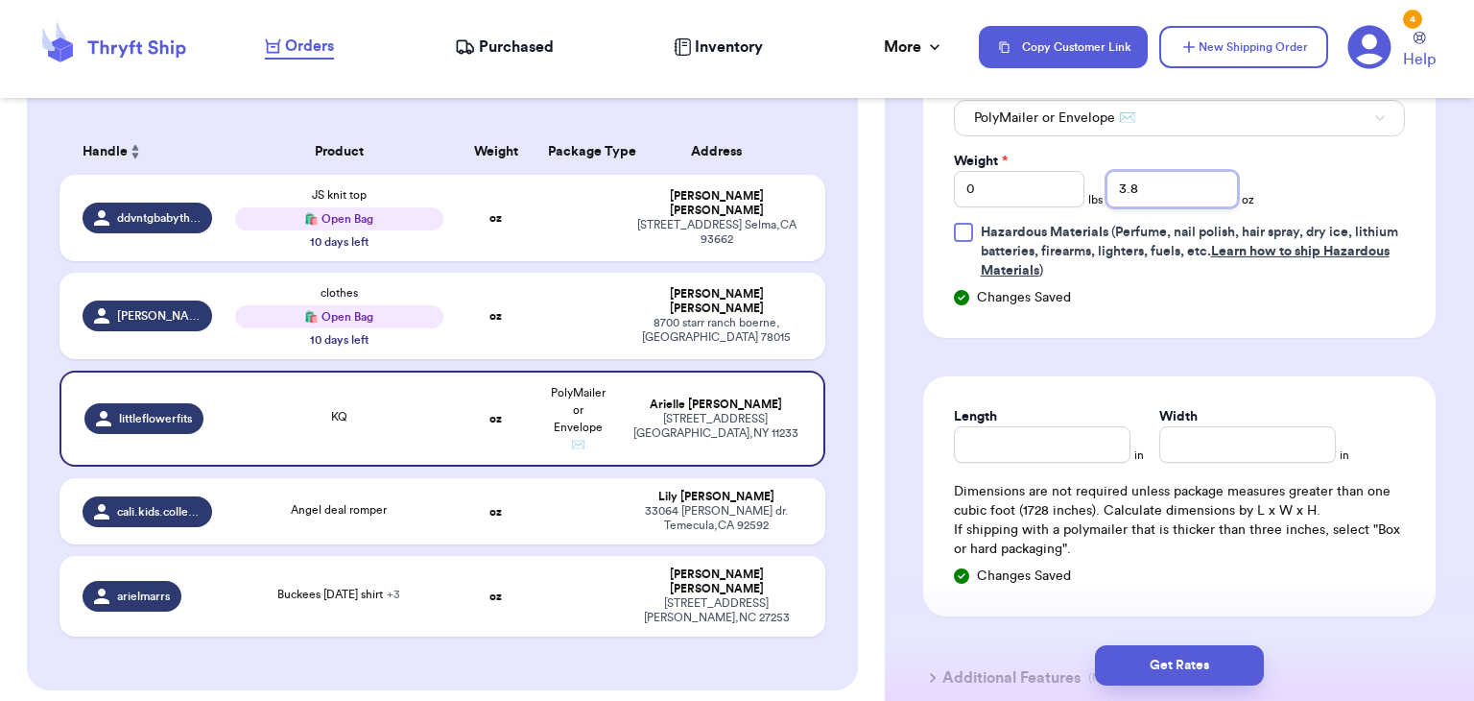
scroll to position [1075, 0]
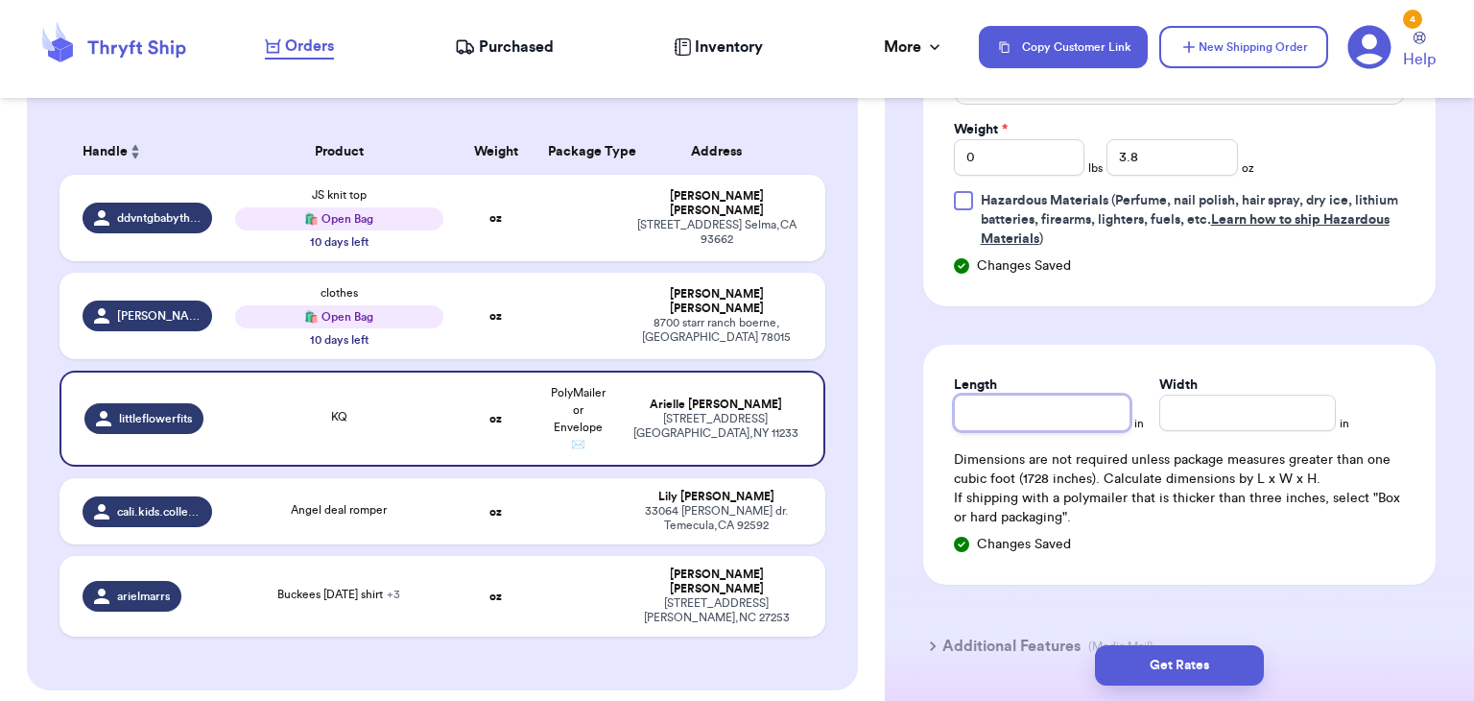
click at [1030, 414] on input "Length" at bounding box center [1042, 413] width 177 height 36
click at [1165, 406] on input "Width *" at bounding box center [1248, 413] width 177 height 36
click at [1164, 660] on button "Get Rates" at bounding box center [1179, 665] width 169 height 40
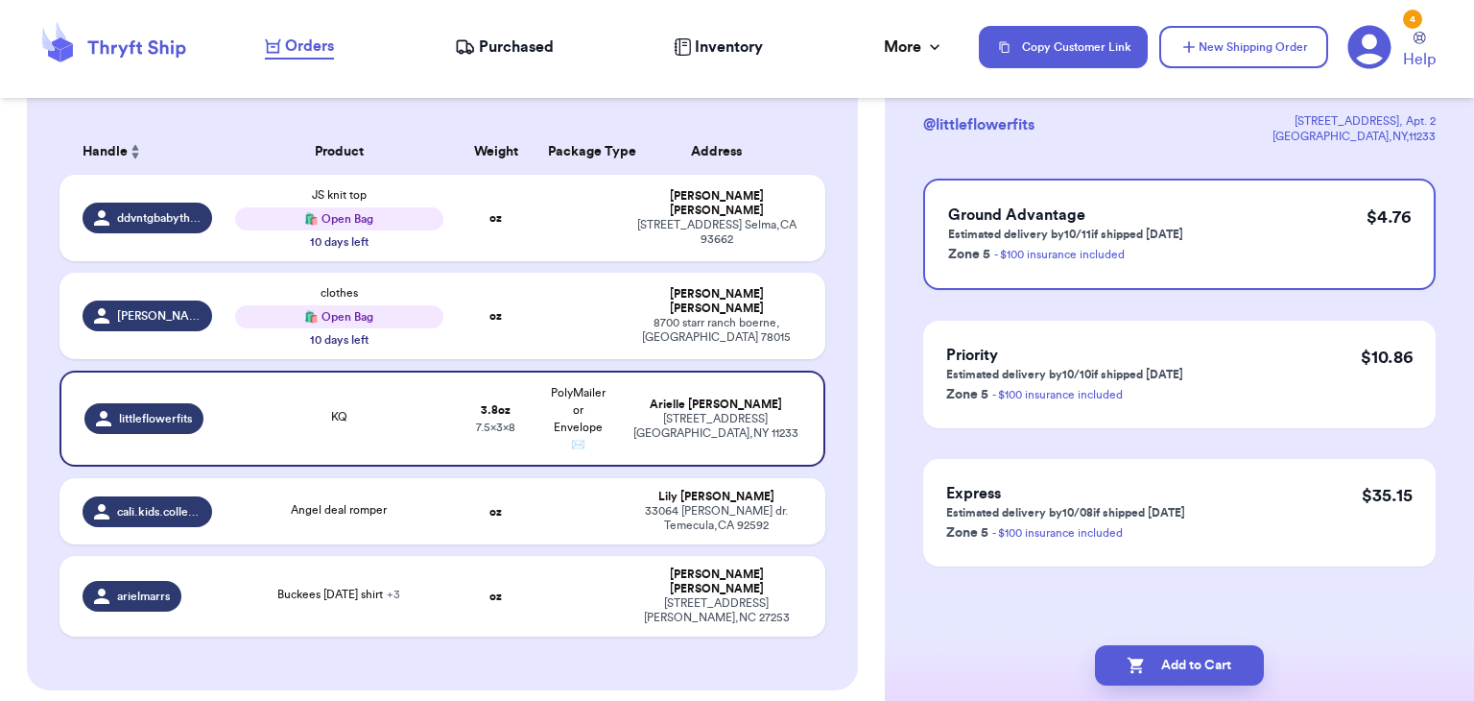
scroll to position [0, 0]
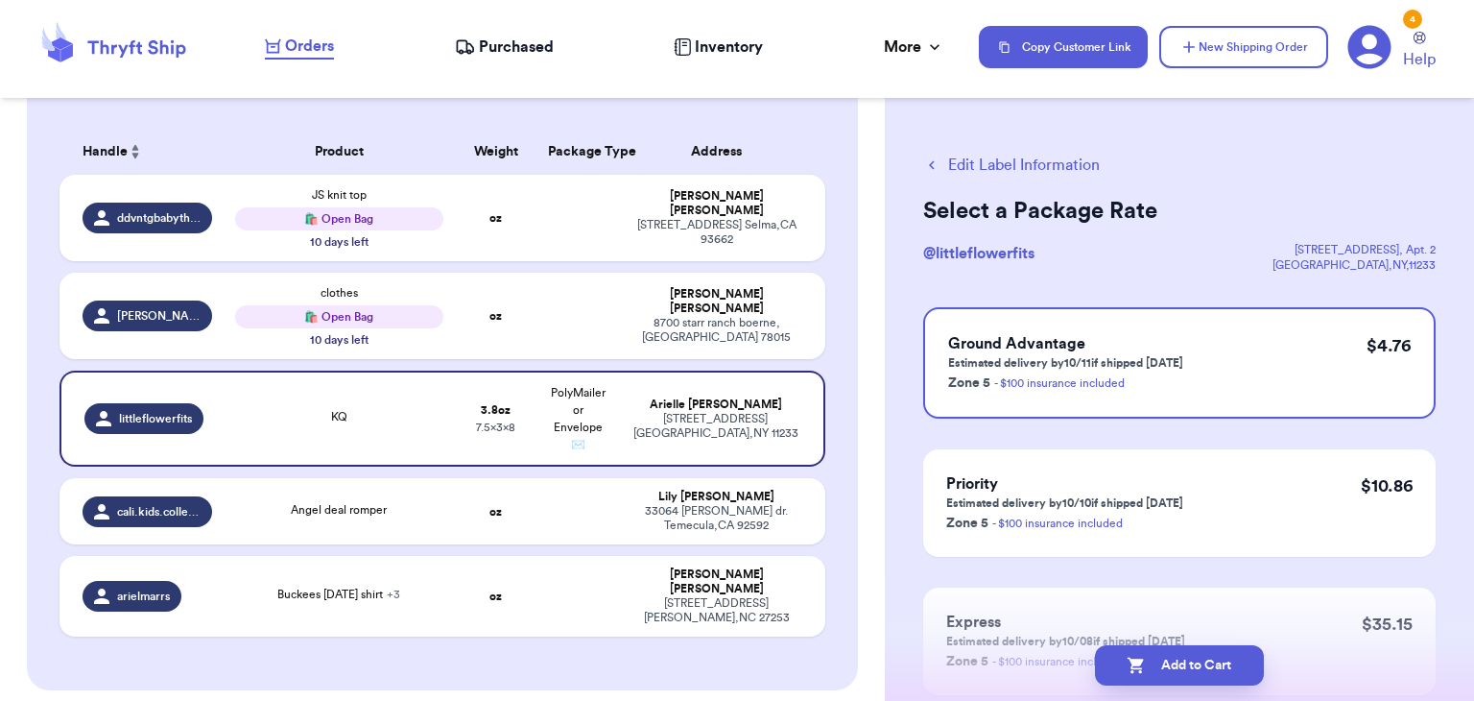
click at [1164, 660] on button "Add to Cart" at bounding box center [1179, 665] width 169 height 40
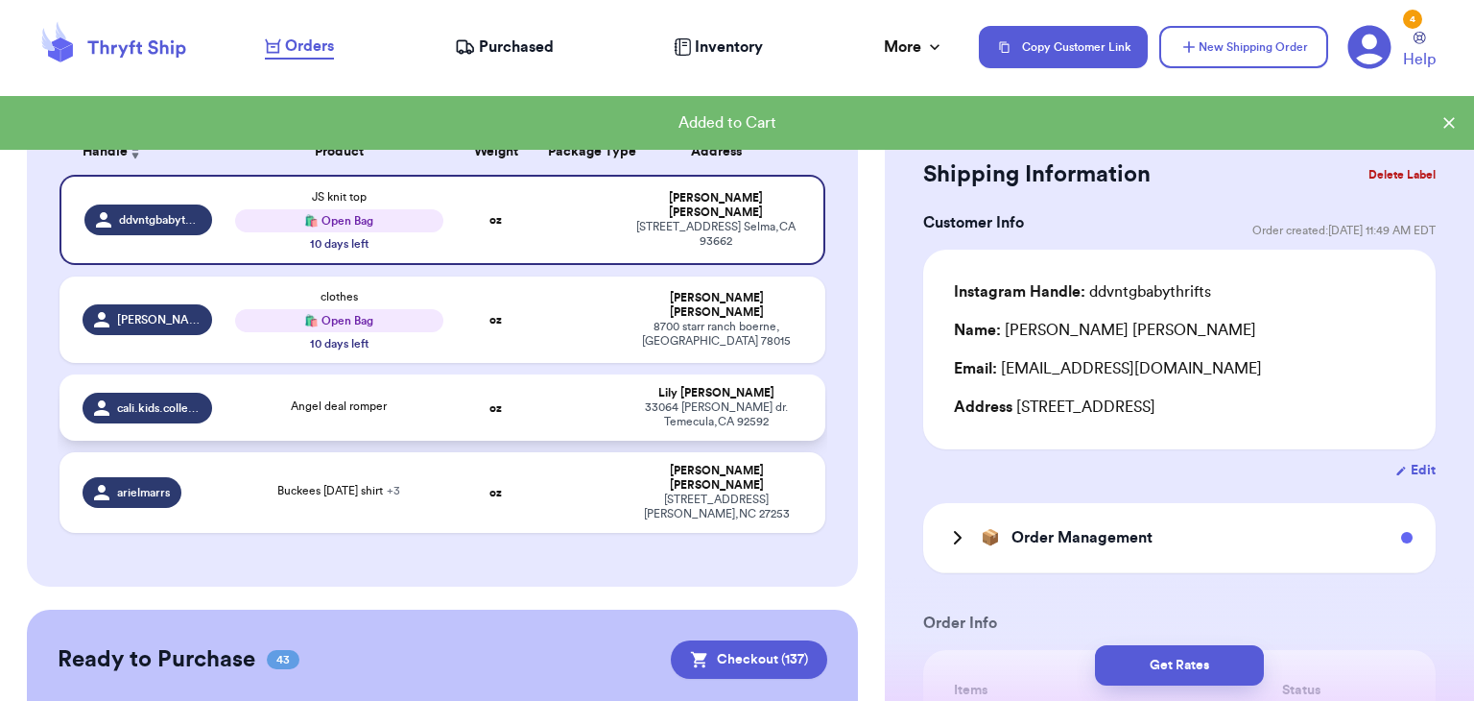
click at [338, 411] on div "Angel deal romper" at bounding box center [339, 405] width 96 height 17
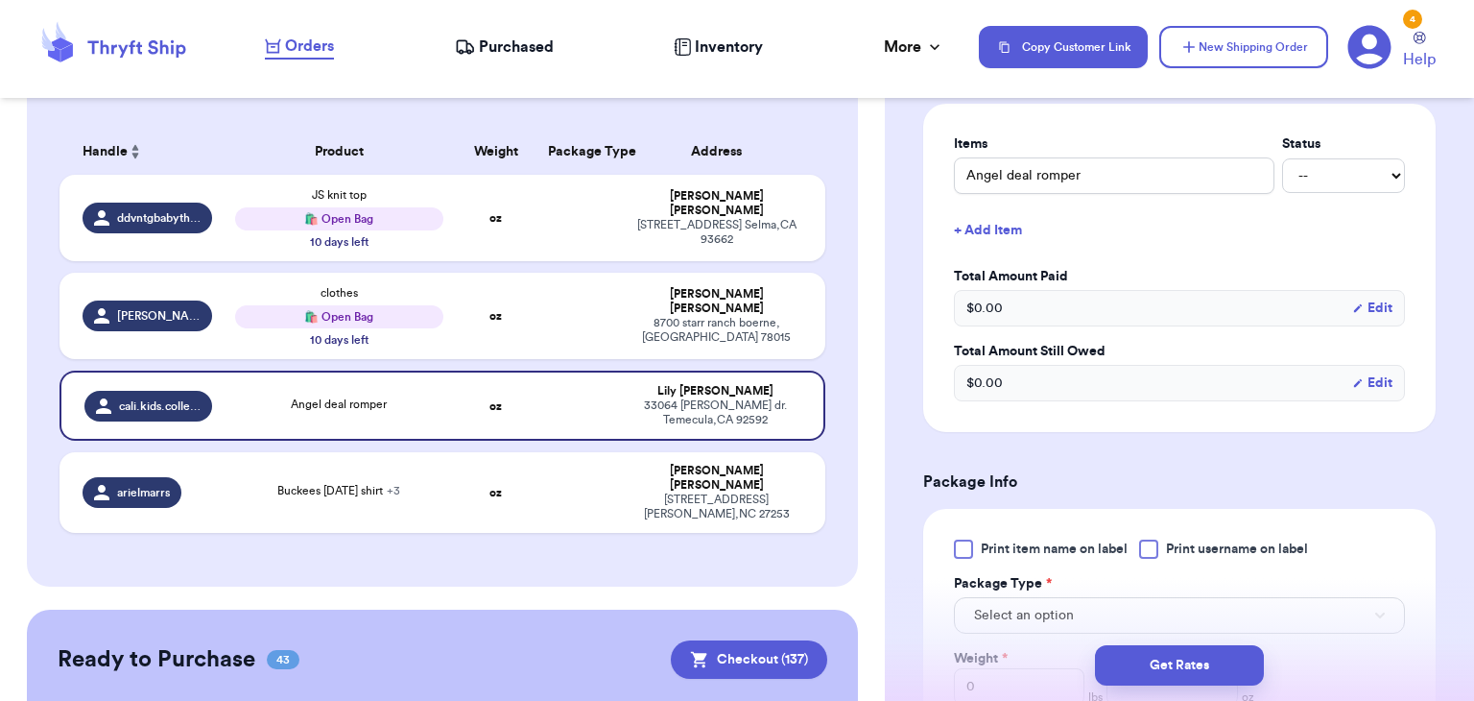
scroll to position [548, 0]
click at [1146, 540] on div at bounding box center [1148, 547] width 19 height 19
click at [0, 0] on input "Print username on label" at bounding box center [0, 0] width 0 height 0
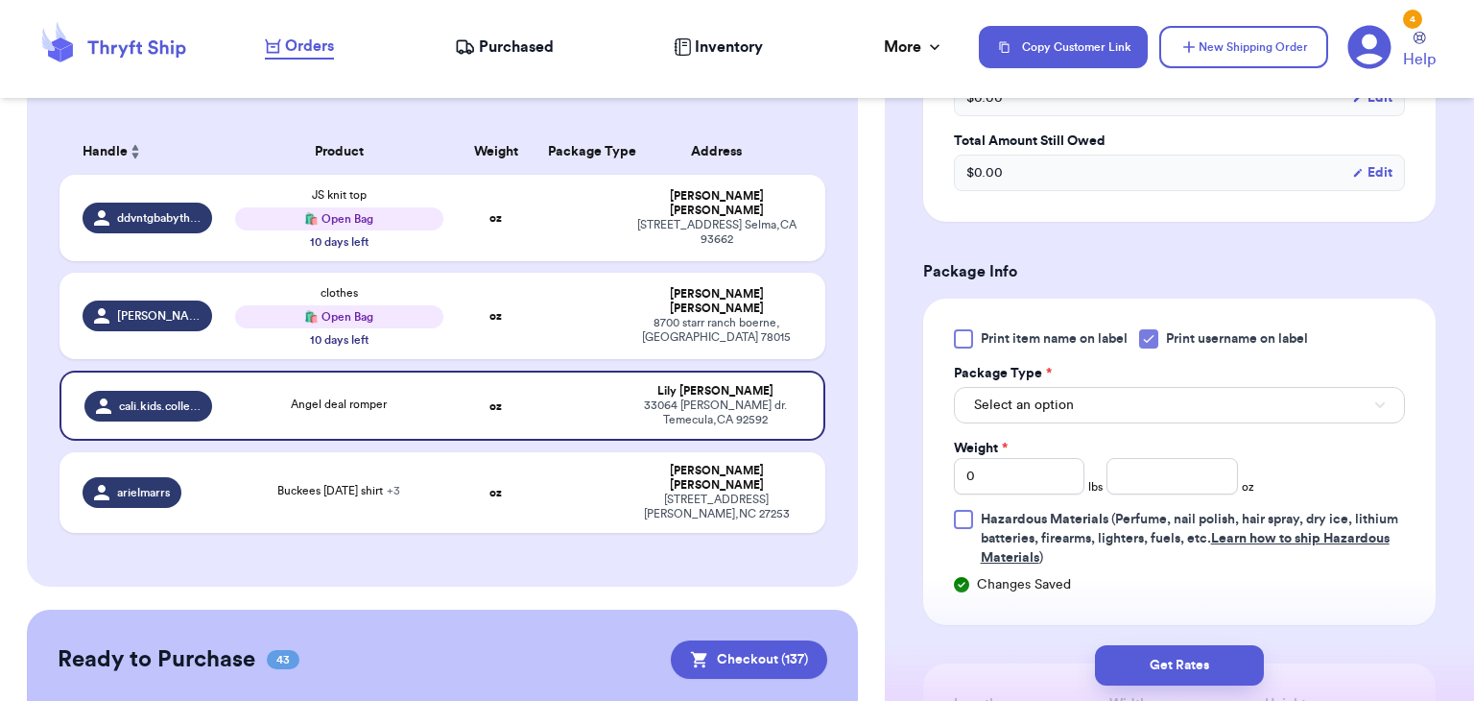
scroll to position [758, 0]
click at [1127, 391] on button "Select an option" at bounding box center [1179, 403] width 451 height 36
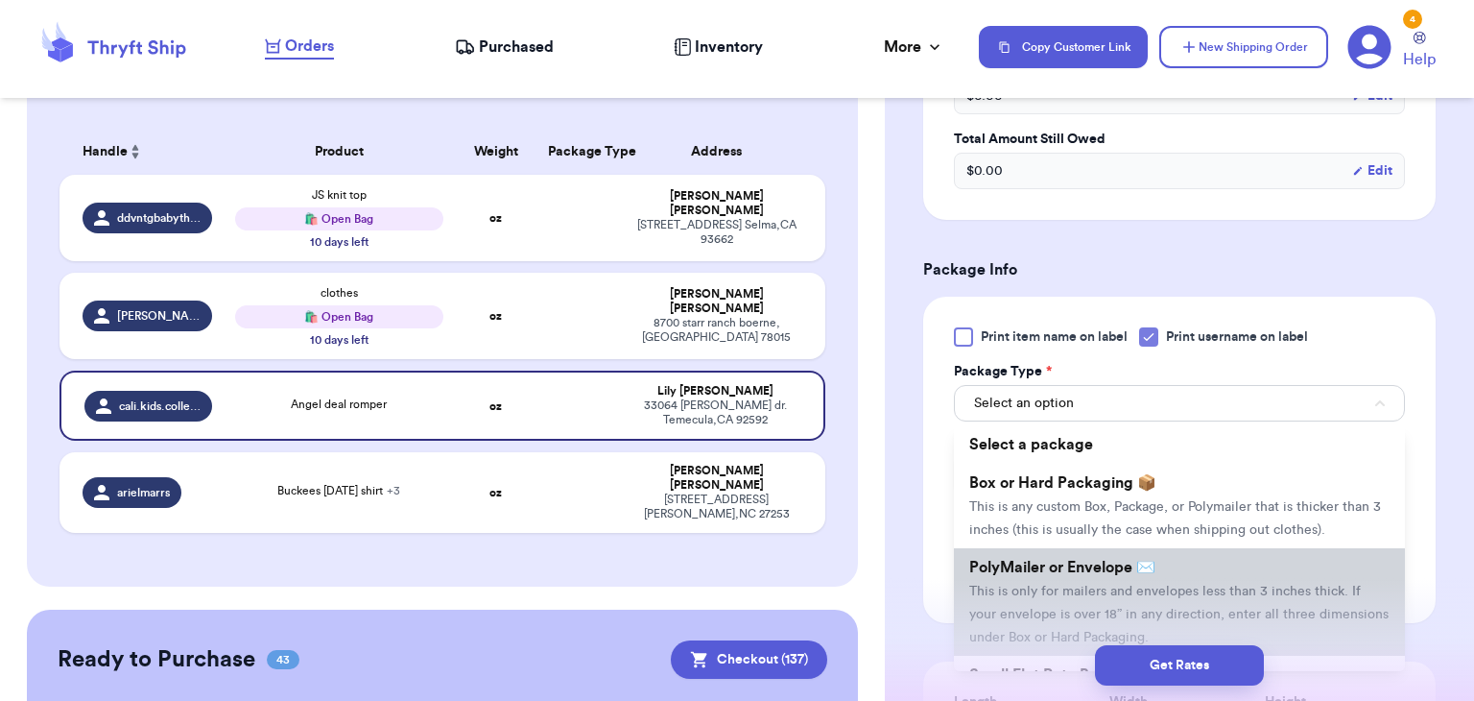
click at [1140, 563] on span "PolyMailer or Envelope ✉️" at bounding box center [1063, 567] width 186 height 15
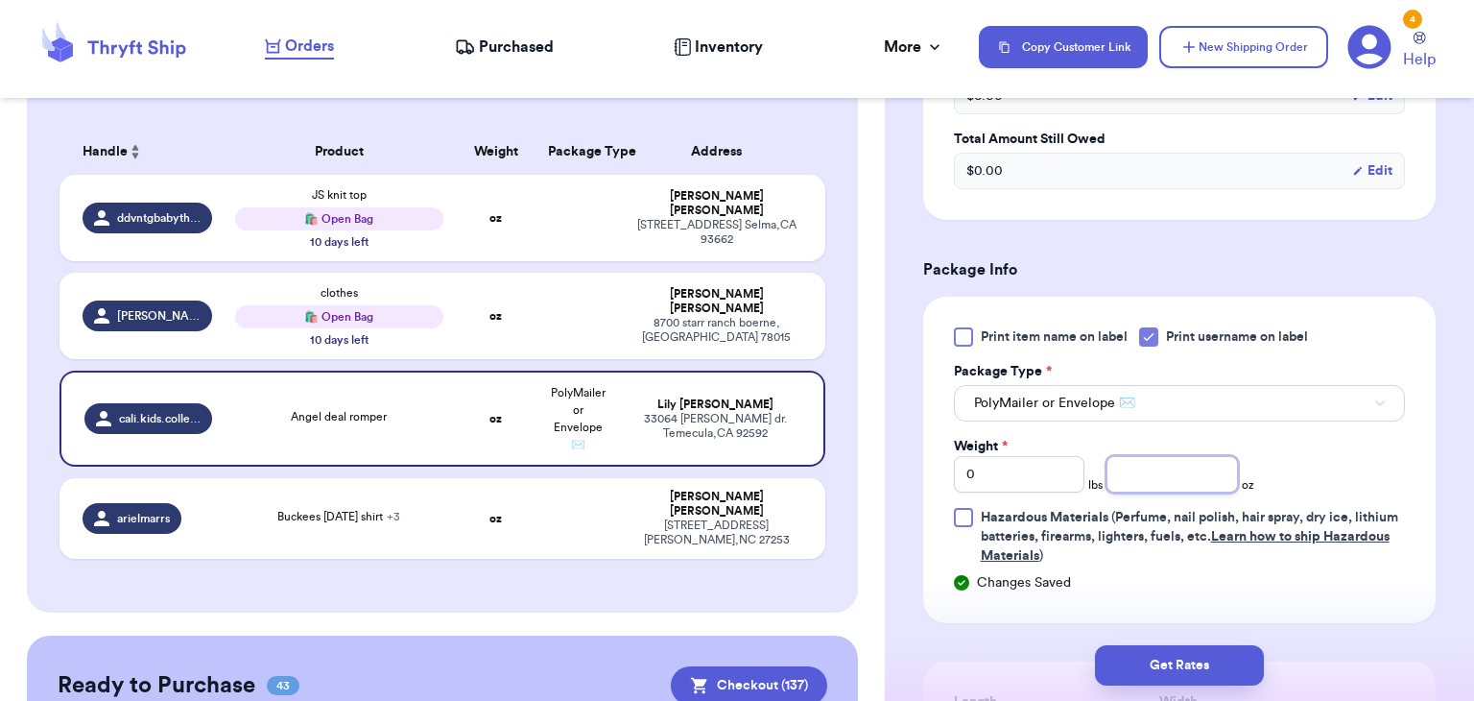
click at [1135, 486] on input "number" at bounding box center [1173, 474] width 132 height 36
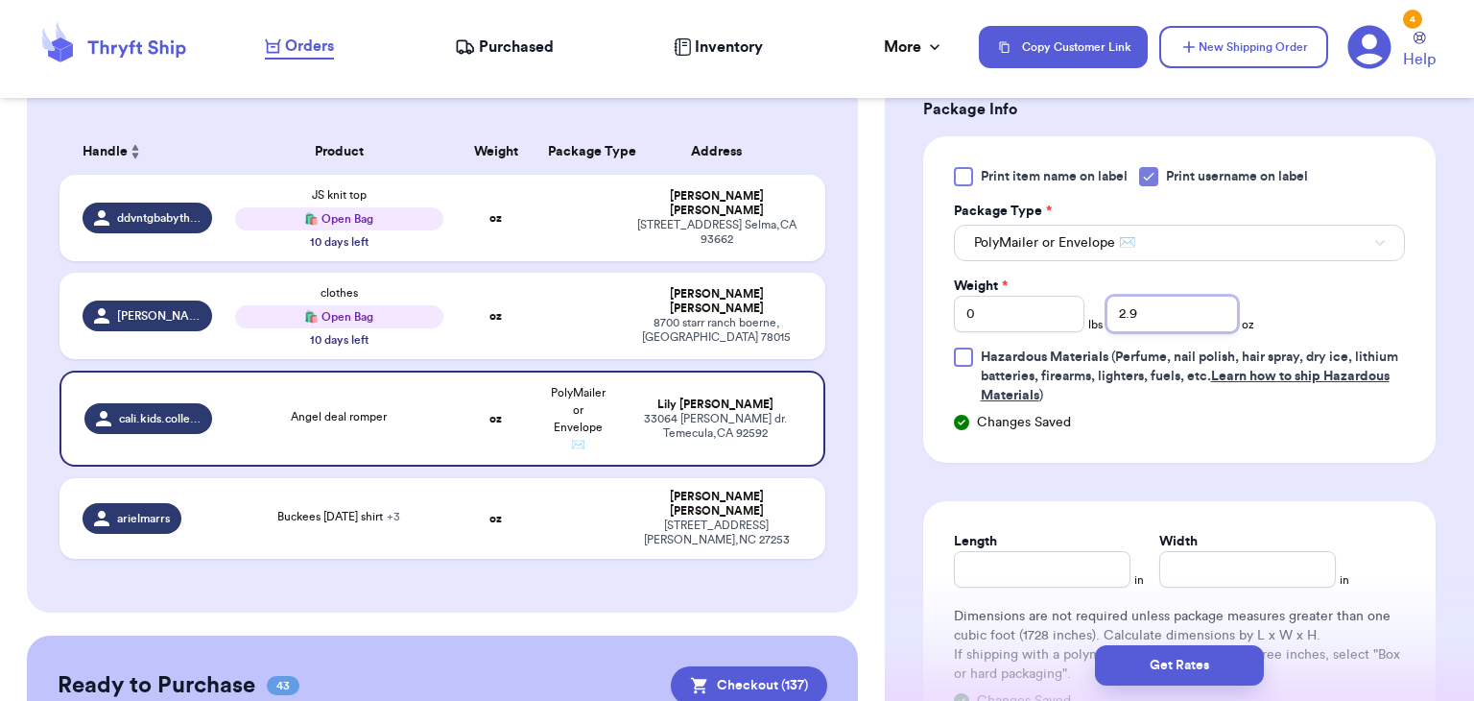
scroll to position [922, 0]
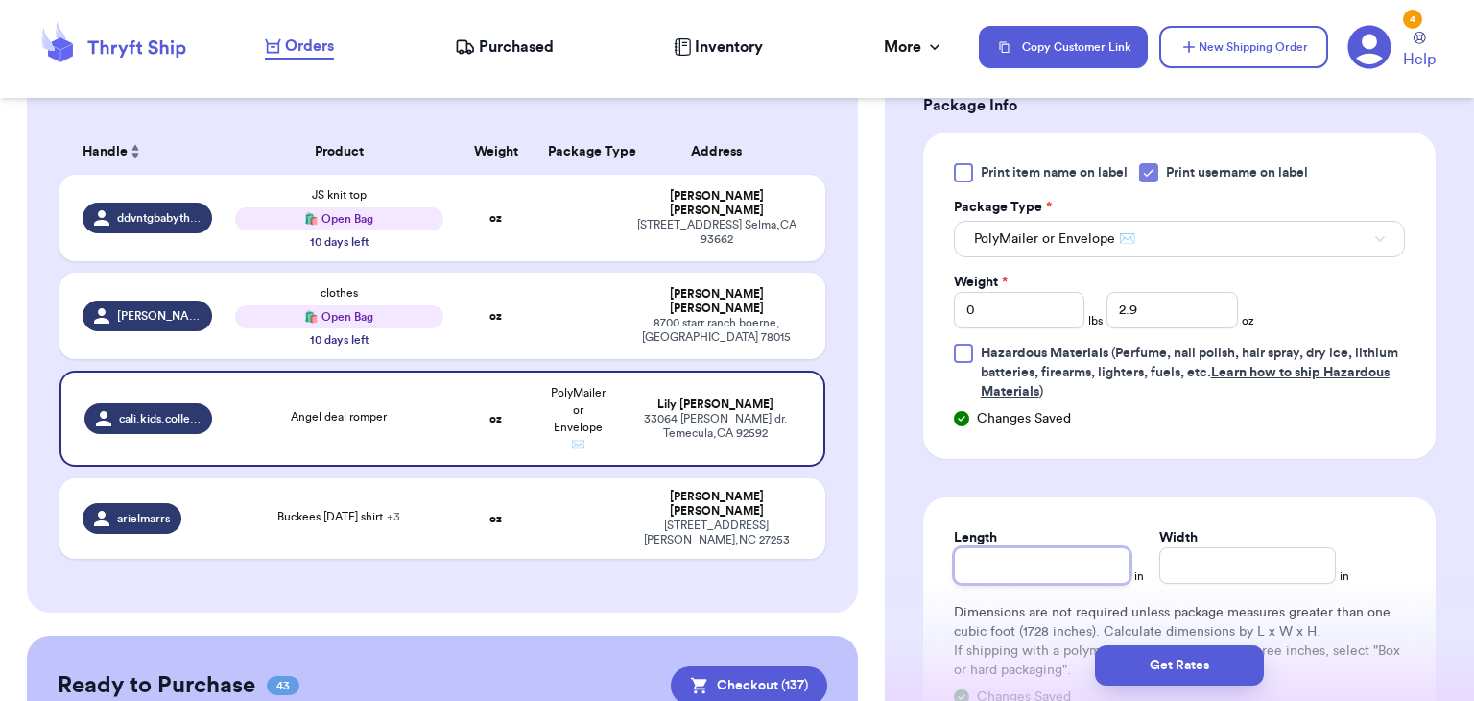
click at [989, 548] on input "Length" at bounding box center [1042, 565] width 177 height 36
click at [1219, 548] on input "Width *" at bounding box center [1248, 565] width 177 height 36
click at [1178, 658] on button "Get Rates" at bounding box center [1179, 665] width 169 height 40
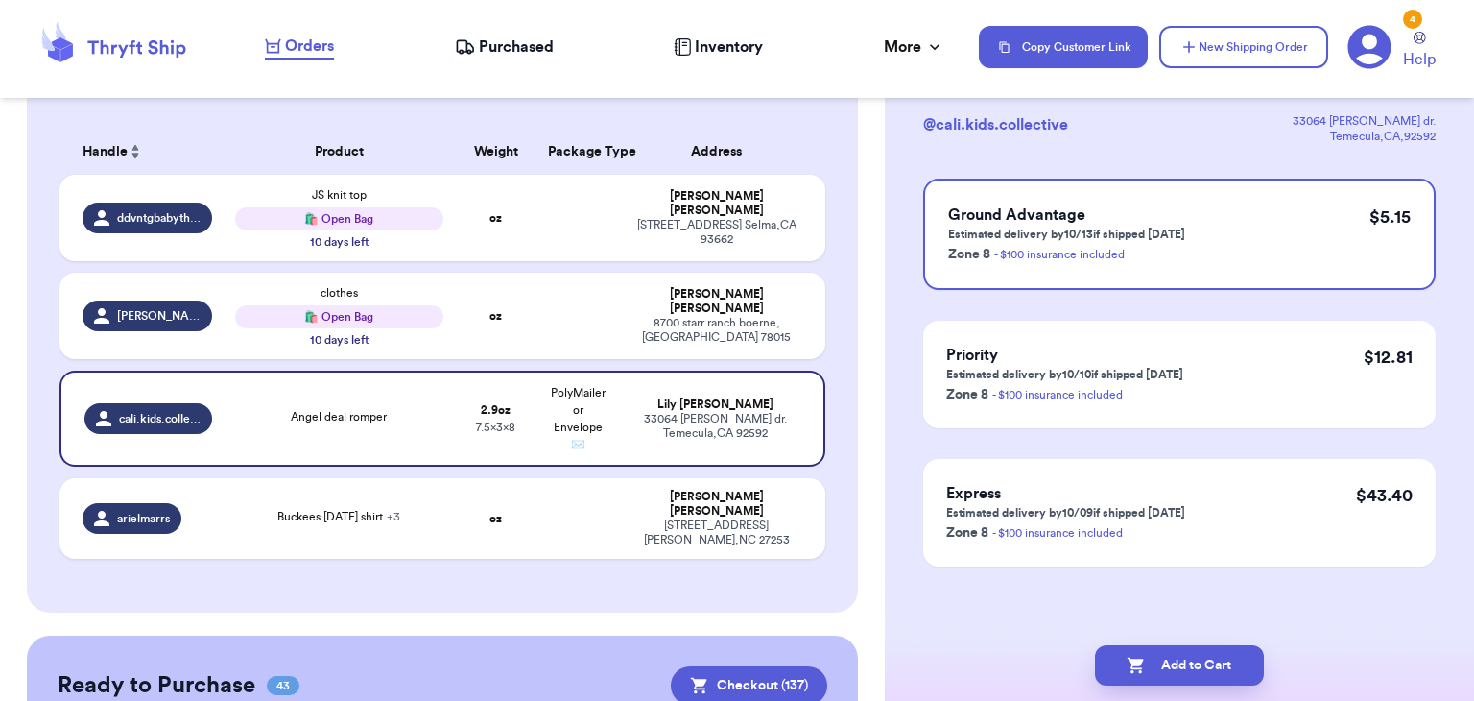
scroll to position [0, 0]
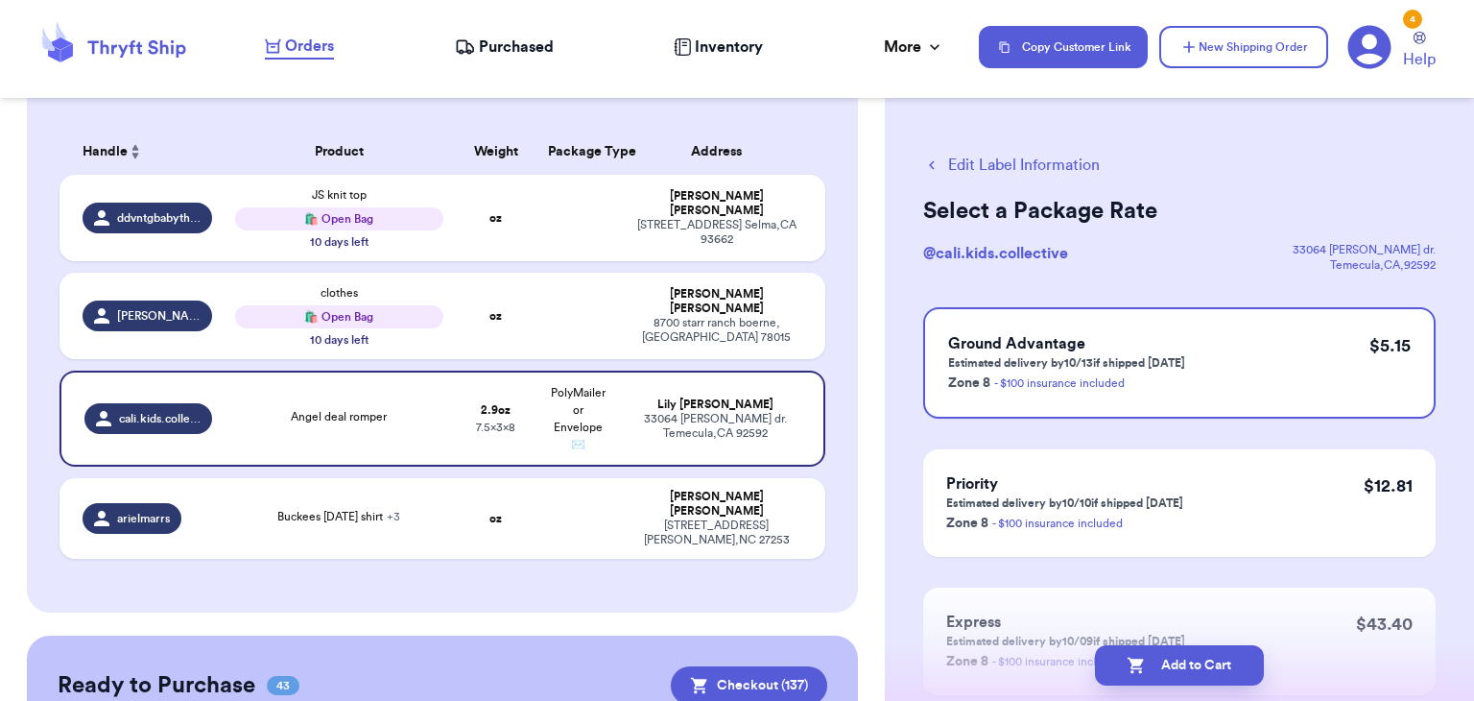
click at [1178, 658] on button "Add to Cart" at bounding box center [1179, 665] width 169 height 40
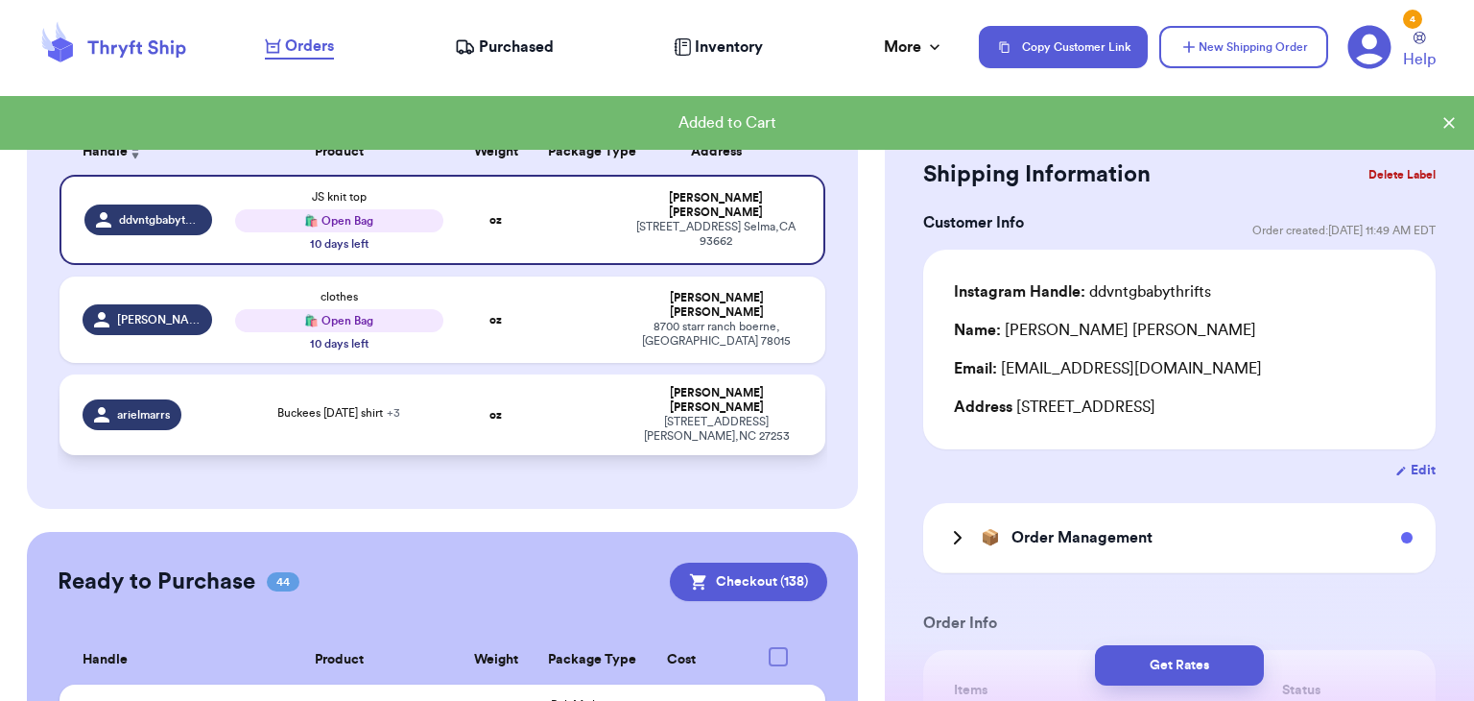
click at [361, 419] on td "Buckees [DATE] shirt + 3" at bounding box center [339, 414] width 230 height 81
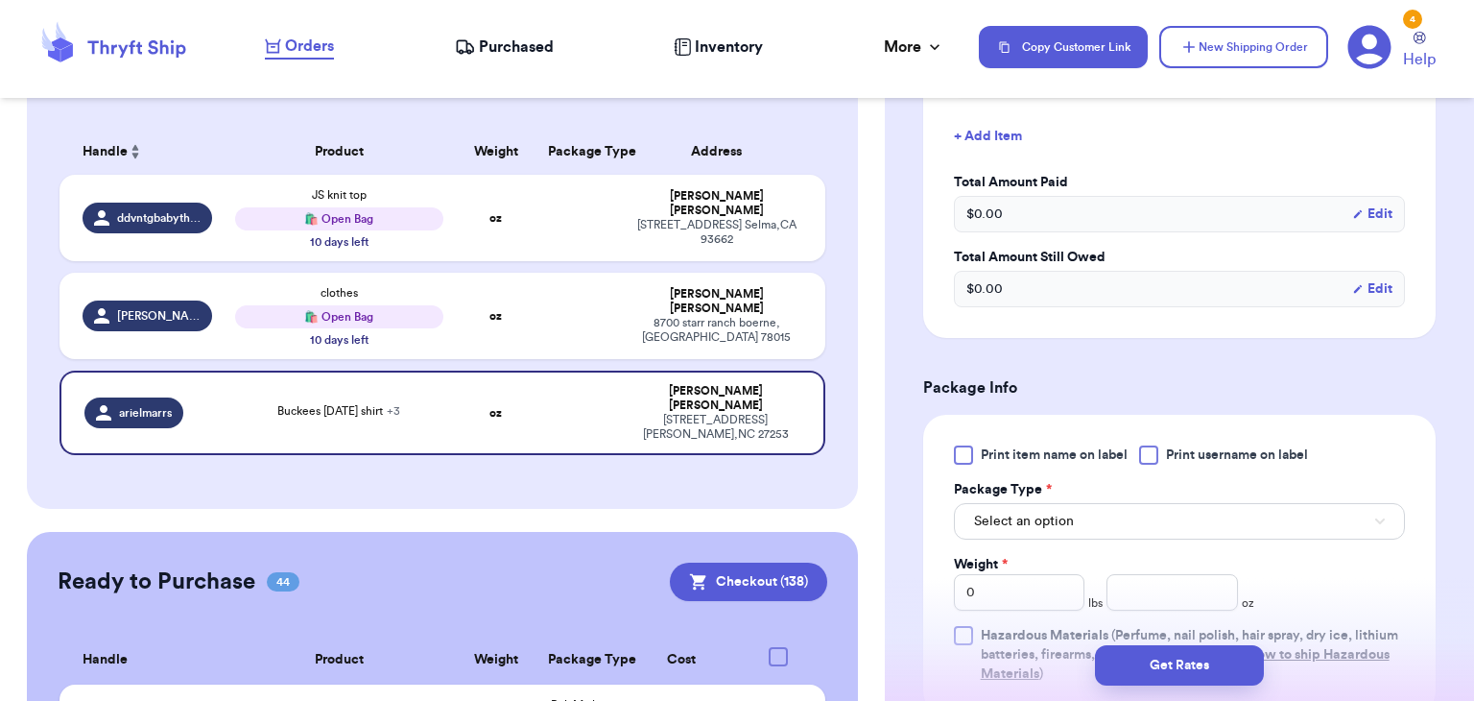
scroll to position [827, 0]
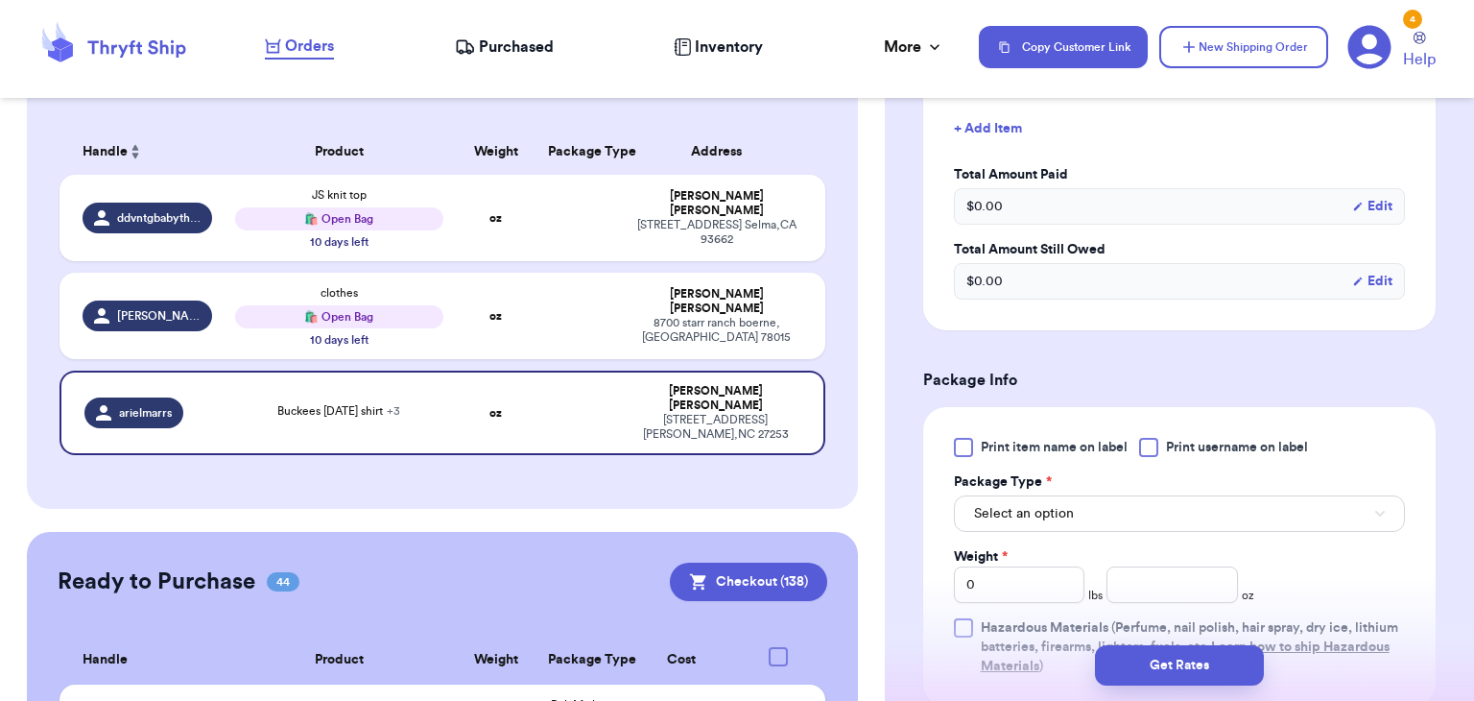
click at [1150, 445] on div at bounding box center [1148, 447] width 19 height 19
click at [0, 0] on input "Print username on label" at bounding box center [0, 0] width 0 height 0
click at [1152, 502] on button "Select an option" at bounding box center [1179, 513] width 451 height 36
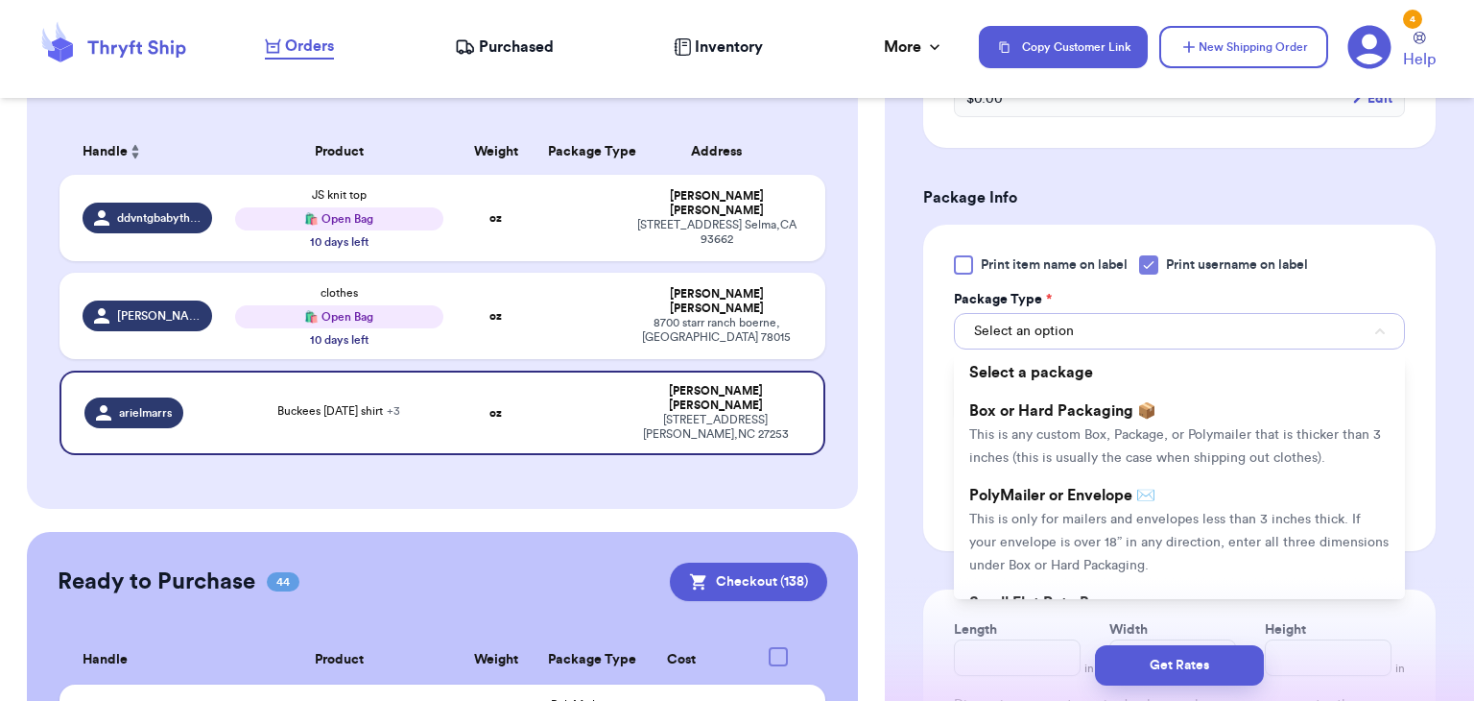
scroll to position [1010, 0]
click at [1152, 502] on li "PolyMailer or Envelope ✉️ This is only for mailers and envelopes less than 3 in…" at bounding box center [1179, 529] width 451 height 108
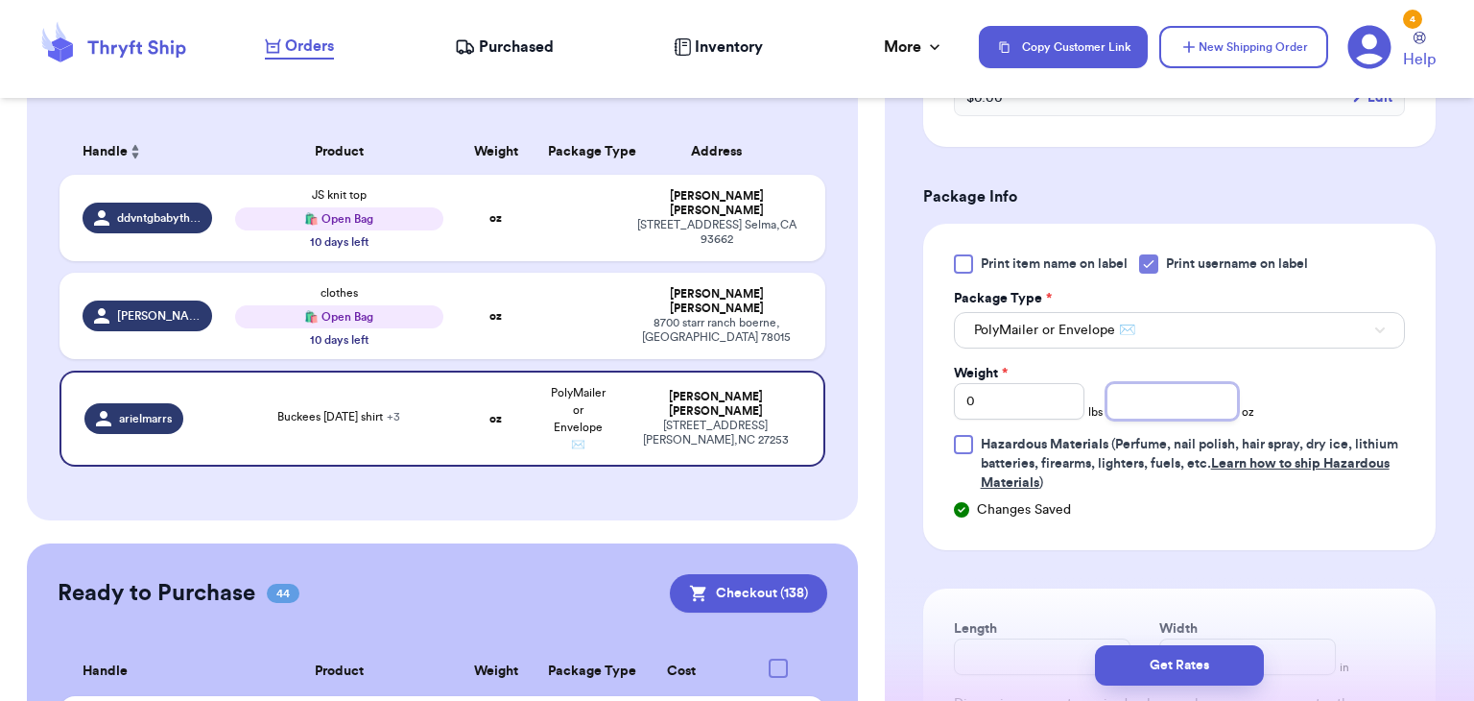
click at [1142, 409] on input "number" at bounding box center [1173, 401] width 132 height 36
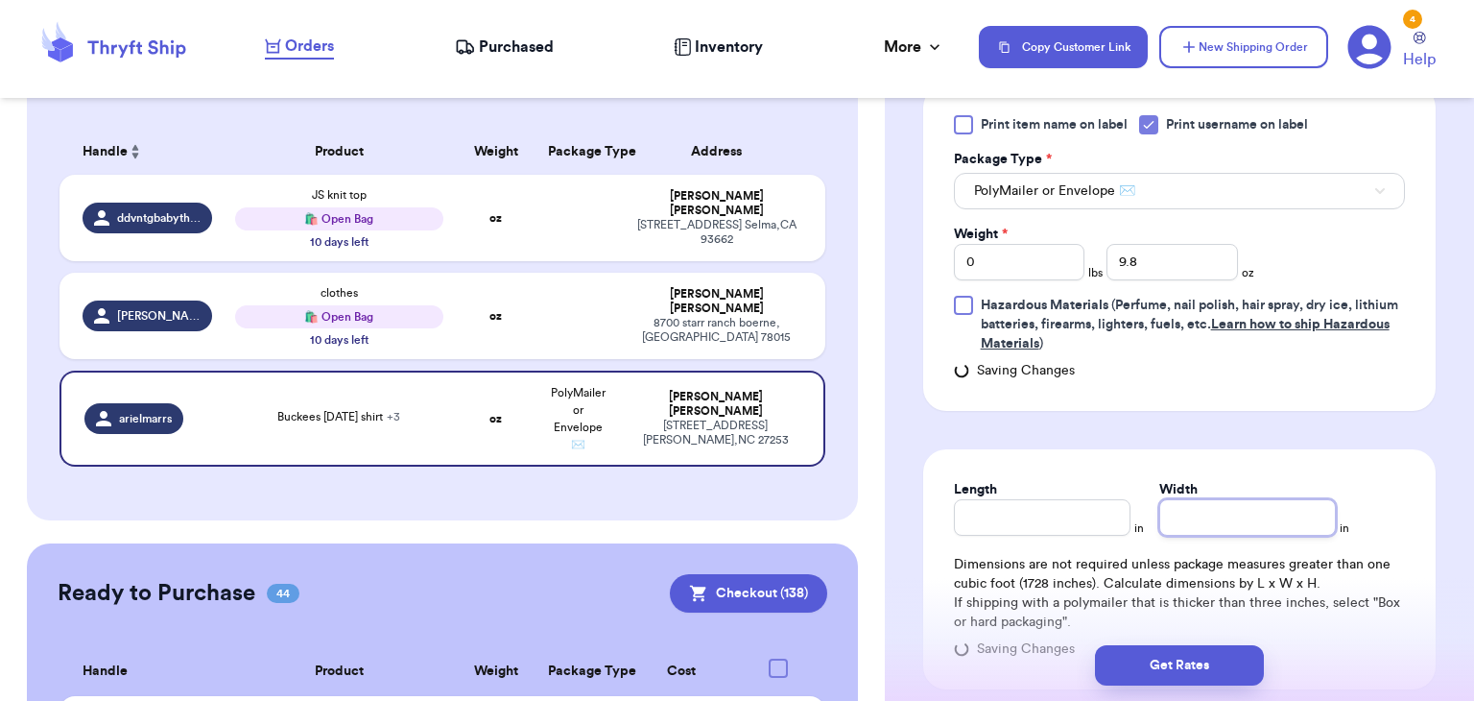
click at [1289, 522] on input "Width" at bounding box center [1248, 517] width 177 height 36
click at [1050, 516] on input "Length" at bounding box center [1042, 517] width 177 height 36
click at [1184, 518] on input "Width *" at bounding box center [1248, 517] width 177 height 36
click at [1200, 670] on button "Get Rates" at bounding box center [1179, 665] width 169 height 40
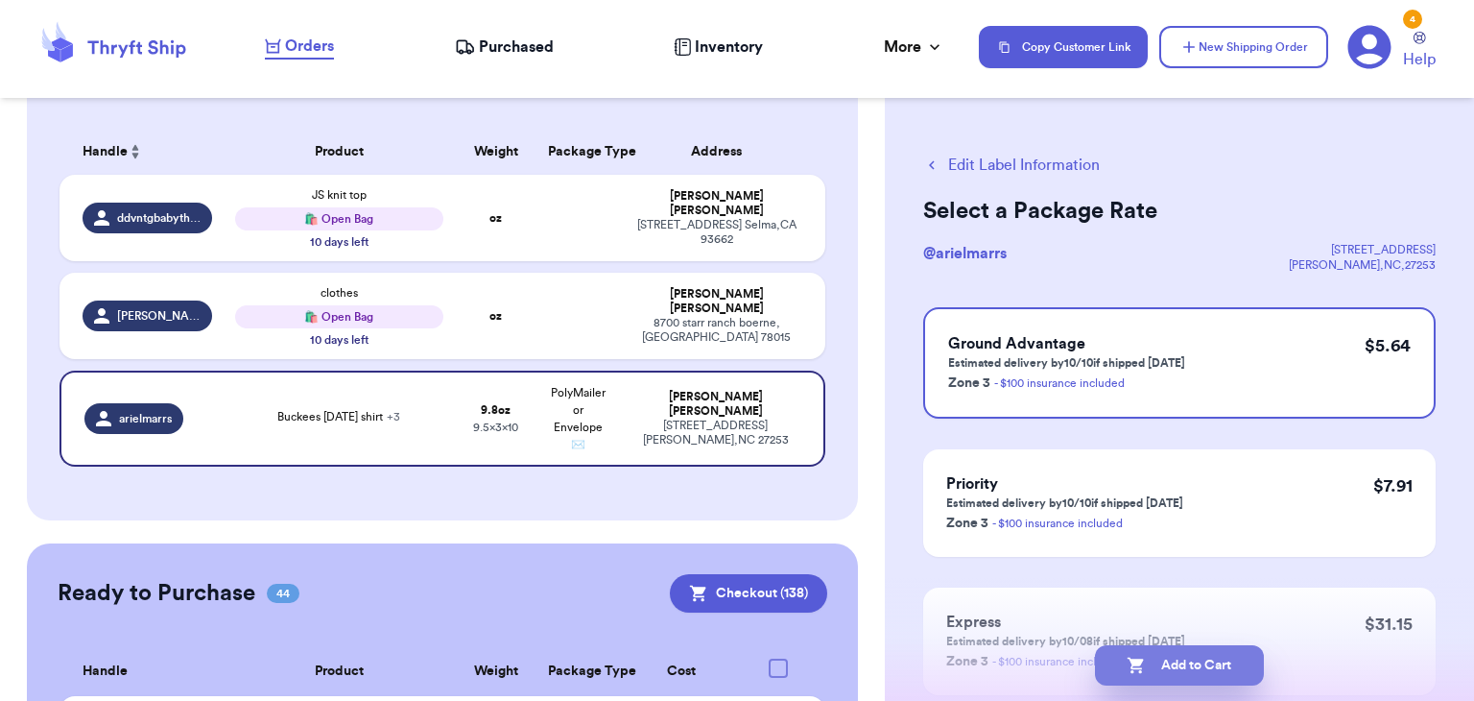
click at [1129, 662] on icon "button" at bounding box center [1136, 665] width 19 height 19
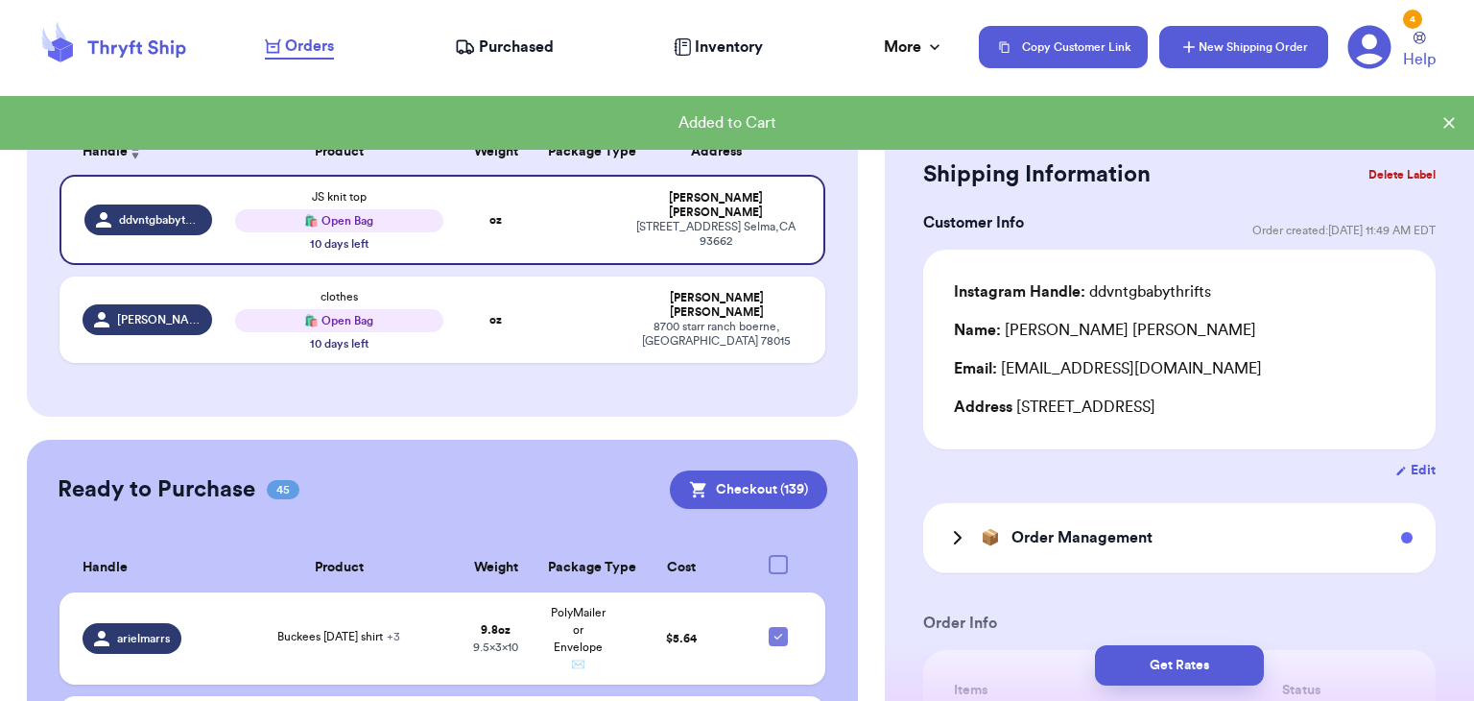
click at [1215, 46] on button "New Shipping Order" at bounding box center [1244, 47] width 169 height 42
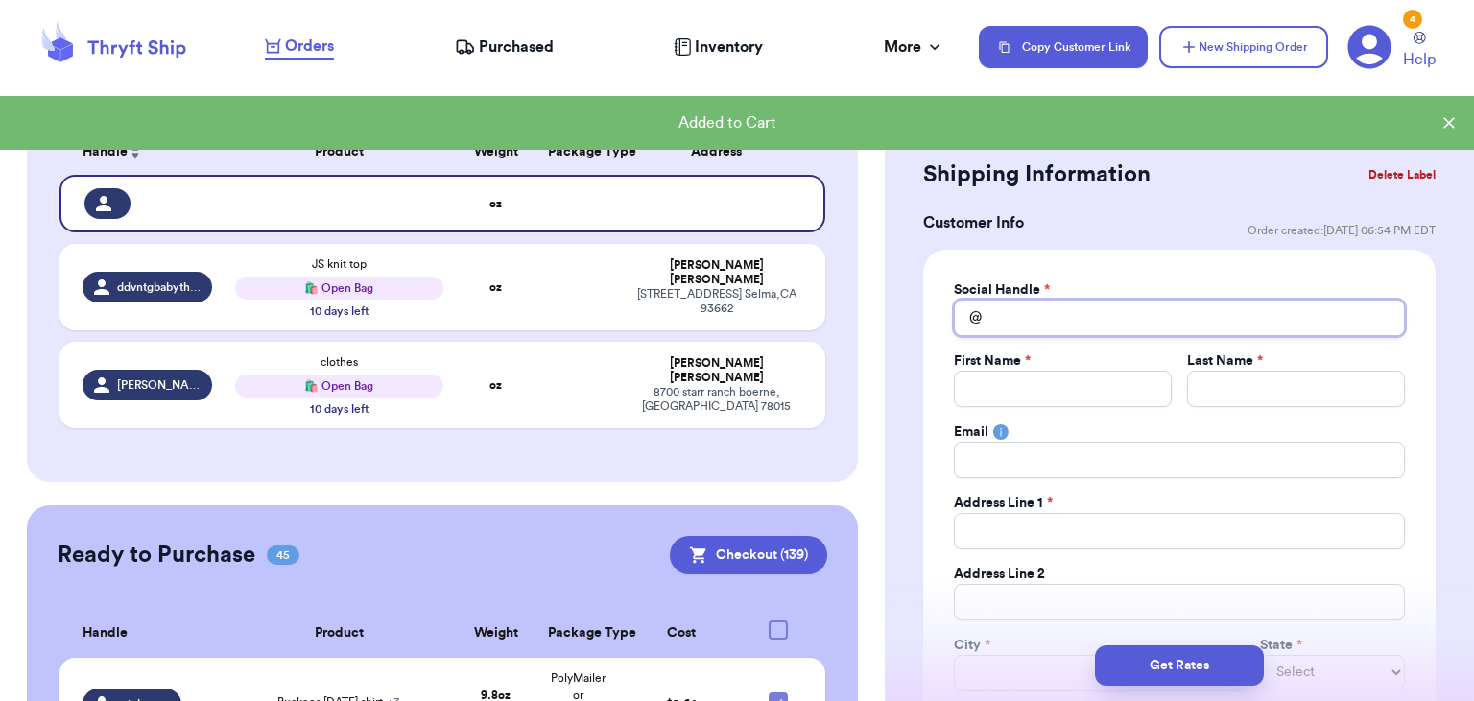
click at [1009, 321] on input "Total Amount Paid" at bounding box center [1179, 317] width 451 height 36
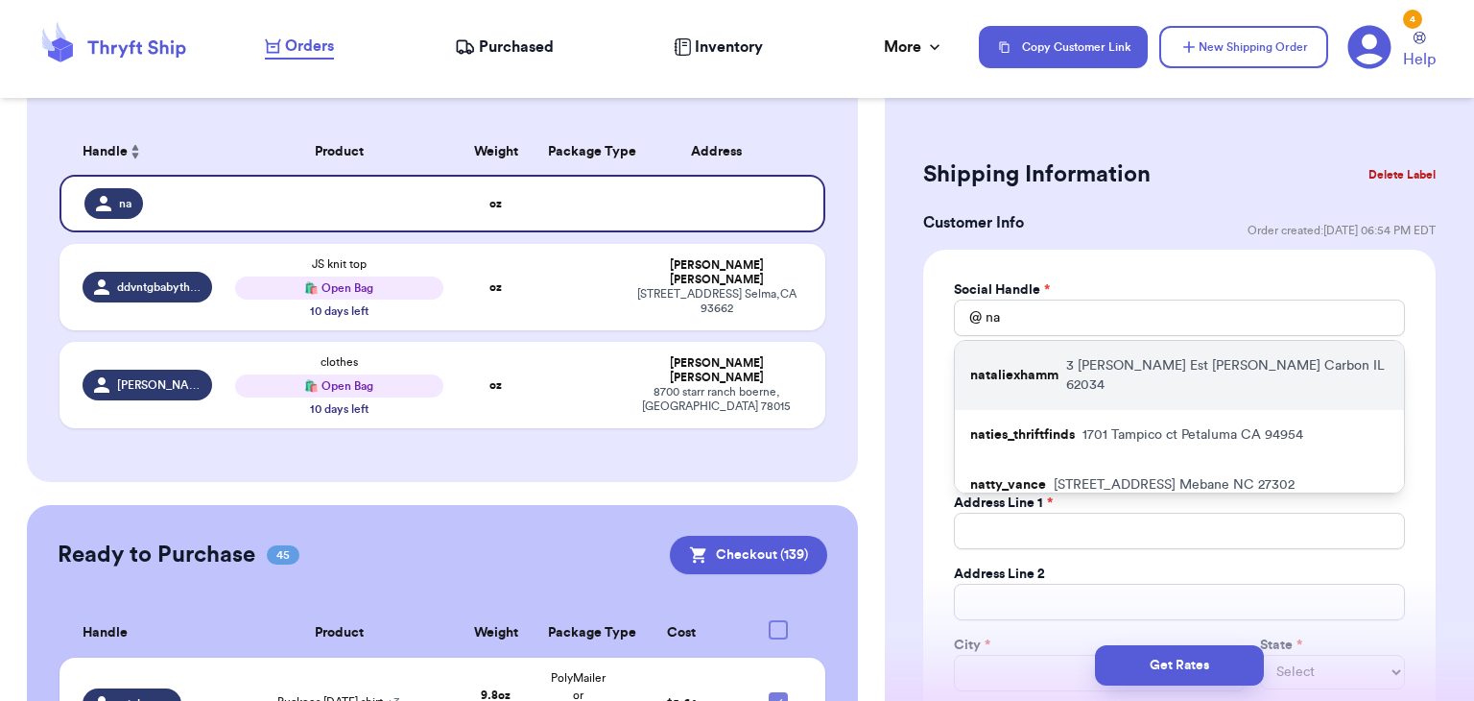
click at [1057, 382] on div "nataliexhamm 3 [PERSON_NAME] [GEOGRAPHIC_DATA] IL 62034" at bounding box center [1179, 375] width 449 height 69
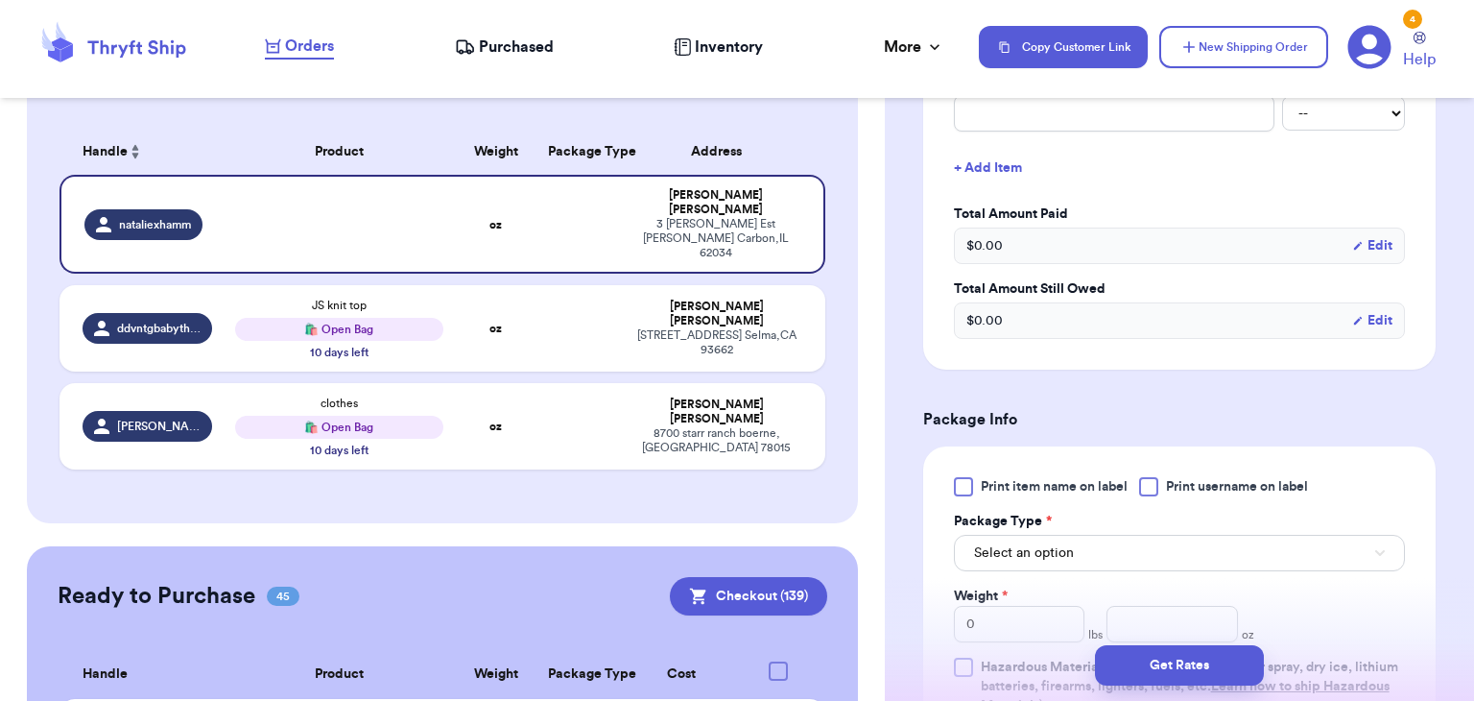
scroll to position [960, 0]
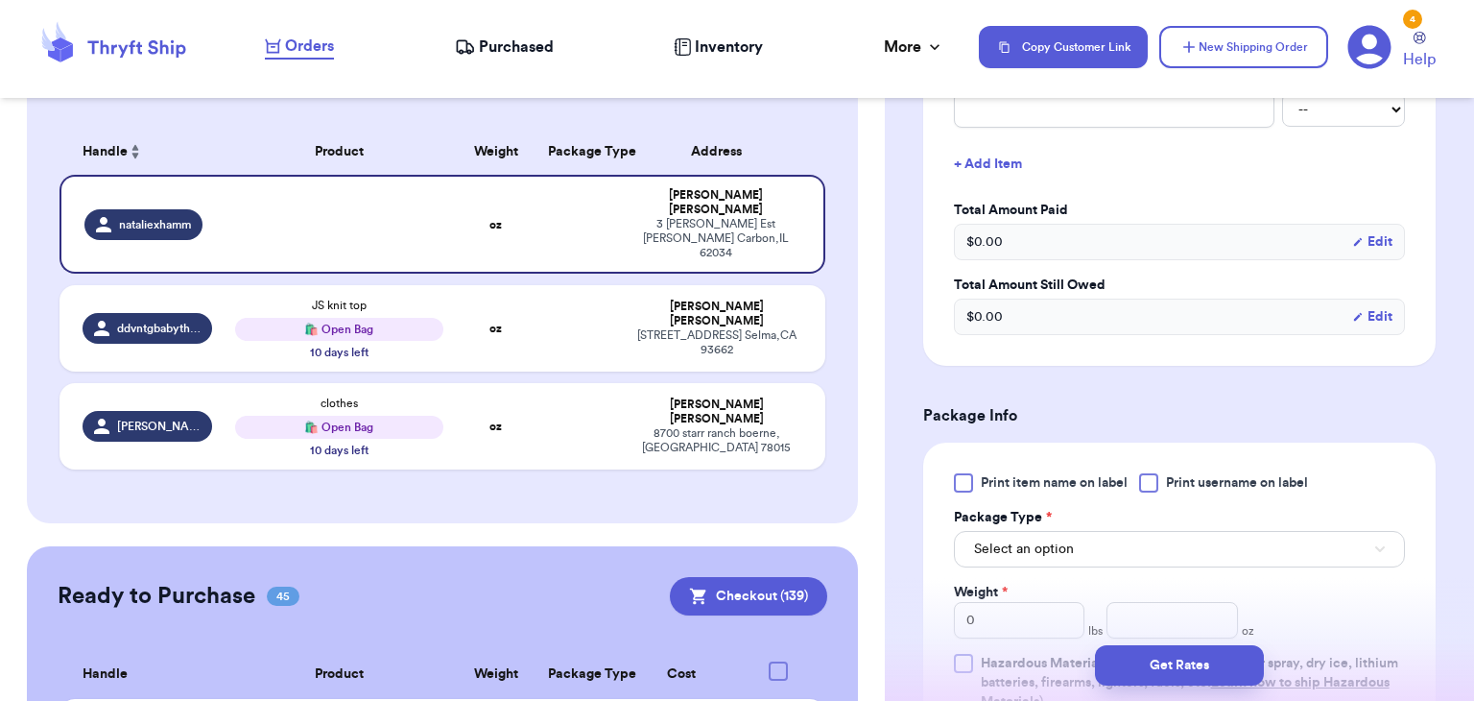
click at [1145, 485] on div at bounding box center [1148, 482] width 19 height 19
click at [0, 0] on input "Print username on label" at bounding box center [0, 0] width 0 height 0
click at [1142, 539] on button "Select an option" at bounding box center [1179, 549] width 451 height 36
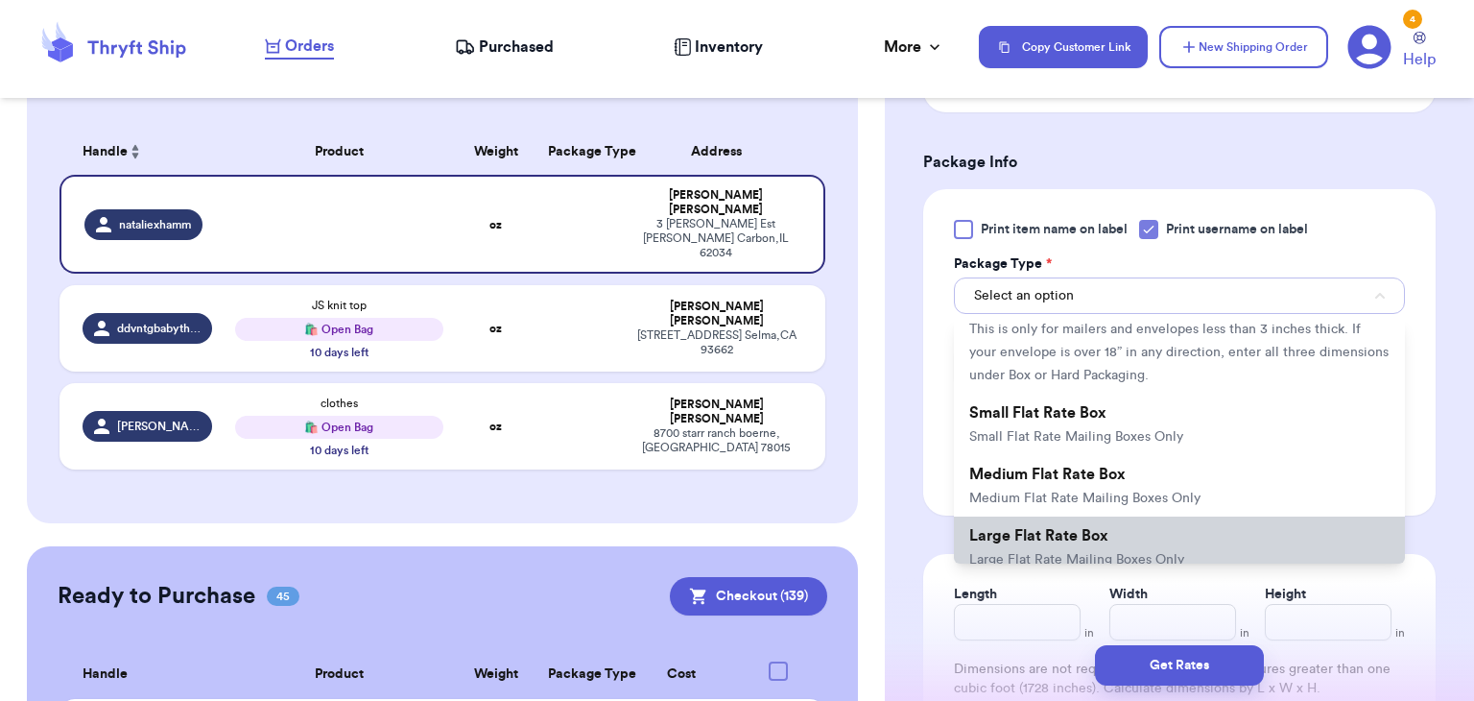
scroll to position [0, 0]
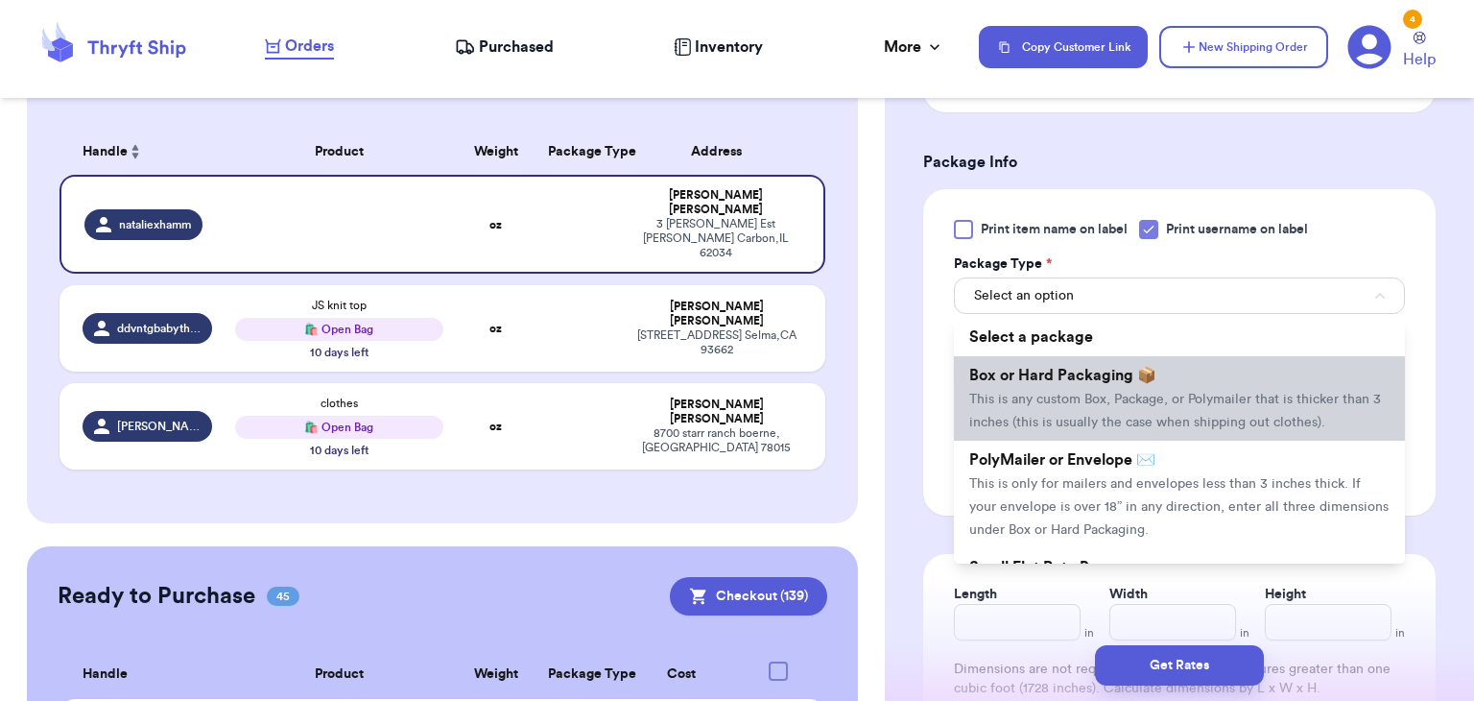
click at [1160, 397] on span "This is any custom Box, Package, or Polymailer that is thicker than 3 inches (t…" at bounding box center [1176, 411] width 412 height 36
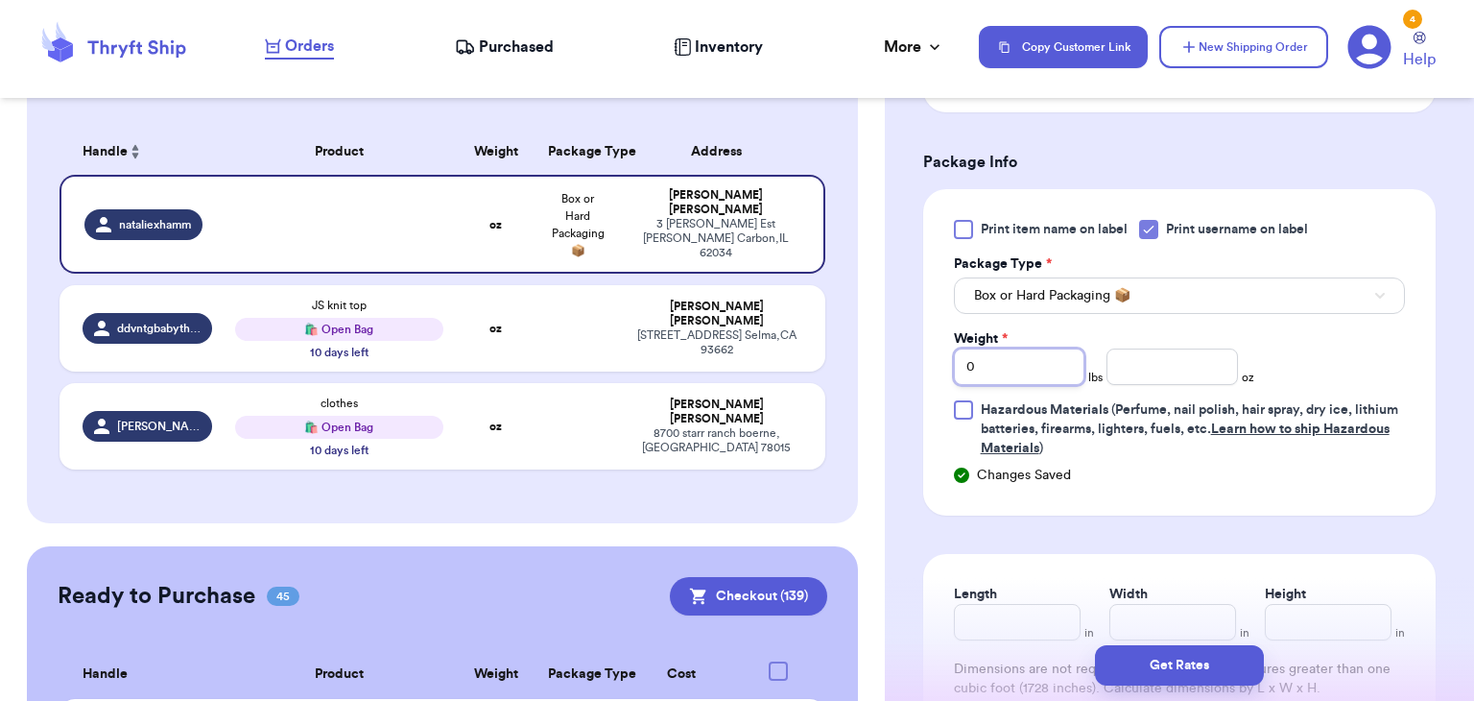
click at [990, 367] on input "0" at bounding box center [1020, 366] width 132 height 36
click at [1122, 364] on input "number" at bounding box center [1173, 366] width 132 height 36
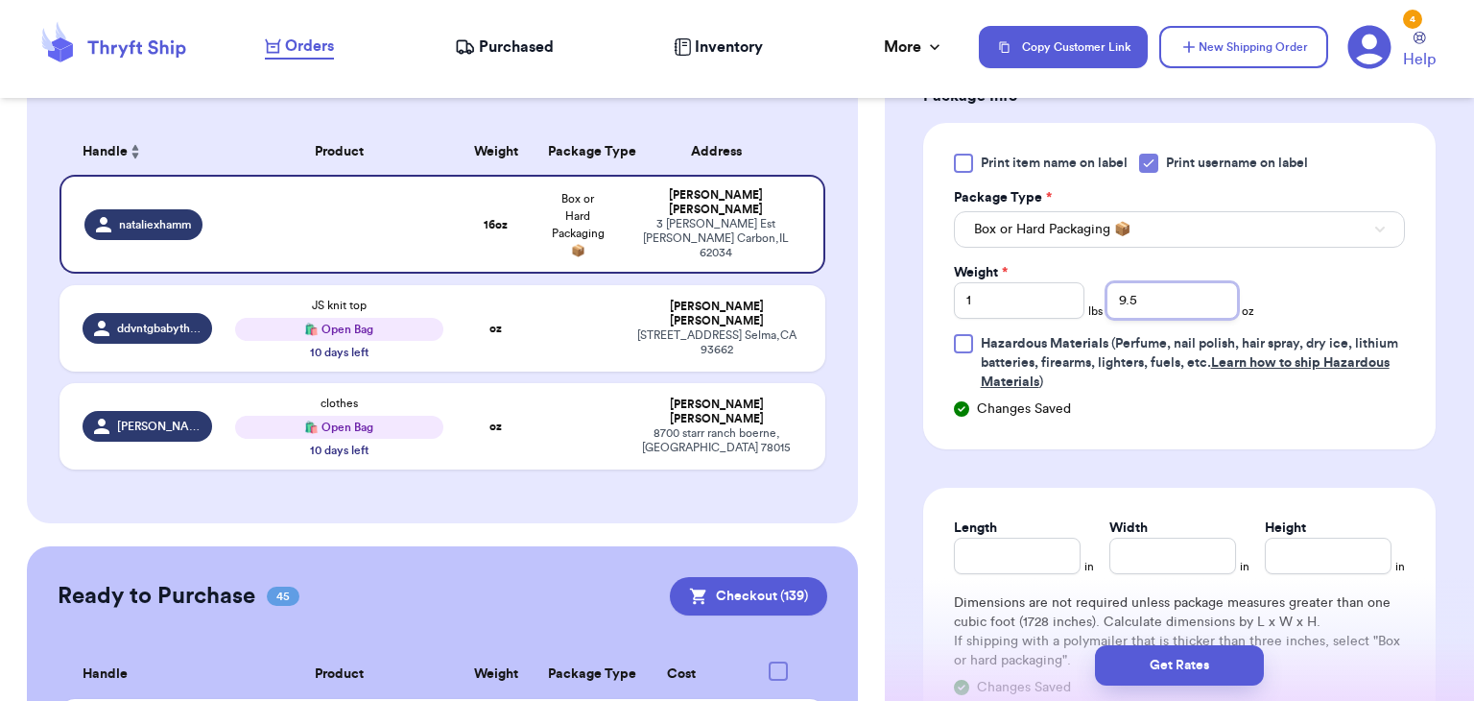
scroll to position [1282, 0]
click at [1033, 535] on input "Length" at bounding box center [1017, 553] width 127 height 36
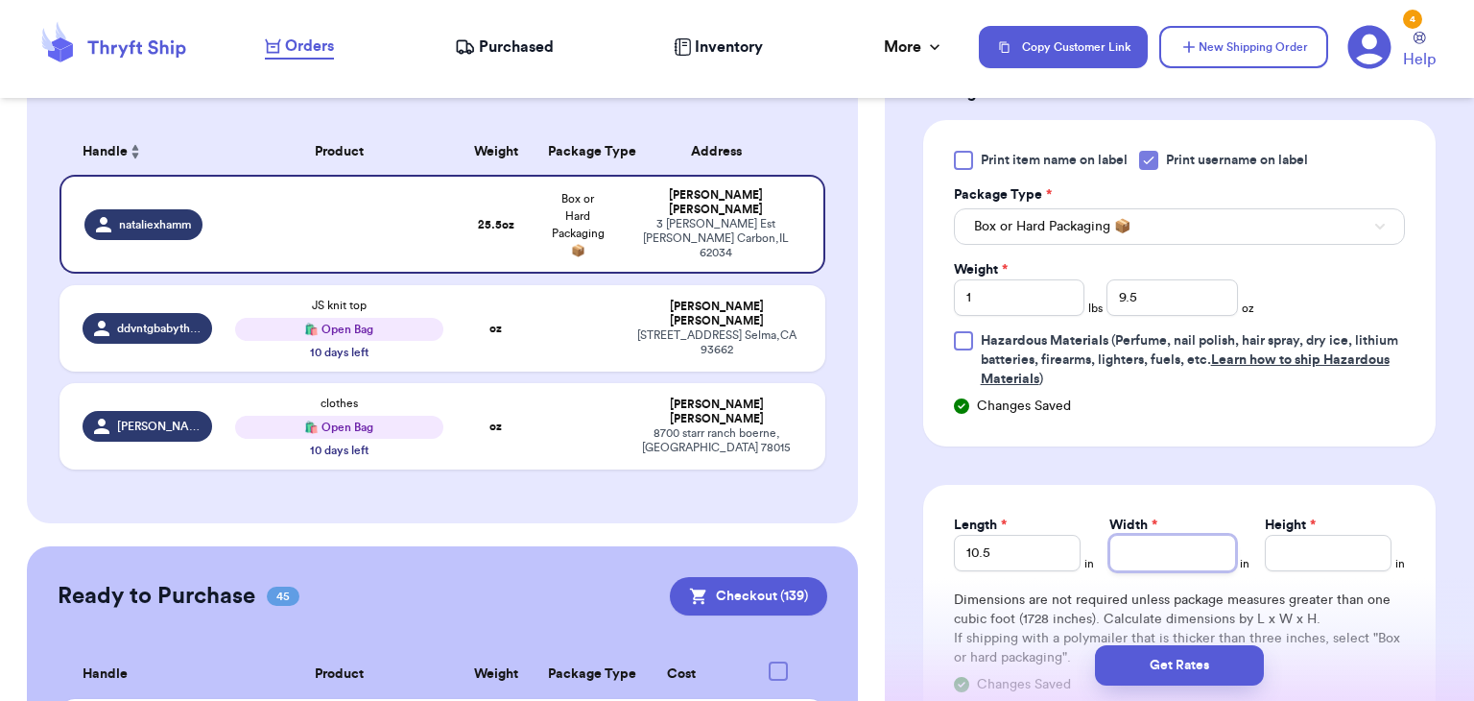
click at [1147, 544] on input "Width *" at bounding box center [1173, 553] width 127 height 36
click at [1378, 546] on input "Height *" at bounding box center [1328, 553] width 127 height 36
click at [1145, 652] on button "Get Rates" at bounding box center [1179, 665] width 169 height 40
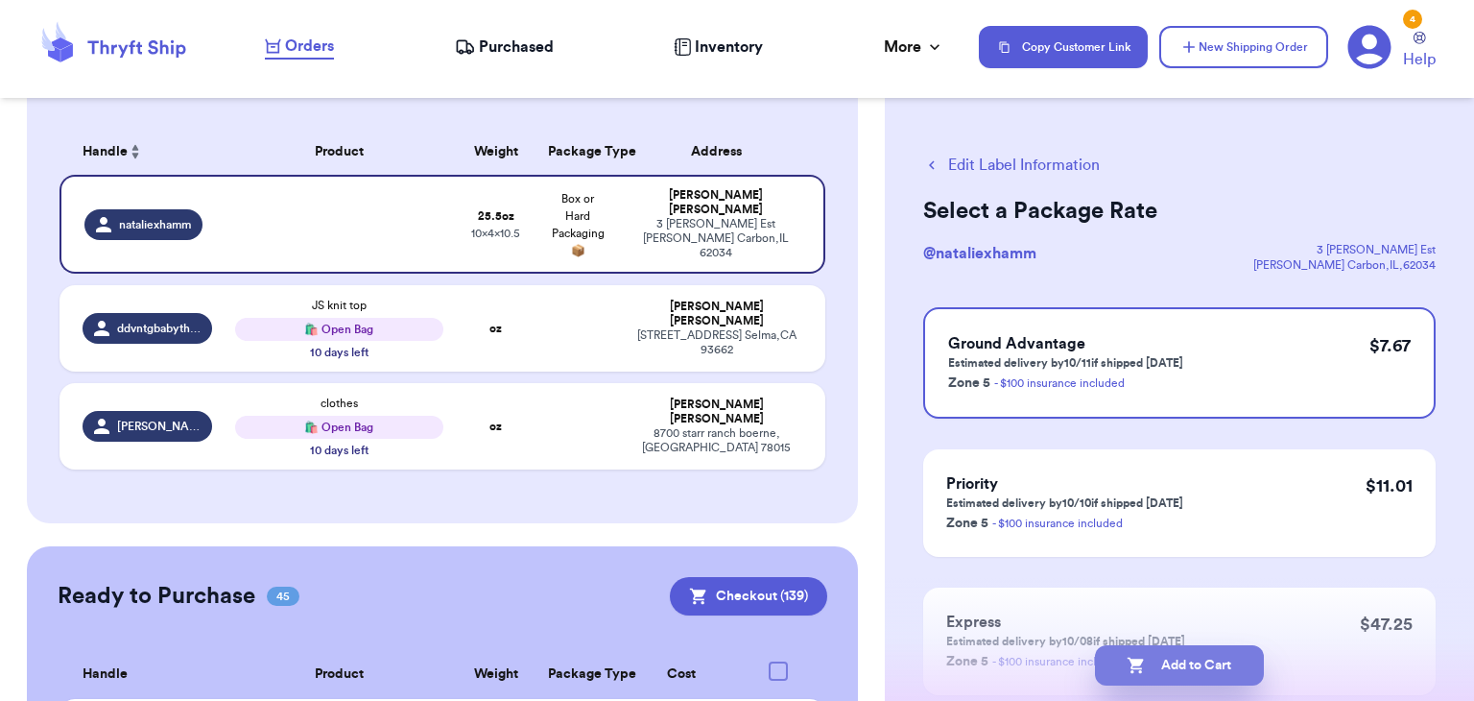
click at [1148, 662] on button "Add to Cart" at bounding box center [1179, 665] width 169 height 40
